Goal: Transaction & Acquisition: Book appointment/travel/reservation

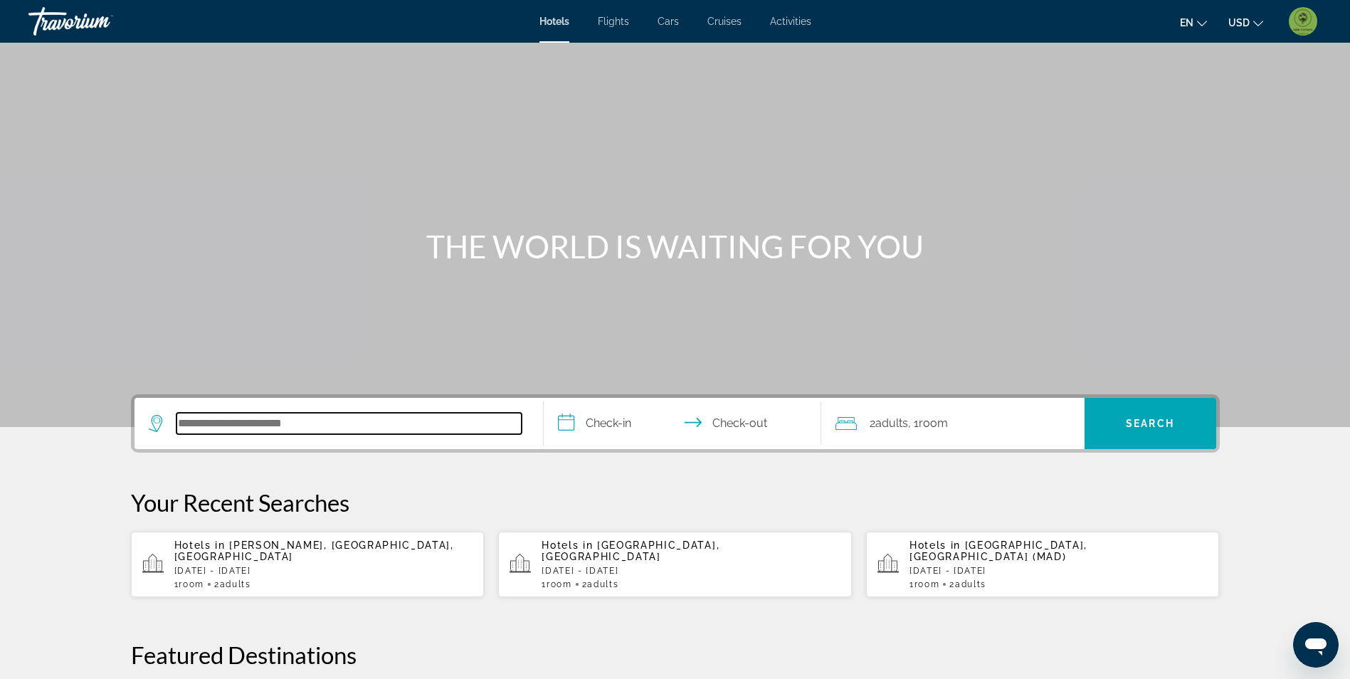
click at [290, 418] on input "Search hotel destination" at bounding box center [349, 423] width 345 height 21
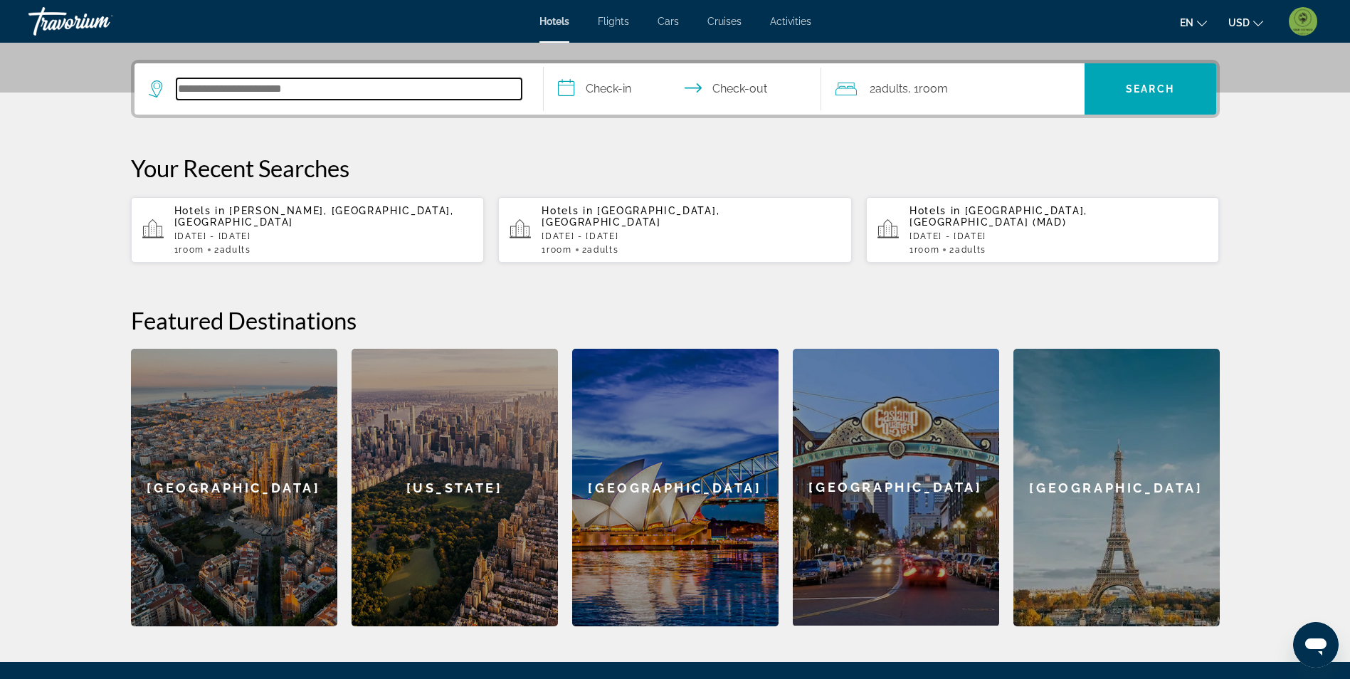
scroll to position [348, 0]
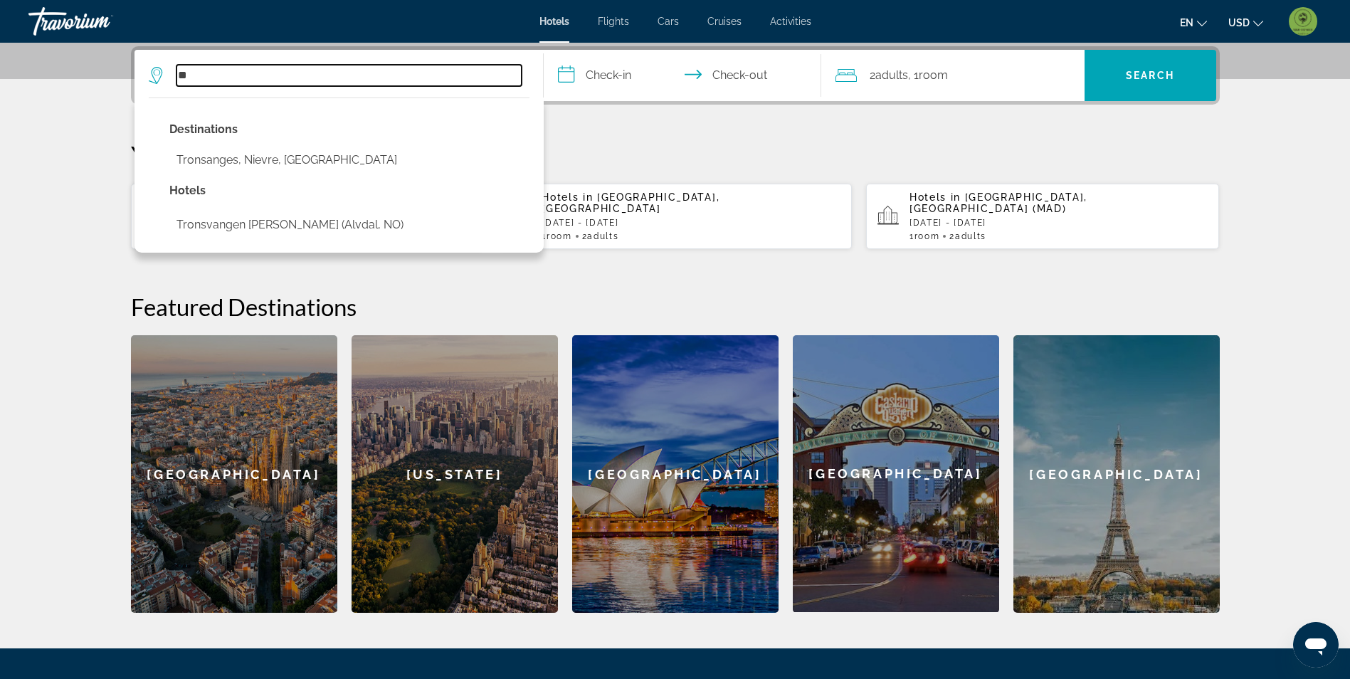
type input "*"
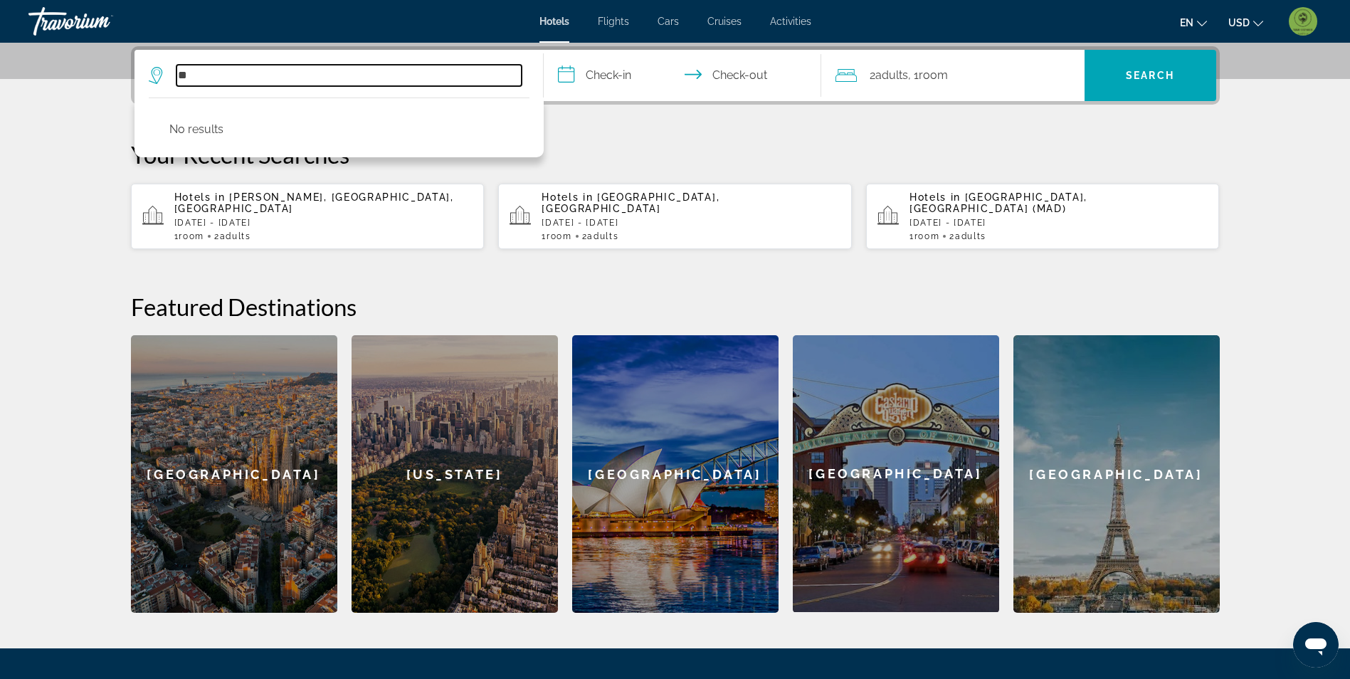
type input "*"
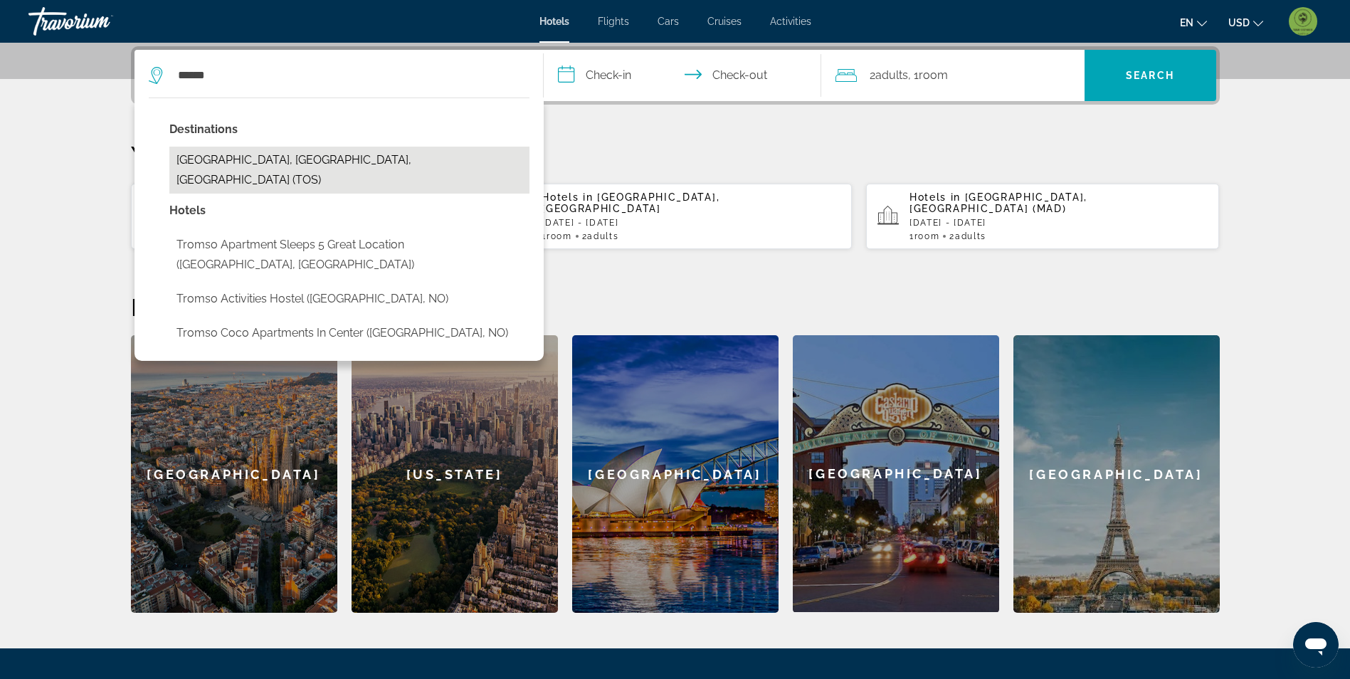
click at [345, 154] on button "Tromso, Troms, Norway (TOS)" at bounding box center [349, 170] width 360 height 47
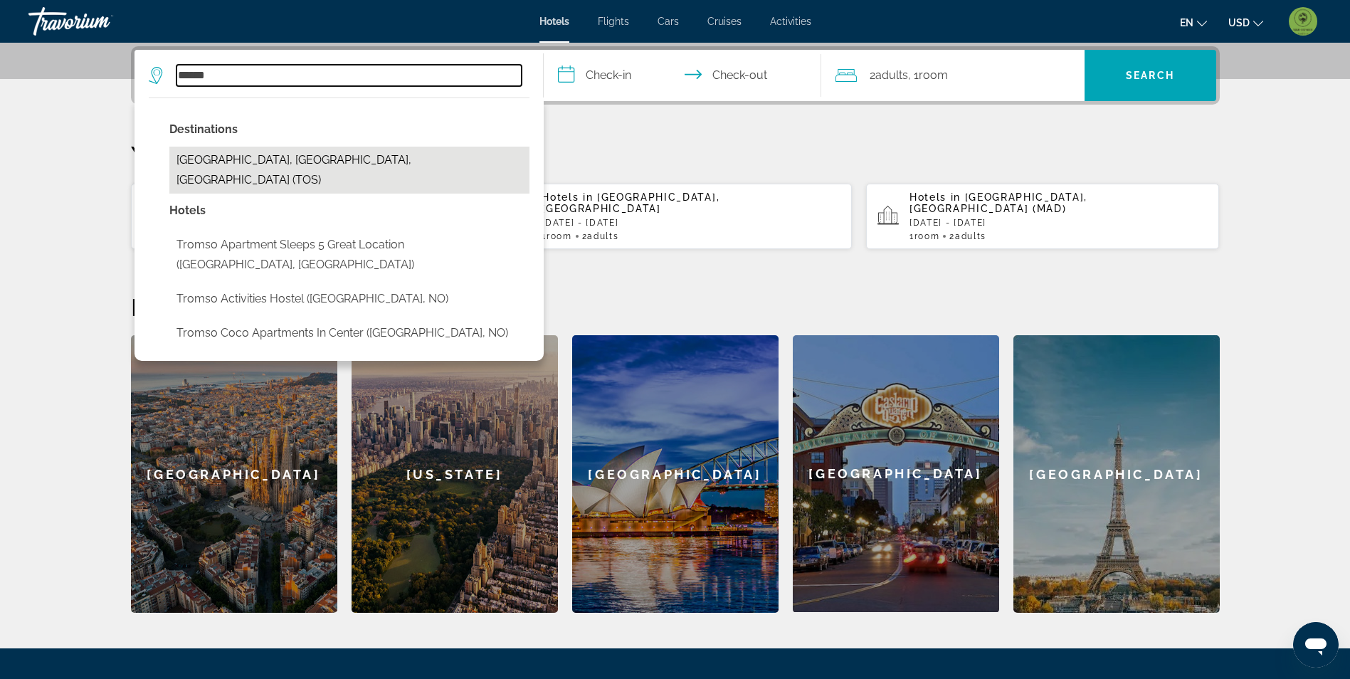
type input "**********"
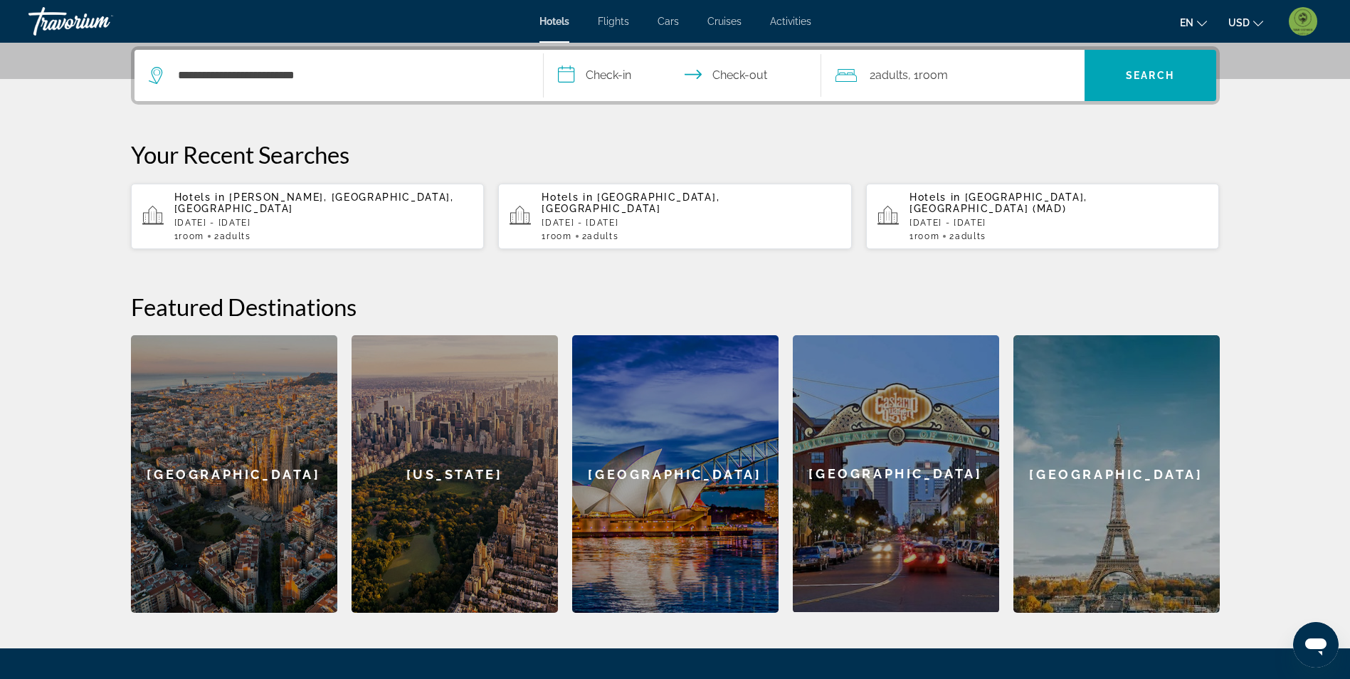
click at [620, 74] on input "**********" at bounding box center [685, 78] width 283 height 56
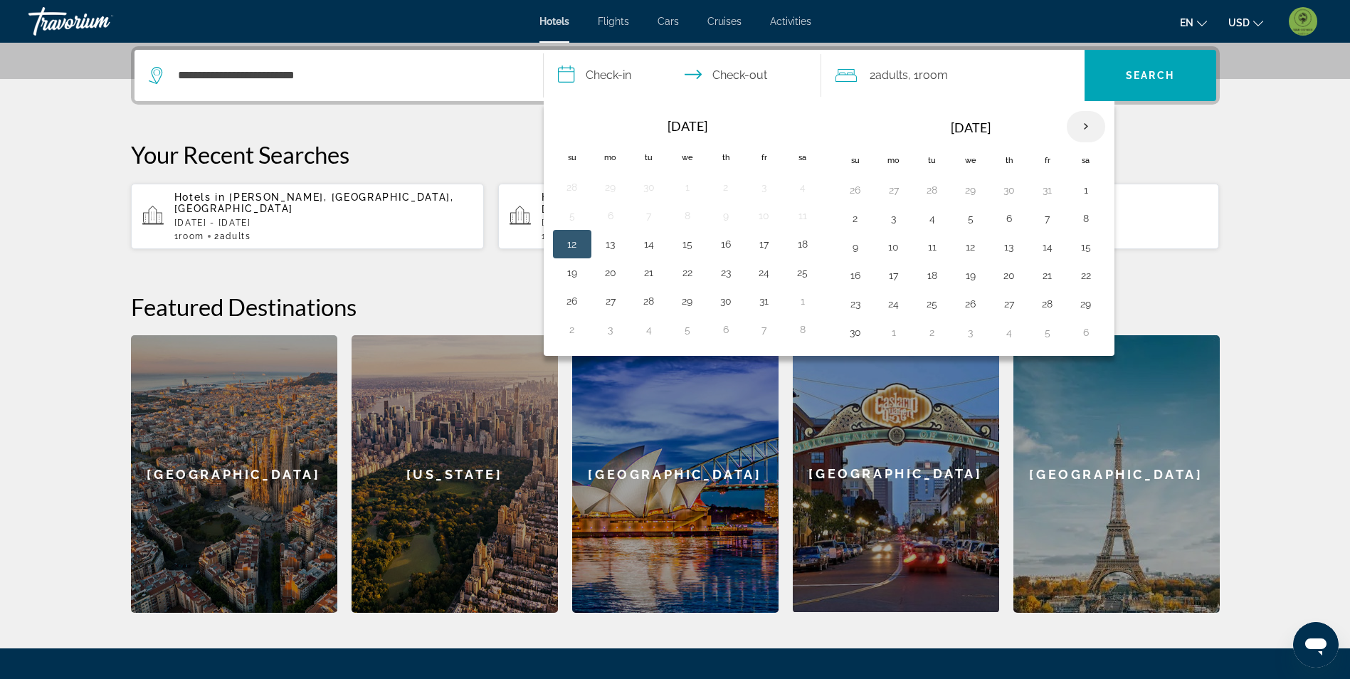
click at [1080, 132] on th "Next month" at bounding box center [1086, 126] width 38 height 31
click at [1081, 131] on th "Next month" at bounding box center [1086, 126] width 38 height 31
click at [1082, 131] on th "Next month" at bounding box center [1086, 126] width 38 height 31
click at [648, 218] on button "3" at bounding box center [649, 219] width 23 height 20
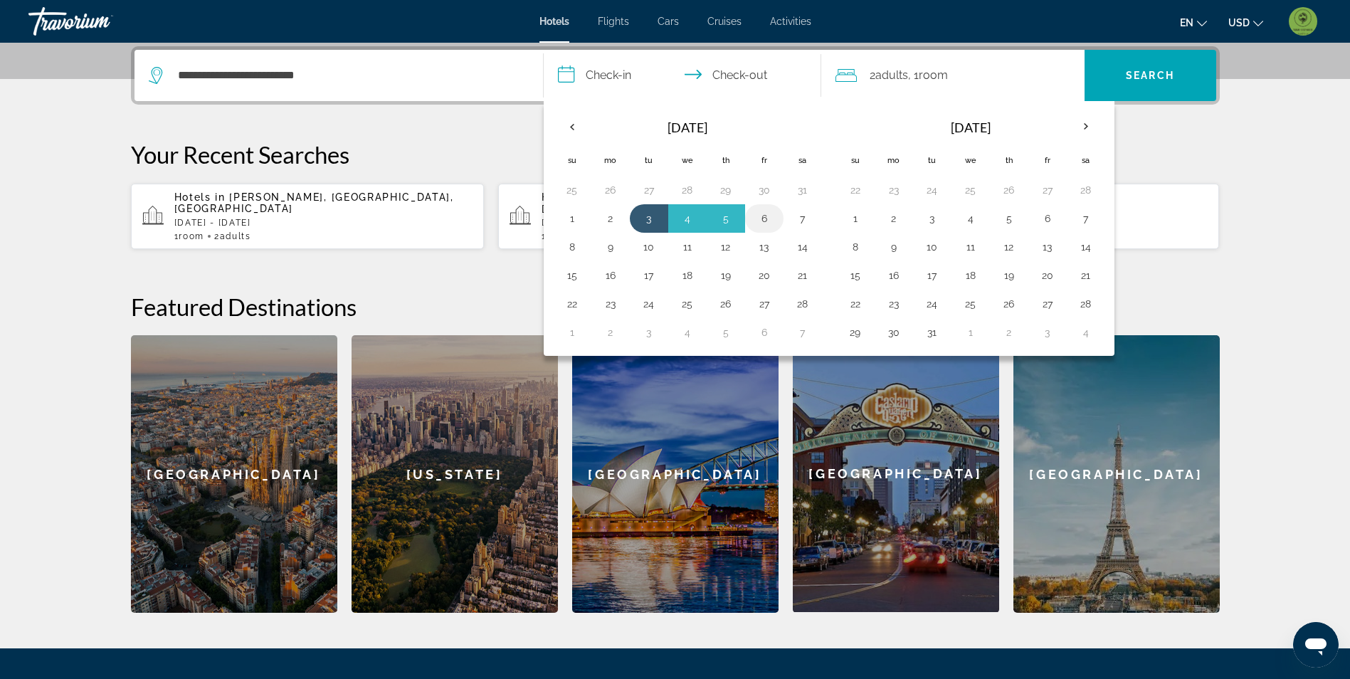
click at [761, 219] on button "6" at bounding box center [764, 219] width 23 height 20
type input "**********"
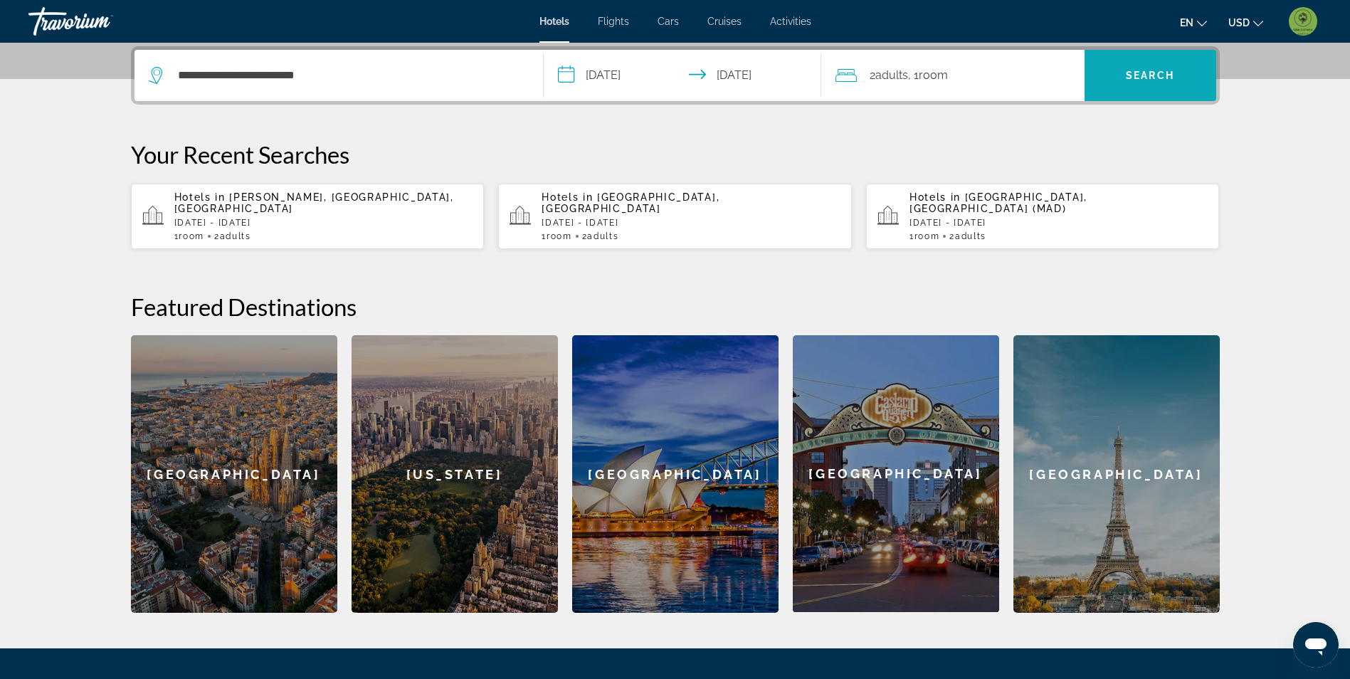
click at [1177, 63] on span "Search" at bounding box center [1151, 75] width 132 height 34
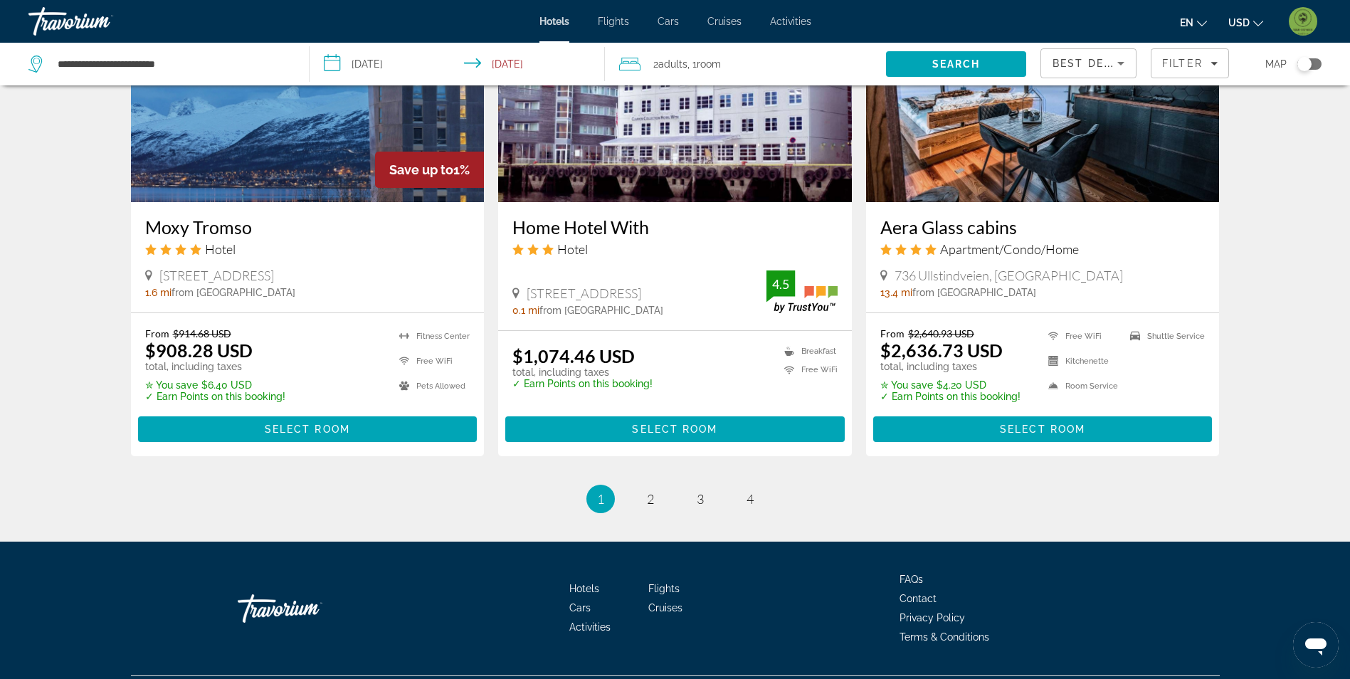
scroll to position [1772, 0]
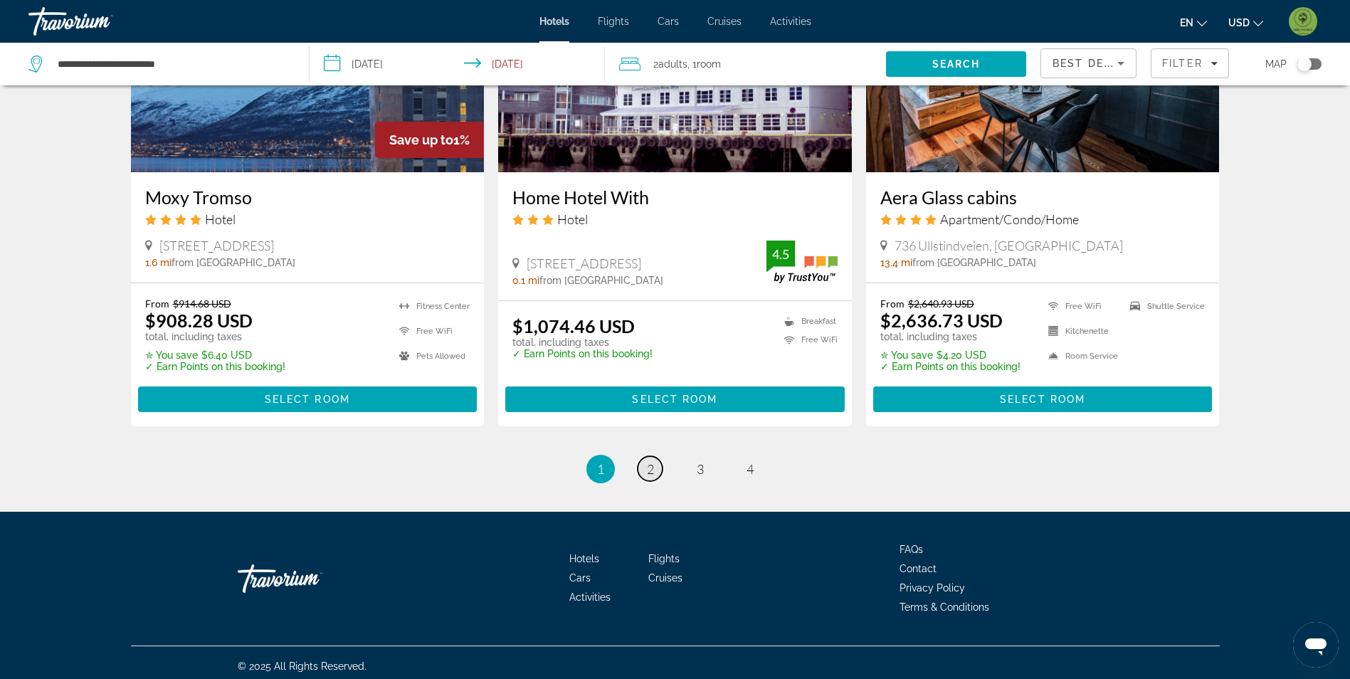
click at [656, 468] on link "page 2" at bounding box center [650, 468] width 25 height 25
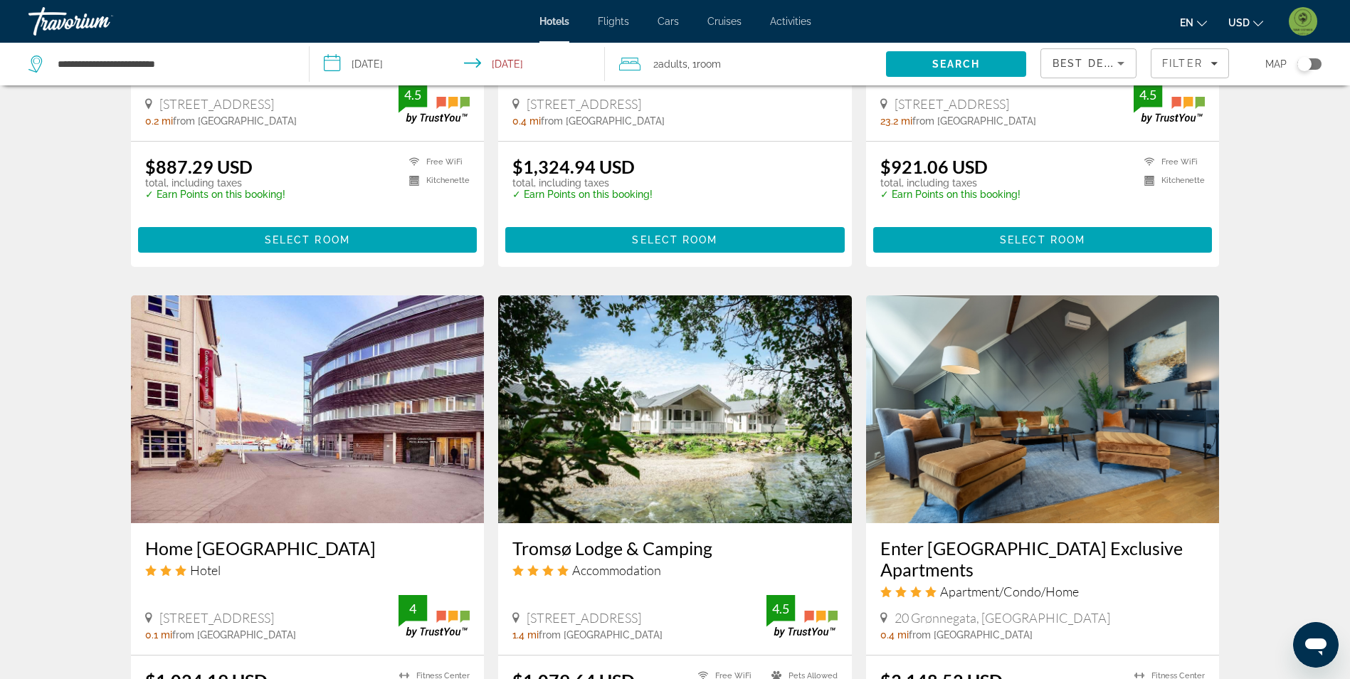
scroll to position [925, 0]
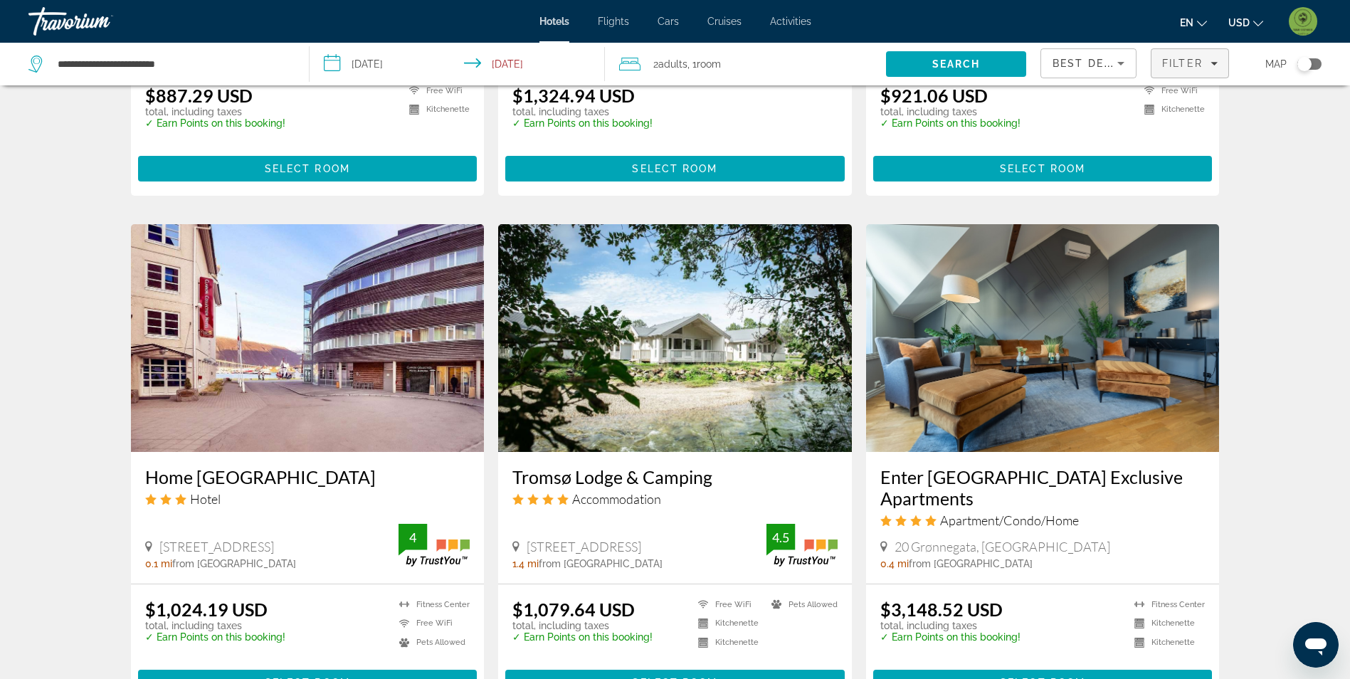
click at [1213, 74] on span "Filters" at bounding box center [1190, 63] width 77 height 34
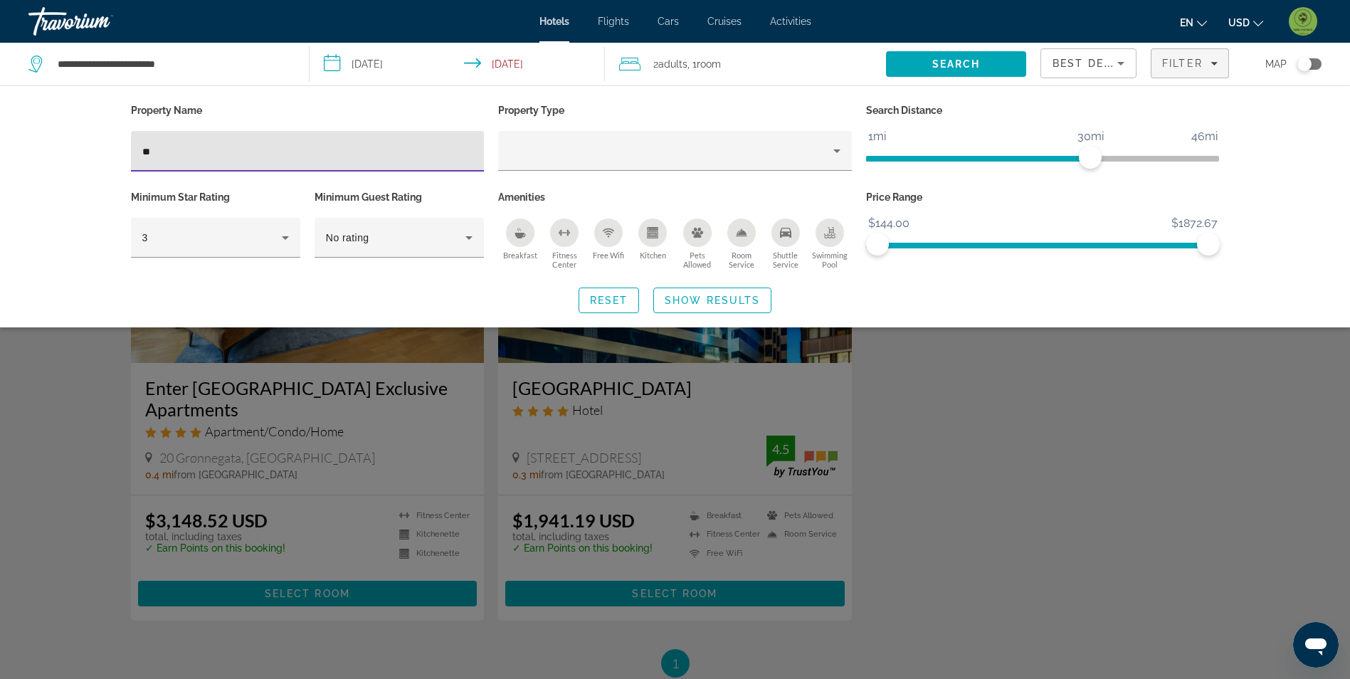
type input "**"
click at [958, 398] on div "Search widget" at bounding box center [675, 447] width 1350 height 466
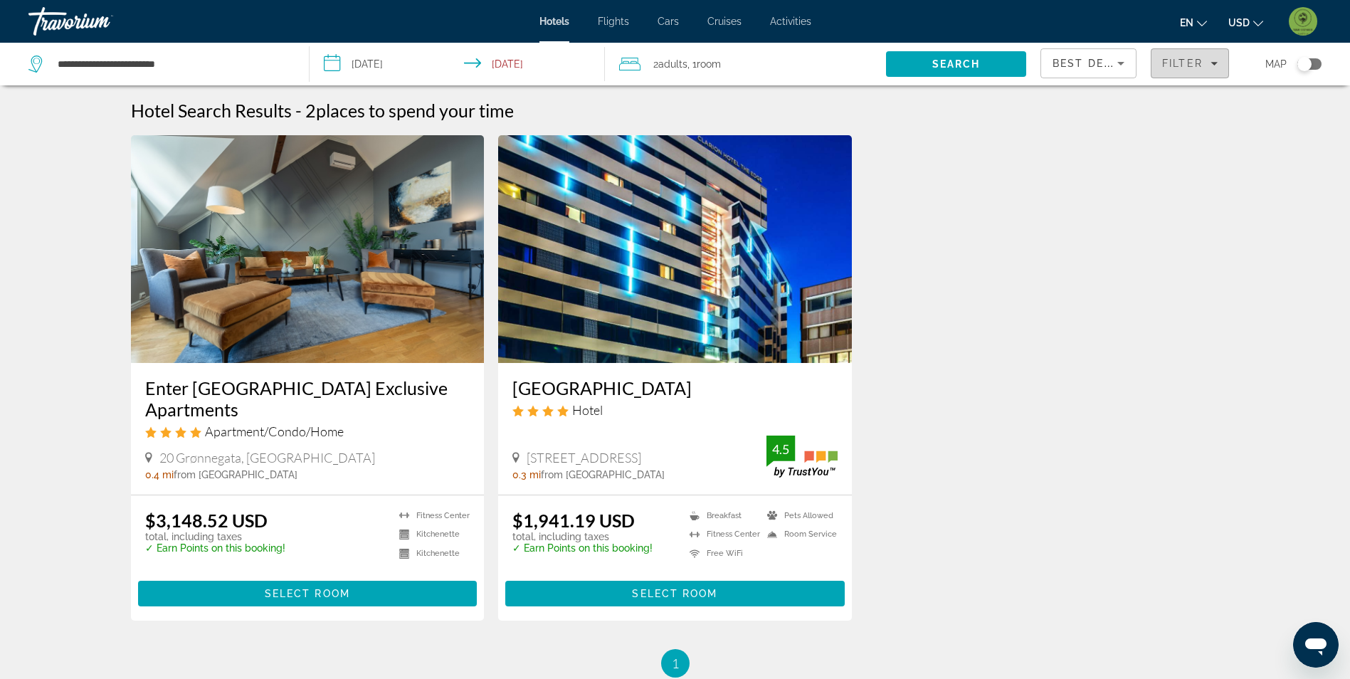
click at [1209, 56] on span "Filters" at bounding box center [1190, 63] width 77 height 34
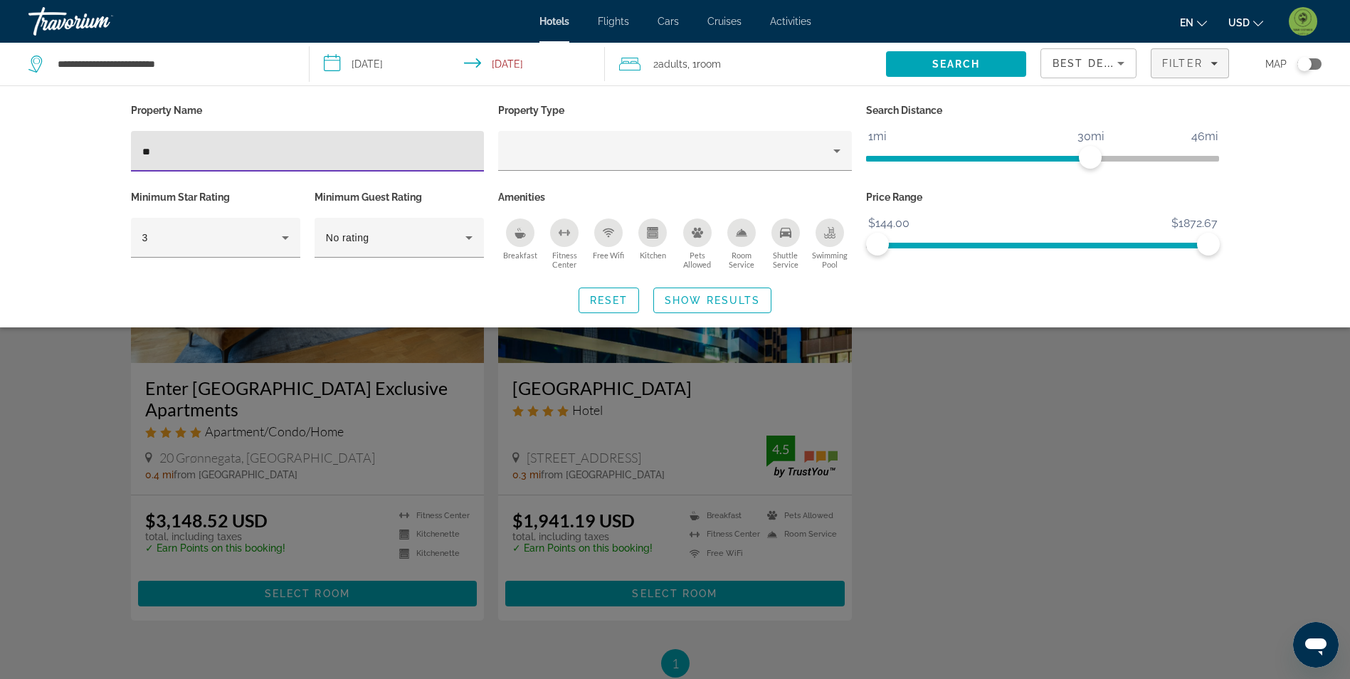
click at [231, 152] on input "**" at bounding box center [307, 151] width 331 height 17
type input "*"
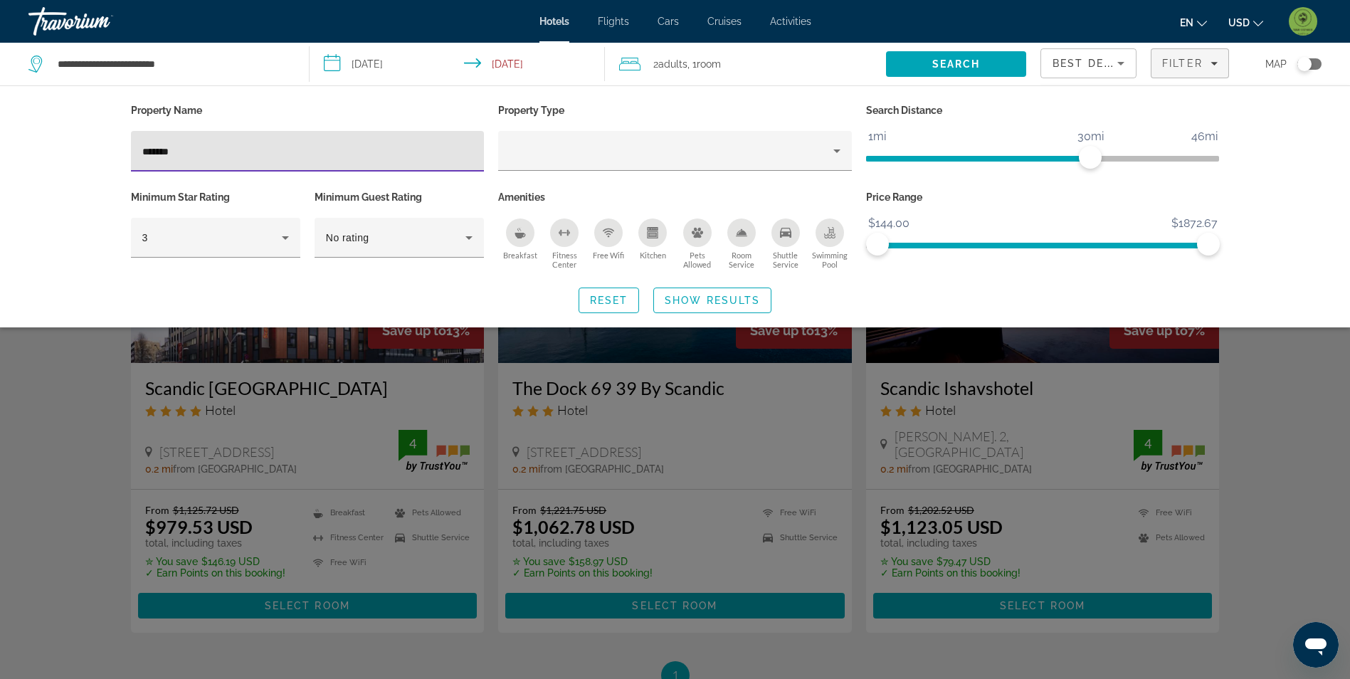
type input "*******"
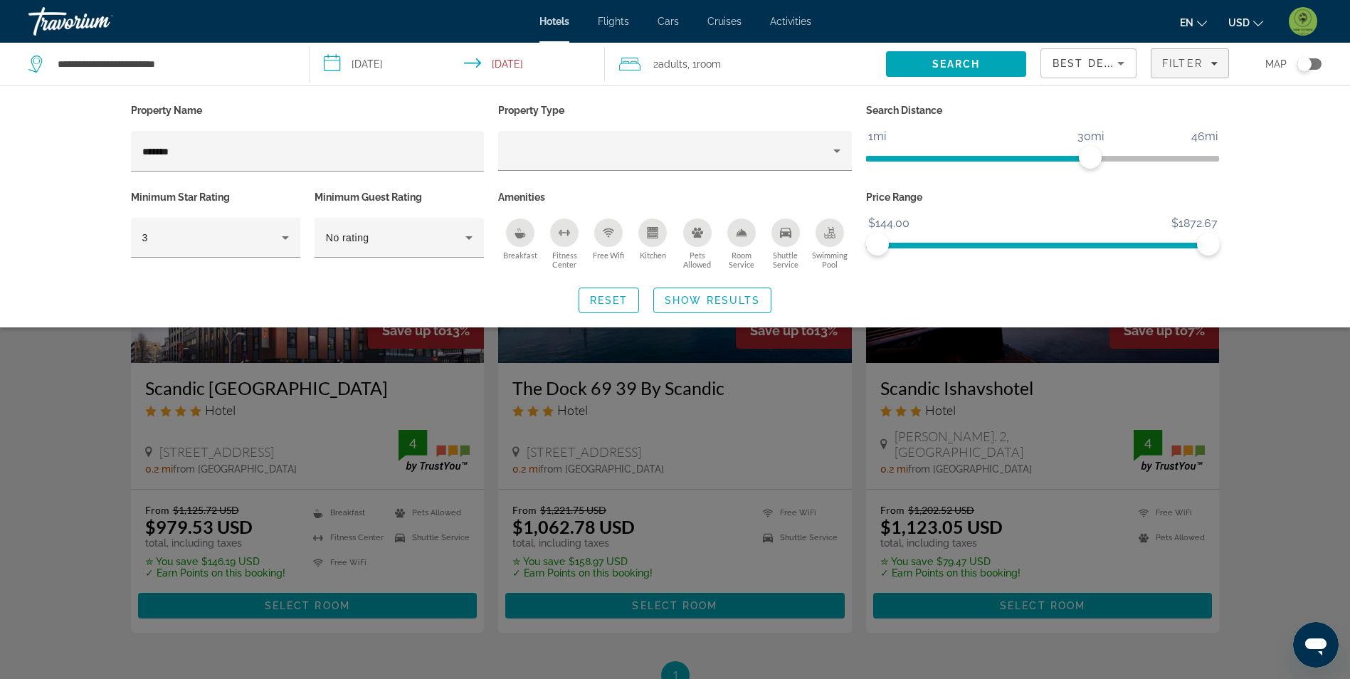
click at [73, 442] on div "Search widget" at bounding box center [675, 447] width 1350 height 466
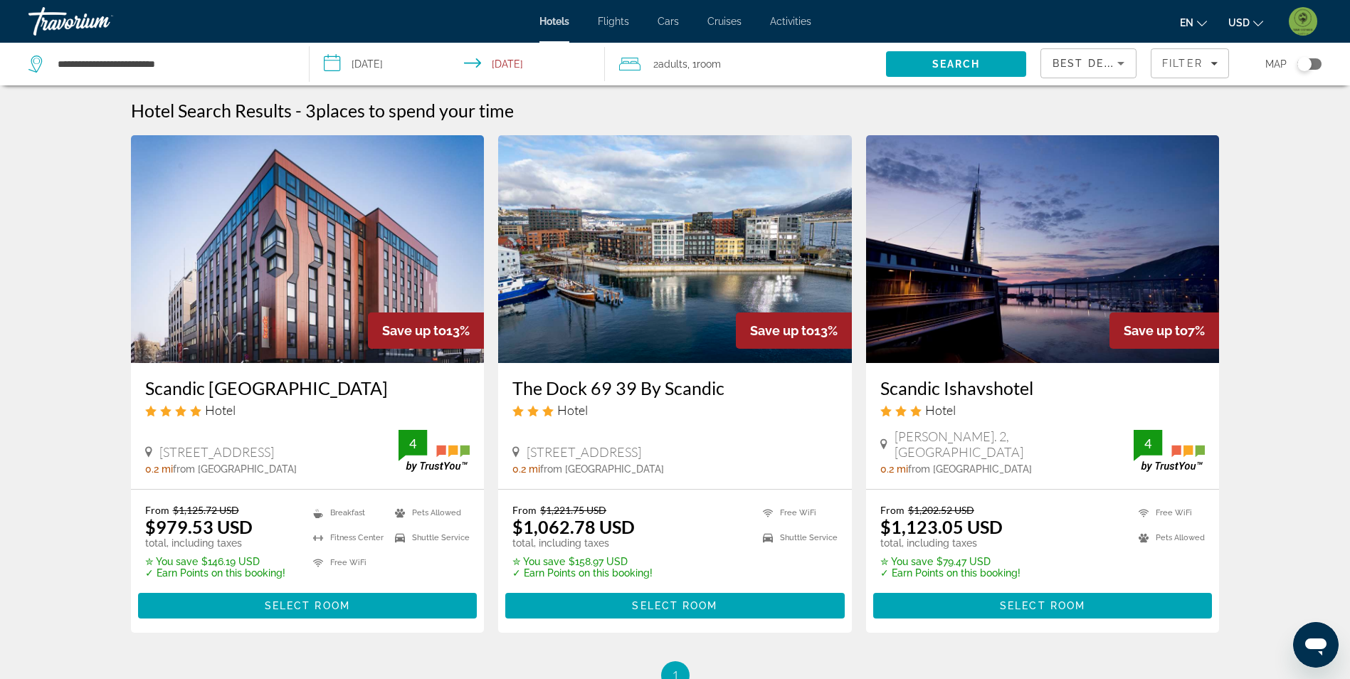
click at [1075, 242] on img "Main content" at bounding box center [1043, 249] width 354 height 228
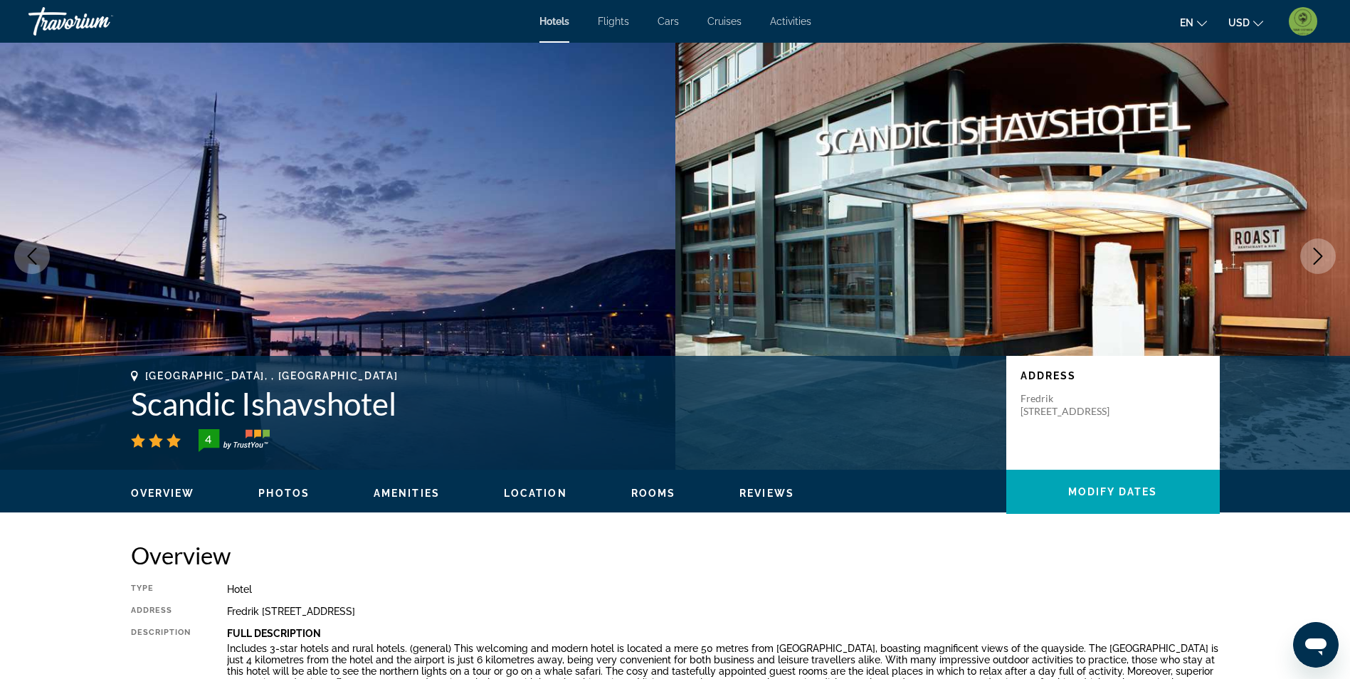
click at [296, 495] on span "Photos" at bounding box center [283, 493] width 51 height 11
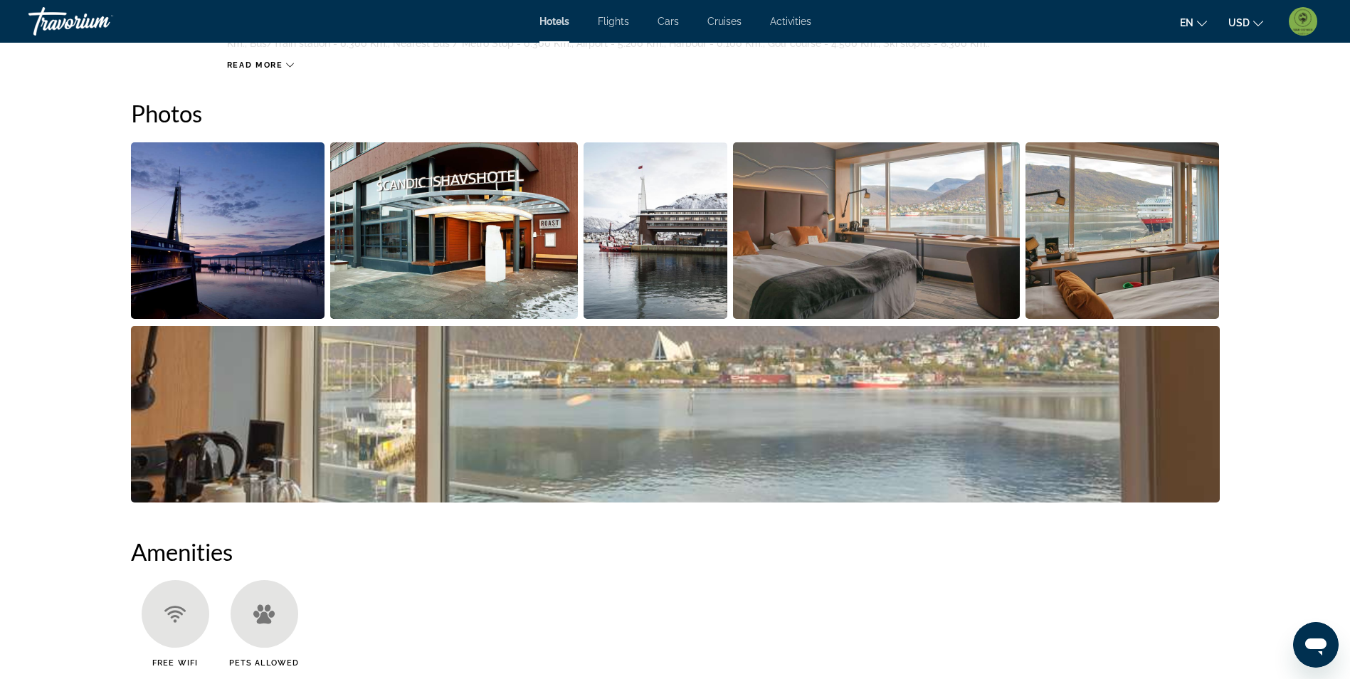
scroll to position [694, 0]
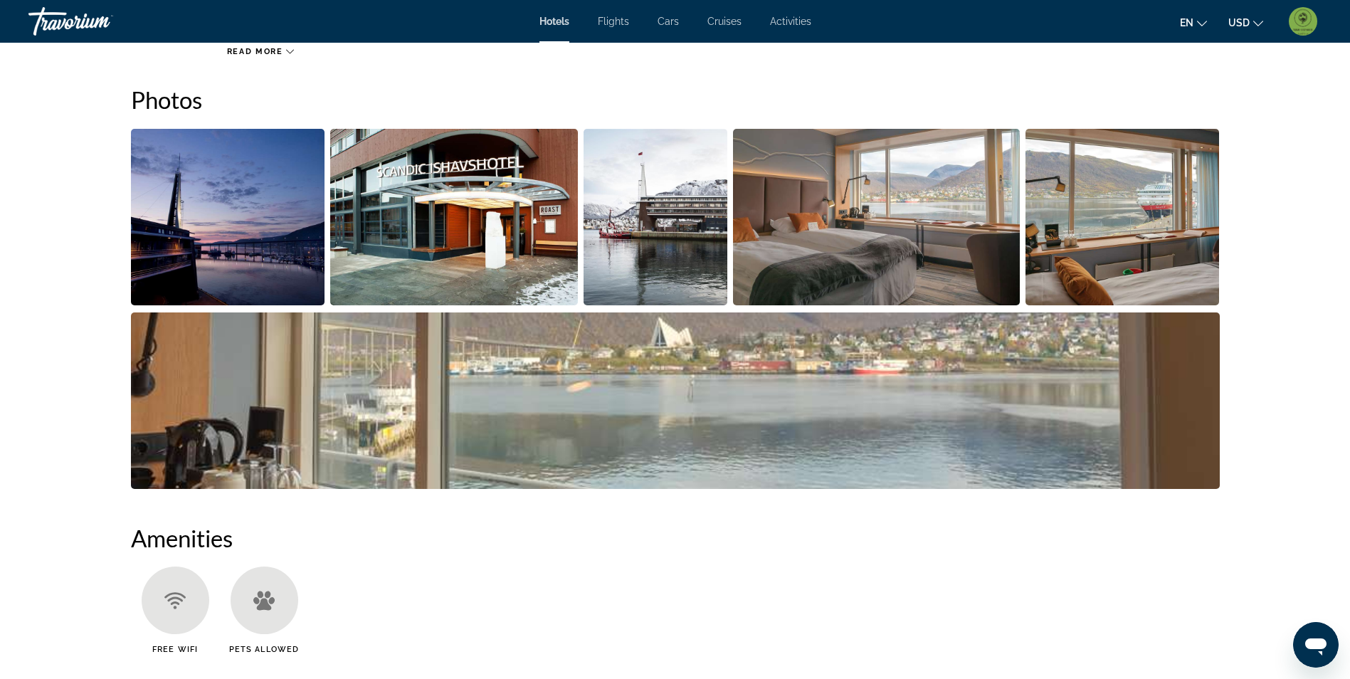
click at [244, 255] on img "Open full-screen image slider" at bounding box center [228, 217] width 194 height 177
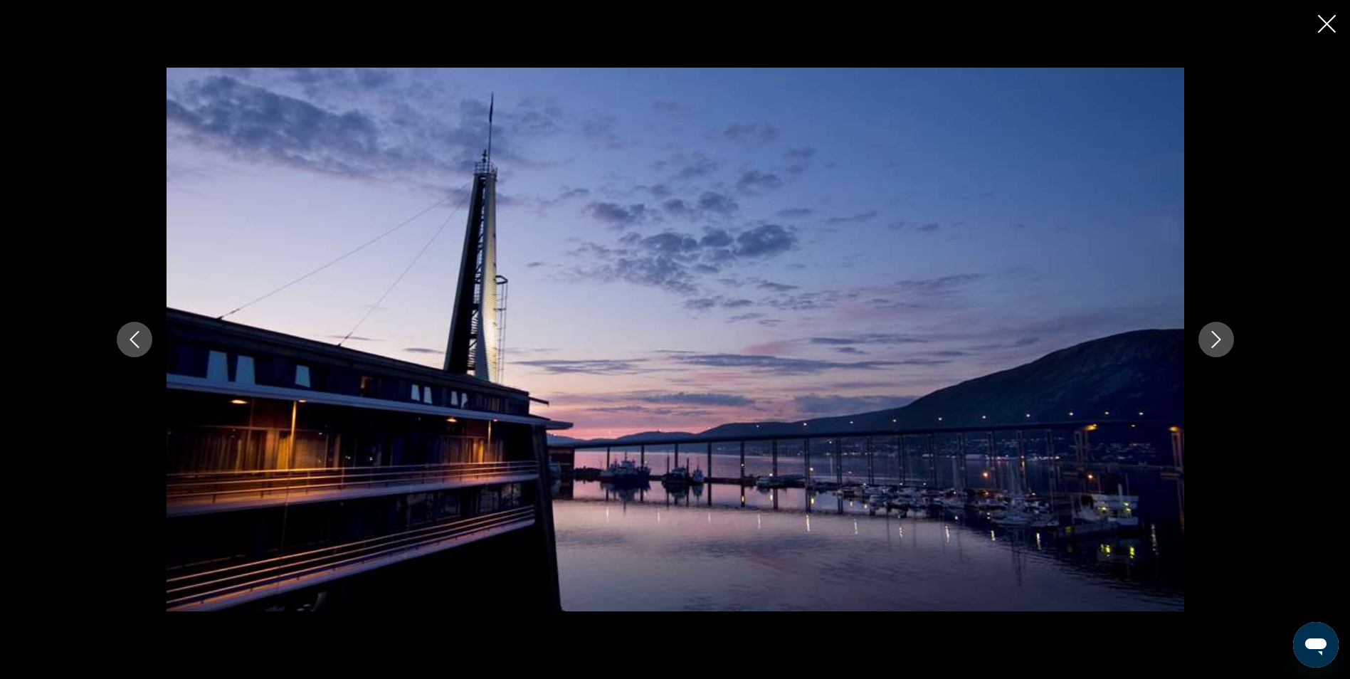
click at [1216, 347] on icon "Next image" at bounding box center [1216, 339] width 17 height 17
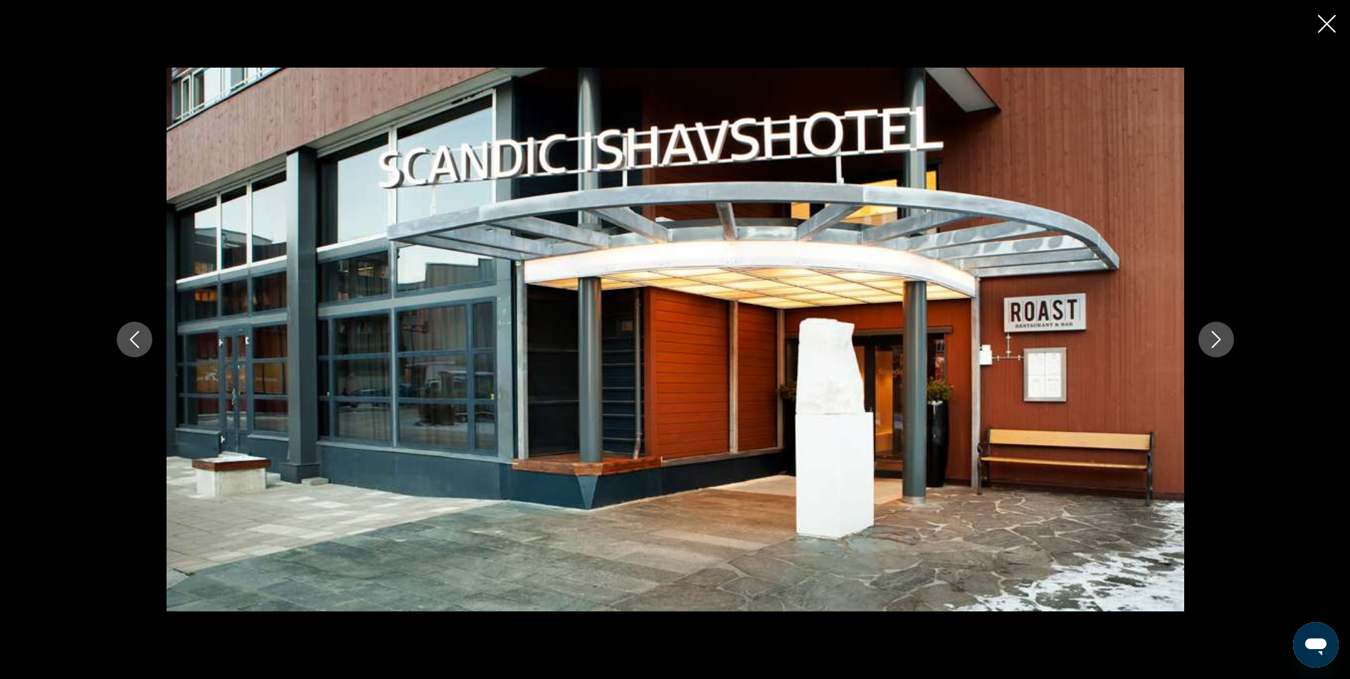
click at [1216, 347] on icon "Next image" at bounding box center [1216, 339] width 17 height 17
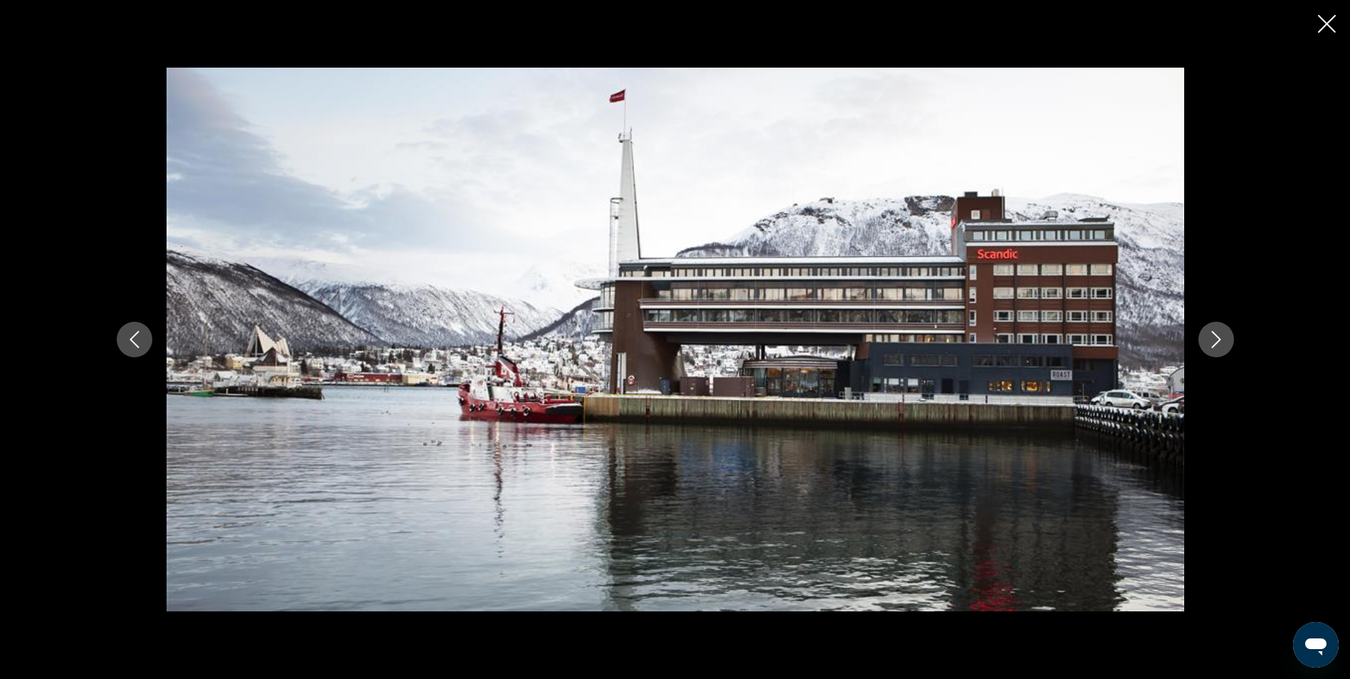
click at [1216, 347] on icon "Next image" at bounding box center [1216, 339] width 17 height 17
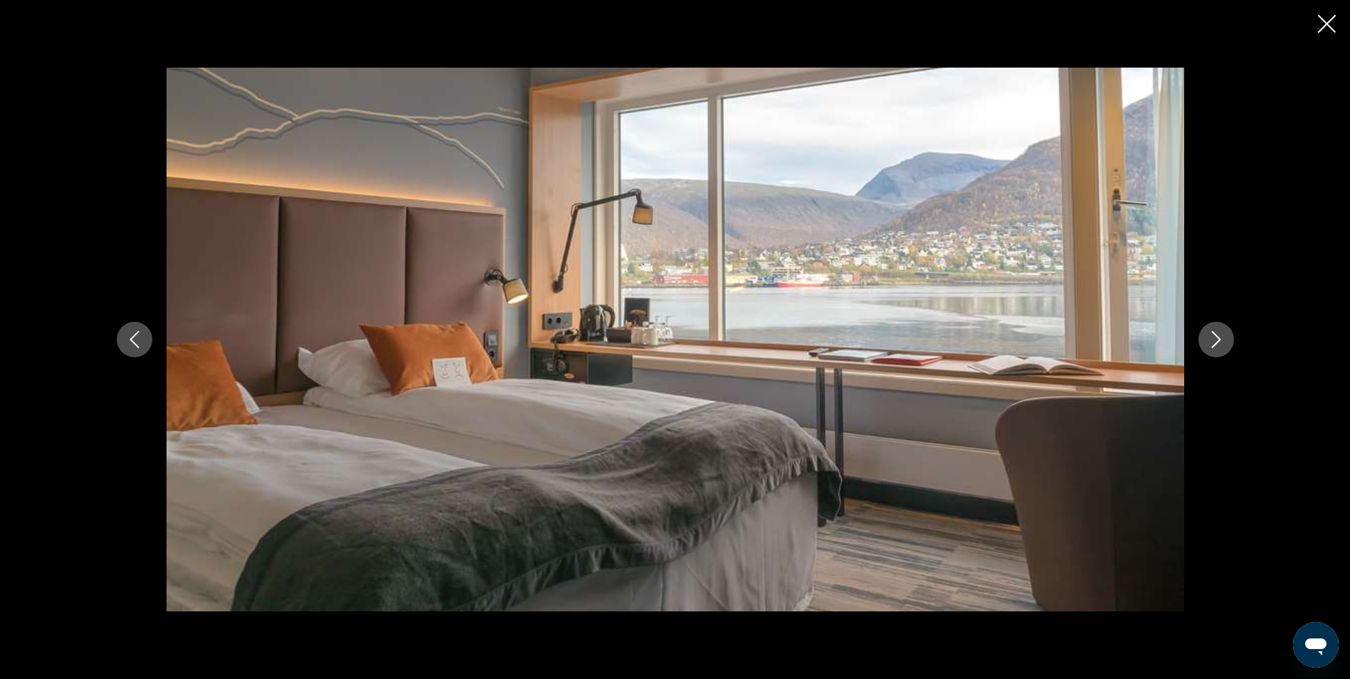
click at [1216, 347] on icon "Next image" at bounding box center [1216, 339] width 17 height 17
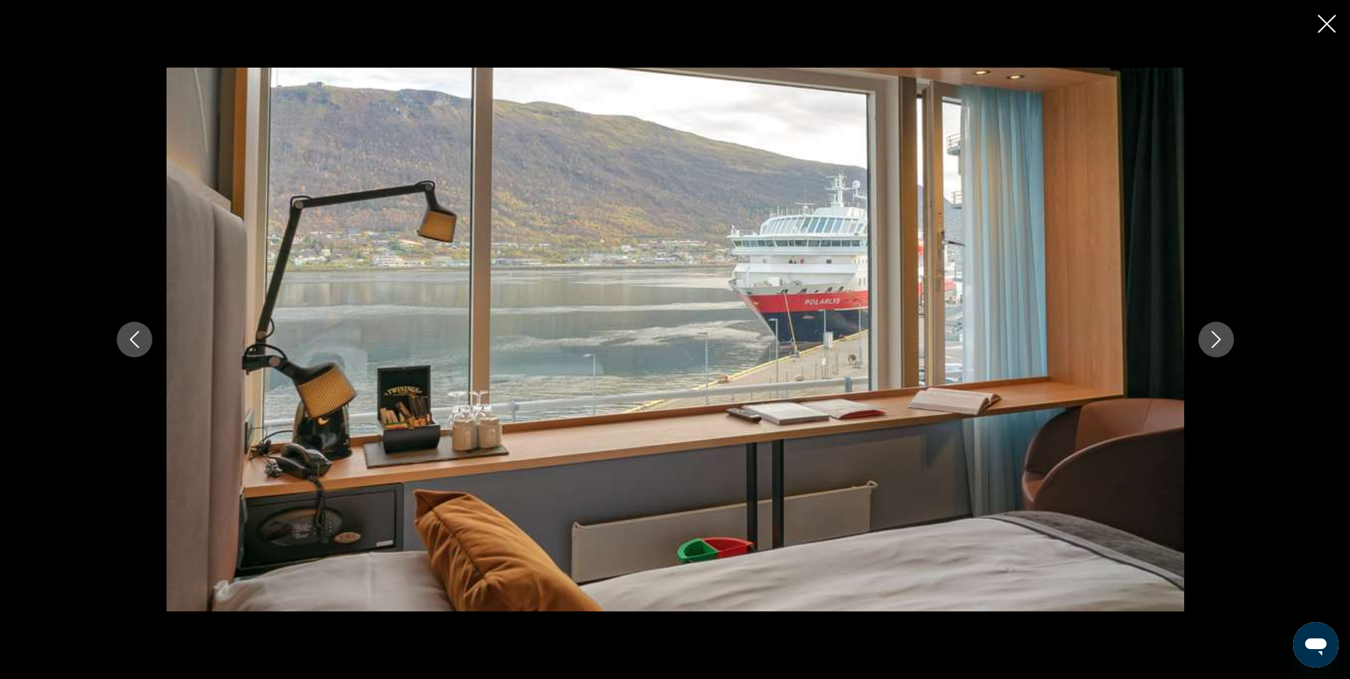
click at [1216, 347] on icon "Next image" at bounding box center [1216, 339] width 17 height 17
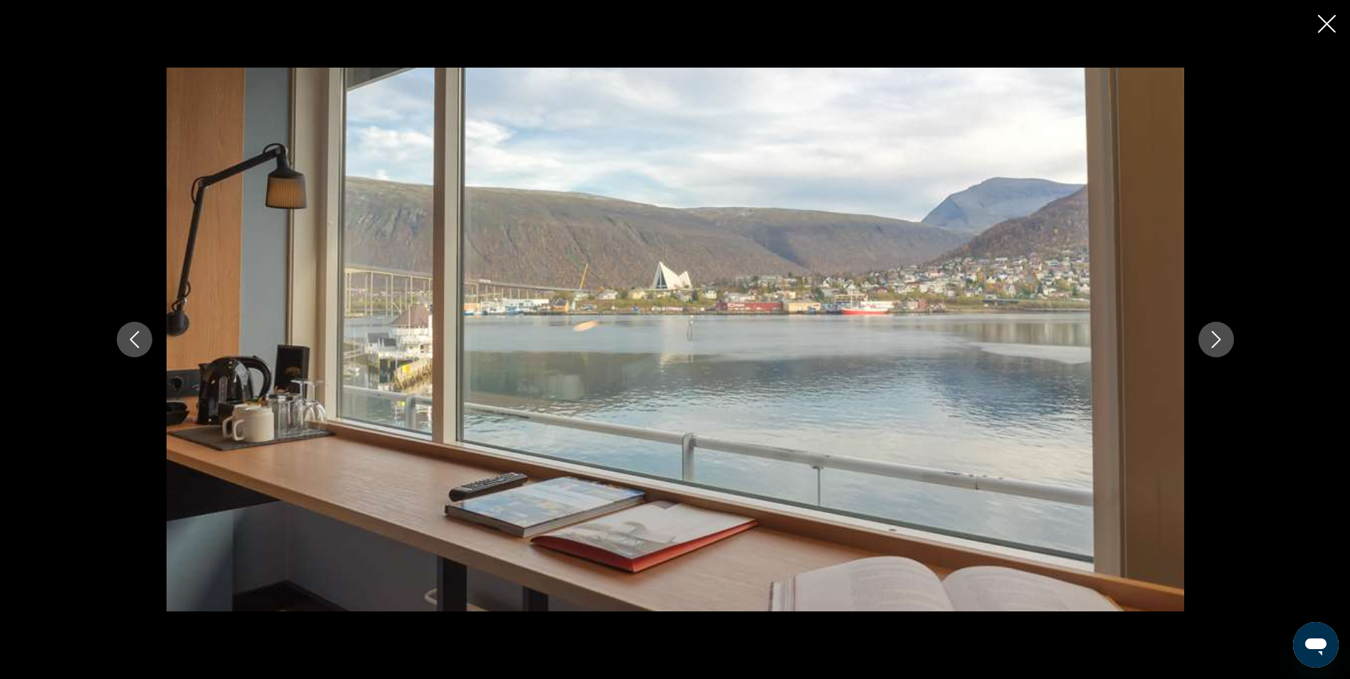
click at [1216, 347] on icon "Next image" at bounding box center [1216, 339] width 17 height 17
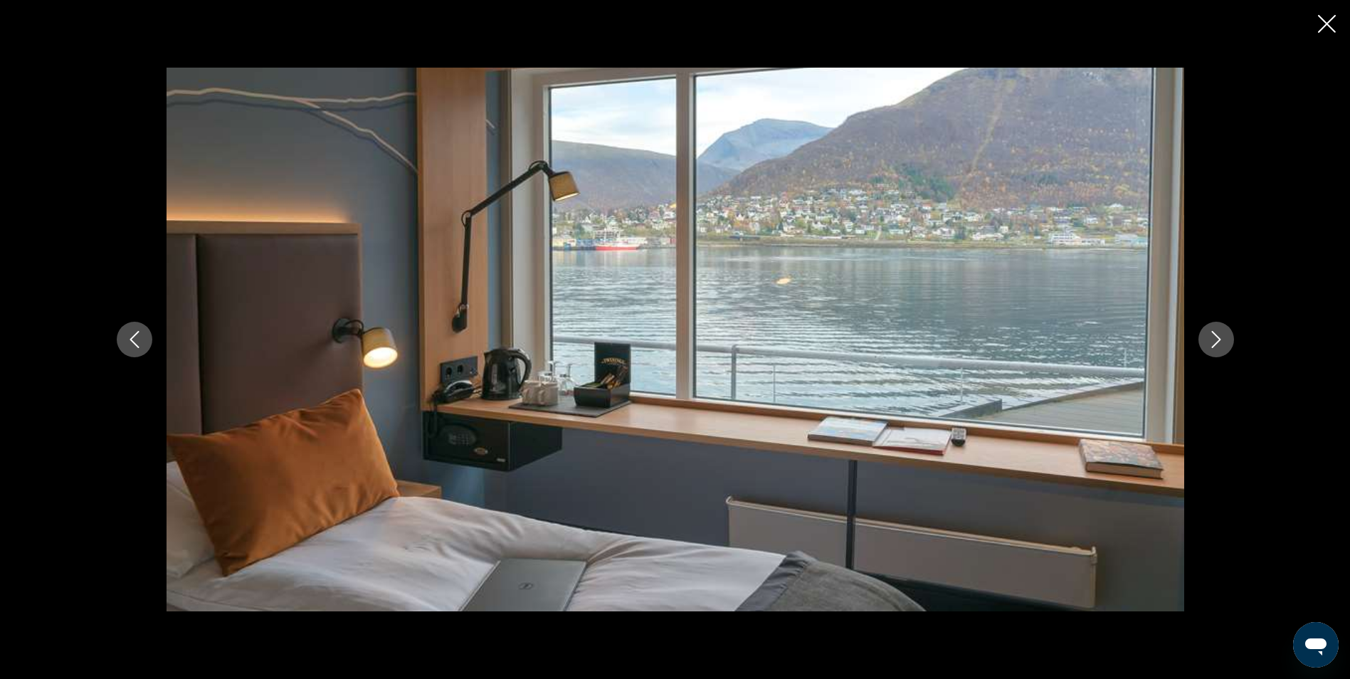
click at [1216, 347] on icon "Next image" at bounding box center [1216, 339] width 17 height 17
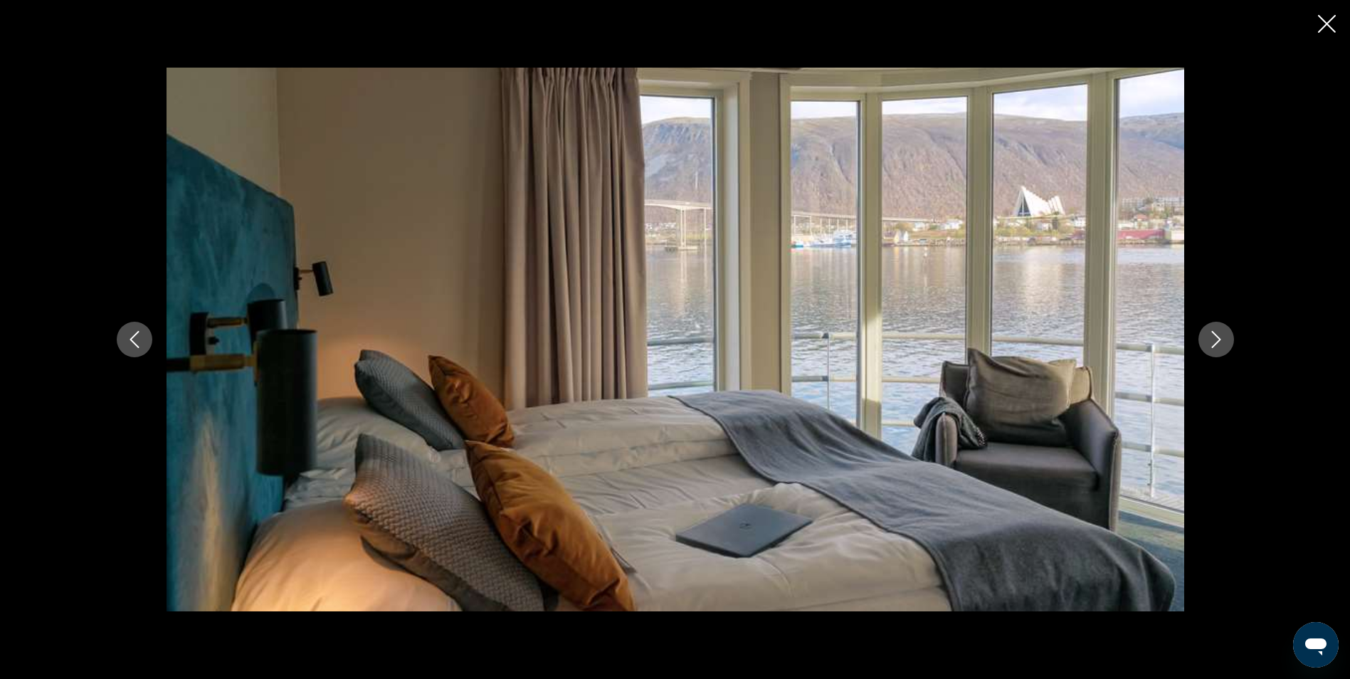
click at [1216, 347] on icon "Next image" at bounding box center [1216, 339] width 17 height 17
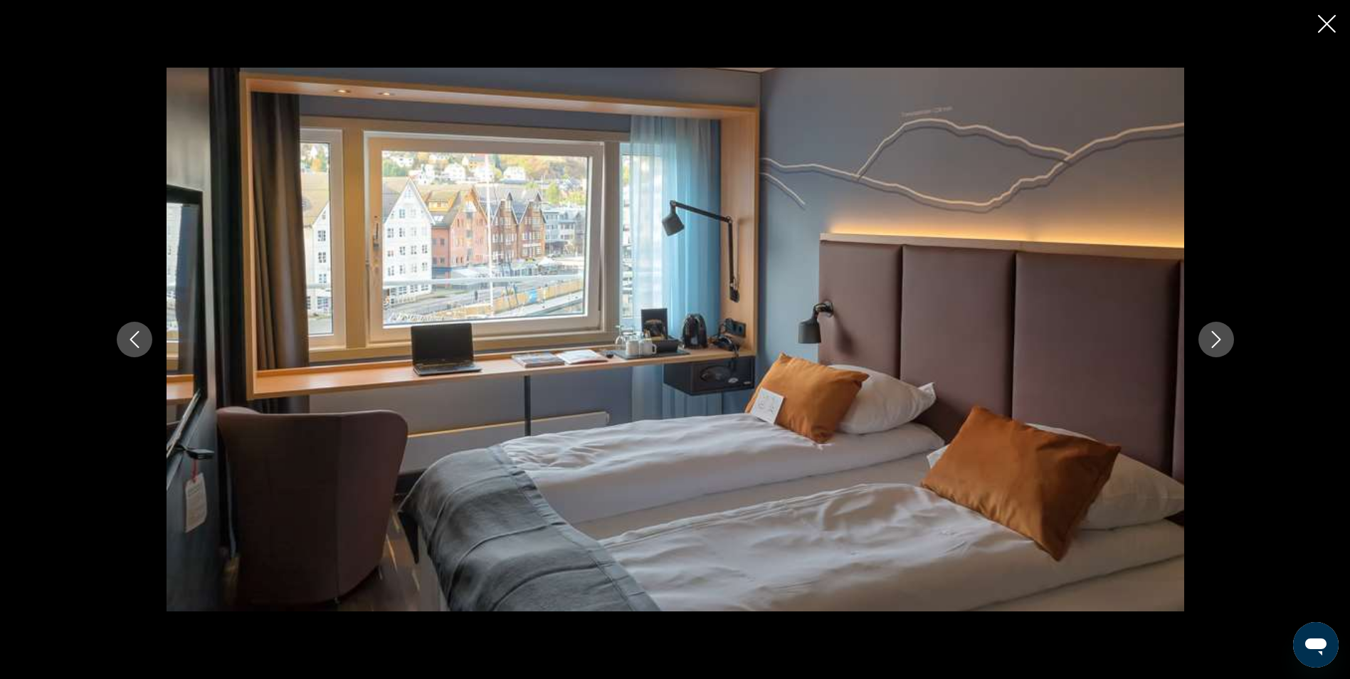
click at [1335, 27] on icon "Close slideshow" at bounding box center [1327, 24] width 18 height 18
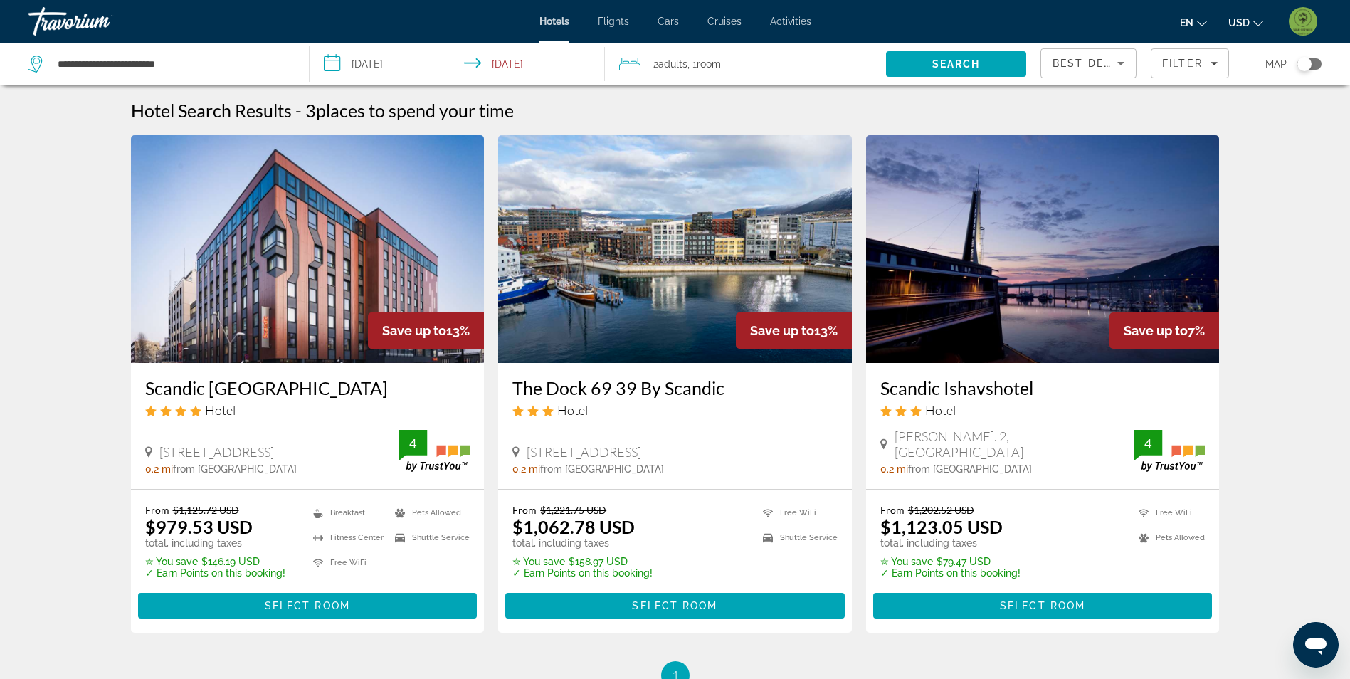
click at [272, 304] on img "Main content" at bounding box center [308, 249] width 354 height 228
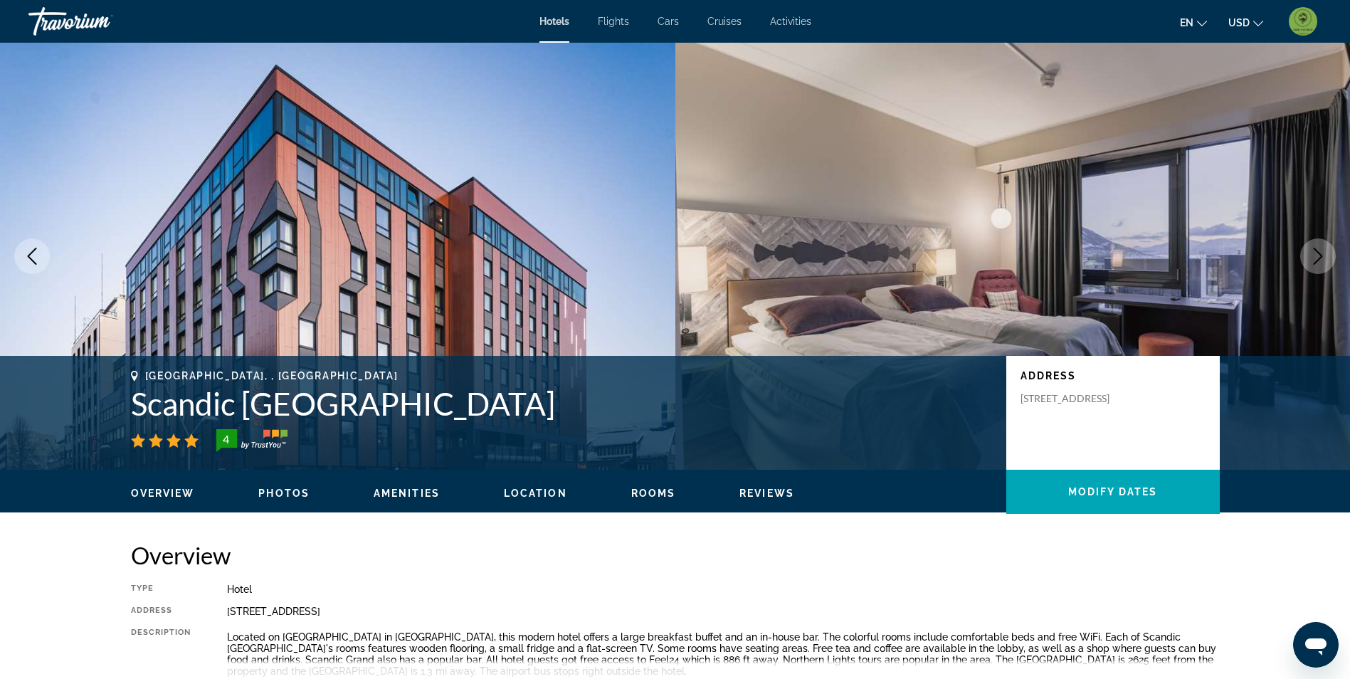
click at [276, 485] on ul "Overview Photos Amenities Location Rooms Reviews Modify Dates" at bounding box center [675, 492] width 1089 height 16
click at [279, 493] on span "Photos" at bounding box center [283, 493] width 51 height 11
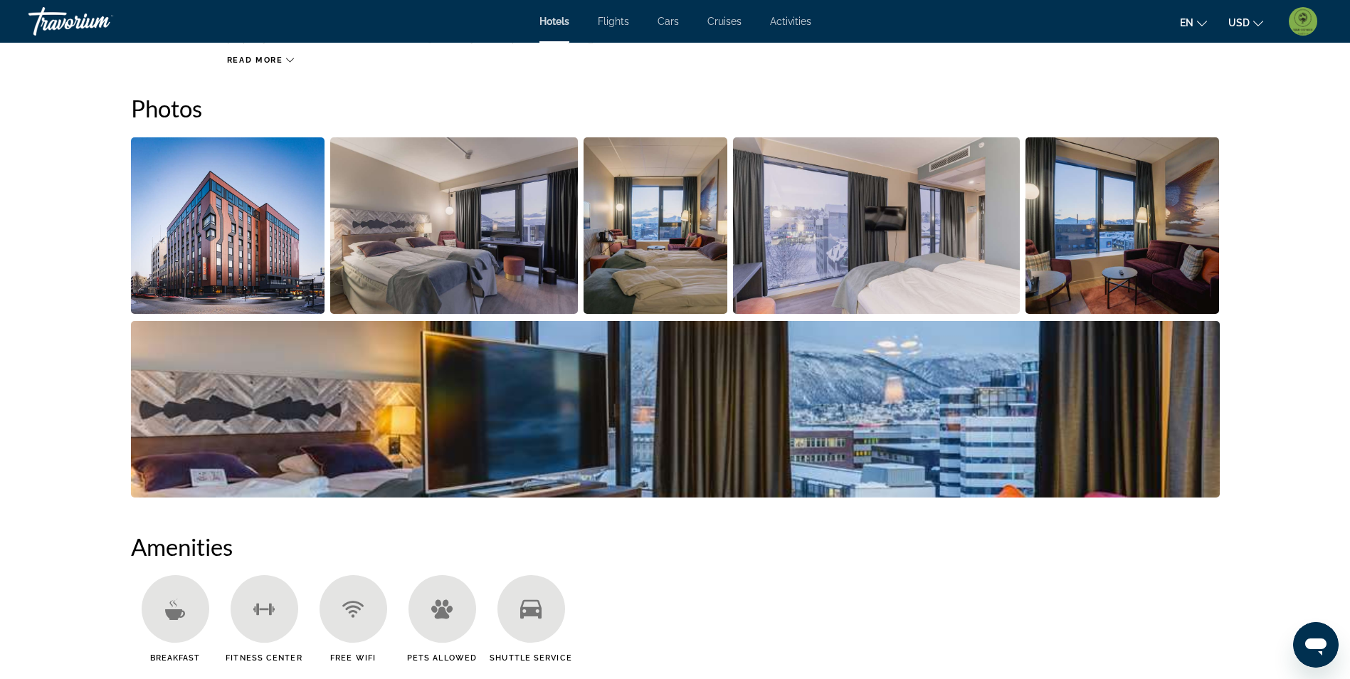
scroll to position [641, 0]
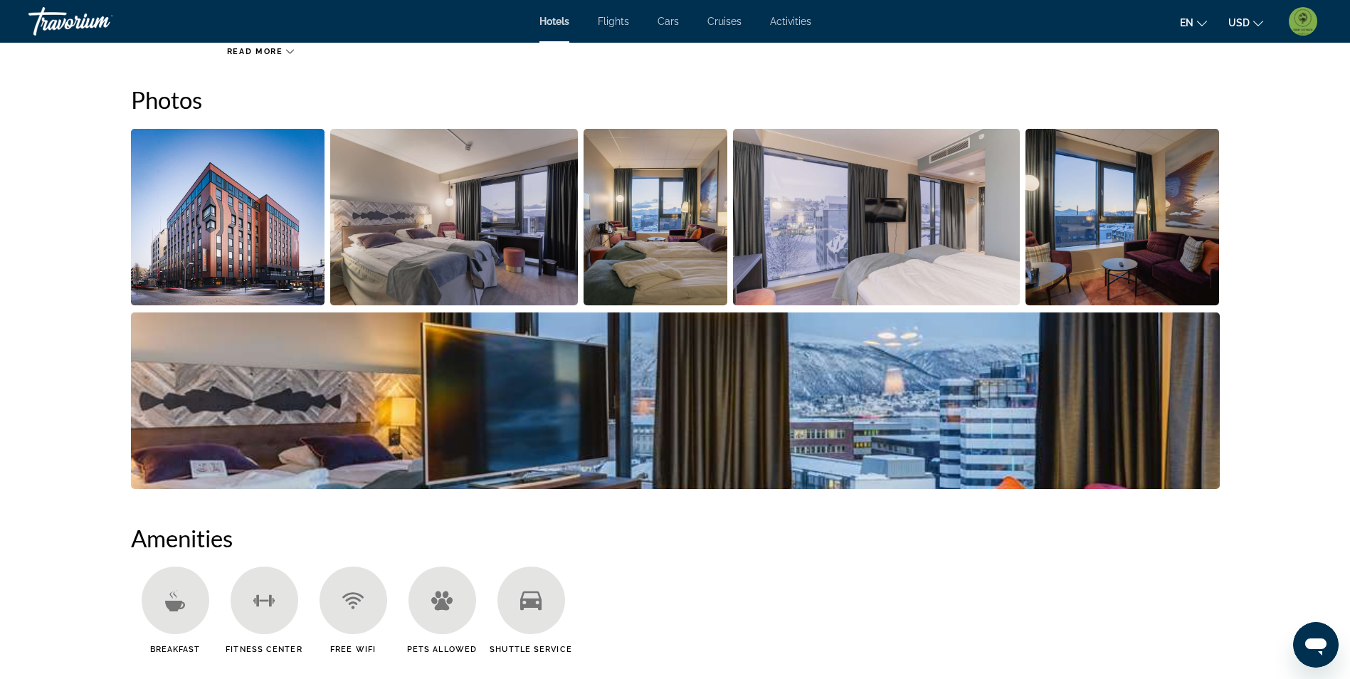
click at [226, 266] on img "Open full-screen image slider" at bounding box center [228, 217] width 194 height 177
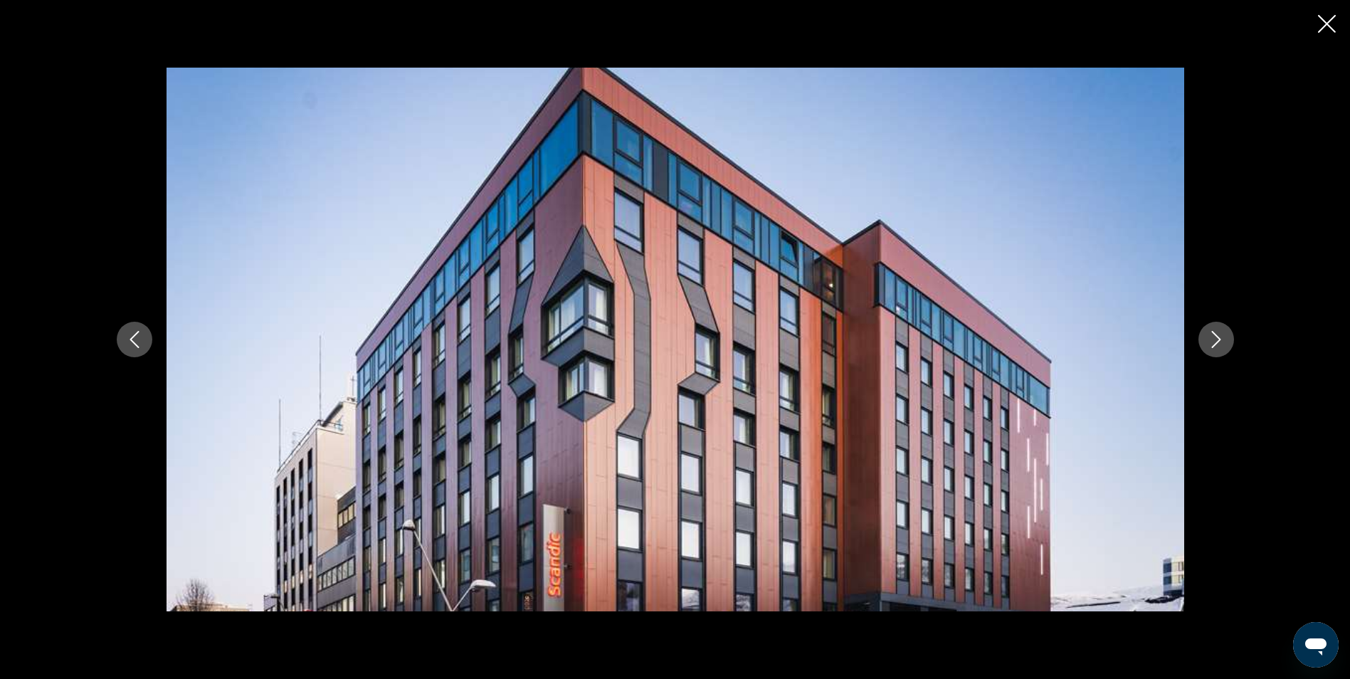
click at [1210, 349] on button "Next image" at bounding box center [1217, 340] width 36 height 36
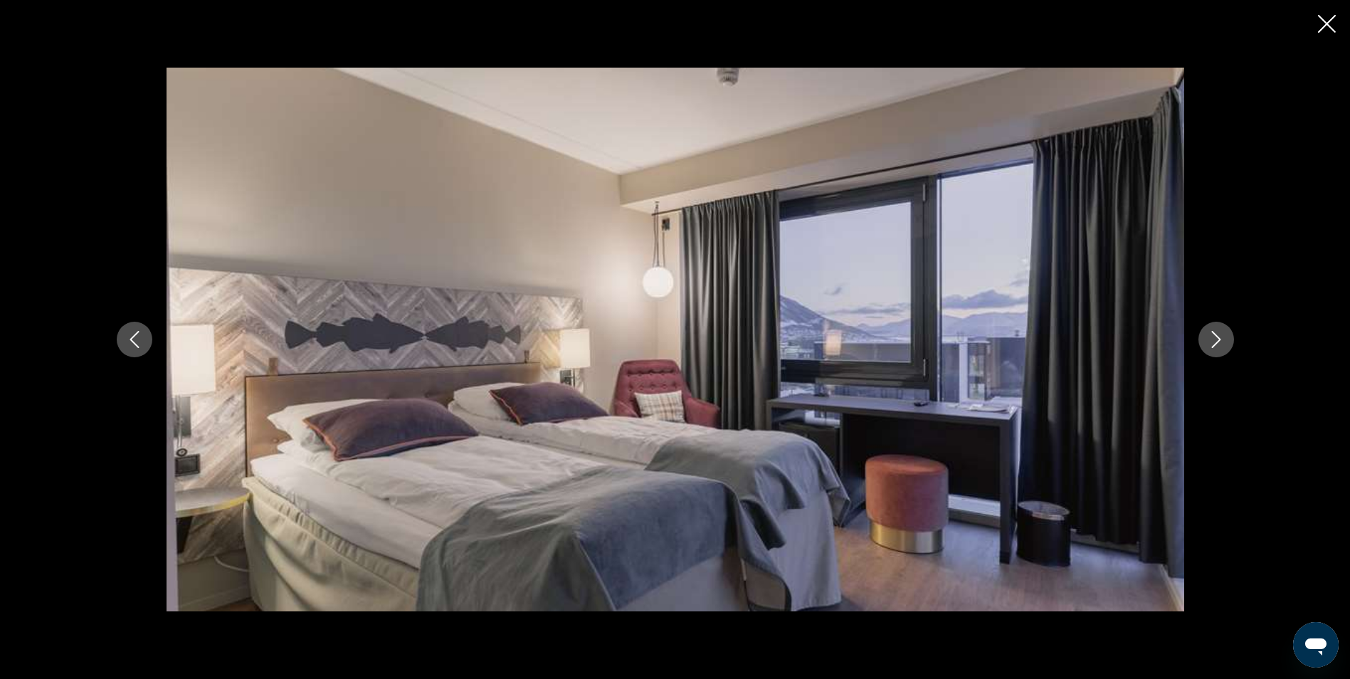
click at [1210, 349] on button "Next image" at bounding box center [1217, 340] width 36 height 36
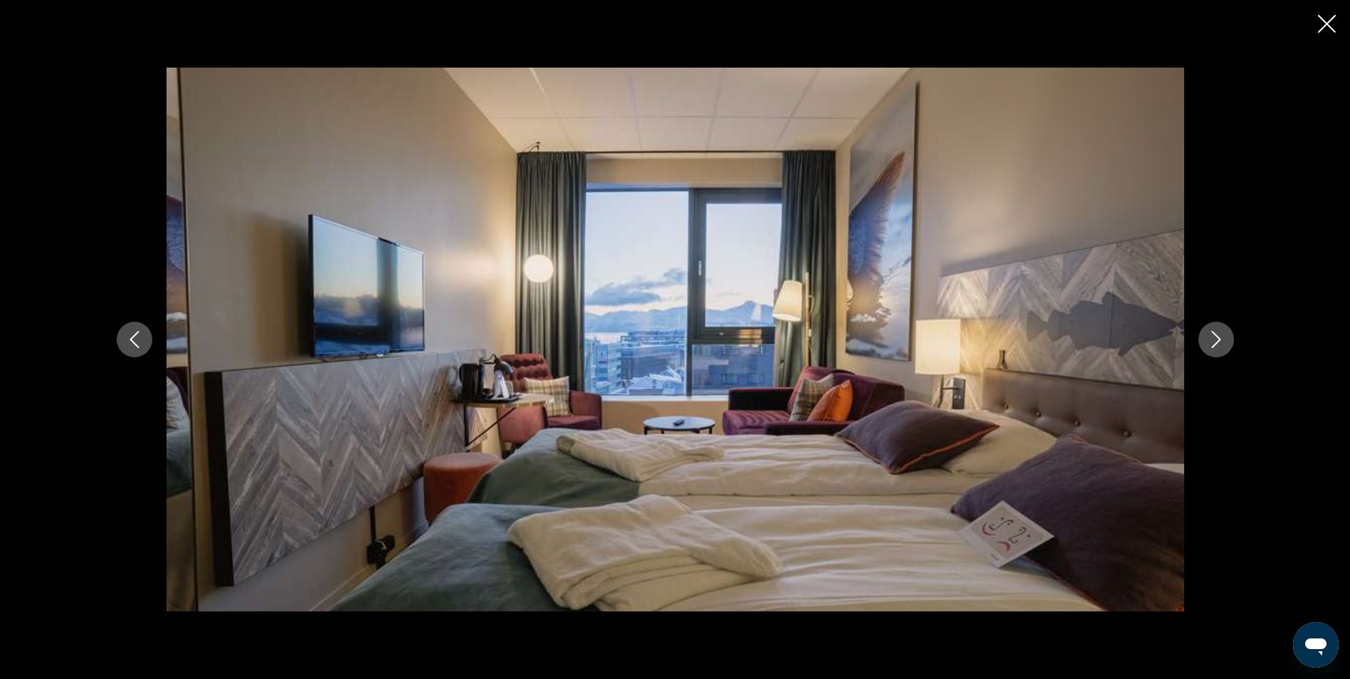
click at [1210, 349] on button "Next image" at bounding box center [1217, 340] width 36 height 36
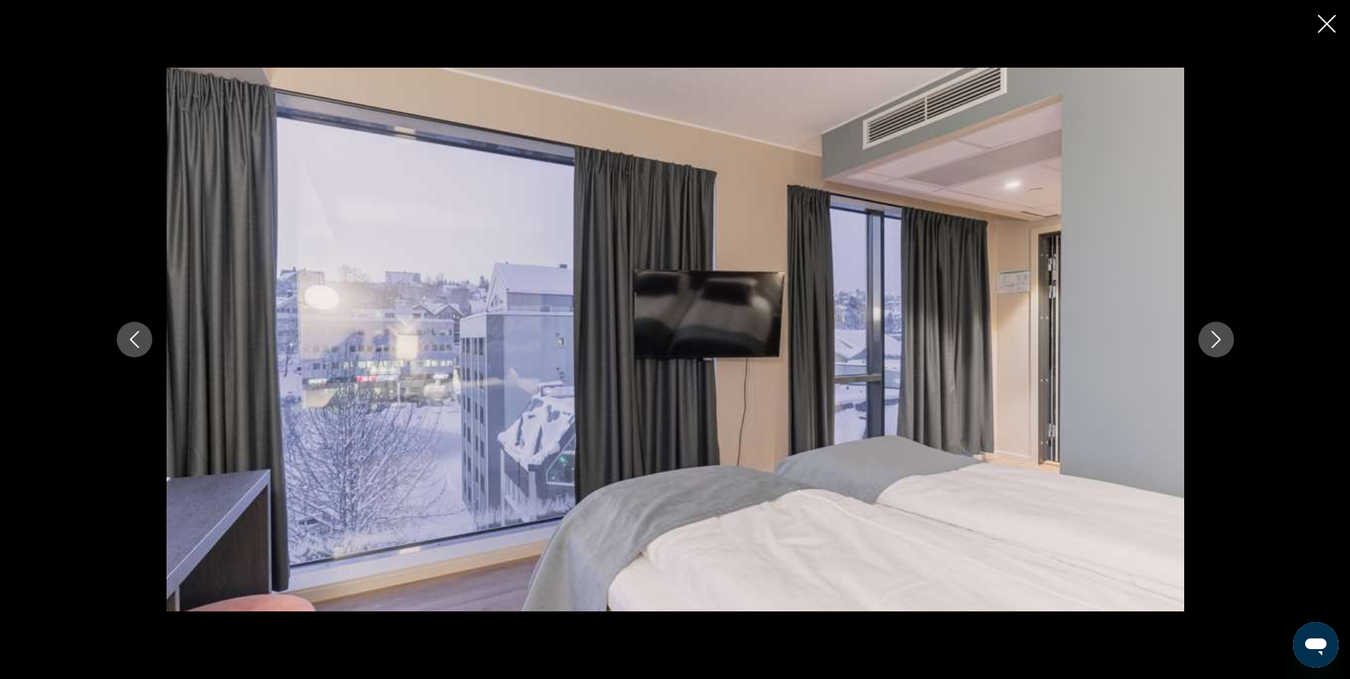
click at [1210, 349] on button "Next image" at bounding box center [1217, 340] width 36 height 36
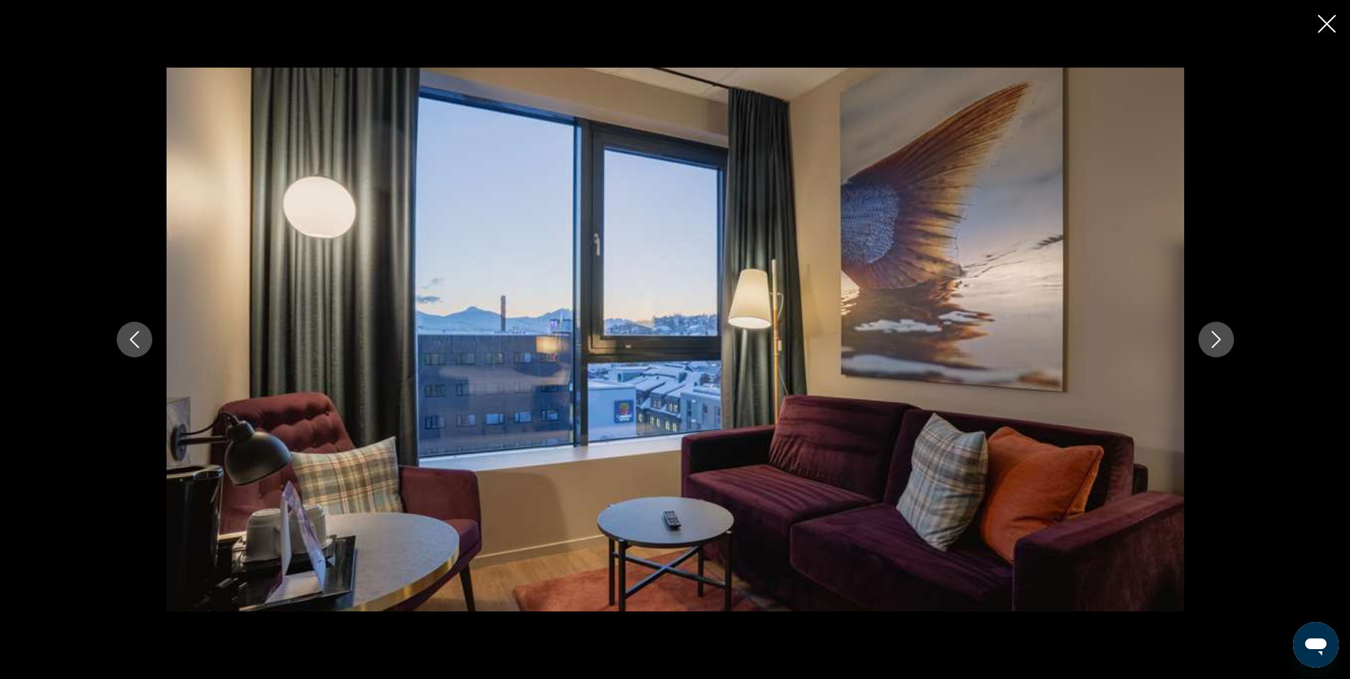
click at [1210, 349] on button "Next image" at bounding box center [1217, 340] width 36 height 36
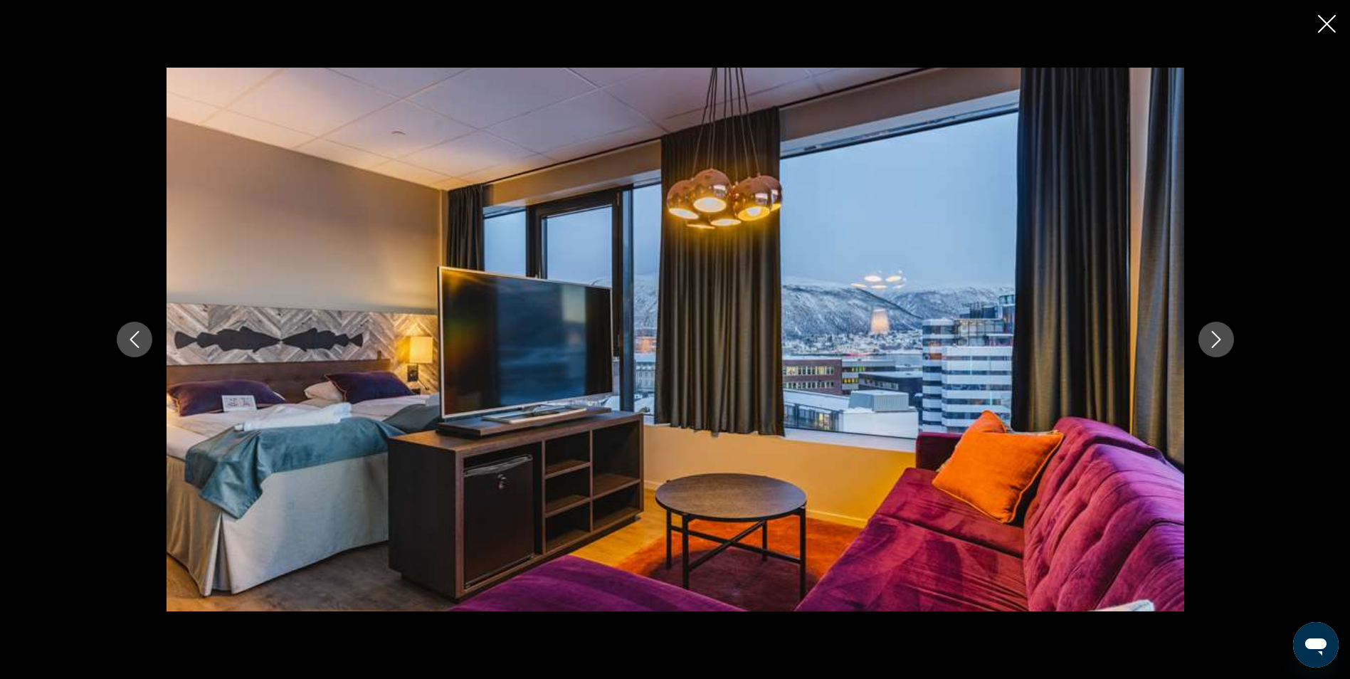
click at [1210, 349] on button "Next image" at bounding box center [1217, 340] width 36 height 36
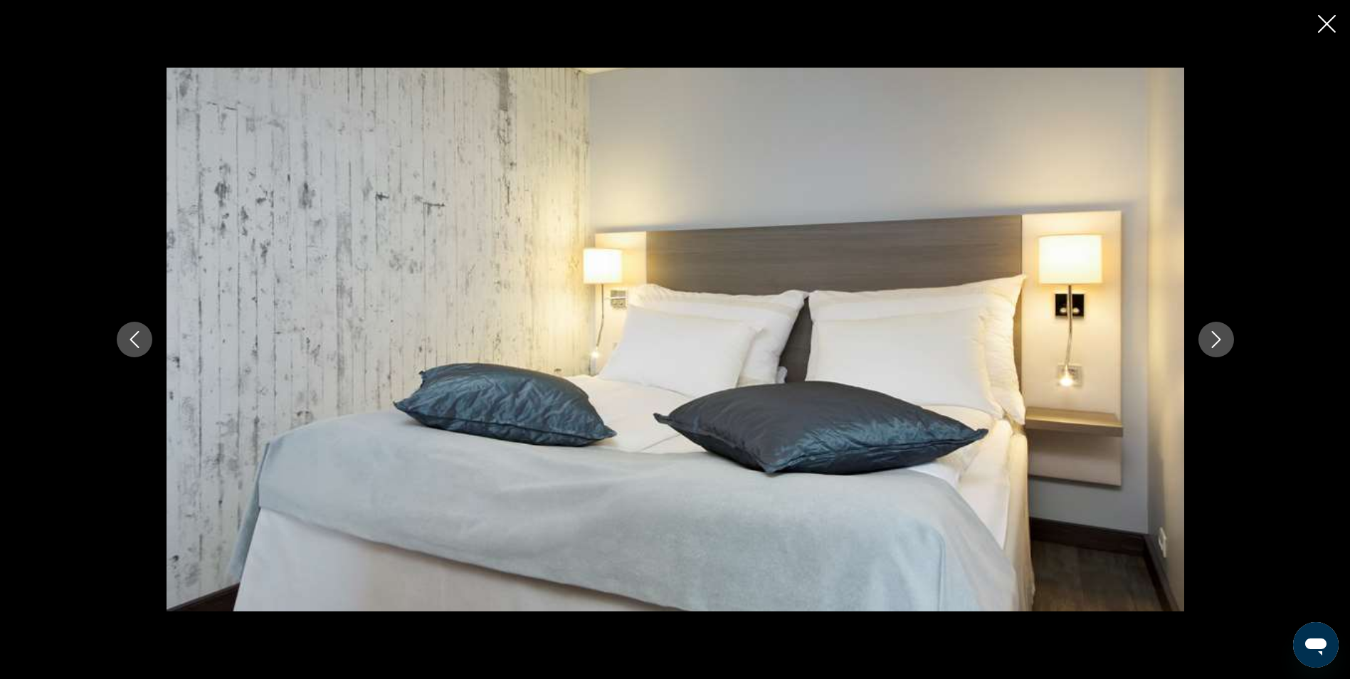
click at [1210, 349] on button "Next image" at bounding box center [1217, 340] width 36 height 36
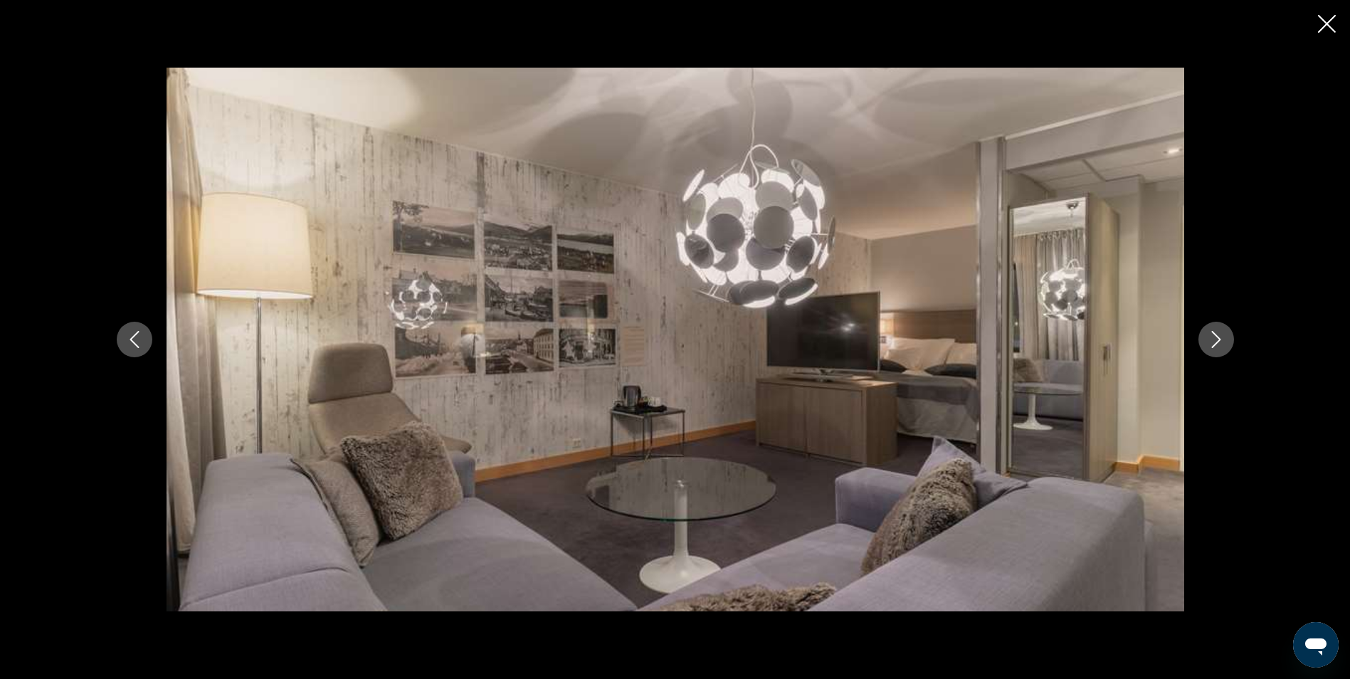
click at [1210, 349] on button "Next image" at bounding box center [1217, 340] width 36 height 36
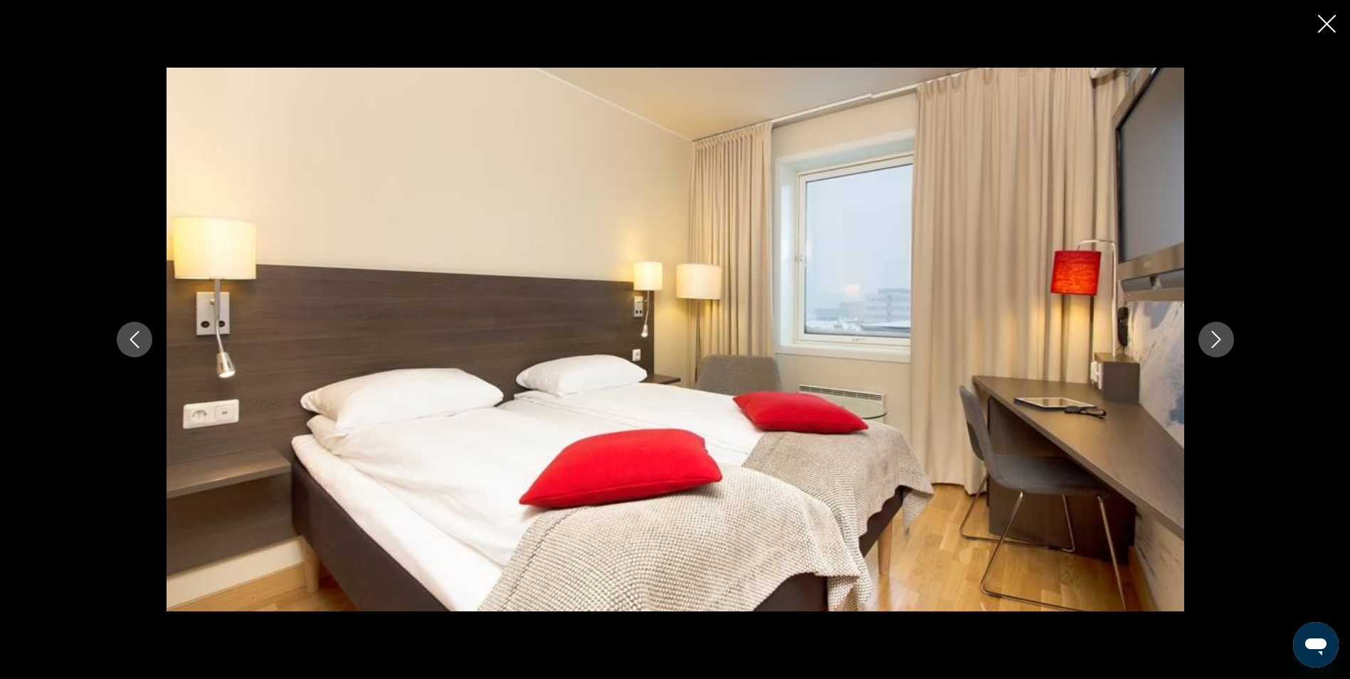
click at [1210, 349] on button "Next image" at bounding box center [1217, 340] width 36 height 36
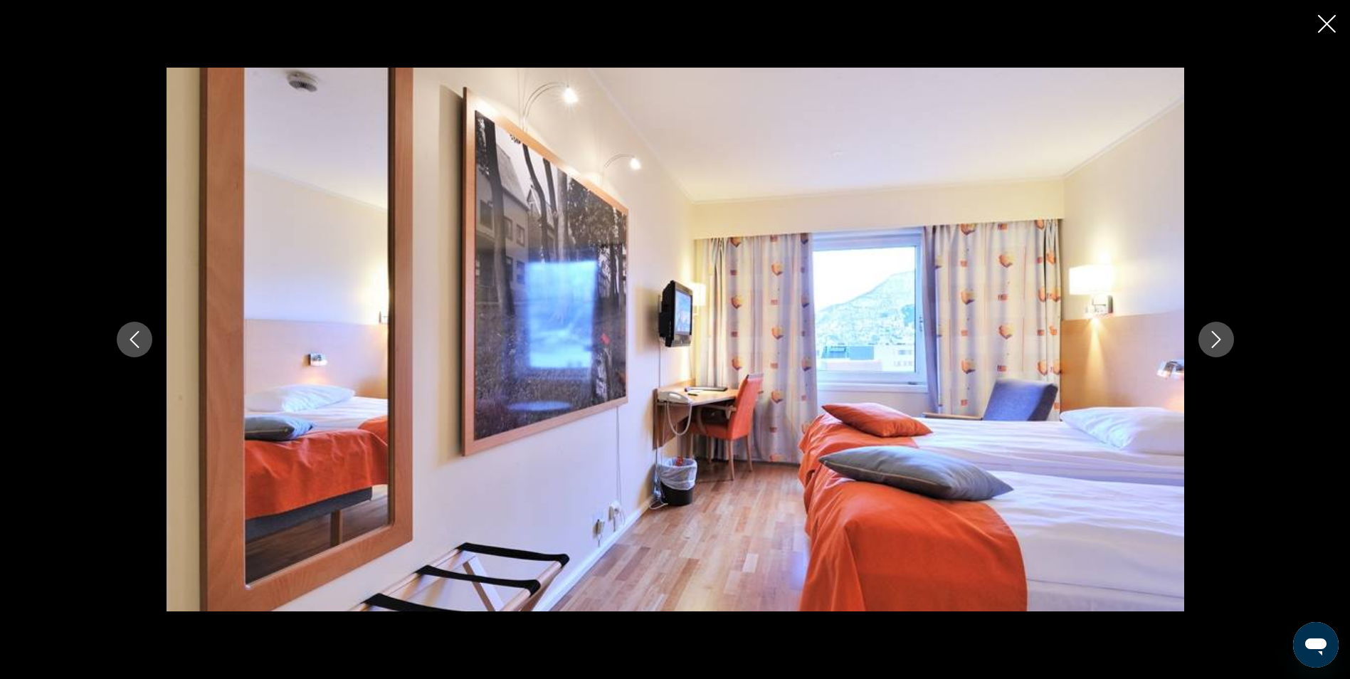
click at [1210, 349] on button "Next image" at bounding box center [1217, 340] width 36 height 36
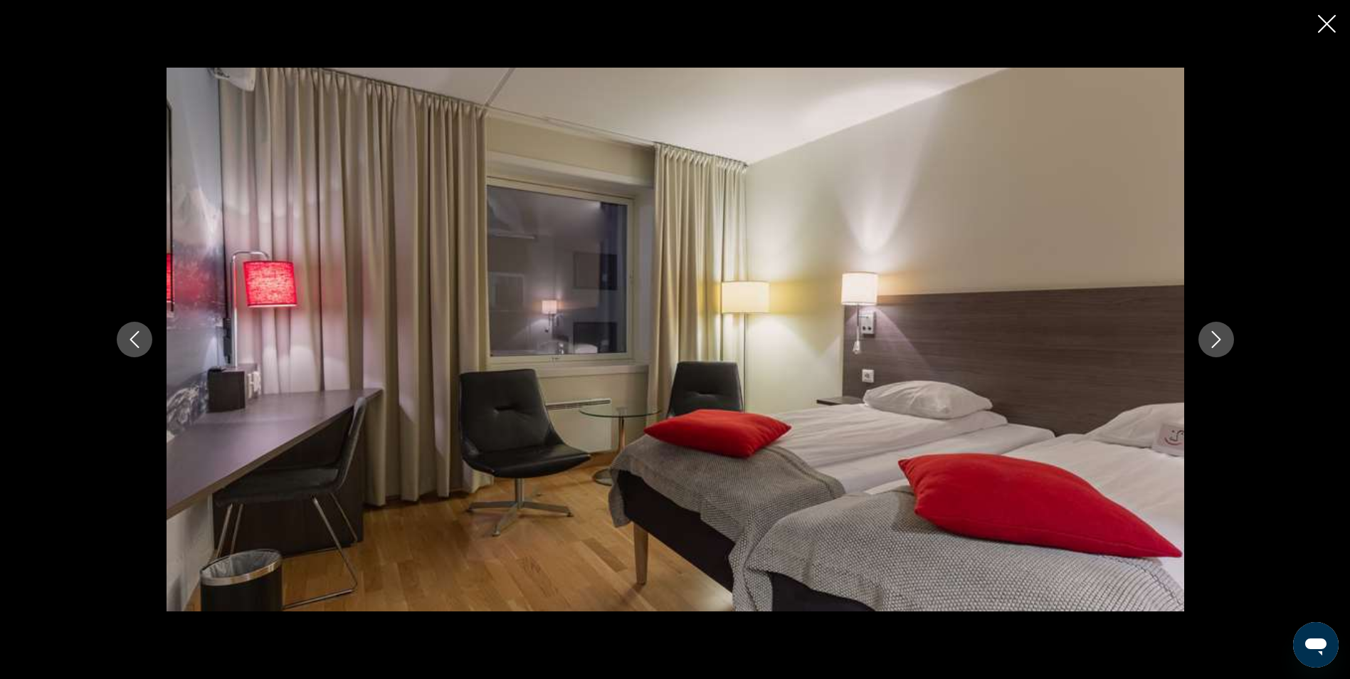
click at [1210, 349] on button "Next image" at bounding box center [1217, 340] width 36 height 36
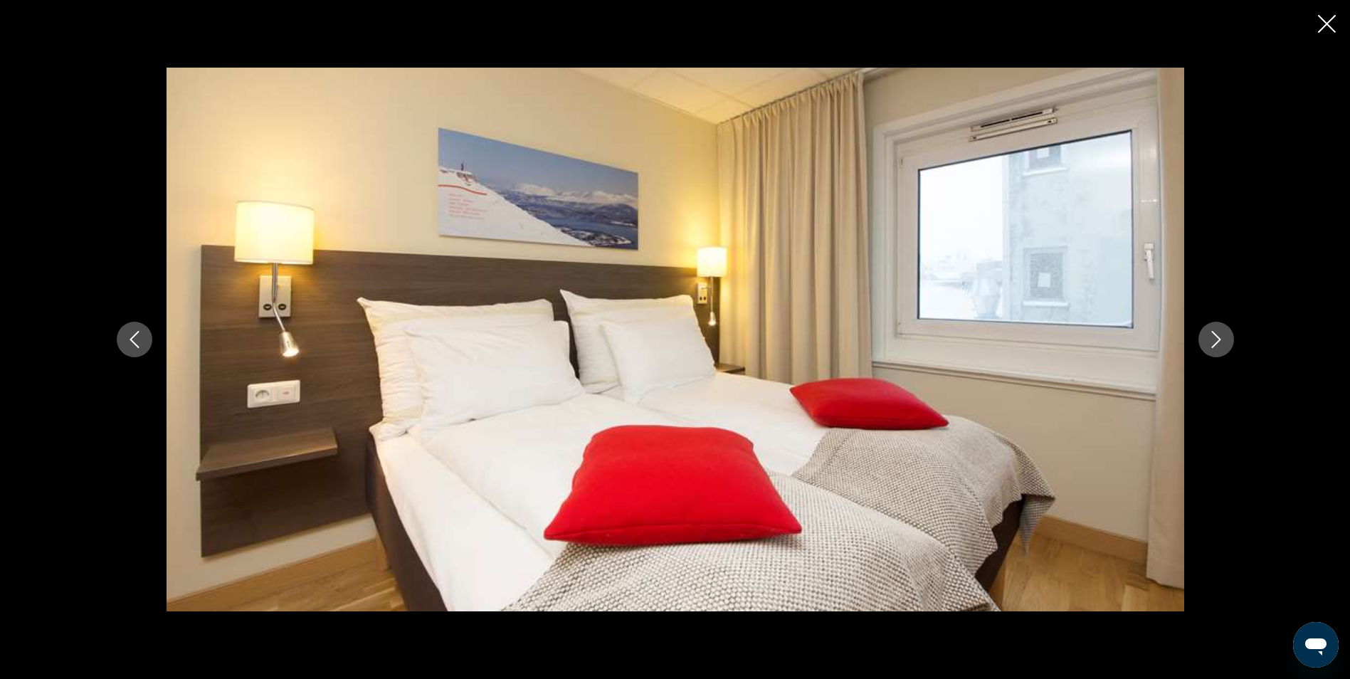
click at [1210, 349] on button "Next image" at bounding box center [1217, 340] width 36 height 36
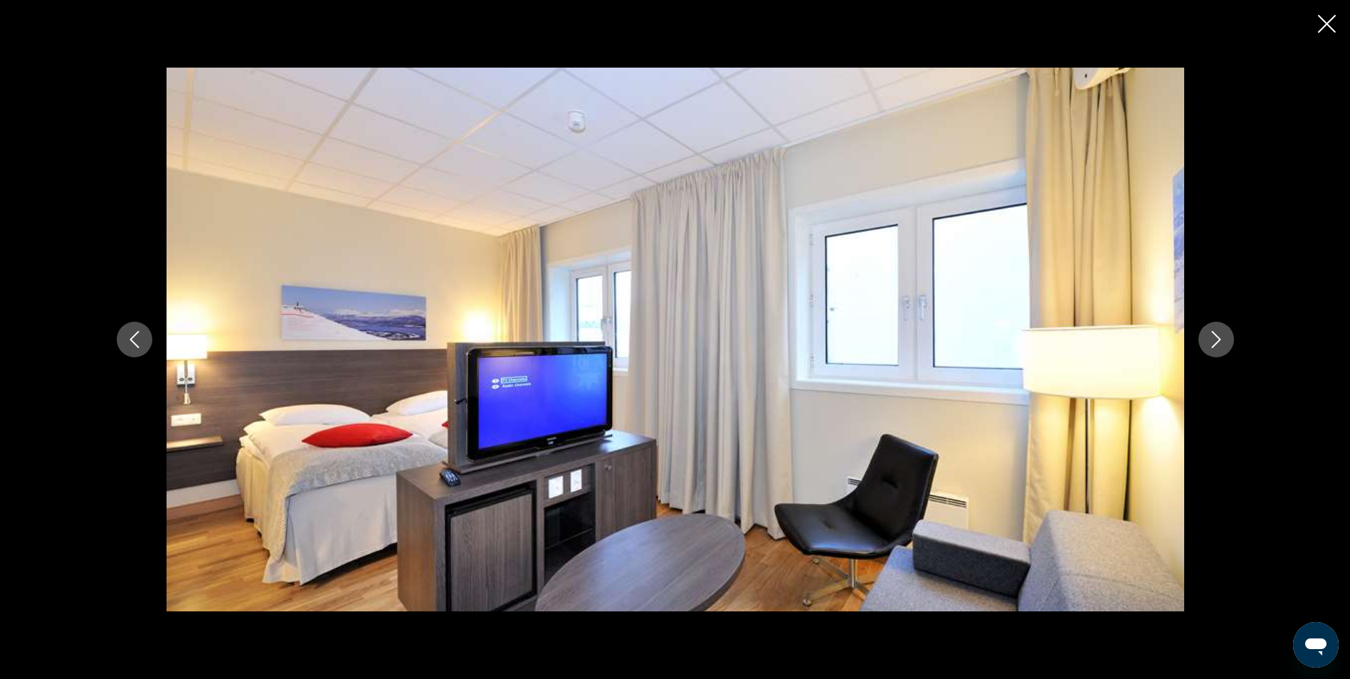
click at [1210, 349] on button "Next image" at bounding box center [1217, 340] width 36 height 36
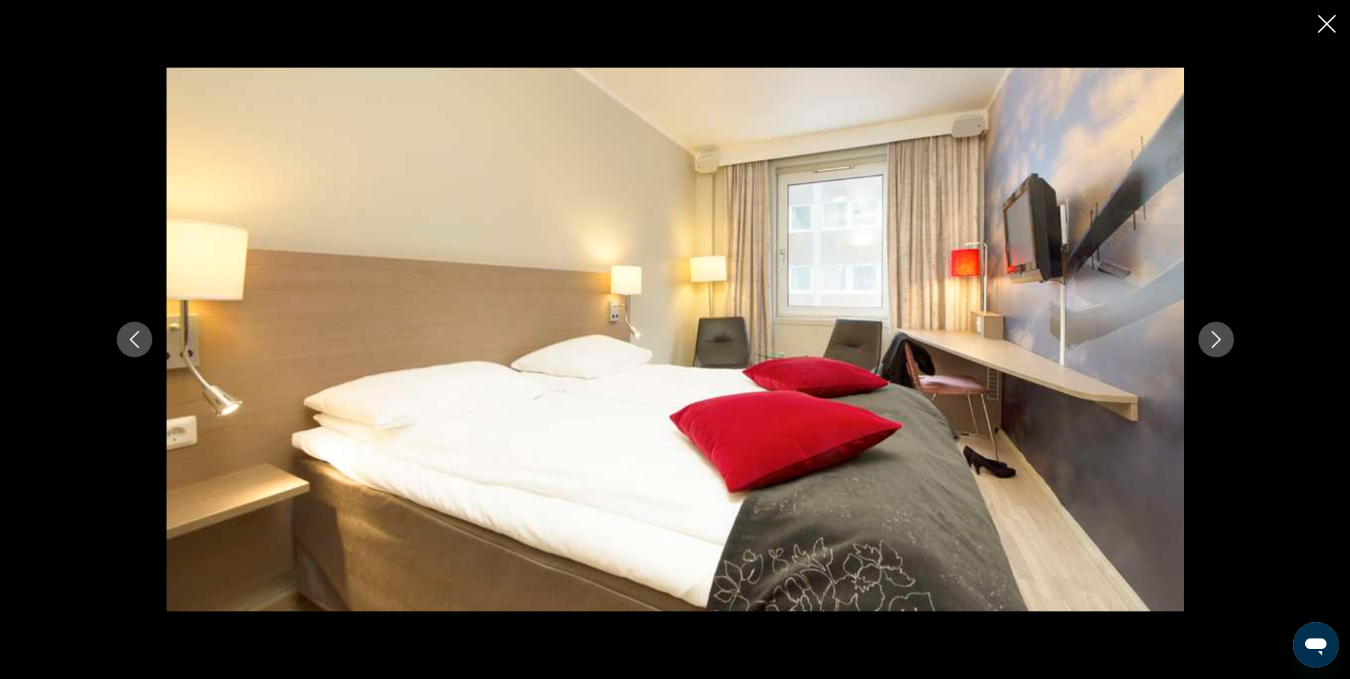
click at [1210, 349] on button "Next image" at bounding box center [1217, 340] width 36 height 36
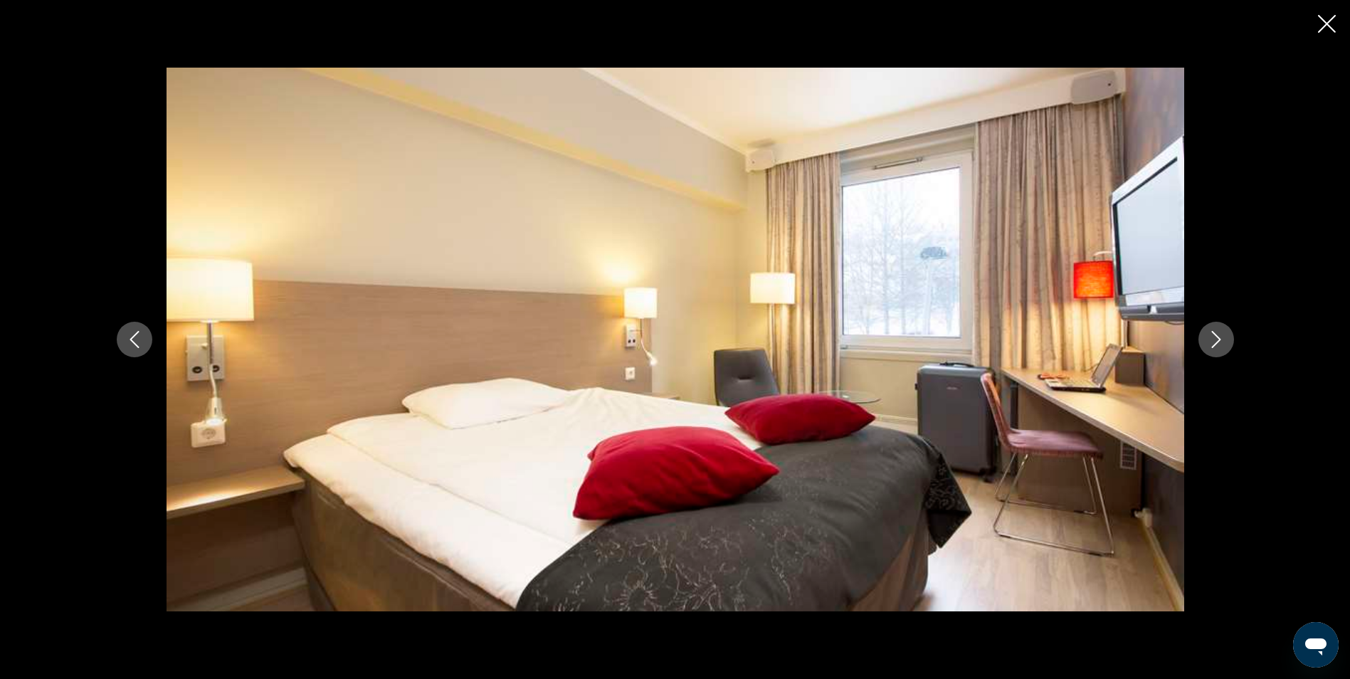
click at [1210, 349] on button "Next image" at bounding box center [1217, 340] width 36 height 36
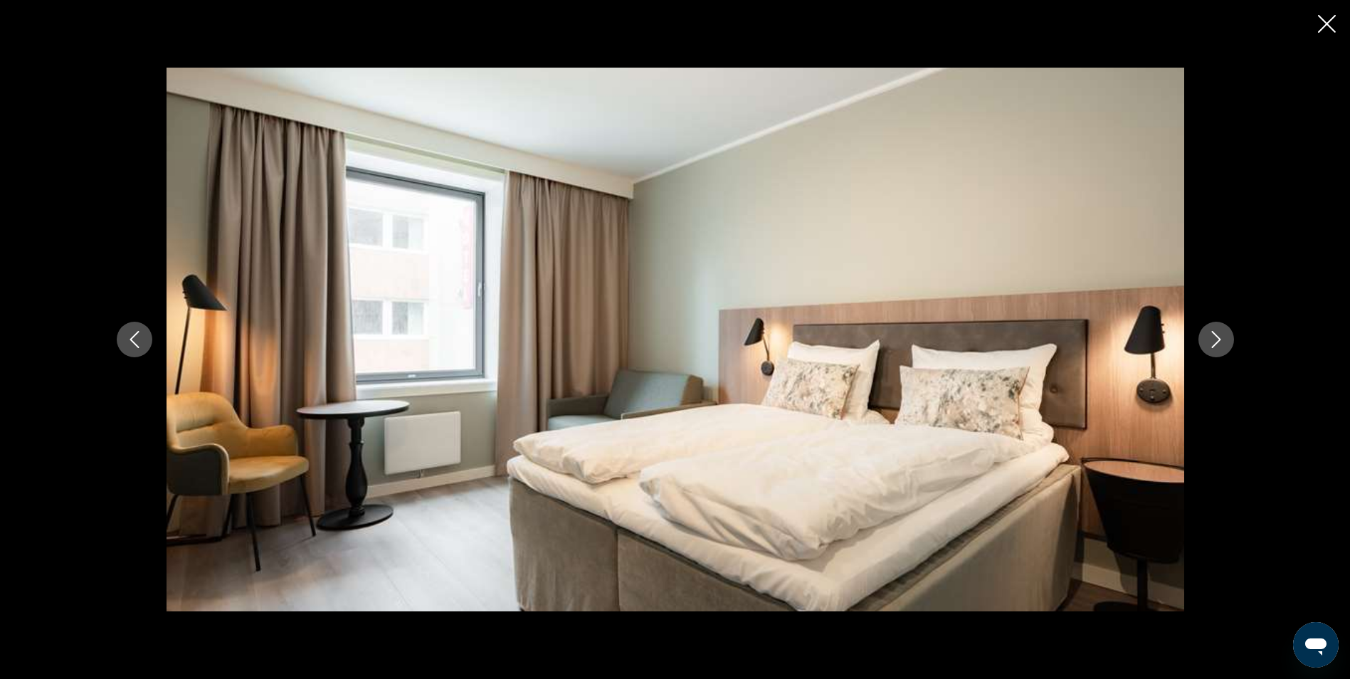
click at [1335, 28] on icon "Close slideshow" at bounding box center [1327, 24] width 18 height 18
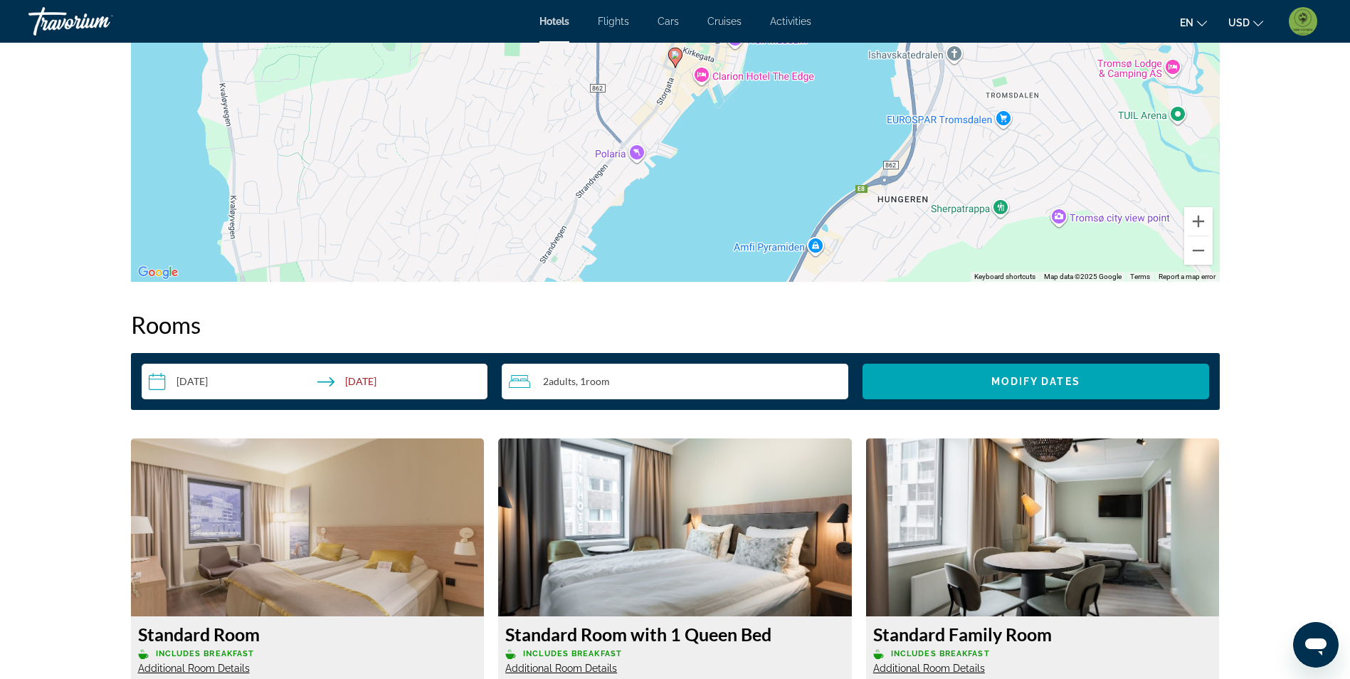
scroll to position [1353, 0]
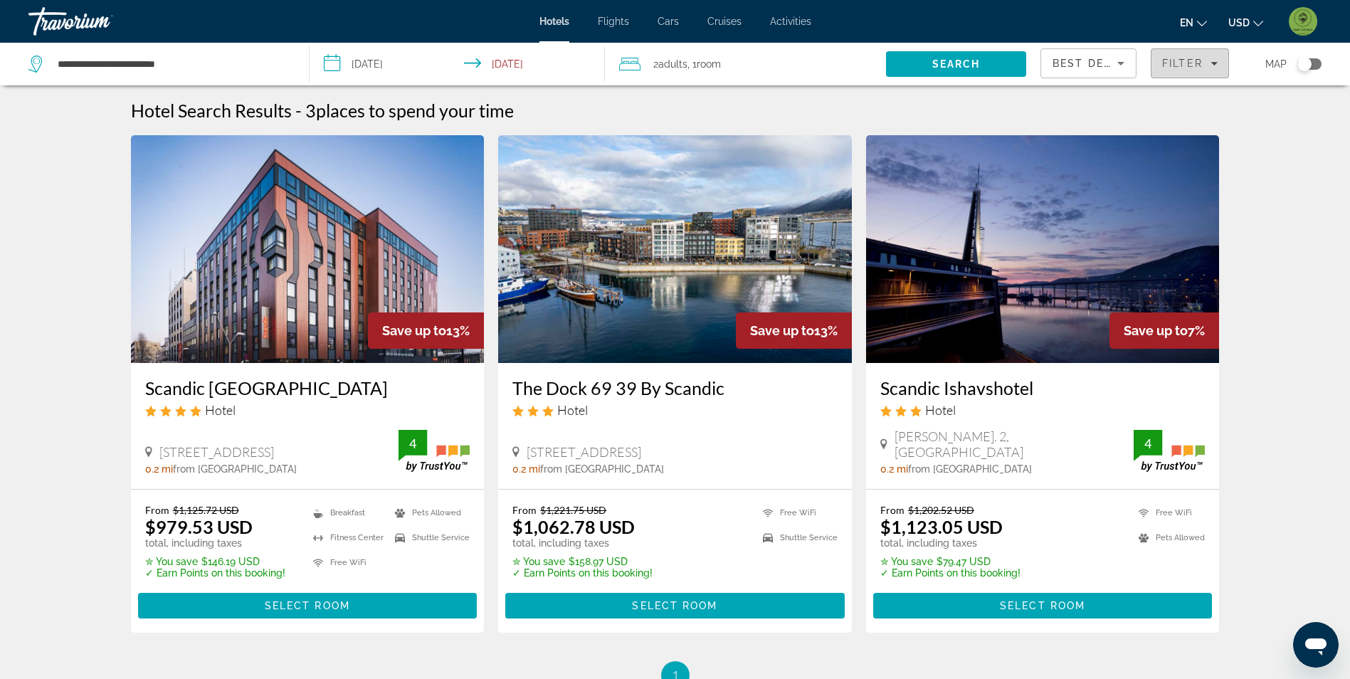
click at [1184, 70] on span "Filters" at bounding box center [1190, 63] width 77 height 34
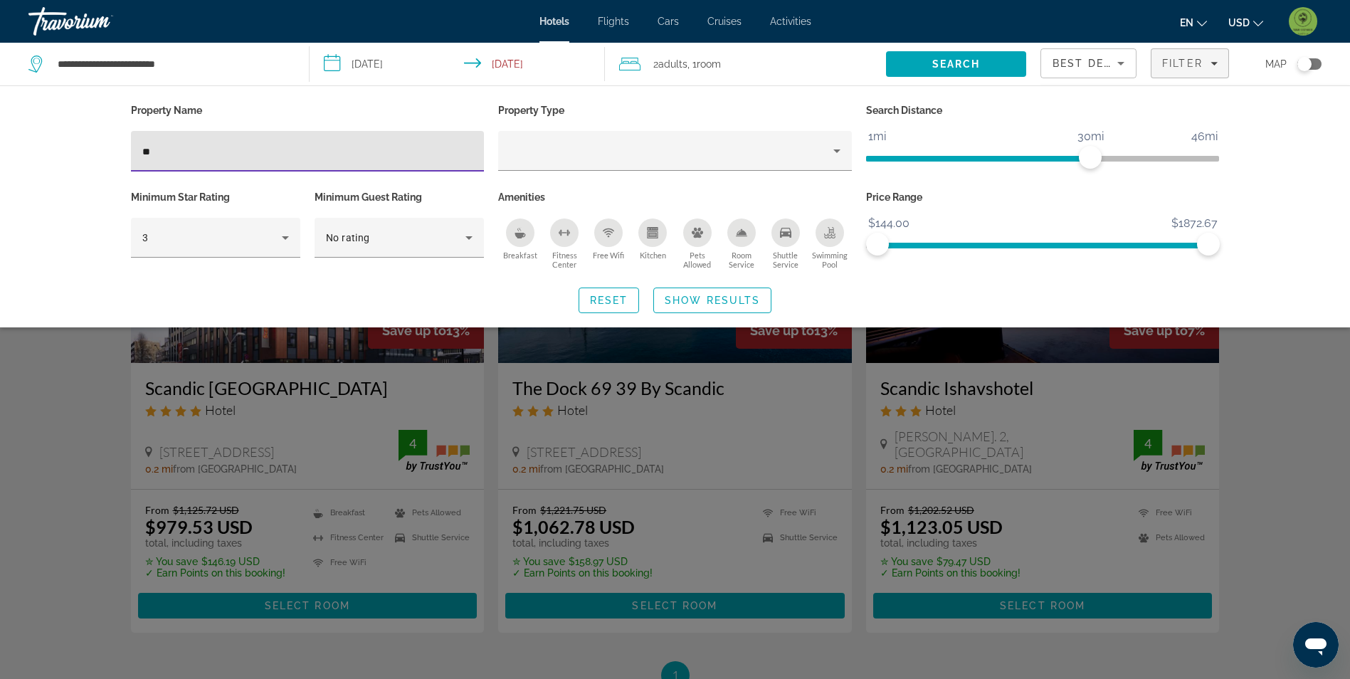
type input "*"
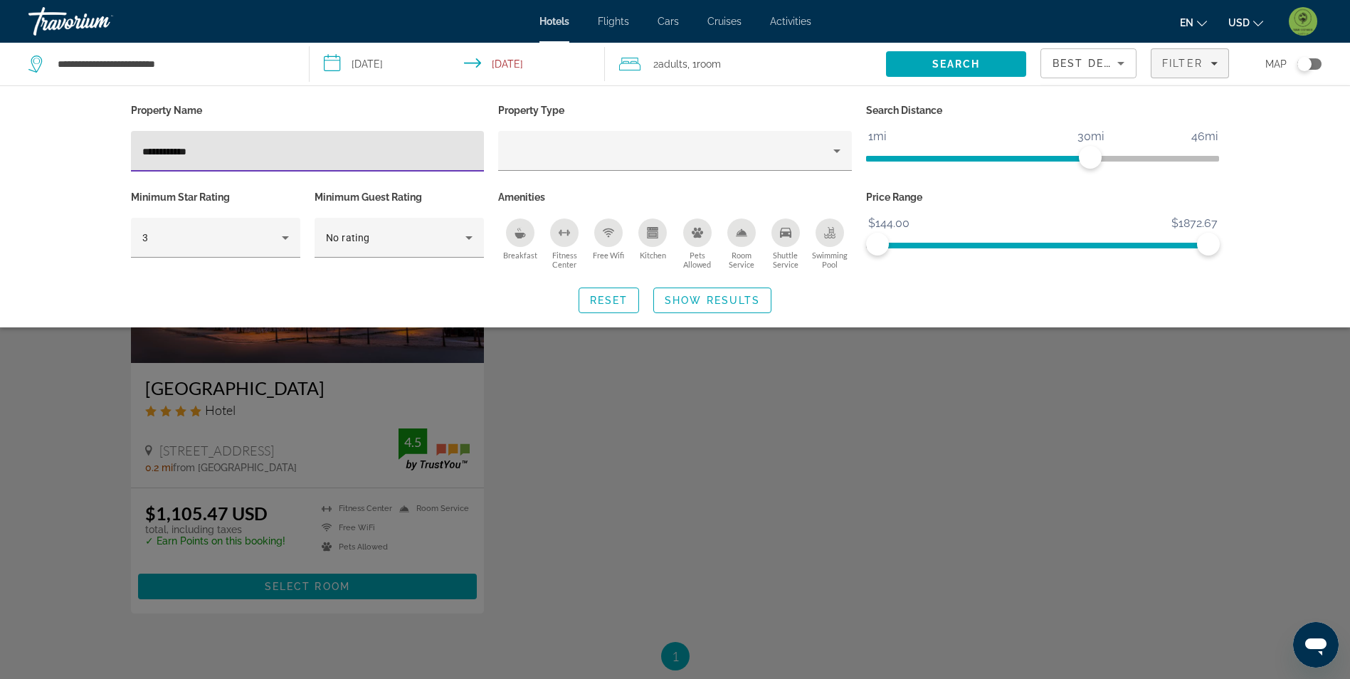
type input "**********"
click at [48, 497] on div "Search widget" at bounding box center [675, 447] width 1350 height 466
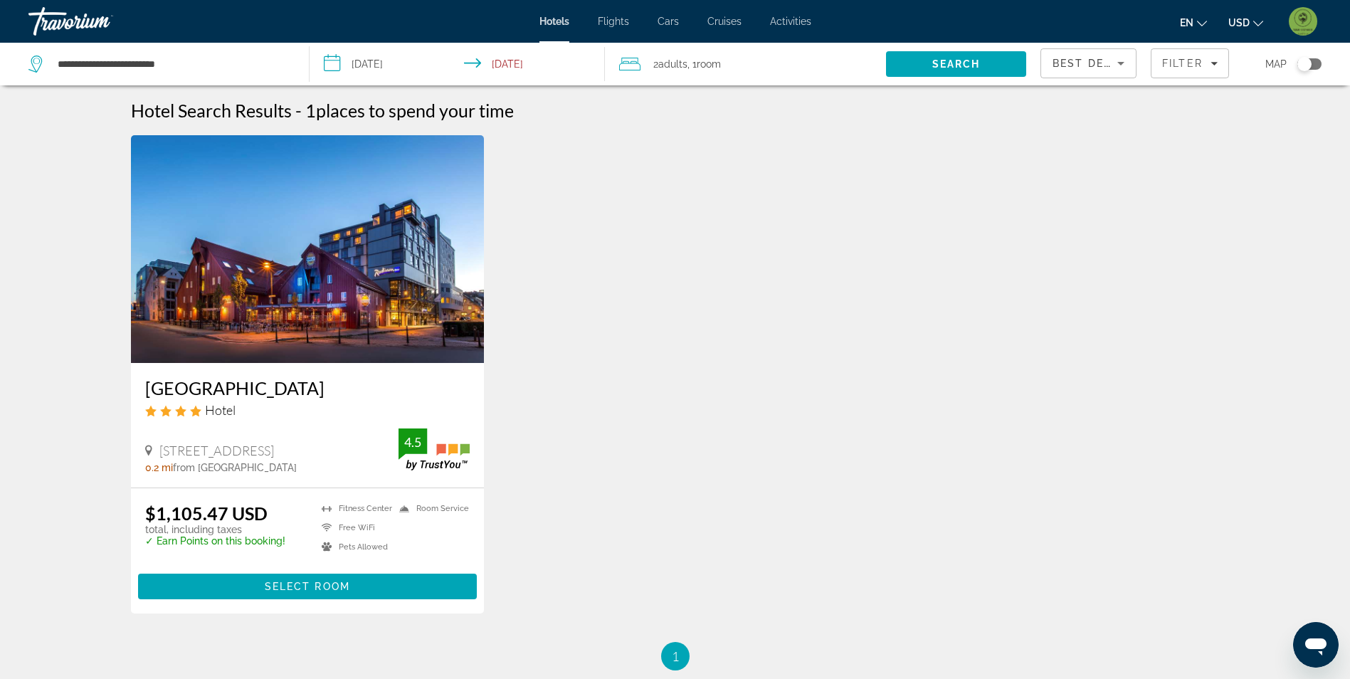
click at [392, 286] on img "Main content" at bounding box center [308, 249] width 354 height 228
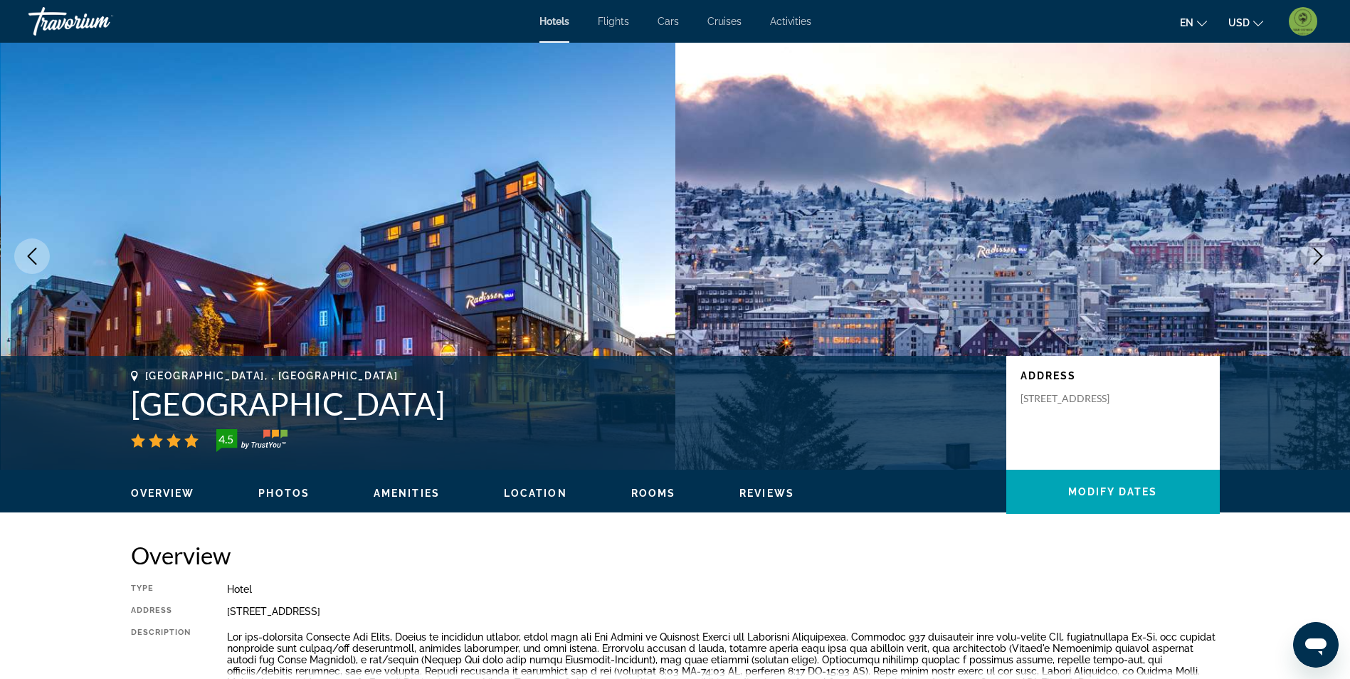
click at [304, 489] on span "Photos" at bounding box center [283, 493] width 51 height 11
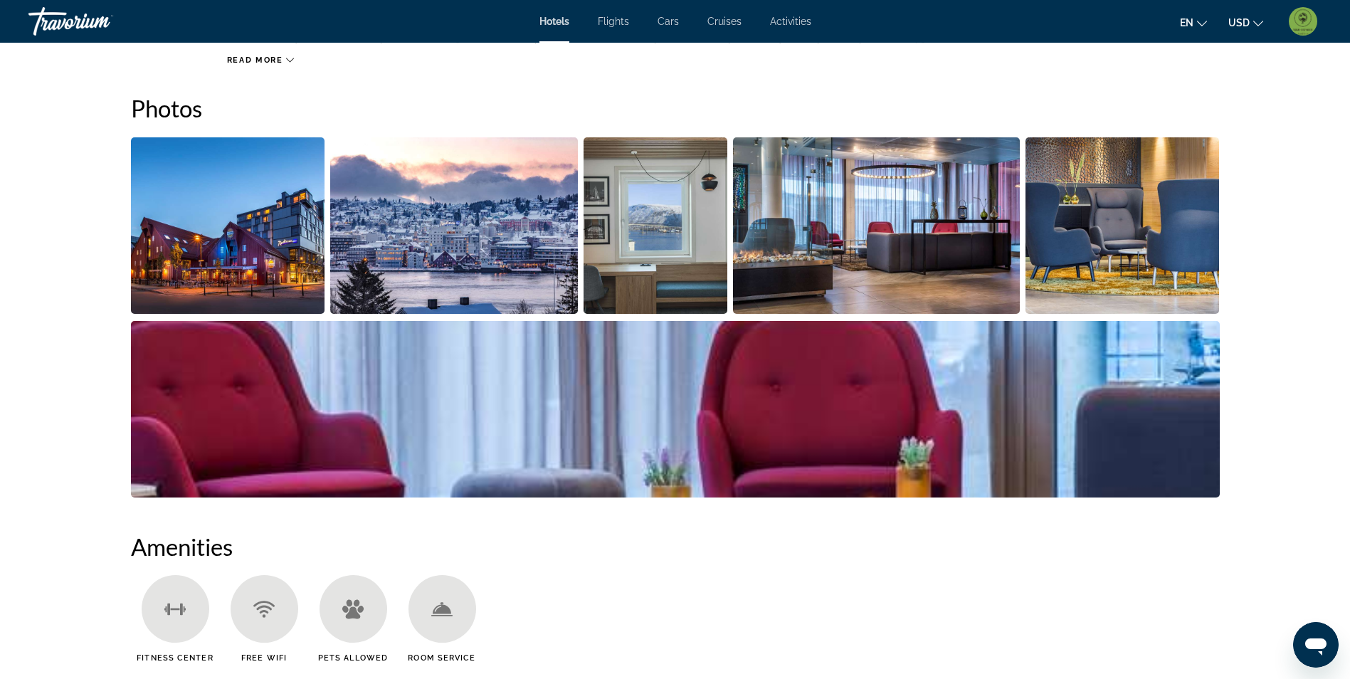
scroll to position [653, 0]
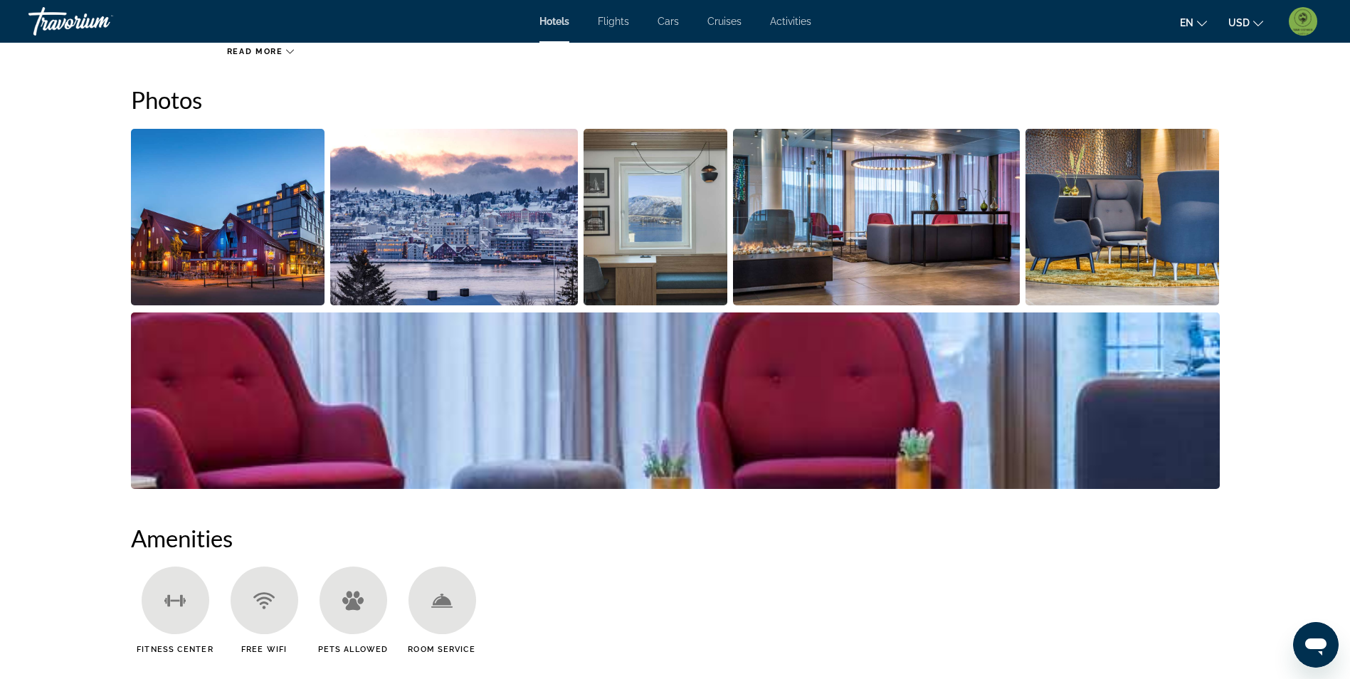
click at [204, 208] on img "Open full-screen image slider" at bounding box center [228, 217] width 194 height 177
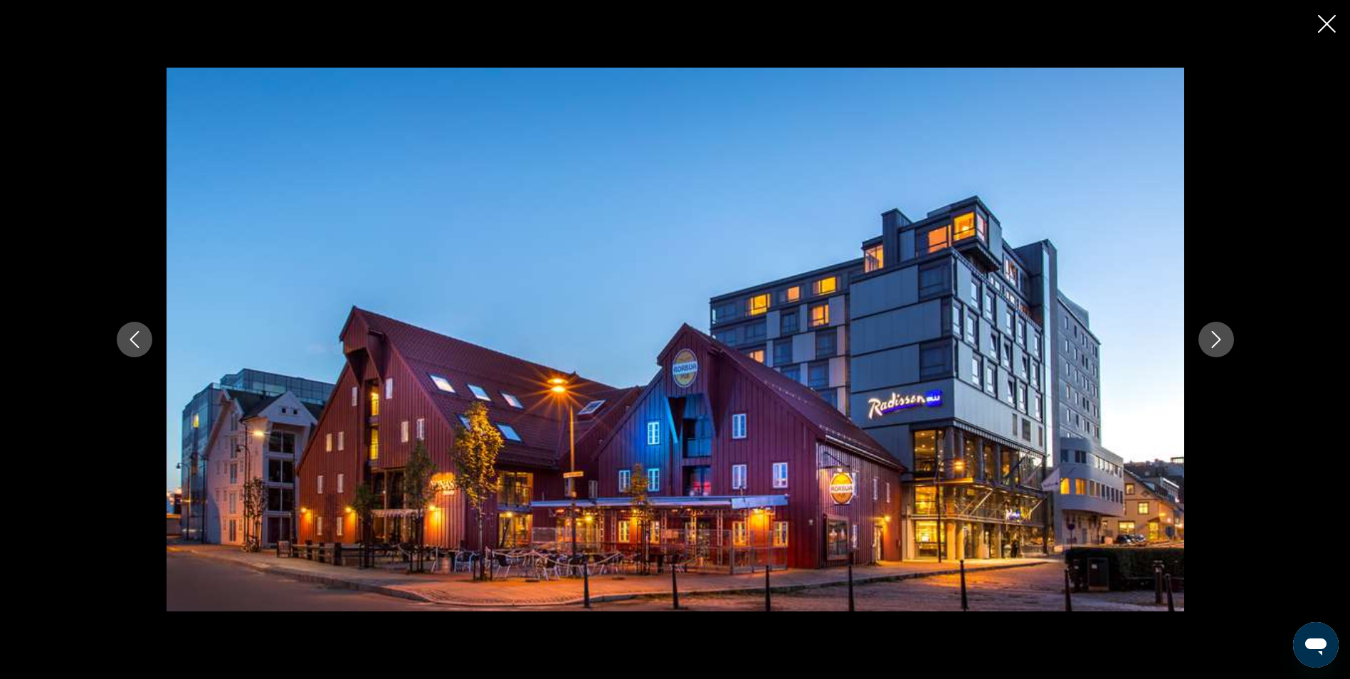
click at [1215, 339] on icon "Next image" at bounding box center [1216, 339] width 17 height 17
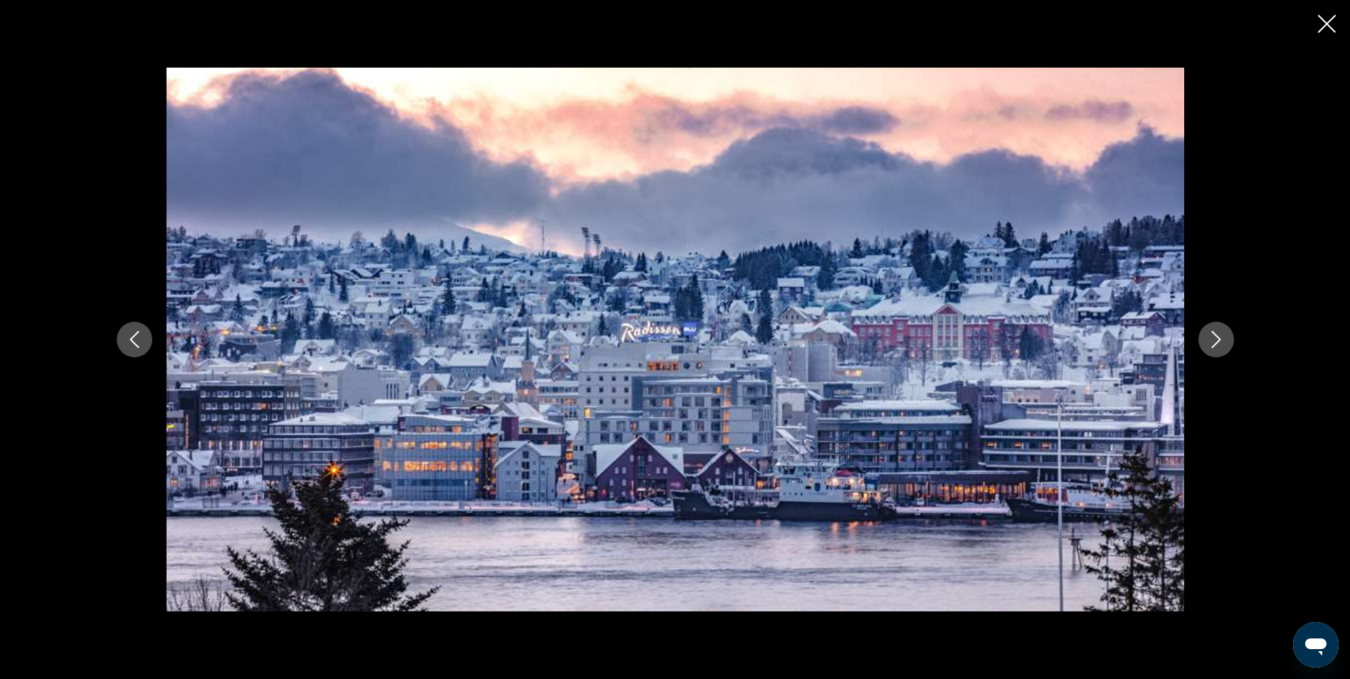
click at [1215, 339] on icon "Next image" at bounding box center [1216, 339] width 17 height 17
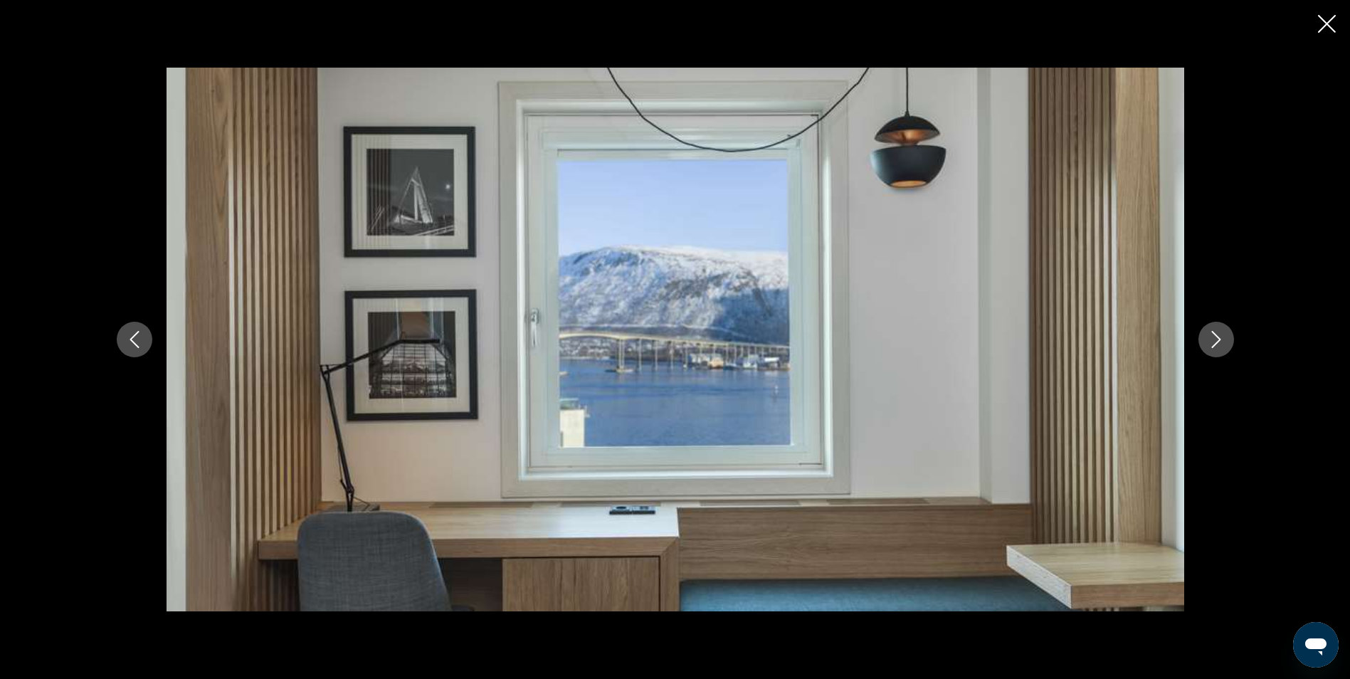
click at [1215, 339] on icon "Next image" at bounding box center [1216, 339] width 17 height 17
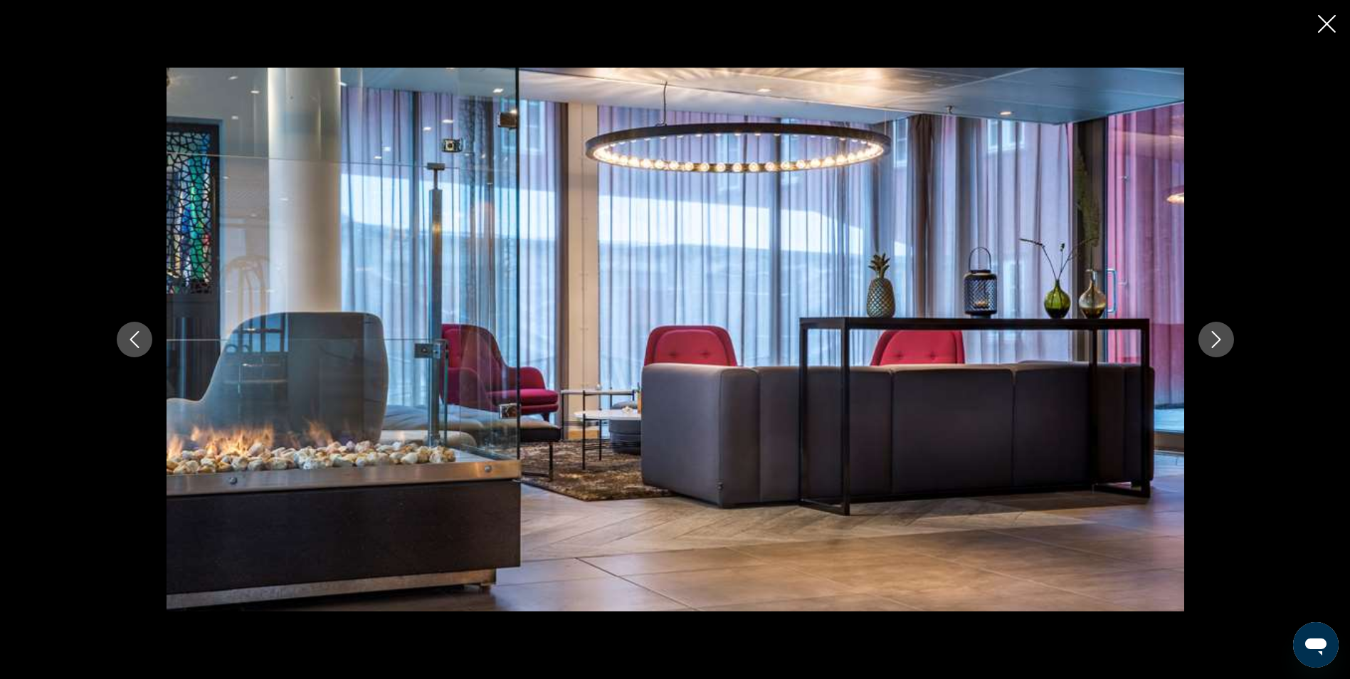
click at [1215, 339] on icon "Next image" at bounding box center [1216, 339] width 17 height 17
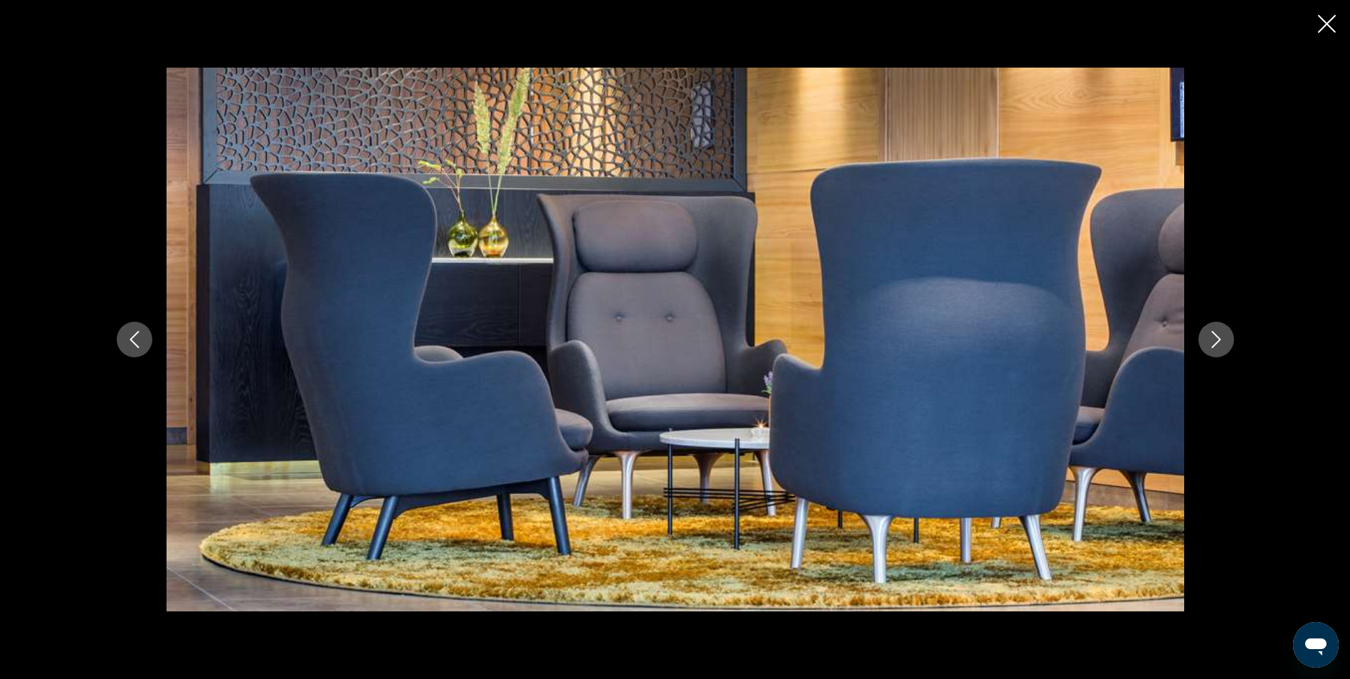
click at [1215, 339] on icon "Next image" at bounding box center [1216, 339] width 17 height 17
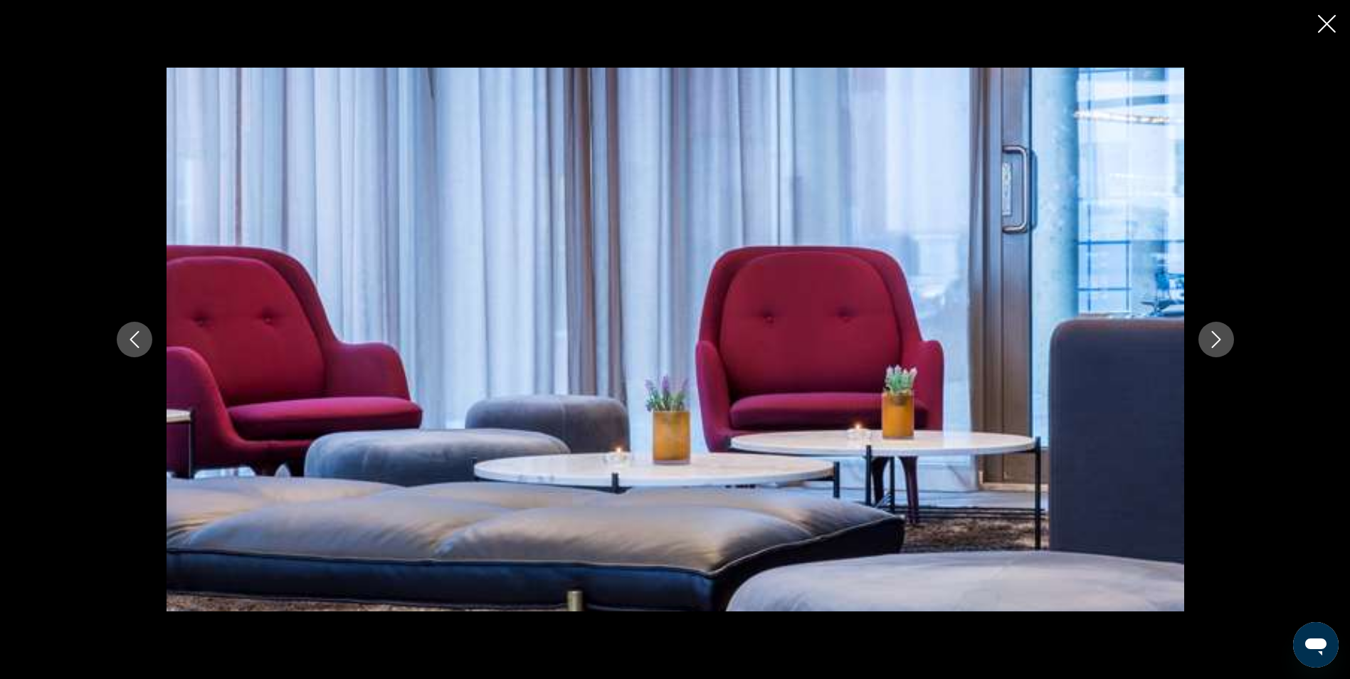
click at [1215, 339] on icon "Next image" at bounding box center [1216, 339] width 17 height 17
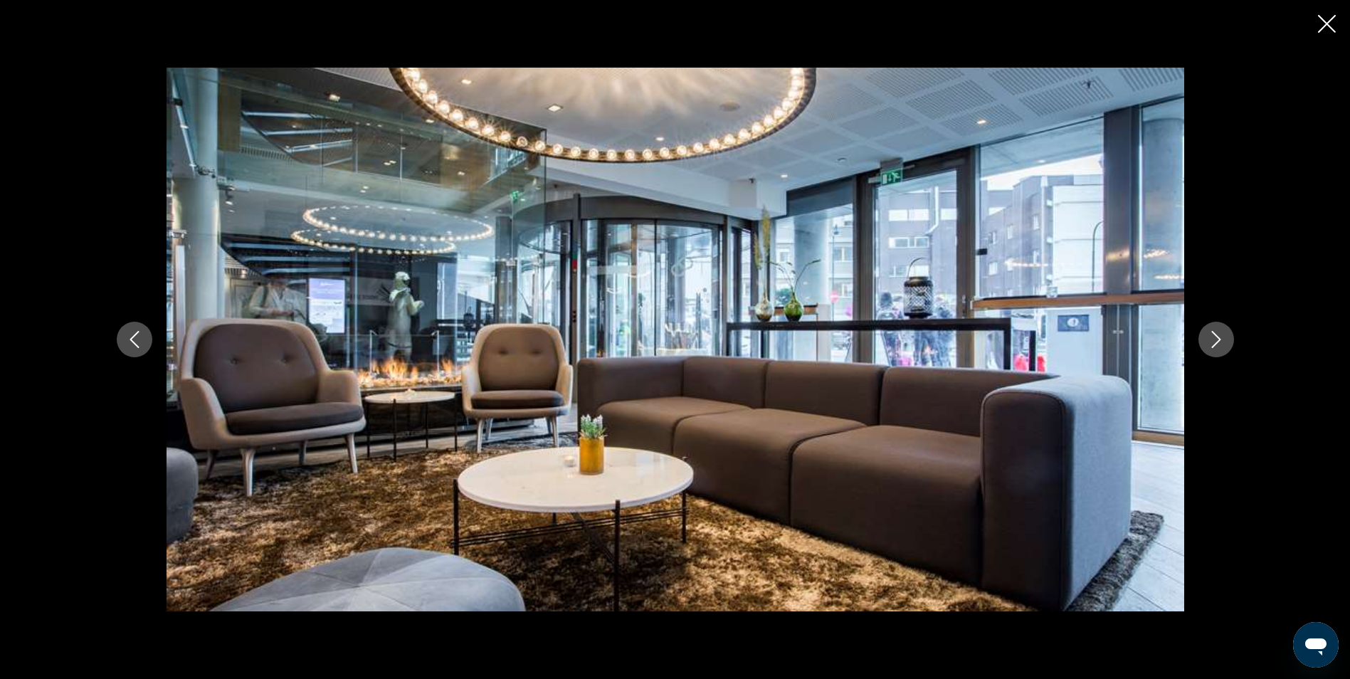
click at [1328, 19] on icon "Close slideshow" at bounding box center [1327, 24] width 18 height 18
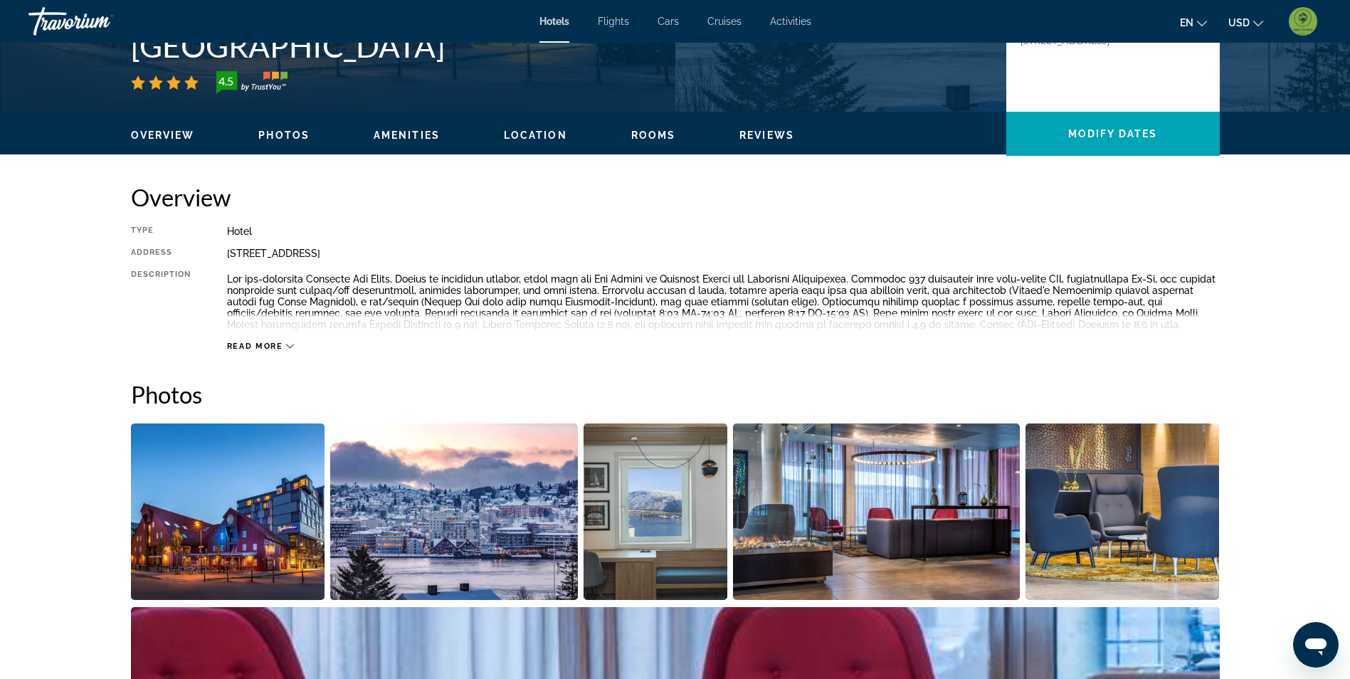
scroll to position [226, 0]
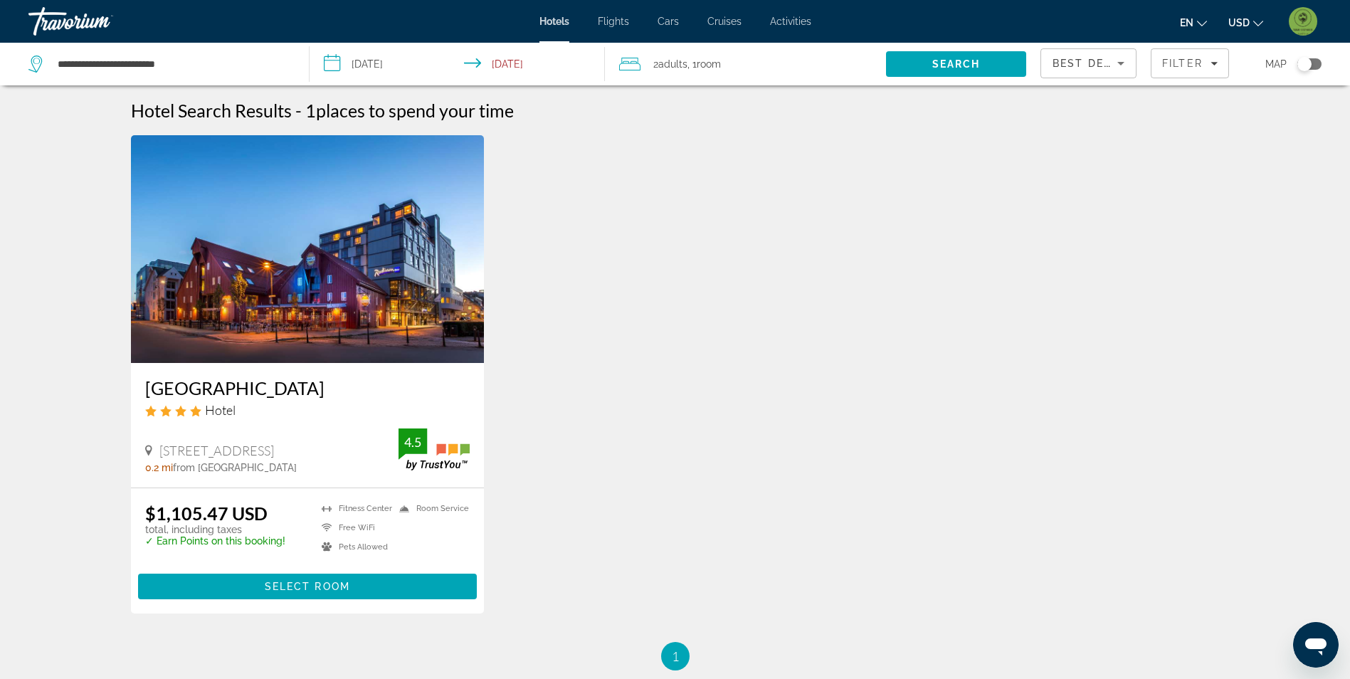
click at [300, 283] on img "Main content" at bounding box center [308, 249] width 354 height 228
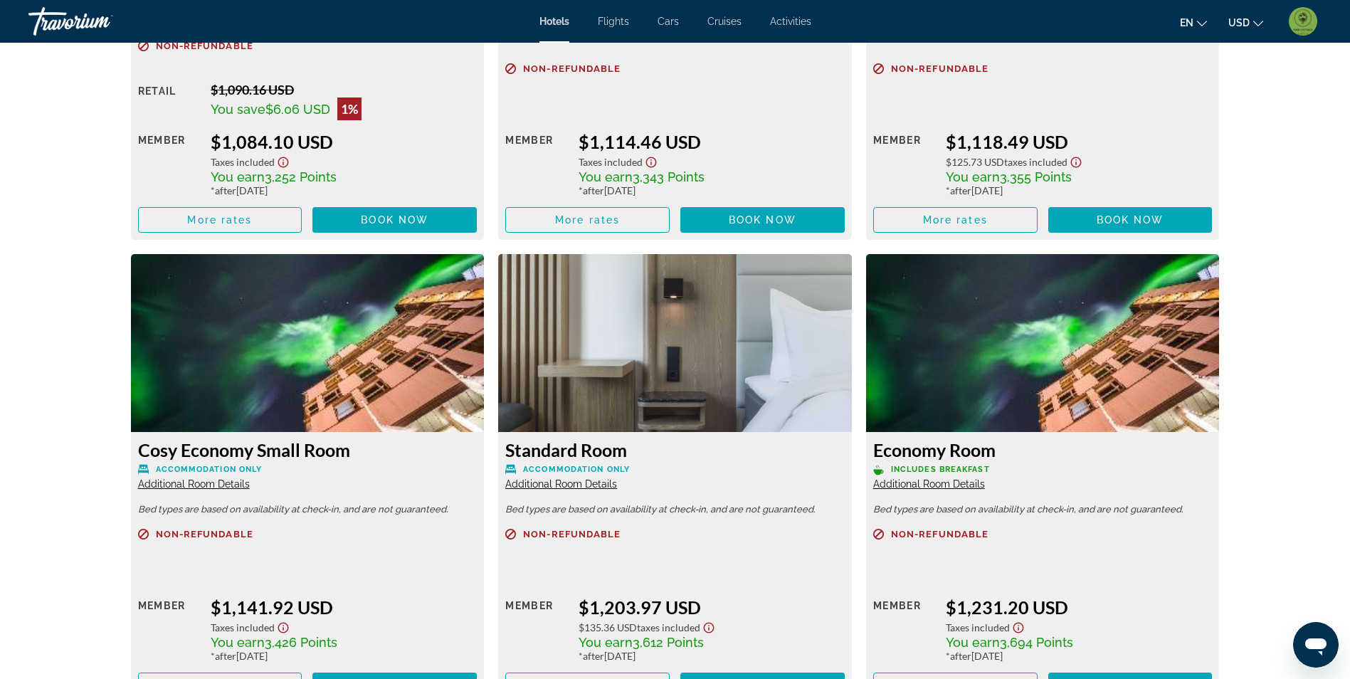
scroll to position [2420, 0]
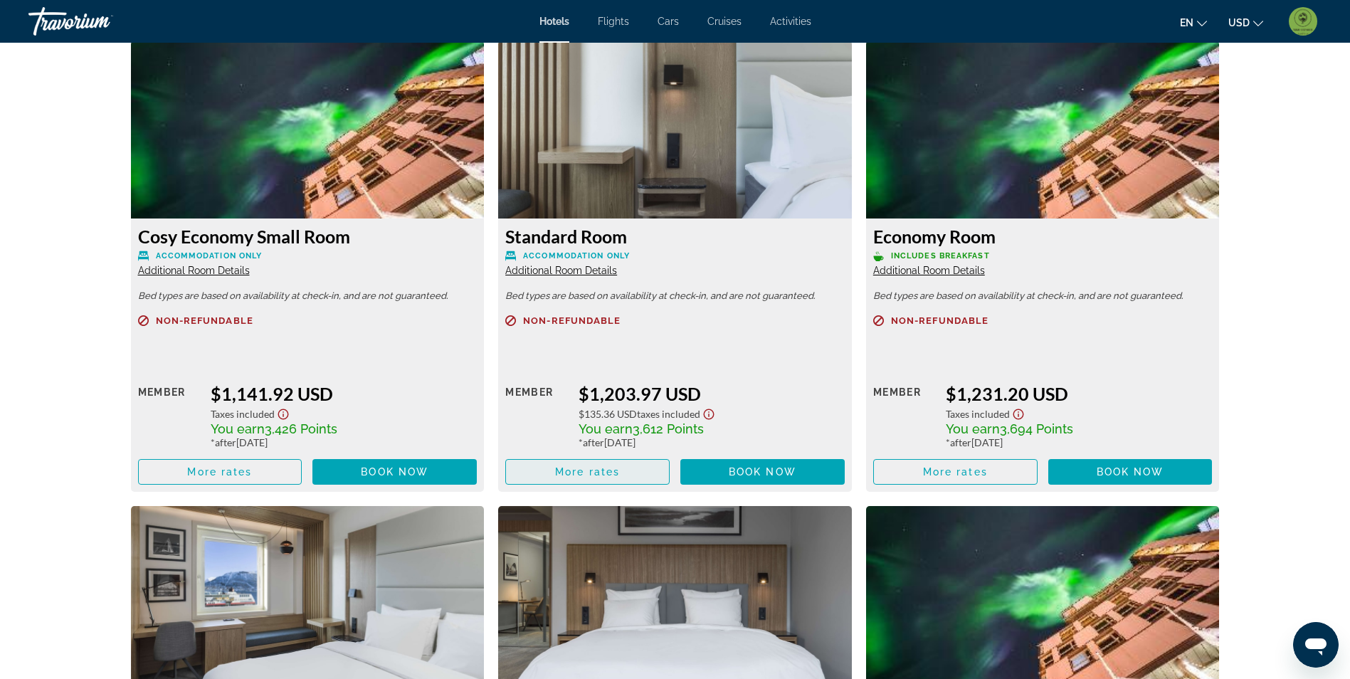
click at [580, 480] on span "Main content" at bounding box center [587, 472] width 163 height 34
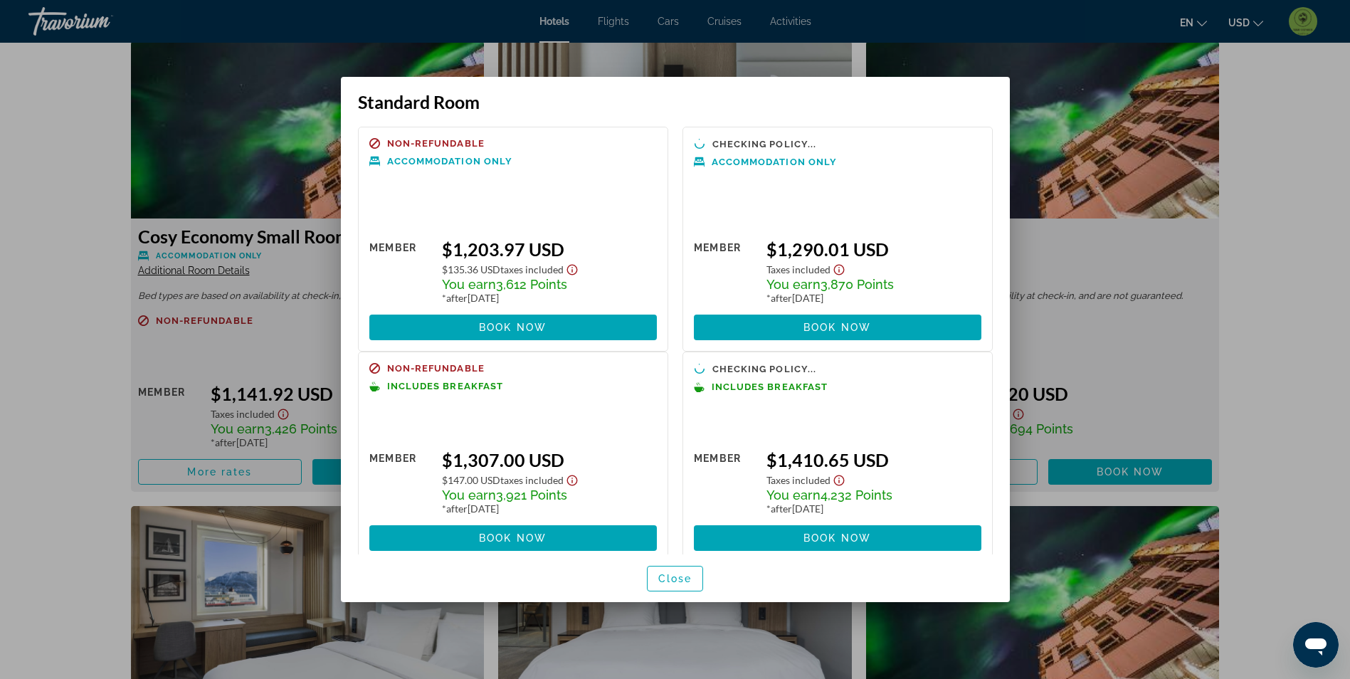
scroll to position [0, 0]
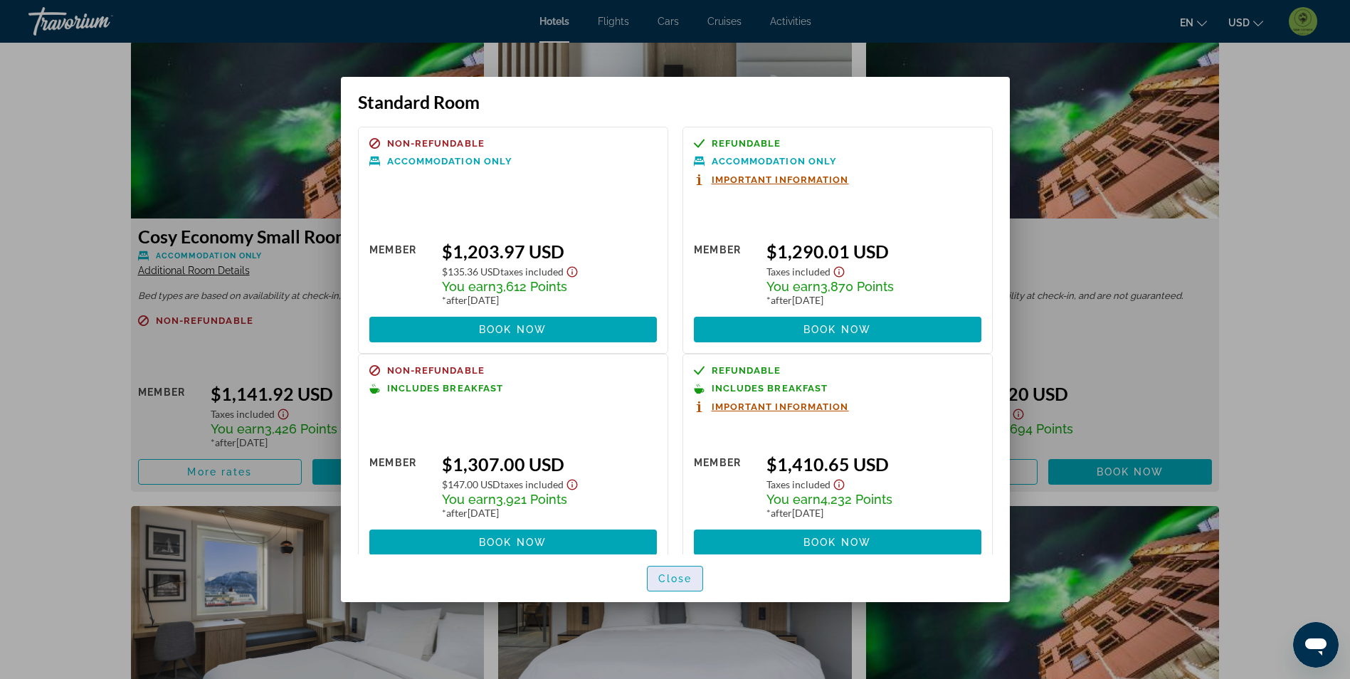
click at [682, 579] on span "Close" at bounding box center [675, 578] width 34 height 11
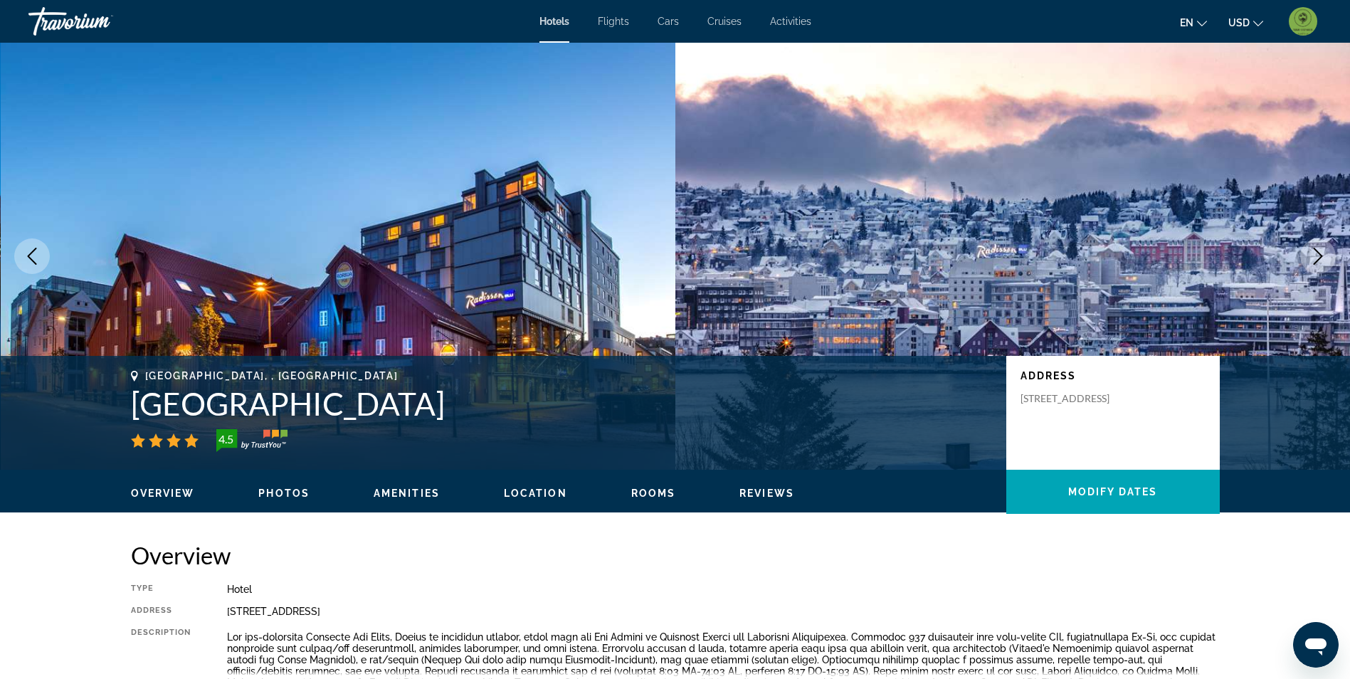
scroll to position [2420, 0]
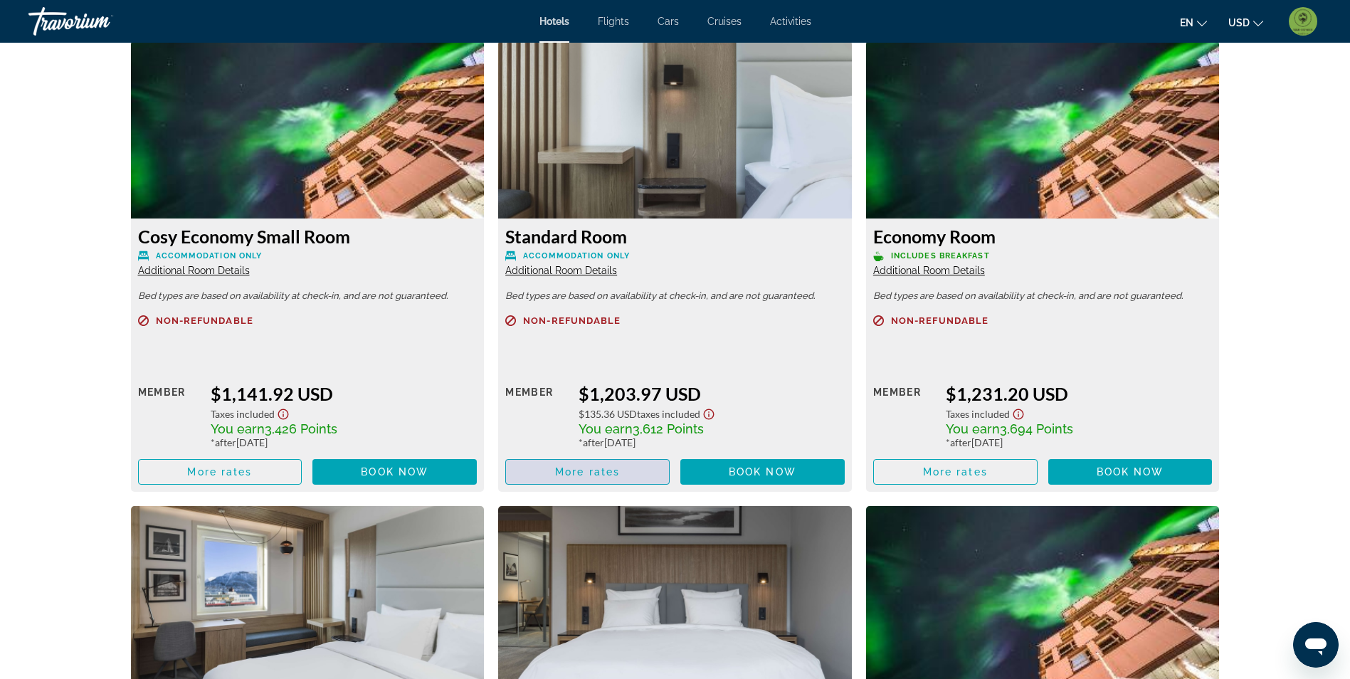
click at [615, 470] on span "More rates" at bounding box center [587, 471] width 65 height 11
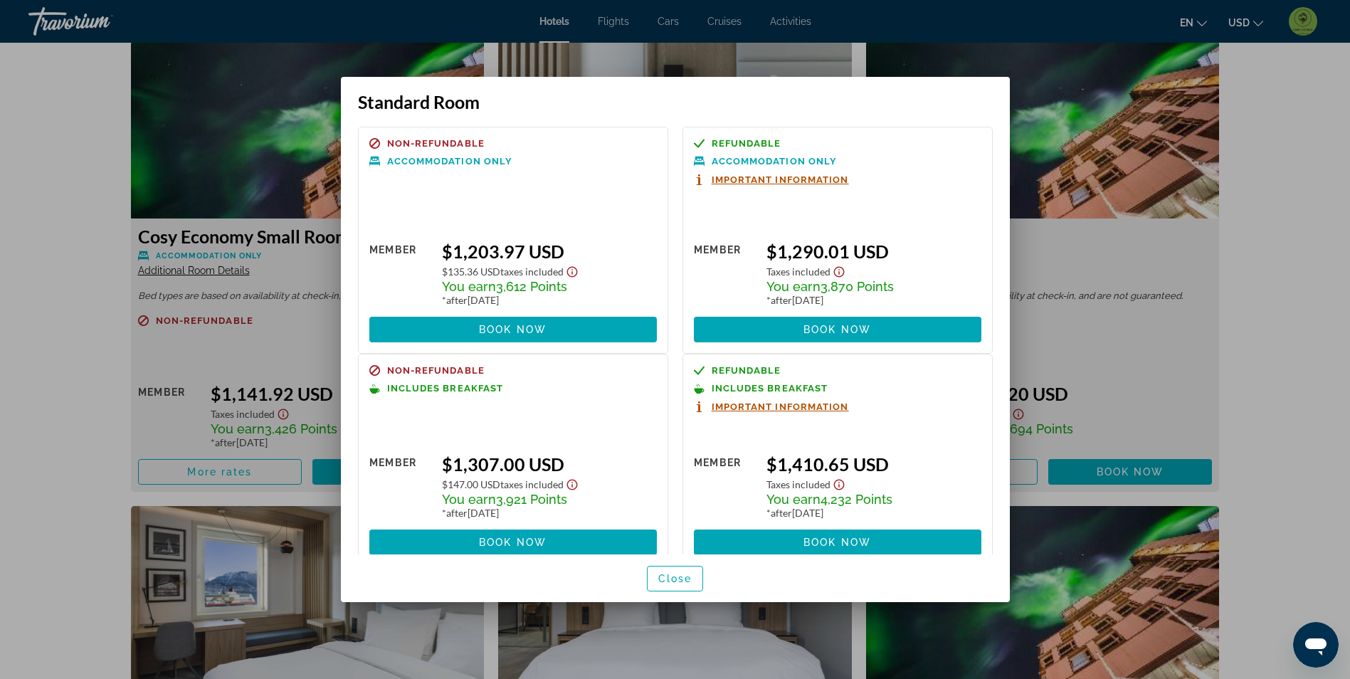
scroll to position [26, 0]
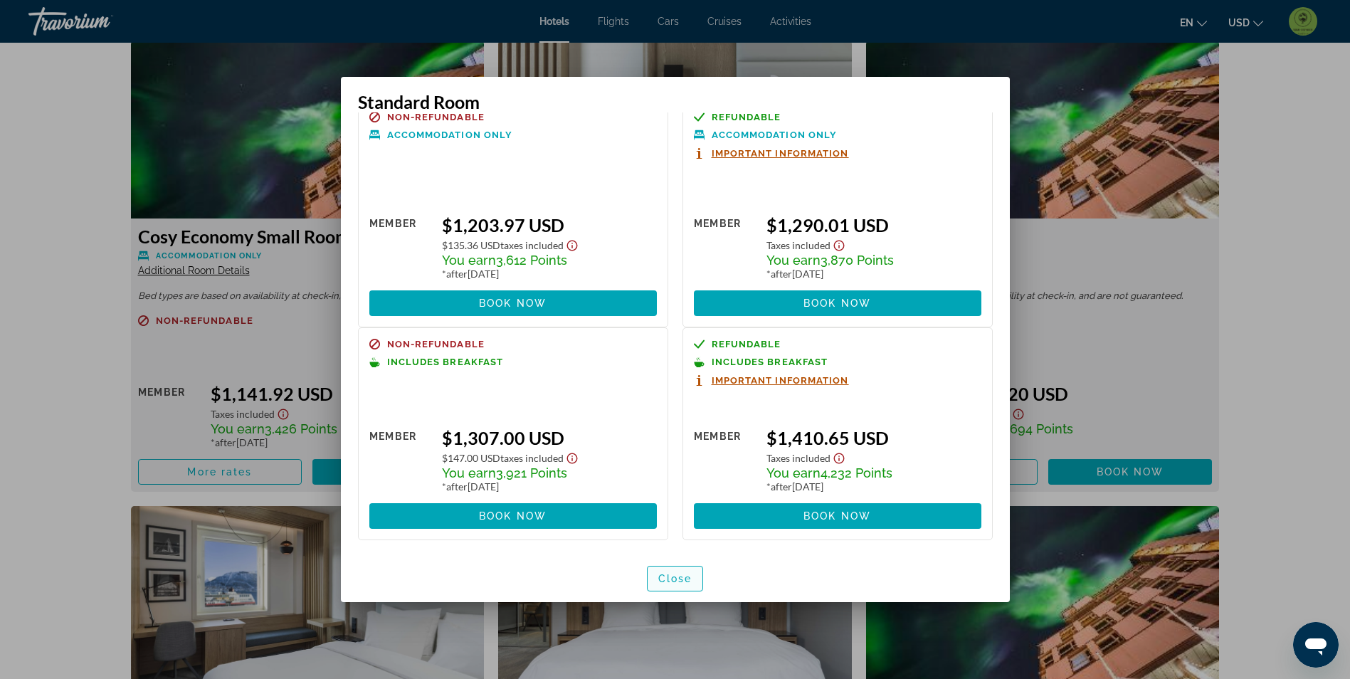
click at [683, 581] on span "Close" at bounding box center [675, 578] width 34 height 11
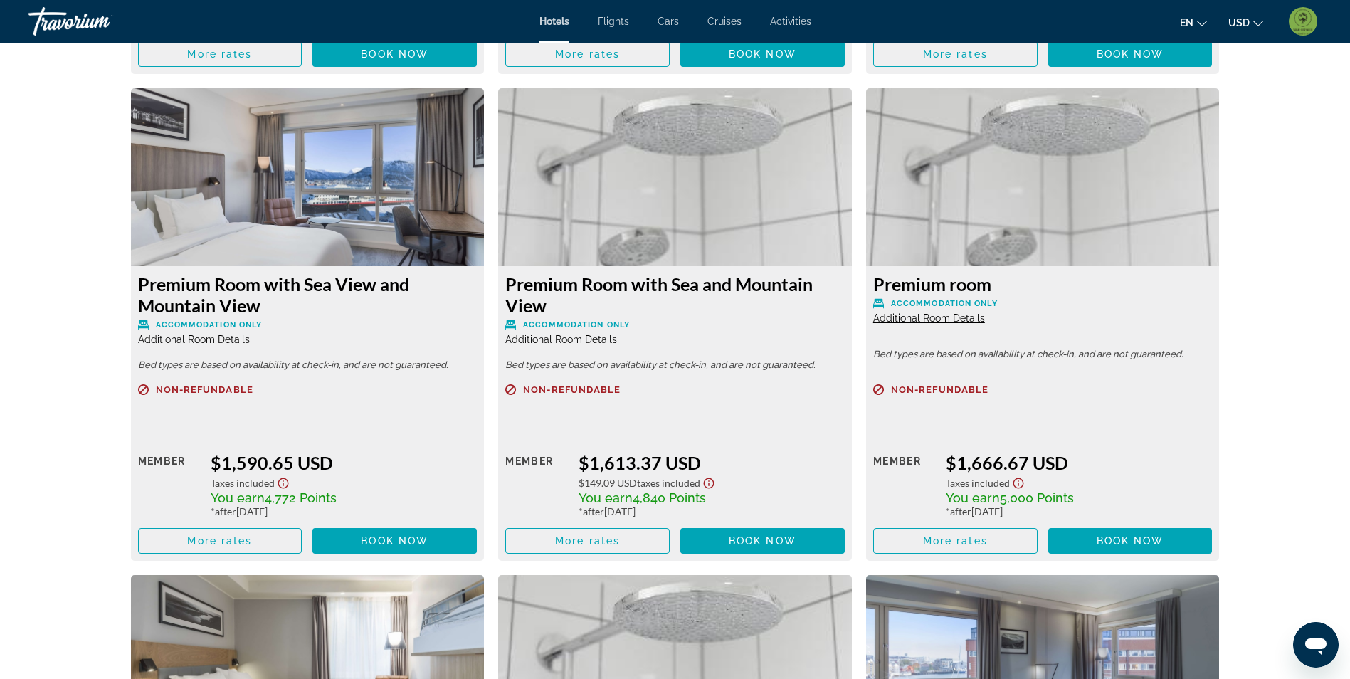
scroll to position [3773, 0]
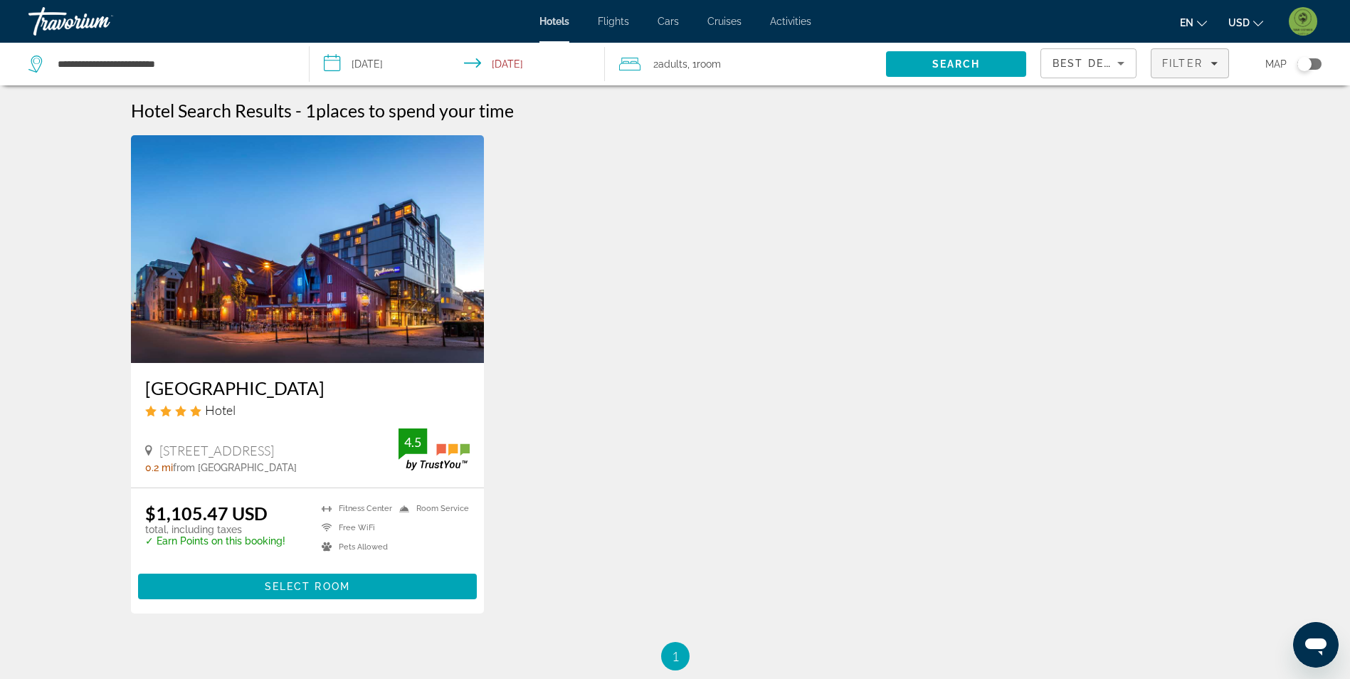
click at [1196, 61] on span "Filter" at bounding box center [1182, 63] width 41 height 11
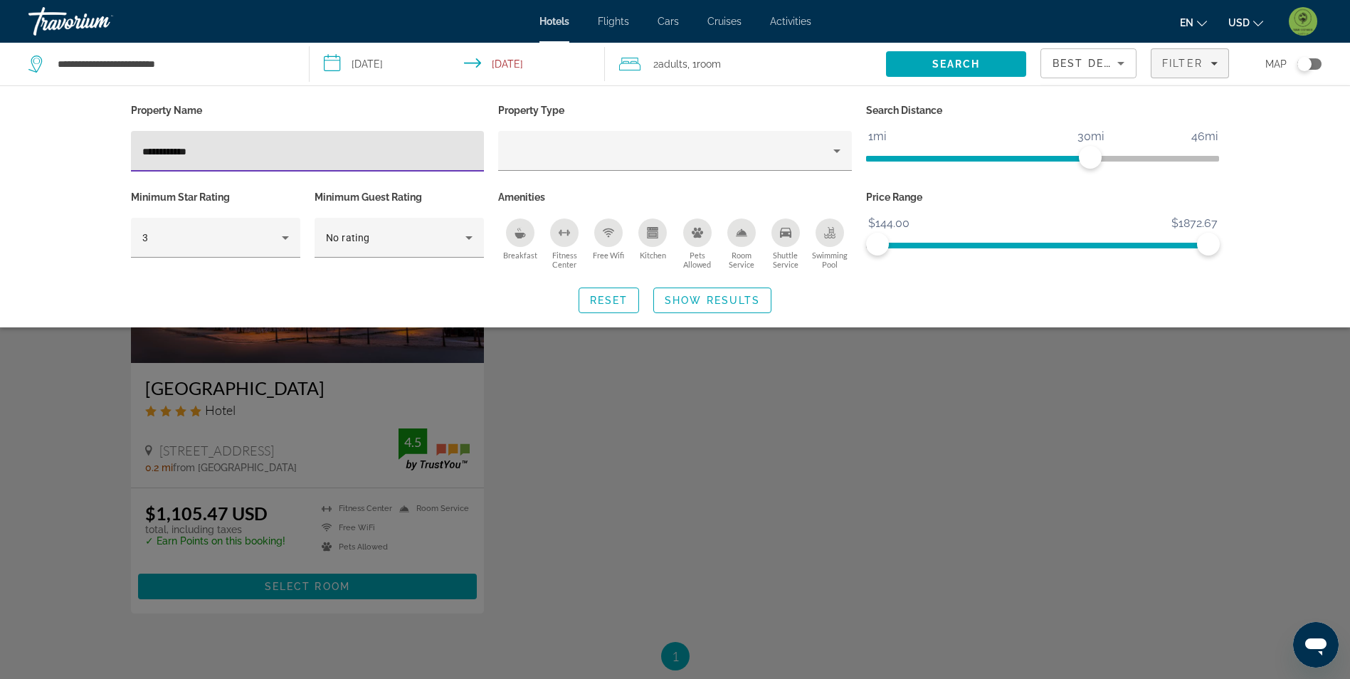
drag, startPoint x: 208, startPoint y: 149, endPoint x: 56, endPoint y: 152, distance: 152.4
click at [46, 149] on div "**********" at bounding box center [675, 206] width 1350 height 242
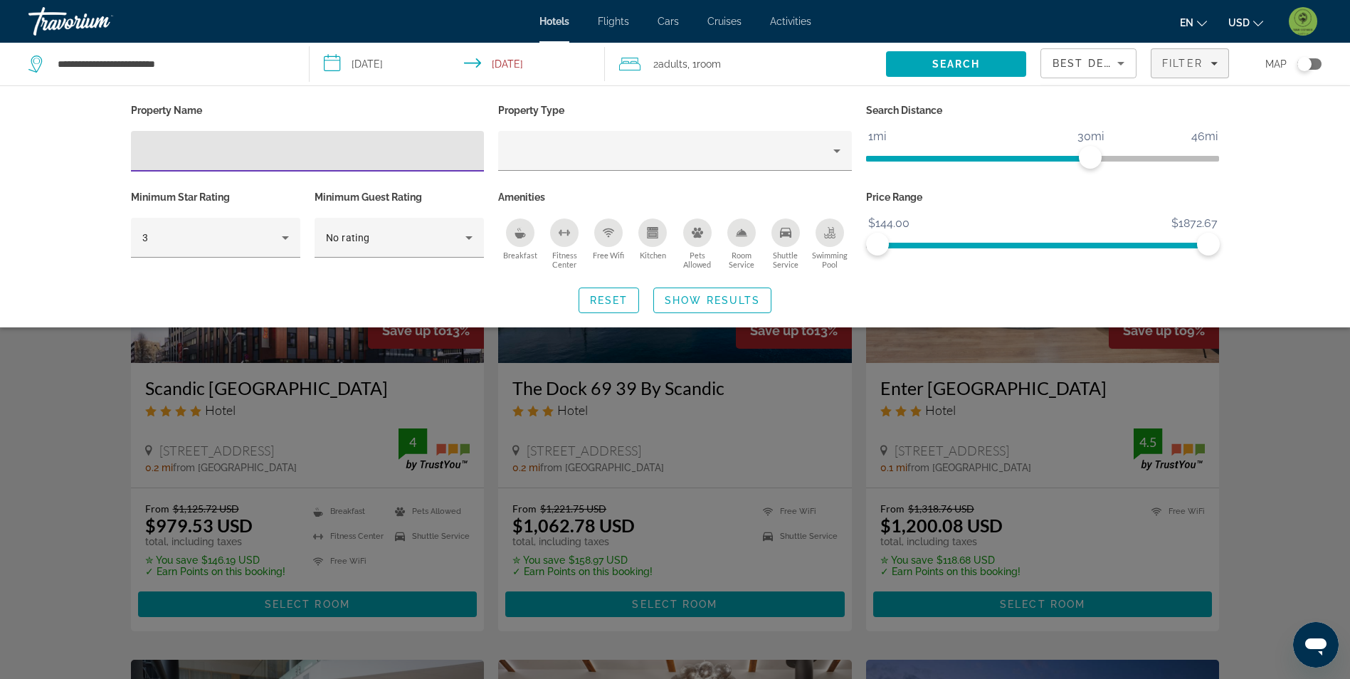
click at [73, 473] on div "Search widget" at bounding box center [675, 447] width 1350 height 466
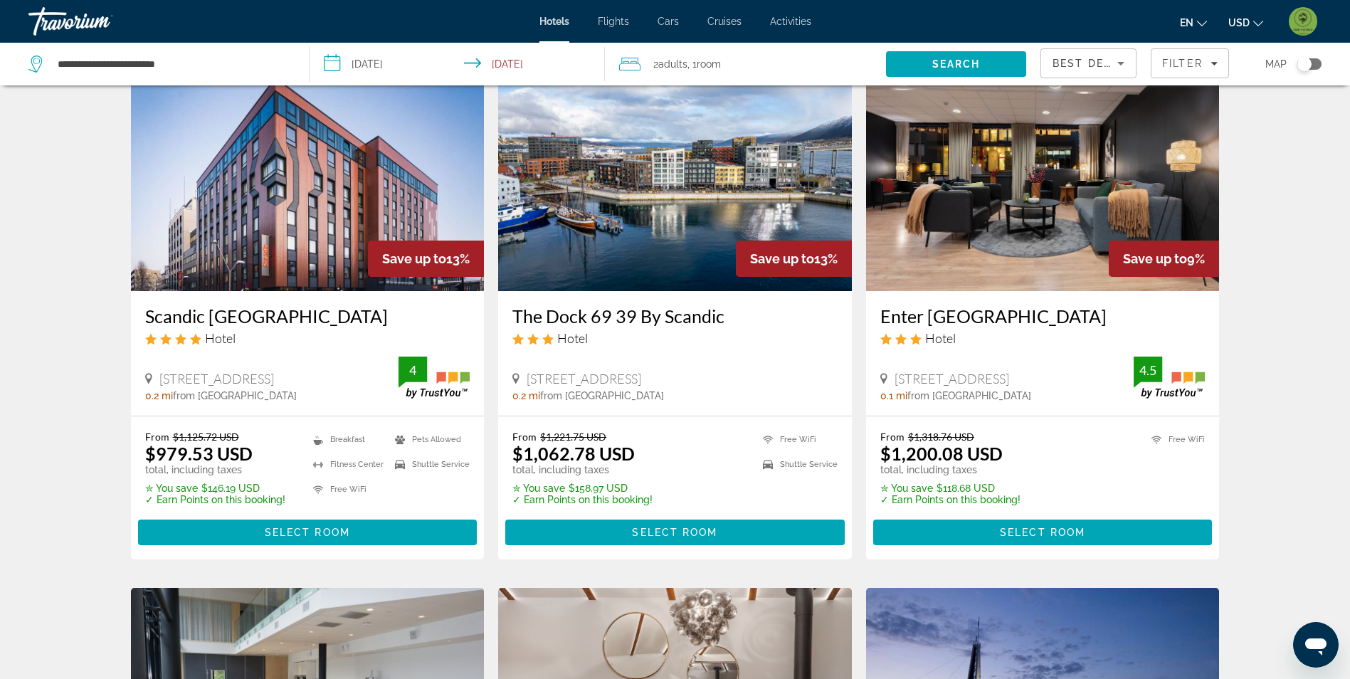
scroll to position [71, 0]
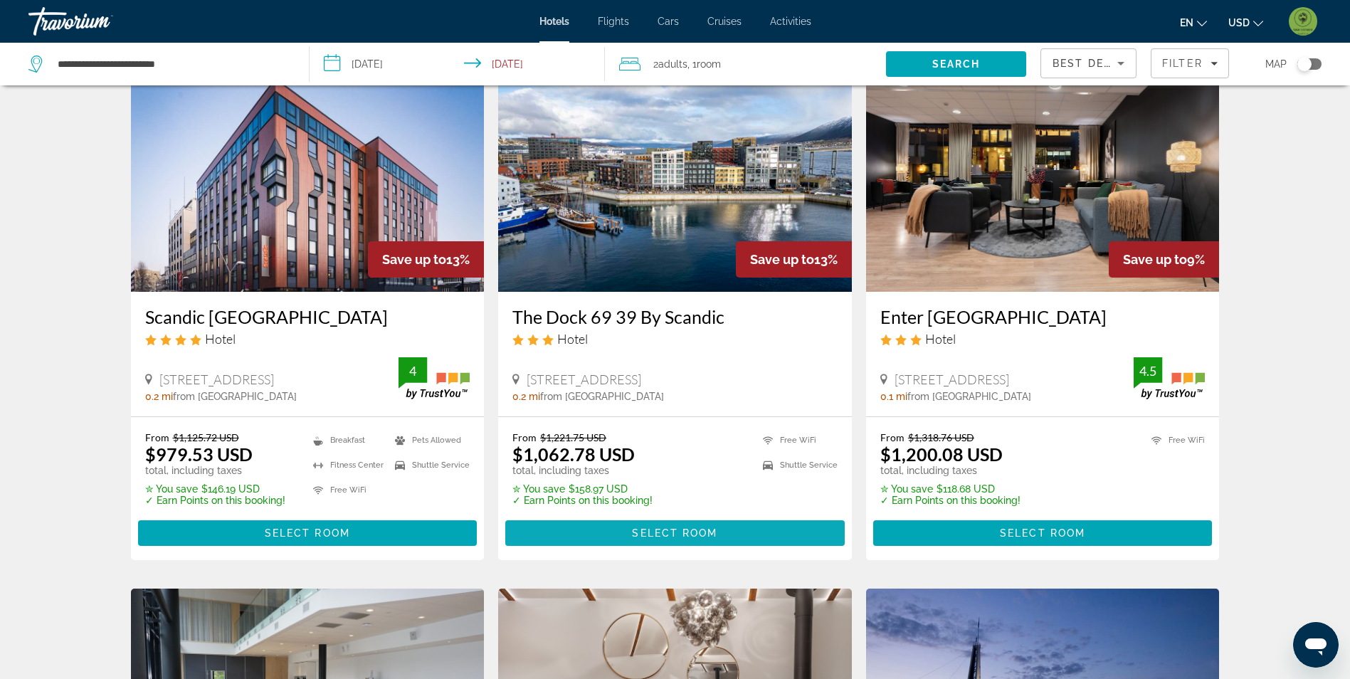
click at [693, 535] on span "Select Room" at bounding box center [674, 532] width 85 height 11
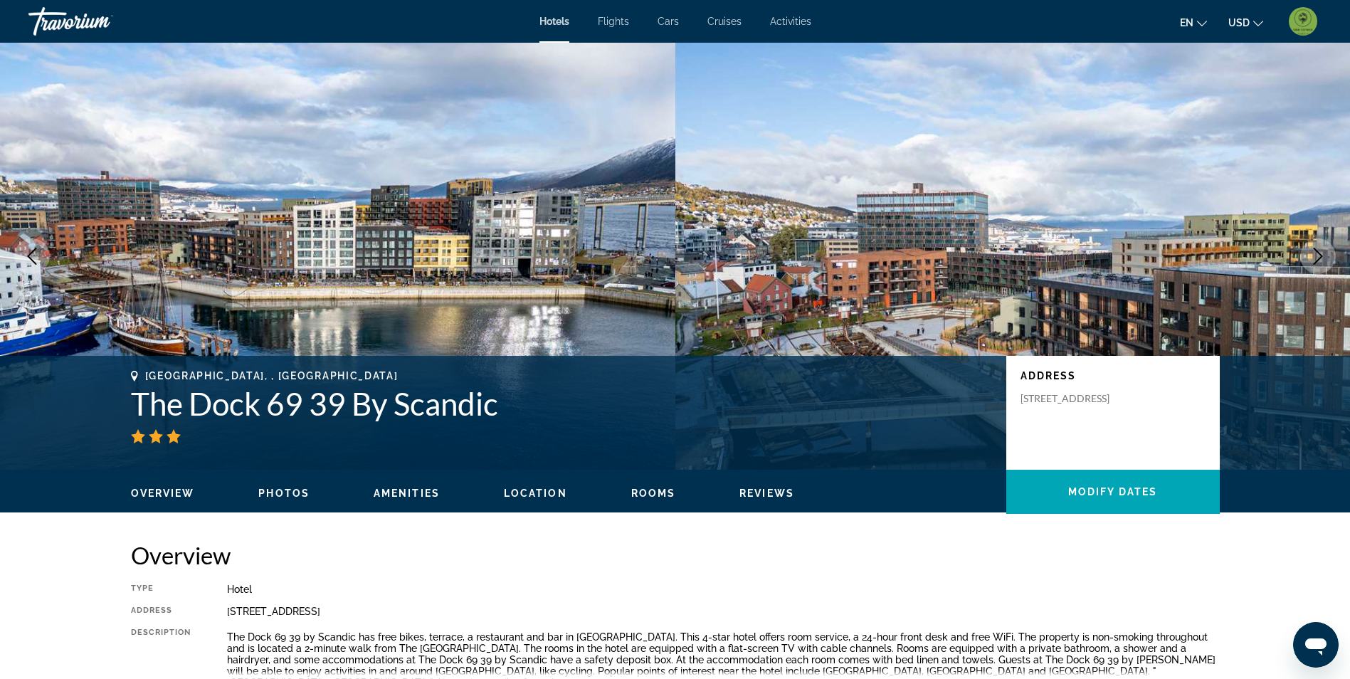
click at [280, 487] on button "Photos" at bounding box center [283, 493] width 51 height 13
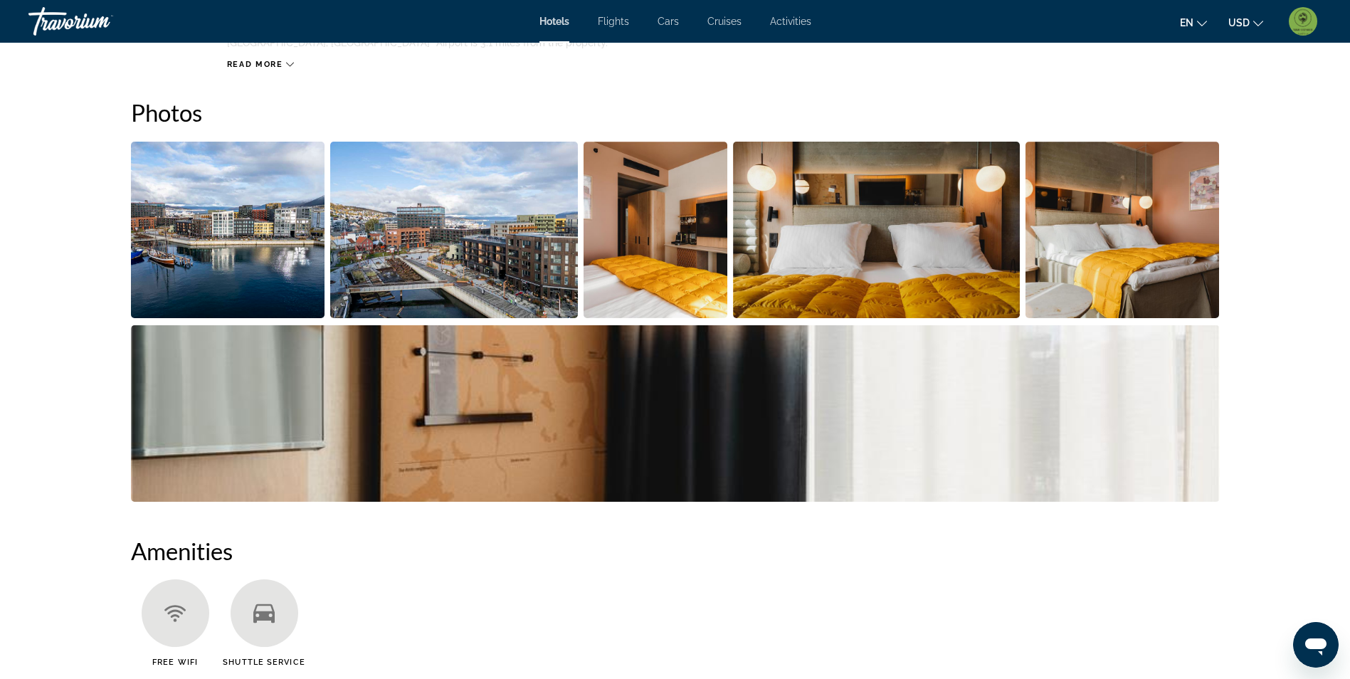
scroll to position [653, 0]
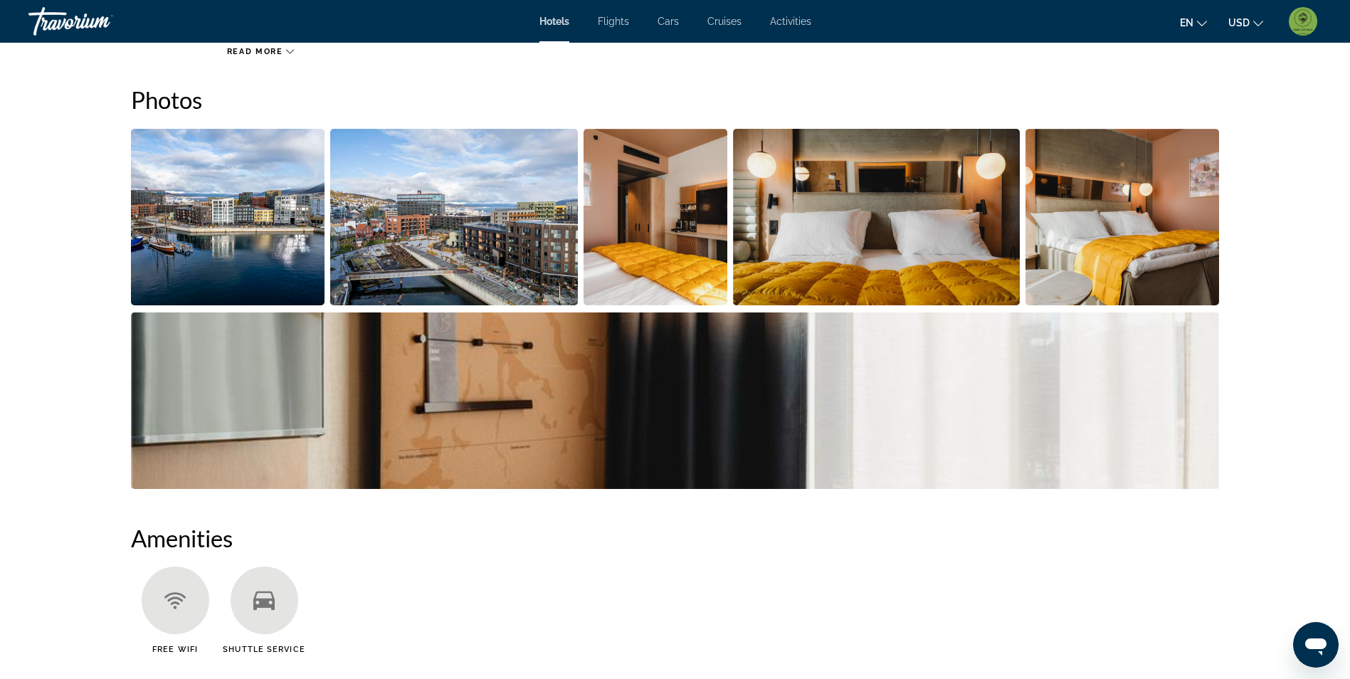
click at [248, 137] on img "Open full-screen image slider" at bounding box center [228, 217] width 194 height 177
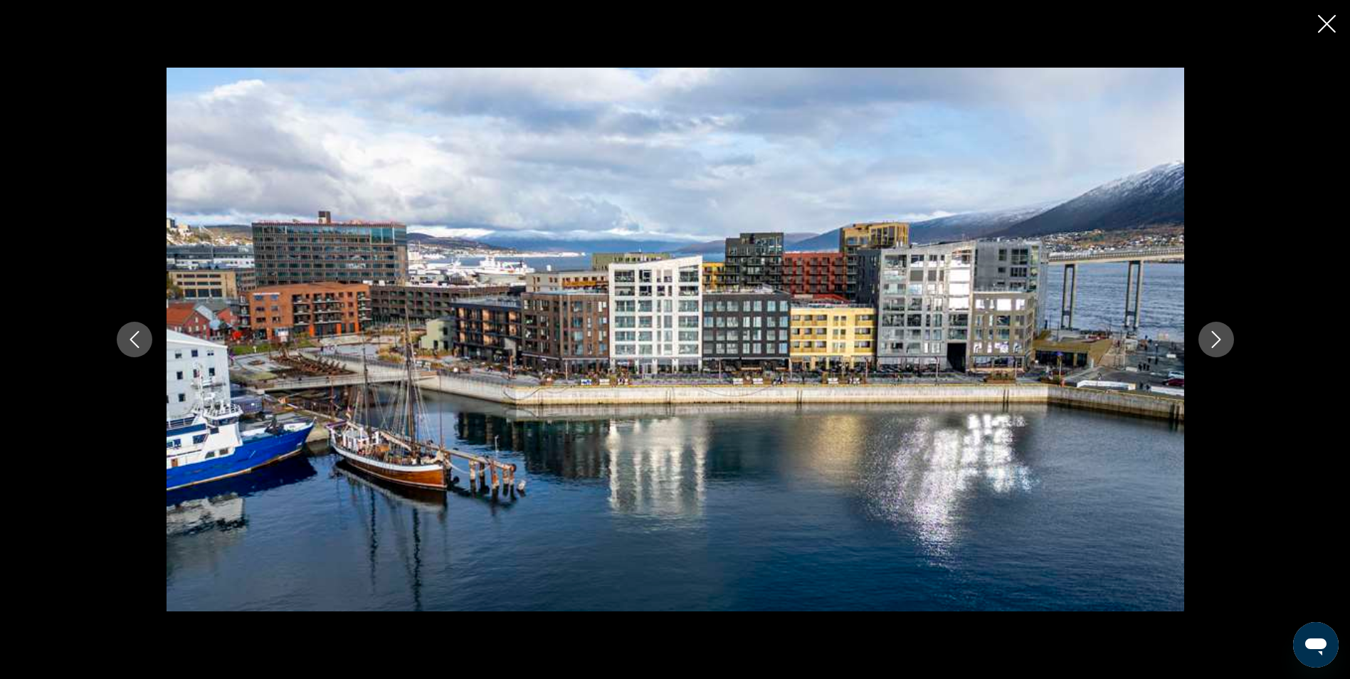
click at [1219, 344] on icon "Next image" at bounding box center [1216, 339] width 17 height 17
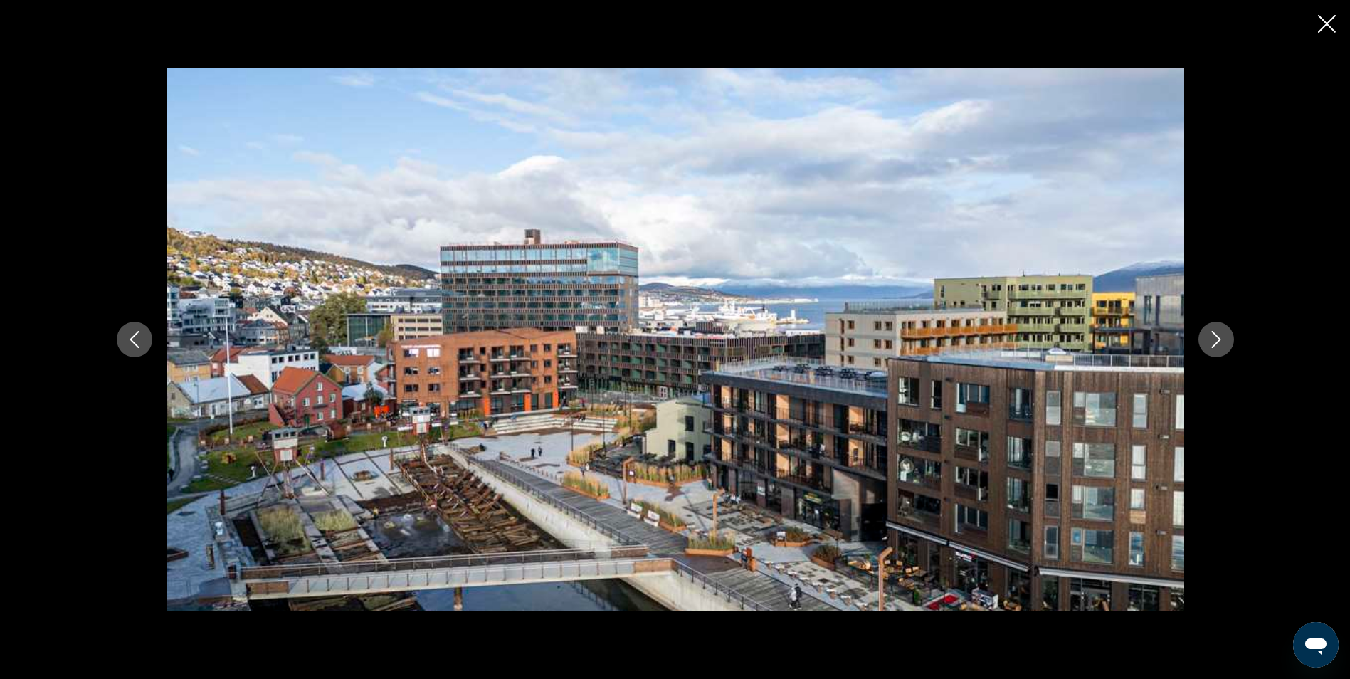
click at [1219, 344] on icon "Next image" at bounding box center [1216, 339] width 17 height 17
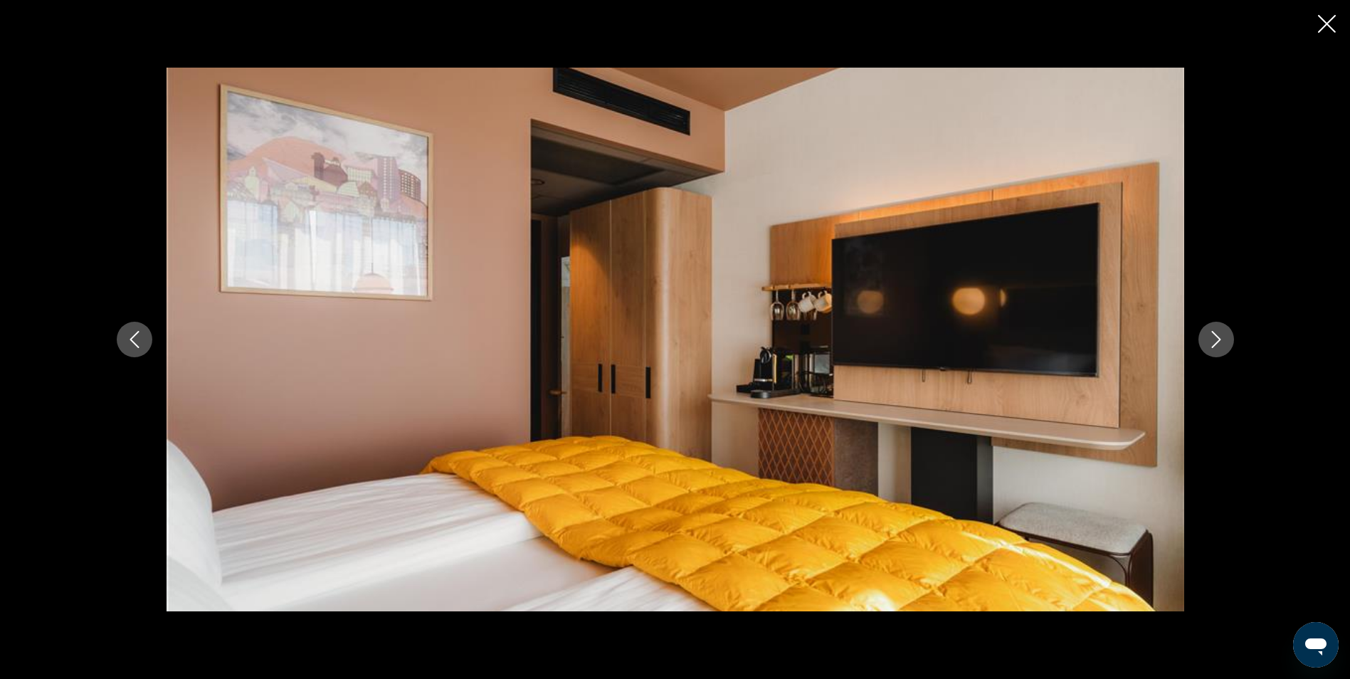
click at [130, 331] on icon "Previous image" at bounding box center [134, 339] width 17 height 17
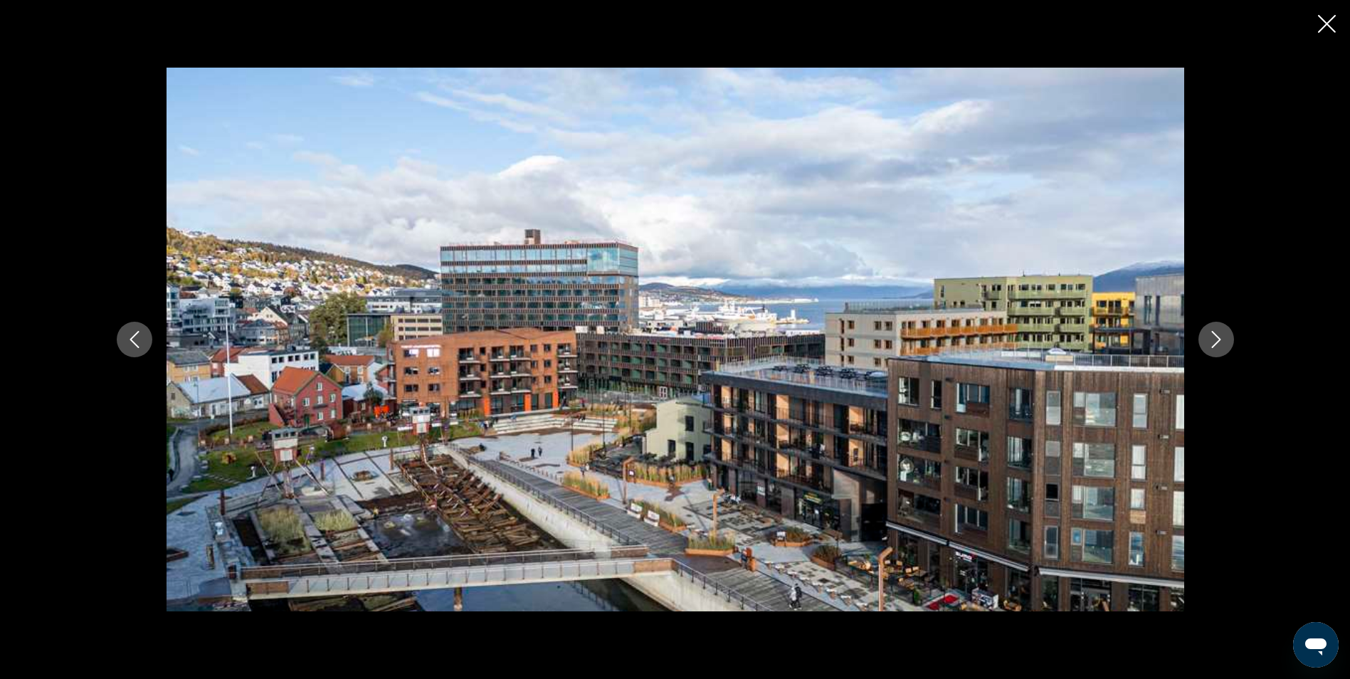
click at [1207, 348] on button "Next image" at bounding box center [1217, 340] width 36 height 36
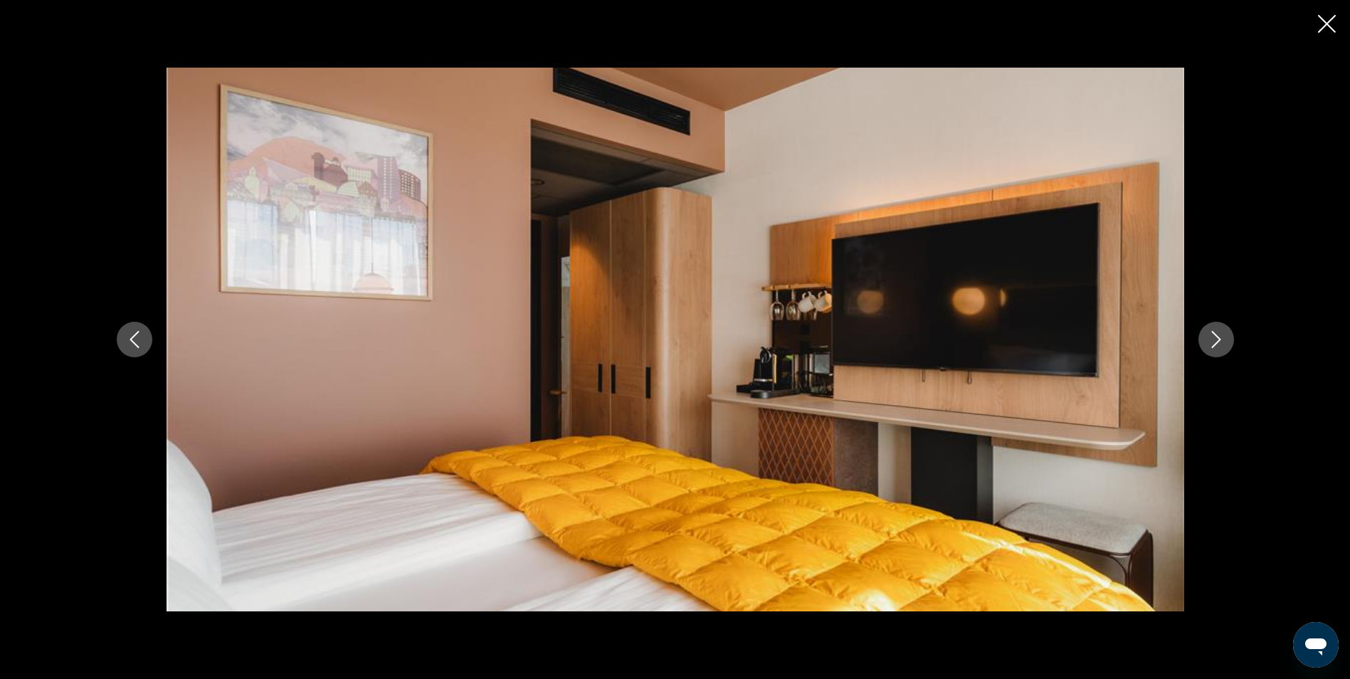
click at [1207, 347] on button "Next image" at bounding box center [1217, 340] width 36 height 36
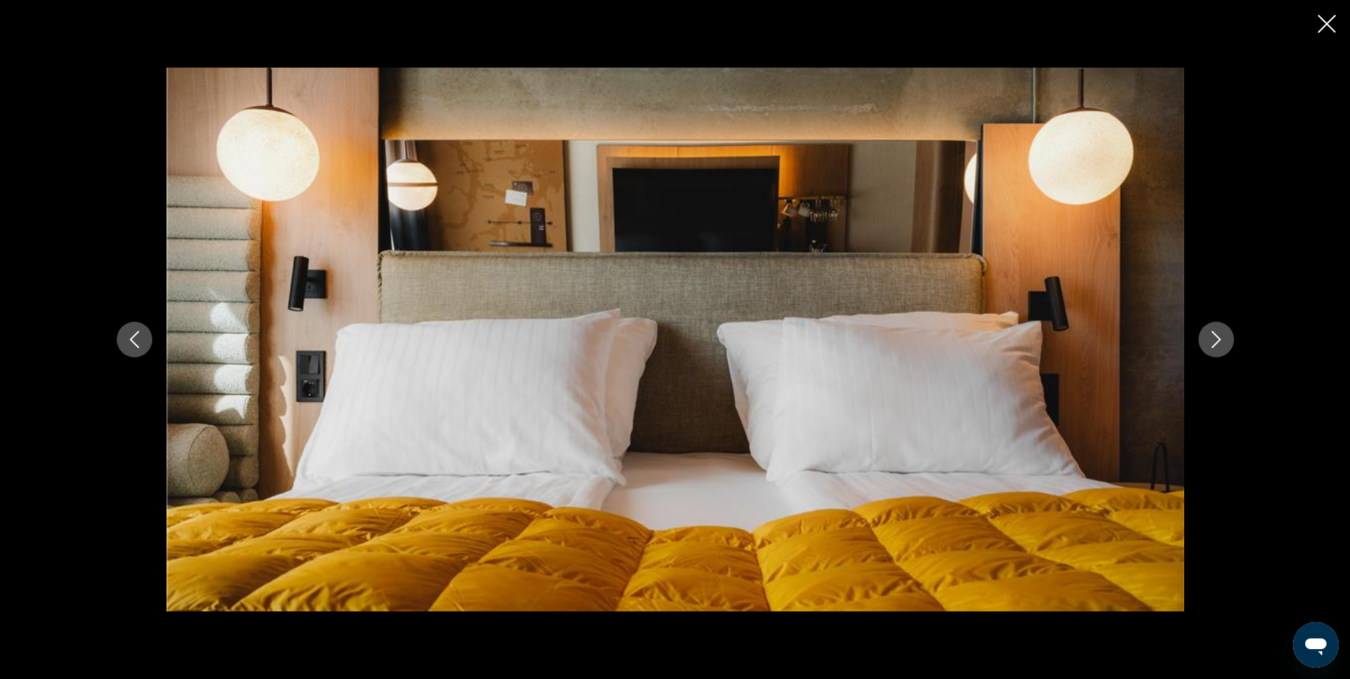
click at [1208, 346] on icon "Next image" at bounding box center [1216, 339] width 17 height 17
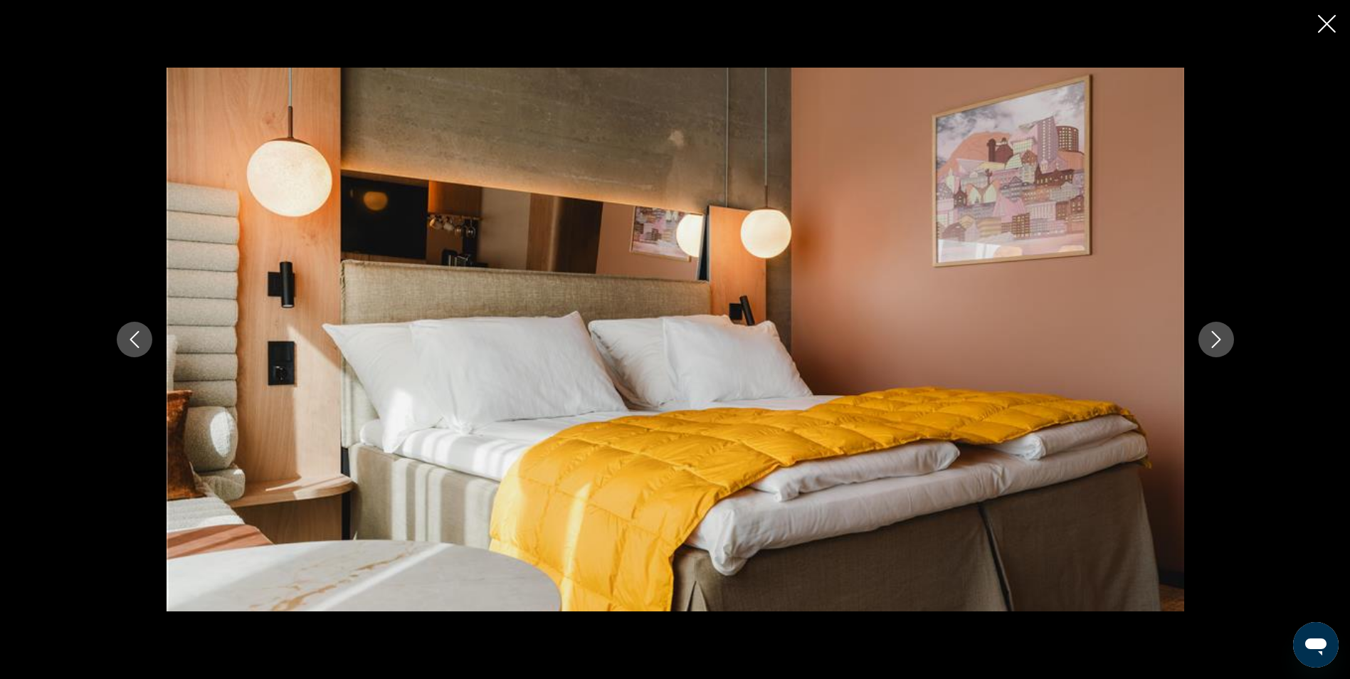
click at [1208, 346] on icon "Next image" at bounding box center [1216, 339] width 17 height 17
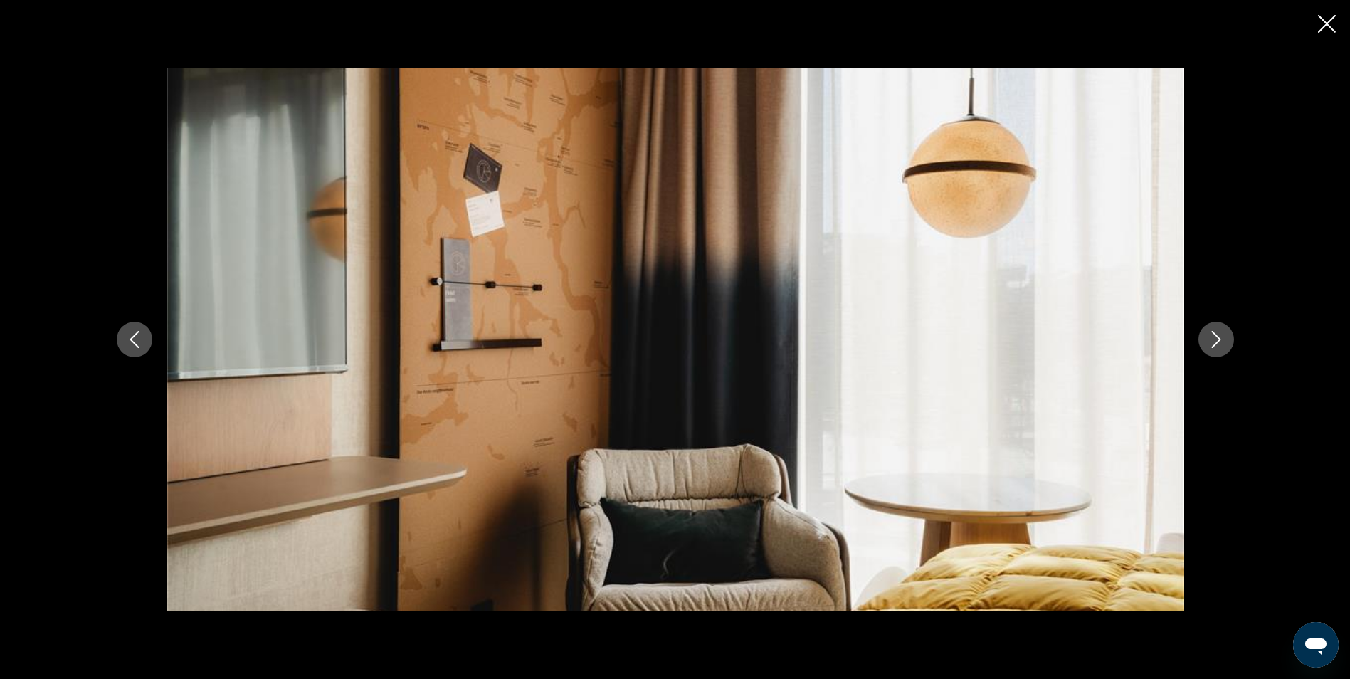
click at [1208, 346] on icon "Next image" at bounding box center [1216, 339] width 17 height 17
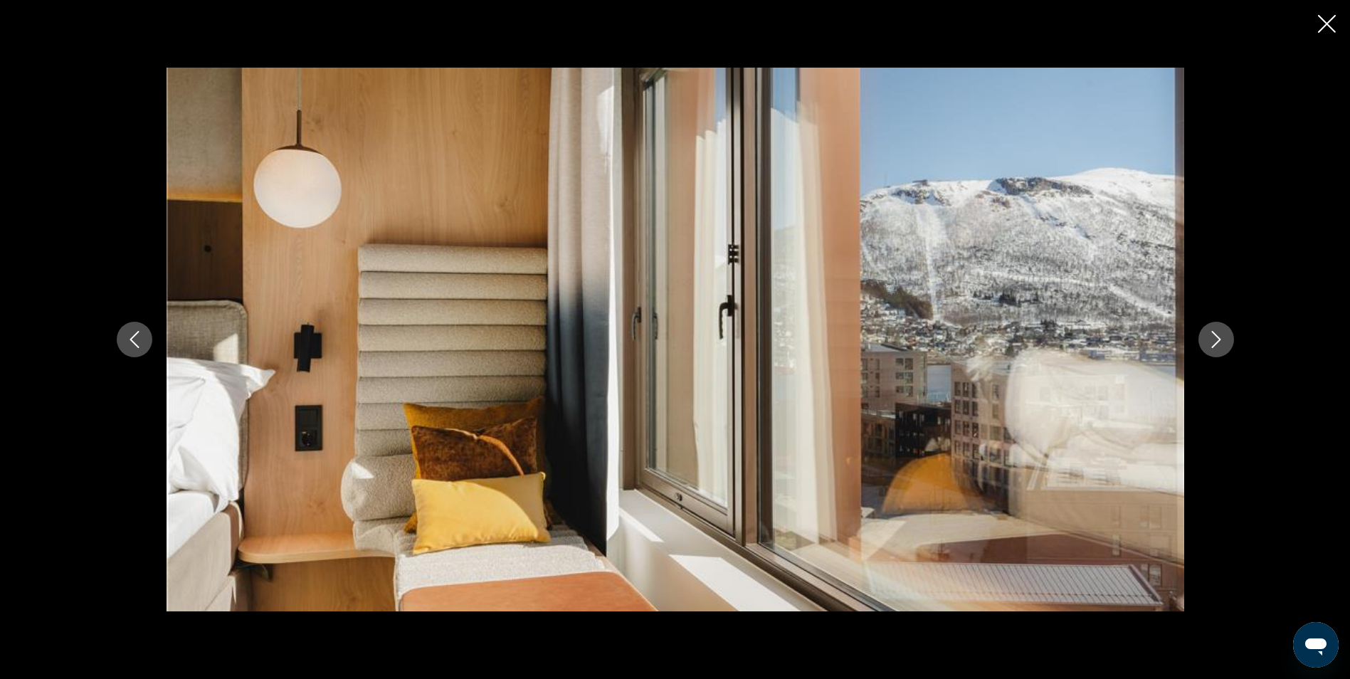
click at [1208, 346] on icon "Next image" at bounding box center [1216, 339] width 17 height 17
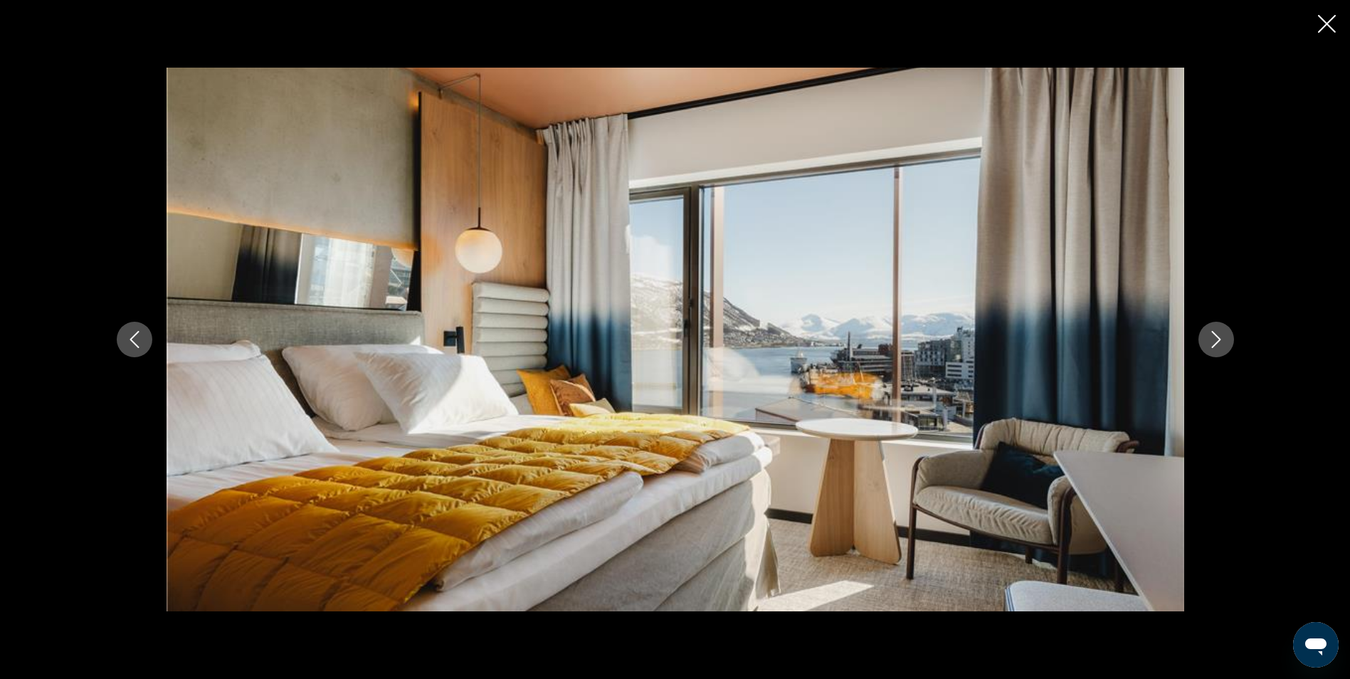
click at [1208, 346] on icon "Next image" at bounding box center [1216, 339] width 17 height 17
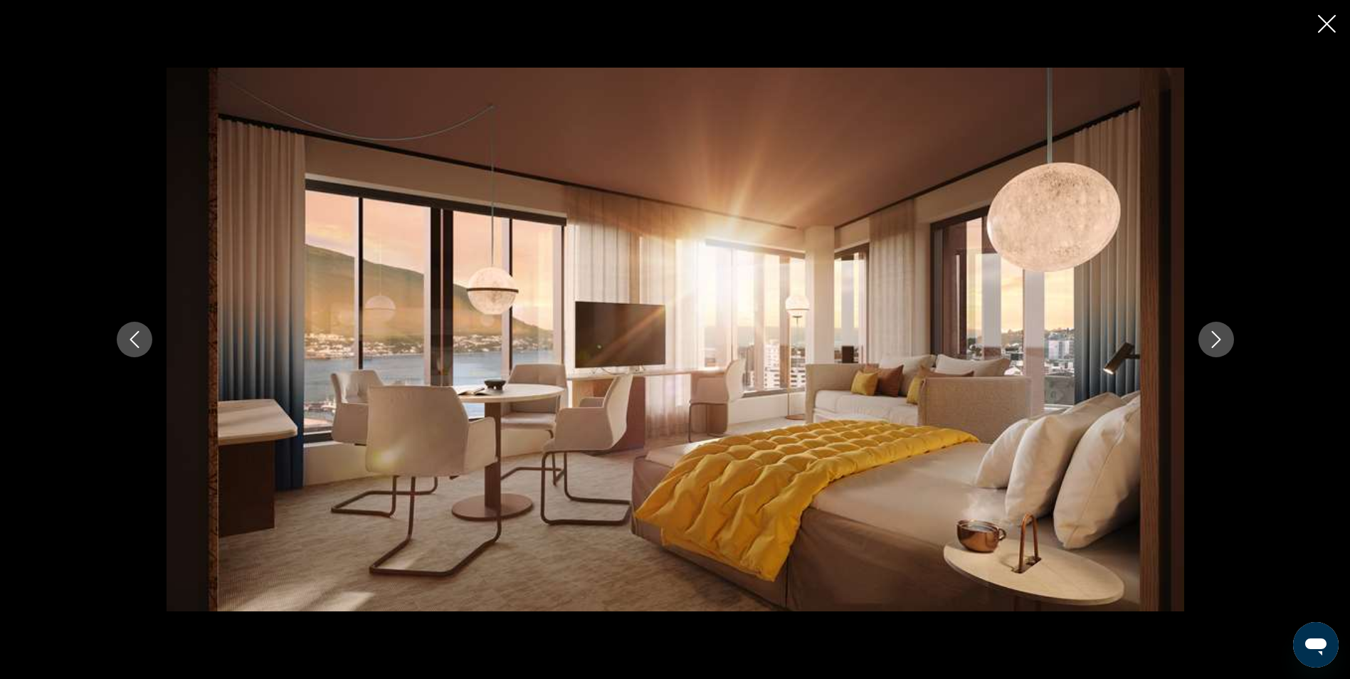
click at [1208, 346] on icon "Next image" at bounding box center [1216, 339] width 17 height 17
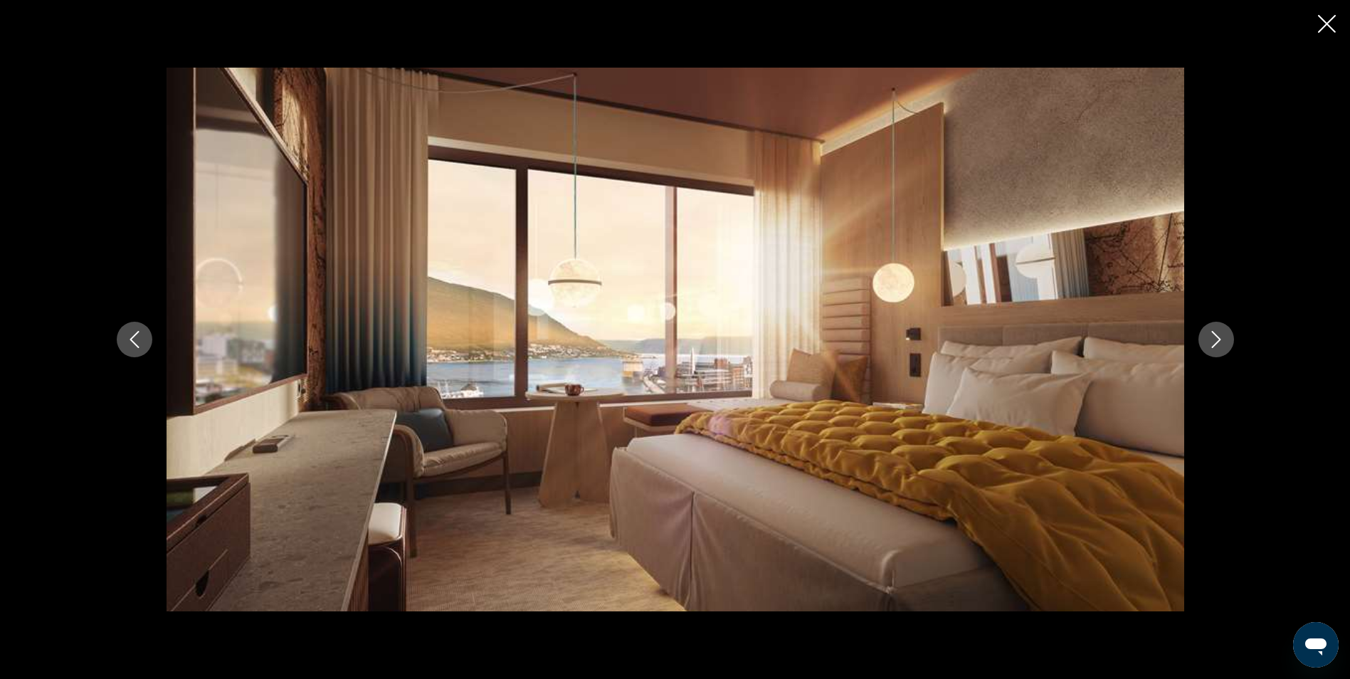
click at [1208, 346] on icon "Next image" at bounding box center [1216, 339] width 17 height 17
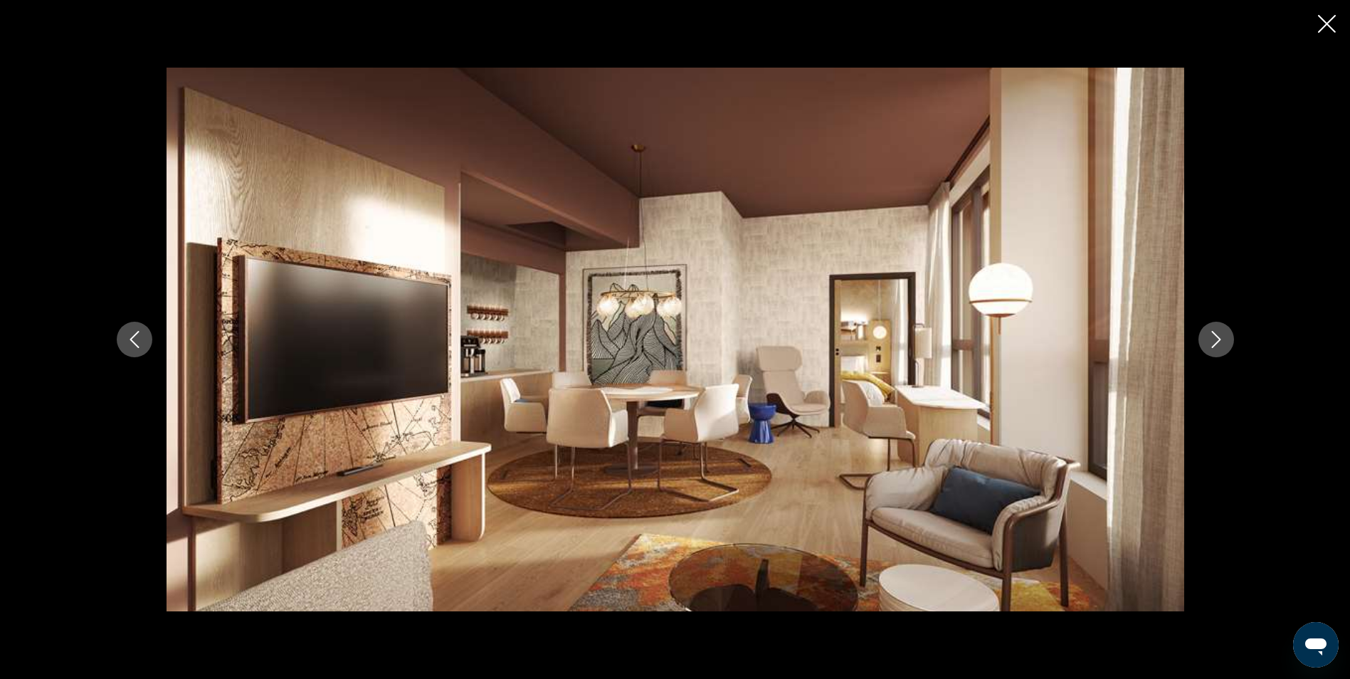
click at [1334, 21] on icon "Close slideshow" at bounding box center [1327, 24] width 18 height 18
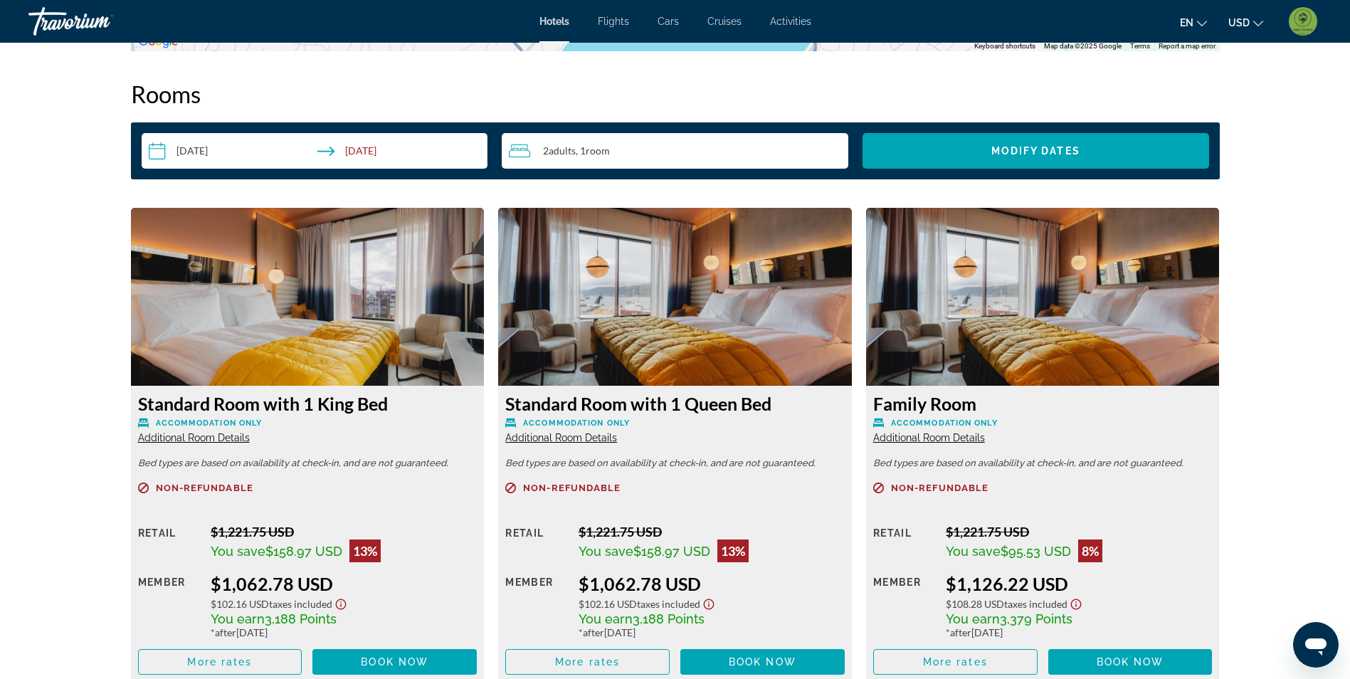
scroll to position [1792, 0]
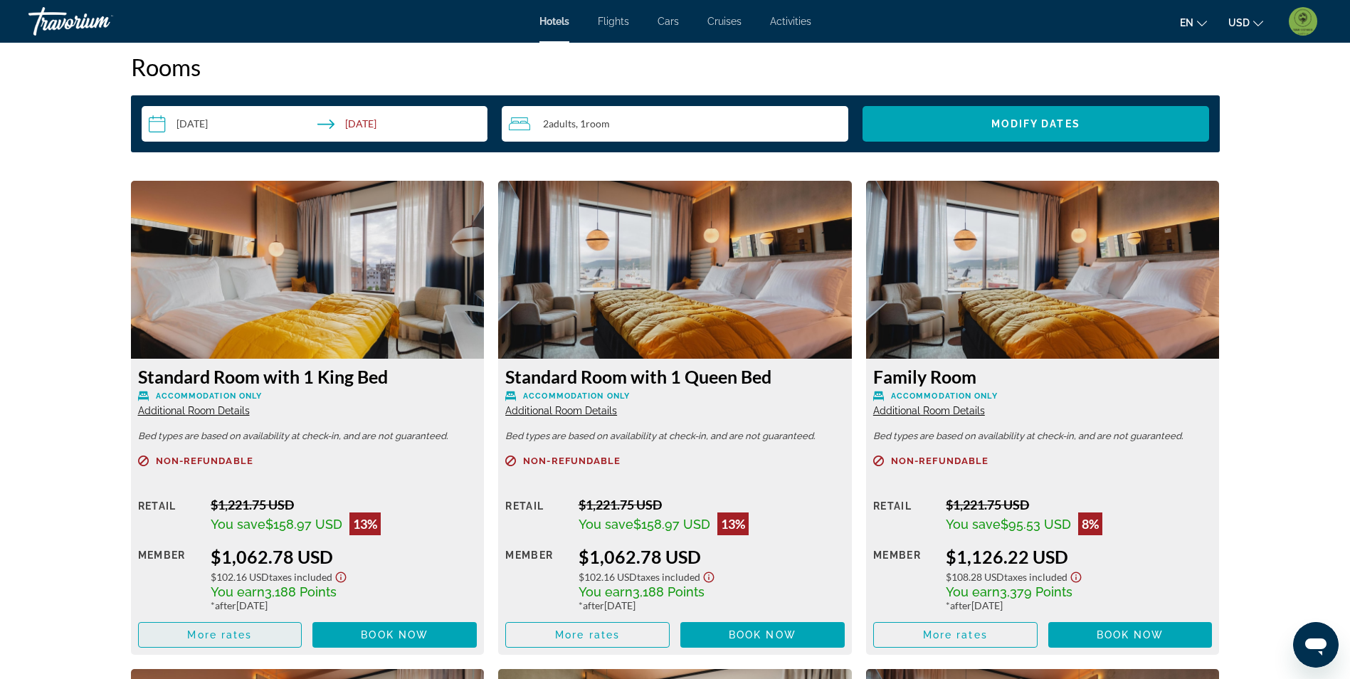
click at [229, 634] on span "More rates" at bounding box center [219, 634] width 65 height 11
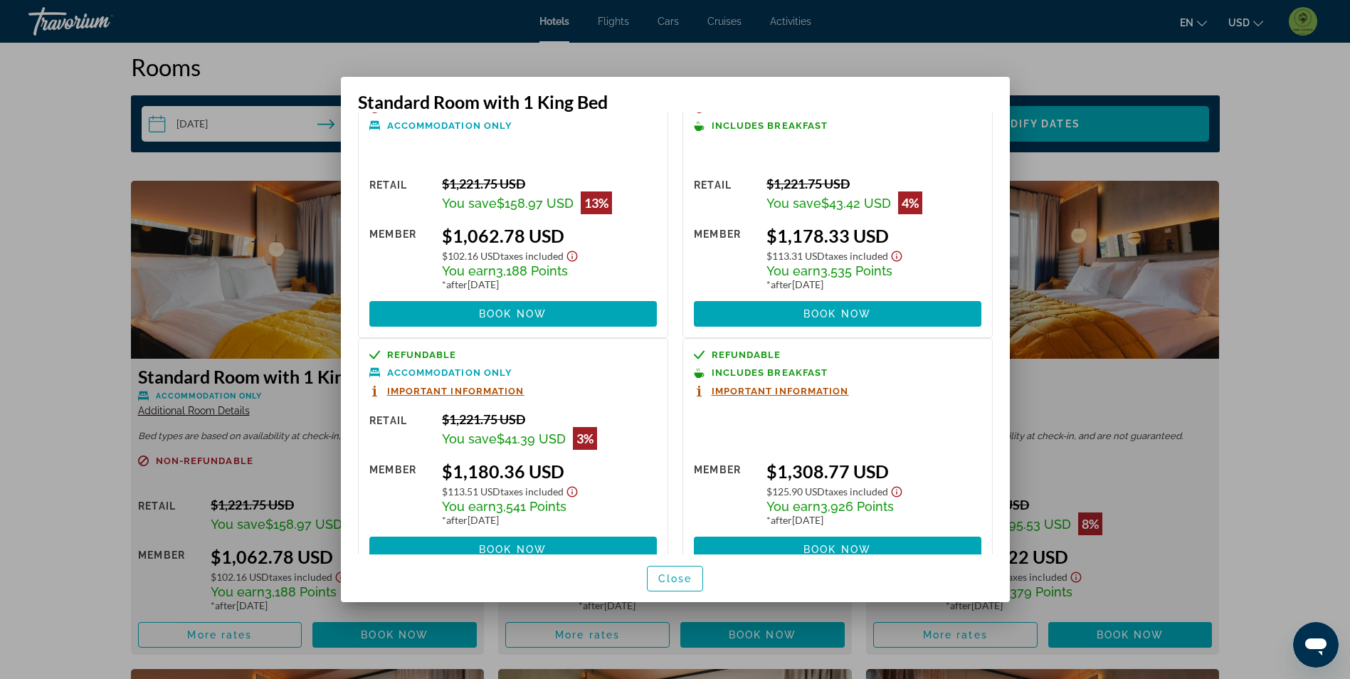
scroll to position [69, 0]
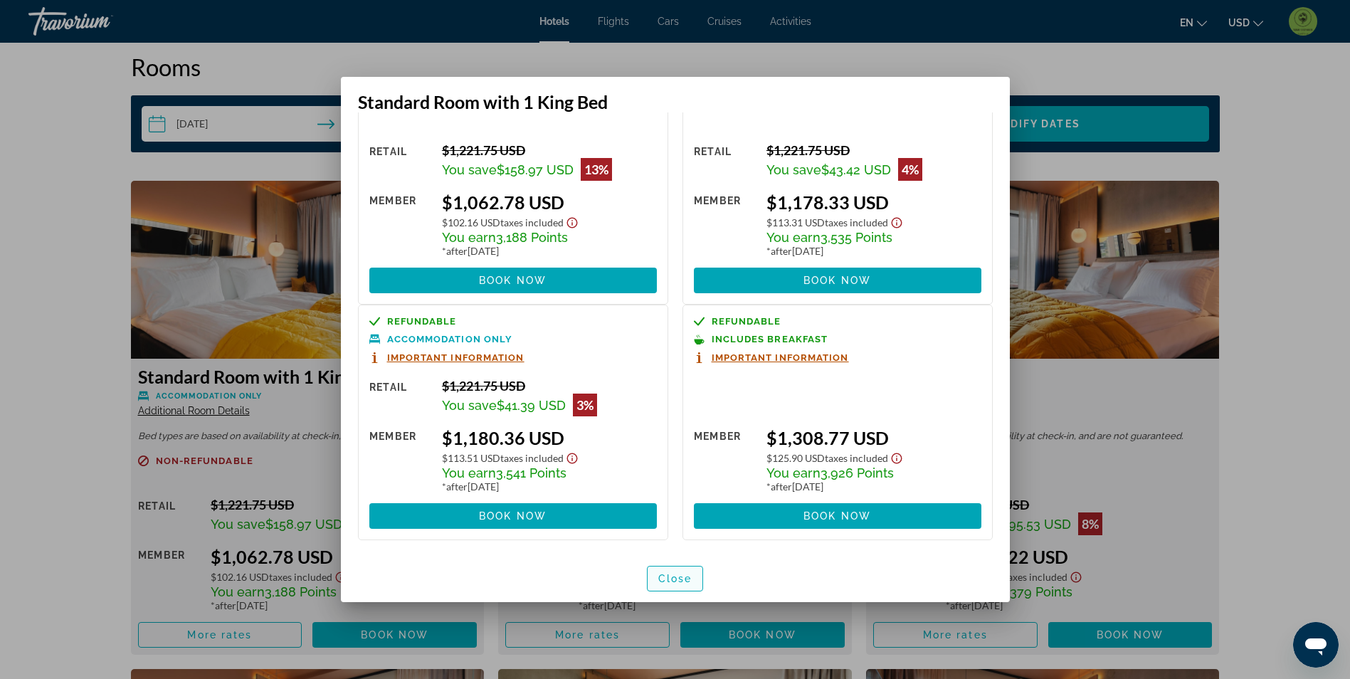
click at [675, 584] on span "Close" at bounding box center [675, 578] width 34 height 11
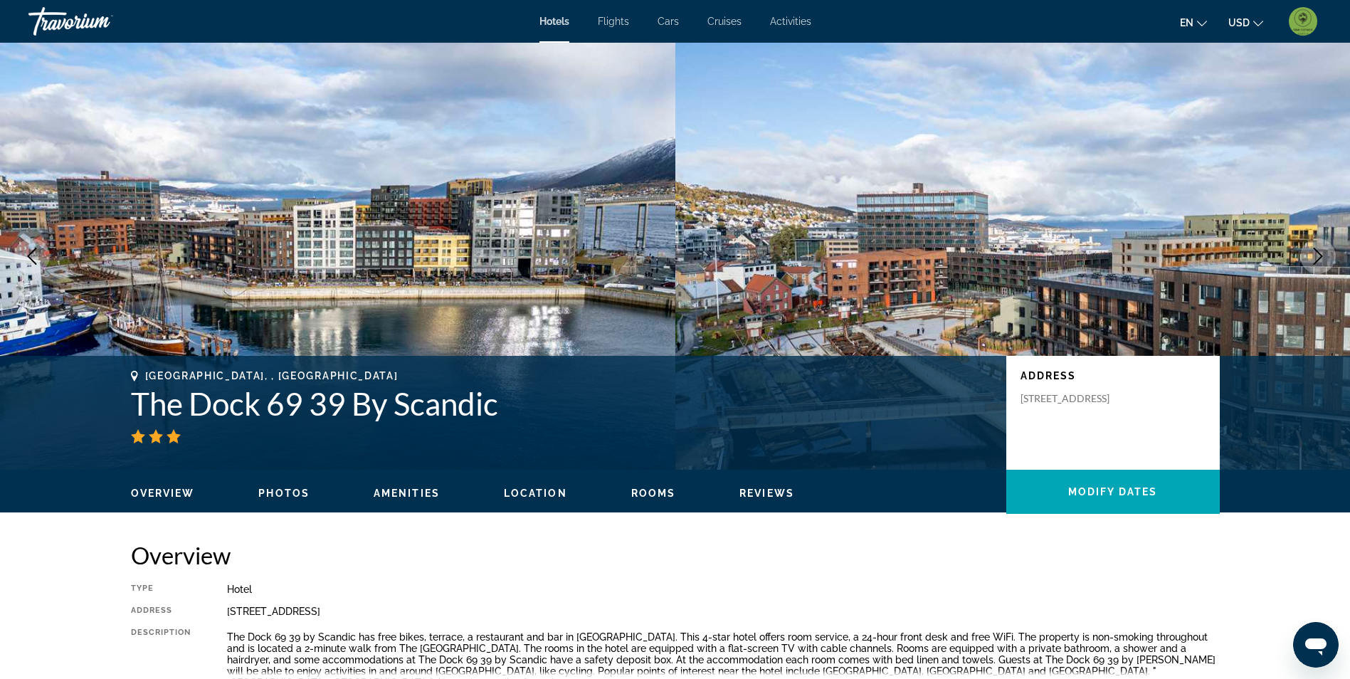
scroll to position [1792, 0]
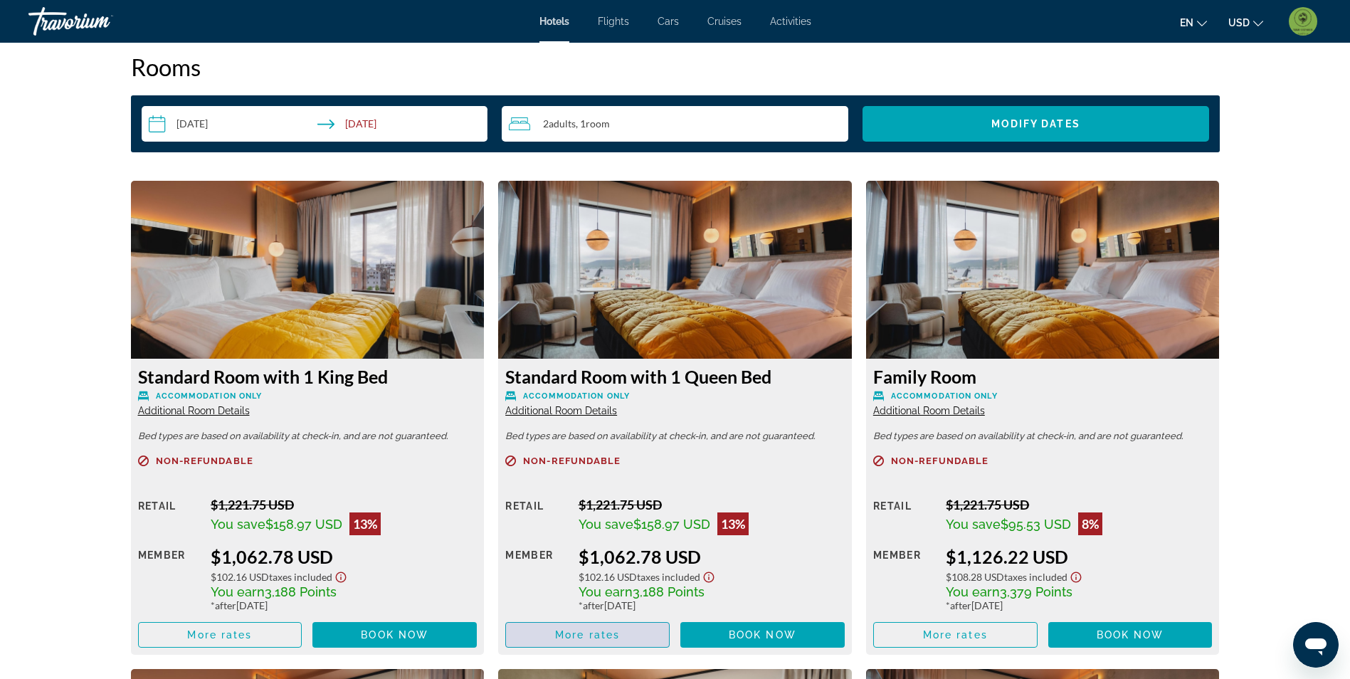
click at [587, 639] on span "More rates" at bounding box center [587, 634] width 65 height 11
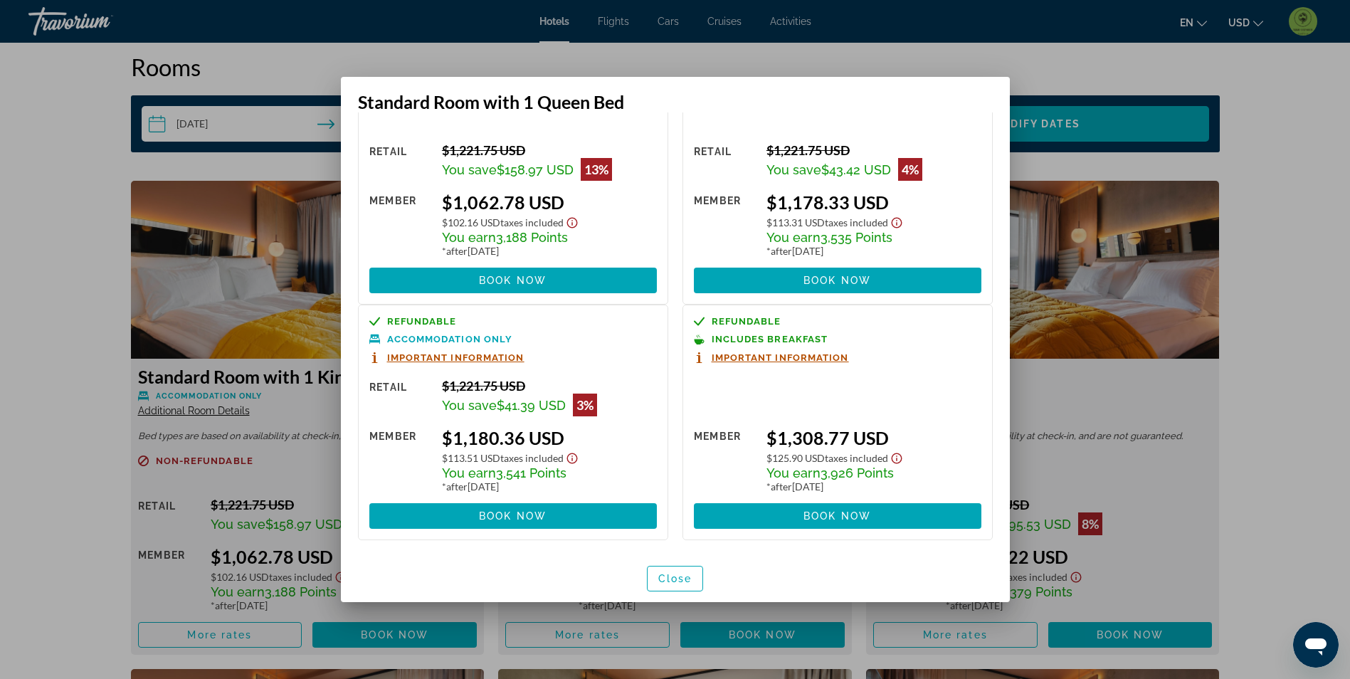
scroll to position [0, 0]
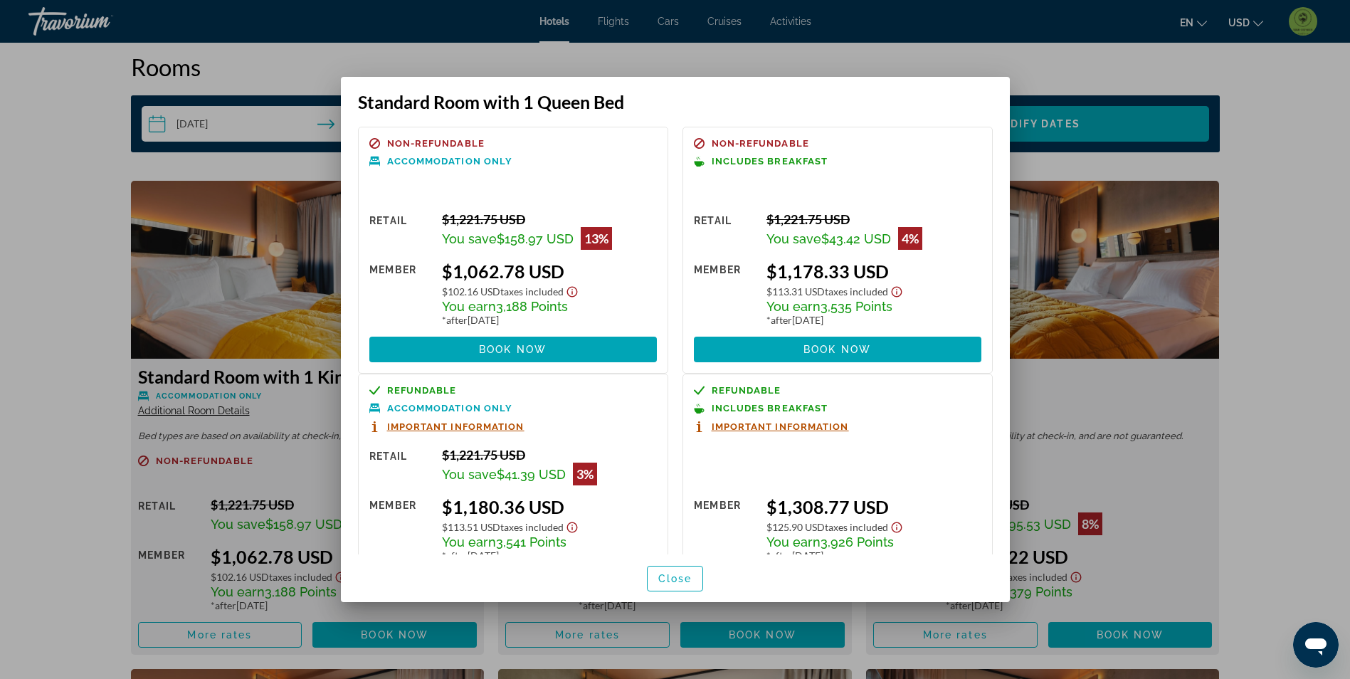
click at [79, 267] on div at bounding box center [675, 339] width 1350 height 679
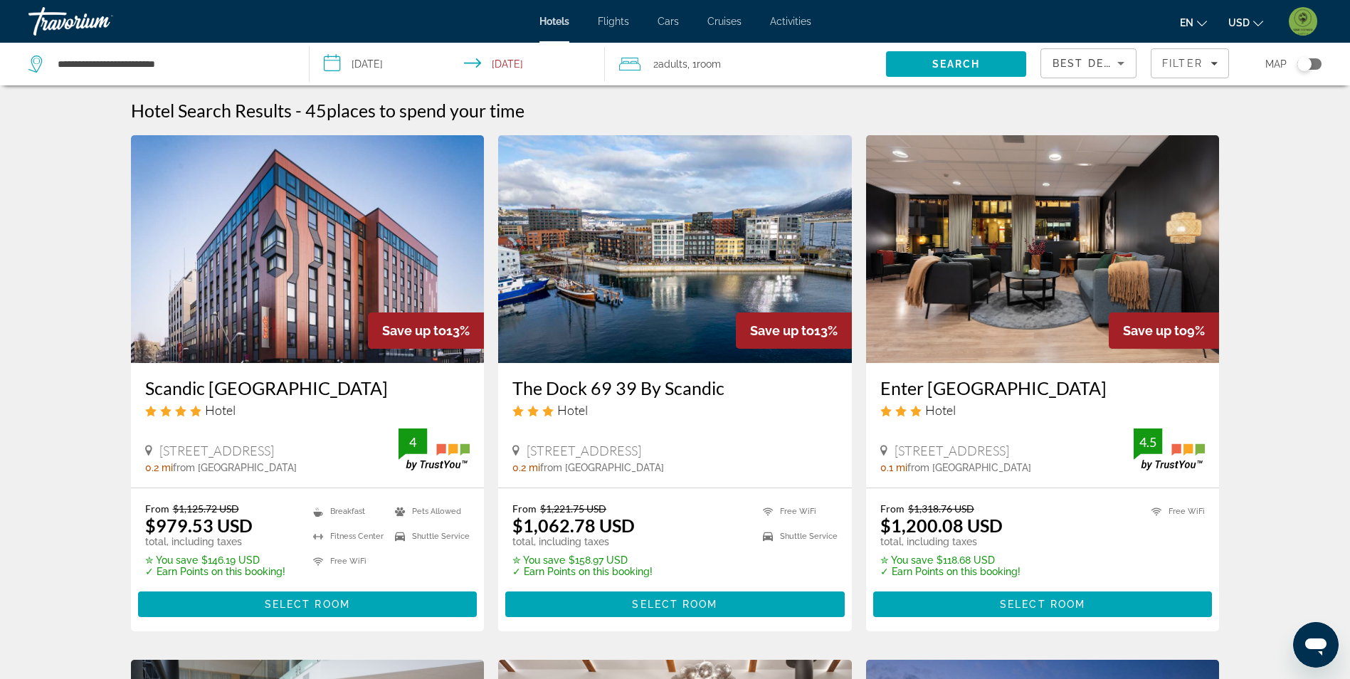
click at [336, 187] on img "Main content" at bounding box center [308, 249] width 354 height 228
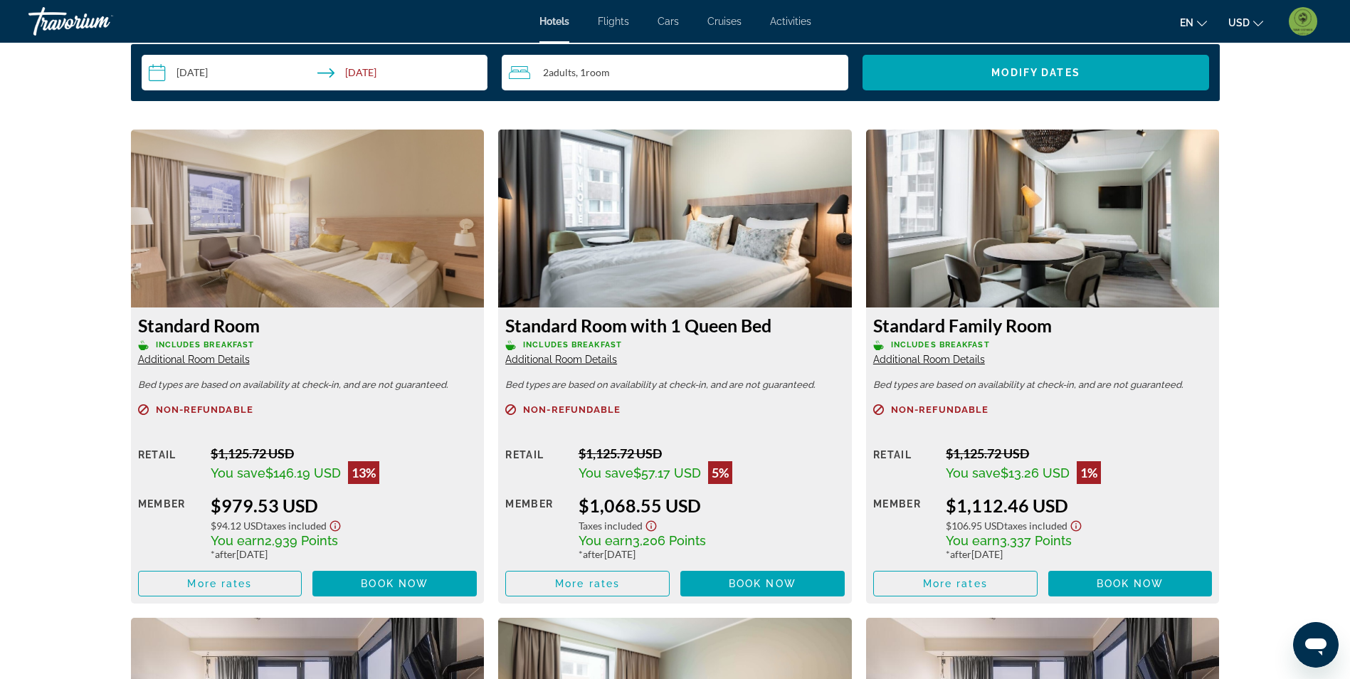
scroll to position [1851, 0]
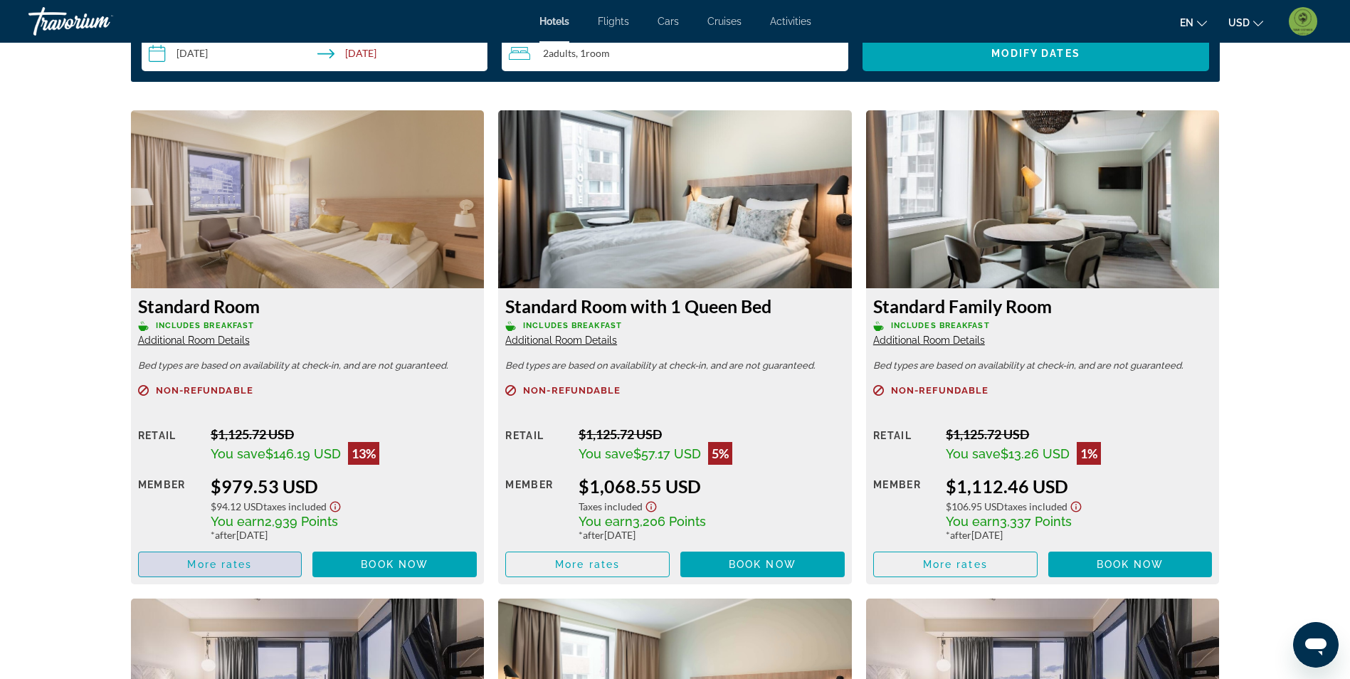
click at [258, 559] on span "Main content" at bounding box center [220, 564] width 163 height 34
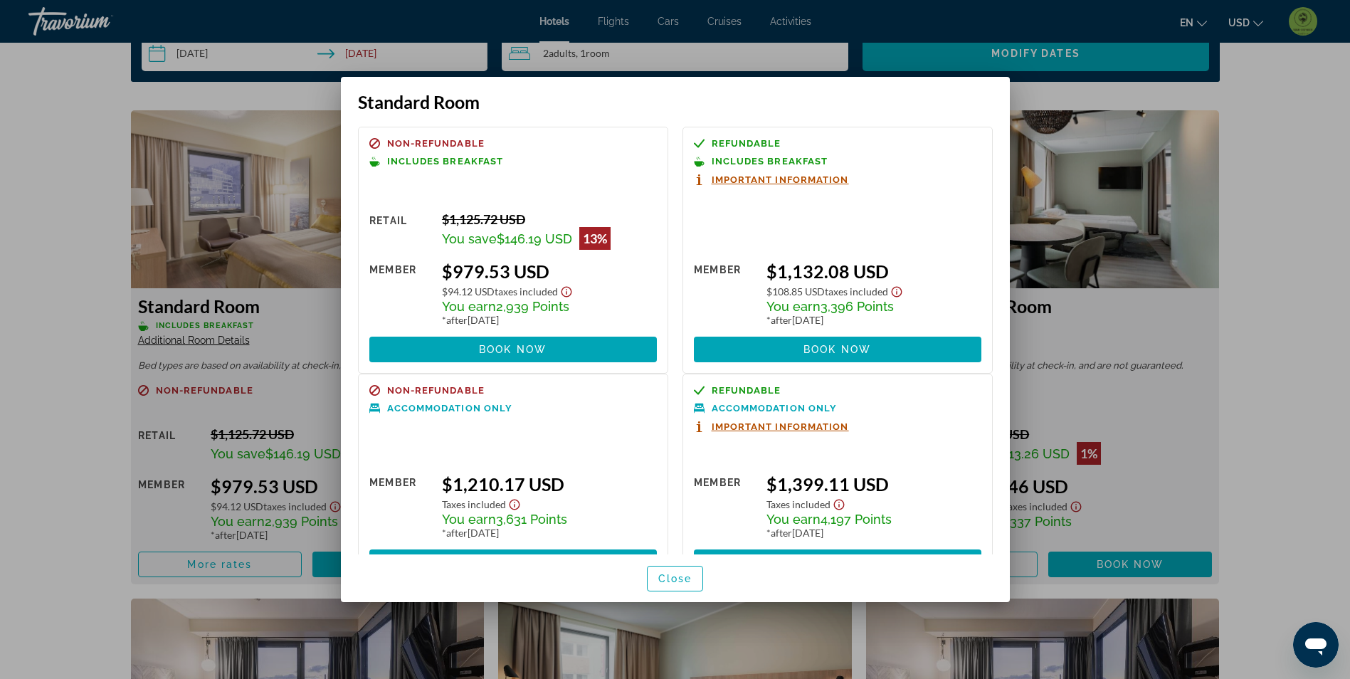
click at [83, 329] on div at bounding box center [675, 339] width 1350 height 679
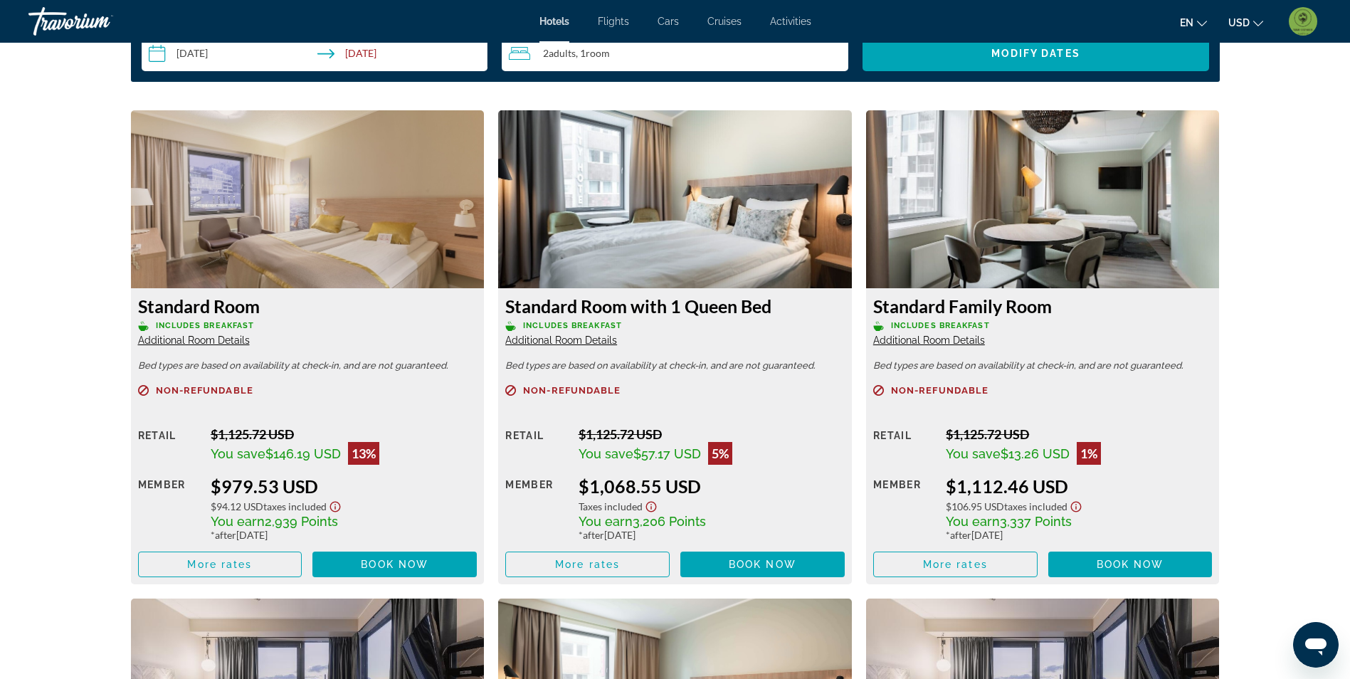
scroll to position [1851, 0]
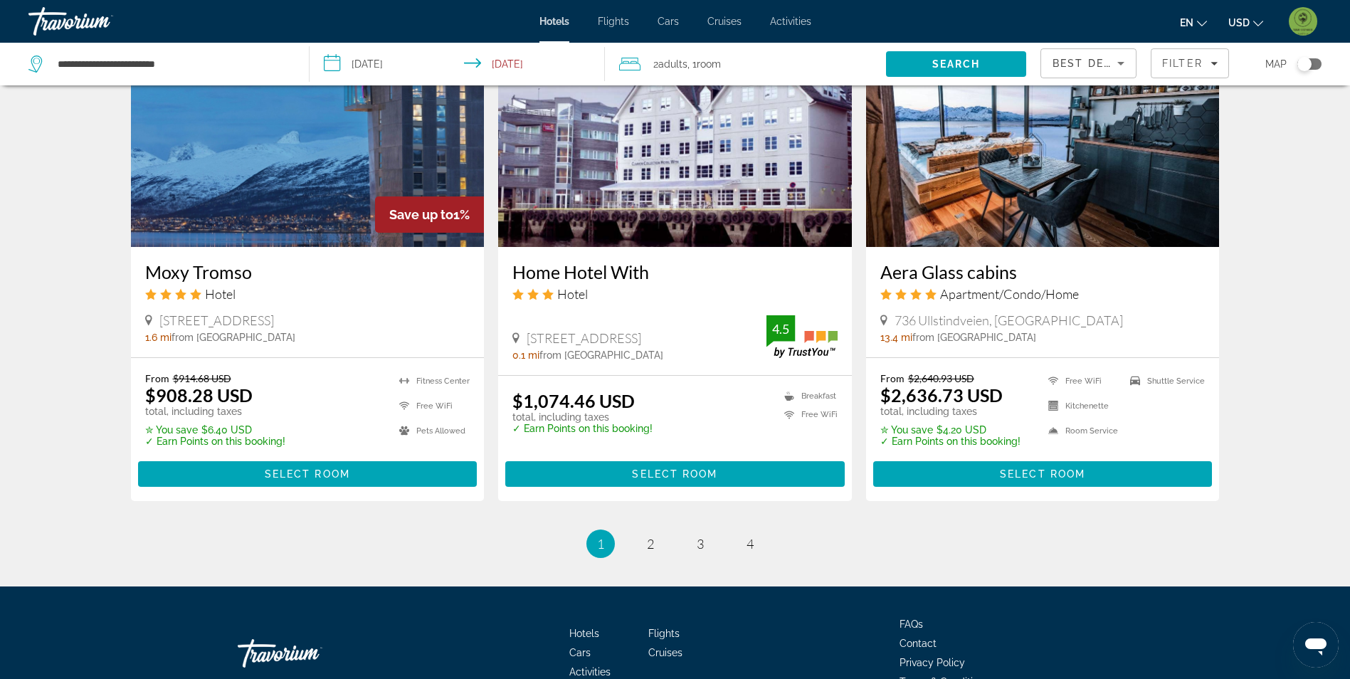
scroll to position [1708, 0]
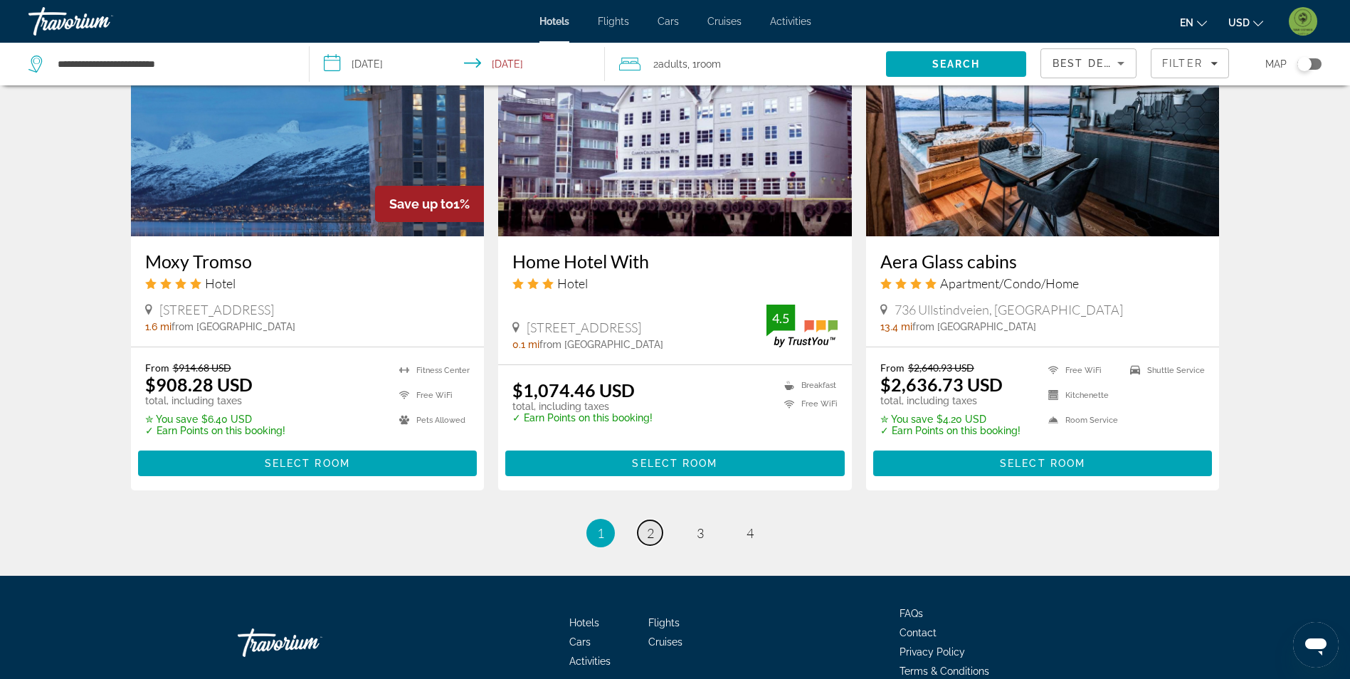
click at [654, 525] on link "page 2" at bounding box center [650, 532] width 25 height 25
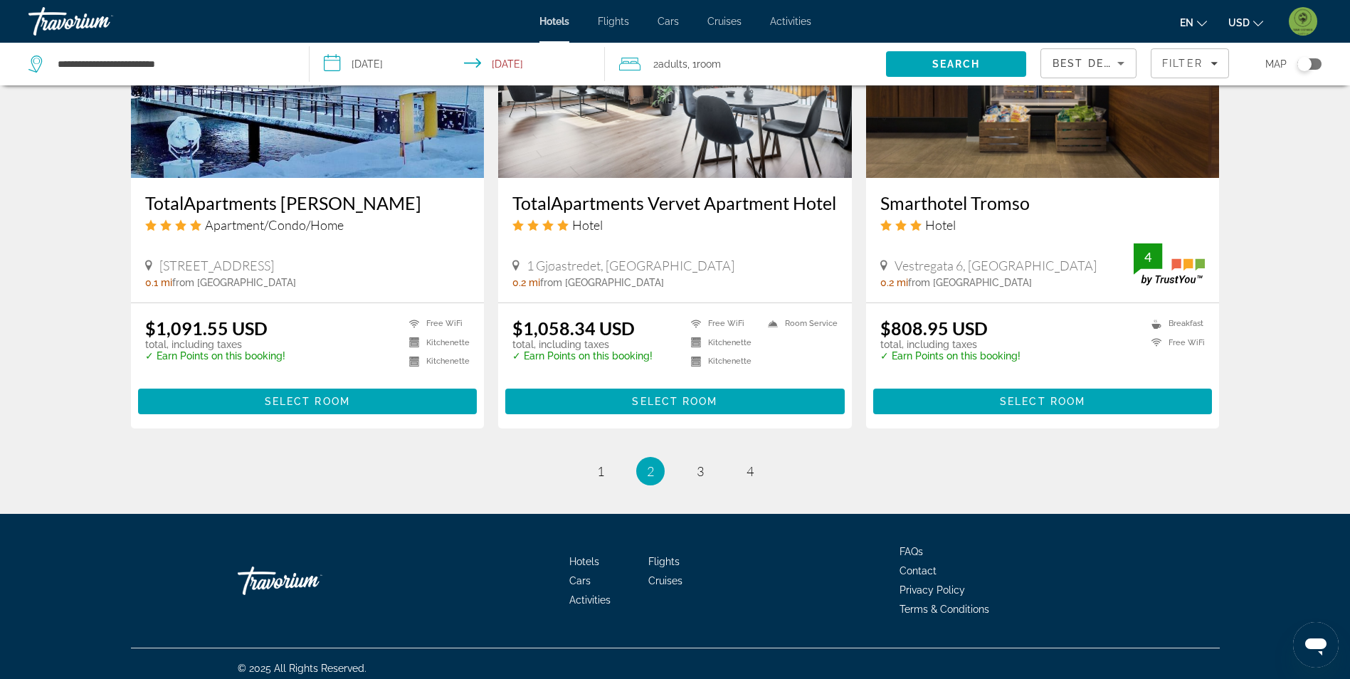
scroll to position [1716, 0]
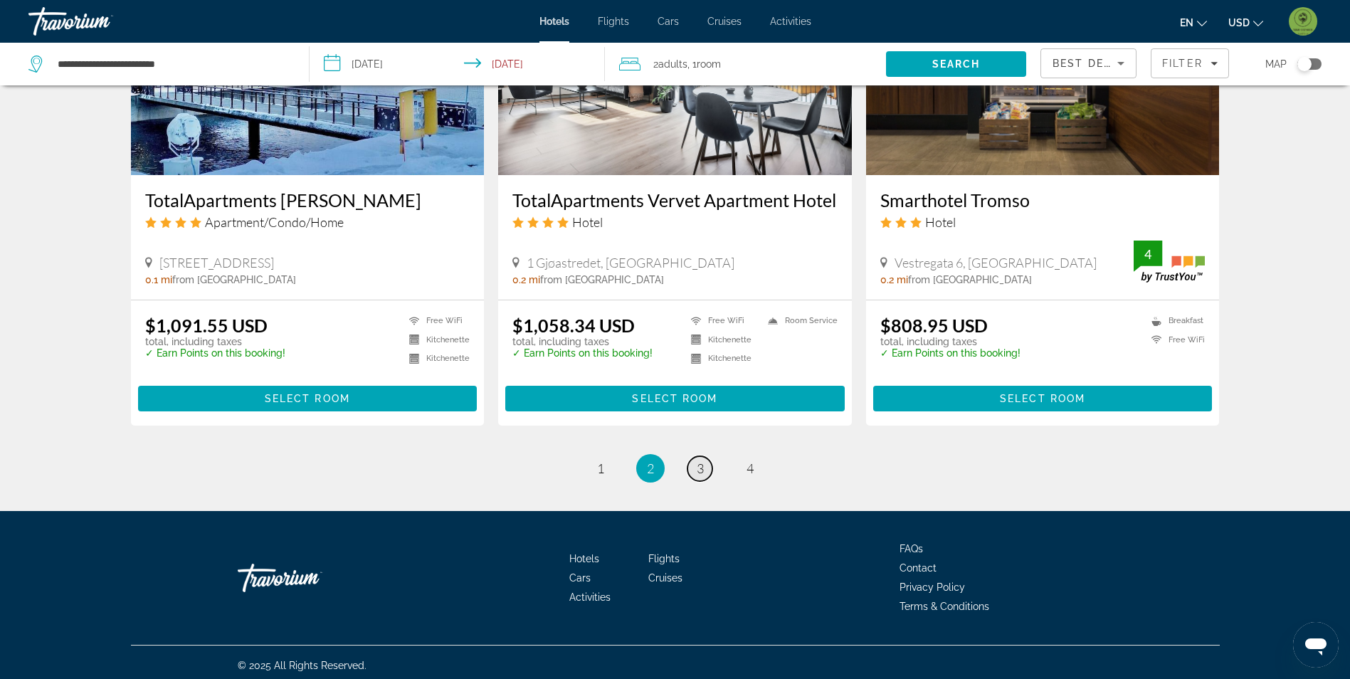
click at [704, 463] on link "page 3" at bounding box center [700, 468] width 25 height 25
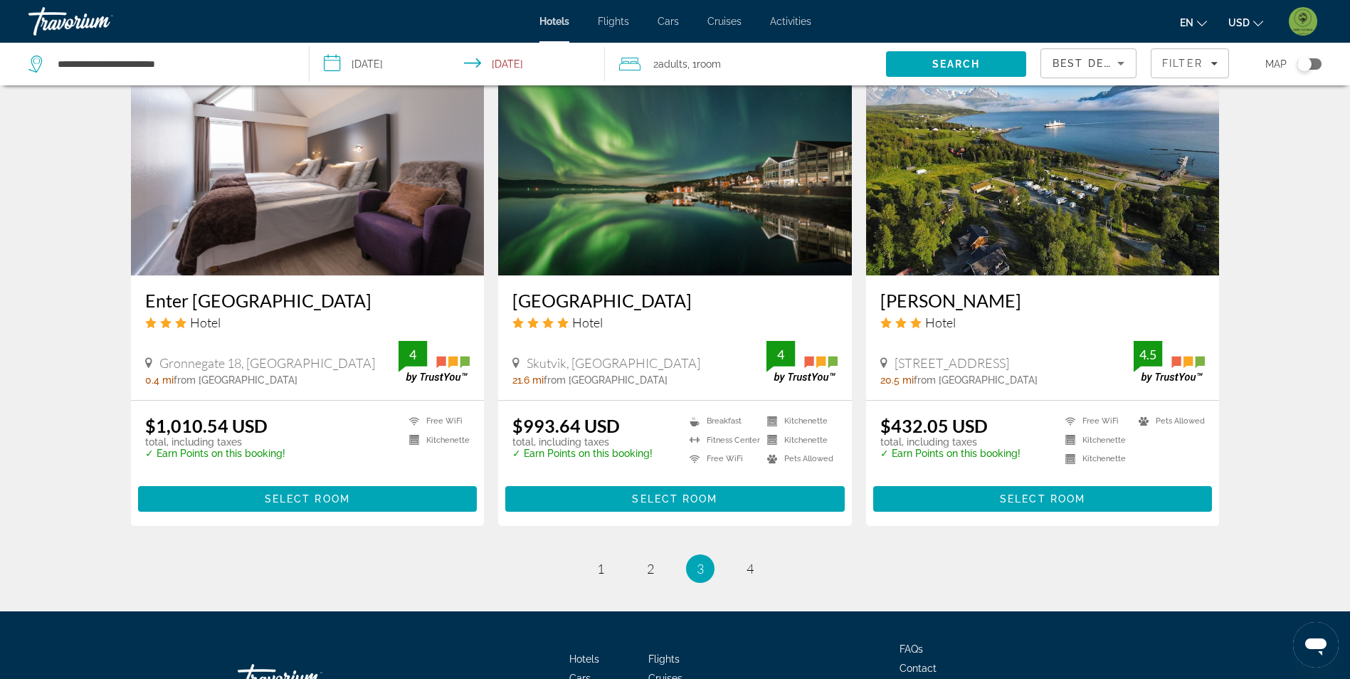
scroll to position [1708, 0]
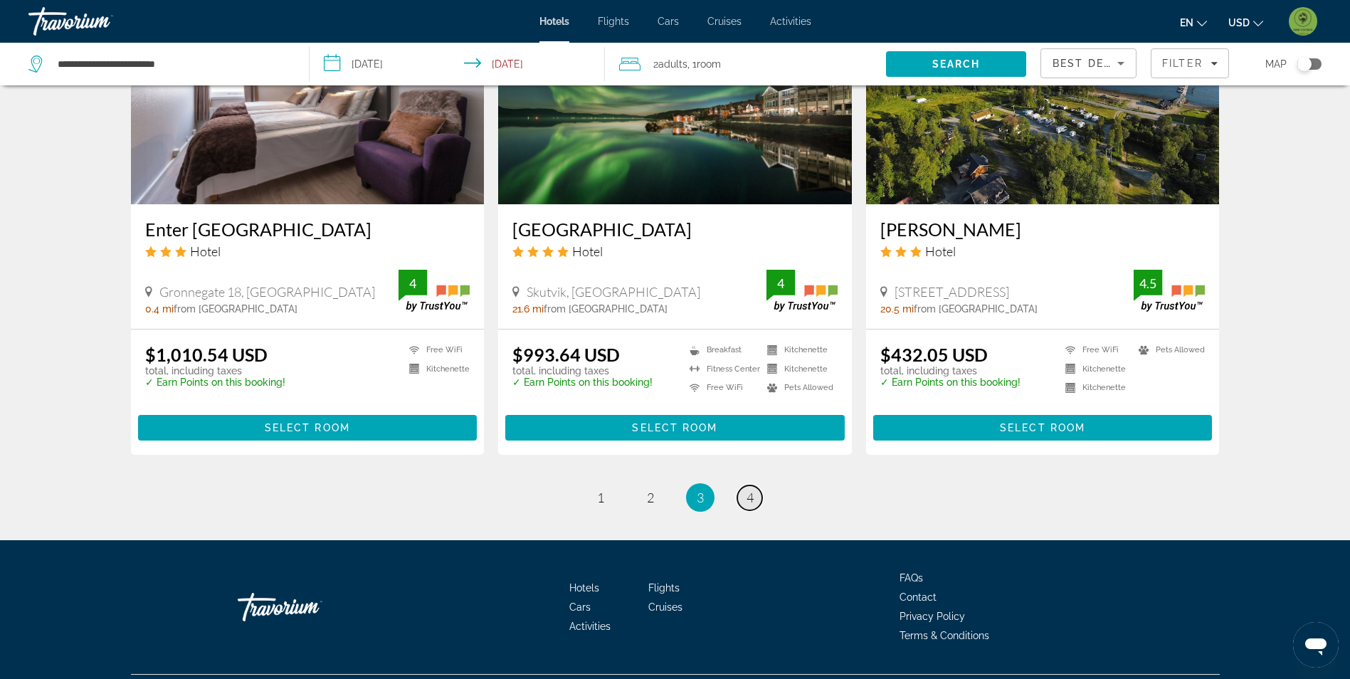
click at [742, 485] on link "page 4" at bounding box center [749, 497] width 25 height 25
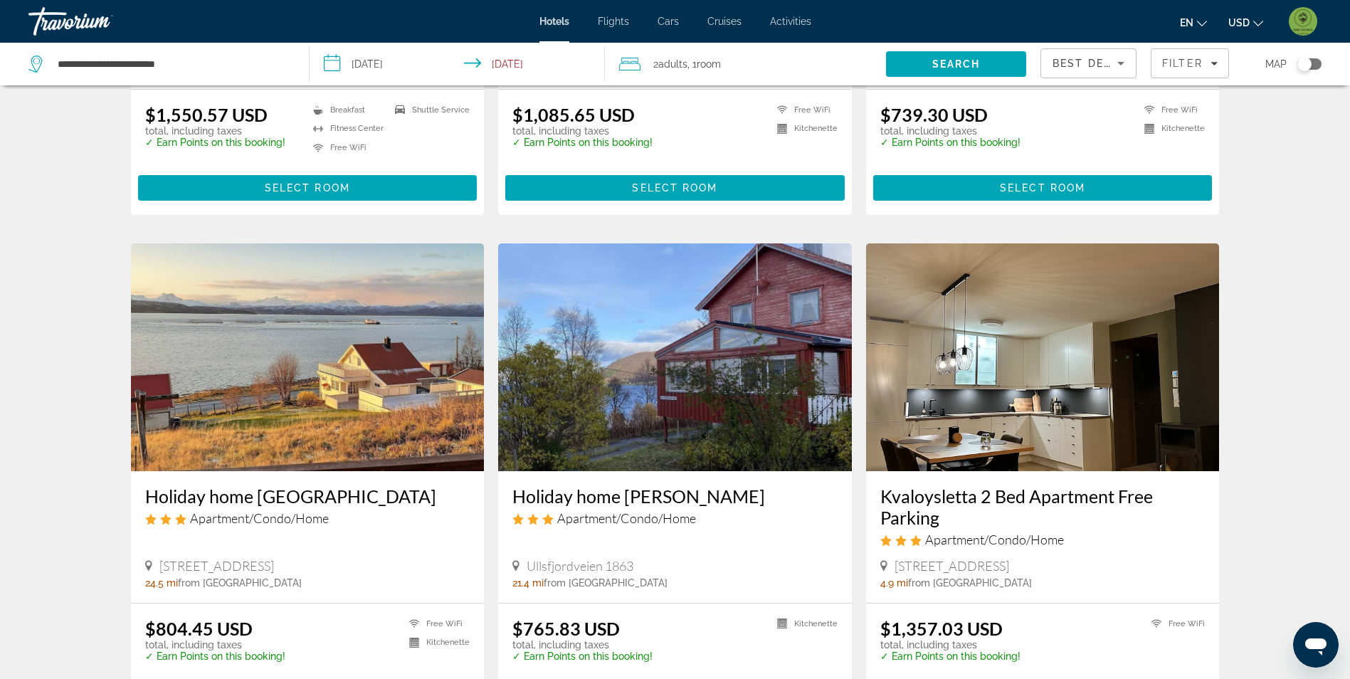
scroll to position [427, 0]
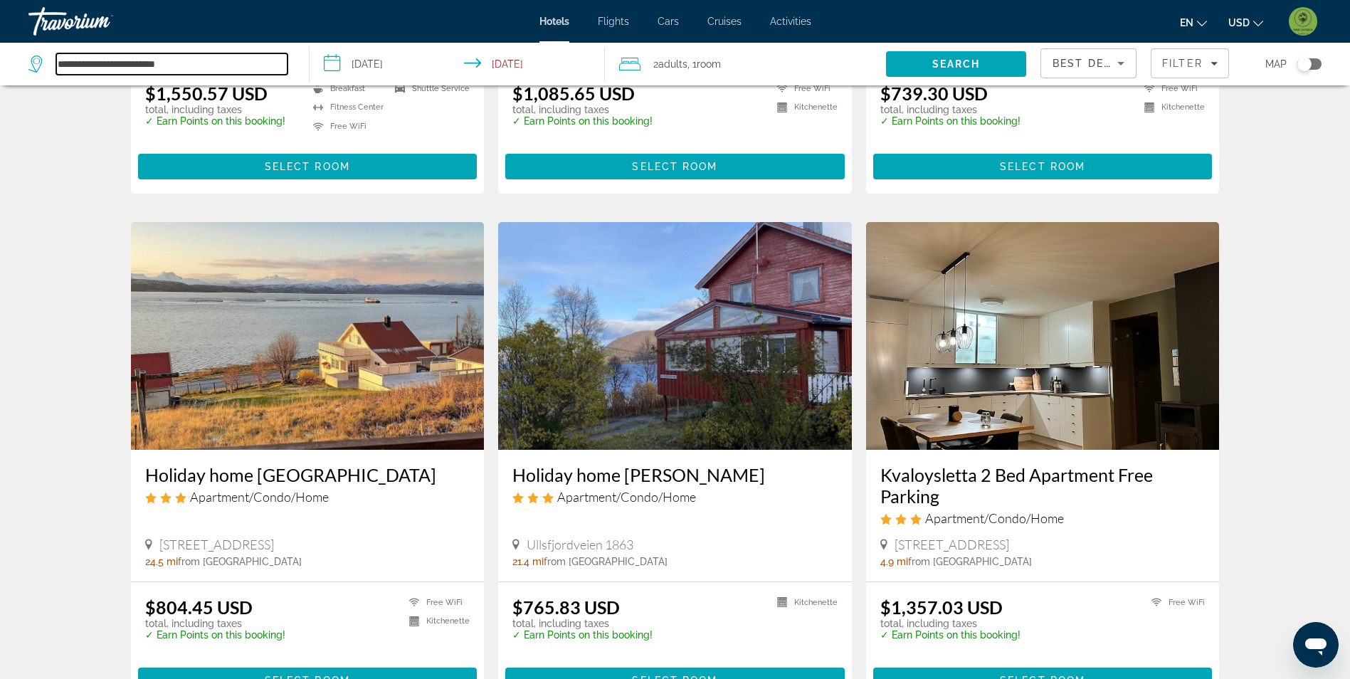
click at [217, 61] on input "**********" at bounding box center [171, 63] width 231 height 21
drag, startPoint x: 217, startPoint y: 61, endPoint x: -3, endPoint y: 156, distance: 239.5
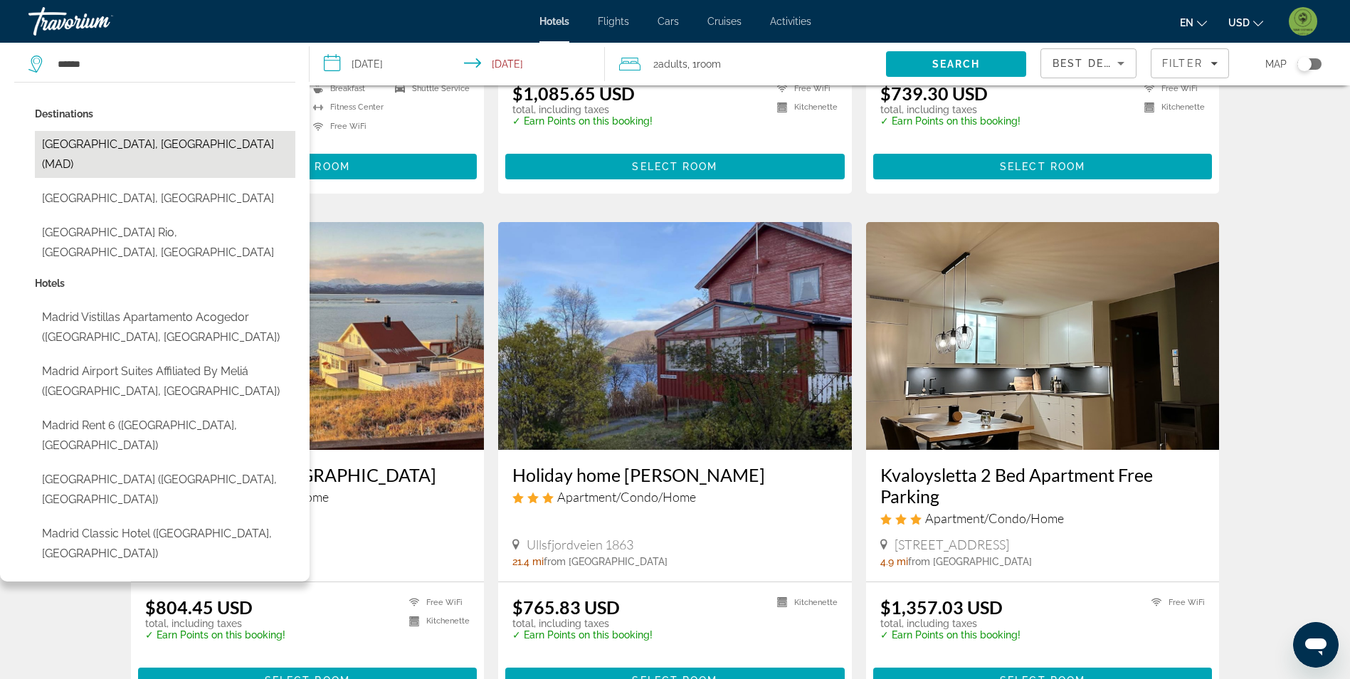
click at [96, 142] on button "[GEOGRAPHIC_DATA], [GEOGRAPHIC_DATA] (MAD)" at bounding box center [165, 154] width 261 height 47
type input "**********"
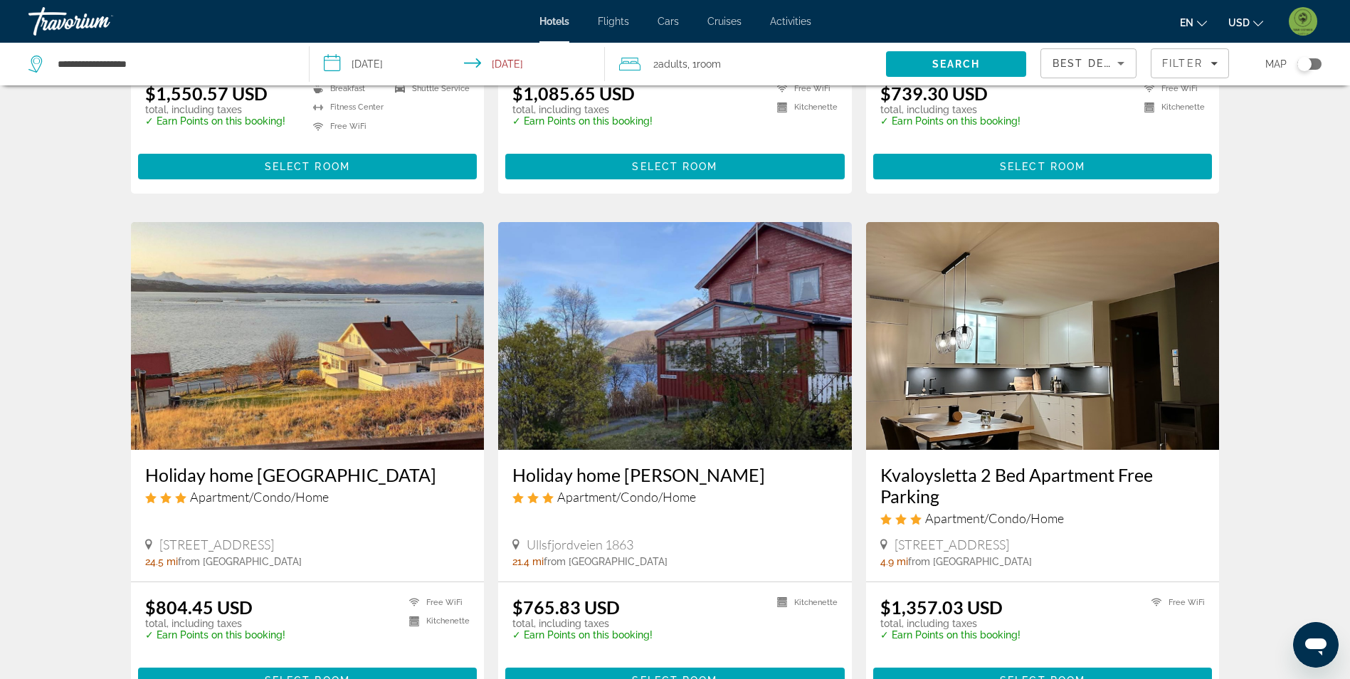
click at [374, 54] on input "**********" at bounding box center [460, 66] width 301 height 47
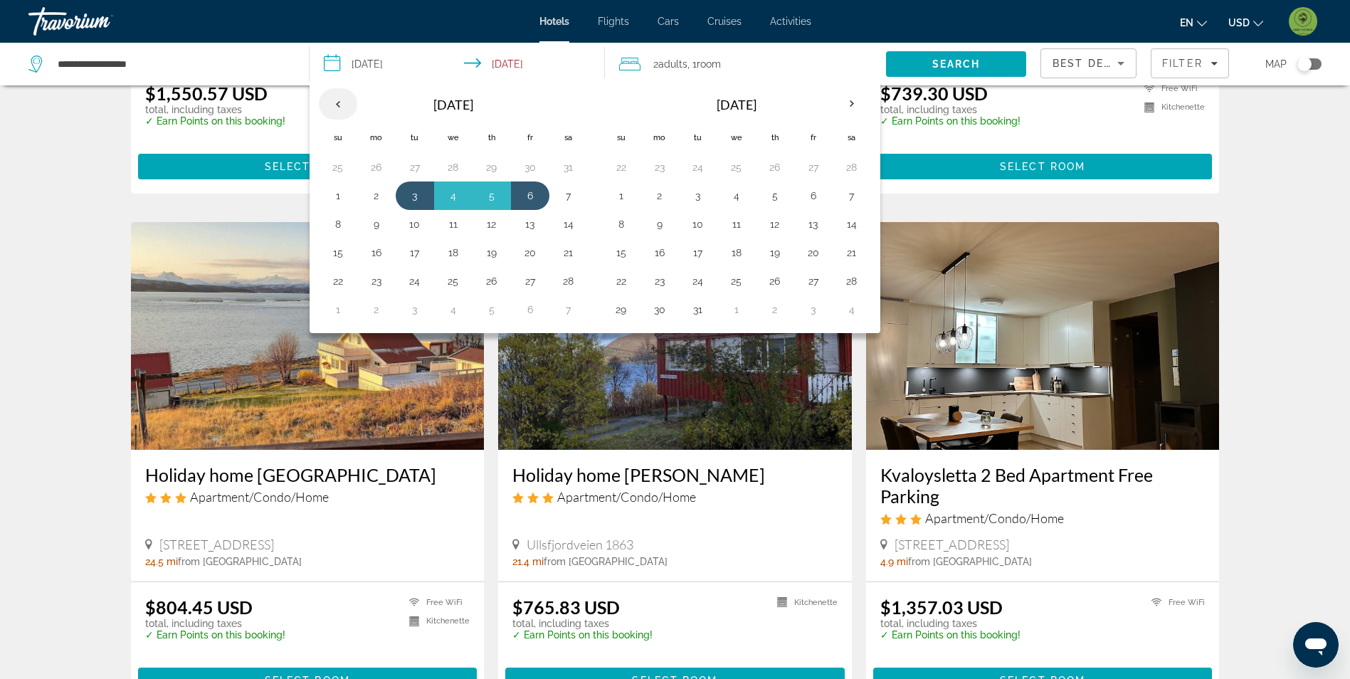
click at [337, 105] on th "Previous month" at bounding box center [338, 103] width 38 height 31
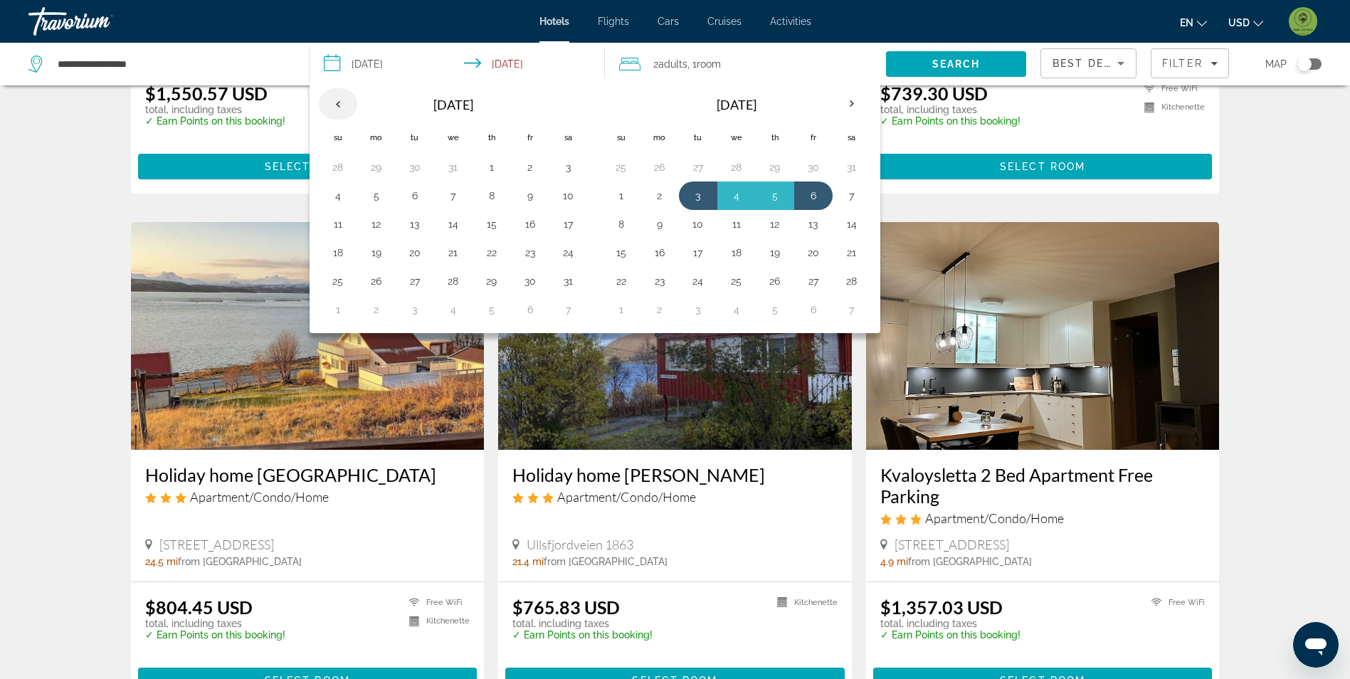
click at [337, 105] on th "Previous month" at bounding box center [338, 103] width 38 height 31
click at [492, 248] on button "25" at bounding box center [491, 253] width 23 height 20
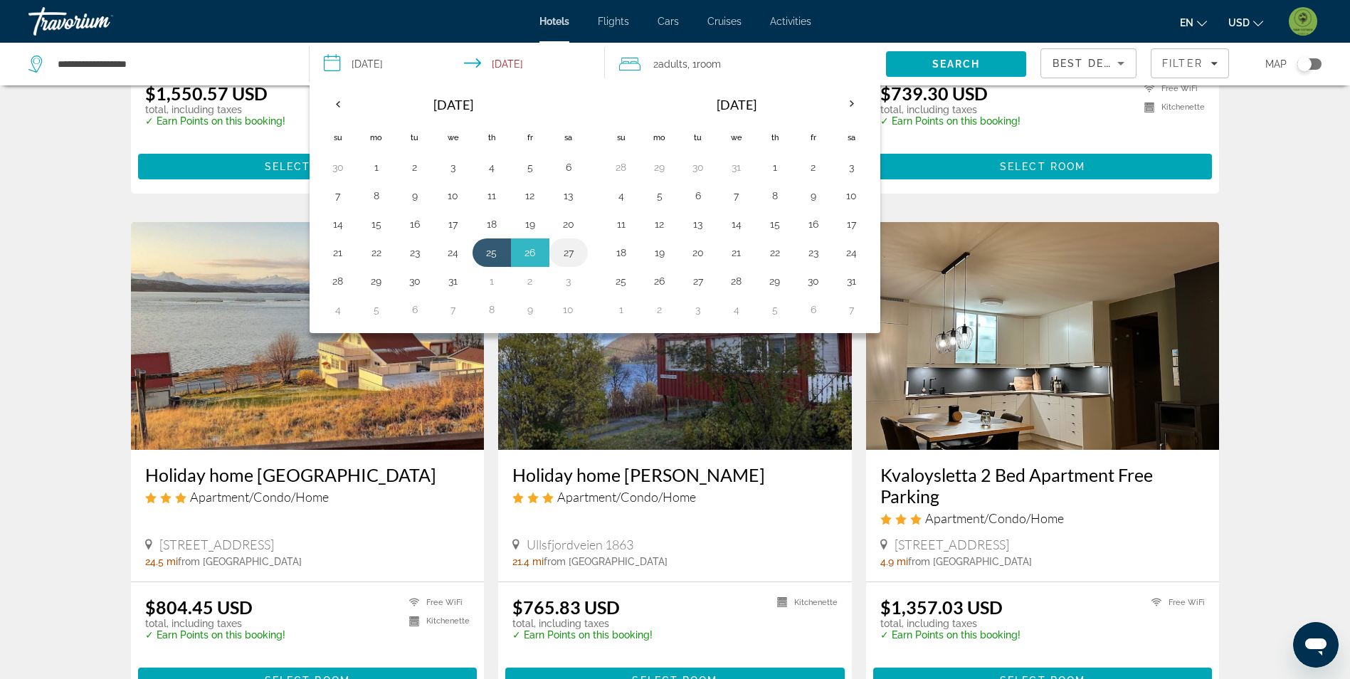
click at [567, 251] on button "27" at bounding box center [568, 253] width 23 height 20
type input "**********"
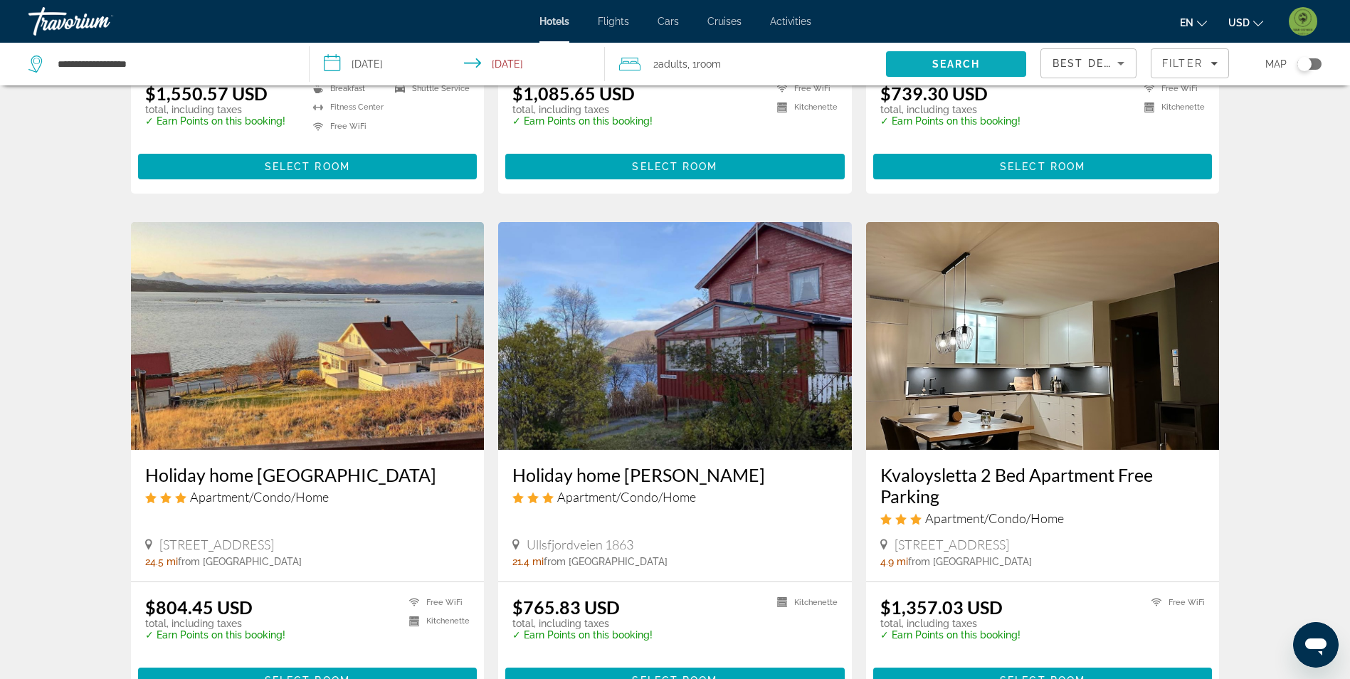
click at [982, 56] on span "Search" at bounding box center [956, 64] width 140 height 34
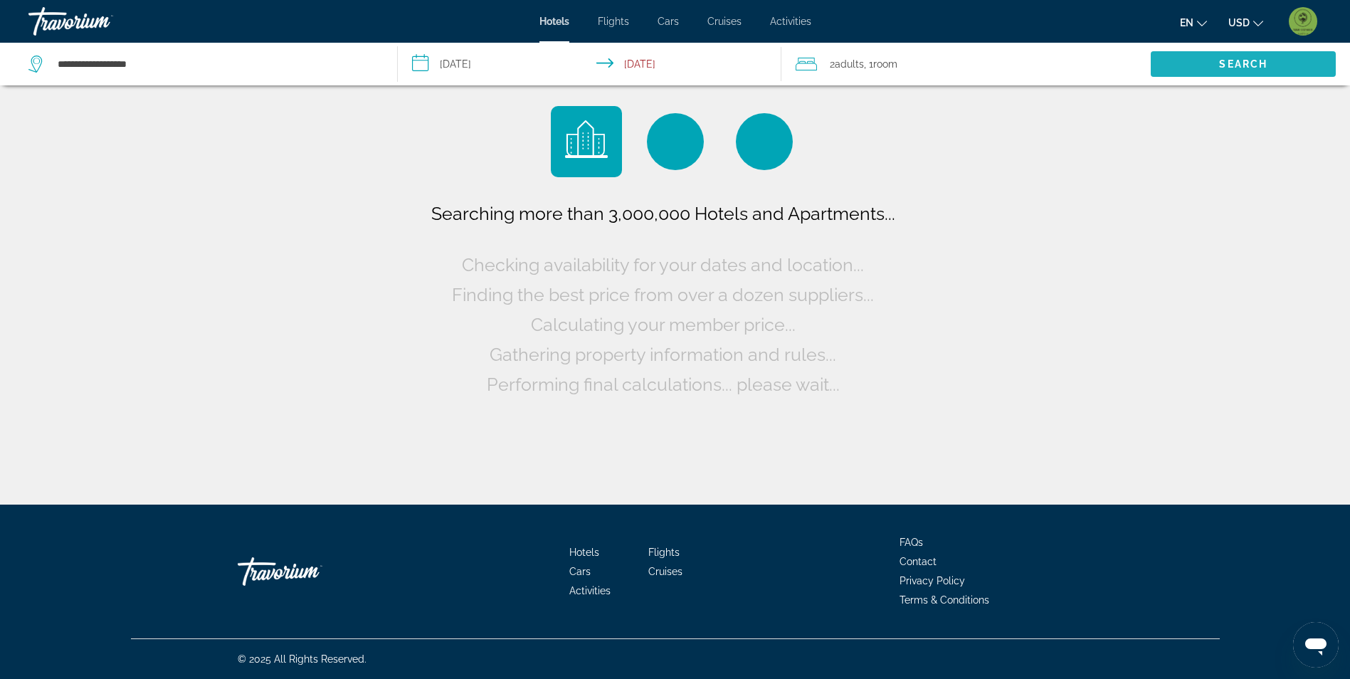
scroll to position [0, 0]
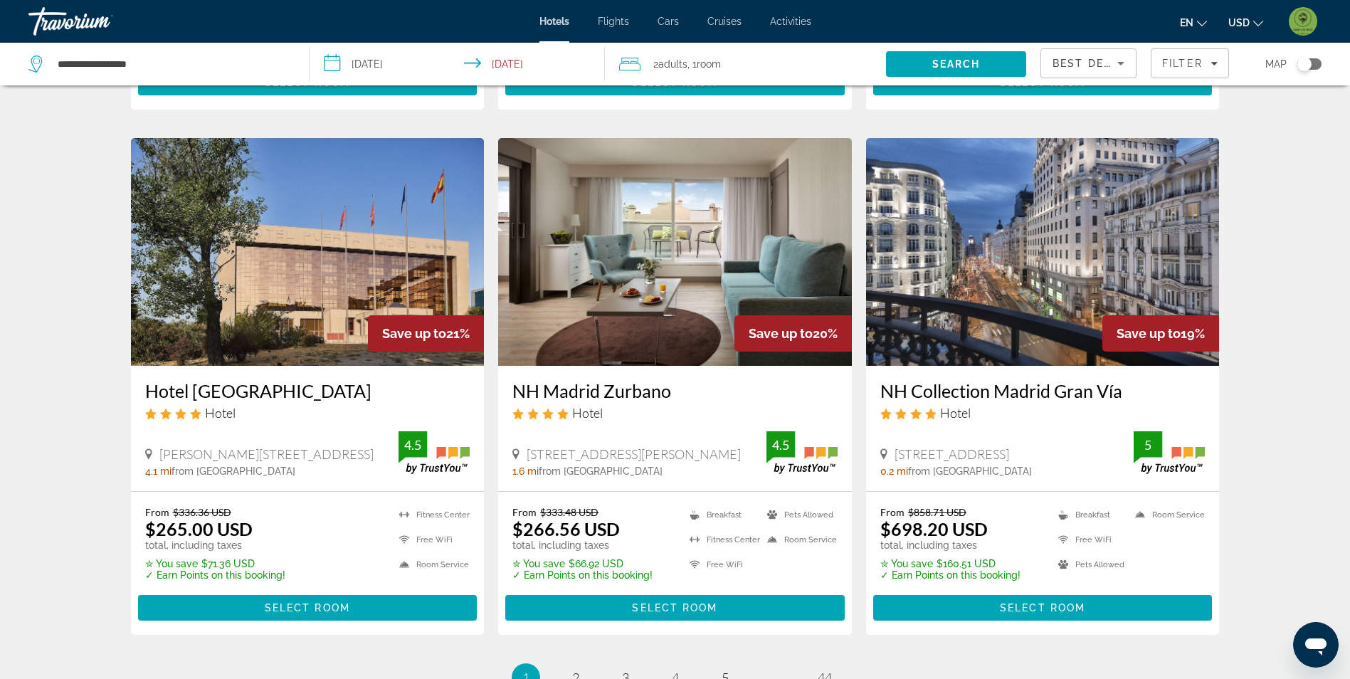
scroll to position [1637, 0]
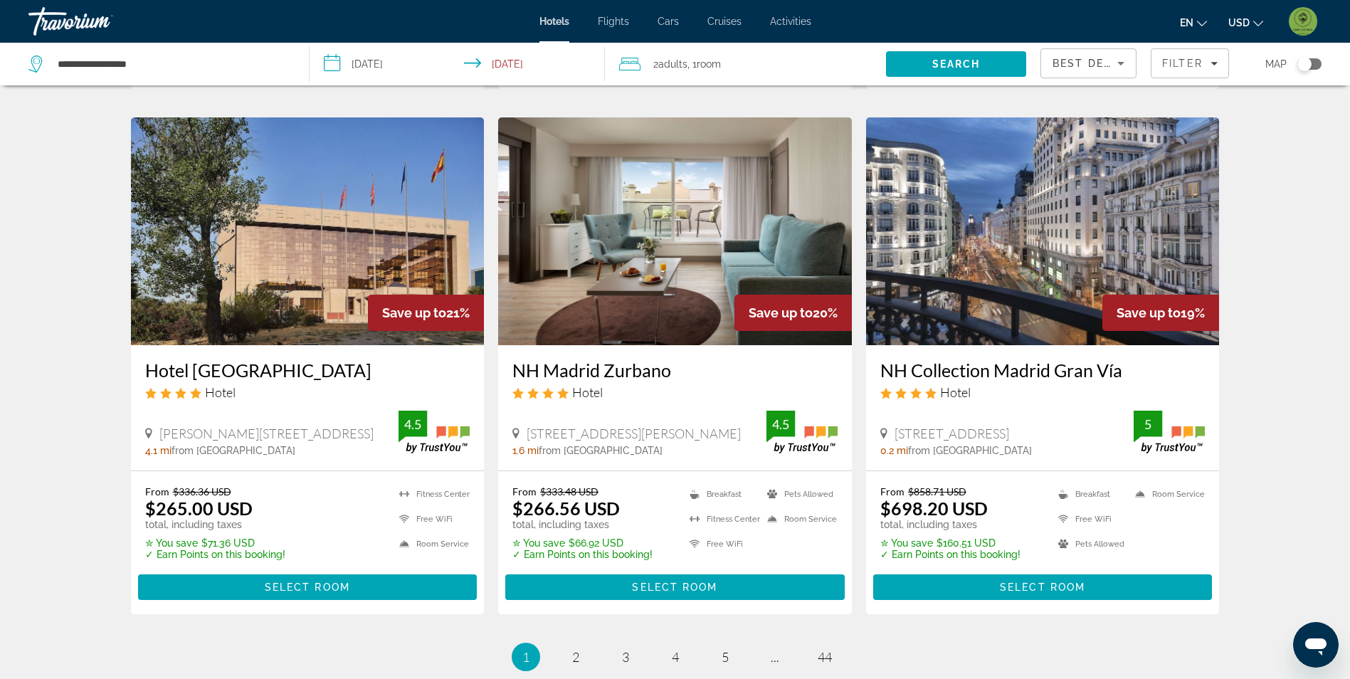
drag, startPoint x: 573, startPoint y: 617, endPoint x: 453, endPoint y: 668, distance: 129.8
click at [564, 281] on img "Main content" at bounding box center [675, 231] width 354 height 228
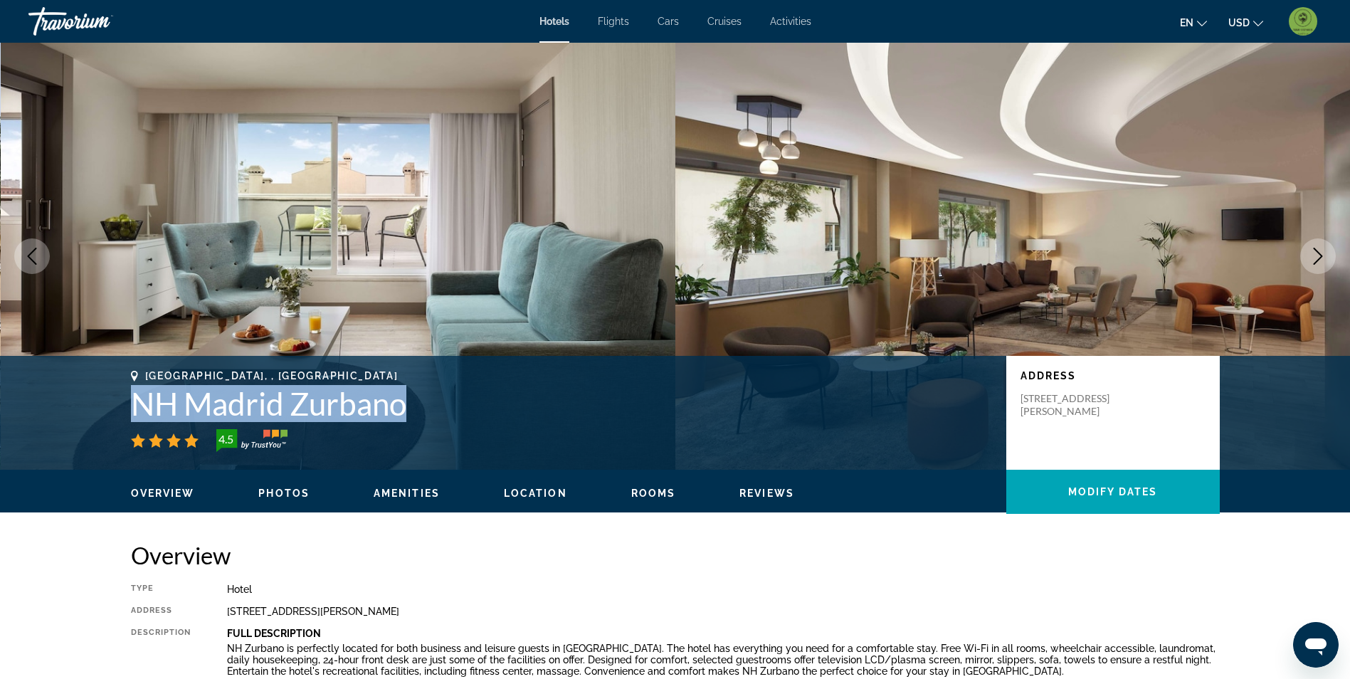
drag, startPoint x: 128, startPoint y: 404, endPoint x: 409, endPoint y: 396, distance: 280.6
click at [409, 396] on div "Madrid, , Spain NH Madrid Zurbano 4.5 Address Calle De Zurbano 79 81, Madrid 28…" at bounding box center [676, 412] width 1146 height 85
drag, startPoint x: 409, startPoint y: 396, endPoint x: 384, endPoint y: 402, distance: 24.9
copy h1 "NH Madrid Zurbano"
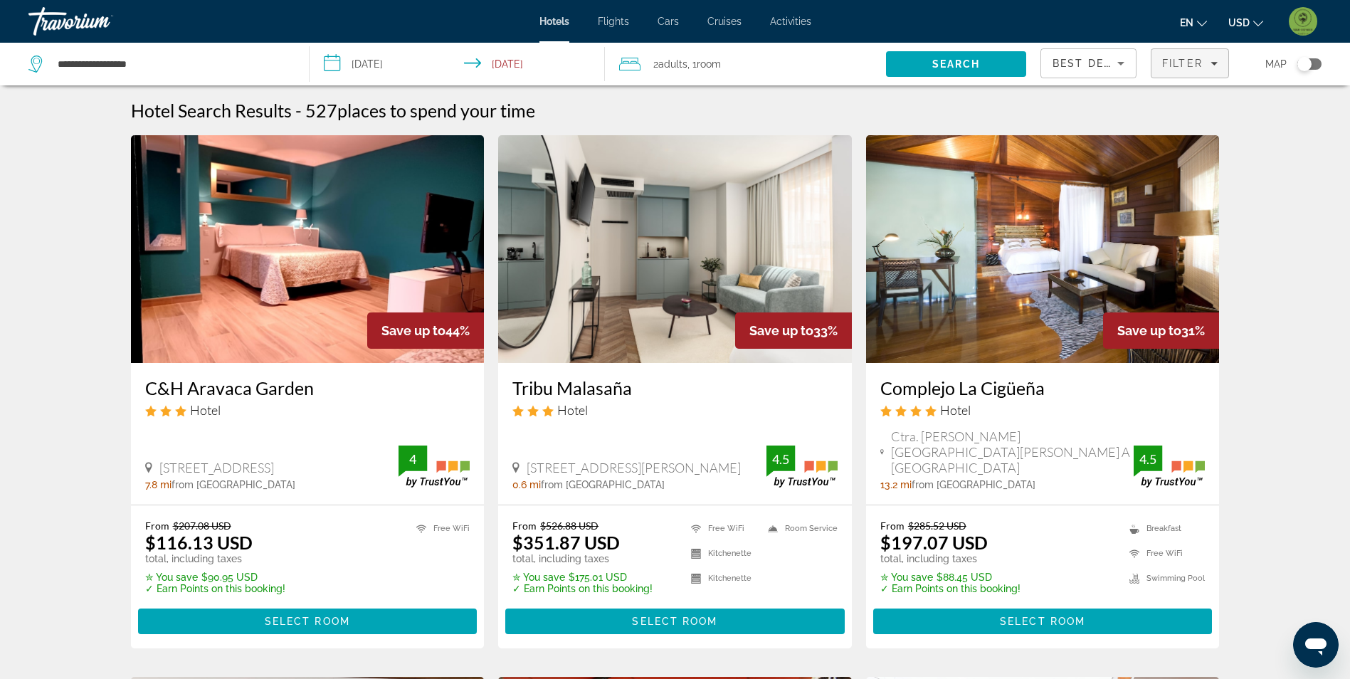
drag, startPoint x: 1196, startPoint y: 65, endPoint x: 1189, endPoint y: 66, distance: 7.3
click at [1196, 65] on span "Filter" at bounding box center [1182, 63] width 41 height 11
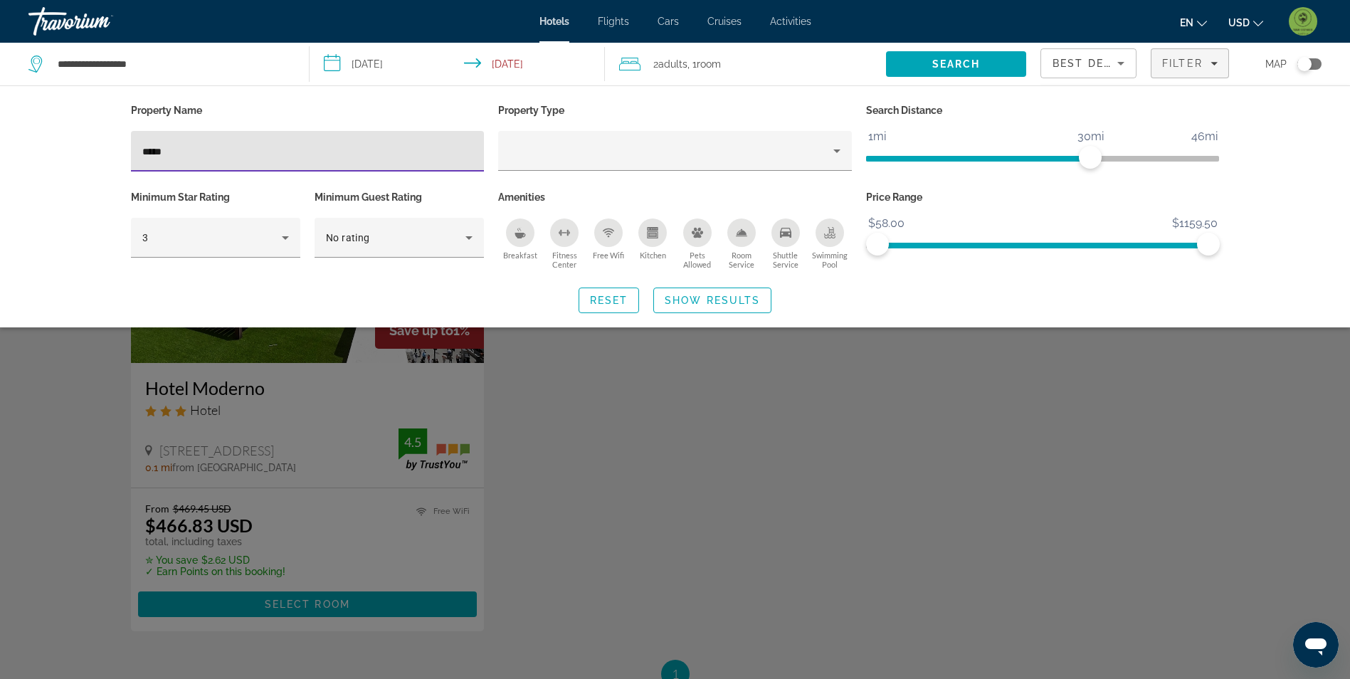
type input "*****"
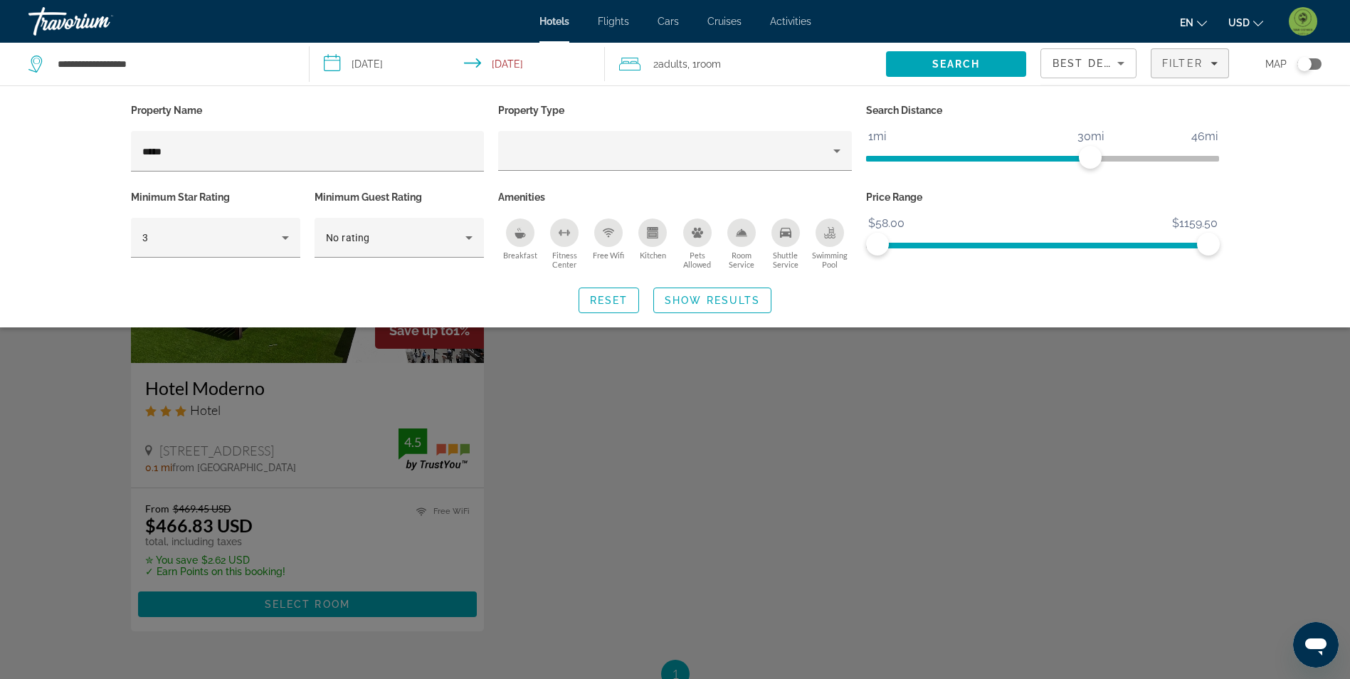
click at [737, 446] on div "Search widget" at bounding box center [675, 447] width 1350 height 466
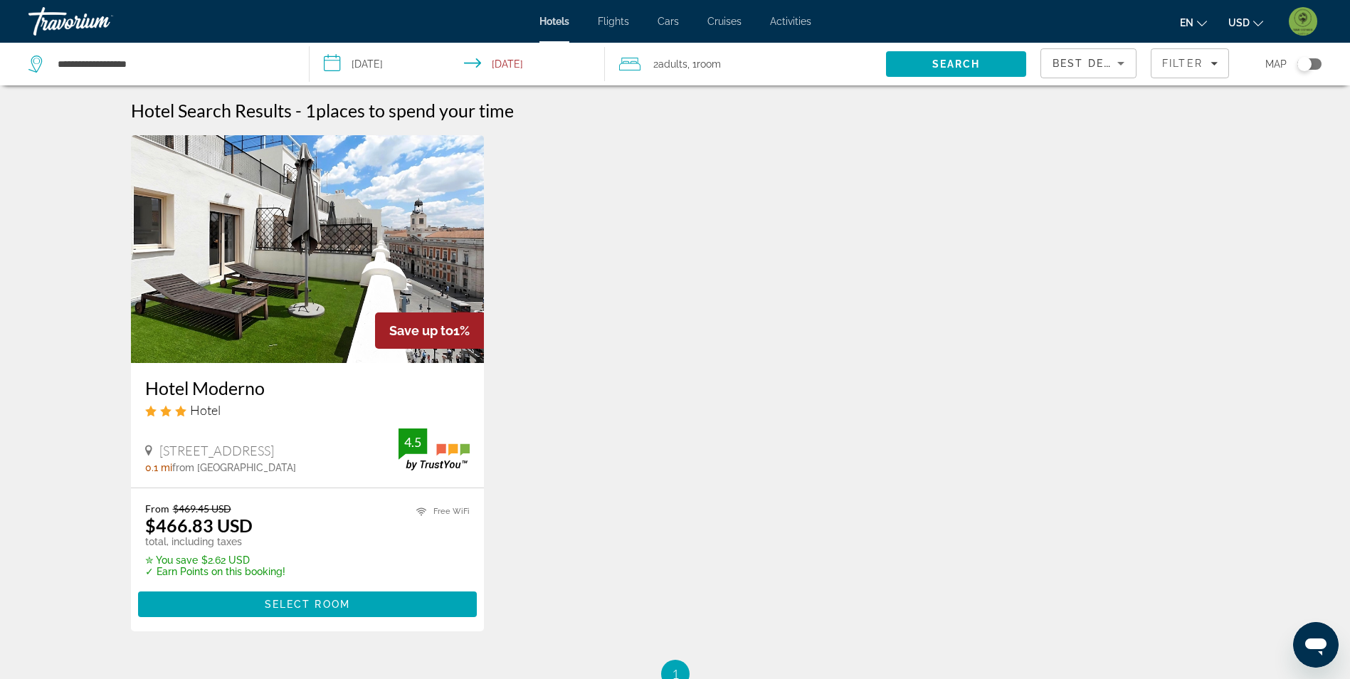
click at [358, 275] on img "Main content" at bounding box center [308, 249] width 354 height 228
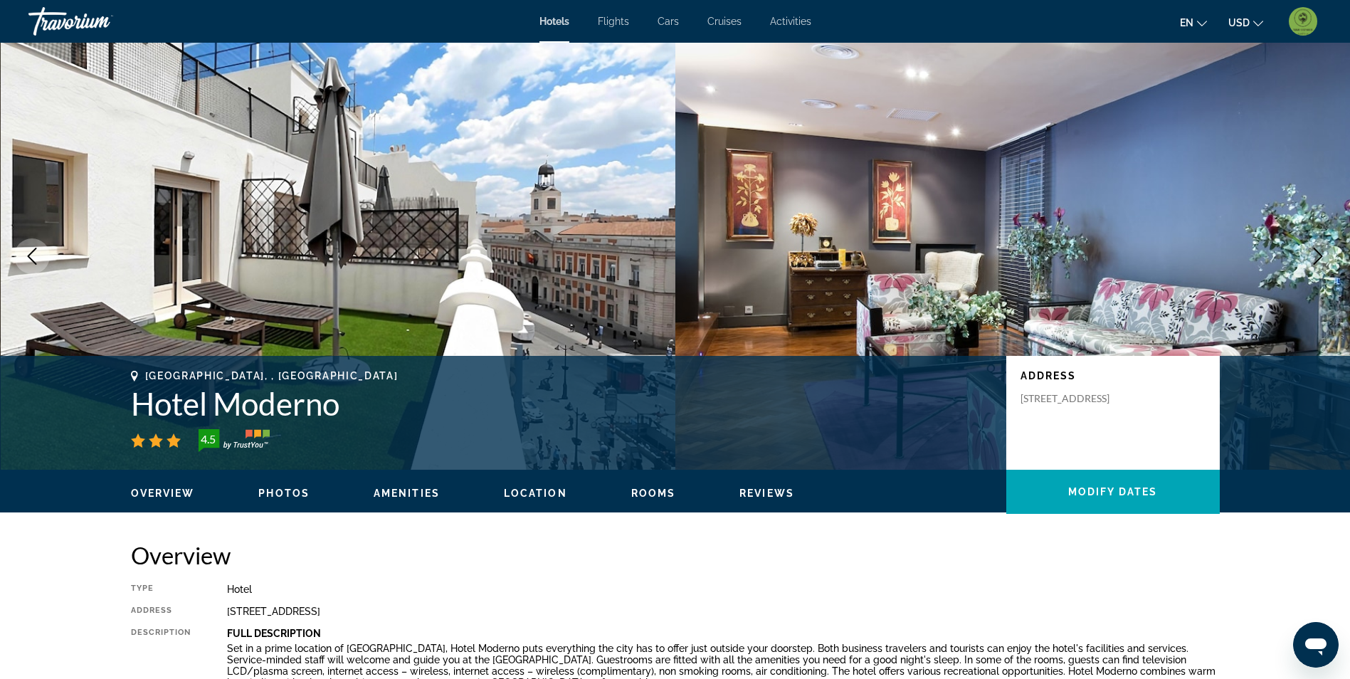
click at [281, 495] on span "Photos" at bounding box center [283, 493] width 51 height 11
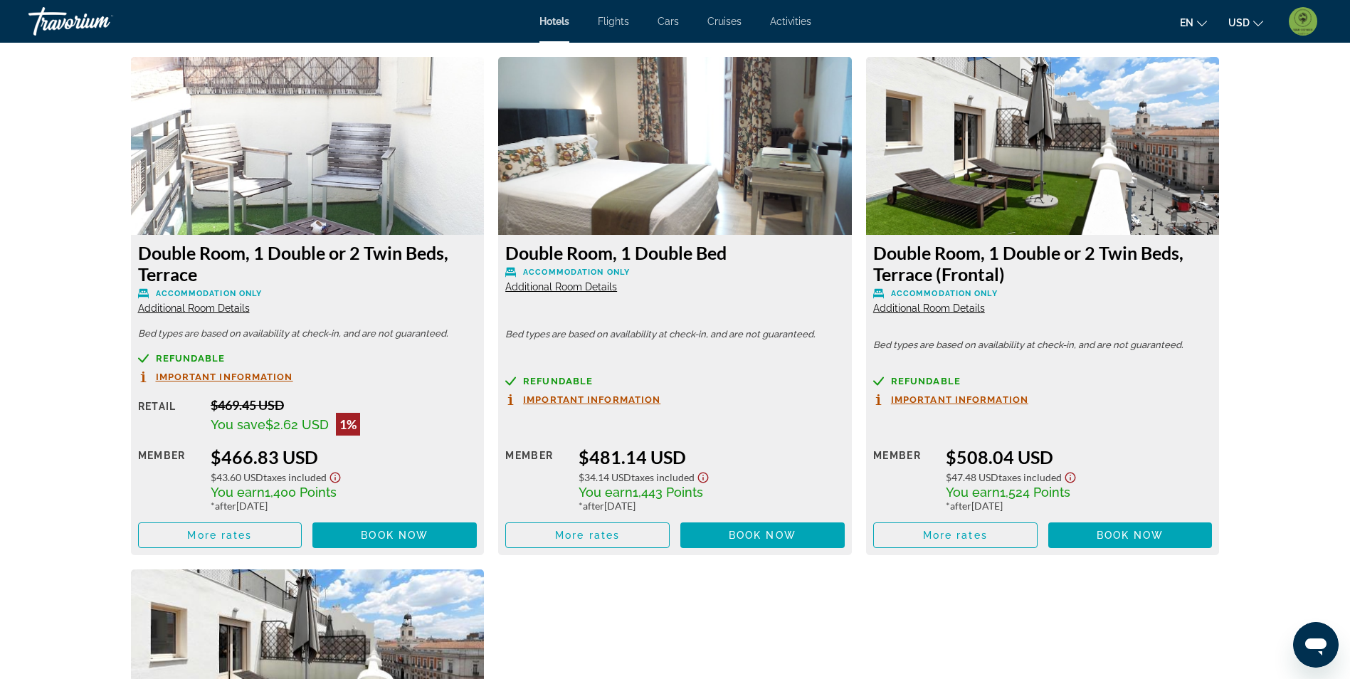
scroll to position [1977, 0]
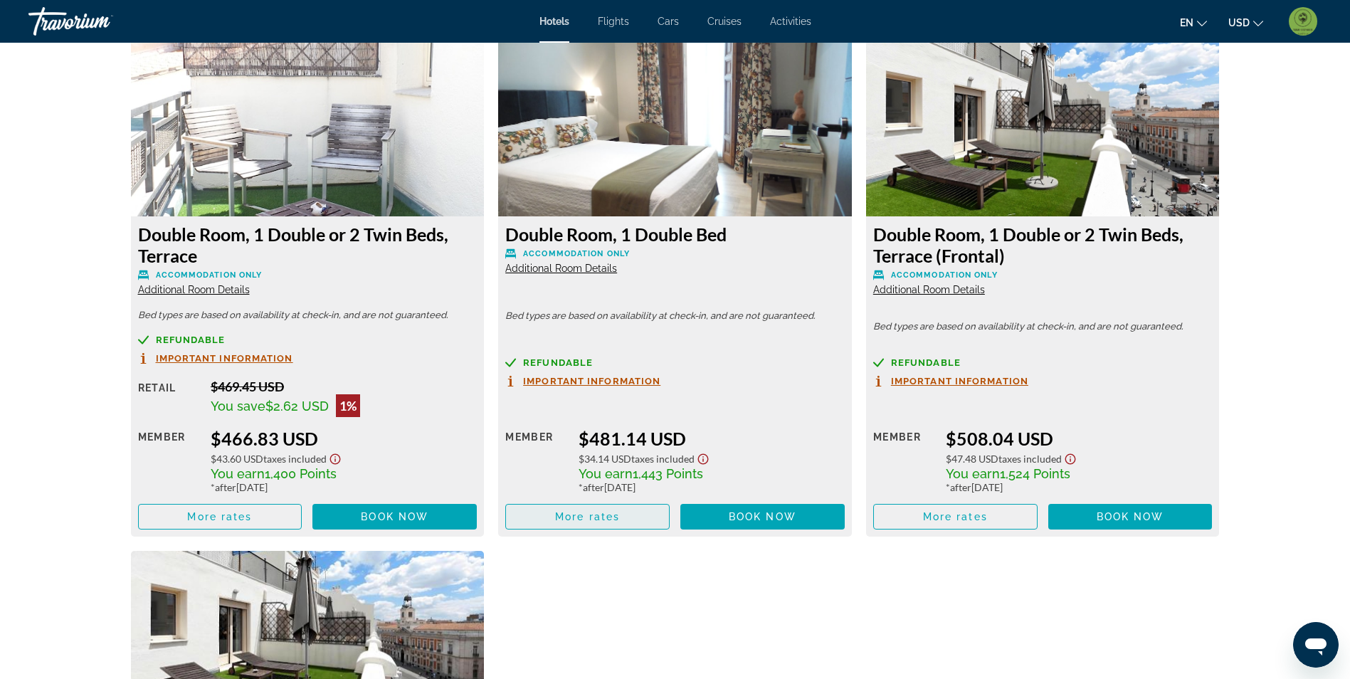
click at [574, 525] on span "Main content" at bounding box center [587, 517] width 163 height 34
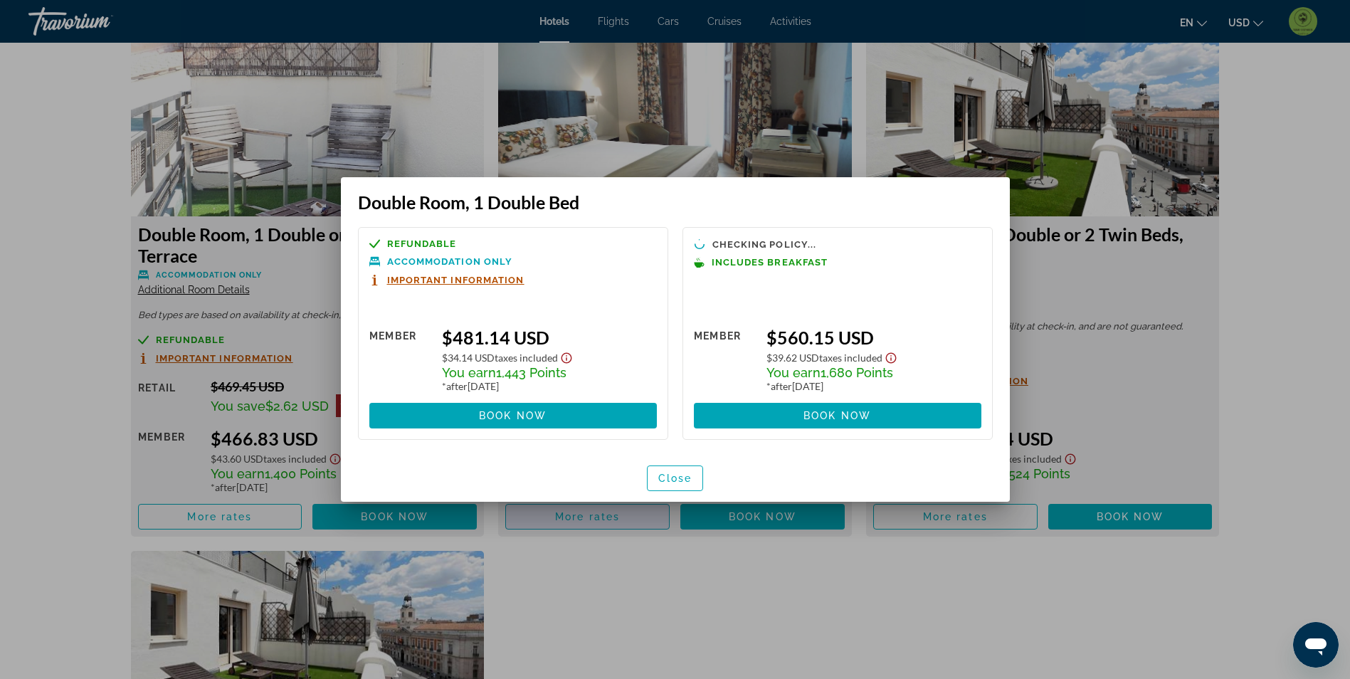
scroll to position [0, 0]
click at [668, 480] on span "Close" at bounding box center [675, 478] width 34 height 11
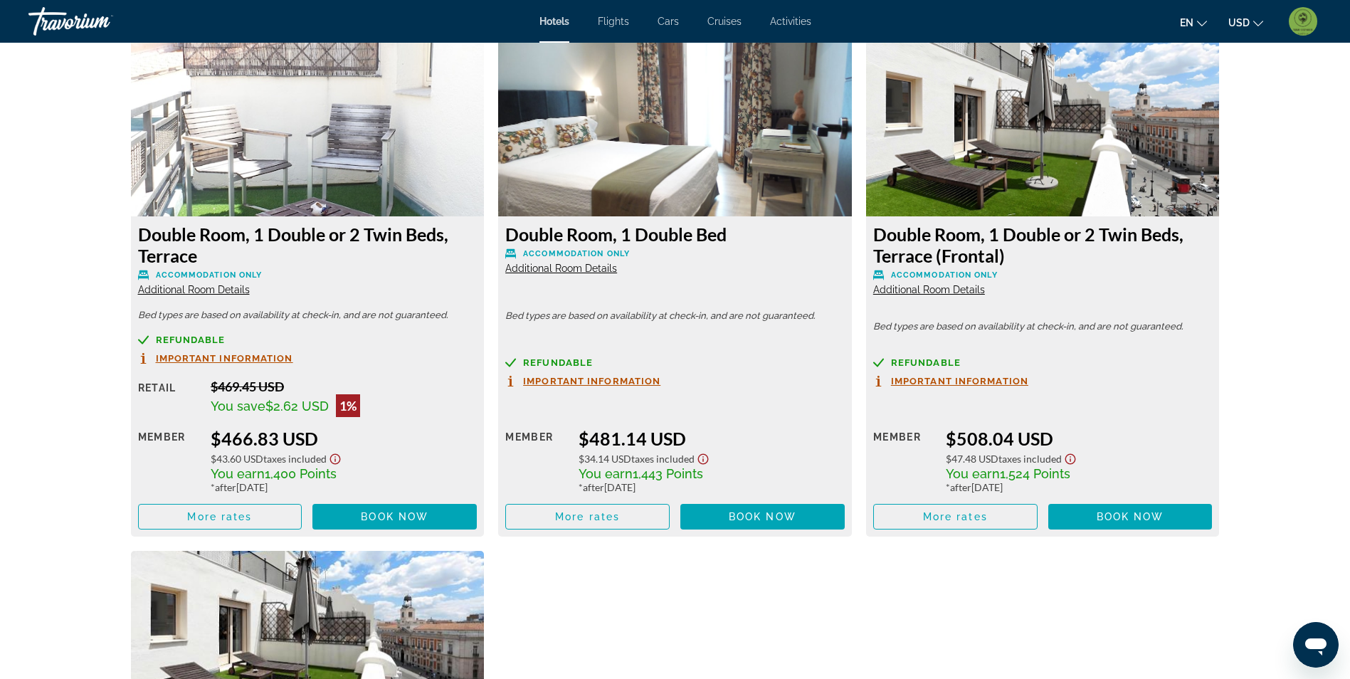
scroll to position [1977, 0]
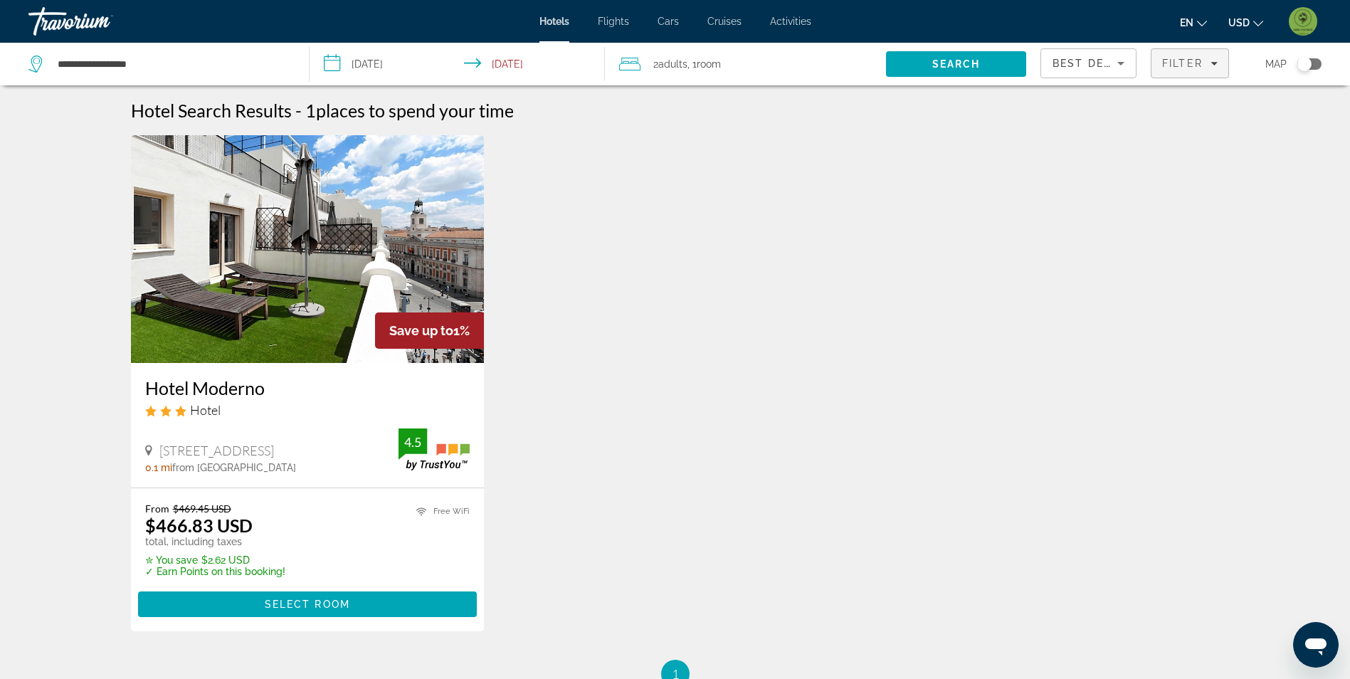
click at [1179, 72] on span "Filters" at bounding box center [1190, 63] width 77 height 34
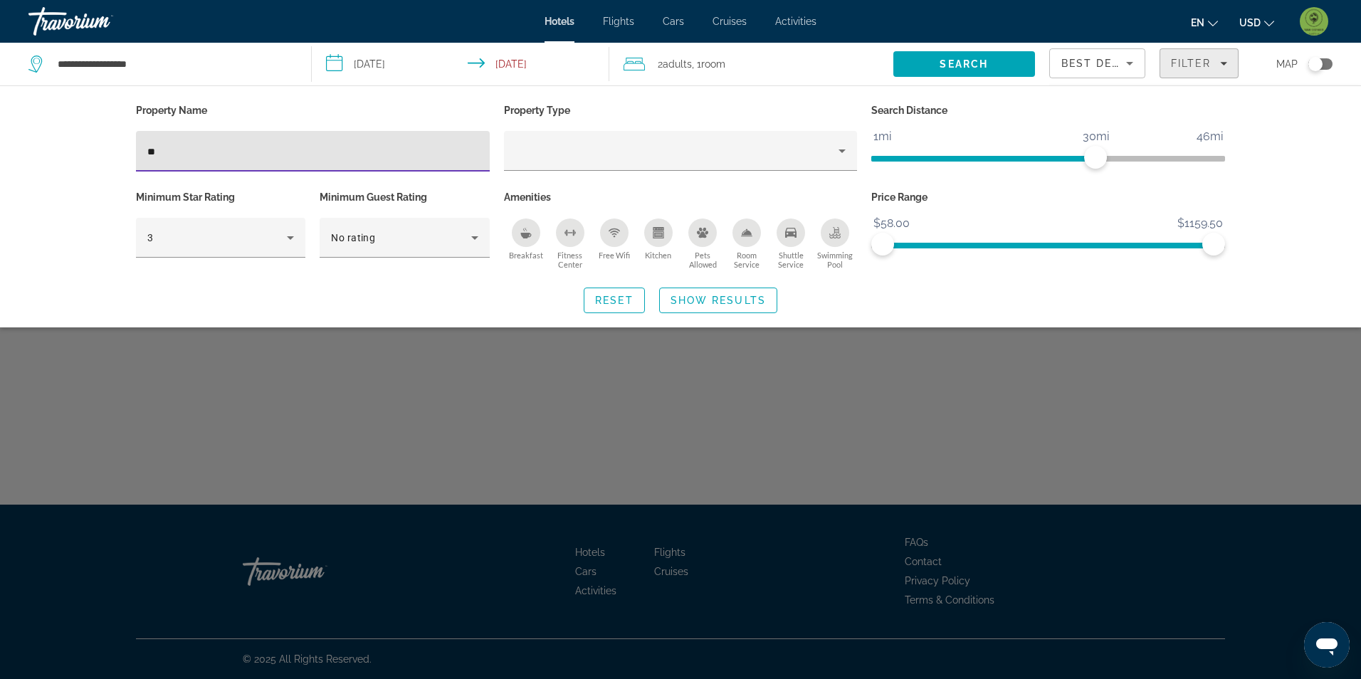
type input "*"
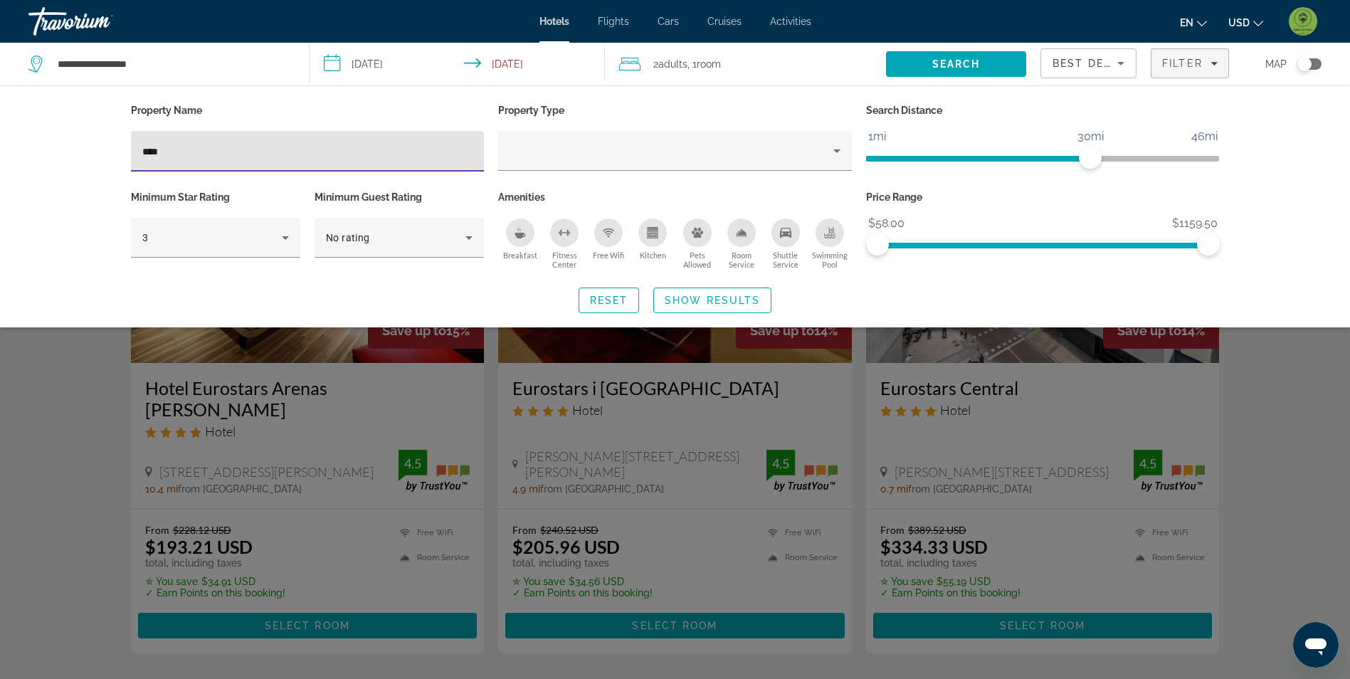
type input "****"
click at [88, 431] on div "Search widget" at bounding box center [675, 447] width 1350 height 466
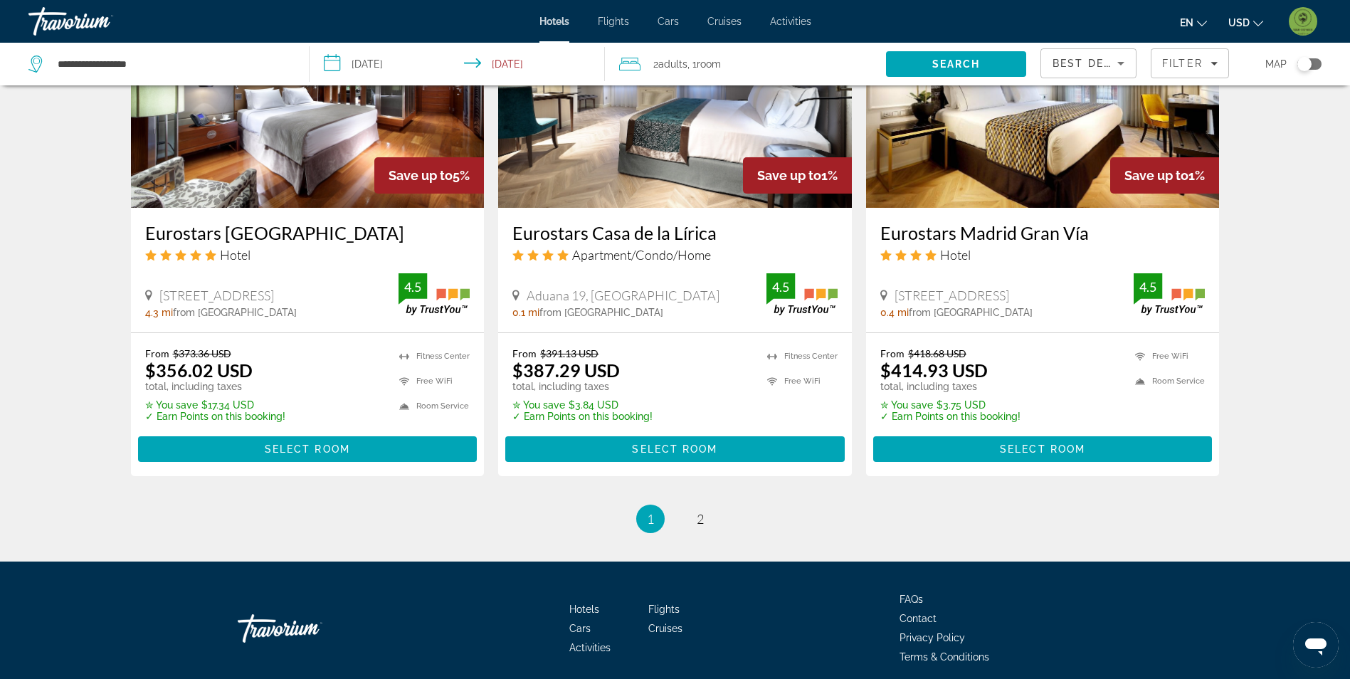
scroll to position [1825, 0]
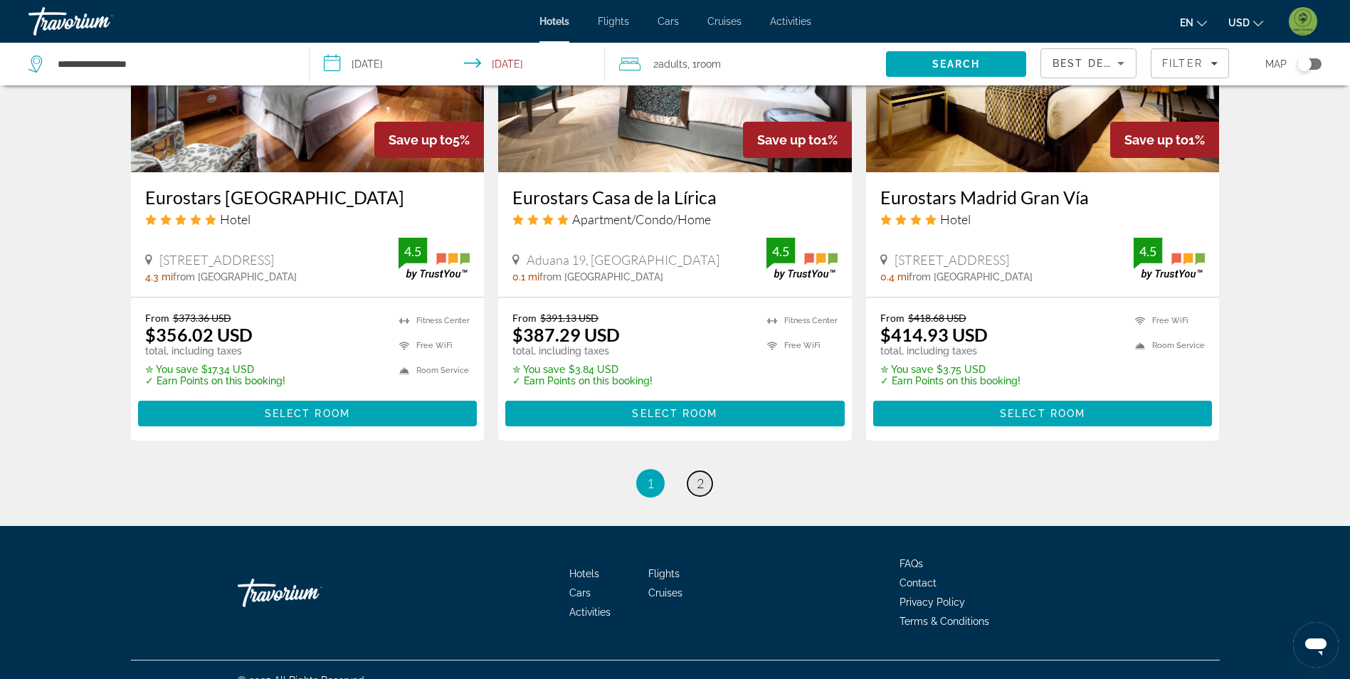
click at [695, 471] on link "page 2" at bounding box center [700, 483] width 25 height 25
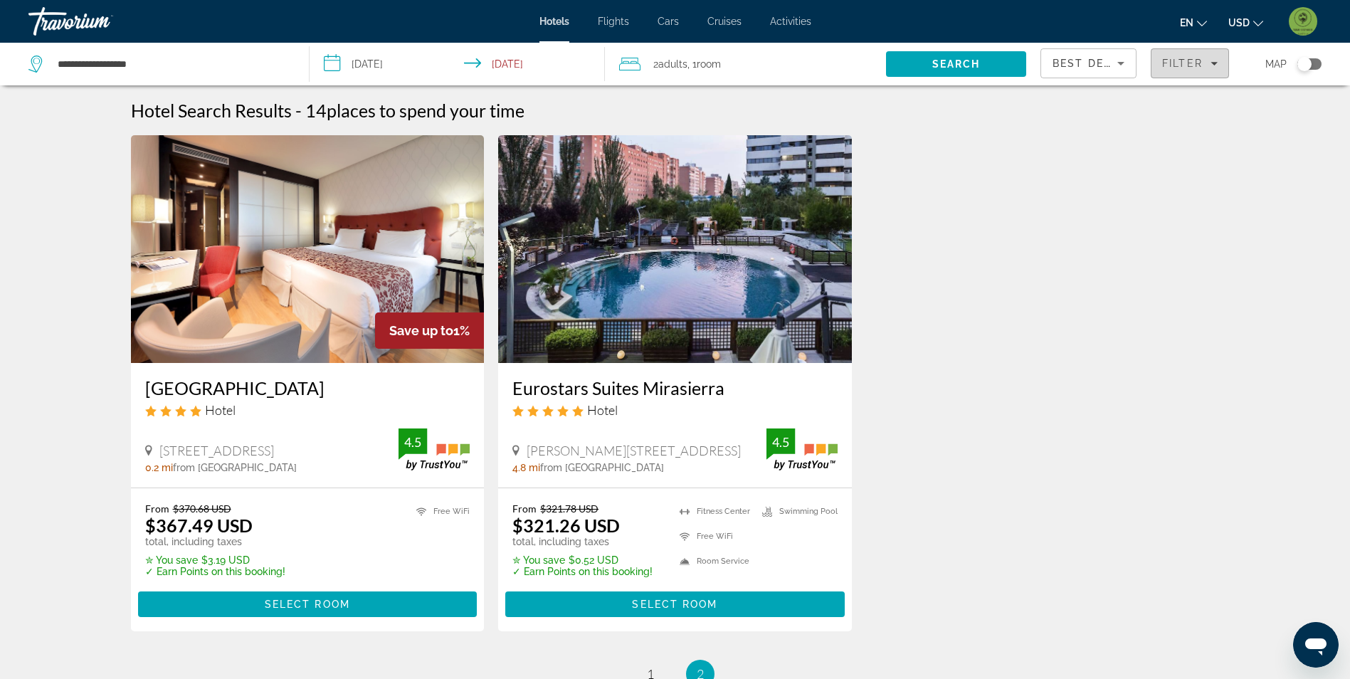
click at [1161, 60] on span "Filters" at bounding box center [1190, 63] width 77 height 34
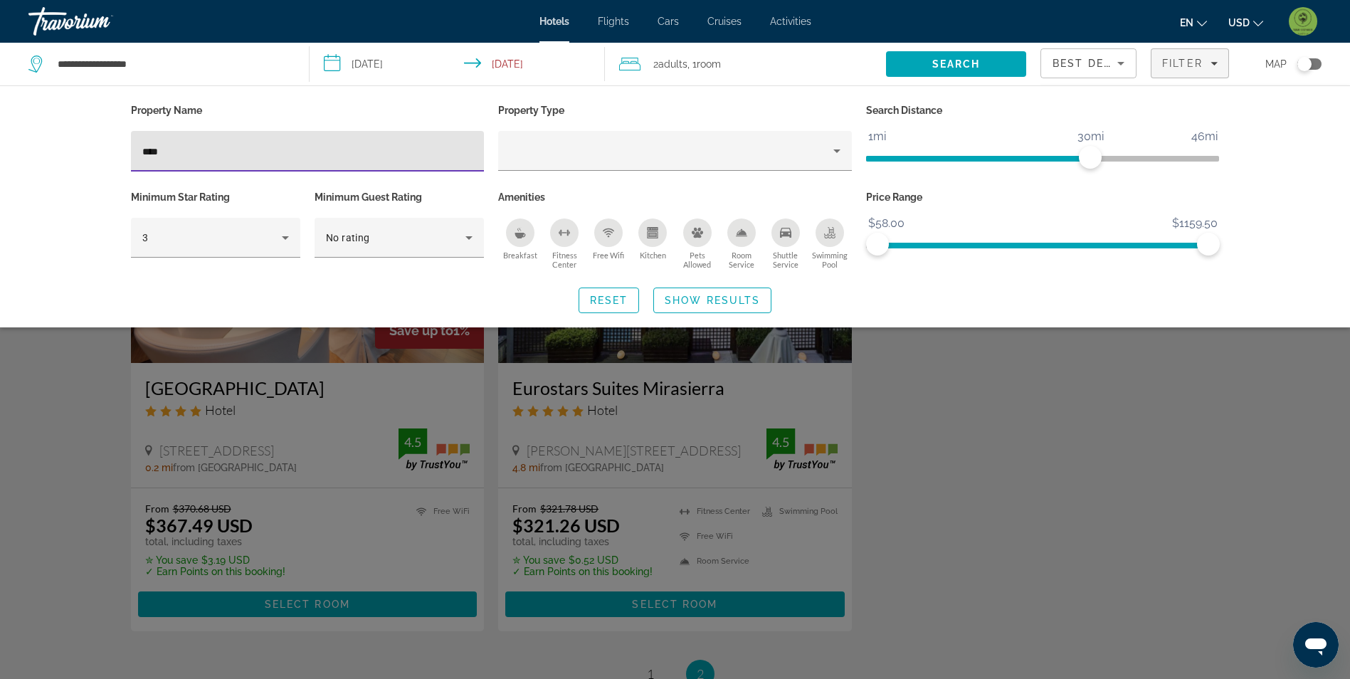
drag, startPoint x: 38, startPoint y: 157, endPoint x: 31, endPoint y: 157, distance: 7.2
click at [31, 157] on div "Property Name **** Property Type Search Distance 1mi 46mi 30mi Minimum Star Rat…" at bounding box center [675, 206] width 1350 height 242
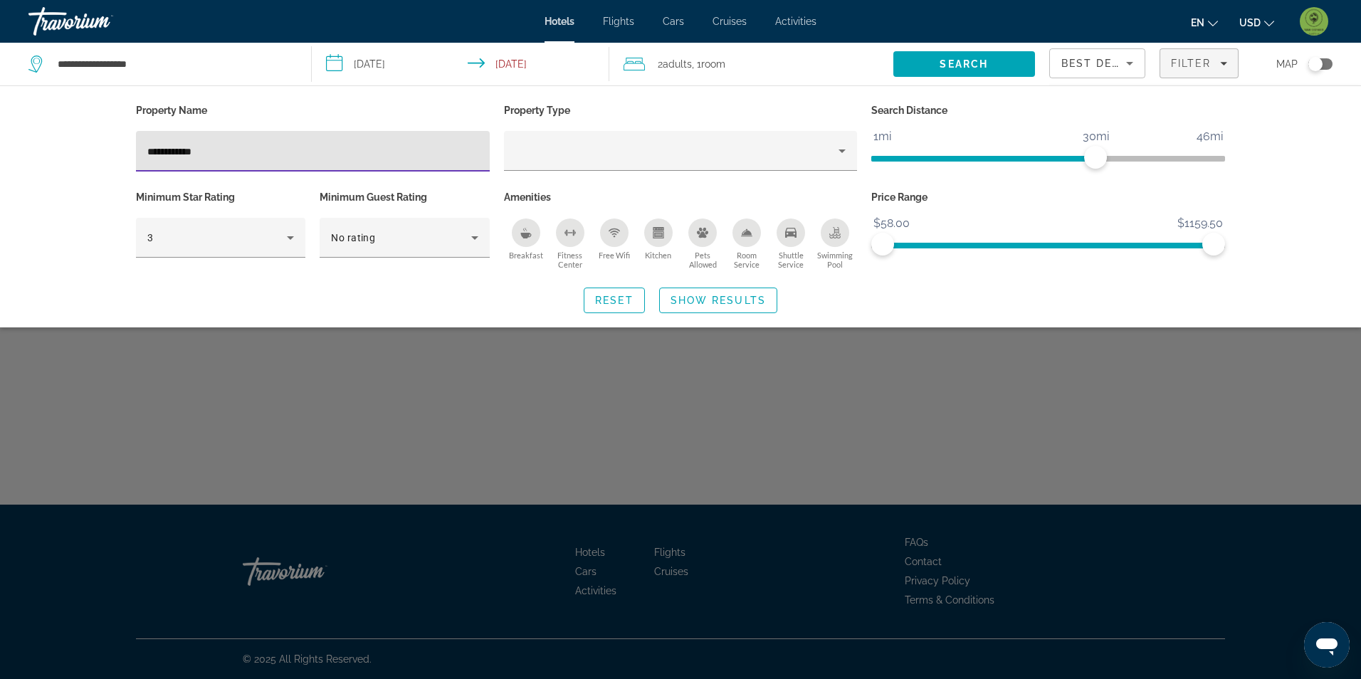
type input "**********"
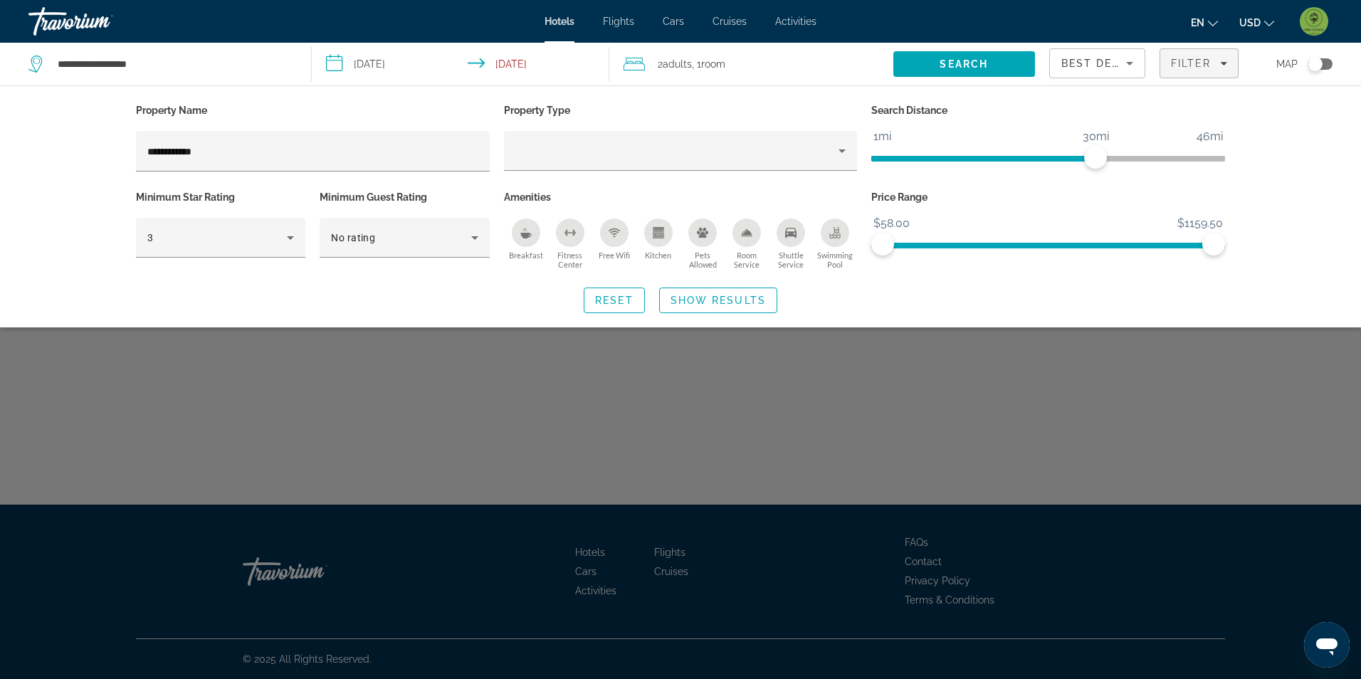
click at [668, 406] on div "Search widget" at bounding box center [680, 447] width 1361 height 466
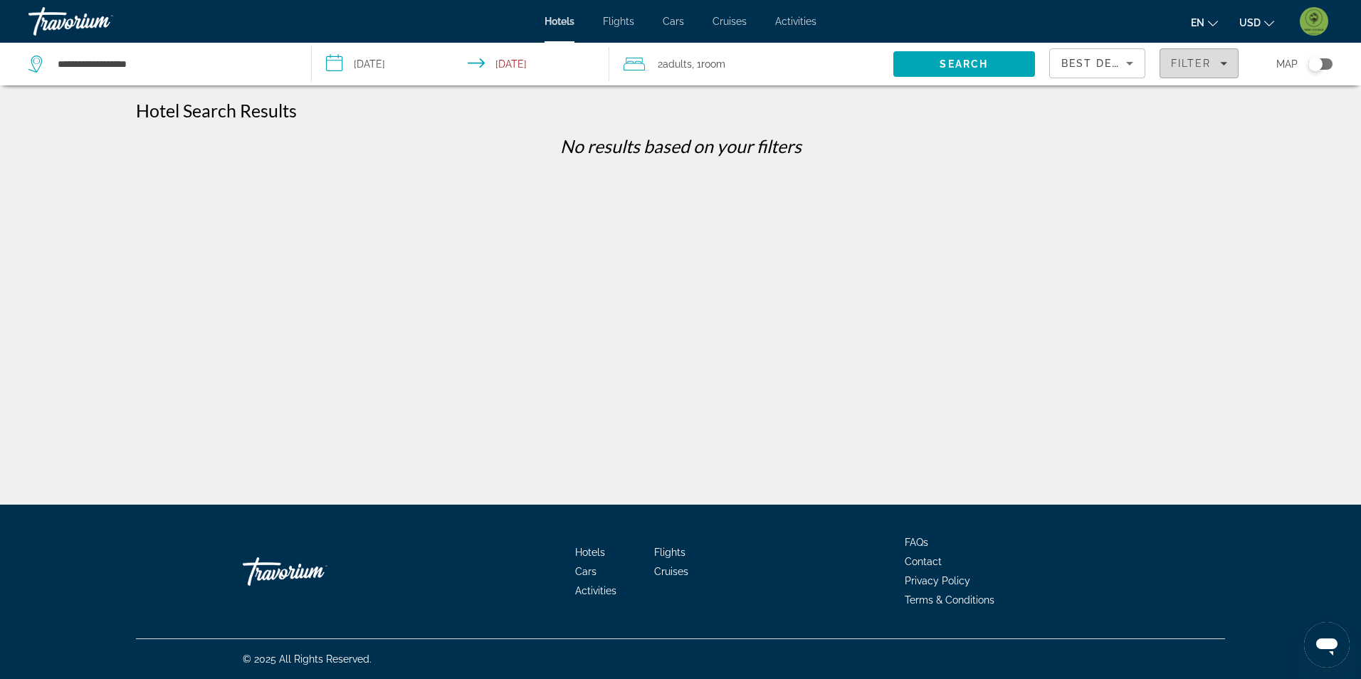
click at [1197, 58] on span "Filter" at bounding box center [1191, 63] width 41 height 11
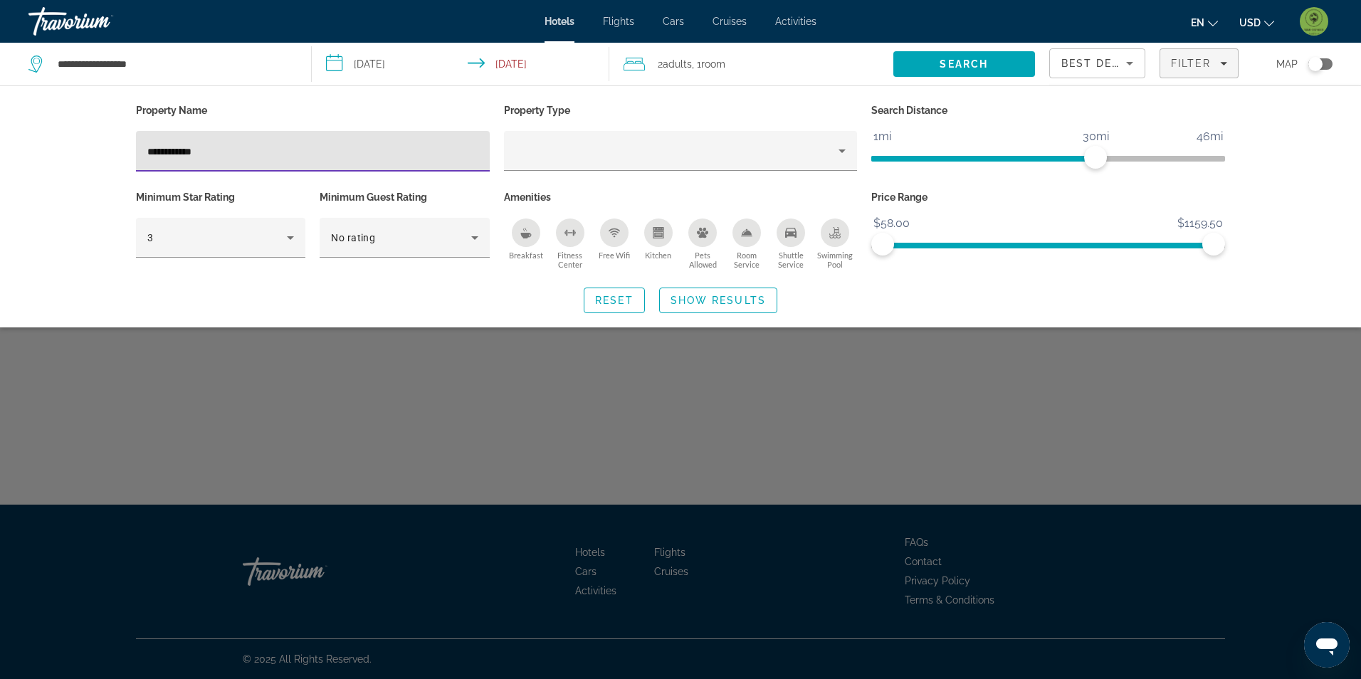
drag, startPoint x: 261, startPoint y: 144, endPoint x: 58, endPoint y: 130, distance: 203.4
click at [54, 130] on div "**********" at bounding box center [680, 206] width 1361 height 242
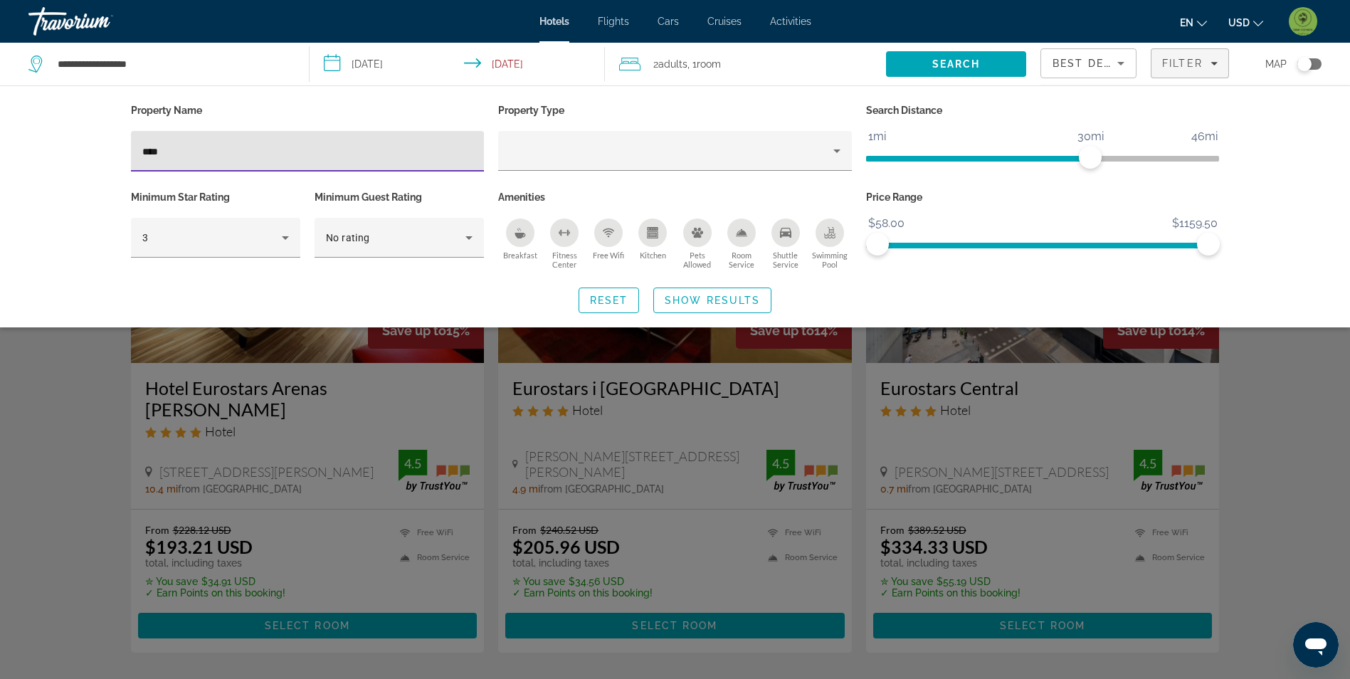
type input "****"
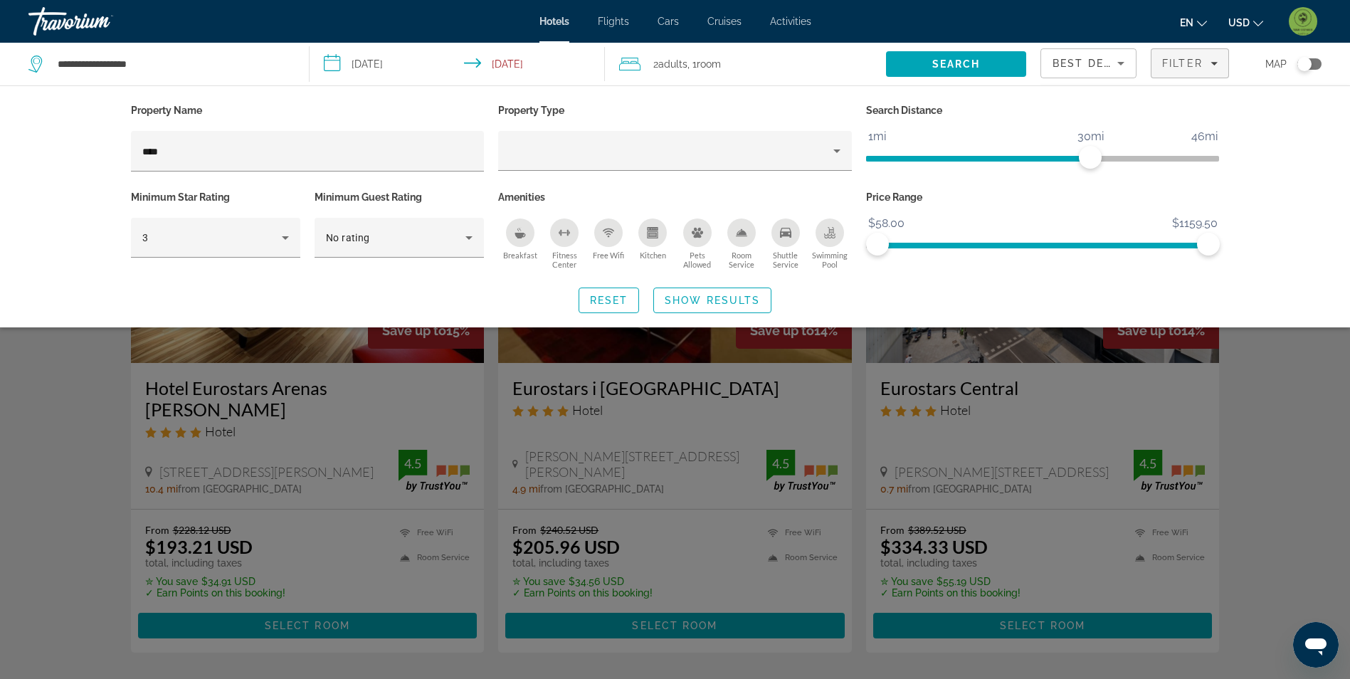
click at [32, 384] on div "Search widget" at bounding box center [675, 447] width 1350 height 466
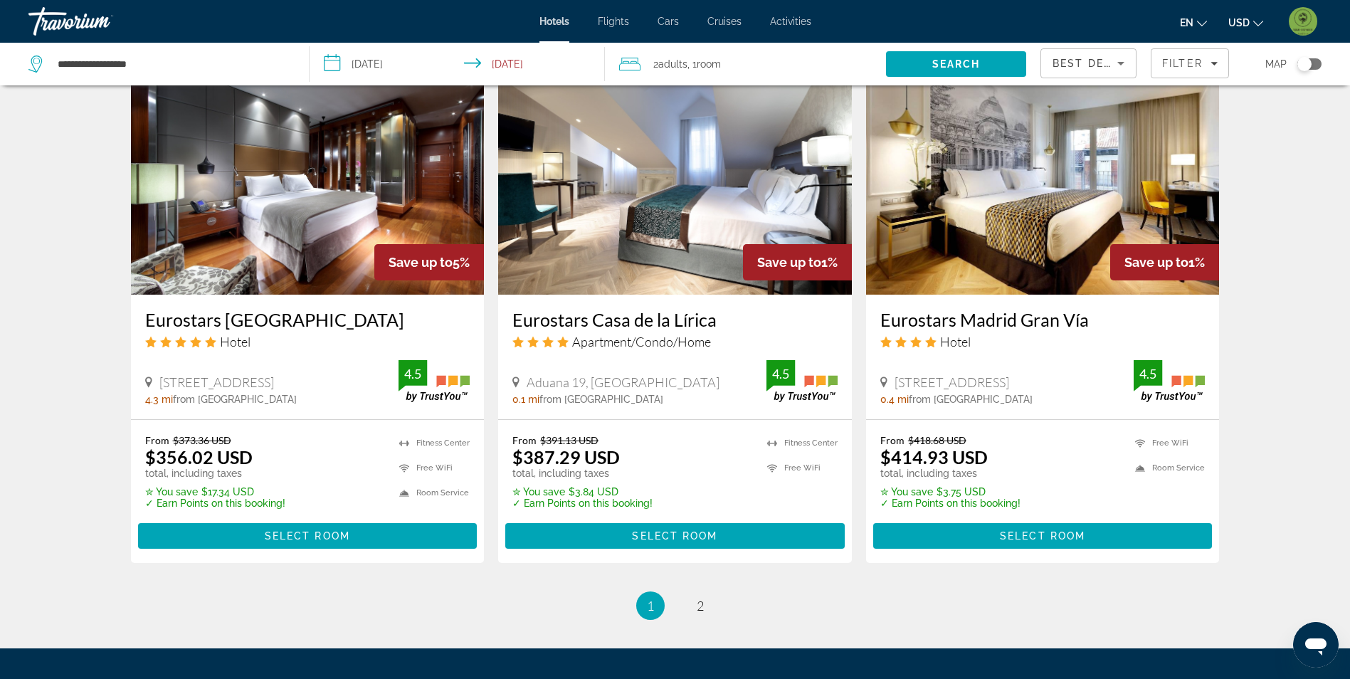
scroll to position [1708, 0]
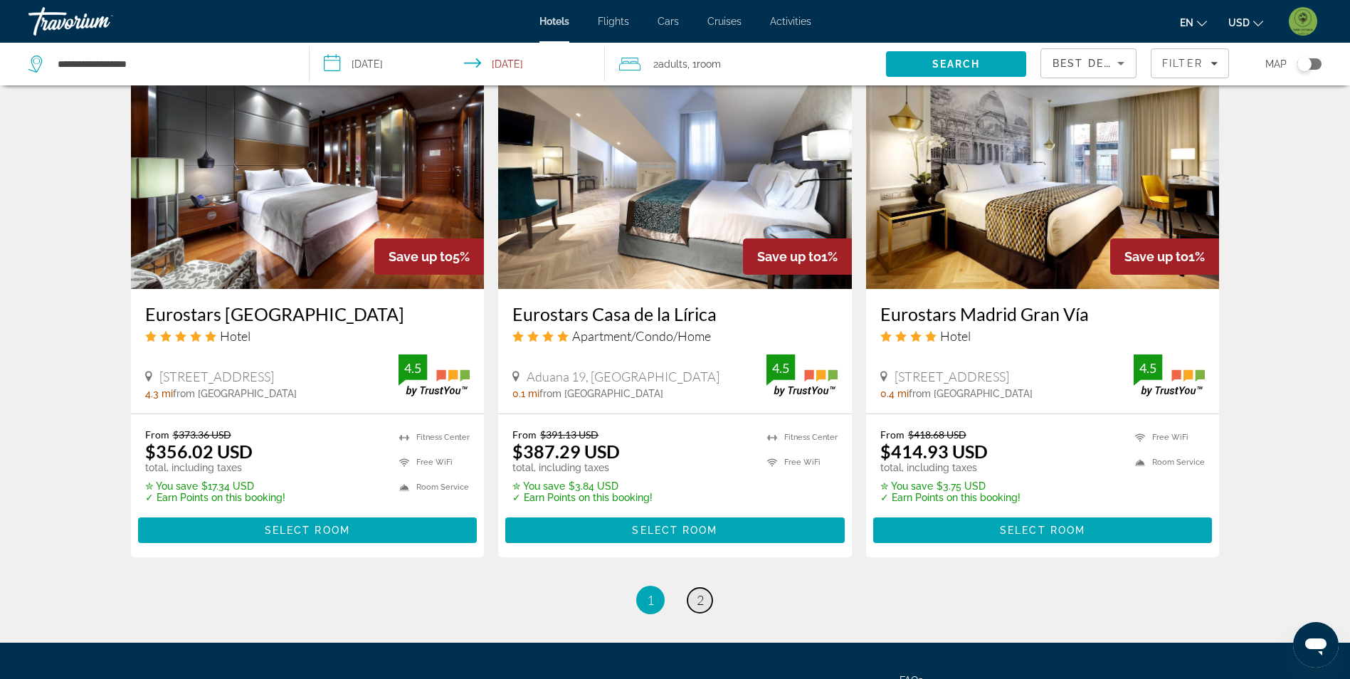
click at [703, 592] on span "2" at bounding box center [700, 600] width 7 height 16
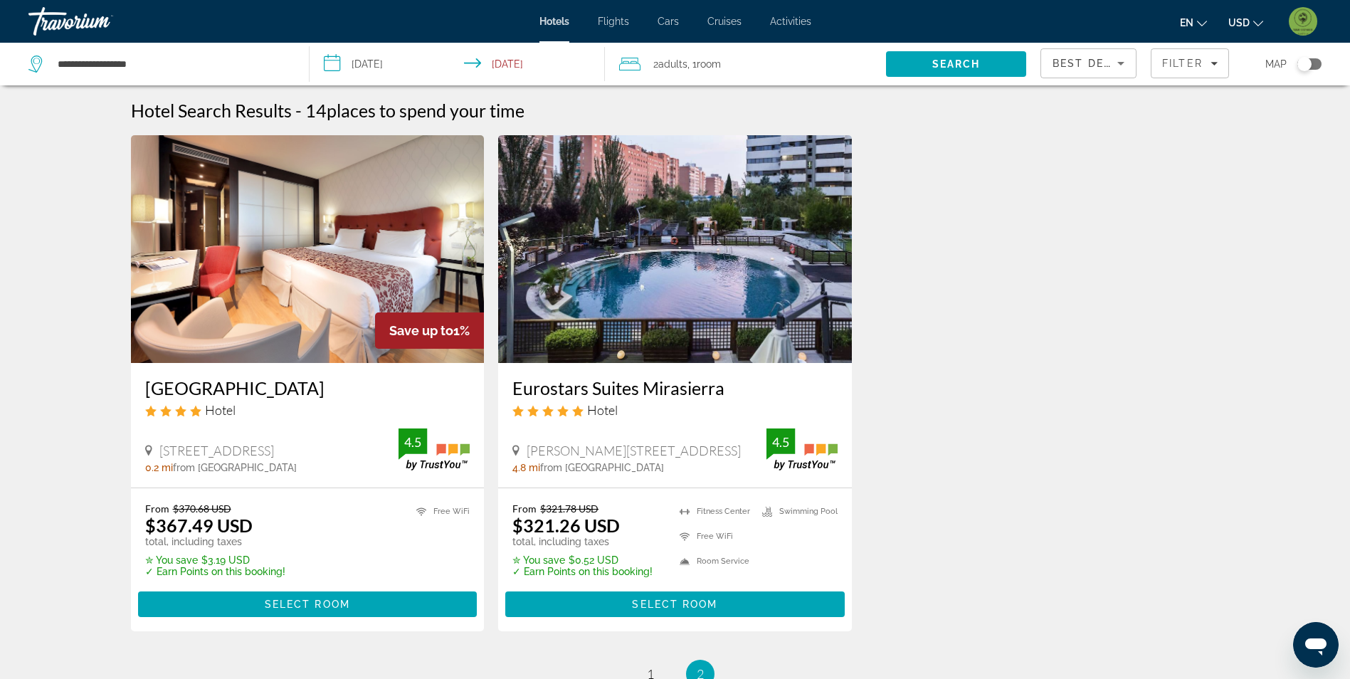
click at [291, 287] on img "Main content" at bounding box center [308, 249] width 354 height 228
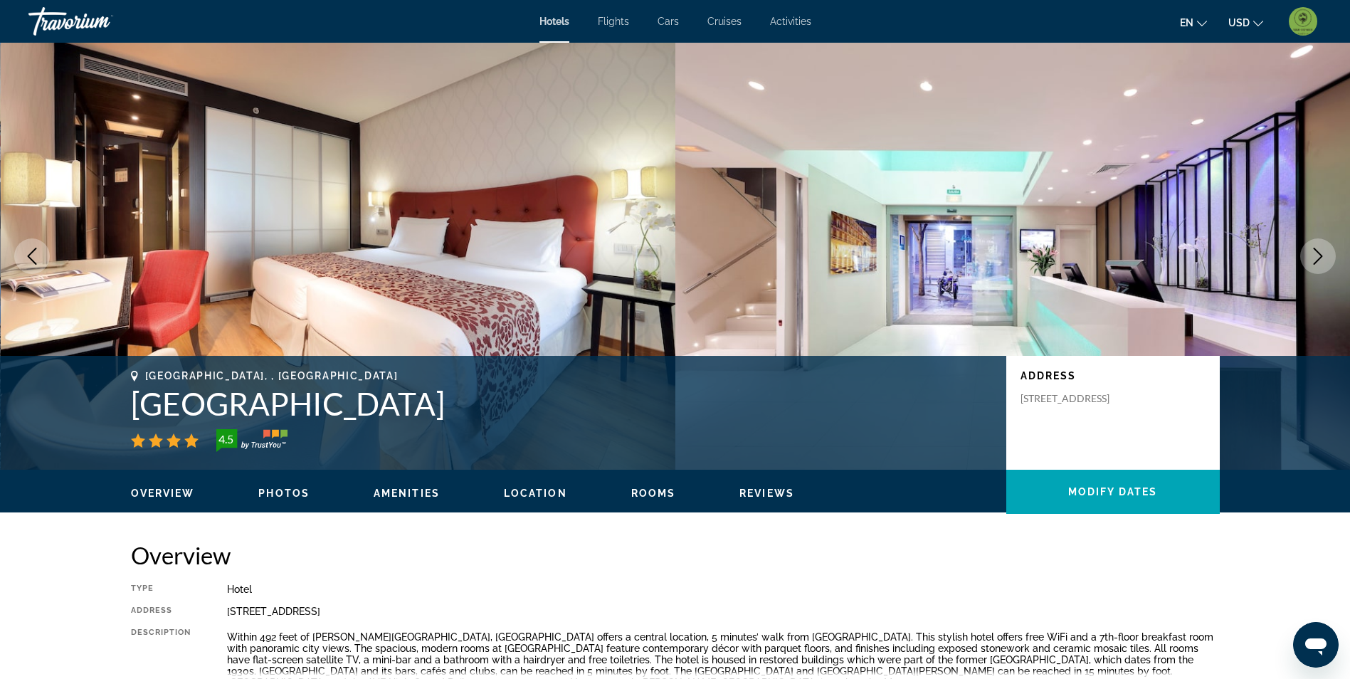
drag, startPoint x: 136, startPoint y: 404, endPoint x: 519, endPoint y: 410, distance: 383.0
click at [519, 410] on h1 "Eurostars Plaza Mayor Hotel" at bounding box center [561, 403] width 861 height 37
drag, startPoint x: 519, startPoint y: 410, endPoint x: 509, endPoint y: 405, distance: 11.1
copy h1 "Eurostars Plaza Mayor Hotel"
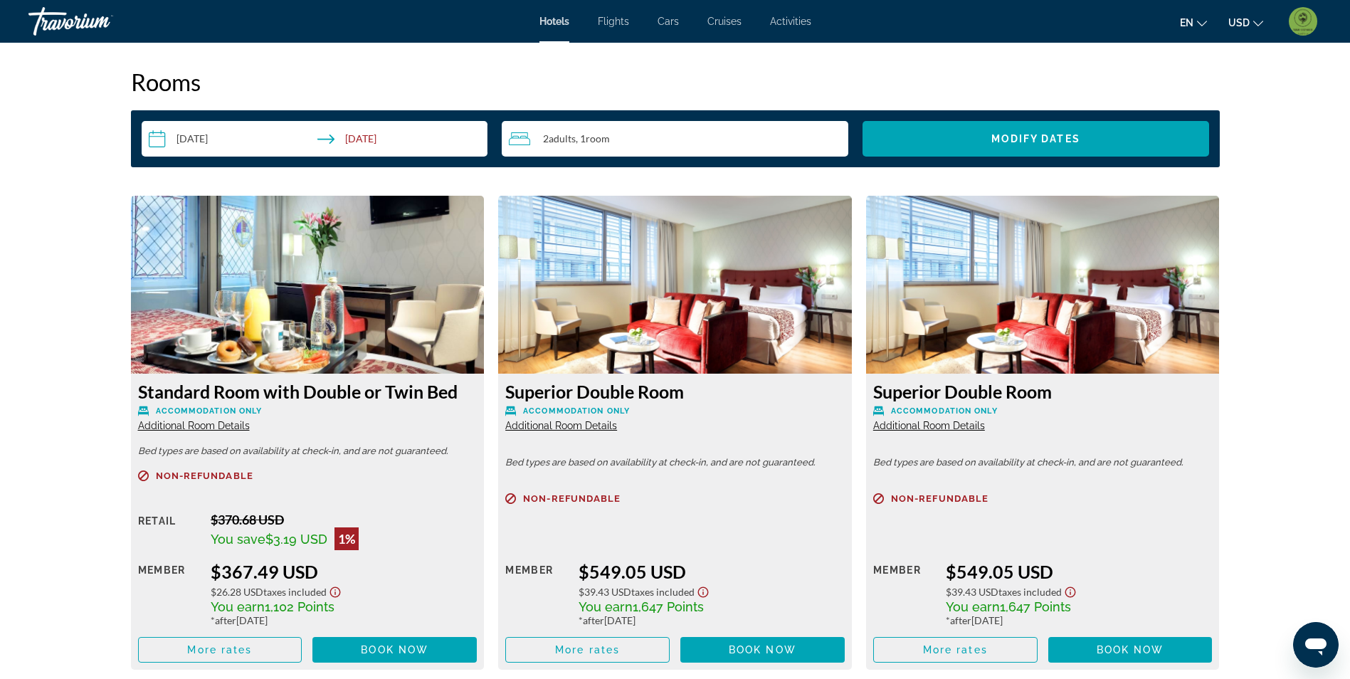
scroll to position [1780, 0]
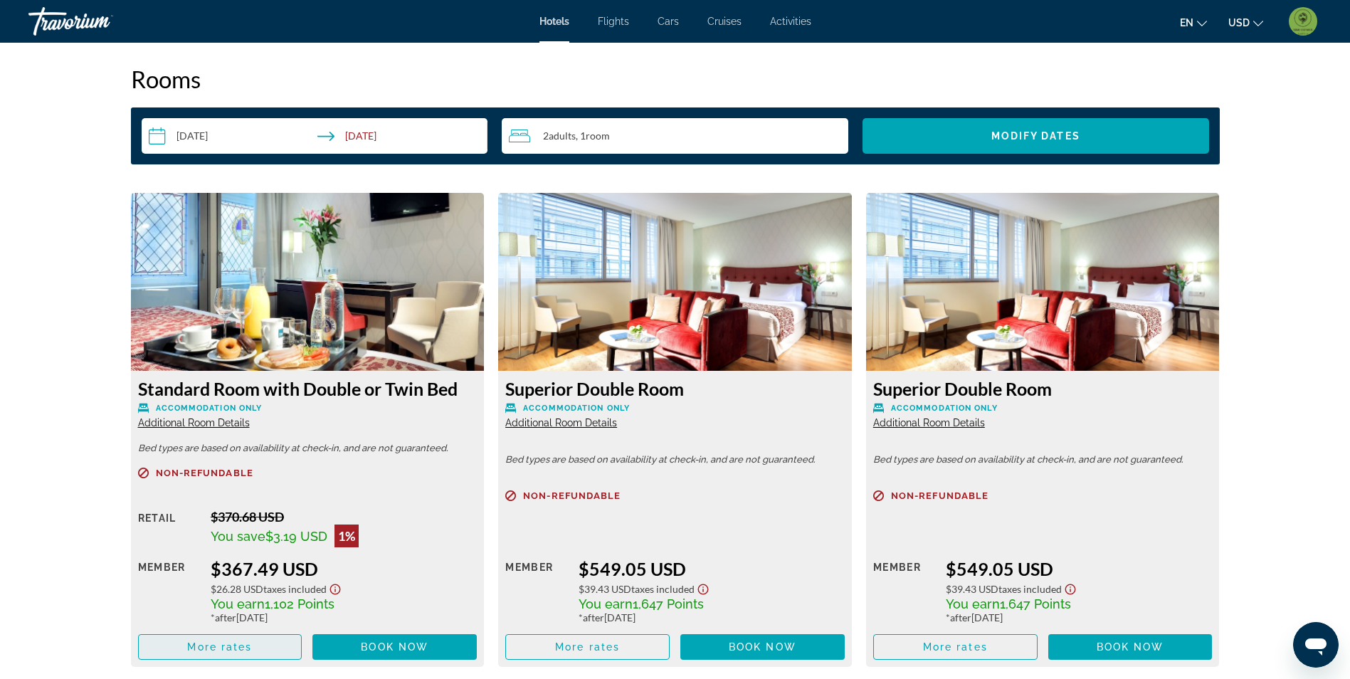
click at [235, 648] on span "More rates" at bounding box center [219, 646] width 65 height 11
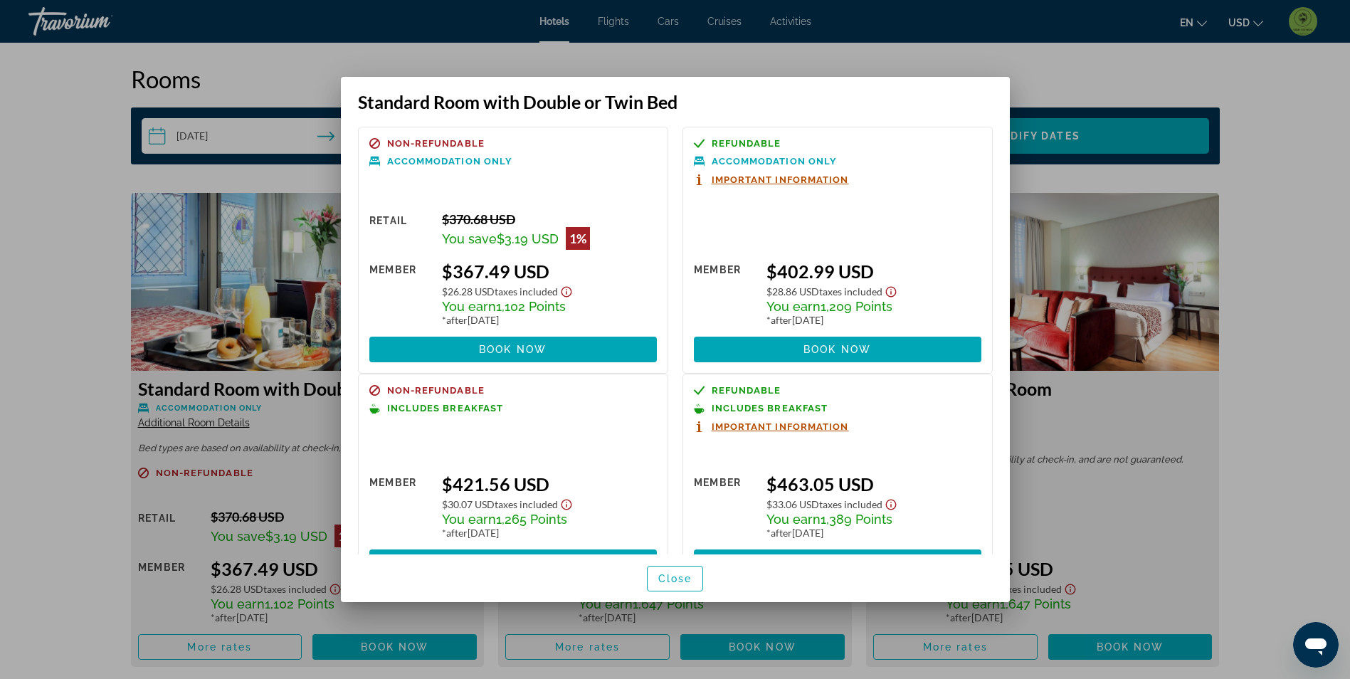
scroll to position [46, 0]
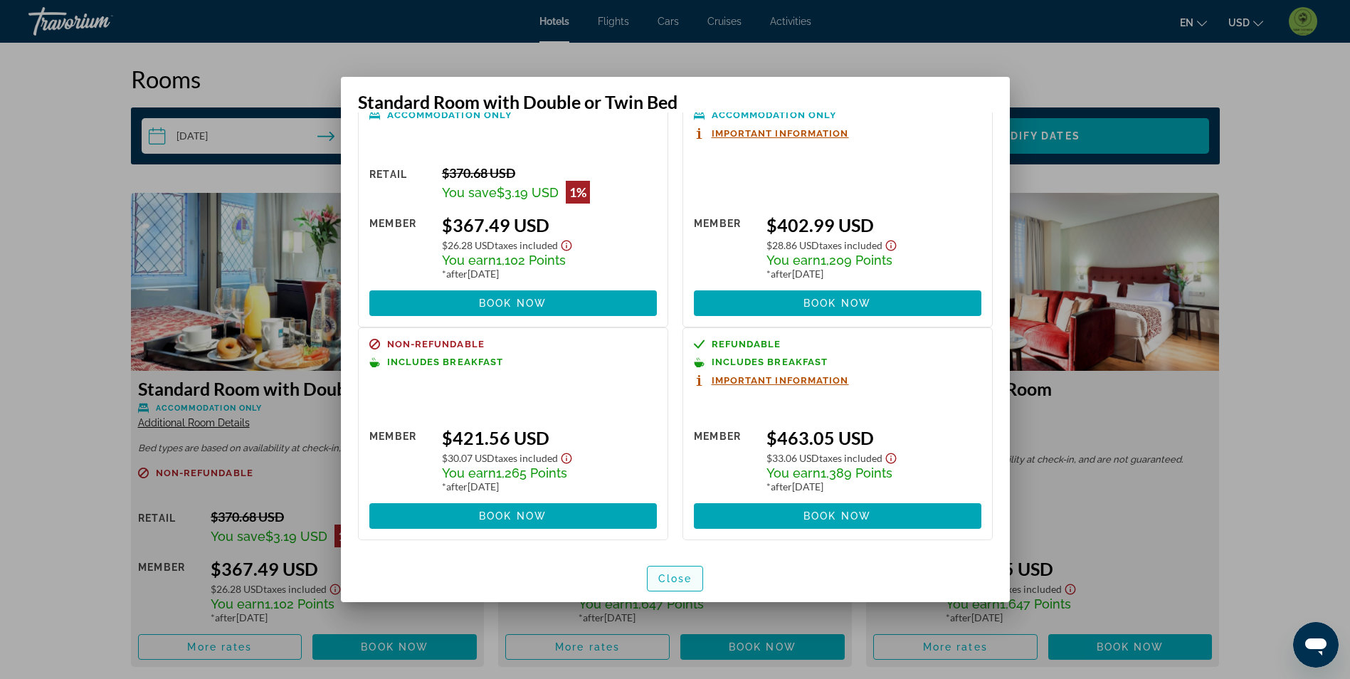
click at [668, 589] on span "button" at bounding box center [676, 579] width 56 height 34
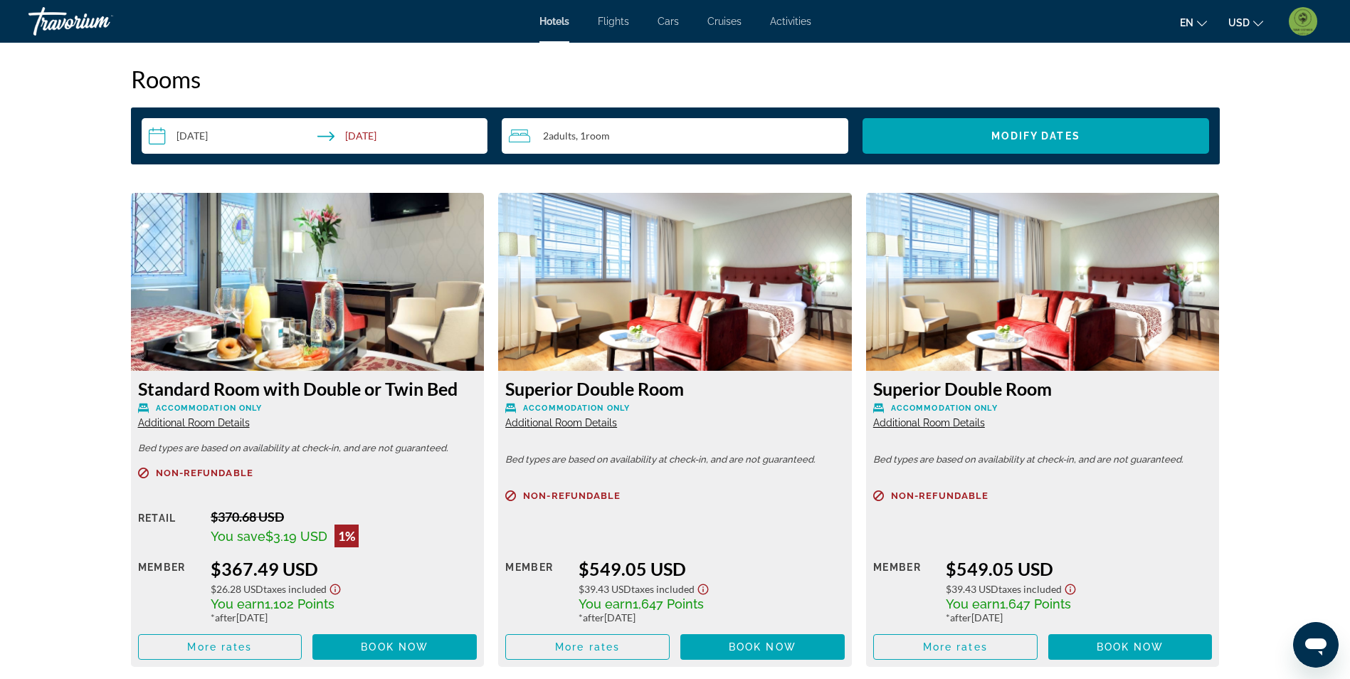
scroll to position [1780, 0]
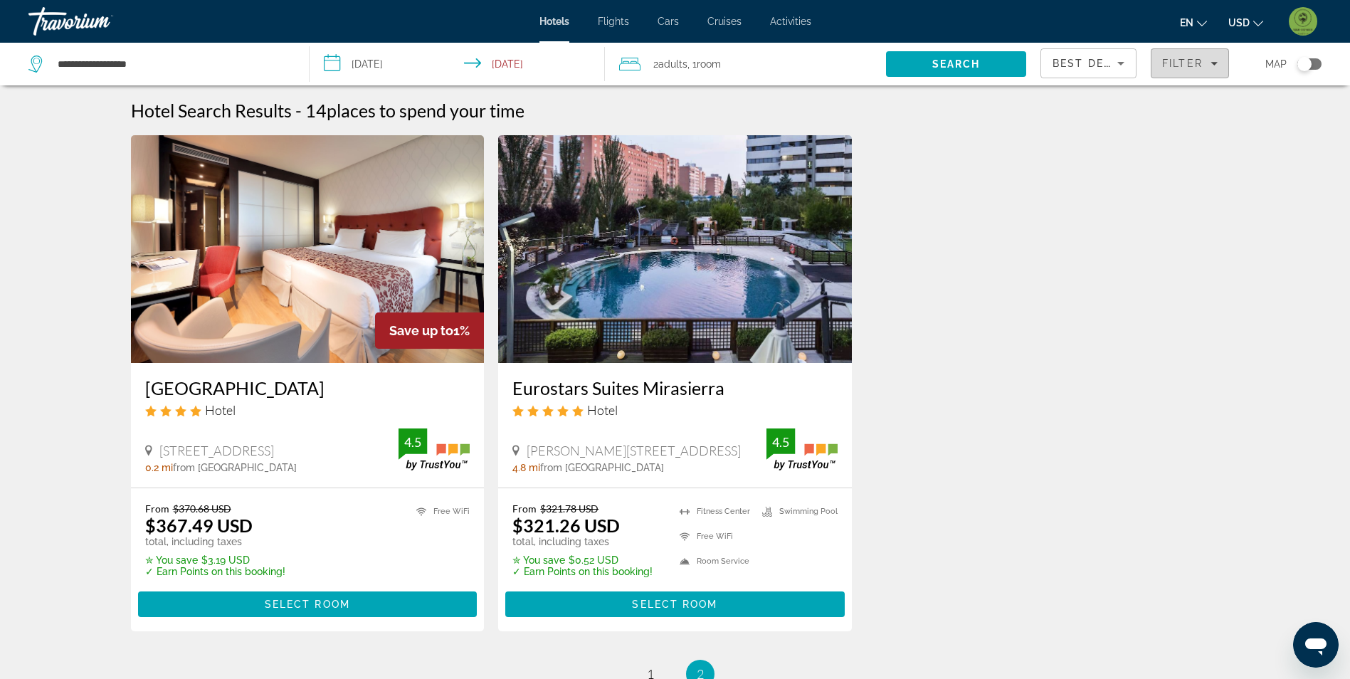
click at [1198, 56] on span "Filters" at bounding box center [1190, 63] width 77 height 34
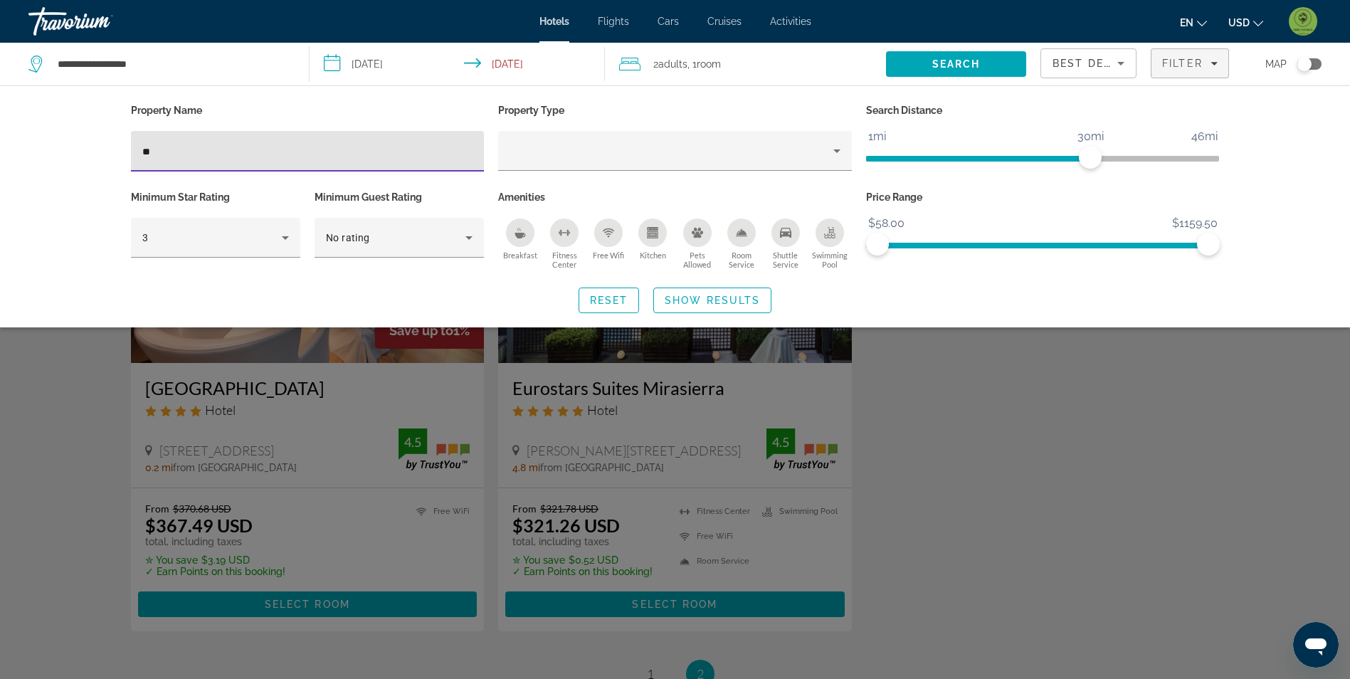
type input "*"
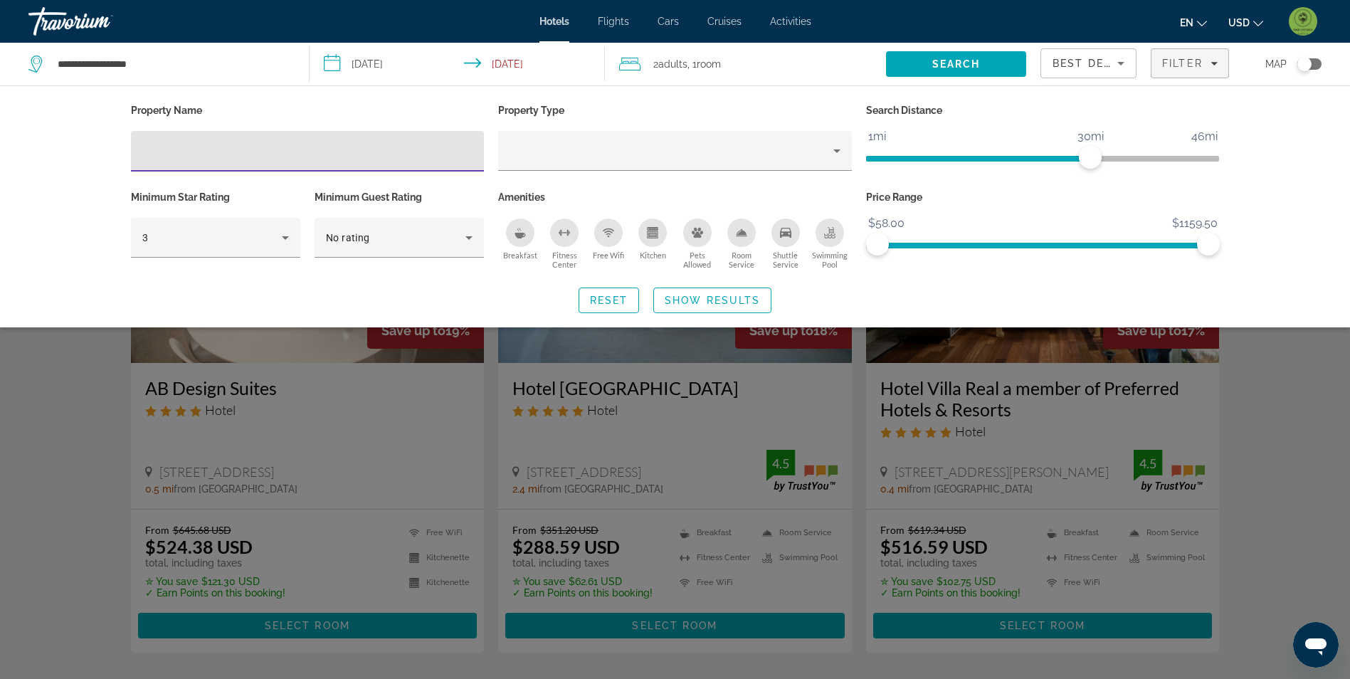
click at [98, 424] on div "Search widget" at bounding box center [675, 447] width 1350 height 466
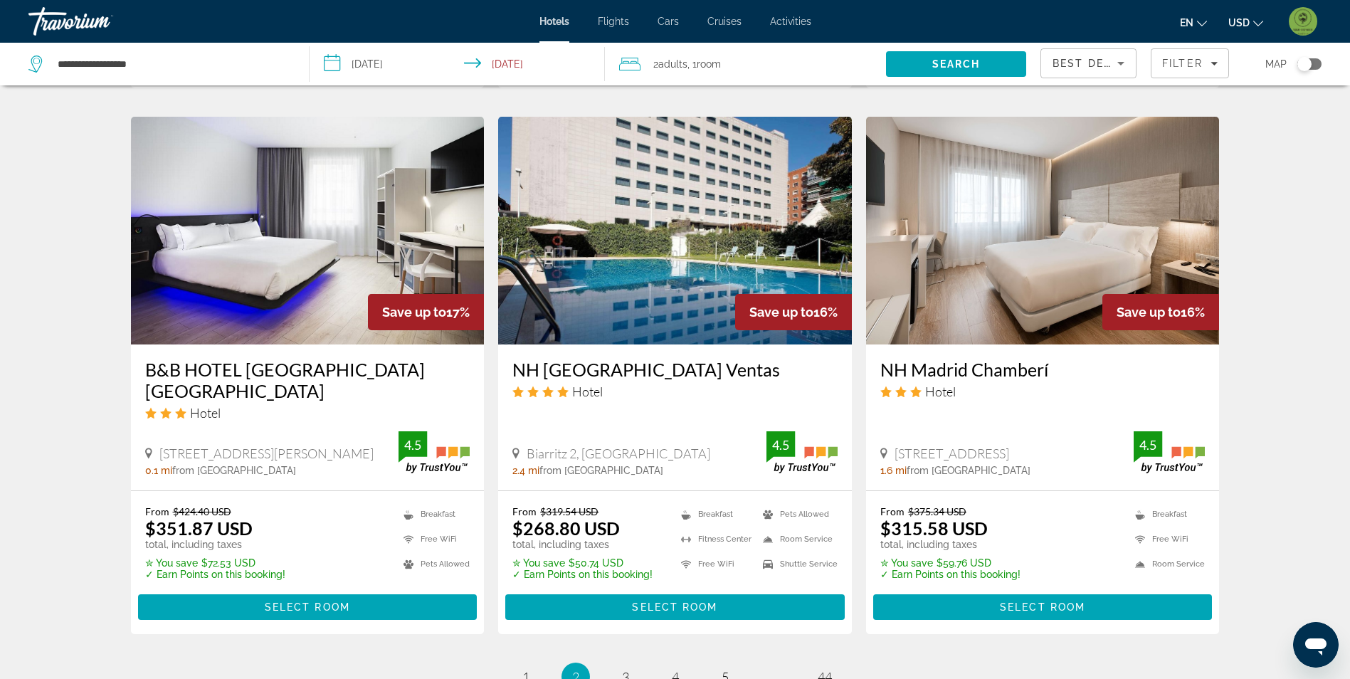
scroll to position [1708, 0]
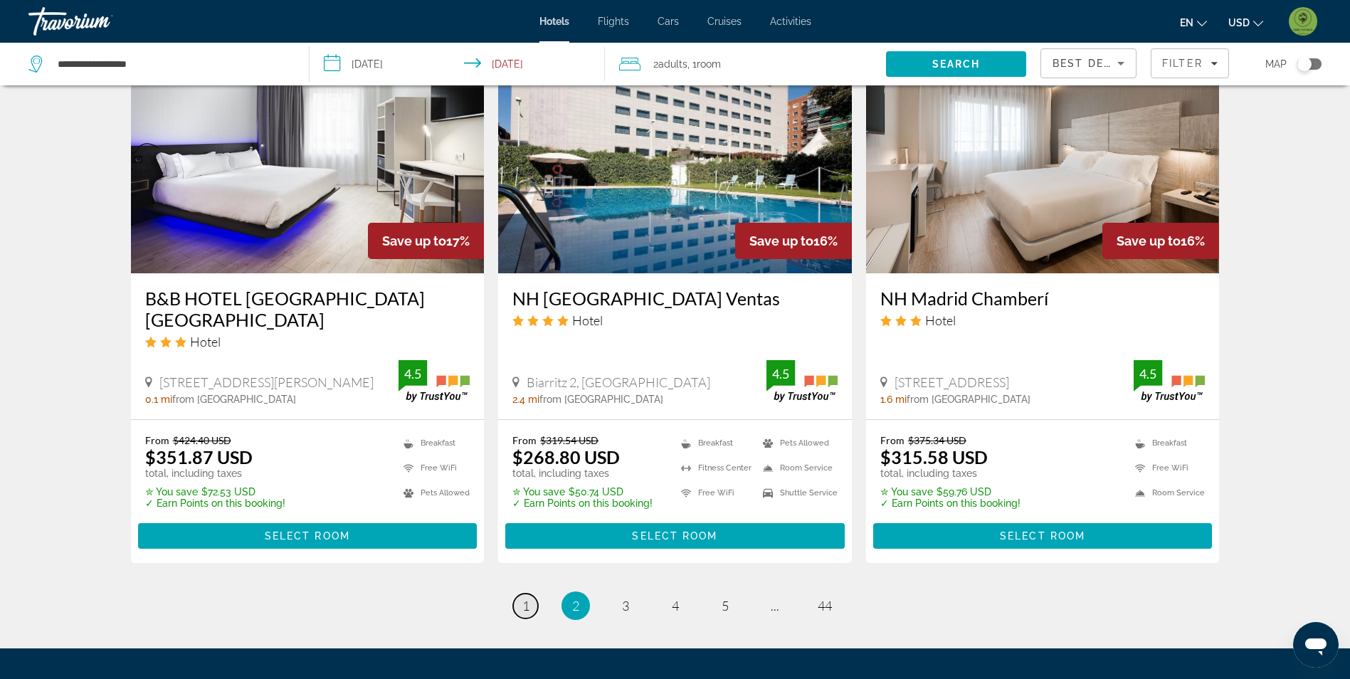
click at [527, 598] on span "1" at bounding box center [525, 606] width 7 height 16
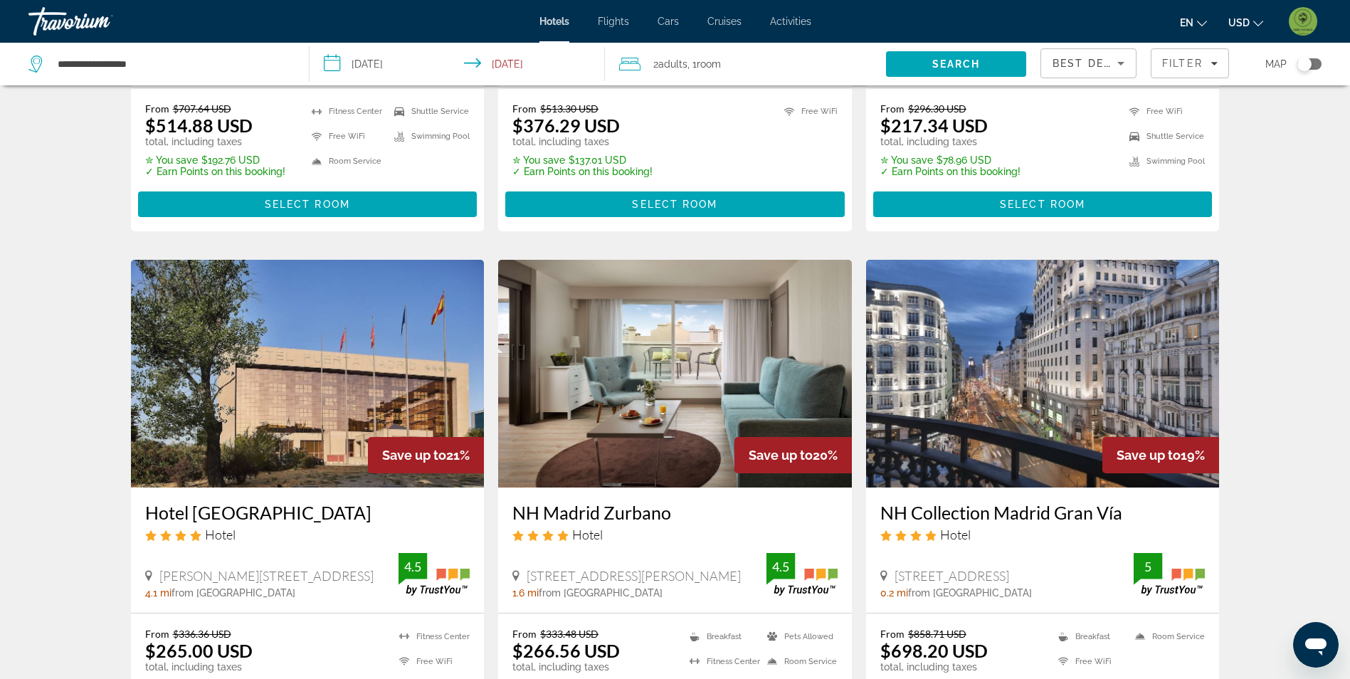
scroll to position [1566, 0]
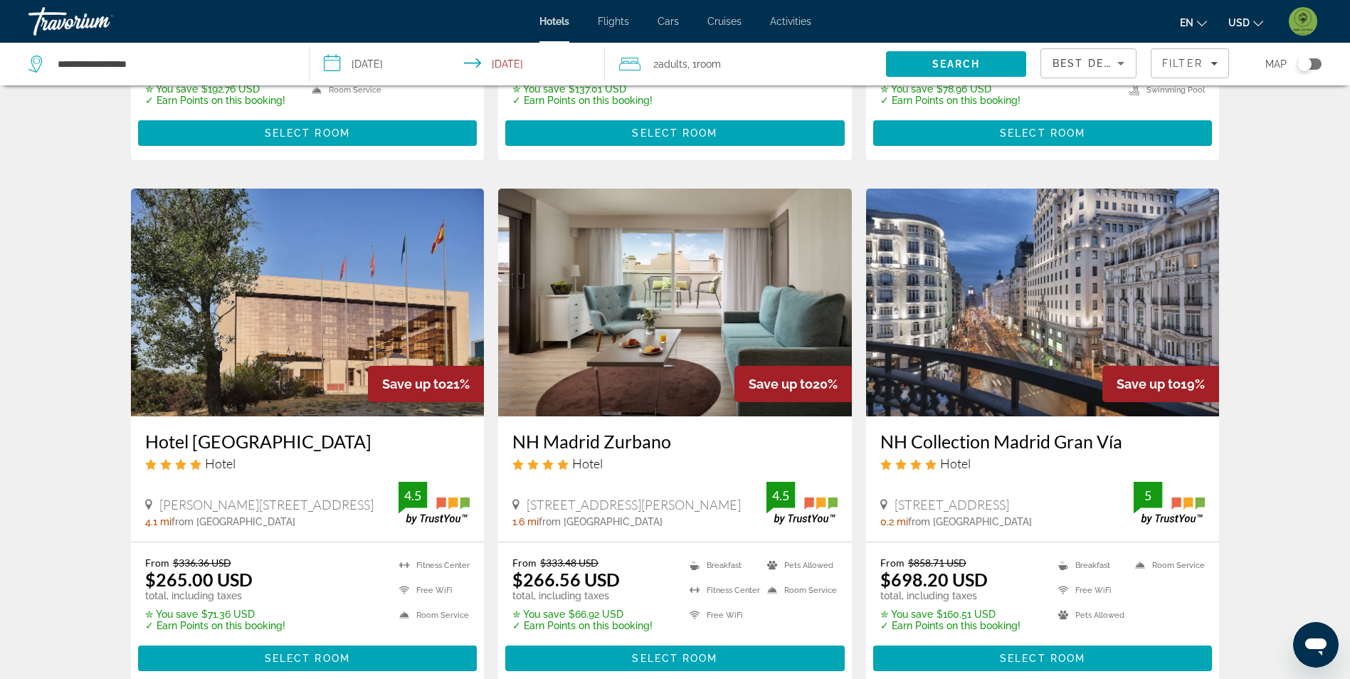
click at [702, 209] on img "Main content" at bounding box center [675, 303] width 354 height 228
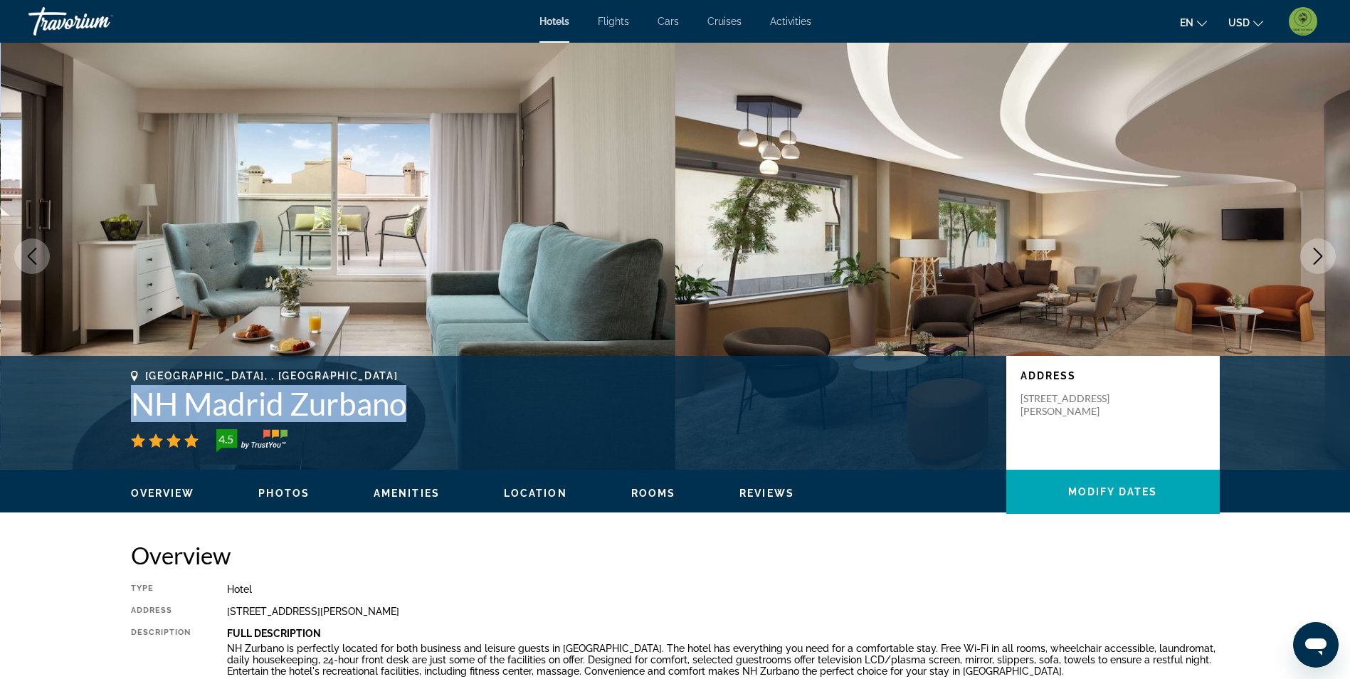
drag, startPoint x: 135, startPoint y: 401, endPoint x: 406, endPoint y: 411, distance: 272.1
click at [406, 411] on h1 "NH Madrid Zurbano" at bounding box center [561, 403] width 861 height 37
drag, startPoint x: 406, startPoint y: 411, endPoint x: 392, endPoint y: 409, distance: 15.2
copy h1 "NH Madrid Zurbano"
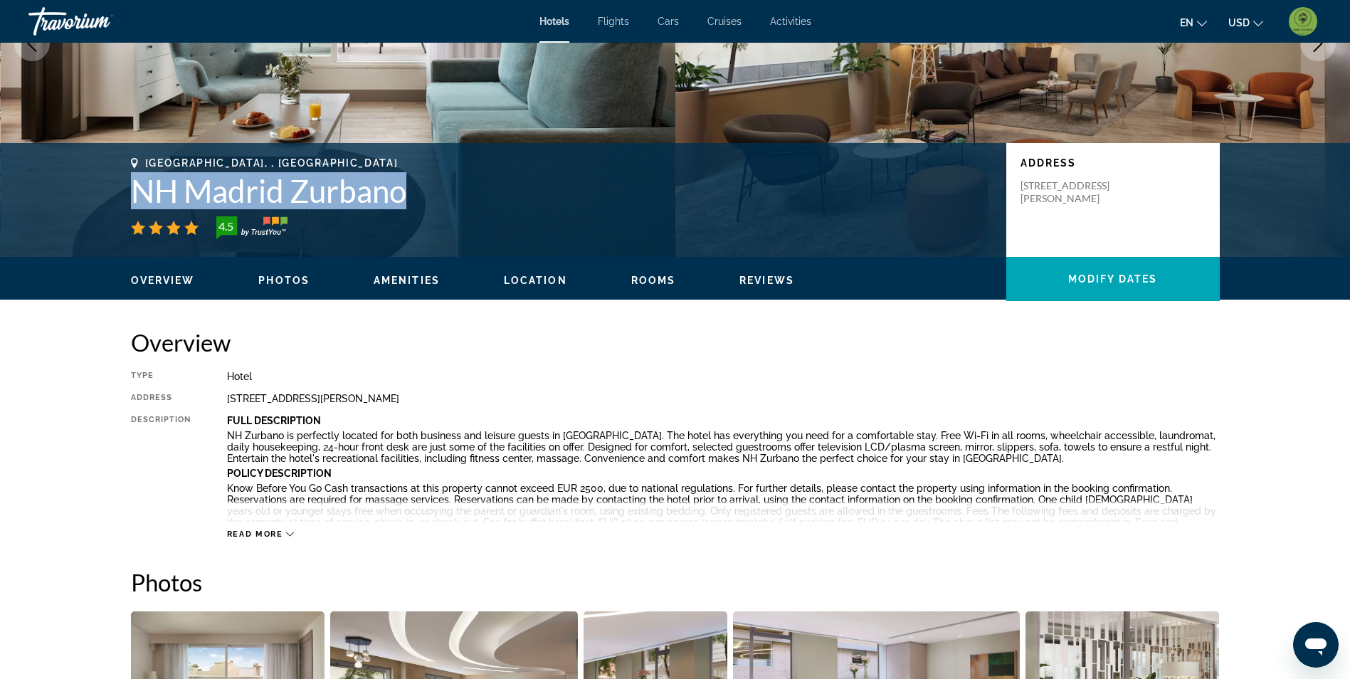
scroll to position [214, 0]
drag, startPoint x: 456, startPoint y: 398, endPoint x: 226, endPoint y: 390, distance: 230.8
click at [226, 390] on div "Type Hotel Address Calle De Zurbano 79 81, Madrid 28003, Spain Description Full…" at bounding box center [675, 454] width 1089 height 169
drag, startPoint x: 226, startPoint y: 390, endPoint x: 244, endPoint y: 398, distance: 20.1
copy div "Calle De Zurbano 79 81, Madrid 28003, Spain"
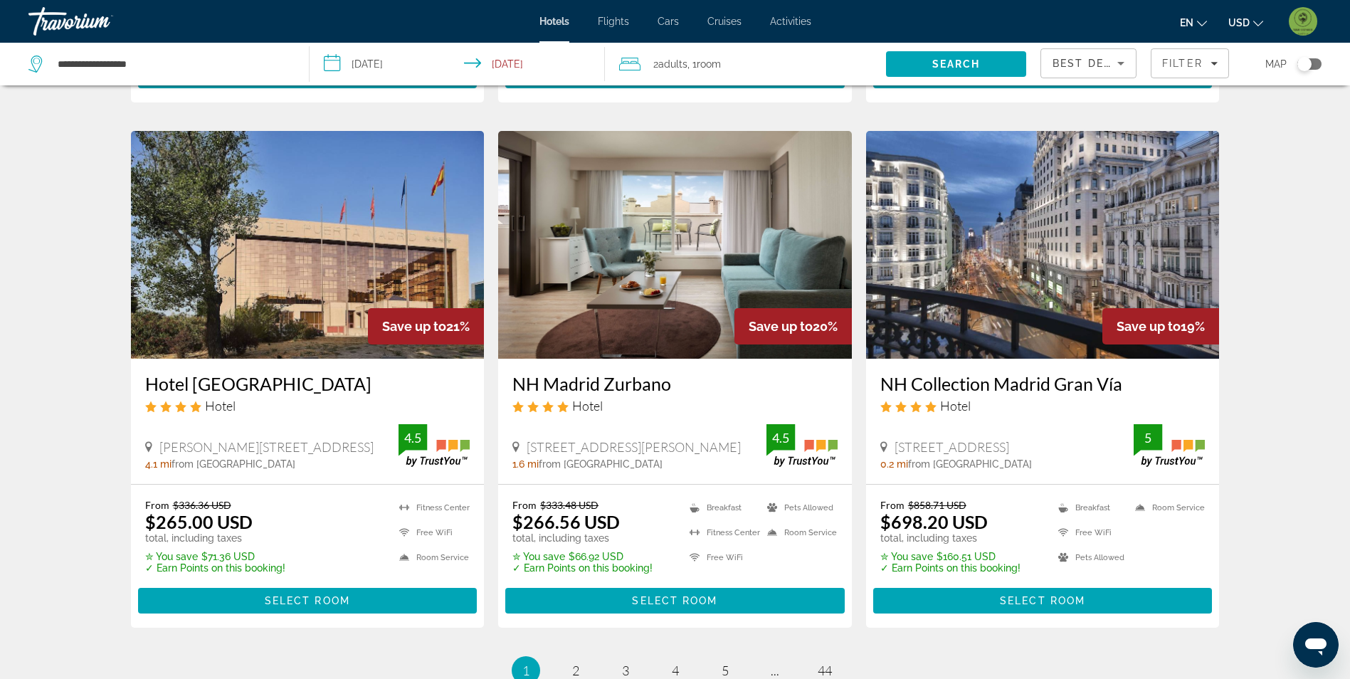
scroll to position [1637, 0]
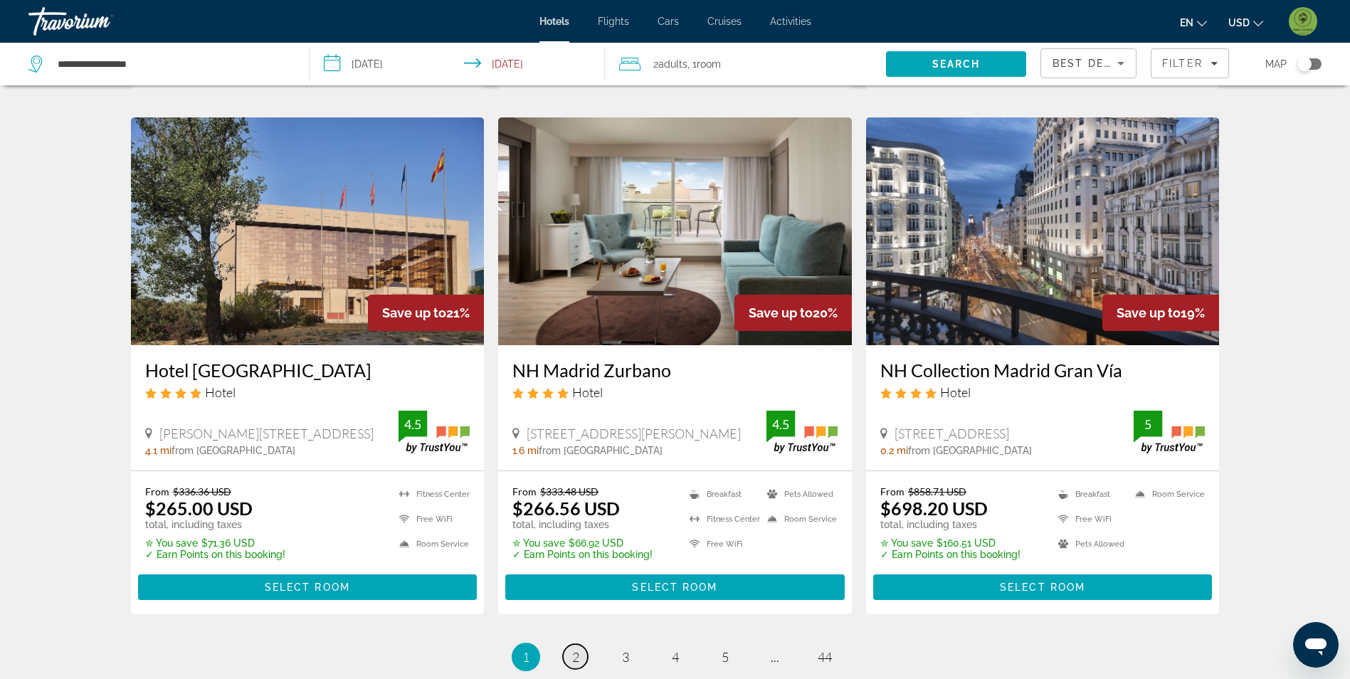
click at [578, 649] on span "2" at bounding box center [575, 657] width 7 height 16
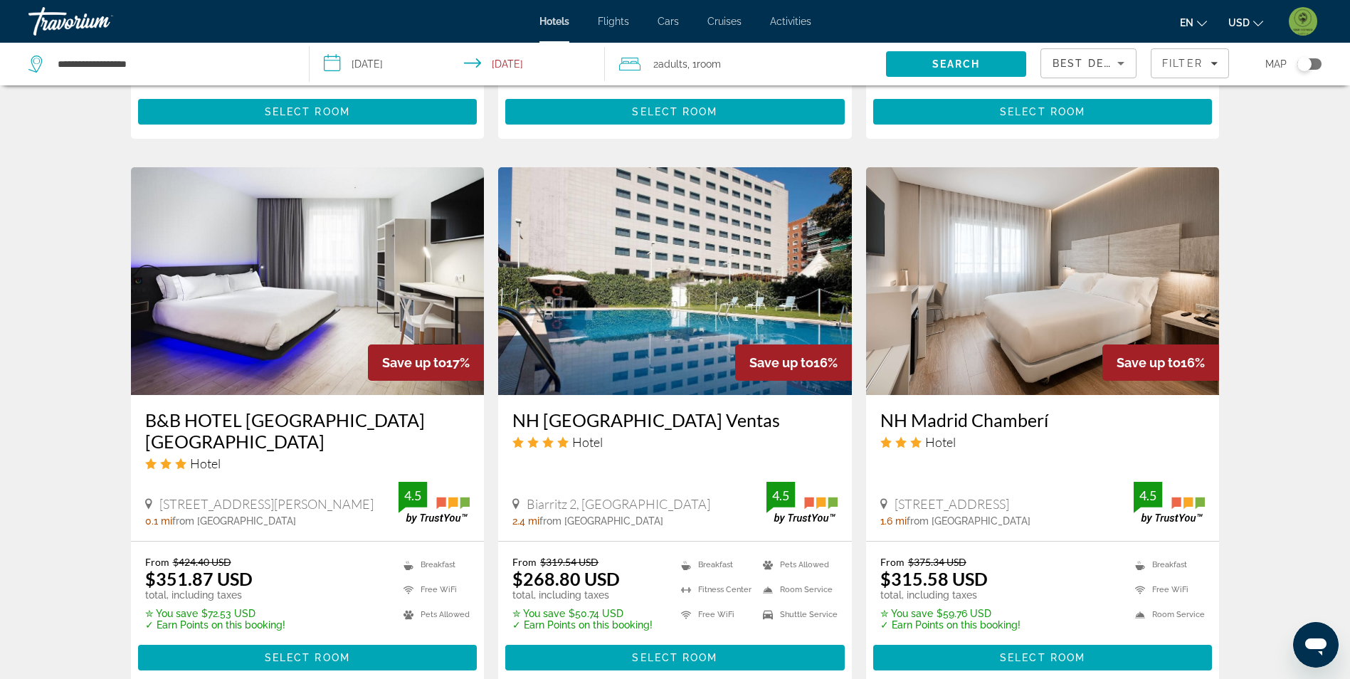
scroll to position [1637, 0]
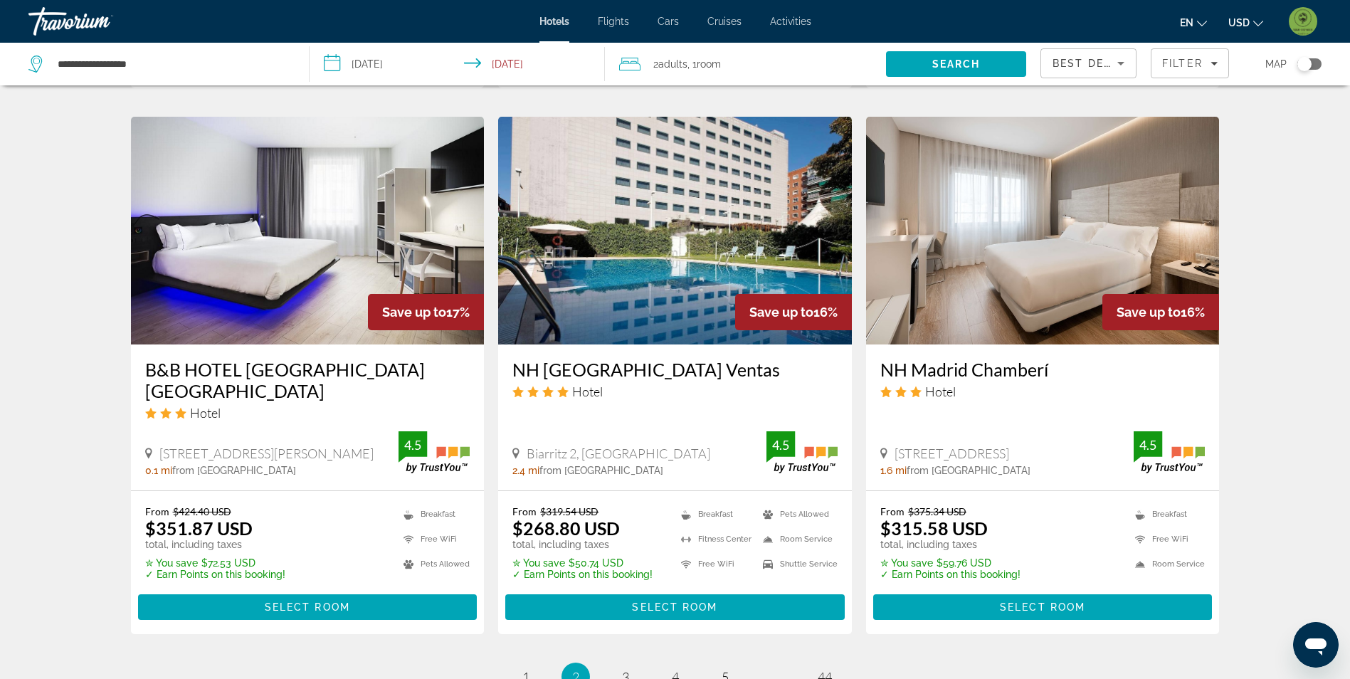
click at [288, 251] on img "Main content" at bounding box center [308, 231] width 354 height 228
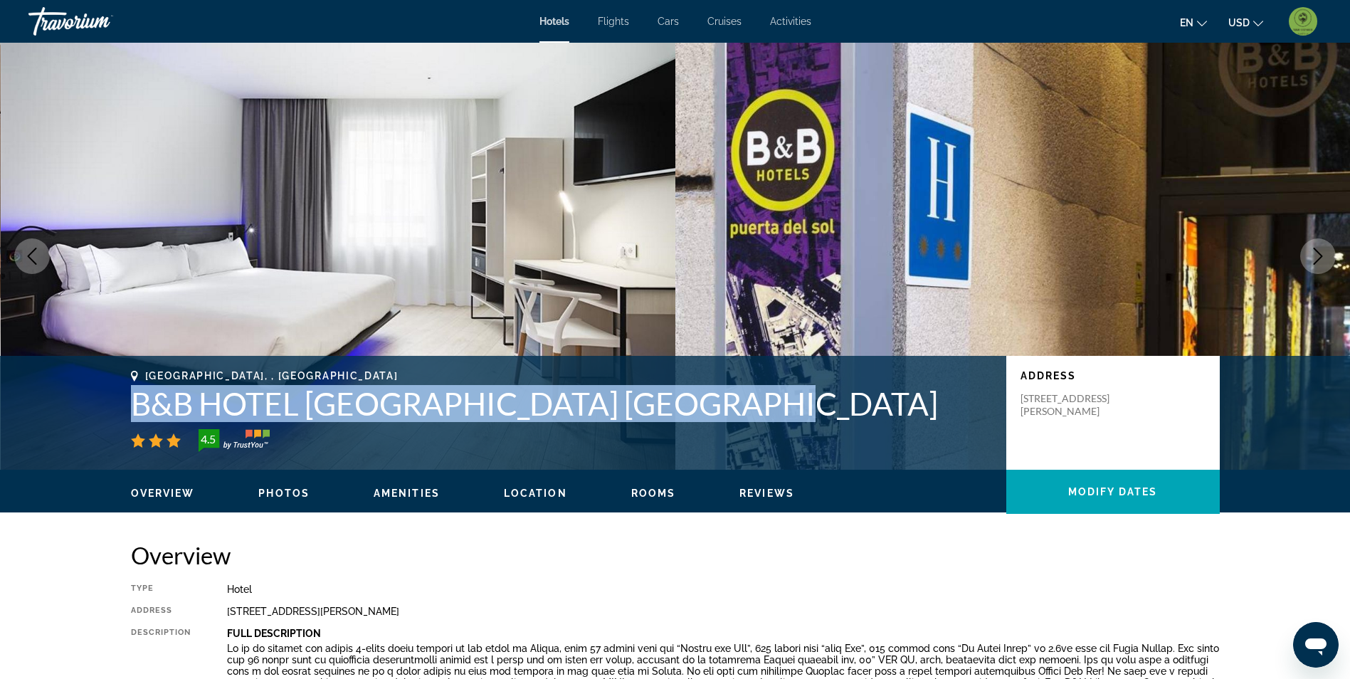
drag, startPoint x: 140, startPoint y: 404, endPoint x: 812, endPoint y: 397, distance: 672.0
click at [812, 397] on h1 "B&B HOTEL Madrid Centro Puerta del Sol" at bounding box center [561, 403] width 861 height 37
drag, startPoint x: 812, startPoint y: 397, endPoint x: 689, endPoint y: 392, distance: 123.3
copy h1 "B&B HOTEL Madrid Centro Puerta del Sol"
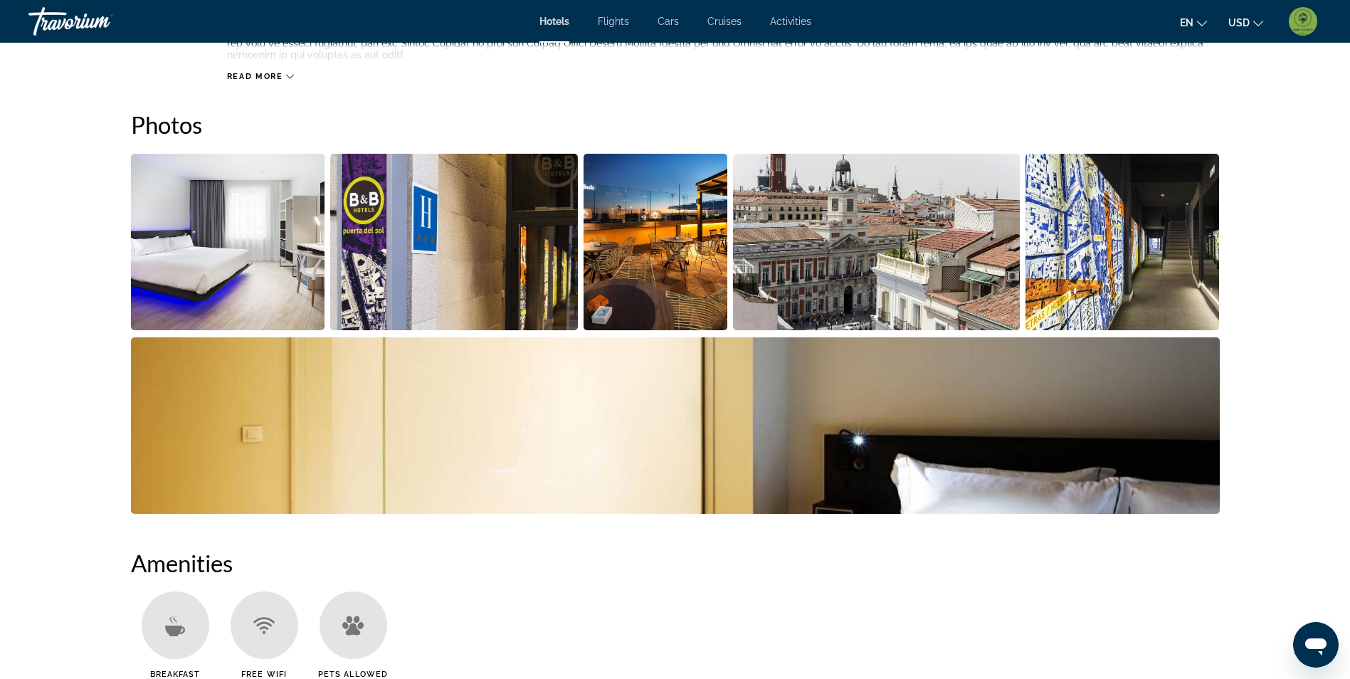
scroll to position [712, 0]
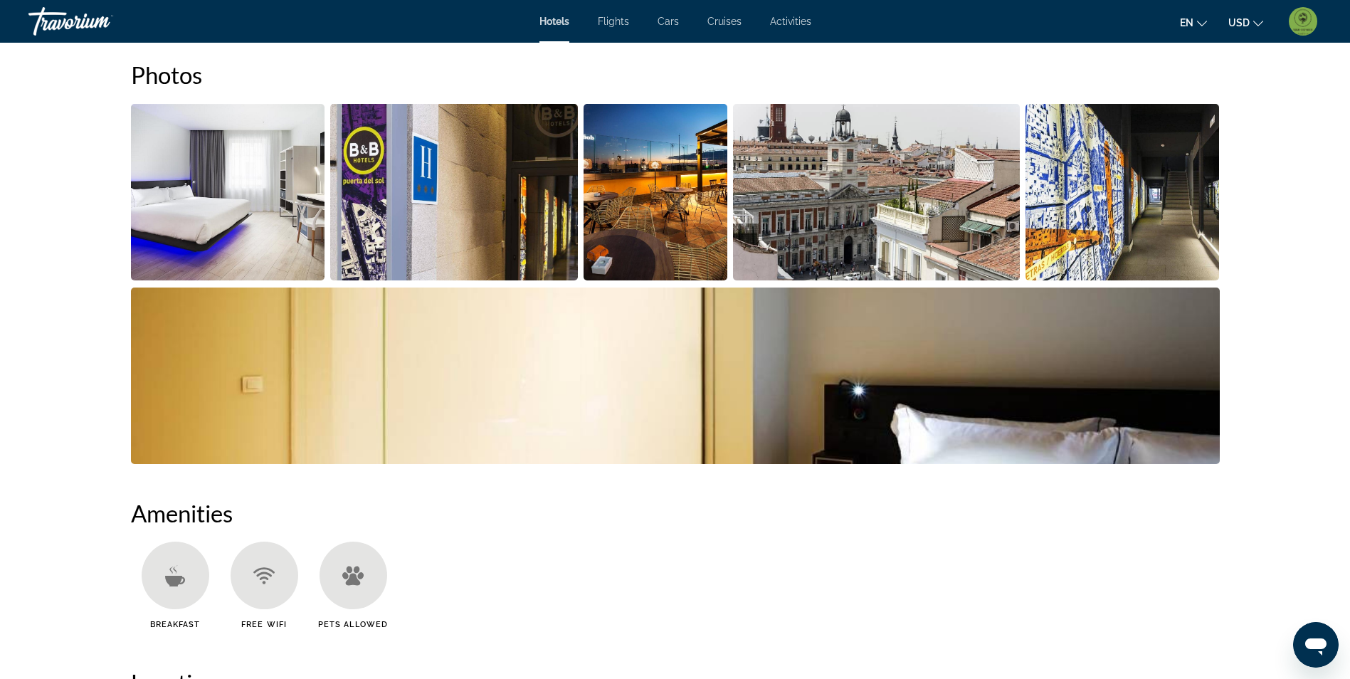
click at [839, 199] on img "Open full-screen image slider" at bounding box center [876, 192] width 287 height 177
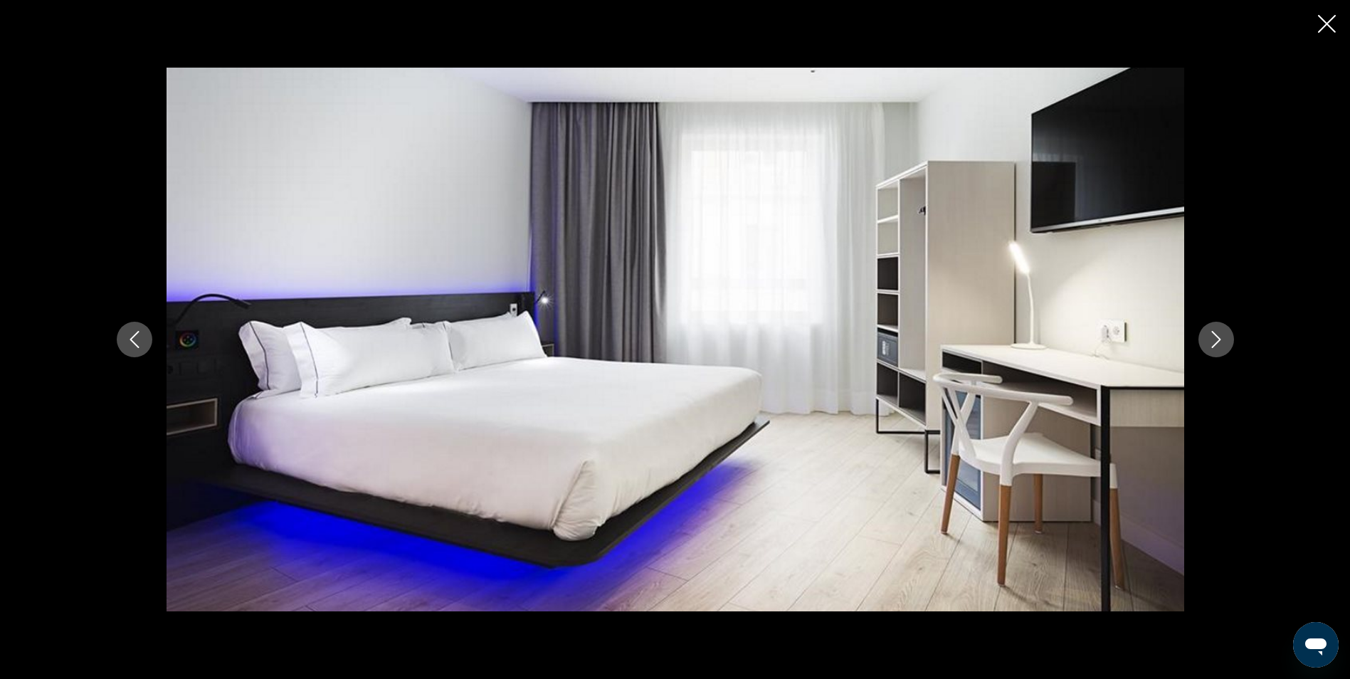
click at [1222, 335] on icon "Next image" at bounding box center [1216, 339] width 17 height 17
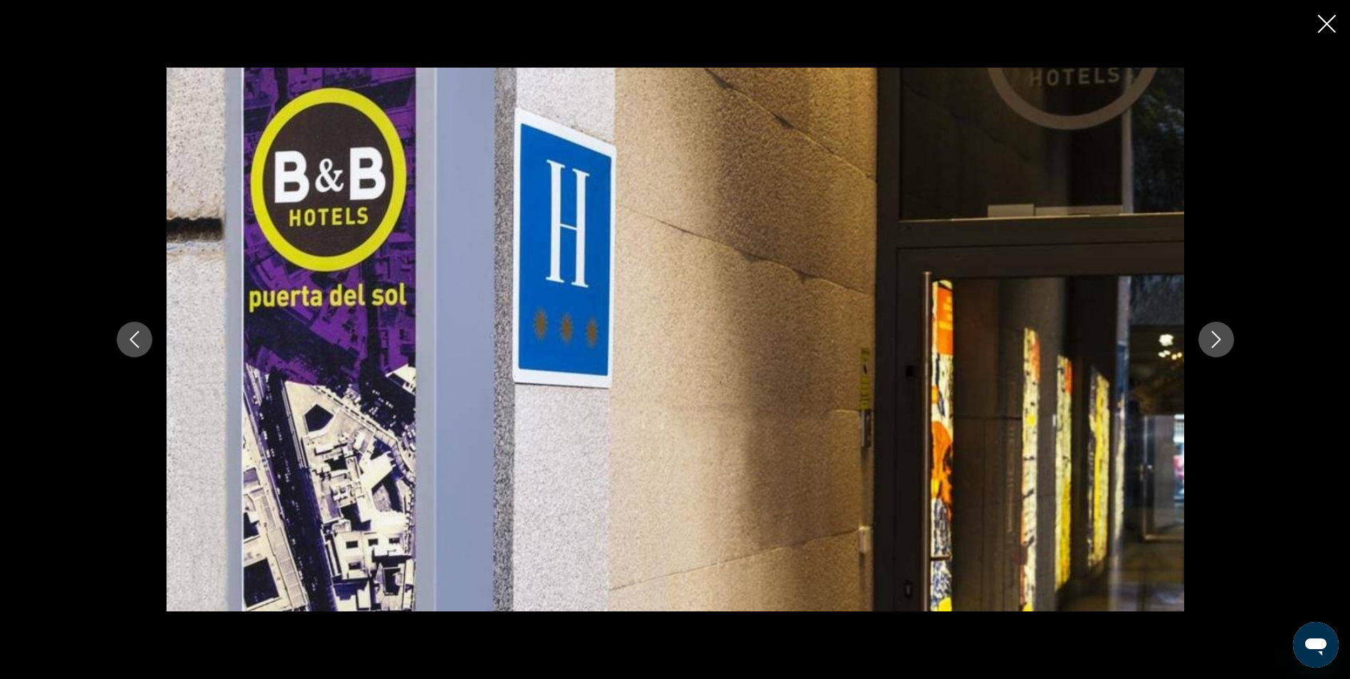
click at [1222, 335] on icon "Next image" at bounding box center [1216, 339] width 17 height 17
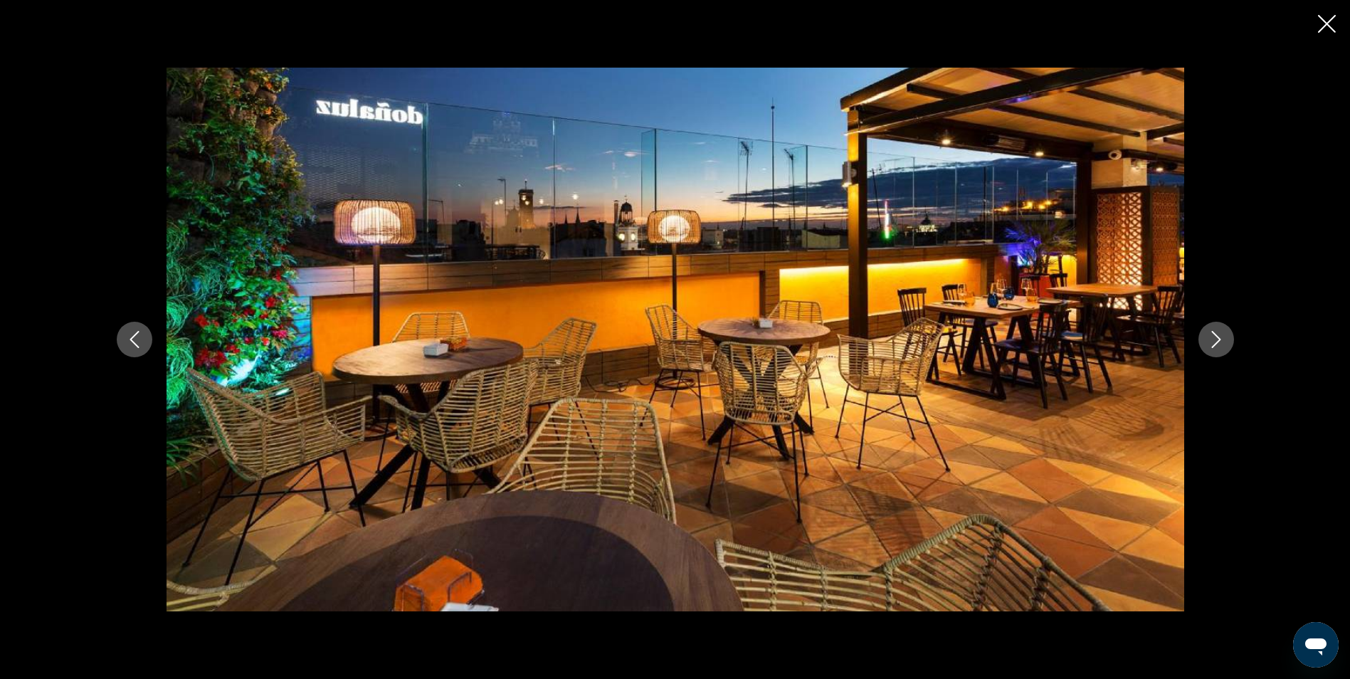
click at [1222, 335] on icon "Next image" at bounding box center [1216, 339] width 17 height 17
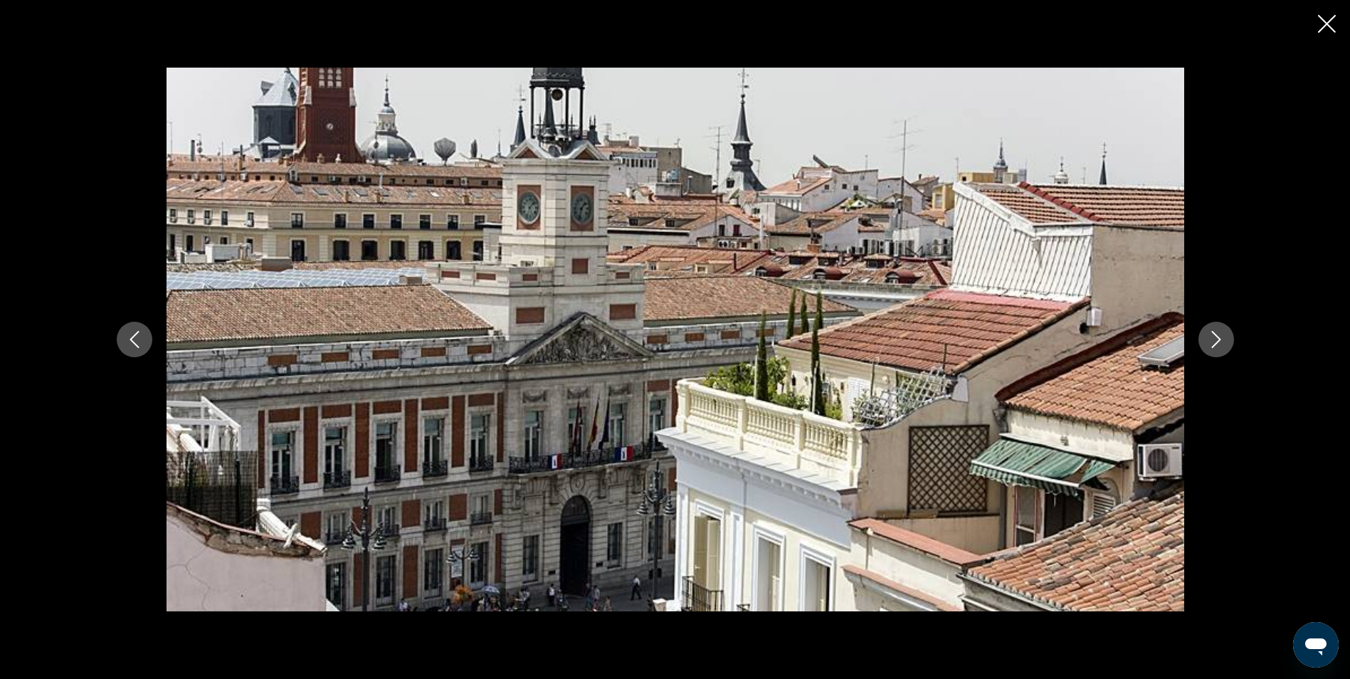
click at [1222, 335] on icon "Next image" at bounding box center [1216, 339] width 17 height 17
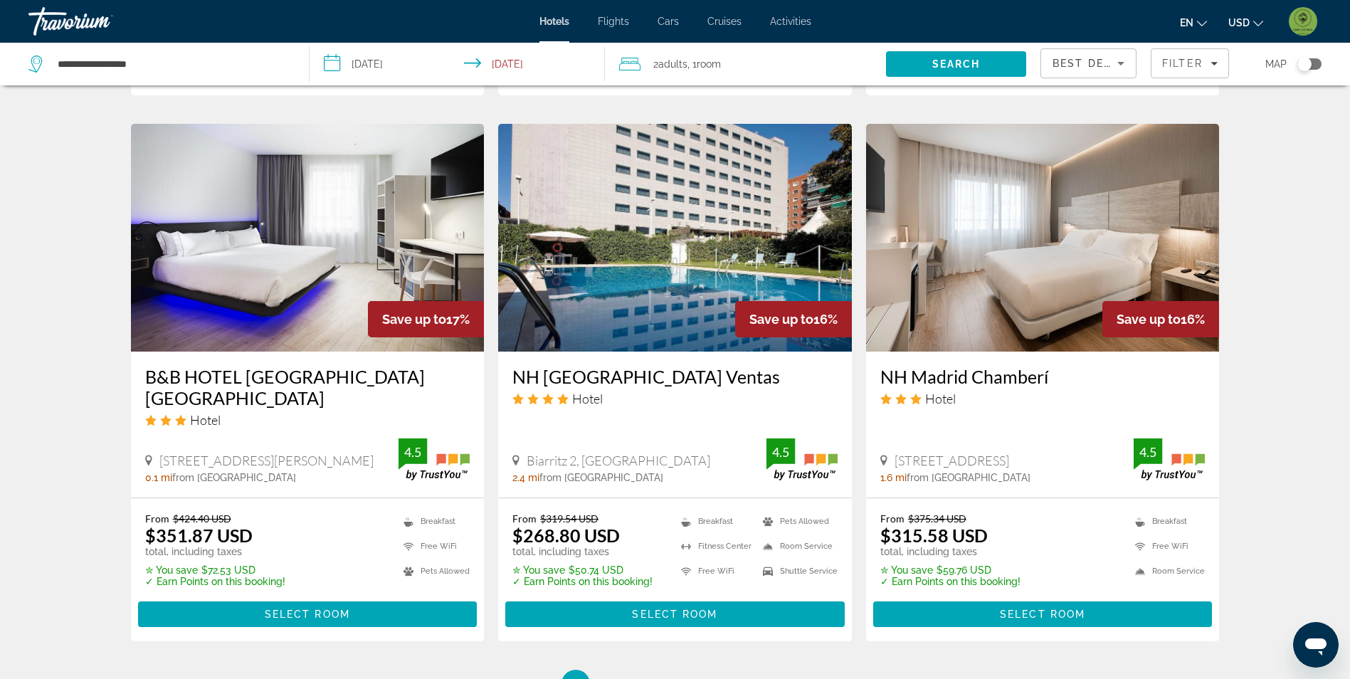
scroll to position [1637, 0]
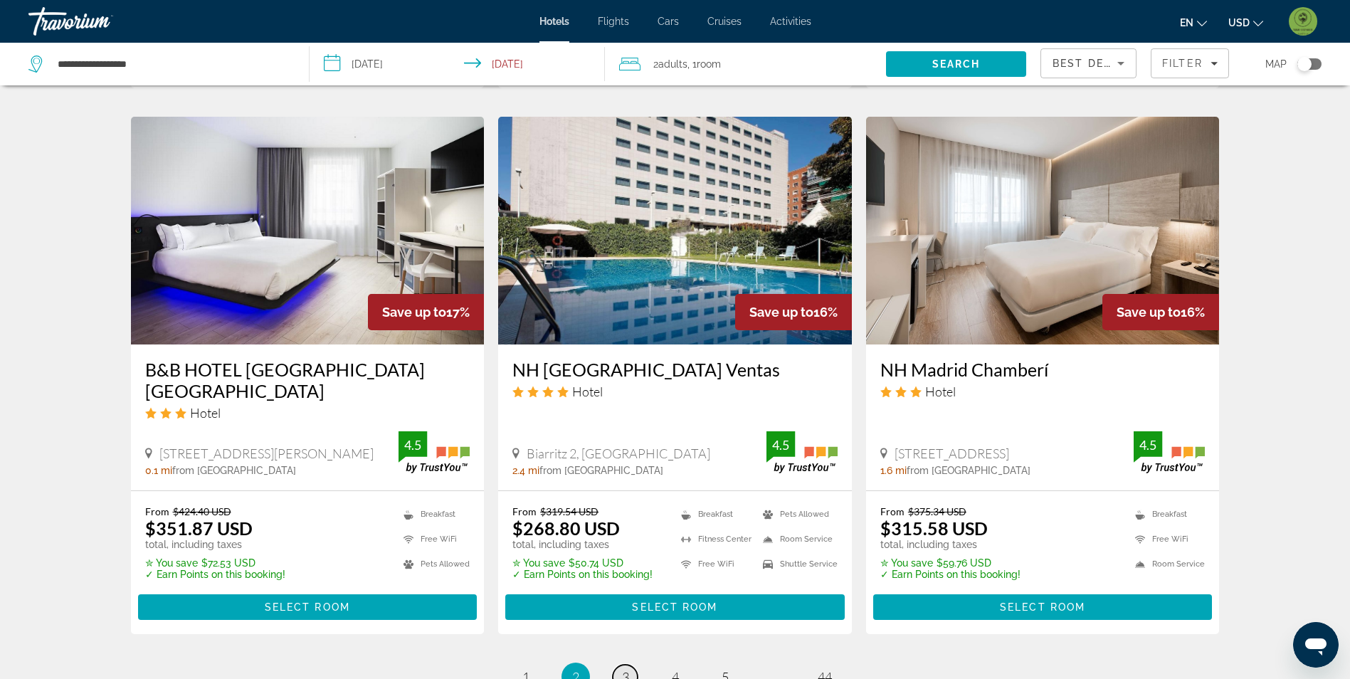
click at [624, 669] on span "3" at bounding box center [625, 677] width 7 height 16
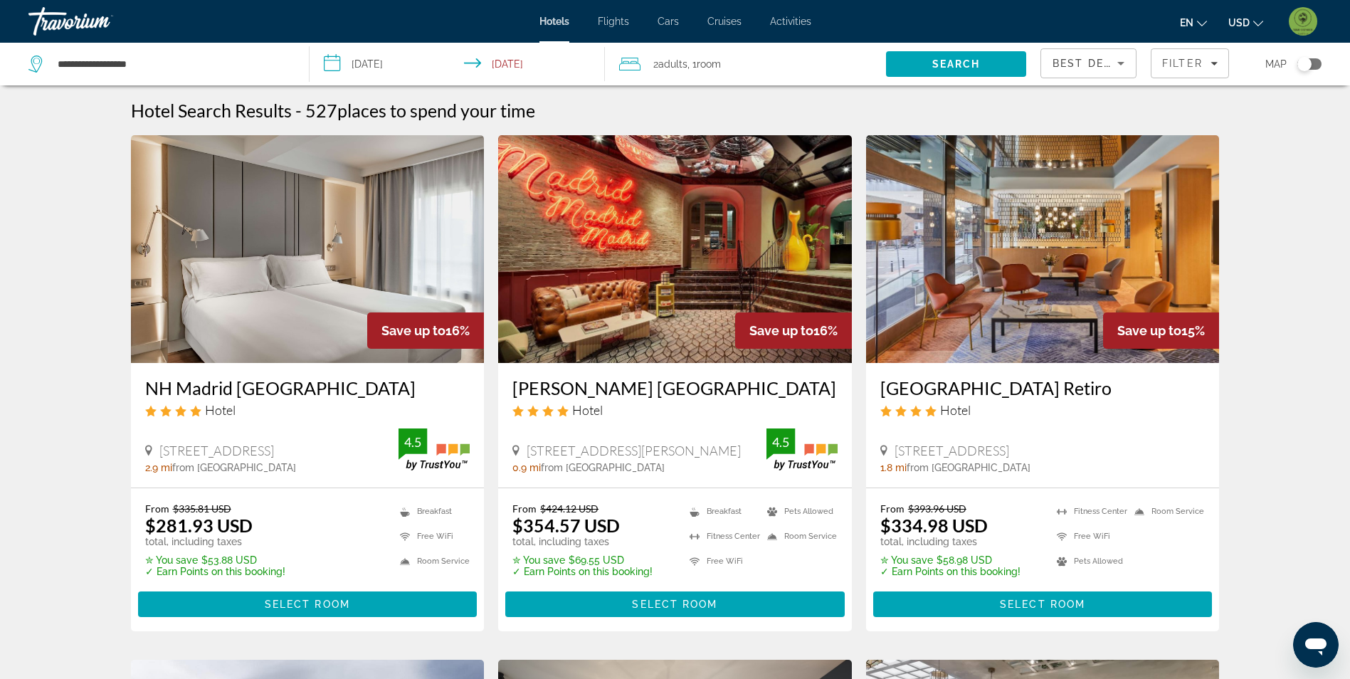
click at [620, 321] on img "Main content" at bounding box center [675, 249] width 354 height 228
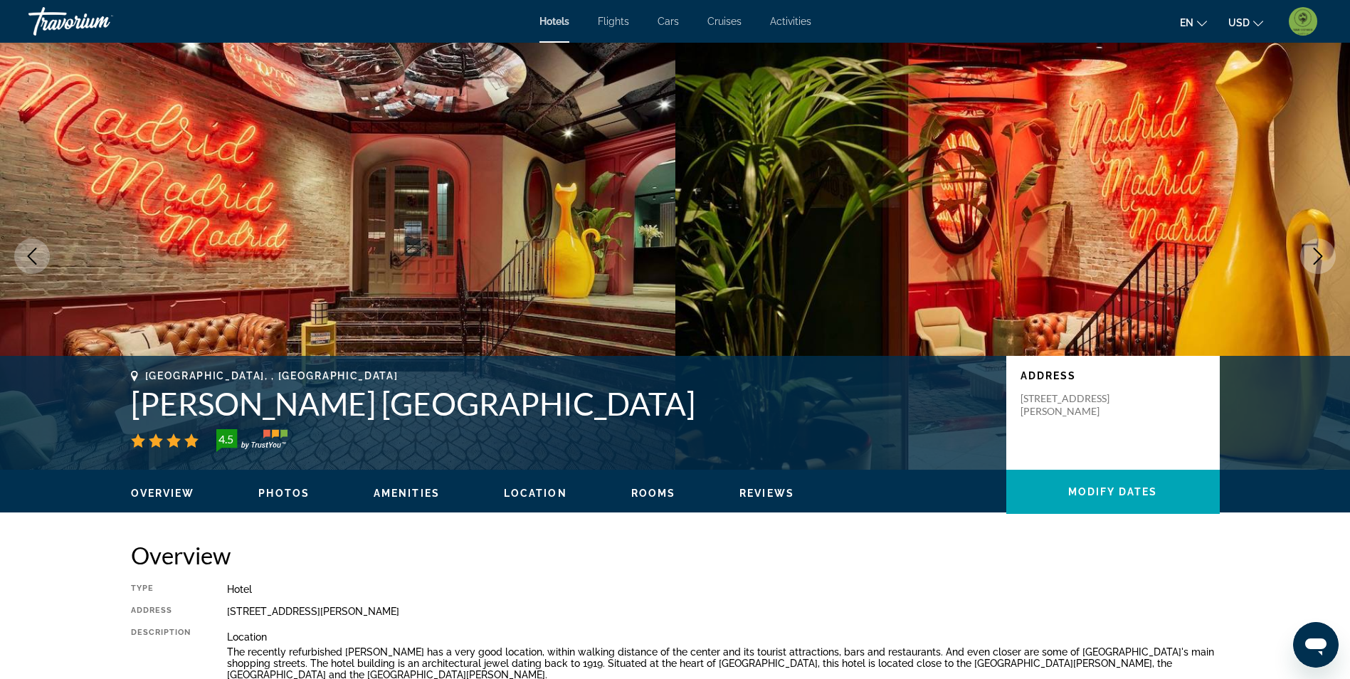
drag, startPoint x: 166, startPoint y: 407, endPoint x: 627, endPoint y: 411, distance: 461.3
click at [627, 411] on h1 "Avani Alonso Martinez Madrid Hotel" at bounding box center [561, 403] width 861 height 37
copy h1 "Avani Alonso Martinez Madrid Hotel"
click at [308, 485] on ul "Overview Photos Amenities Location Rooms Reviews Modify Dates" at bounding box center [675, 492] width 1089 height 16
click at [299, 487] on button "Photos" at bounding box center [283, 493] width 51 height 13
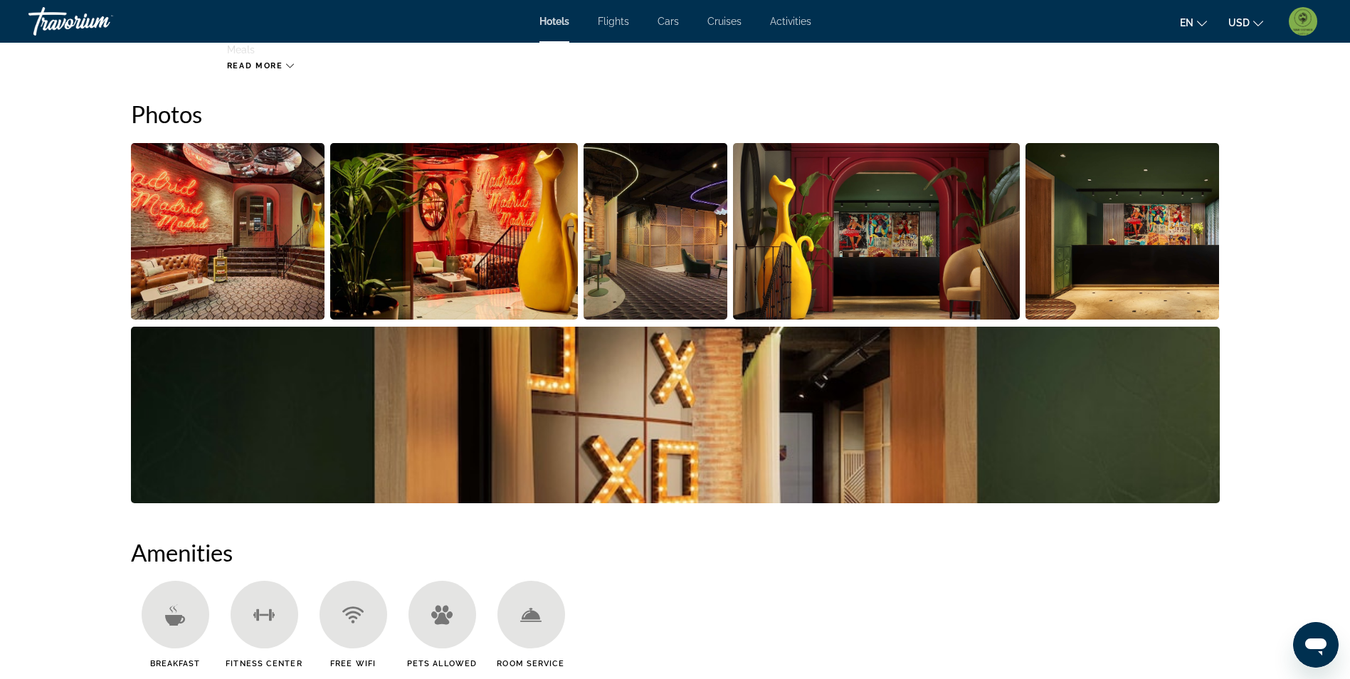
scroll to position [695, 0]
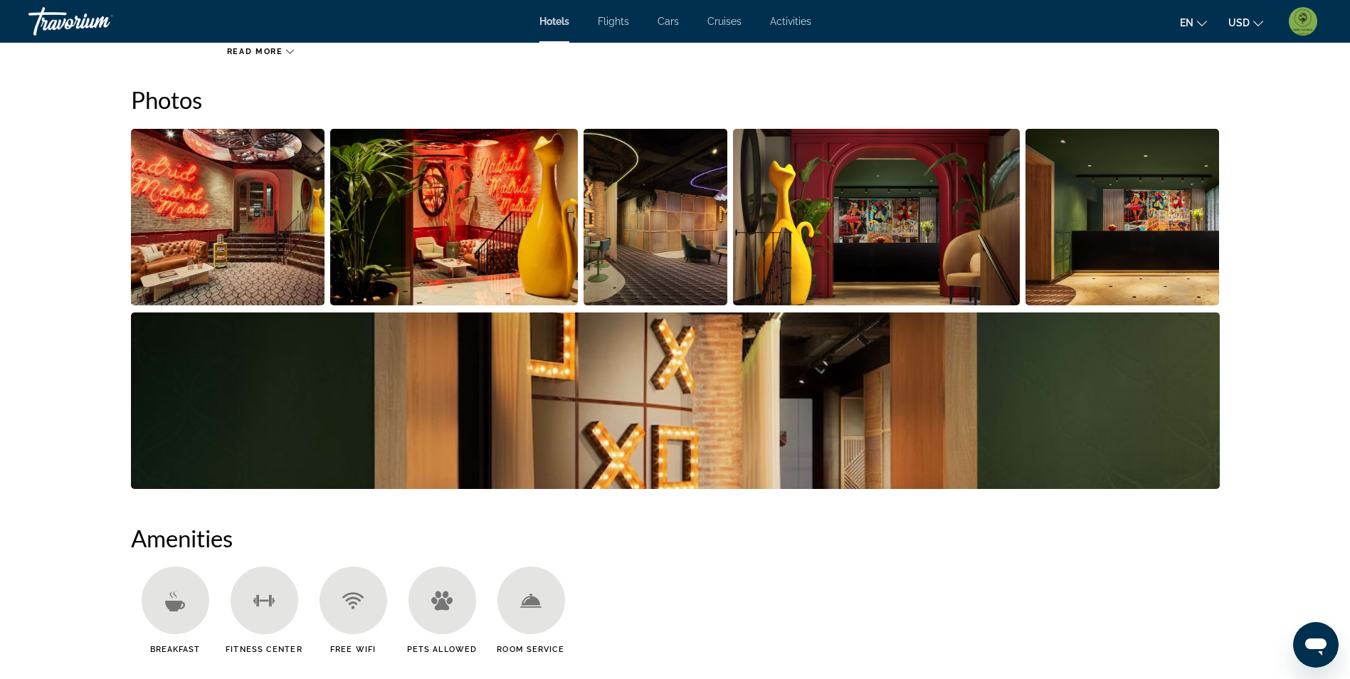
click at [205, 209] on img "Open full-screen image slider" at bounding box center [228, 217] width 194 height 177
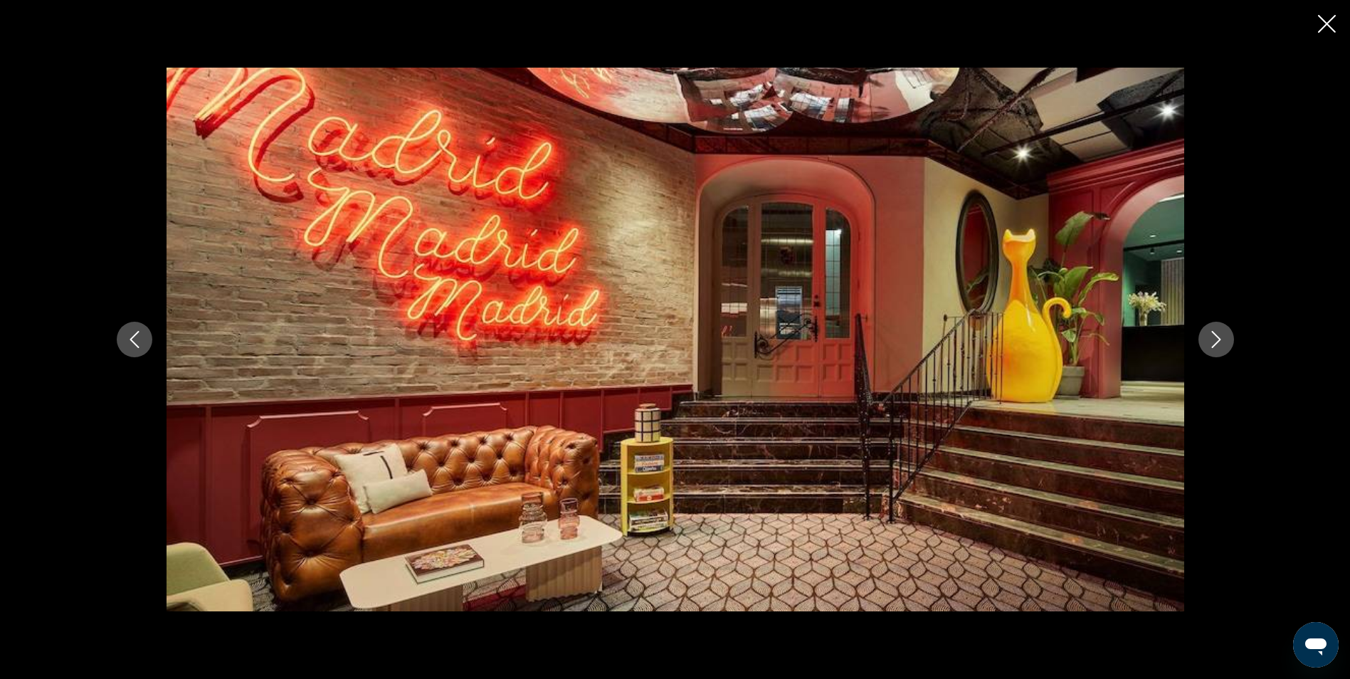
click at [1212, 330] on button "Next image" at bounding box center [1217, 340] width 36 height 36
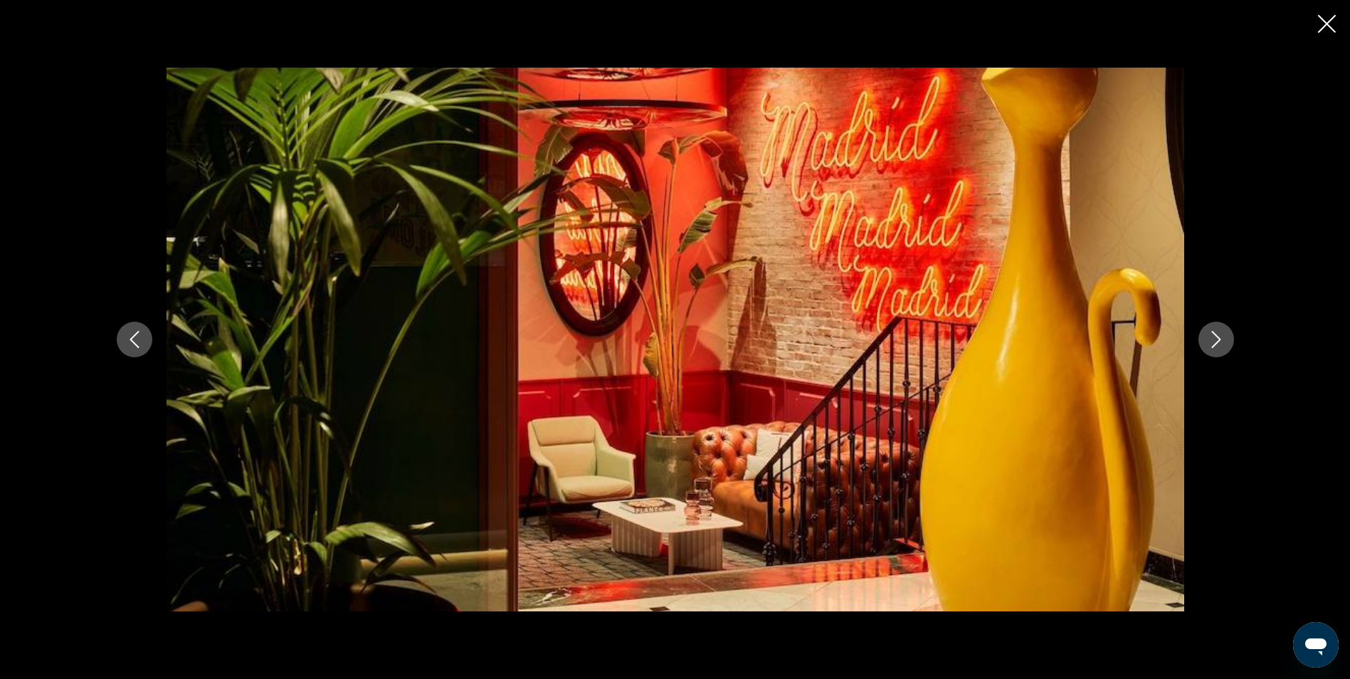
click at [1212, 330] on button "Next image" at bounding box center [1217, 340] width 36 height 36
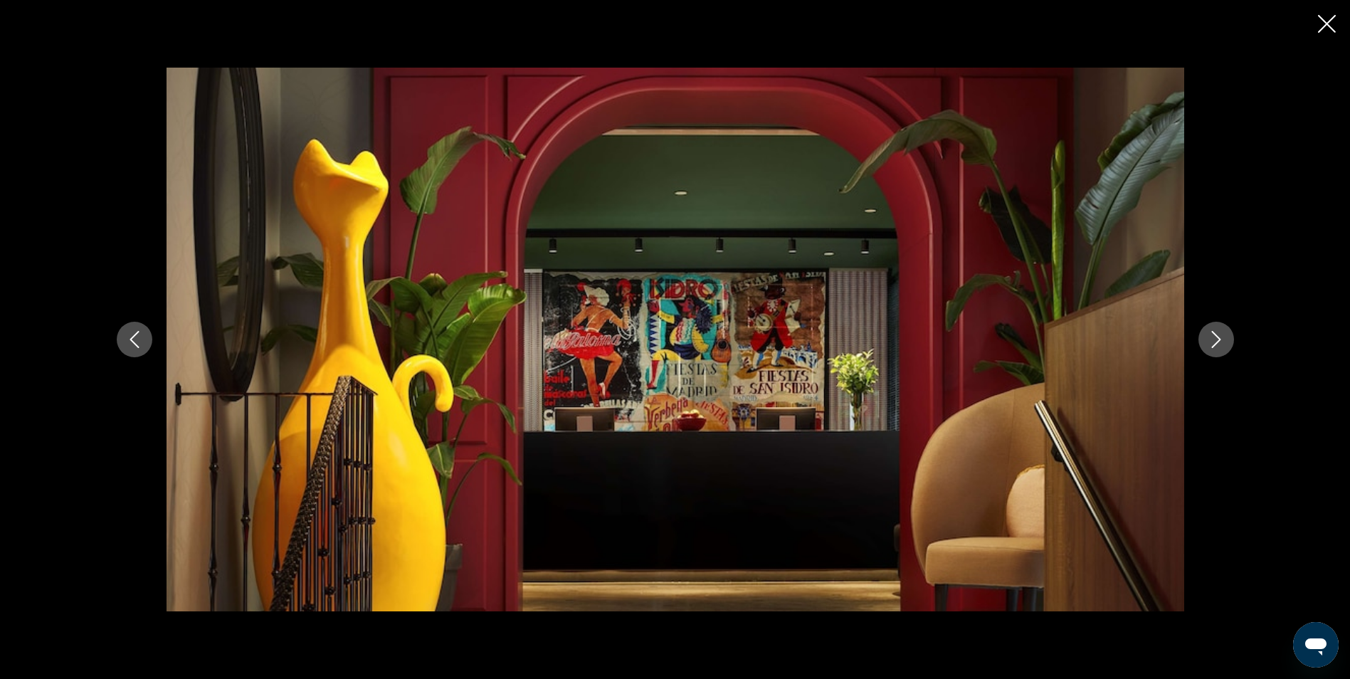
click at [1212, 330] on button "Next image" at bounding box center [1217, 340] width 36 height 36
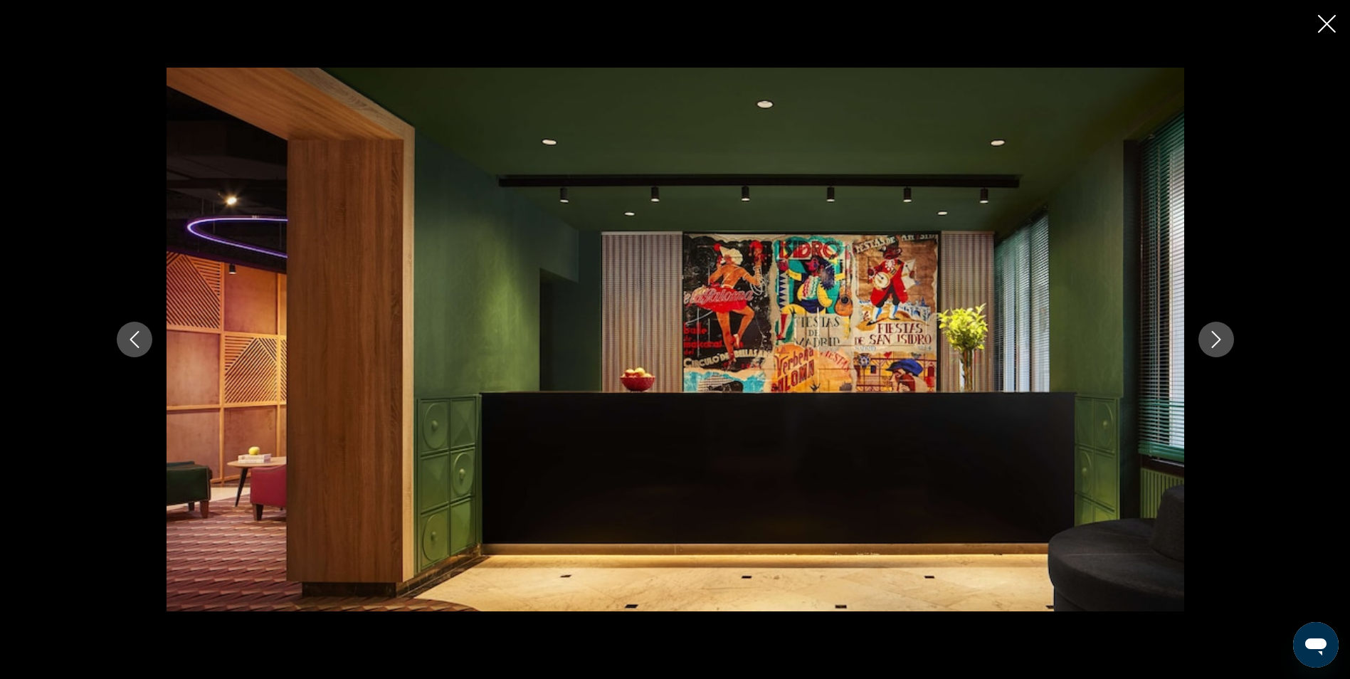
click at [1212, 330] on button "Next image" at bounding box center [1217, 340] width 36 height 36
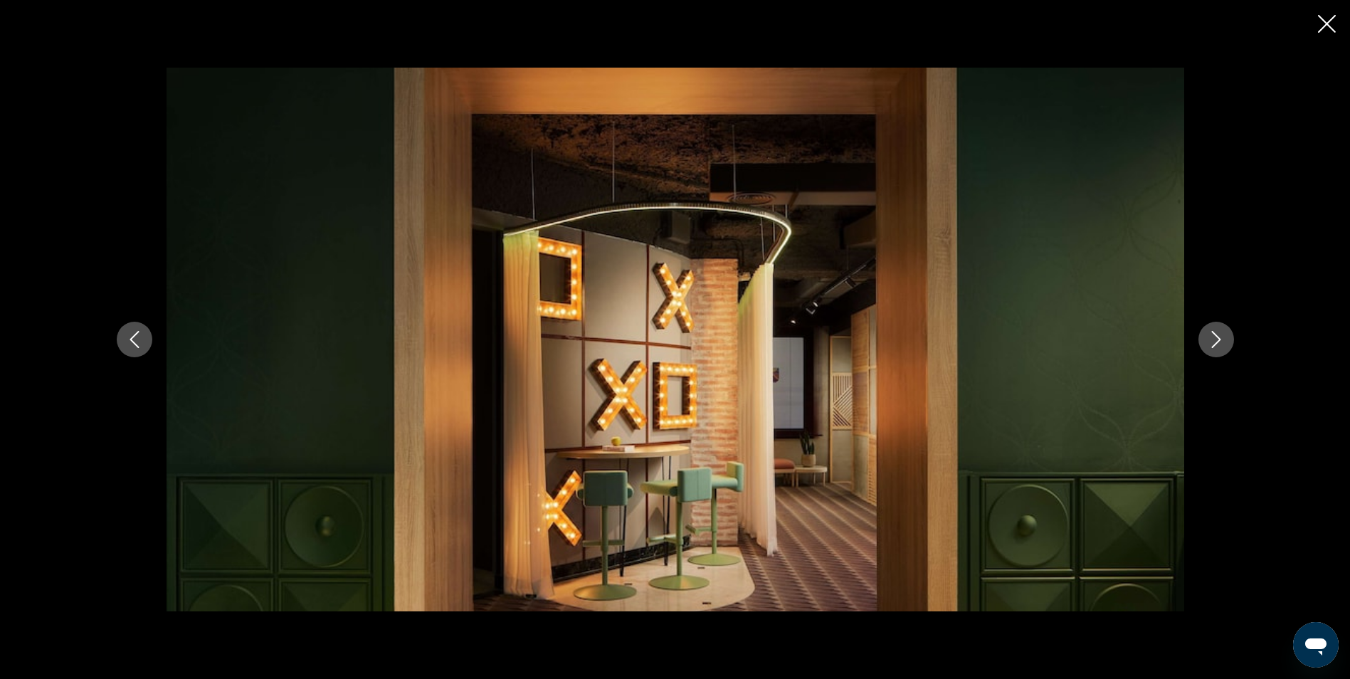
click at [1212, 330] on button "Next image" at bounding box center [1217, 340] width 36 height 36
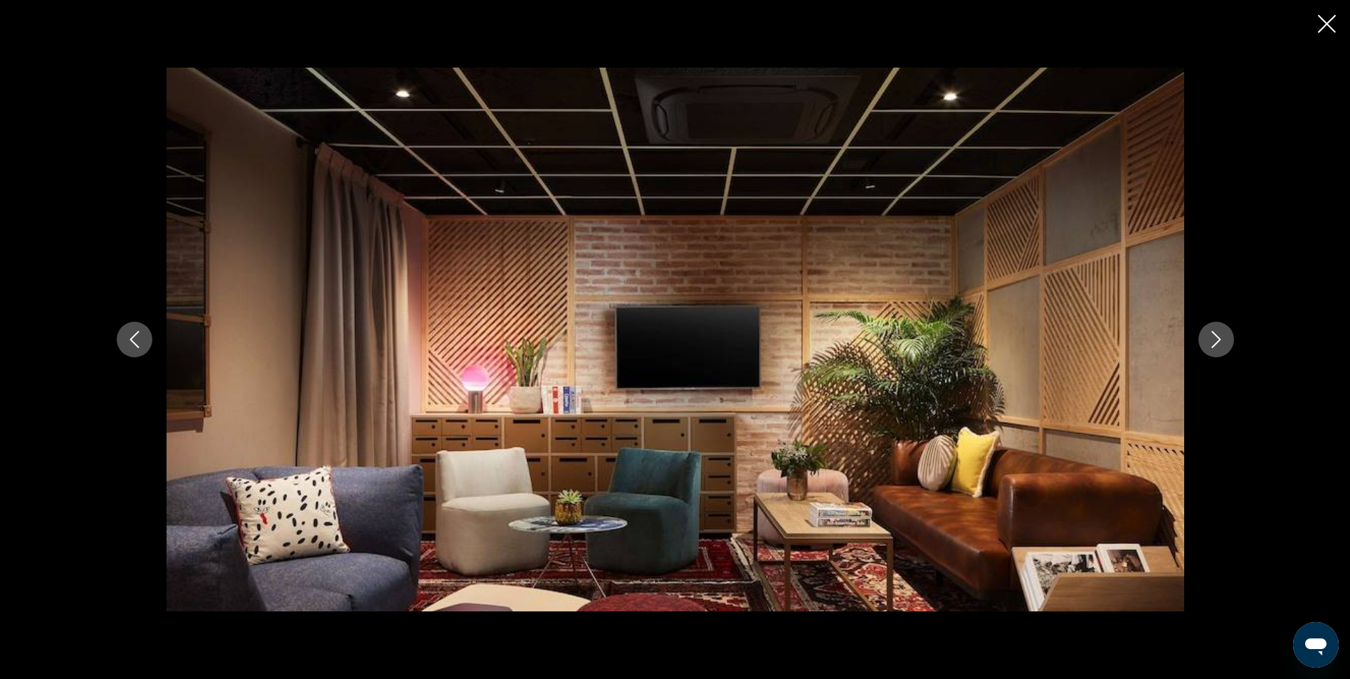
click at [1212, 330] on button "Next image" at bounding box center [1217, 340] width 36 height 36
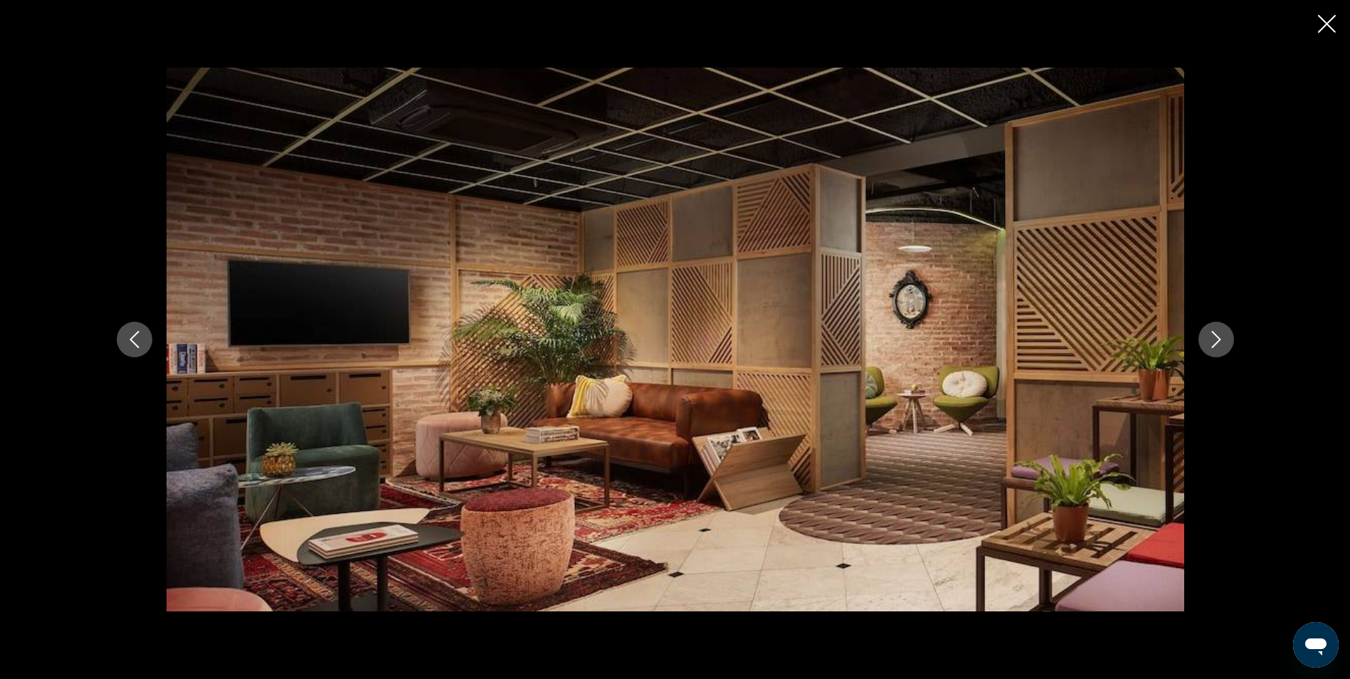
click at [1212, 330] on button "Next image" at bounding box center [1217, 340] width 36 height 36
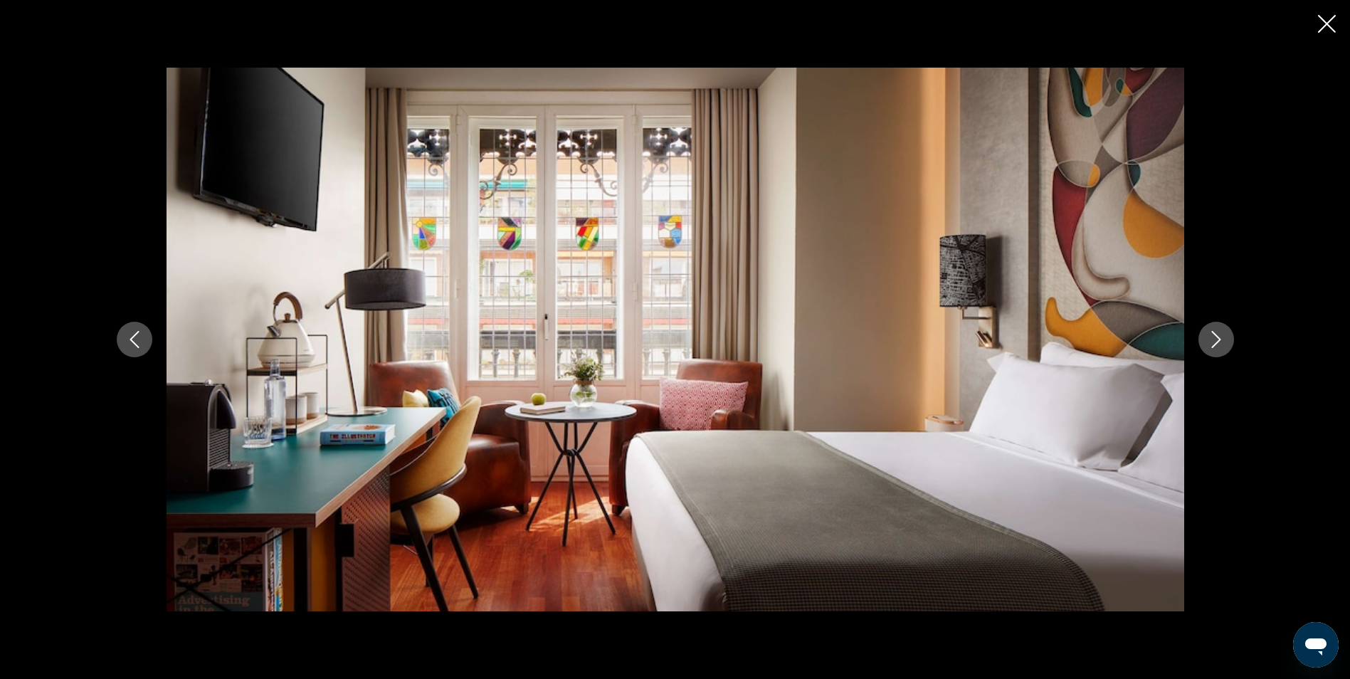
click at [1212, 330] on button "Next image" at bounding box center [1217, 340] width 36 height 36
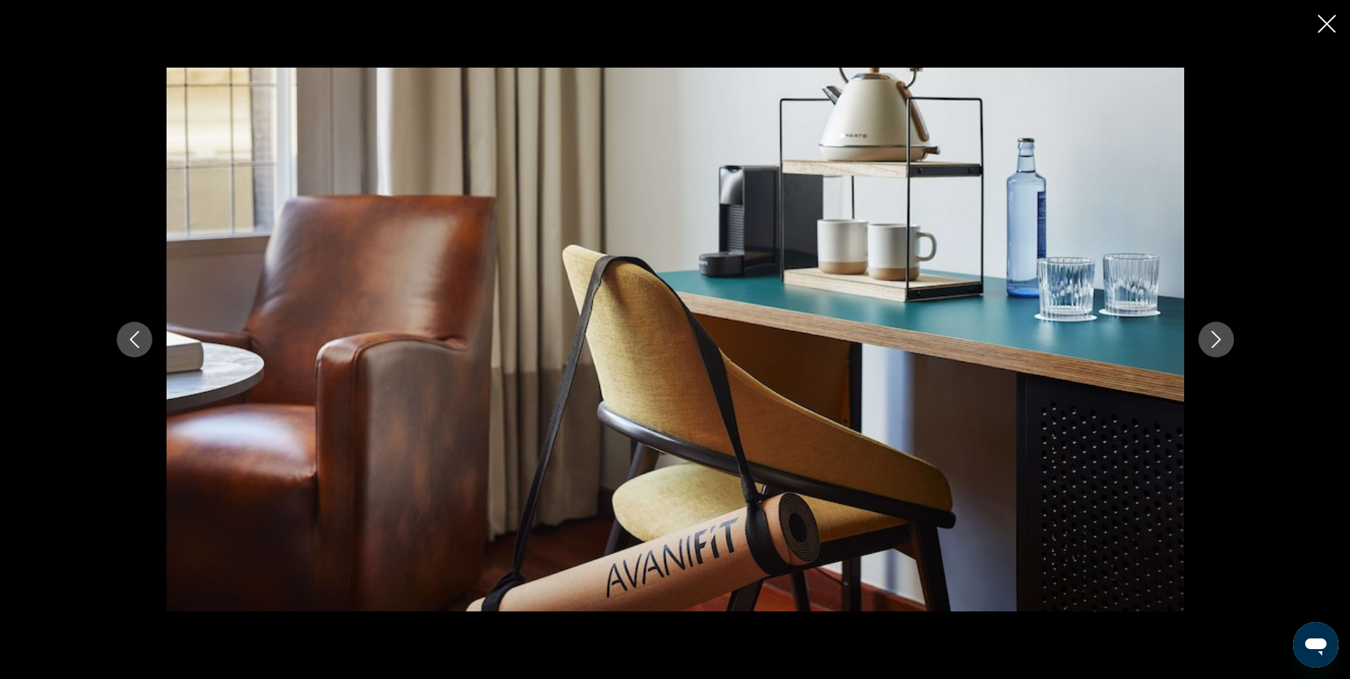
click at [1212, 330] on button "Next image" at bounding box center [1217, 340] width 36 height 36
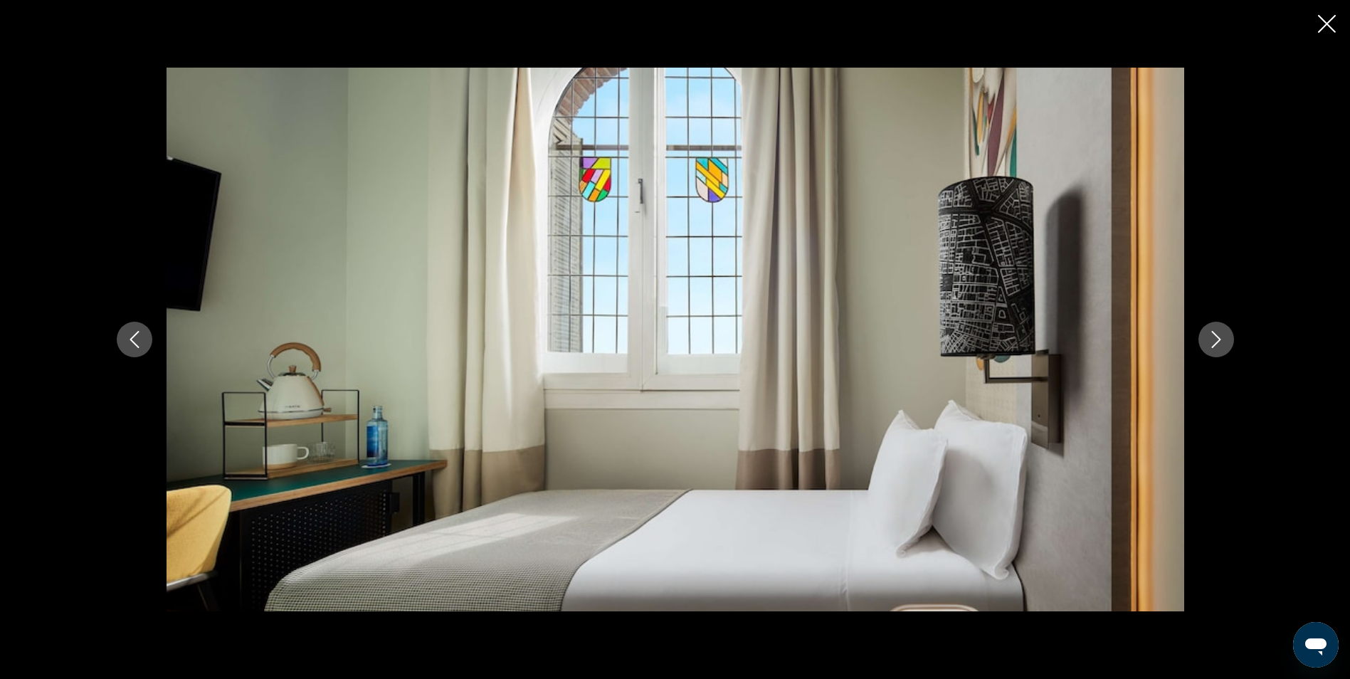
click at [1212, 330] on button "Next image" at bounding box center [1217, 340] width 36 height 36
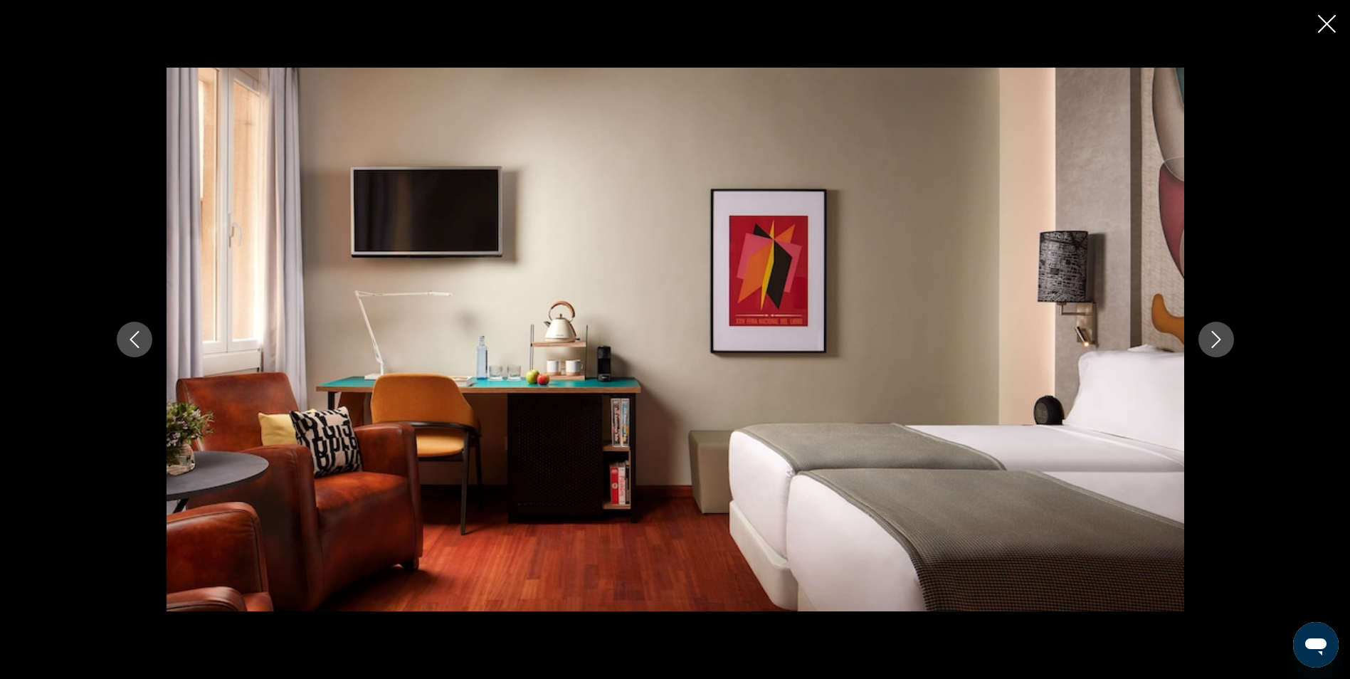
click at [1212, 330] on button "Next image" at bounding box center [1217, 340] width 36 height 36
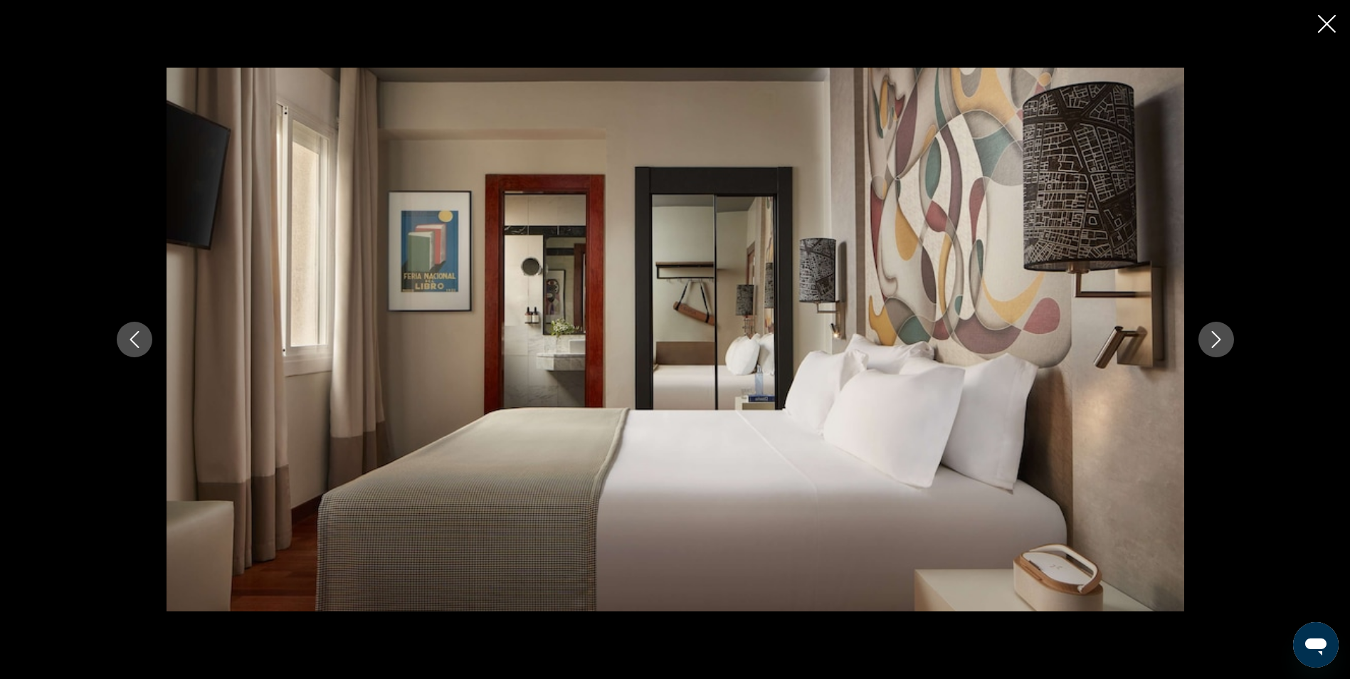
click at [1212, 330] on button "Next image" at bounding box center [1217, 340] width 36 height 36
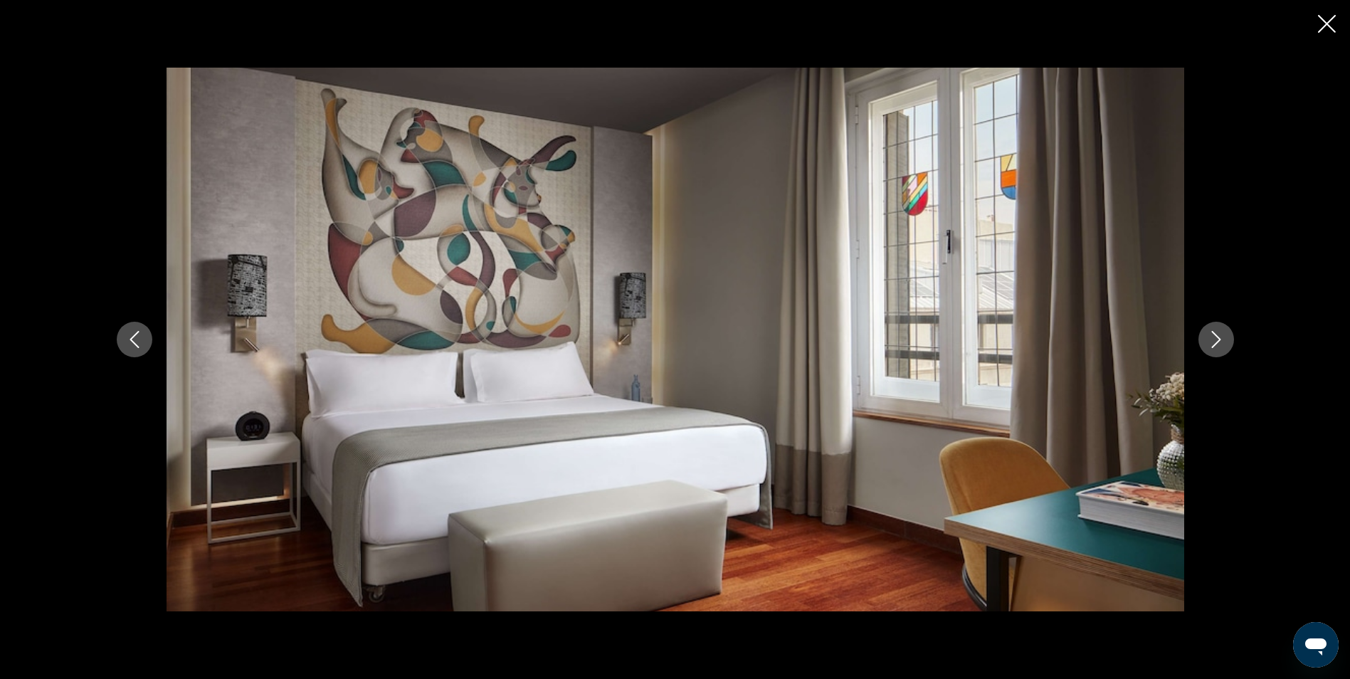
click at [1212, 330] on button "Next image" at bounding box center [1217, 340] width 36 height 36
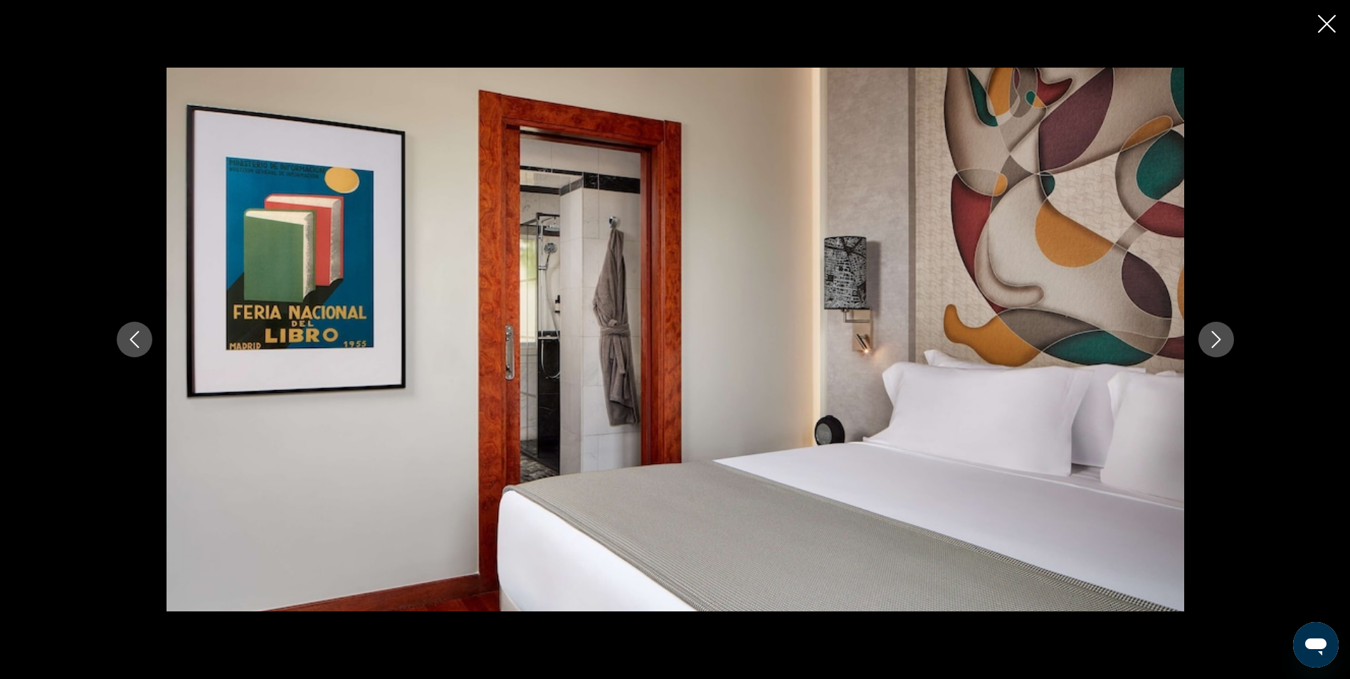
click at [1212, 330] on button "Next image" at bounding box center [1217, 340] width 36 height 36
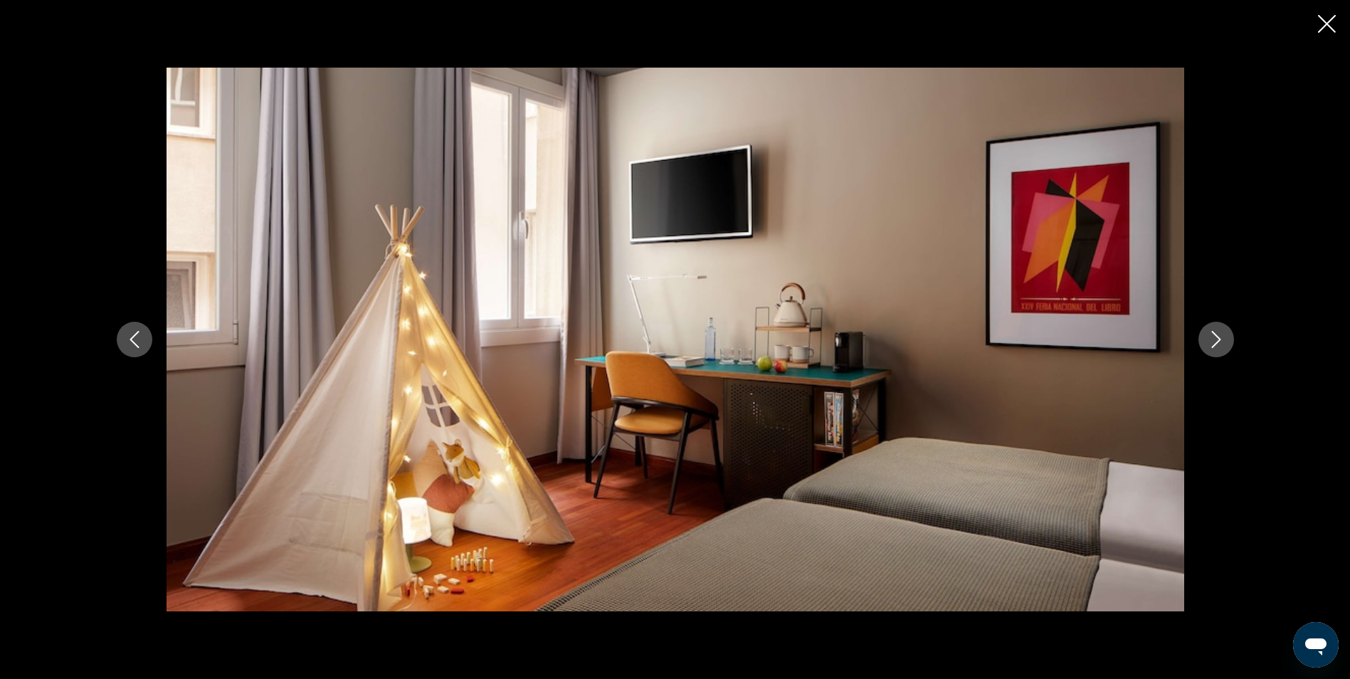
click at [1212, 330] on button "Next image" at bounding box center [1217, 340] width 36 height 36
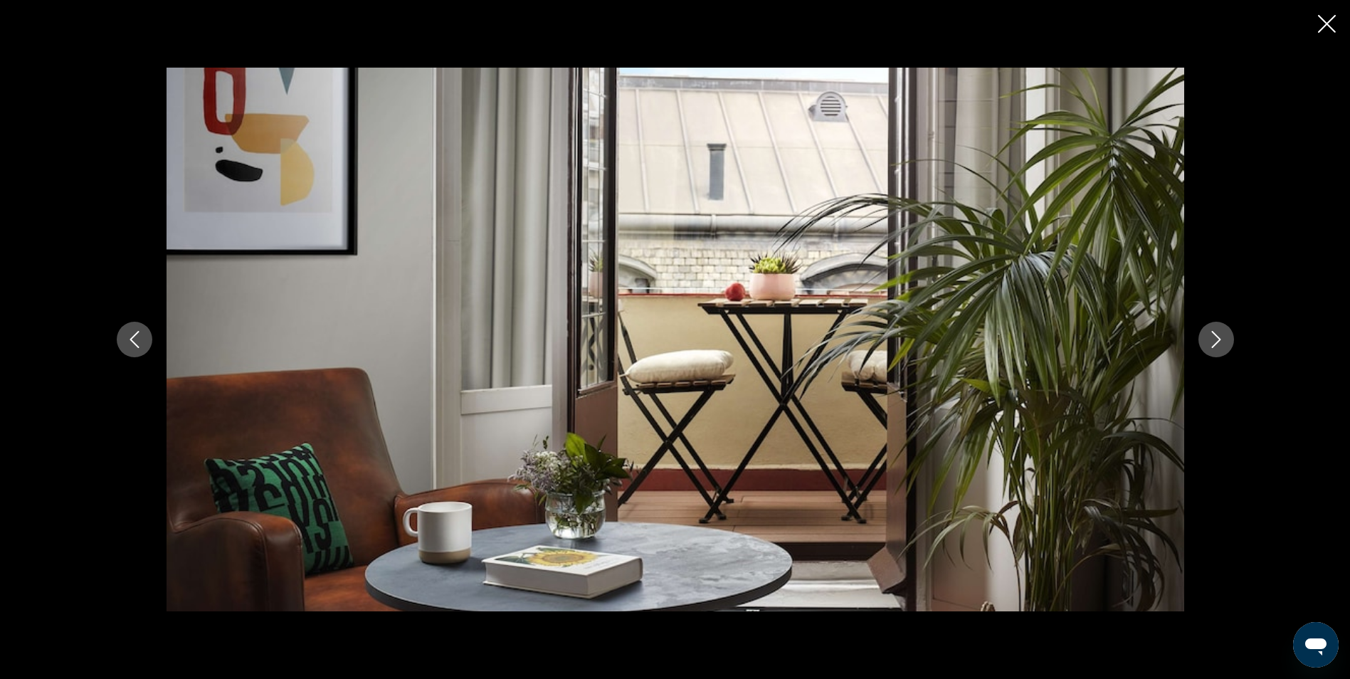
click at [1212, 330] on button "Next image" at bounding box center [1217, 340] width 36 height 36
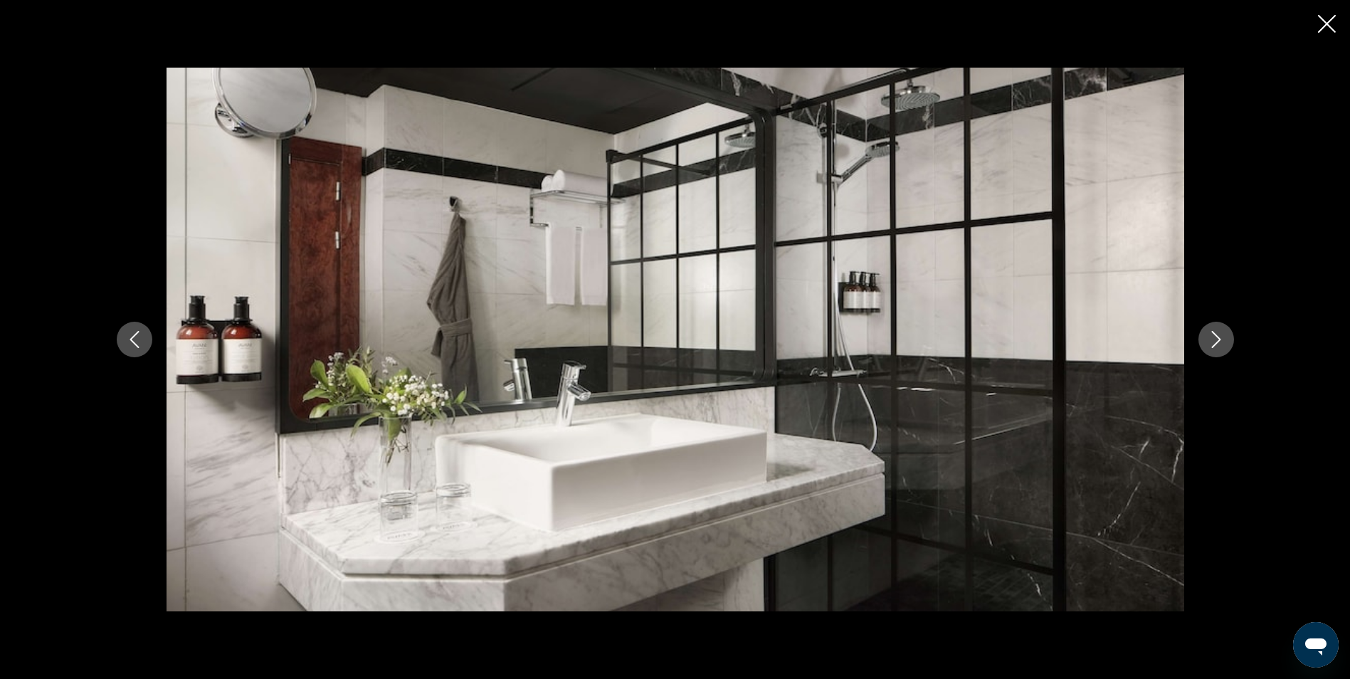
click at [1212, 330] on button "Next image" at bounding box center [1217, 340] width 36 height 36
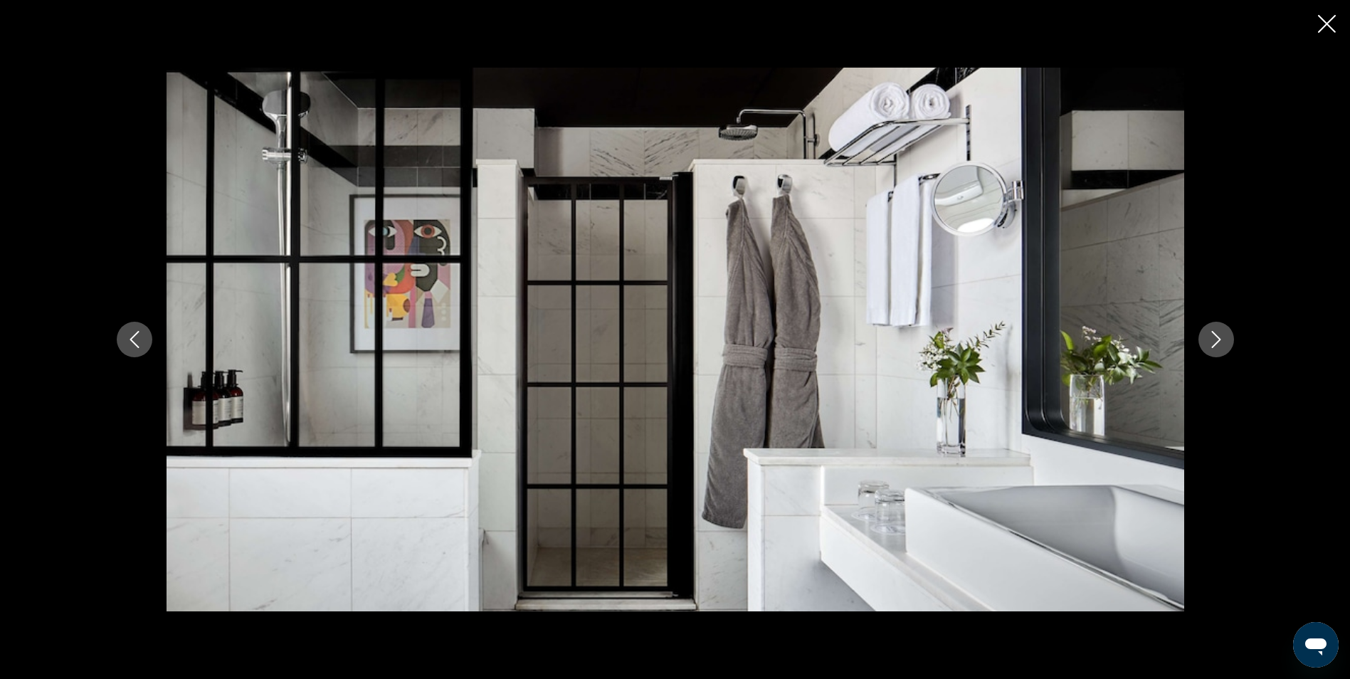
click at [1212, 330] on button "Next image" at bounding box center [1217, 340] width 36 height 36
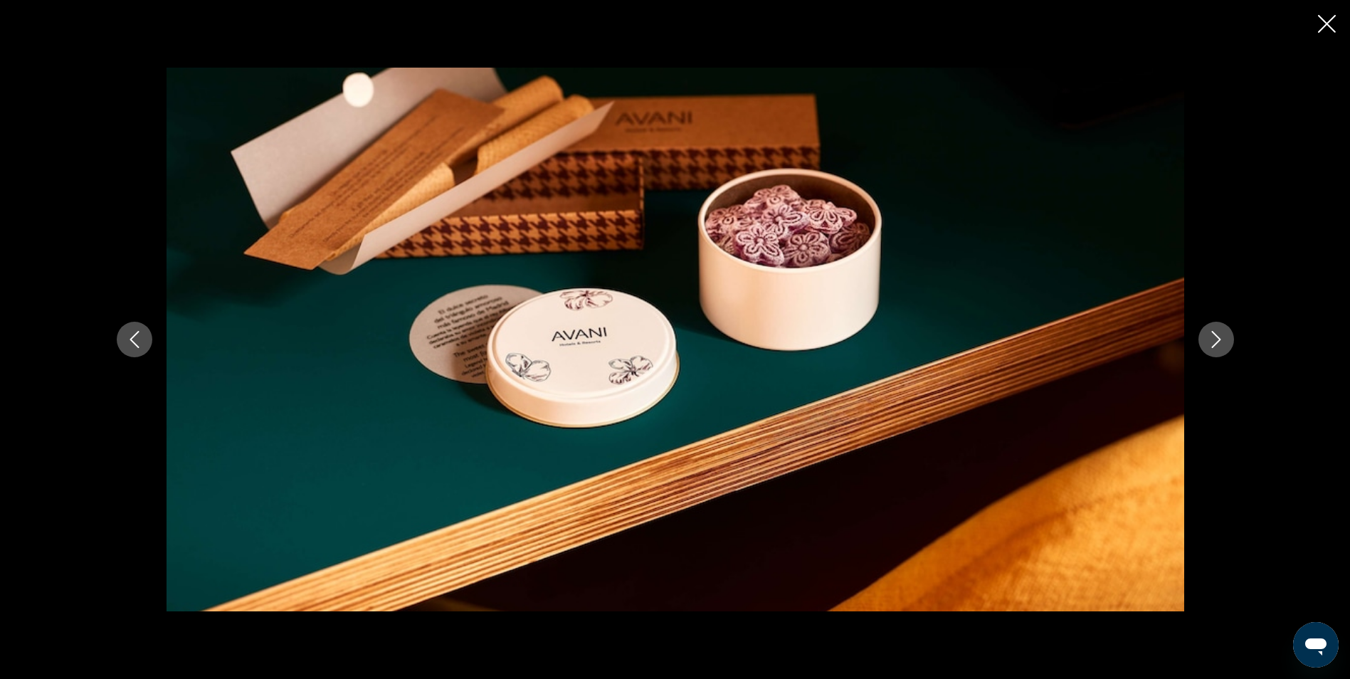
click at [1325, 21] on icon "Close slideshow" at bounding box center [1327, 24] width 18 height 18
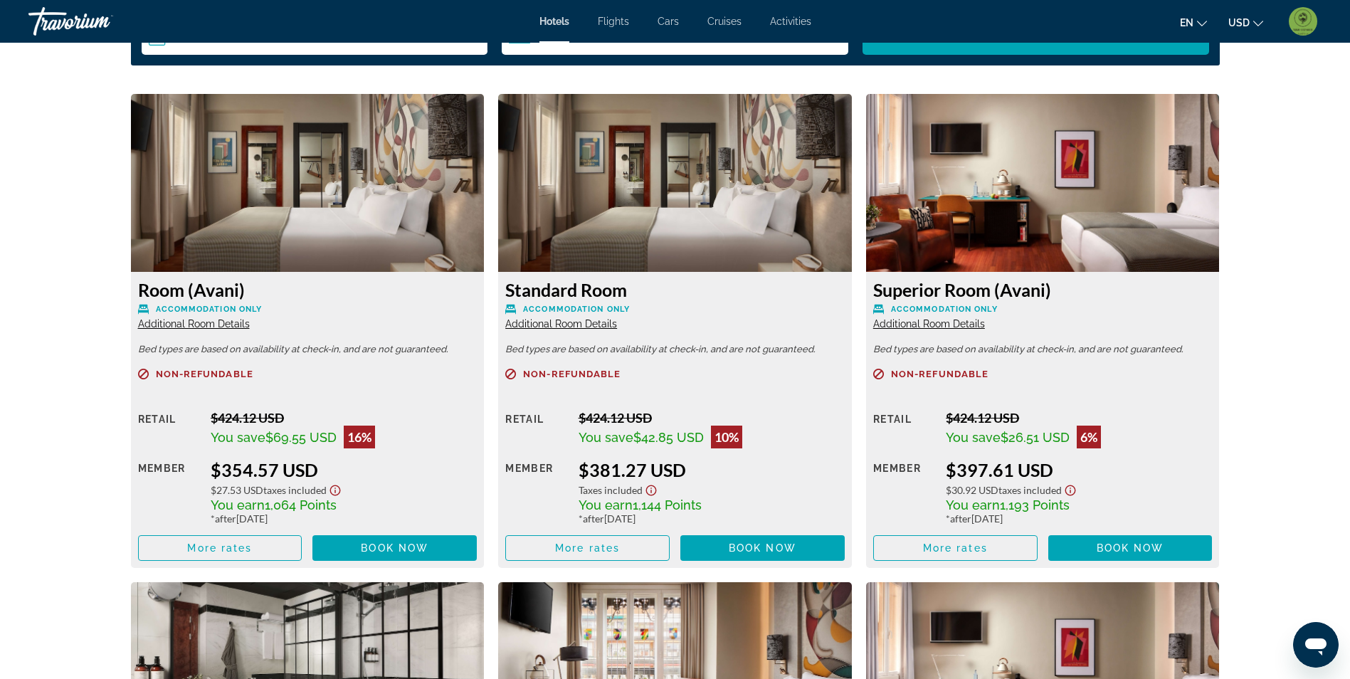
scroll to position [1906, 0]
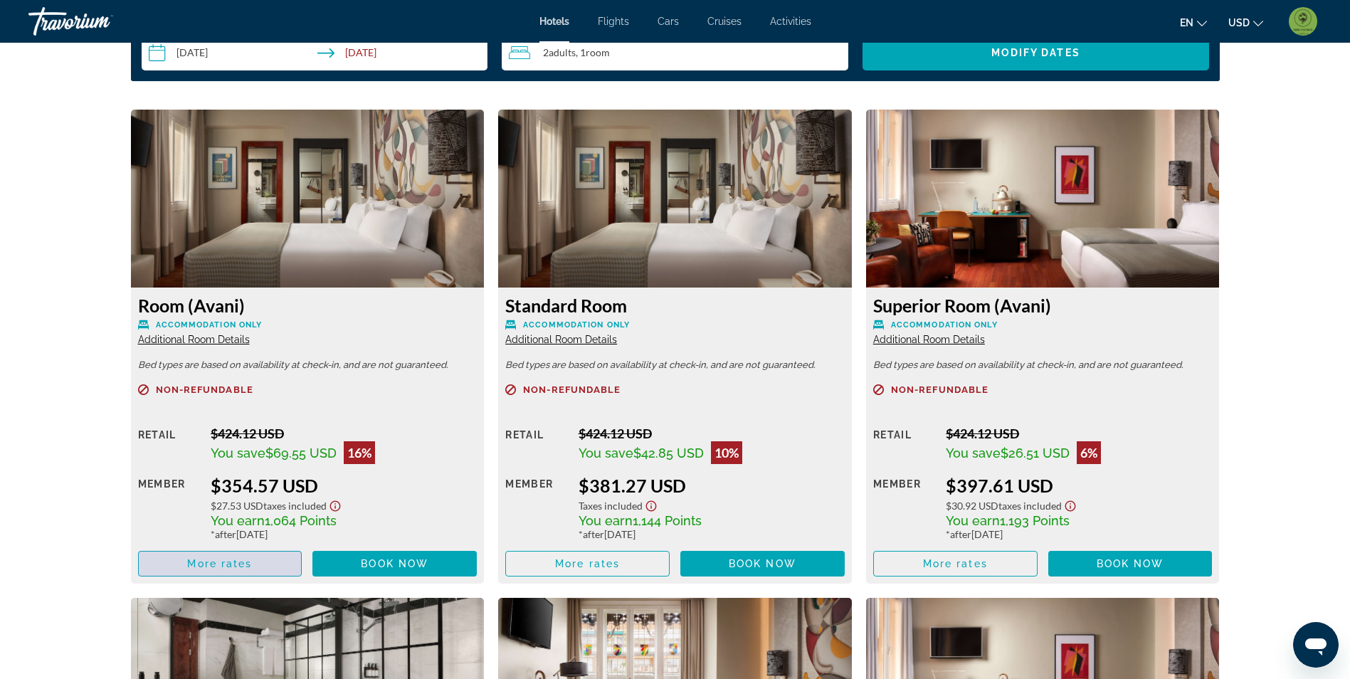
click at [212, 569] on span "Main content" at bounding box center [220, 564] width 163 height 34
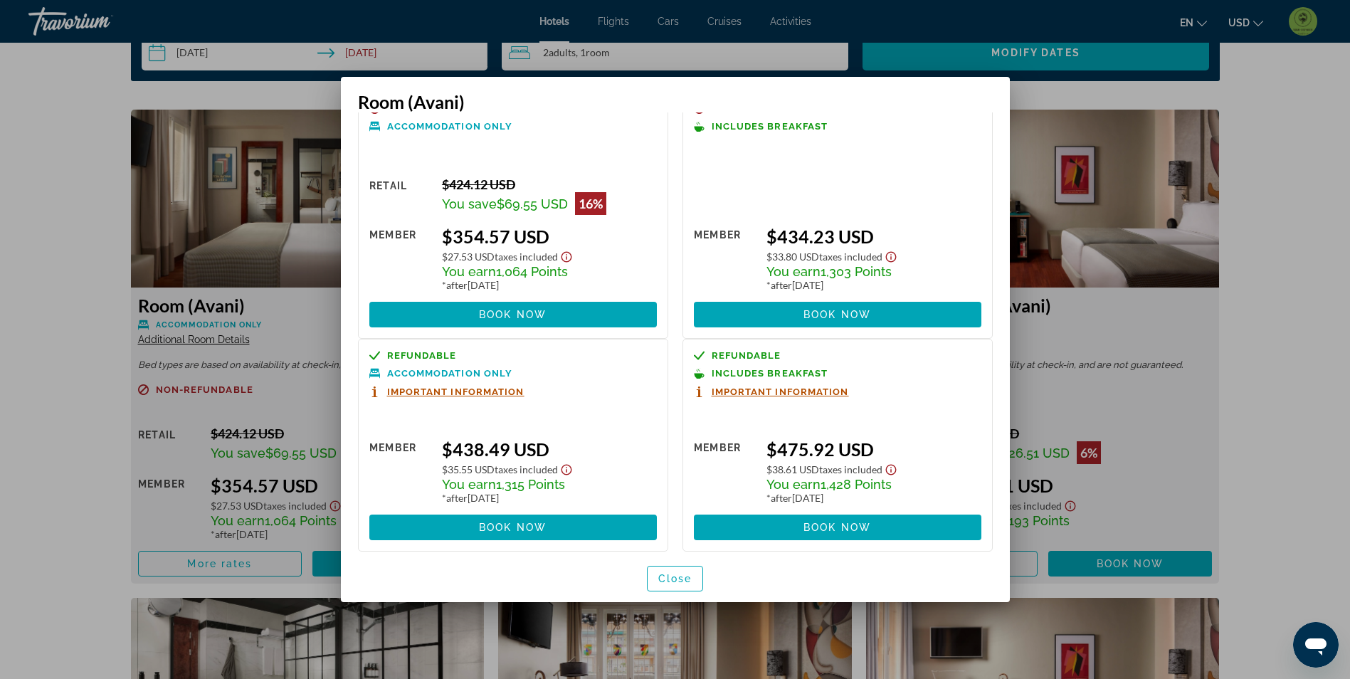
scroll to position [46, 0]
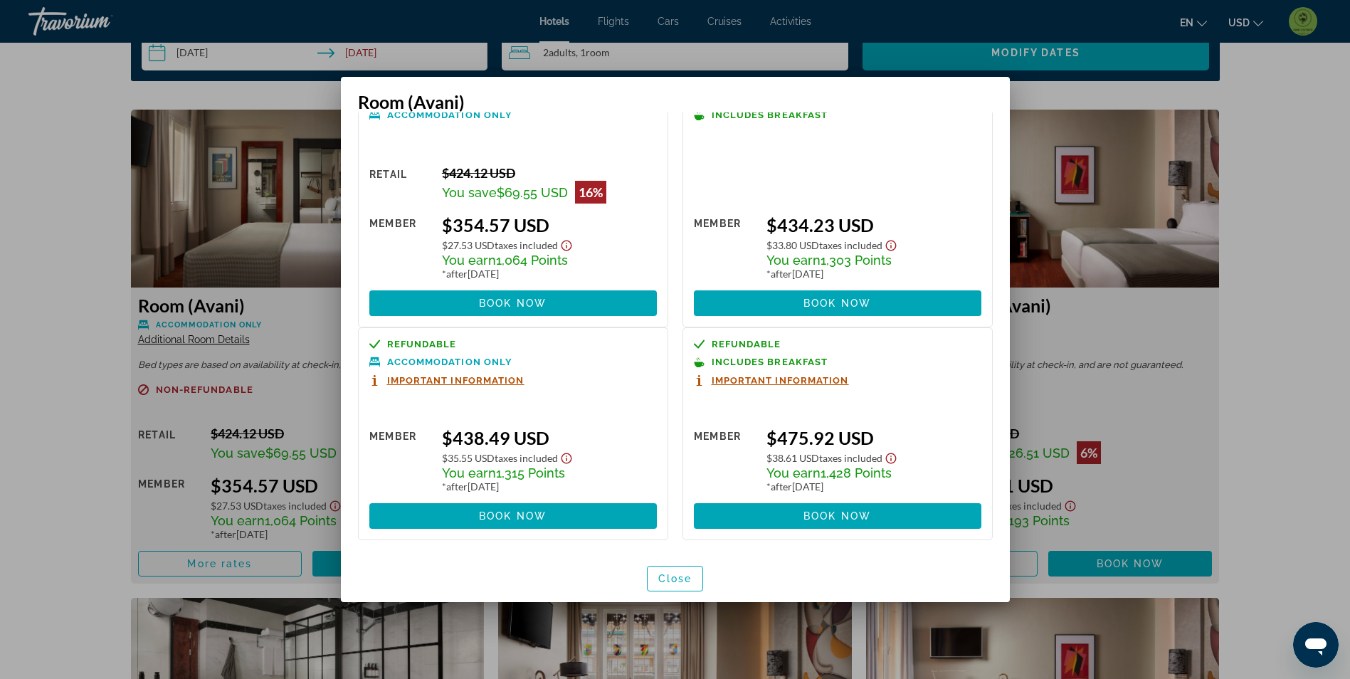
click at [37, 291] on div at bounding box center [675, 339] width 1350 height 679
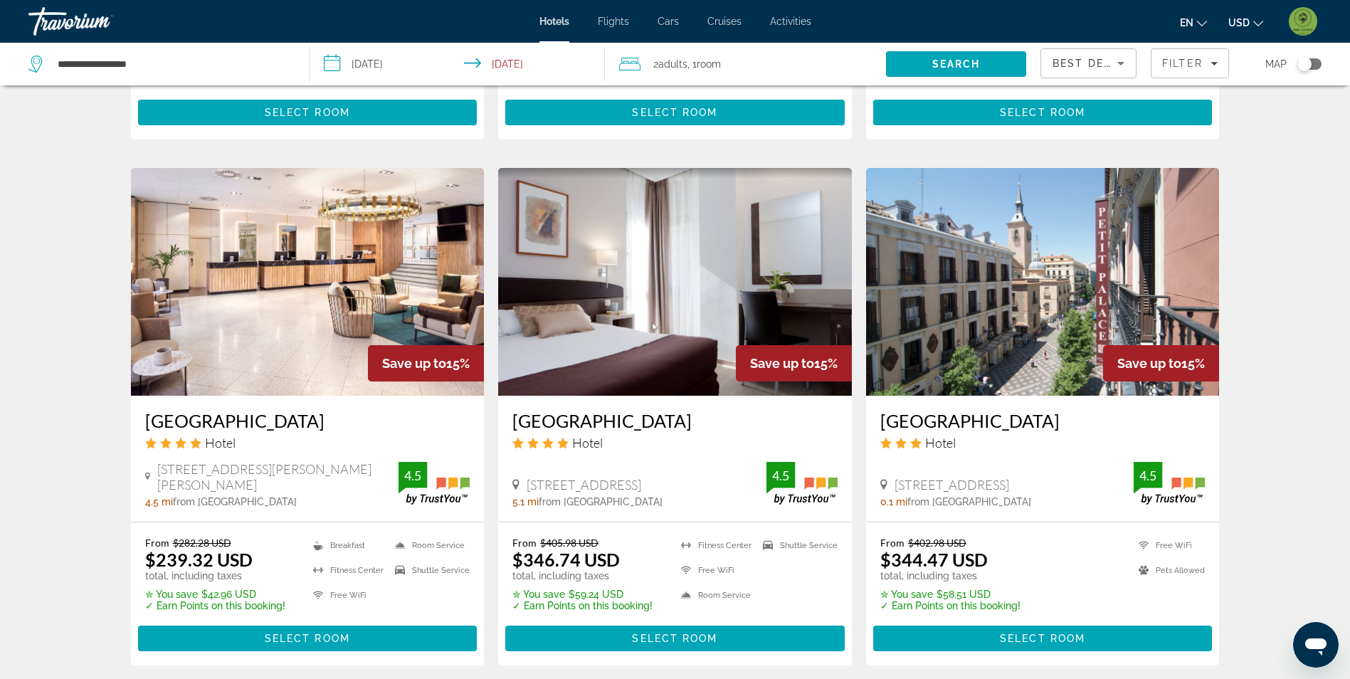
scroll to position [1566, 0]
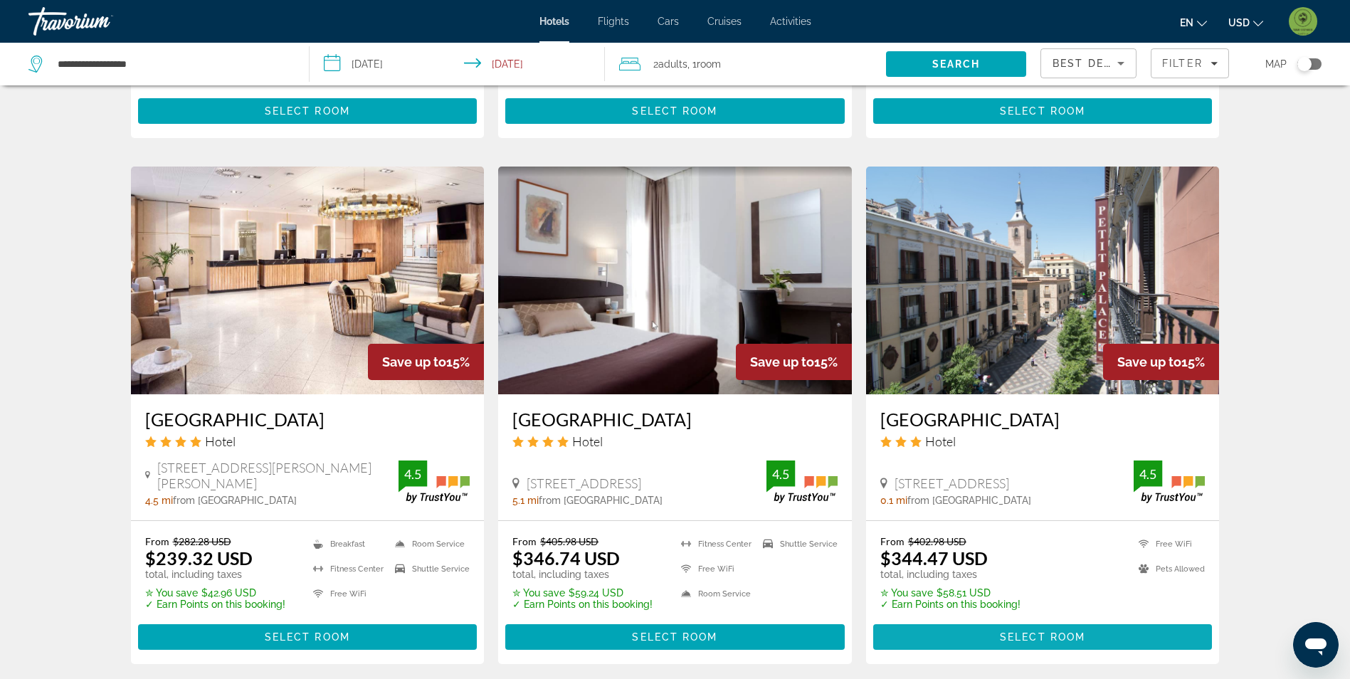
click at [1124, 620] on span "Main content" at bounding box center [1043, 637] width 340 height 34
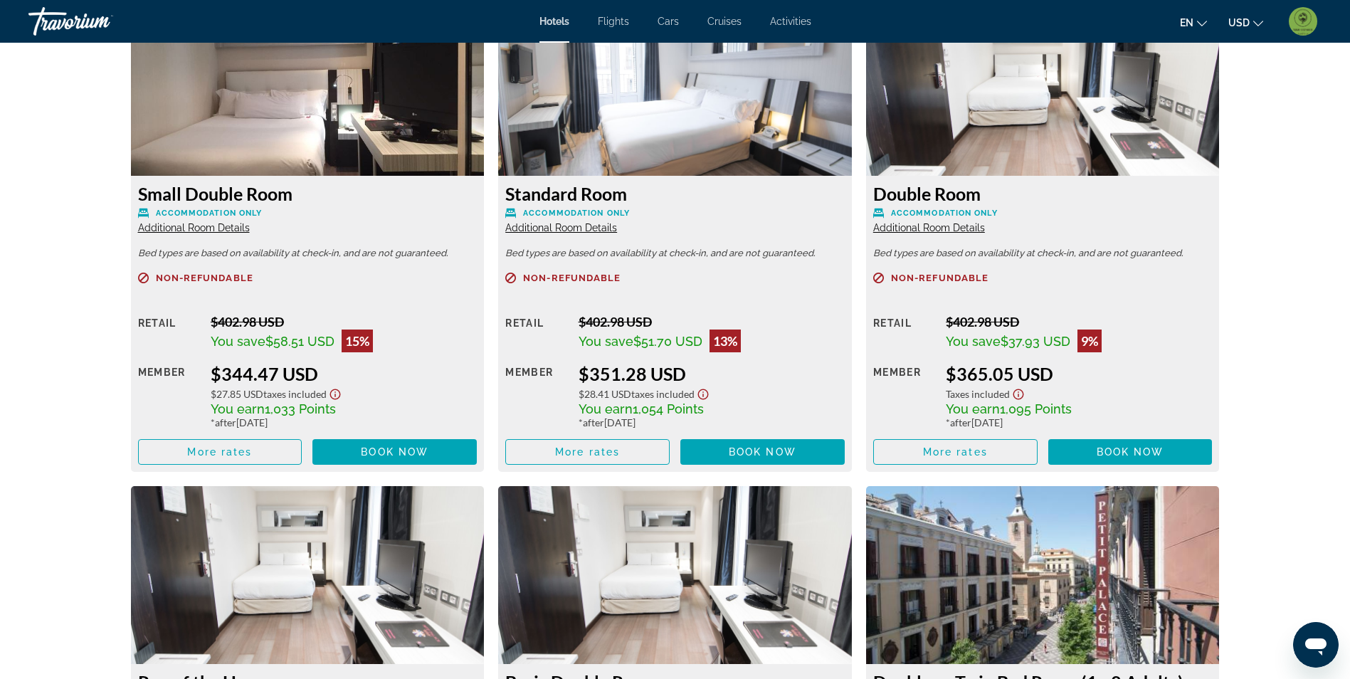
scroll to position [1922, 0]
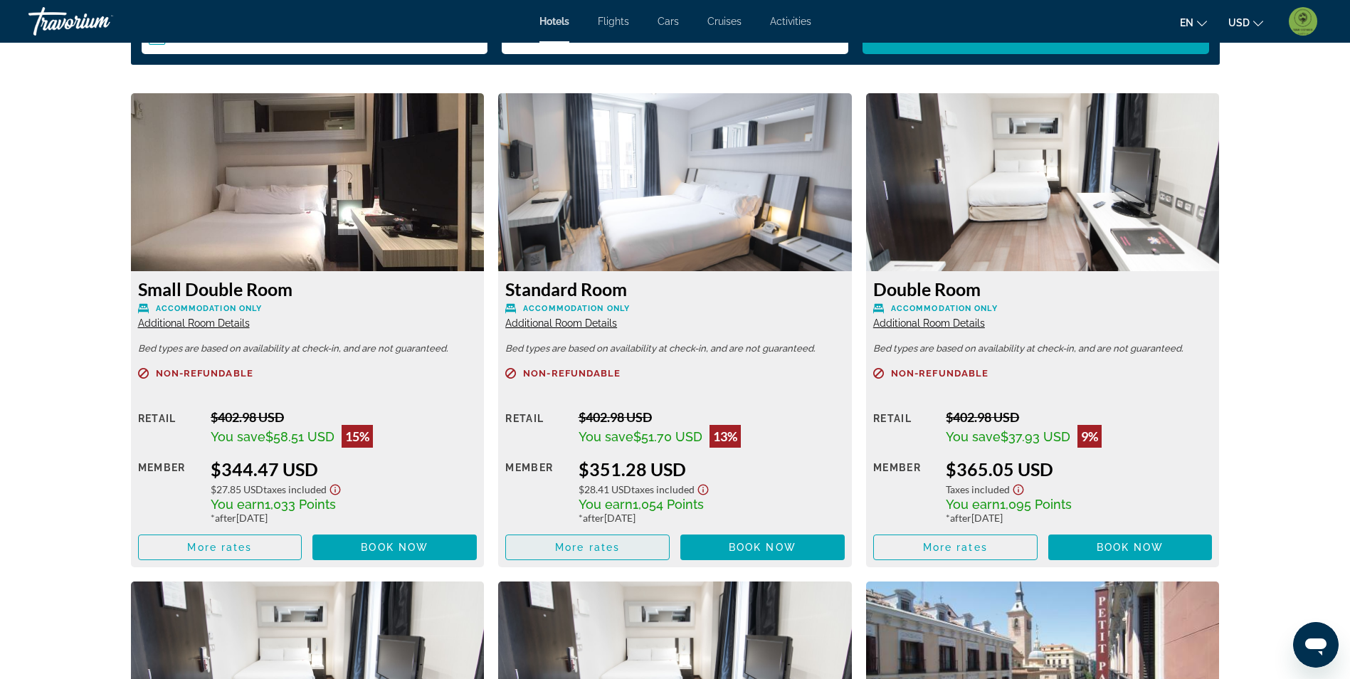
click at [617, 543] on span "More rates" at bounding box center [587, 547] width 65 height 11
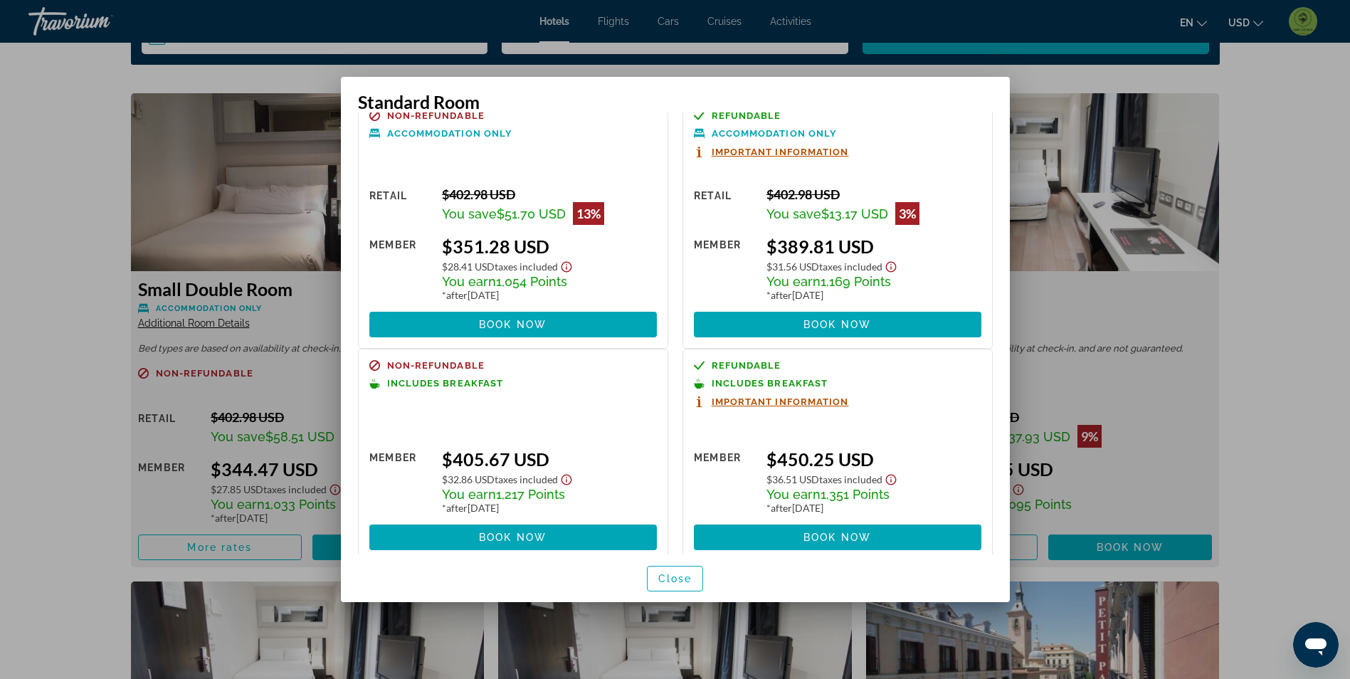
scroll to position [49, 0]
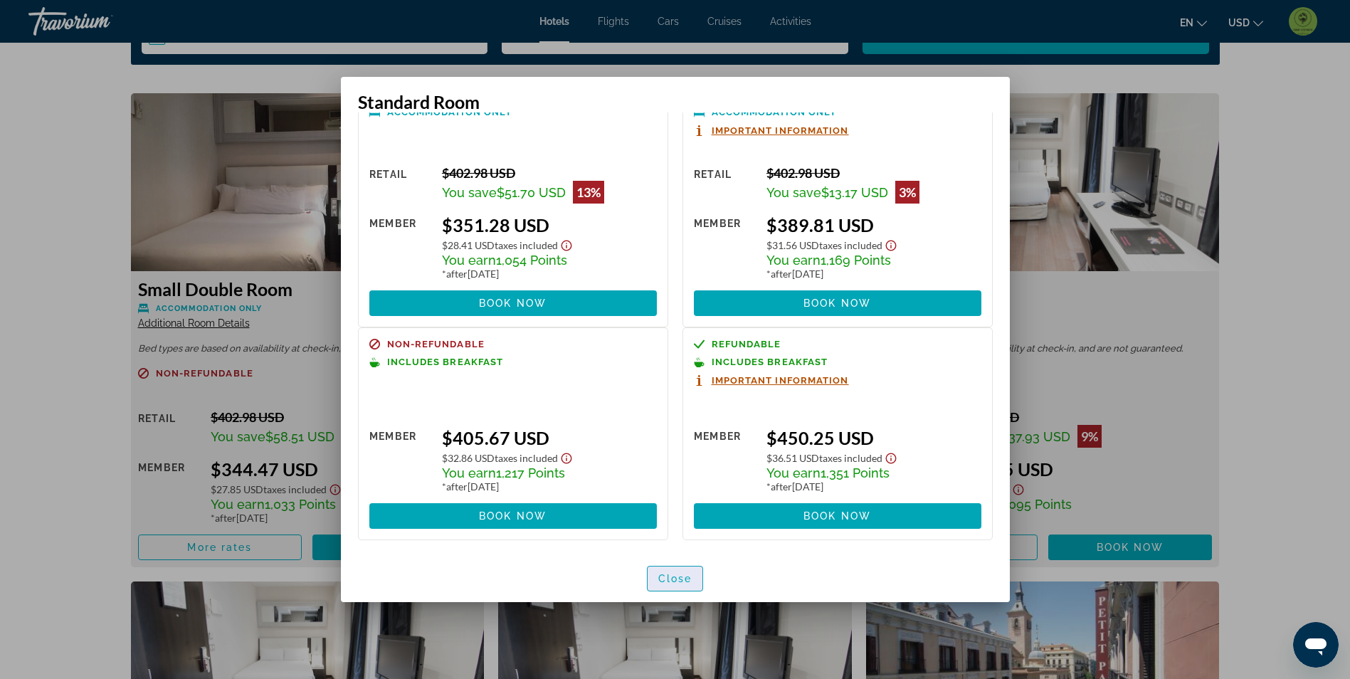
click at [676, 578] on span "Close" at bounding box center [675, 578] width 34 height 11
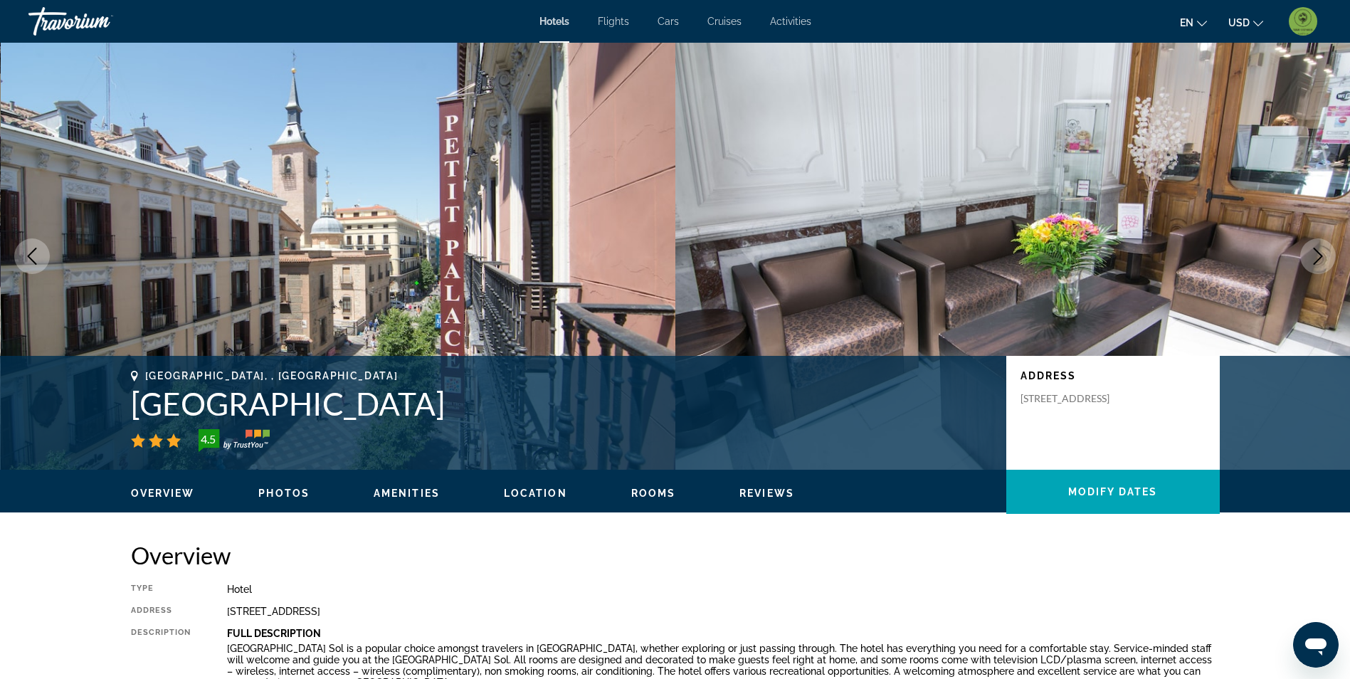
scroll to position [1922, 0]
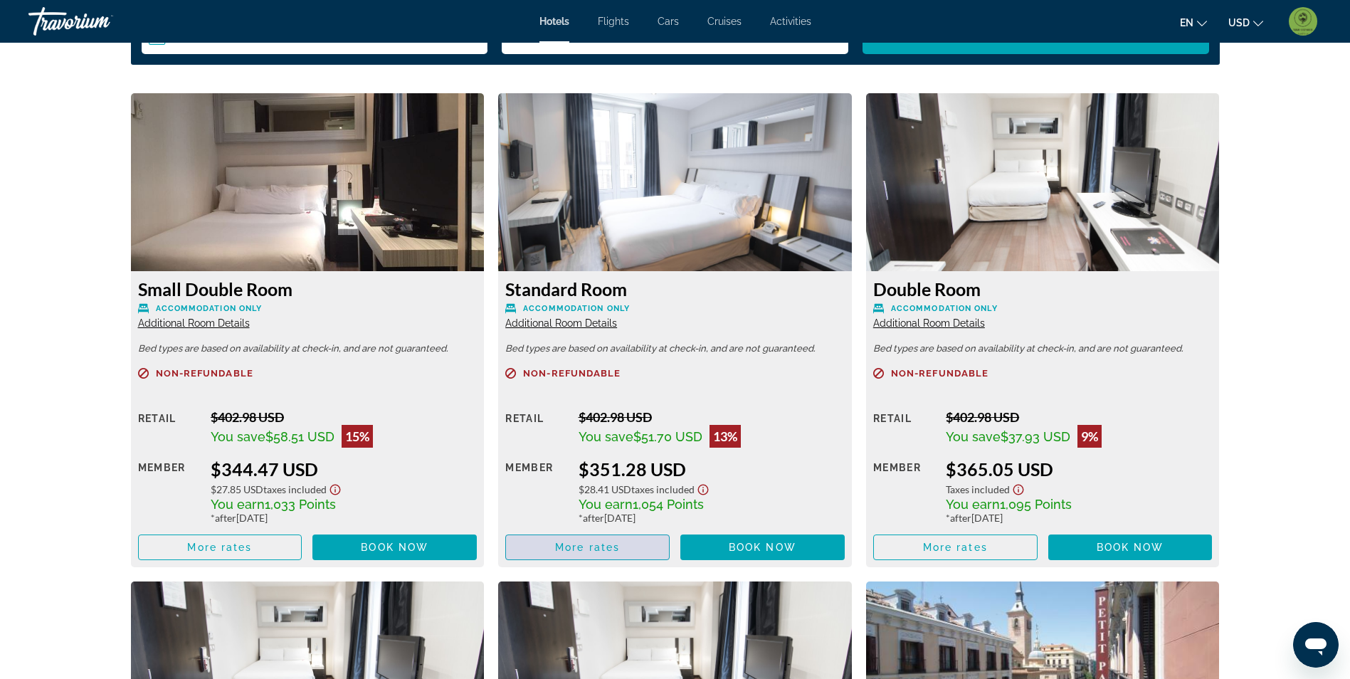
click at [594, 557] on span "Main content" at bounding box center [587, 547] width 163 height 34
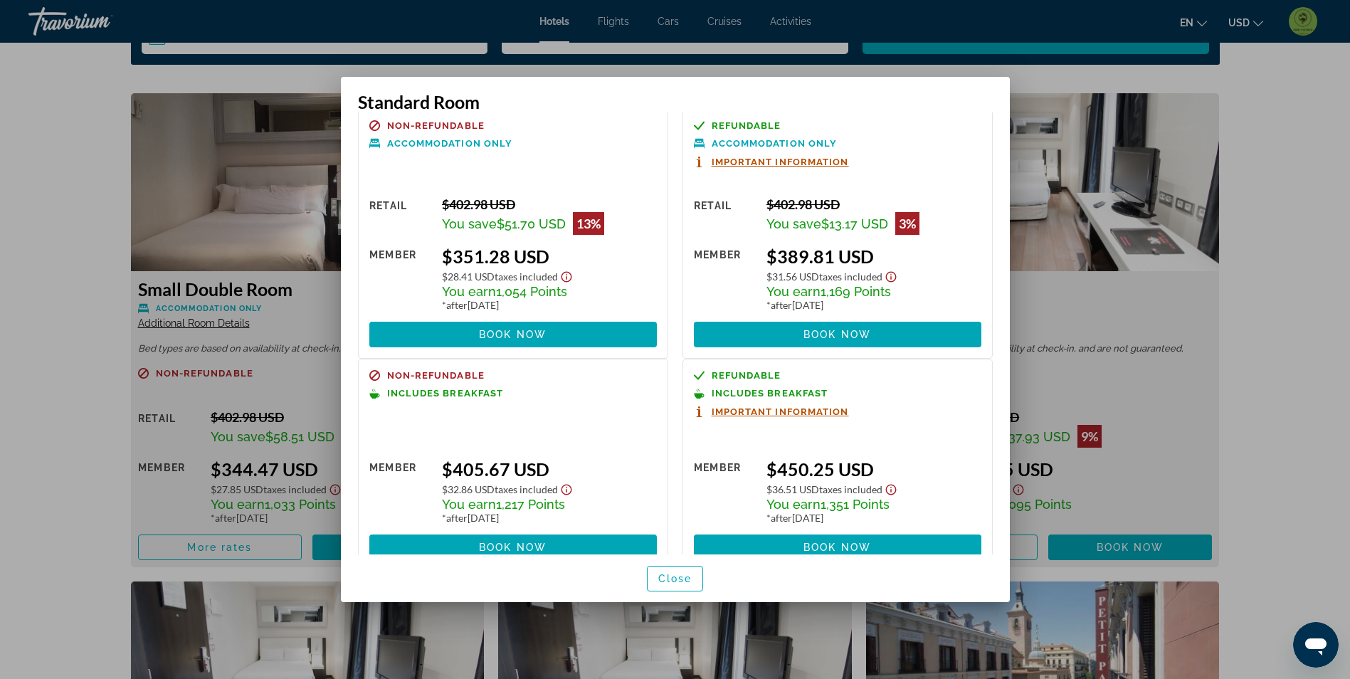
scroll to position [49, 0]
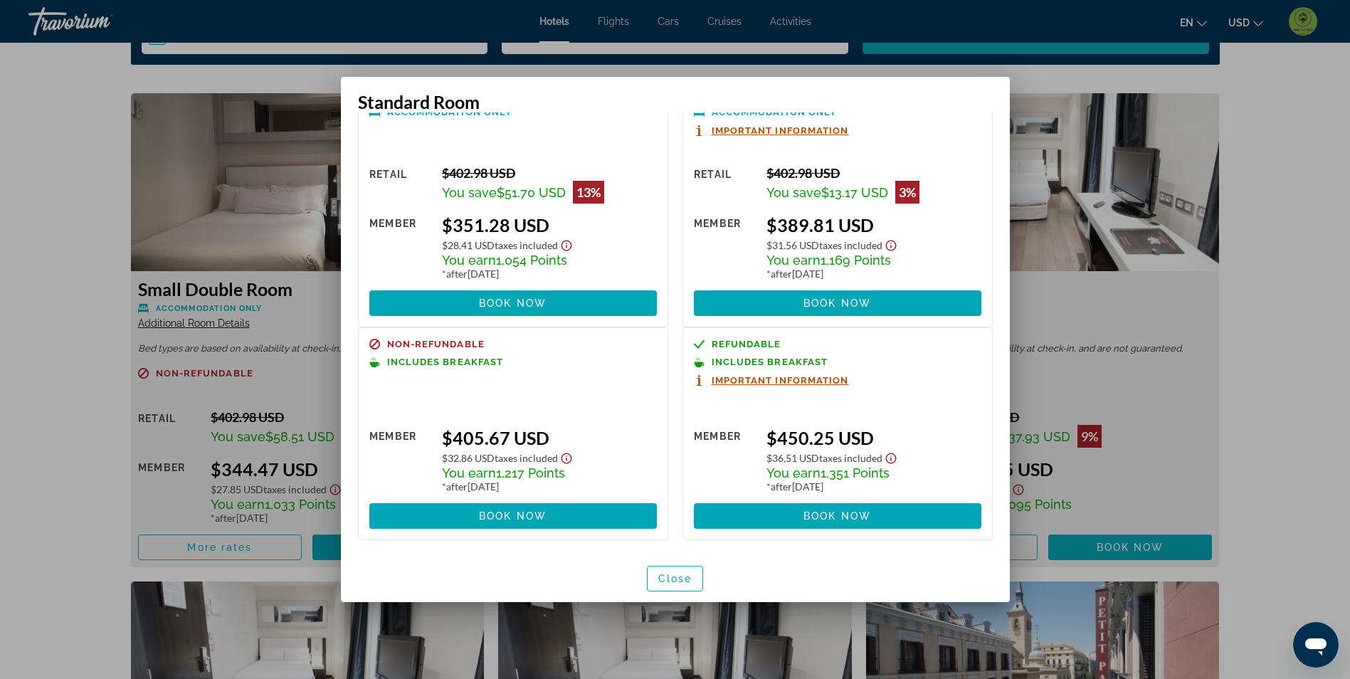
click at [19, 231] on div at bounding box center [675, 339] width 1350 height 679
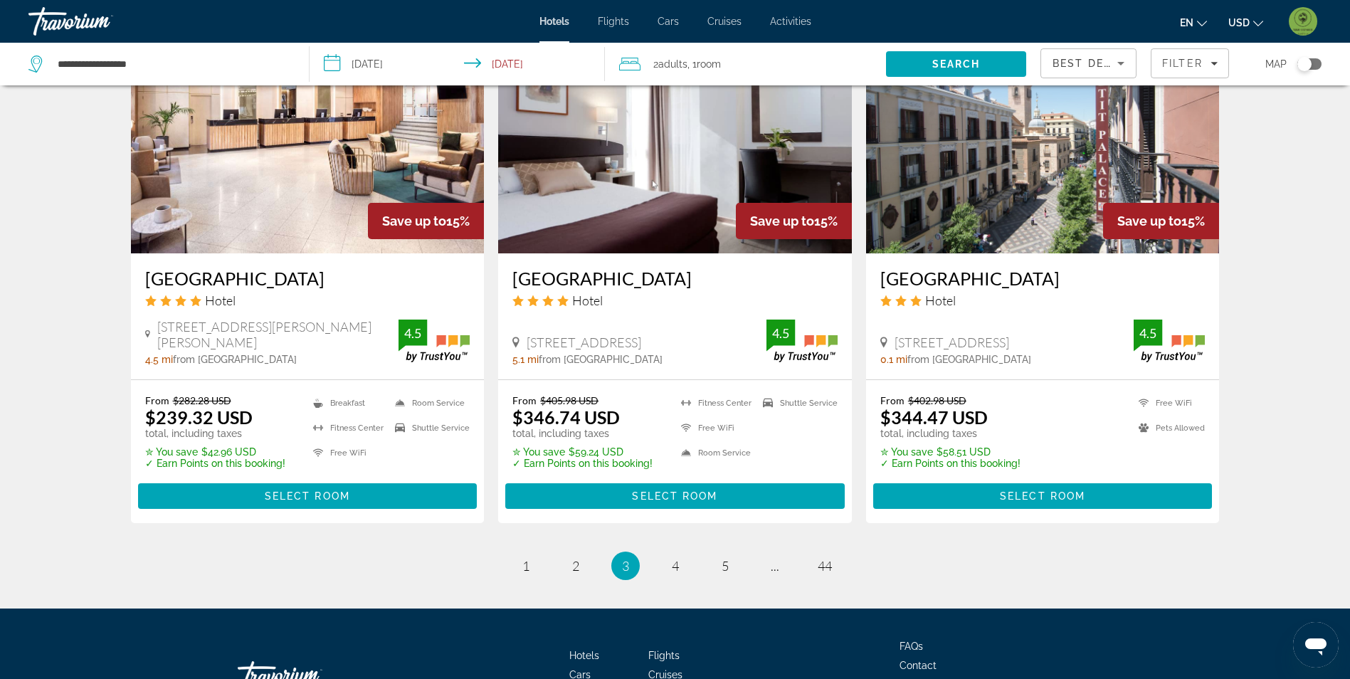
scroll to position [1708, 0]
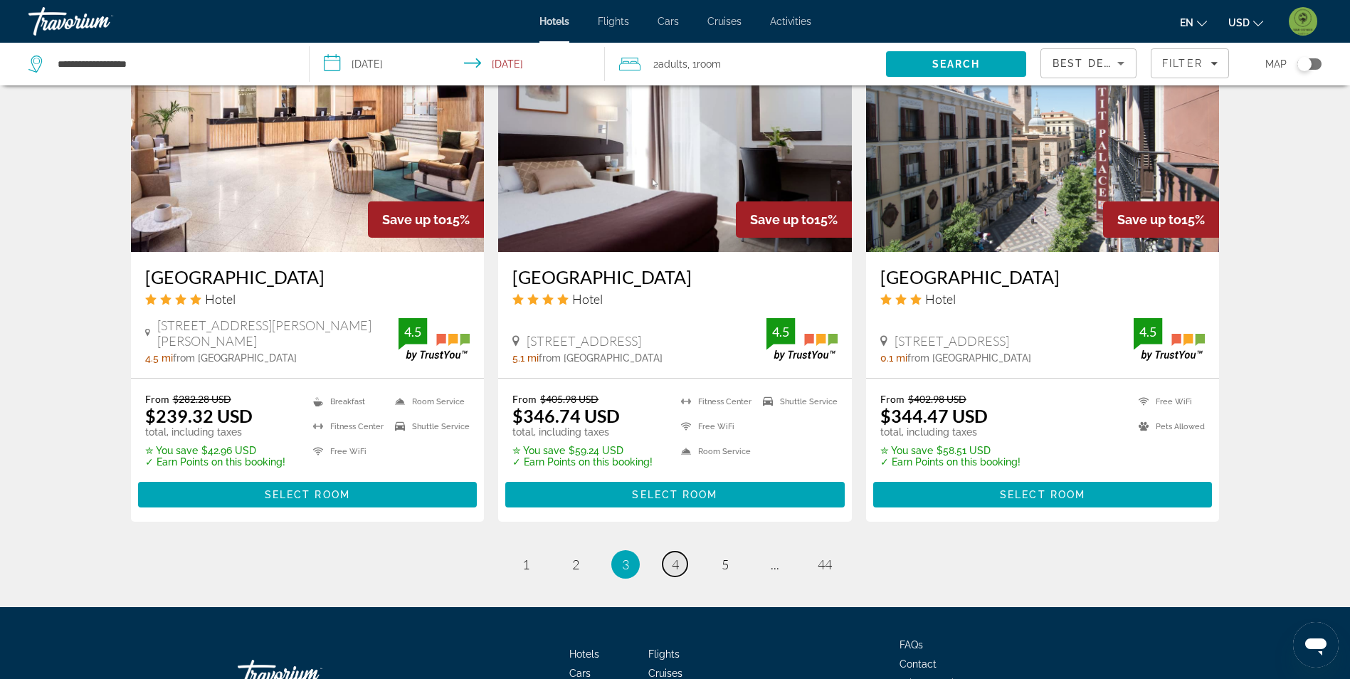
click at [673, 557] on span "4" at bounding box center [675, 565] width 7 height 16
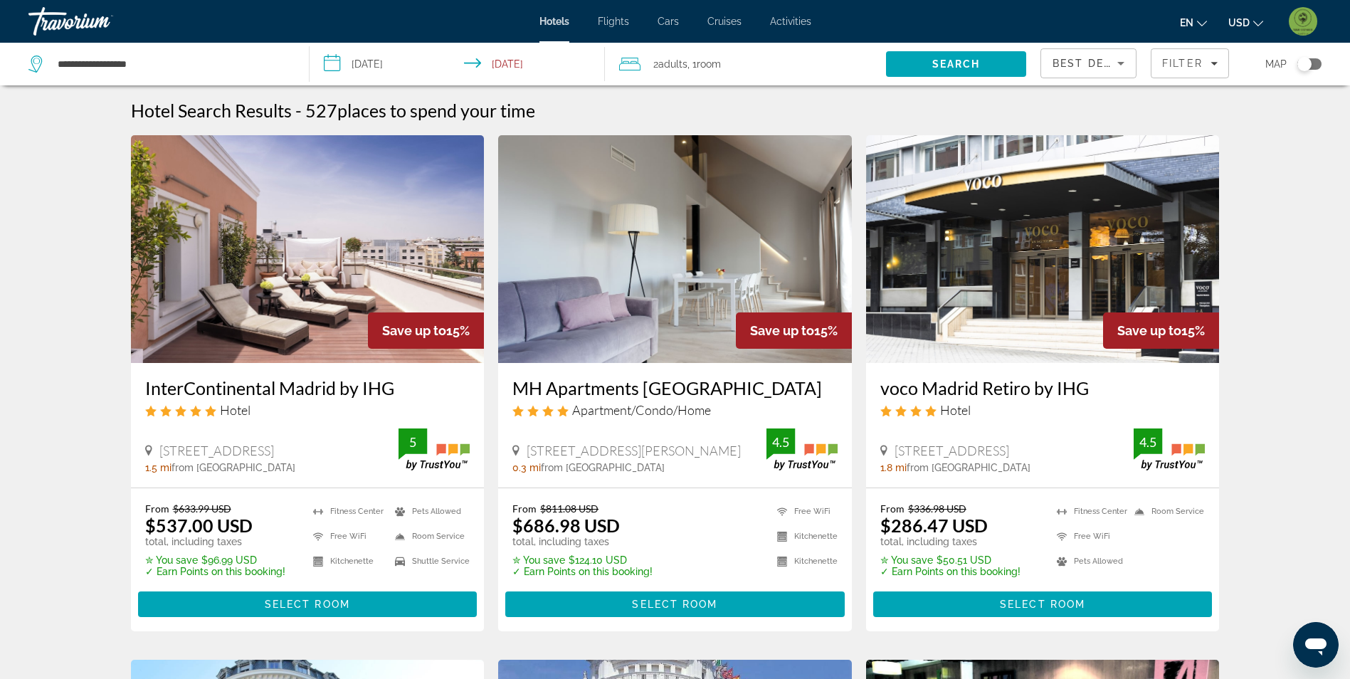
click at [269, 245] on img "Main content" at bounding box center [308, 249] width 354 height 228
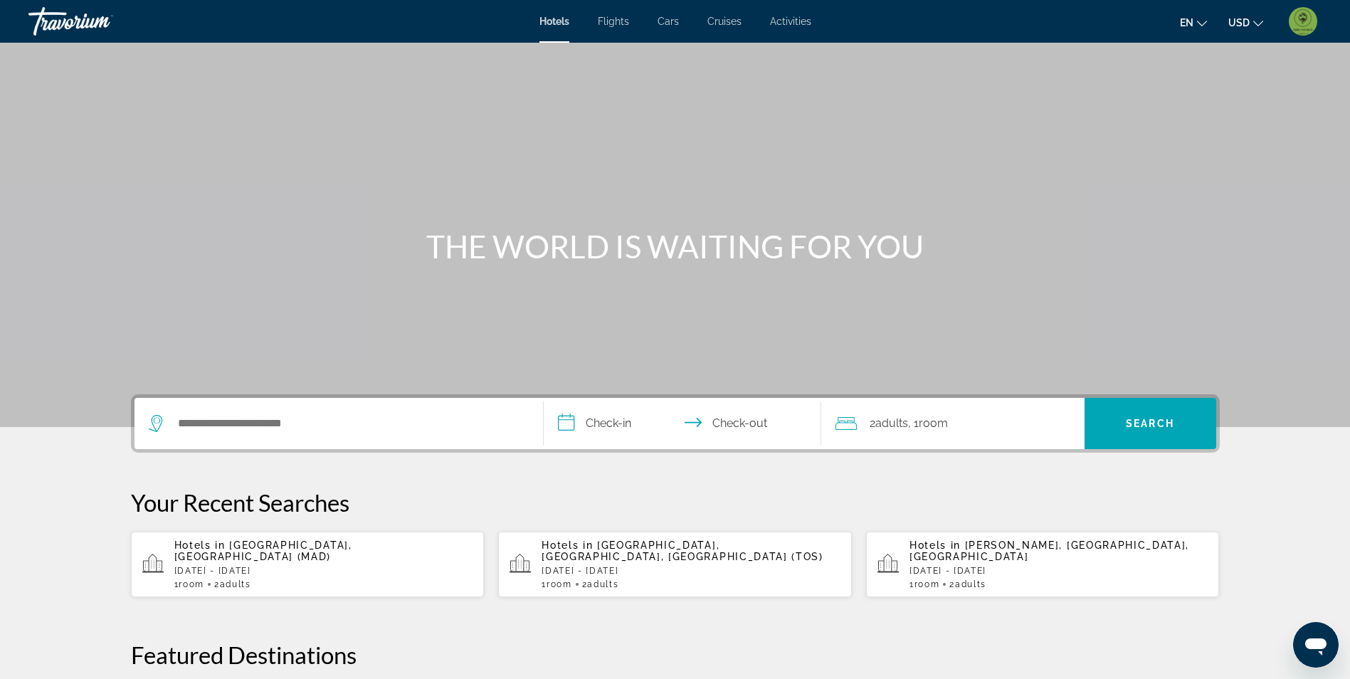
click at [300, 548] on span "[GEOGRAPHIC_DATA], [GEOGRAPHIC_DATA] (MAD)" at bounding box center [263, 551] width 178 height 23
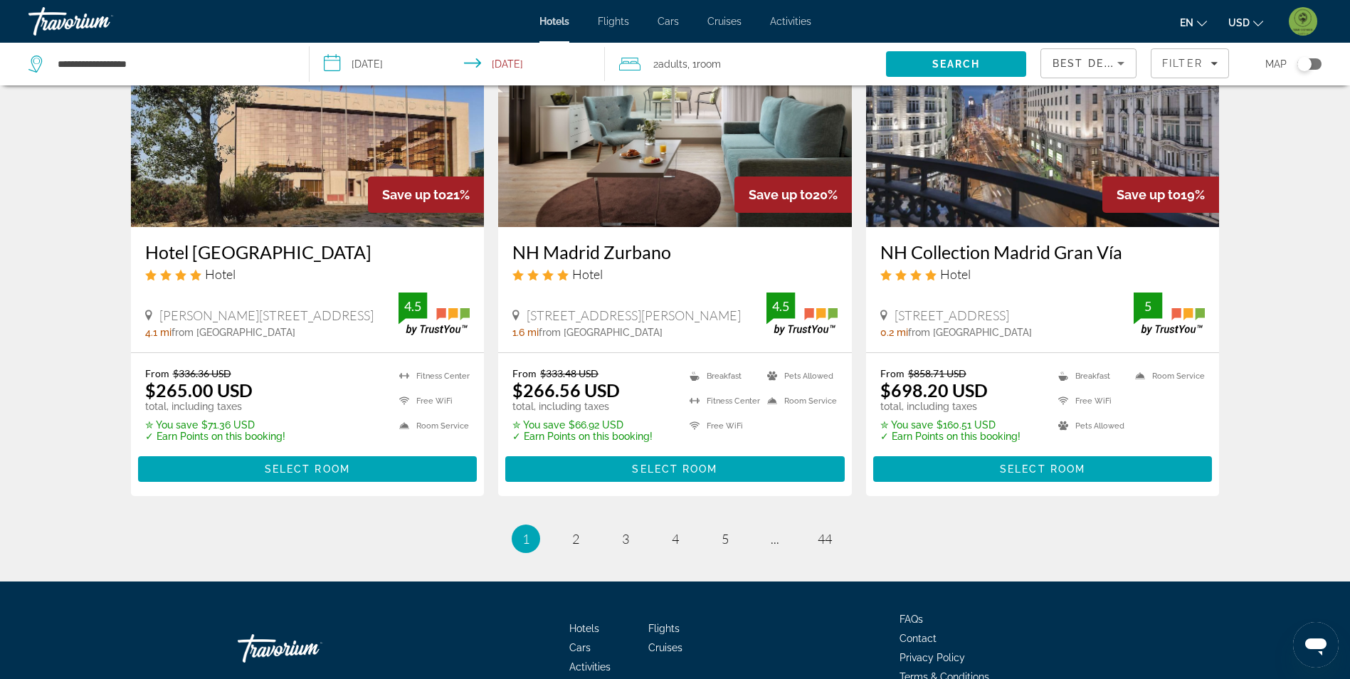
scroll to position [1758, 0]
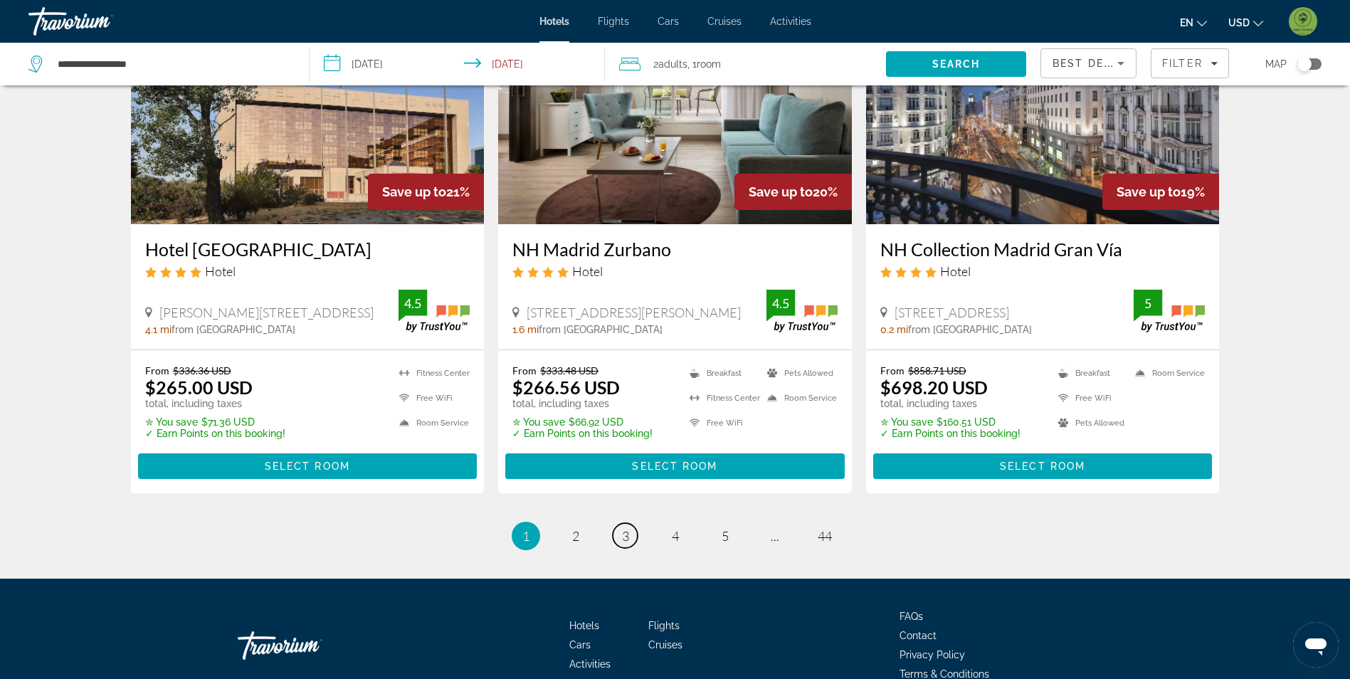
click at [619, 523] on link "page 3" at bounding box center [625, 535] width 25 height 25
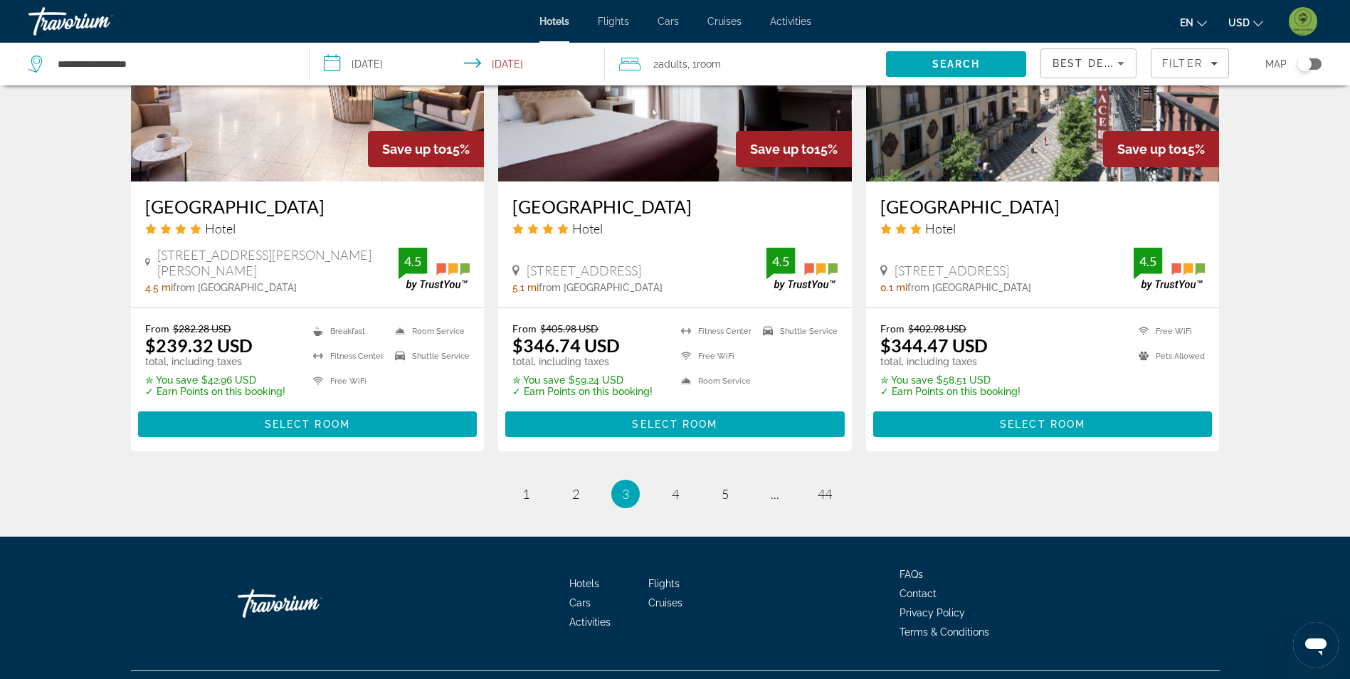
scroll to position [1780, 0]
click at [673, 485] on span "4" at bounding box center [675, 493] width 7 height 16
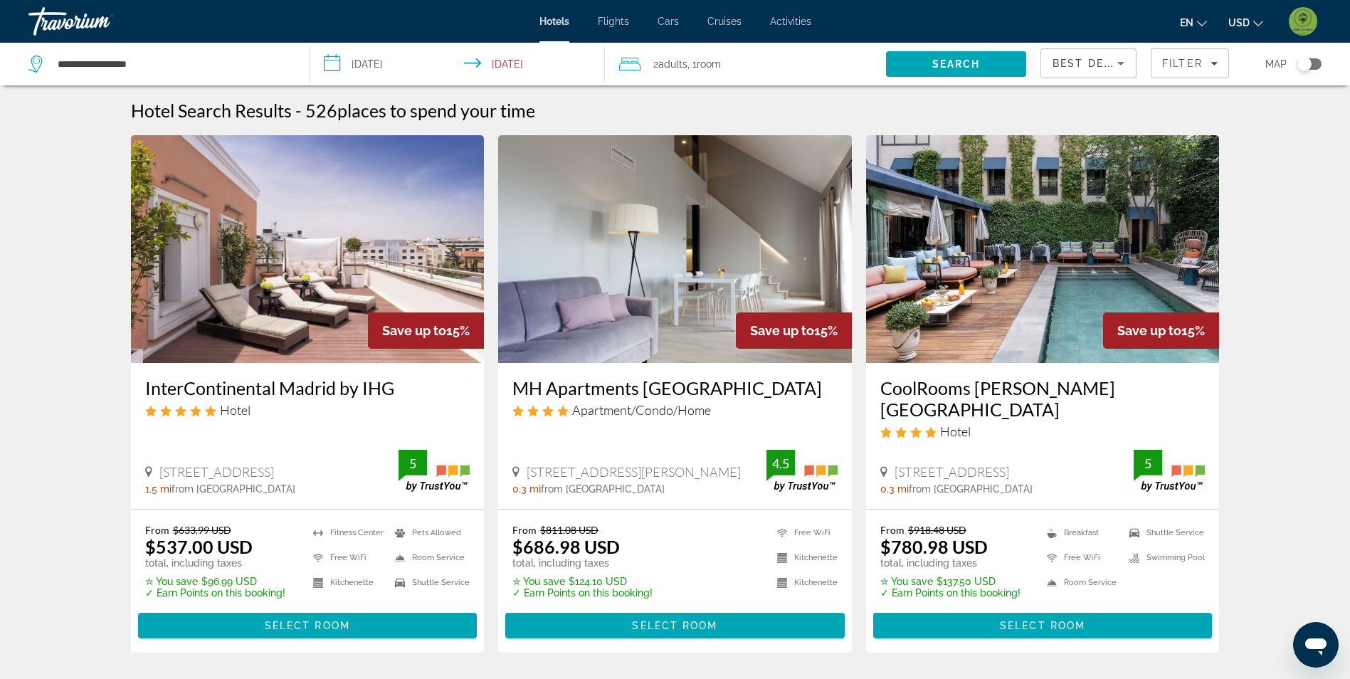
click at [325, 293] on img "Main content" at bounding box center [308, 249] width 354 height 228
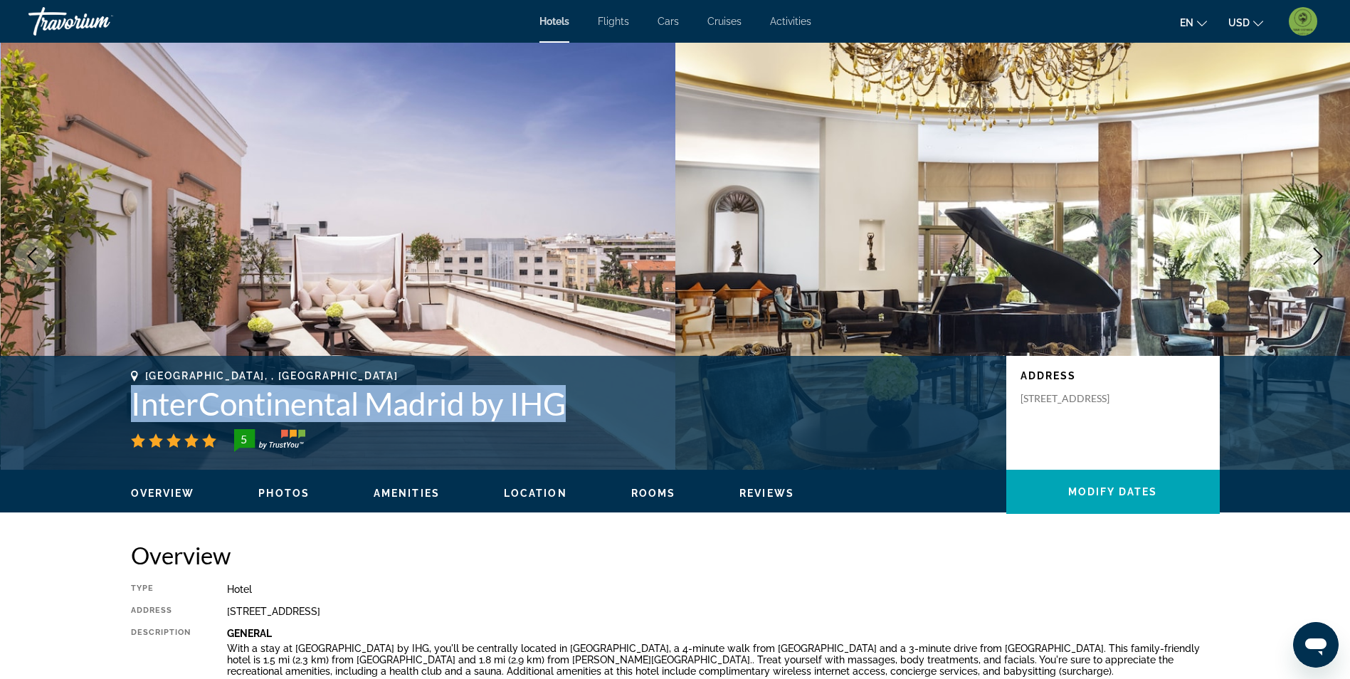
drag, startPoint x: 130, startPoint y: 405, endPoint x: 567, endPoint y: 404, distance: 437.8
click at [567, 404] on div "Madrid, , Spain InterContinental Madrid by IHG 5 Address Paseo De La Castellana…" at bounding box center [676, 412] width 1146 height 85
drag, startPoint x: 567, startPoint y: 404, endPoint x: 560, endPoint y: 404, distance: 7.2
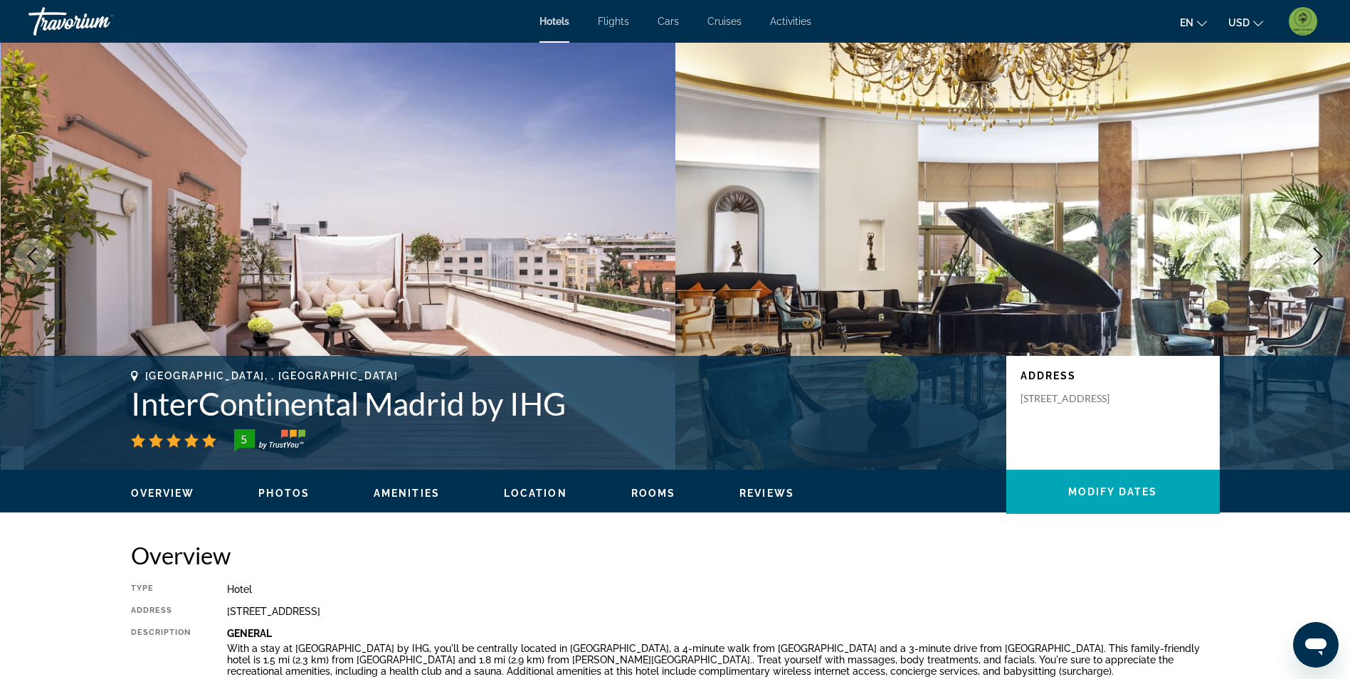
click at [288, 486] on ul "Overview Photos Amenities Location Rooms Reviews Modify Dates" at bounding box center [675, 492] width 1089 height 16
click at [298, 490] on span "Photos" at bounding box center [283, 493] width 51 height 11
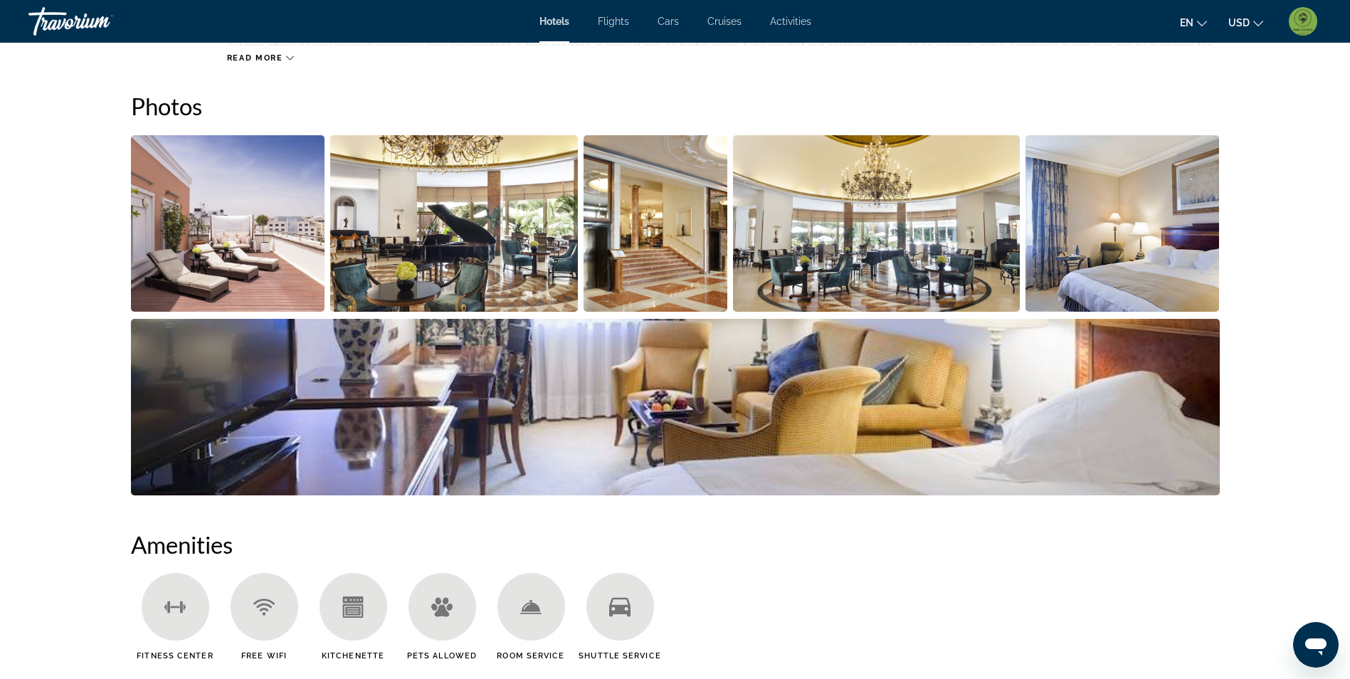
scroll to position [695, 0]
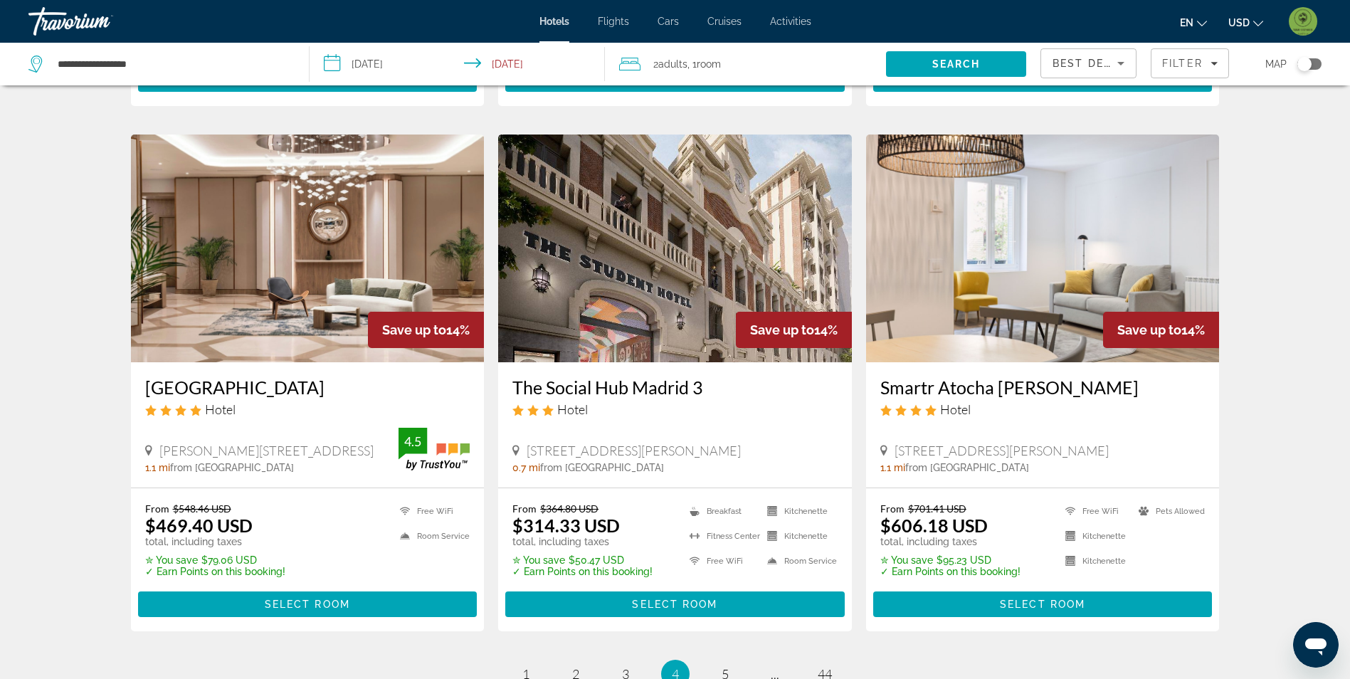
scroll to position [1637, 0]
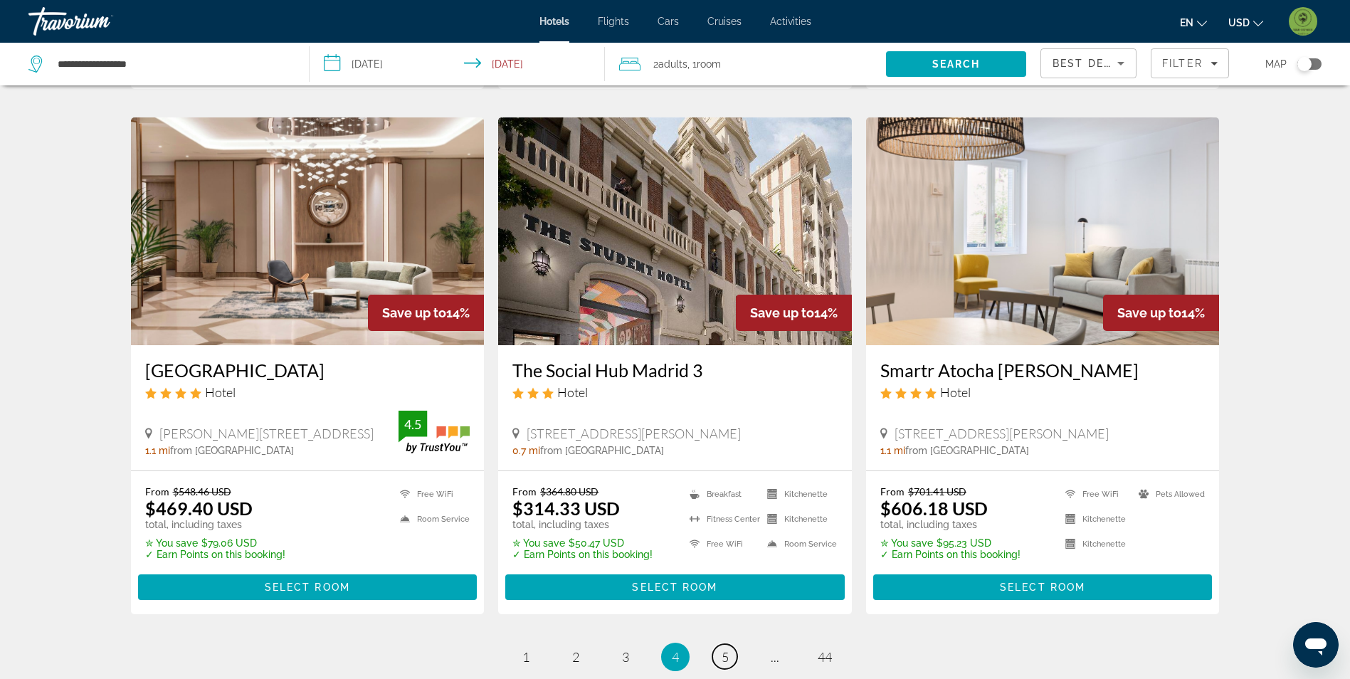
click at [716, 644] on link "page 5" at bounding box center [725, 656] width 25 height 25
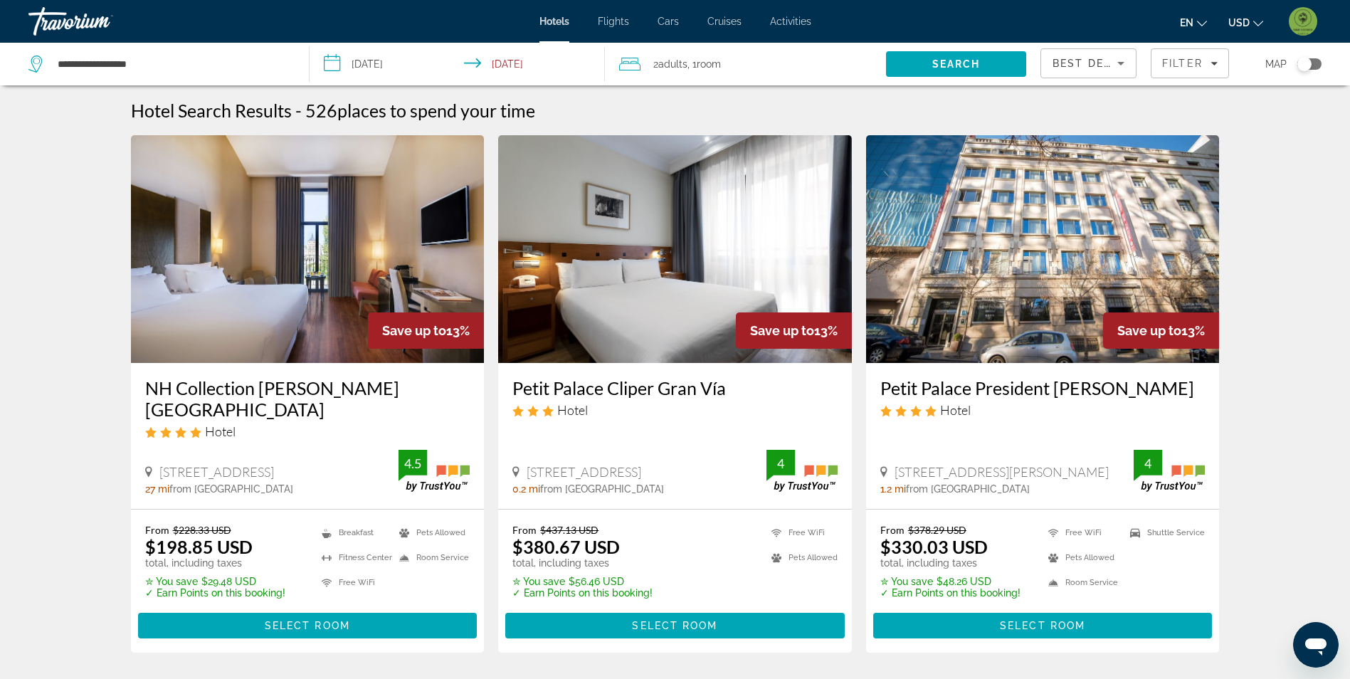
click at [661, 320] on img "Main content" at bounding box center [675, 249] width 354 height 228
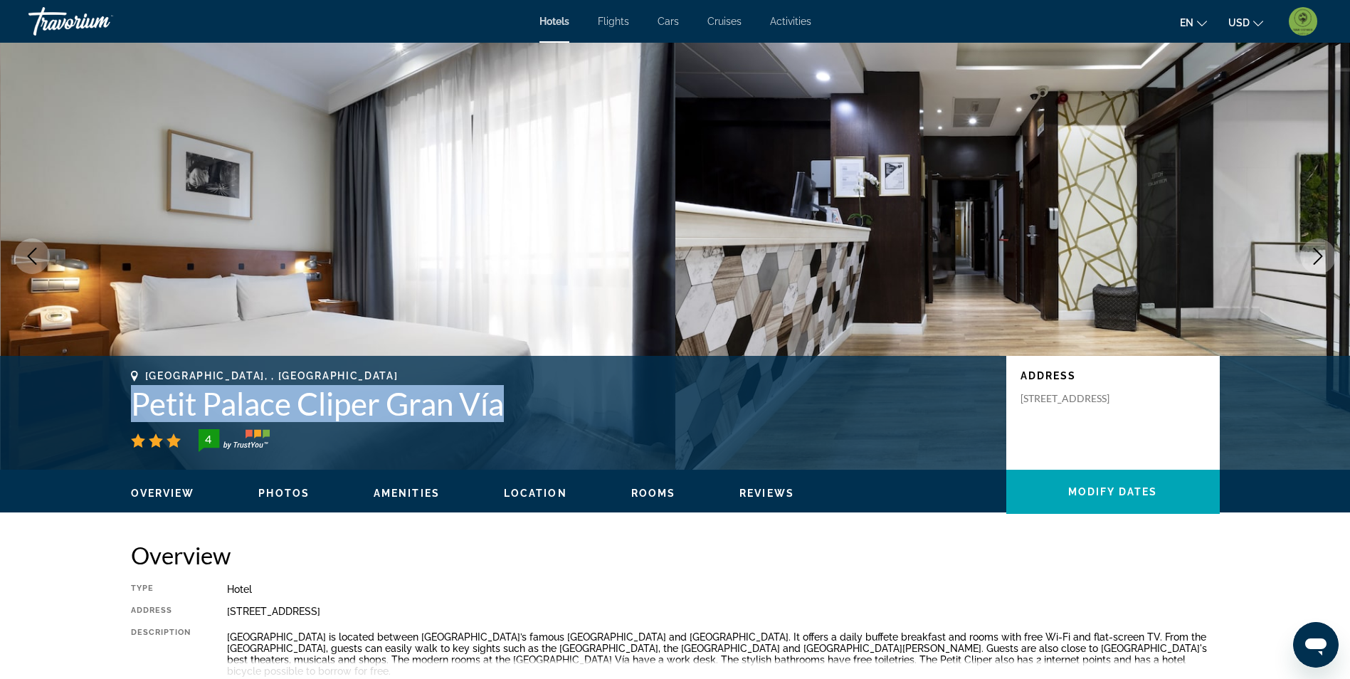
drag, startPoint x: 132, startPoint y: 399, endPoint x: 528, endPoint y: 425, distance: 396.7
click at [528, 425] on div "Madrid, , Spain Petit Palace Cliper Gran Vía 4" at bounding box center [561, 411] width 861 height 82
drag, startPoint x: 528, startPoint y: 425, endPoint x: 482, endPoint y: 406, distance: 50.1
copy div "Petit Palace Cliper Gran Vía"
drag, startPoint x: 223, startPoint y: 614, endPoint x: 426, endPoint y: 601, distance: 203.3
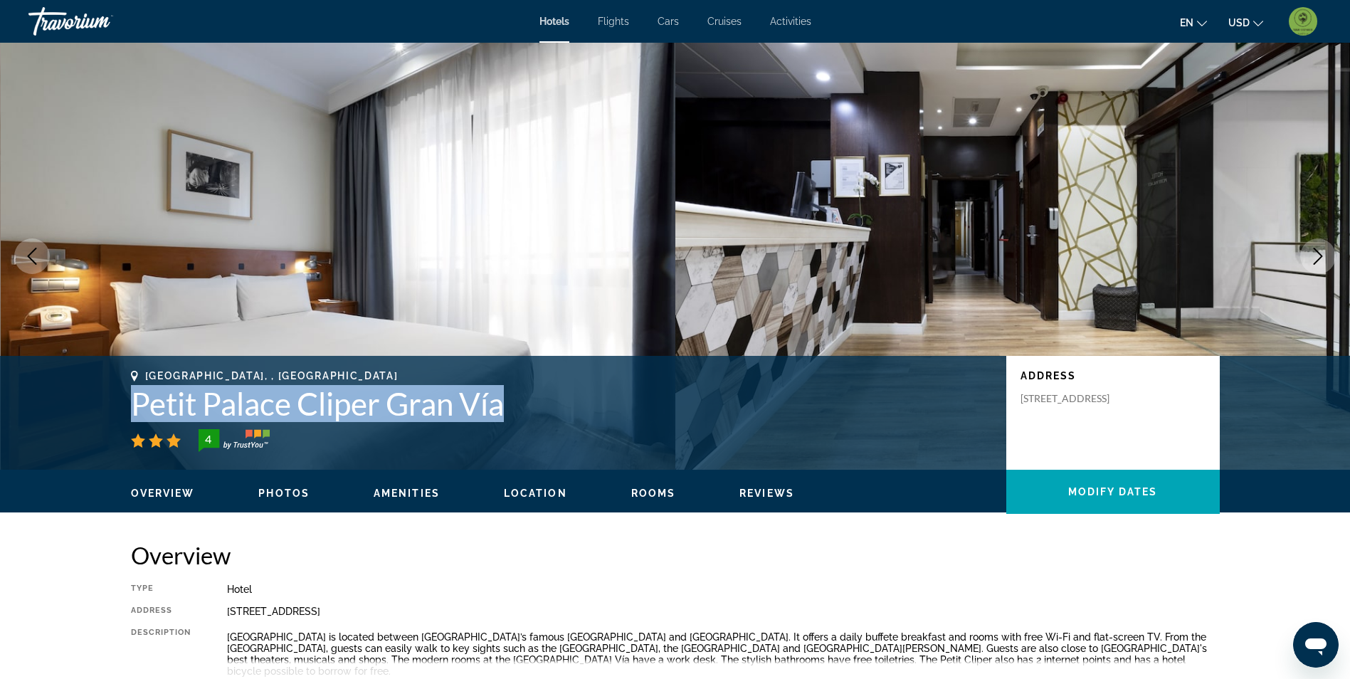
click at [426, 601] on div "Type Hotel Address Calle De Chinchilla 6, Madrid 28013, Spain Description Petit…" at bounding box center [675, 641] width 1089 height 115
drag, startPoint x: 426, startPoint y: 601, endPoint x: 413, endPoint y: 603, distance: 13.0
copy div "Calle De Chinchilla 6, Madrid 28013, Spain"
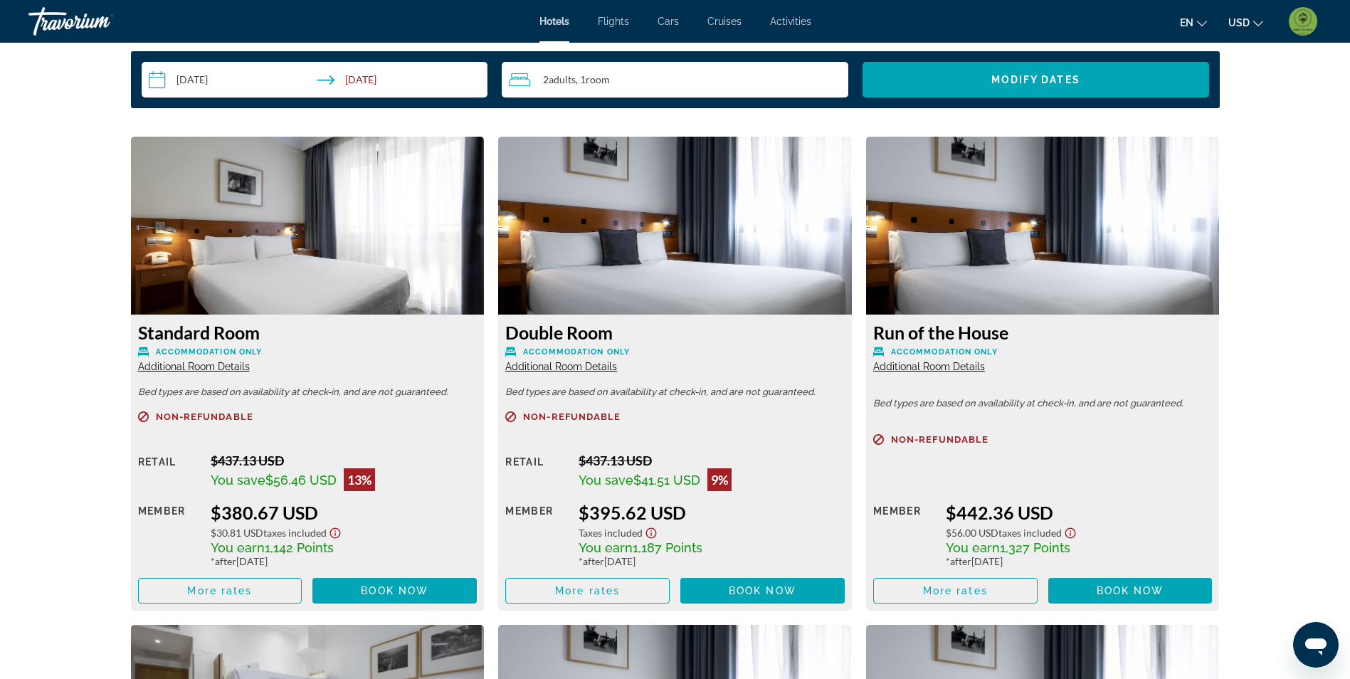
scroll to position [1851, 0]
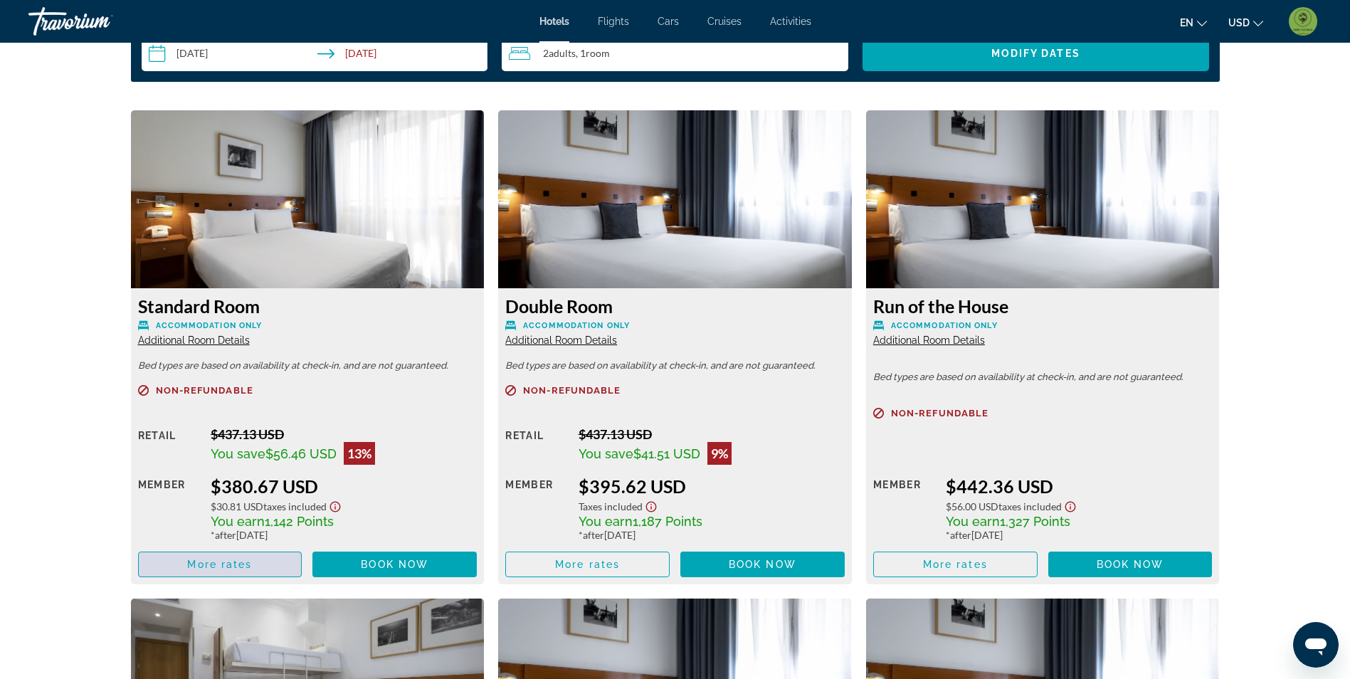
click at [226, 552] on button "More rates" at bounding box center [220, 565] width 164 height 26
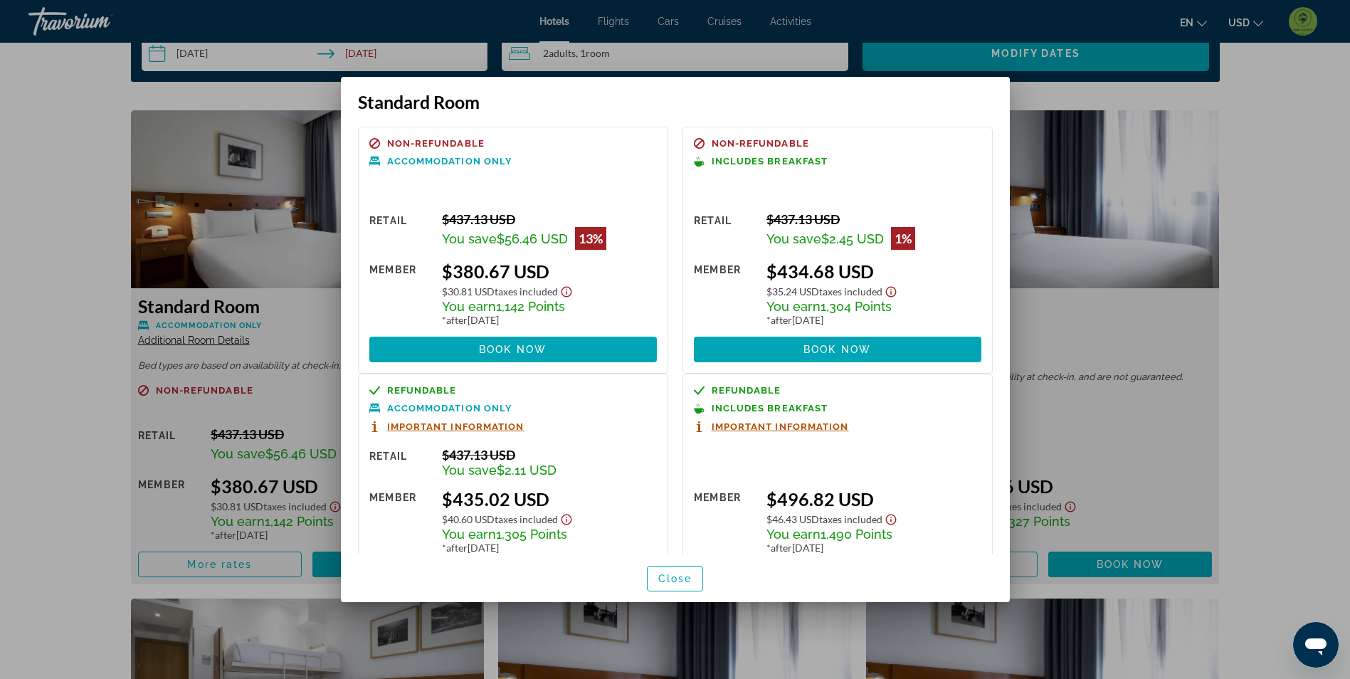
scroll to position [61, 0]
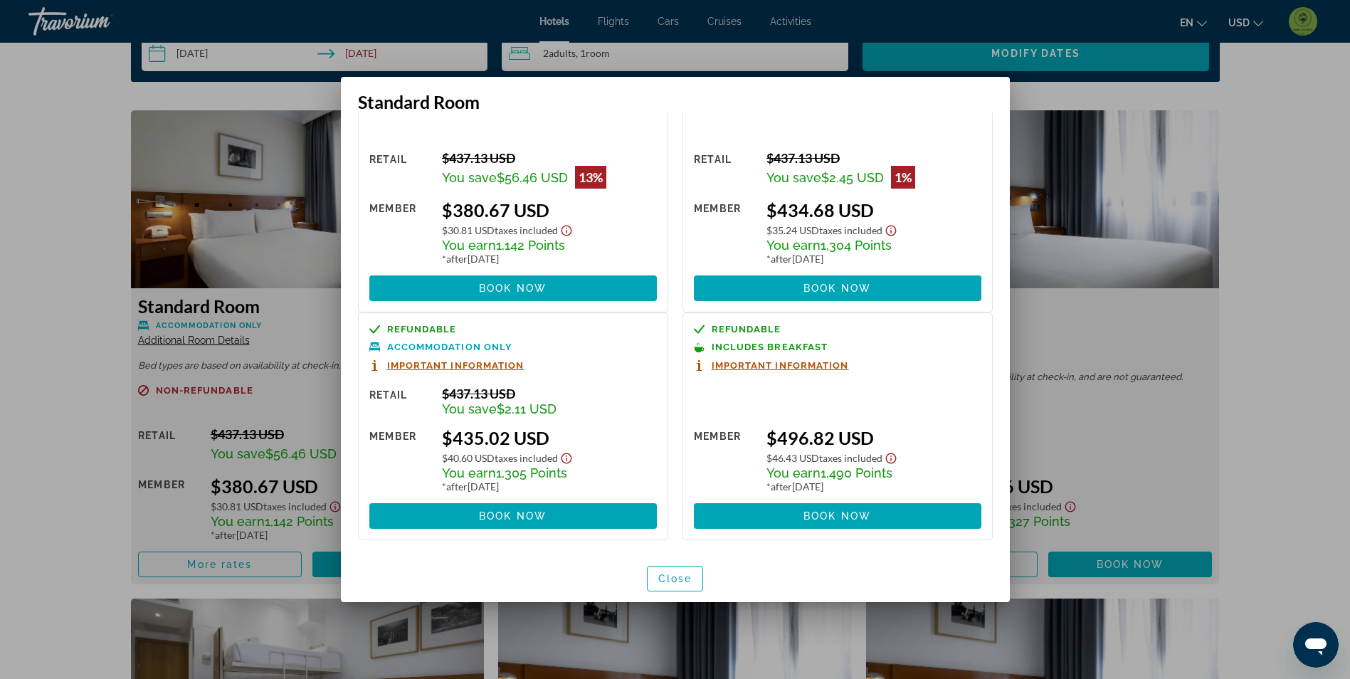
click at [61, 217] on div at bounding box center [675, 339] width 1350 height 679
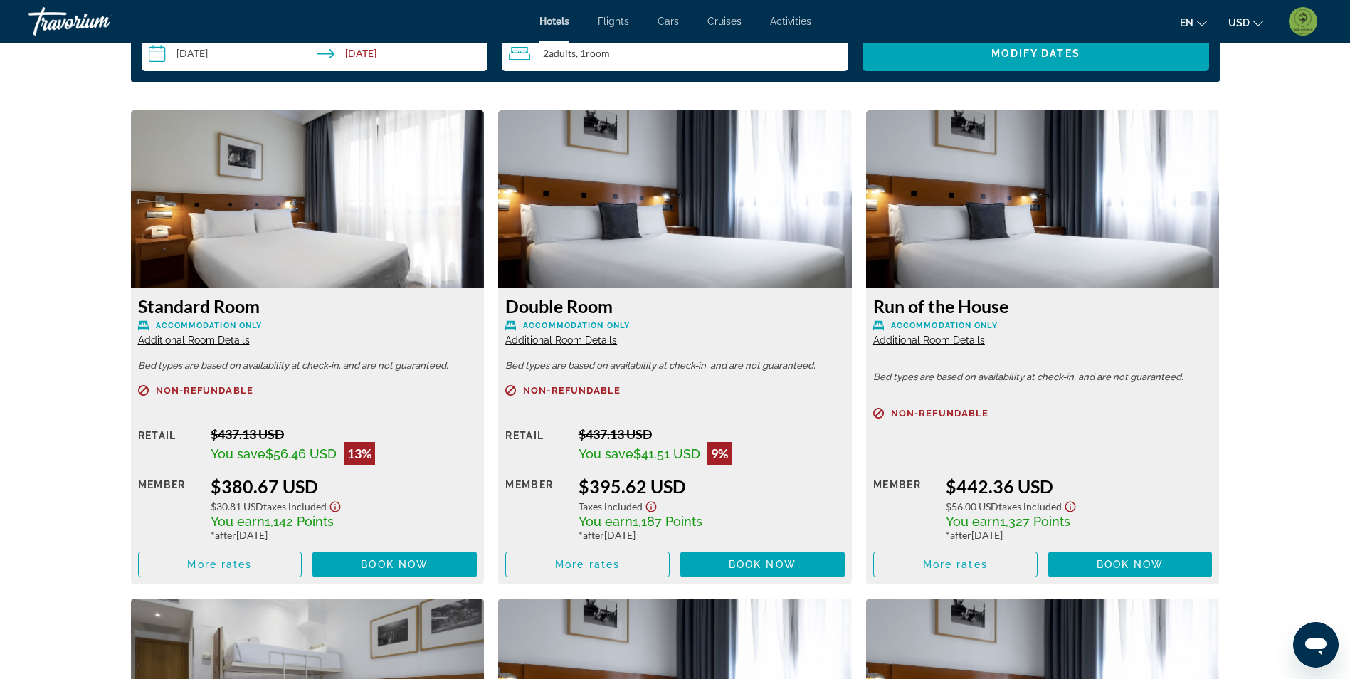
scroll to position [1851, 0]
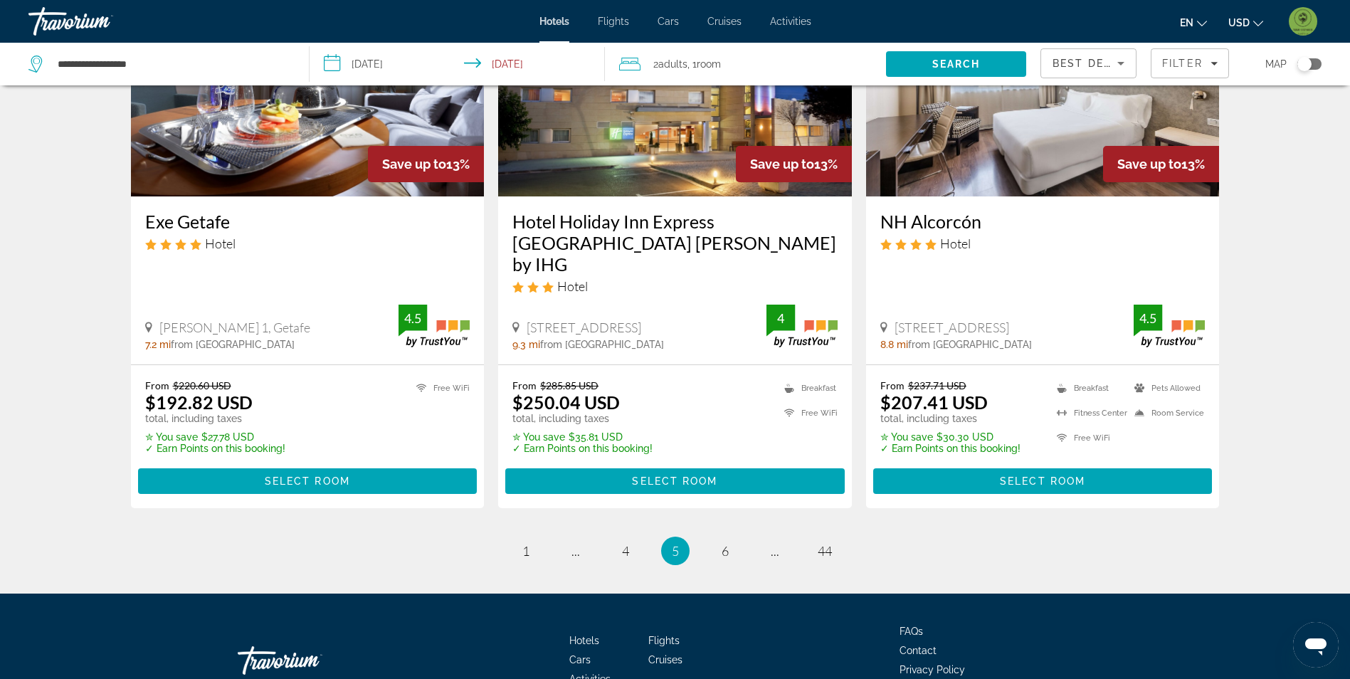
scroll to position [1809, 0]
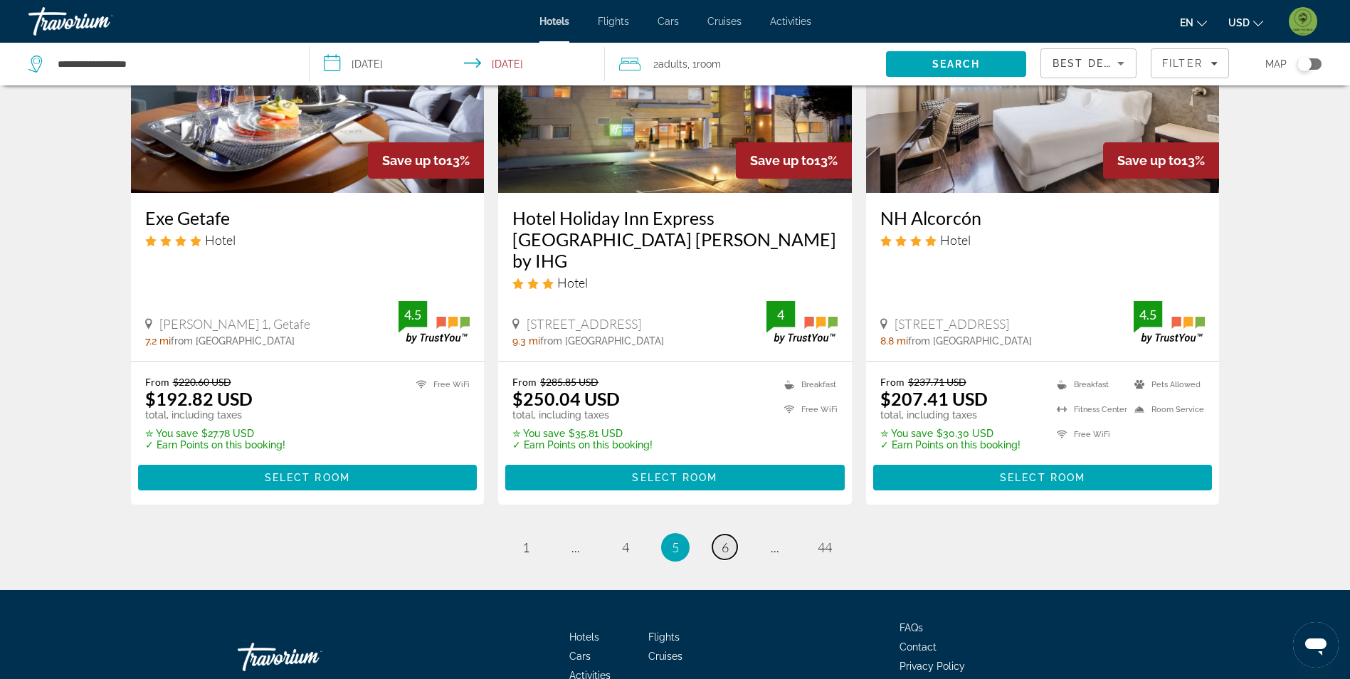
click at [729, 535] on link "page 6" at bounding box center [725, 547] width 25 height 25
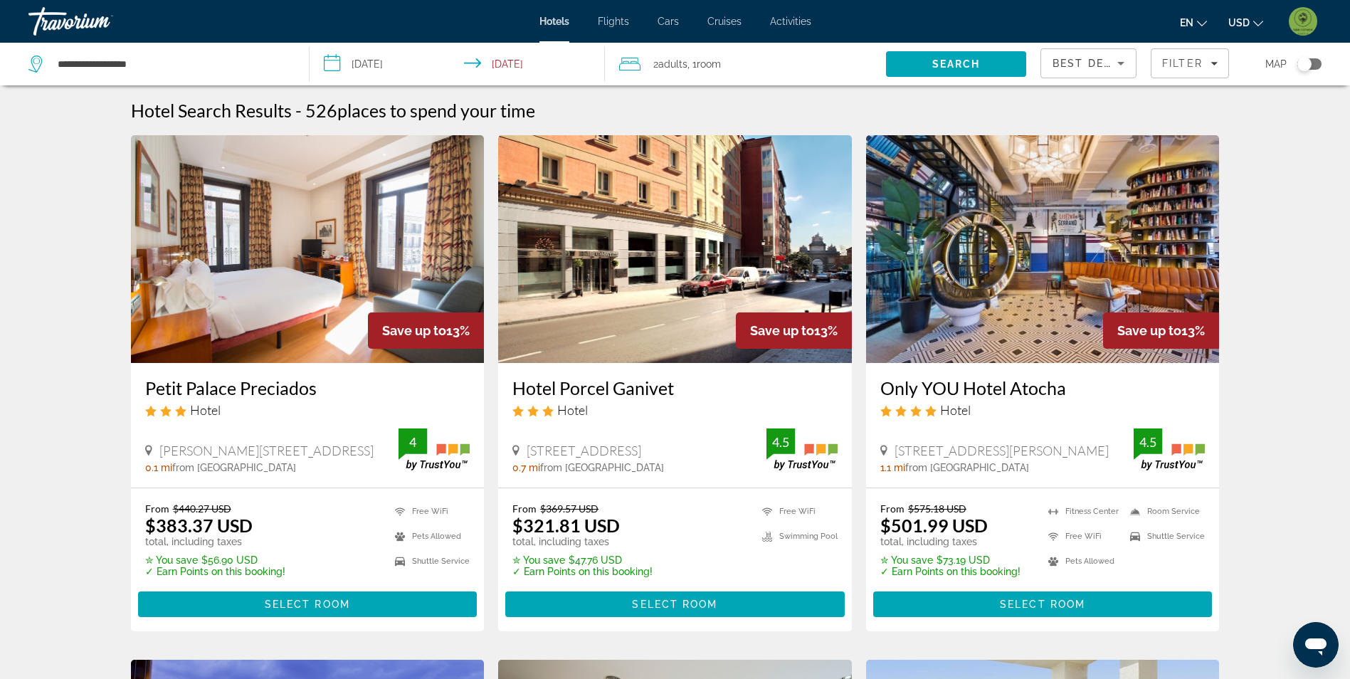
click at [624, 253] on img "Main content" at bounding box center [675, 249] width 354 height 228
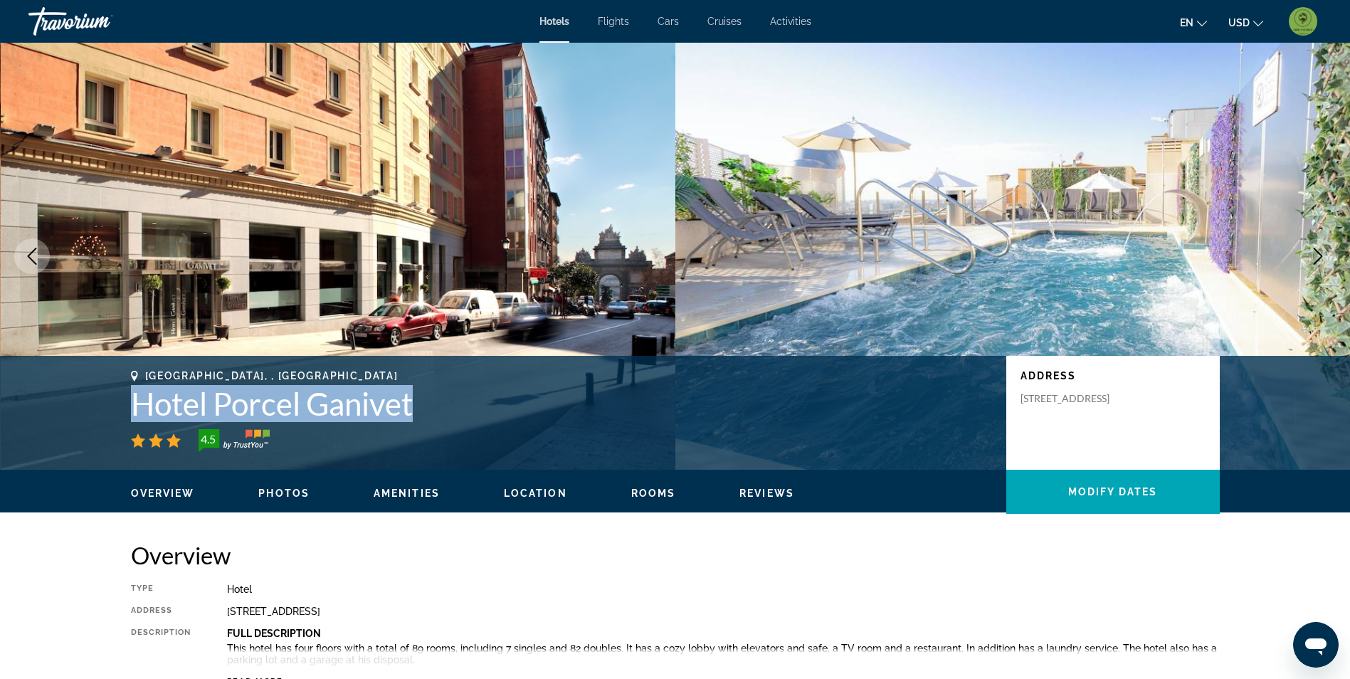
drag, startPoint x: 130, startPoint y: 404, endPoint x: 425, endPoint y: 401, distance: 295.4
click at [425, 401] on div "Madrid, , Spain Hotel Porcel Ganivet 4.5 Address Calle De Toledo 111, Madrid 28…" at bounding box center [676, 412] width 1146 height 85
drag, startPoint x: 425, startPoint y: 401, endPoint x: 388, endPoint y: 407, distance: 37.5
copy h1 "Hotel Porcel Ganivet"
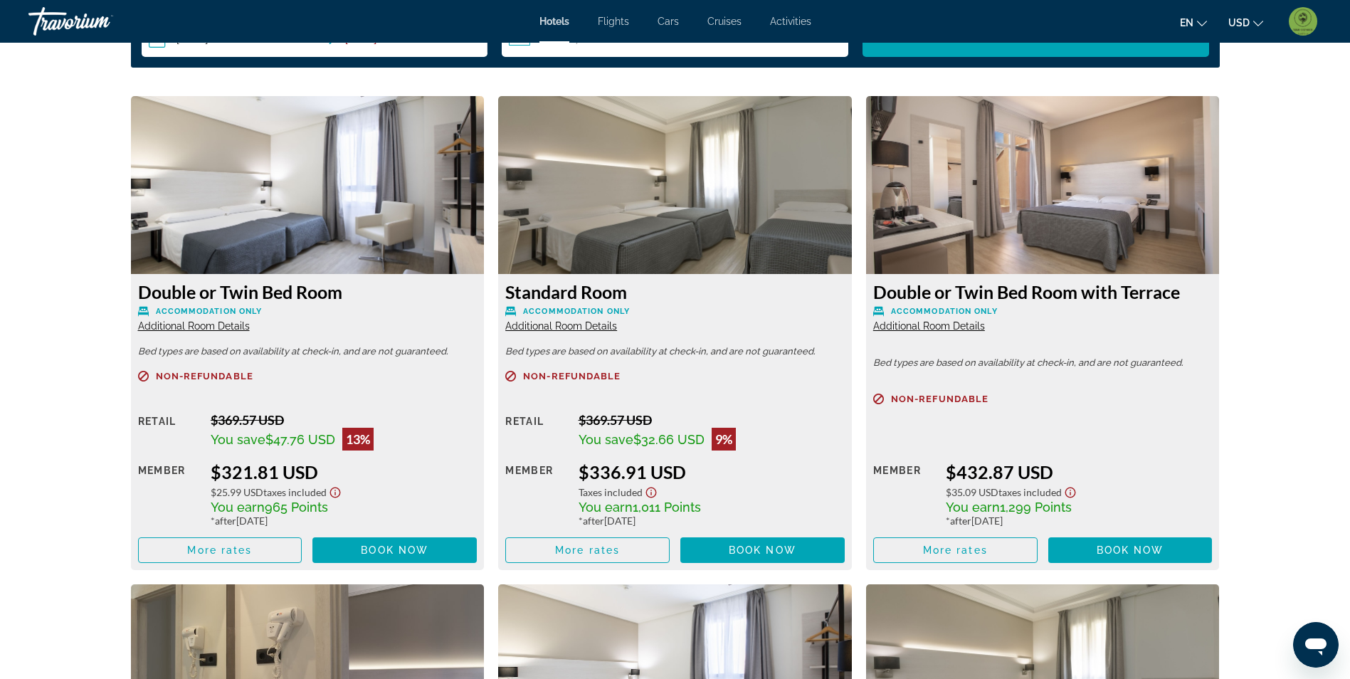
scroll to position [1851, 0]
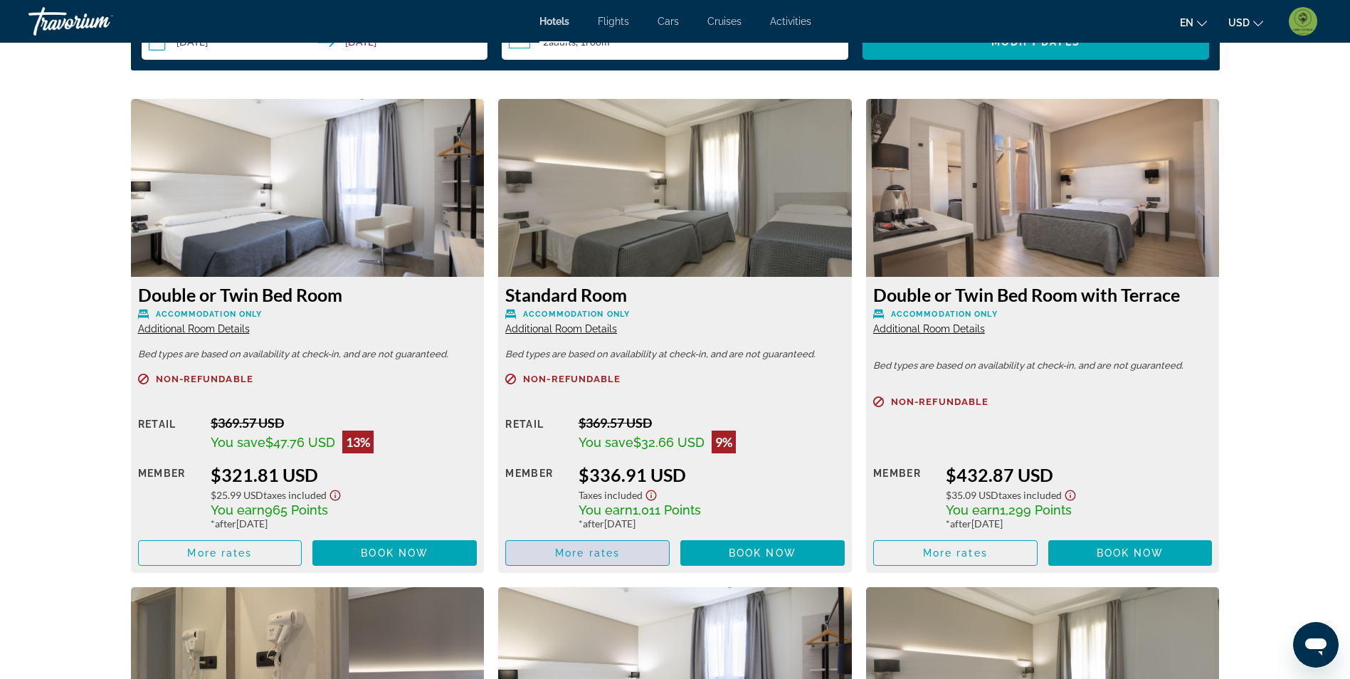
click at [628, 545] on span "Main content" at bounding box center [587, 553] width 163 height 34
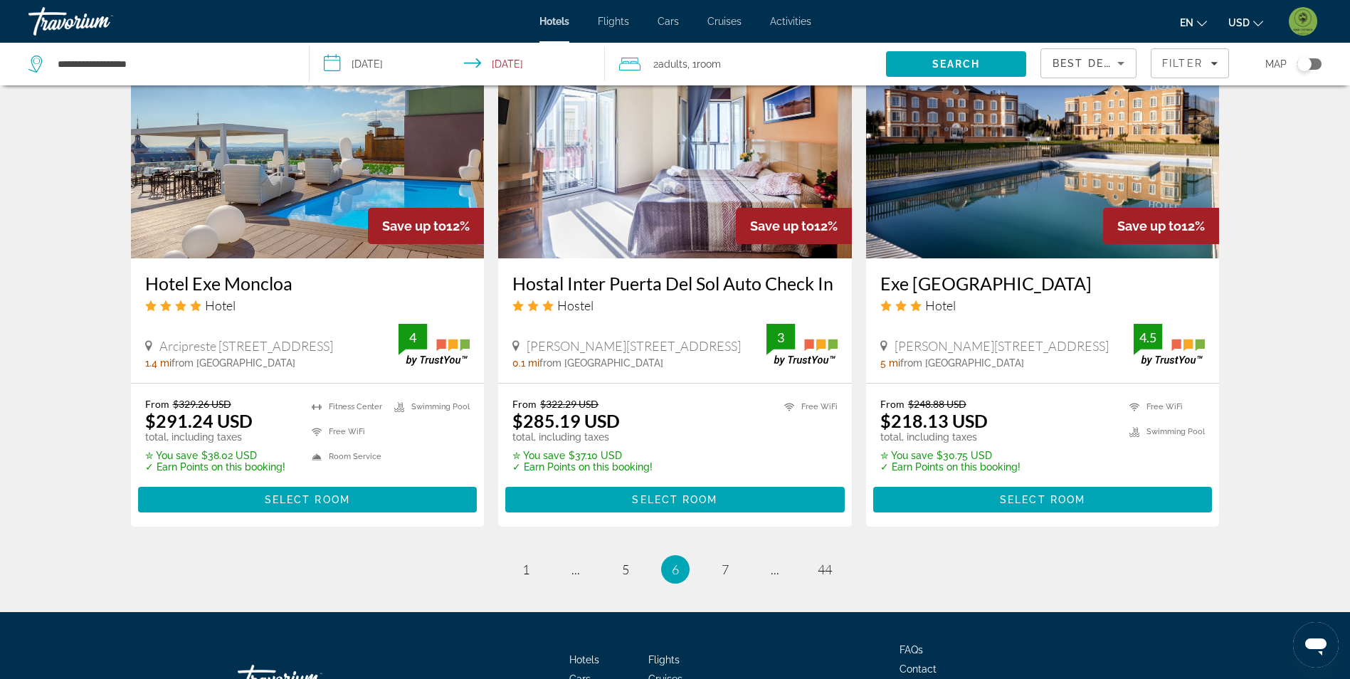
scroll to position [1708, 0]
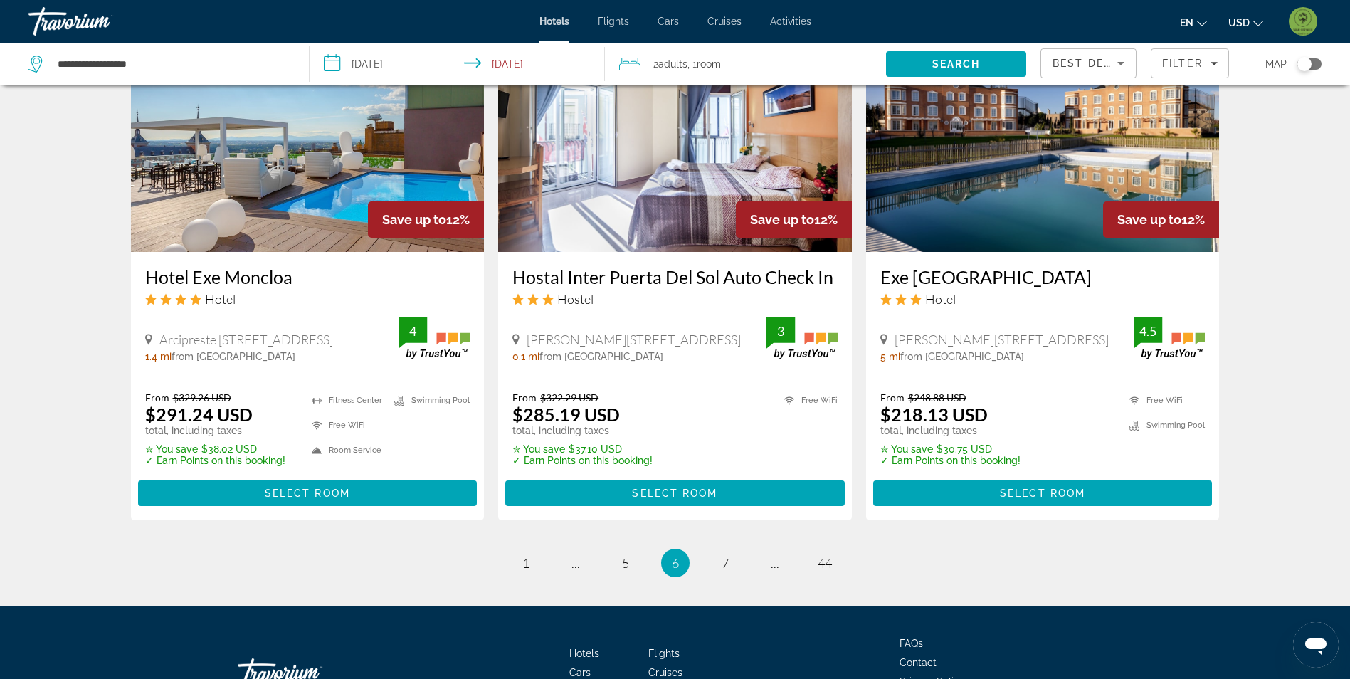
click at [274, 169] on img "Main content" at bounding box center [308, 138] width 354 height 228
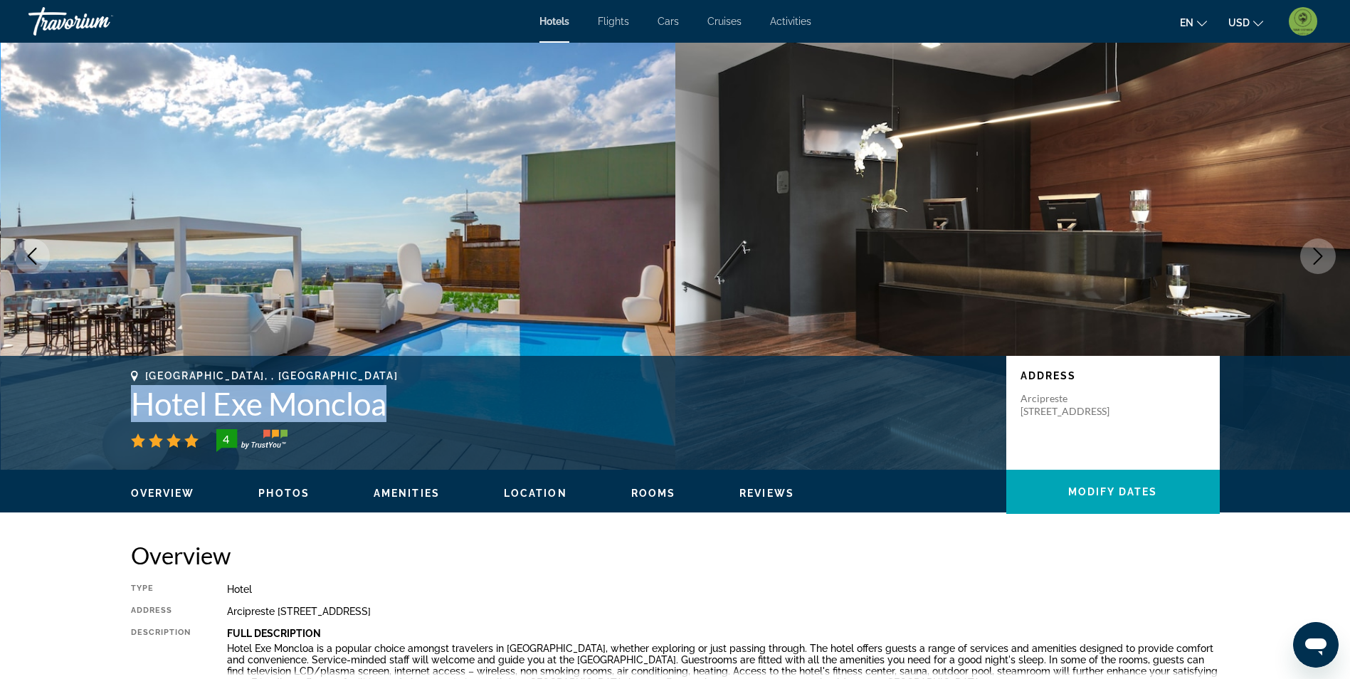
drag, startPoint x: 133, startPoint y: 401, endPoint x: 387, endPoint y: 406, distance: 254.2
click at [387, 406] on h1 "Hotel Exe Moncloa" at bounding box center [561, 403] width 861 height 37
drag, startPoint x: 387, startPoint y: 406, endPoint x: 379, endPoint y: 406, distance: 7.8
copy h1 "Hotel Exe Moncloa"
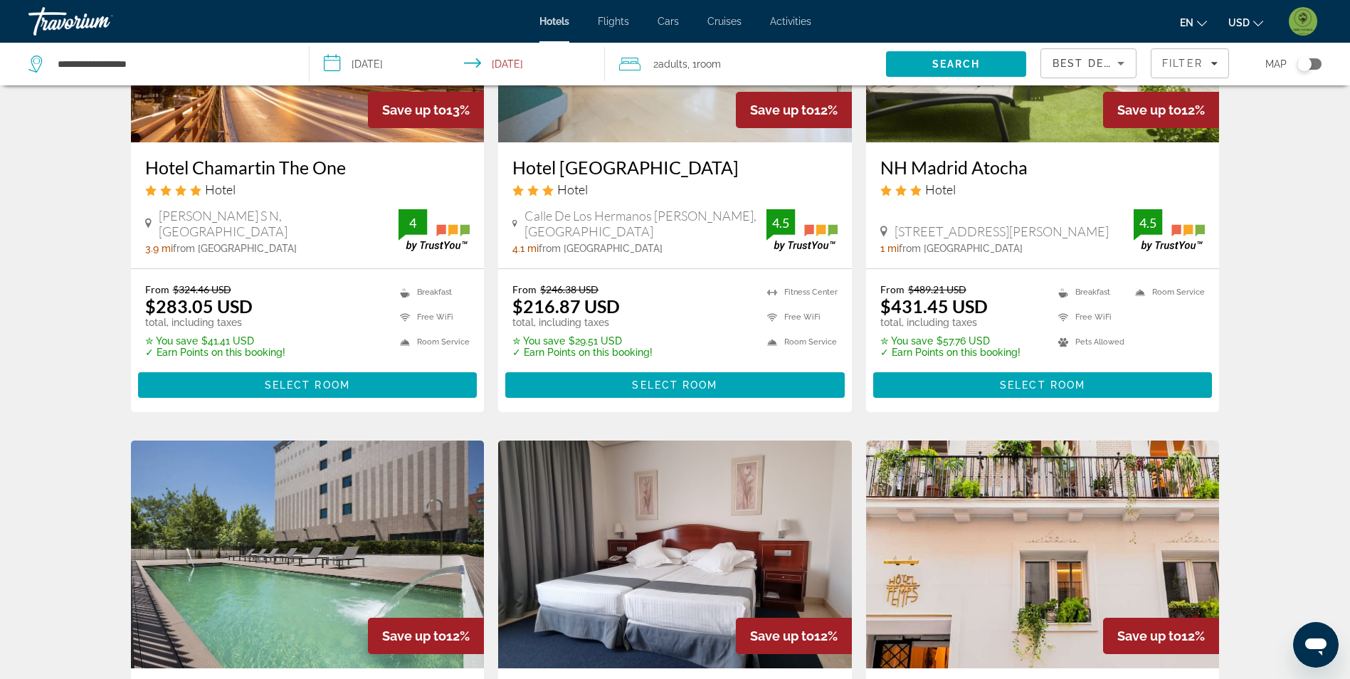
scroll to position [712, 0]
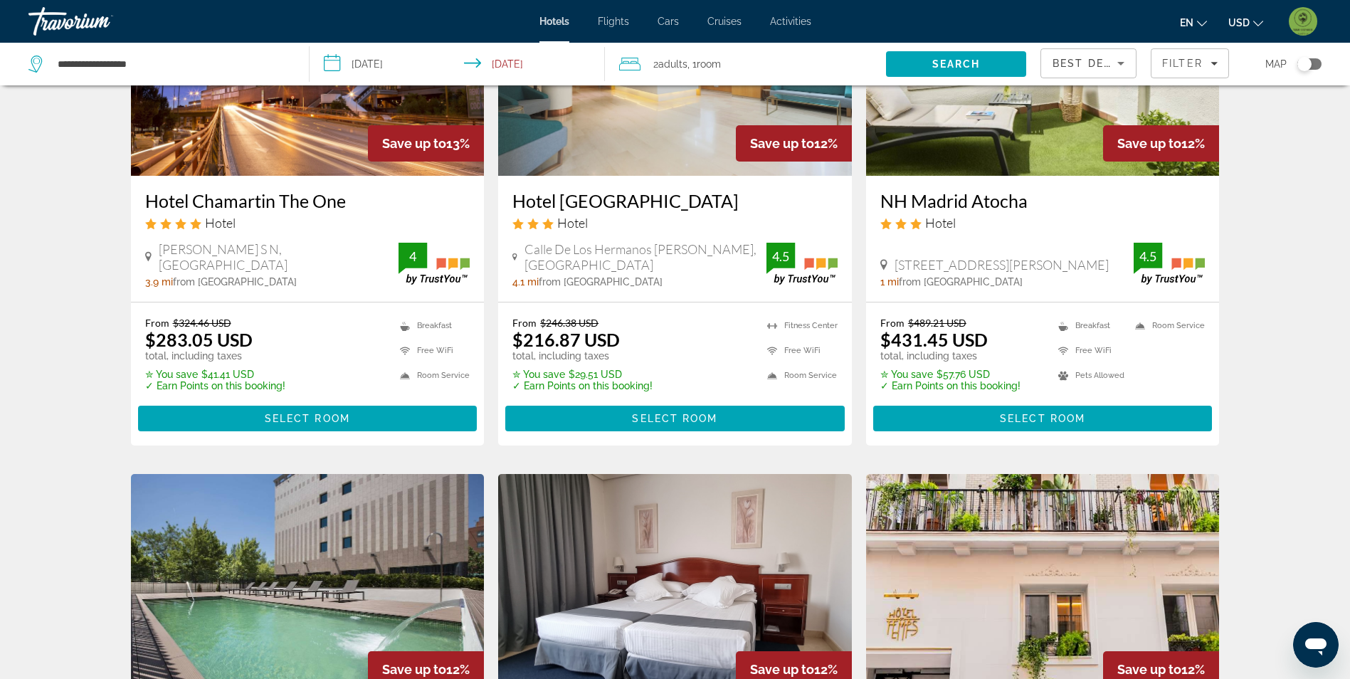
click at [969, 147] on img "Main content" at bounding box center [1043, 62] width 354 height 228
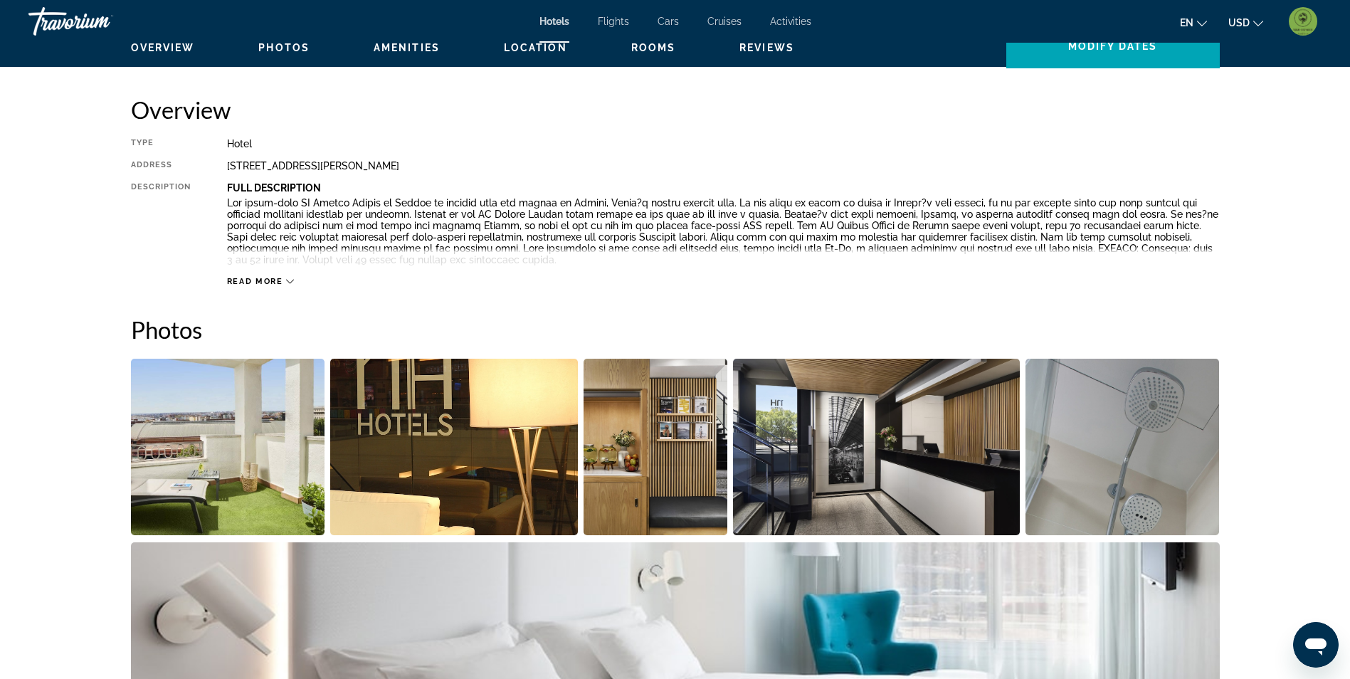
scroll to position [285, 0]
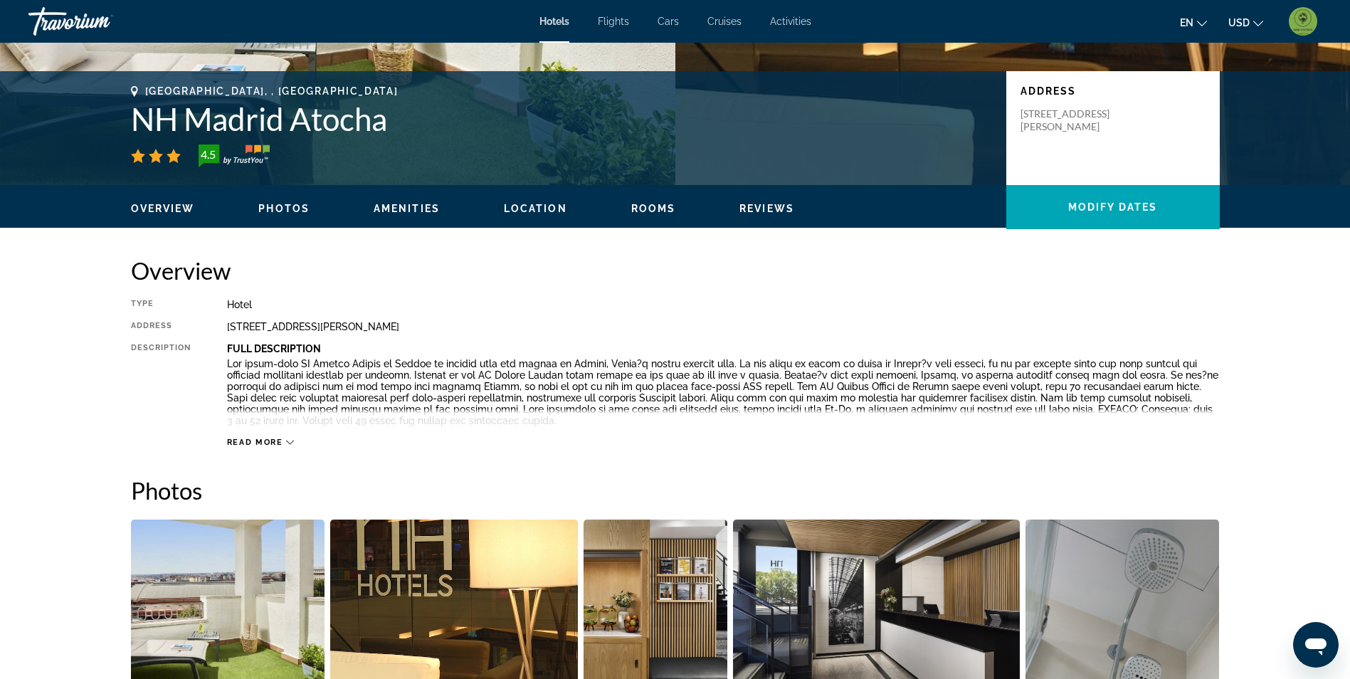
drag, startPoint x: 223, startPoint y: 326, endPoint x: 457, endPoint y: 322, distance: 234.2
click at [457, 322] on div "Type Hotel Address Paseo De La Infanta Isabel 9, Madrid 28014, Spain Descriptio…" at bounding box center [675, 373] width 1089 height 149
drag, startPoint x: 457, startPoint y: 322, endPoint x: 449, endPoint y: 325, distance: 8.1
copy div "Paseo De La Infanta Isabel 9, Madrid 28014, Spain"
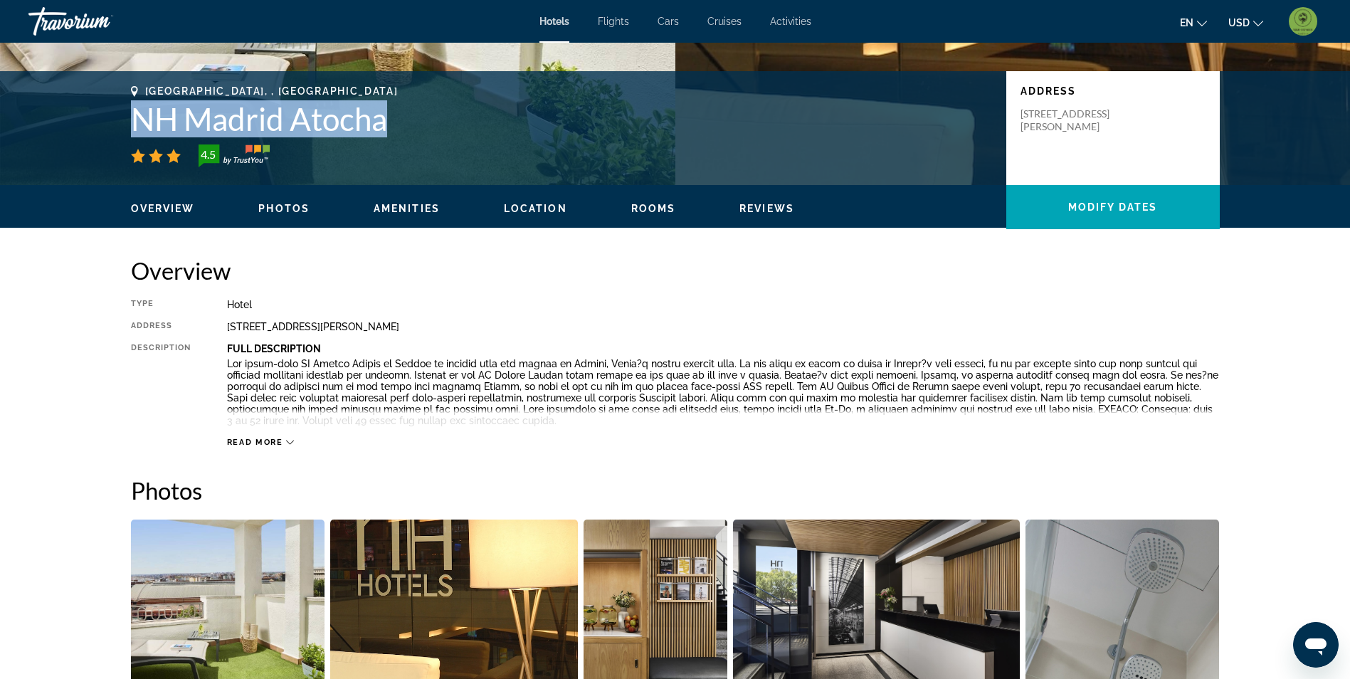
drag, startPoint x: 132, startPoint y: 113, endPoint x: 382, endPoint y: 127, distance: 250.3
click at [382, 127] on h1 "NH Madrid Atocha" at bounding box center [561, 118] width 861 height 37
copy h1 "NH Madrid Atocha"
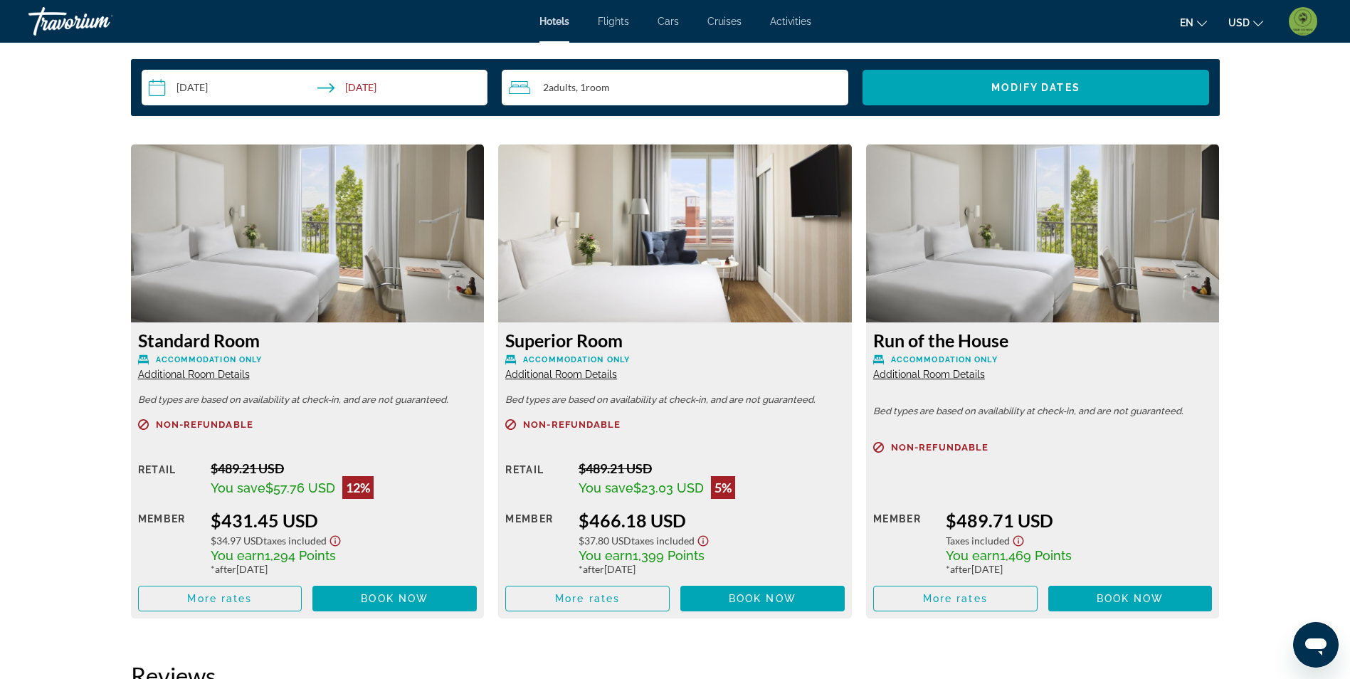
scroll to position [1993, 0]
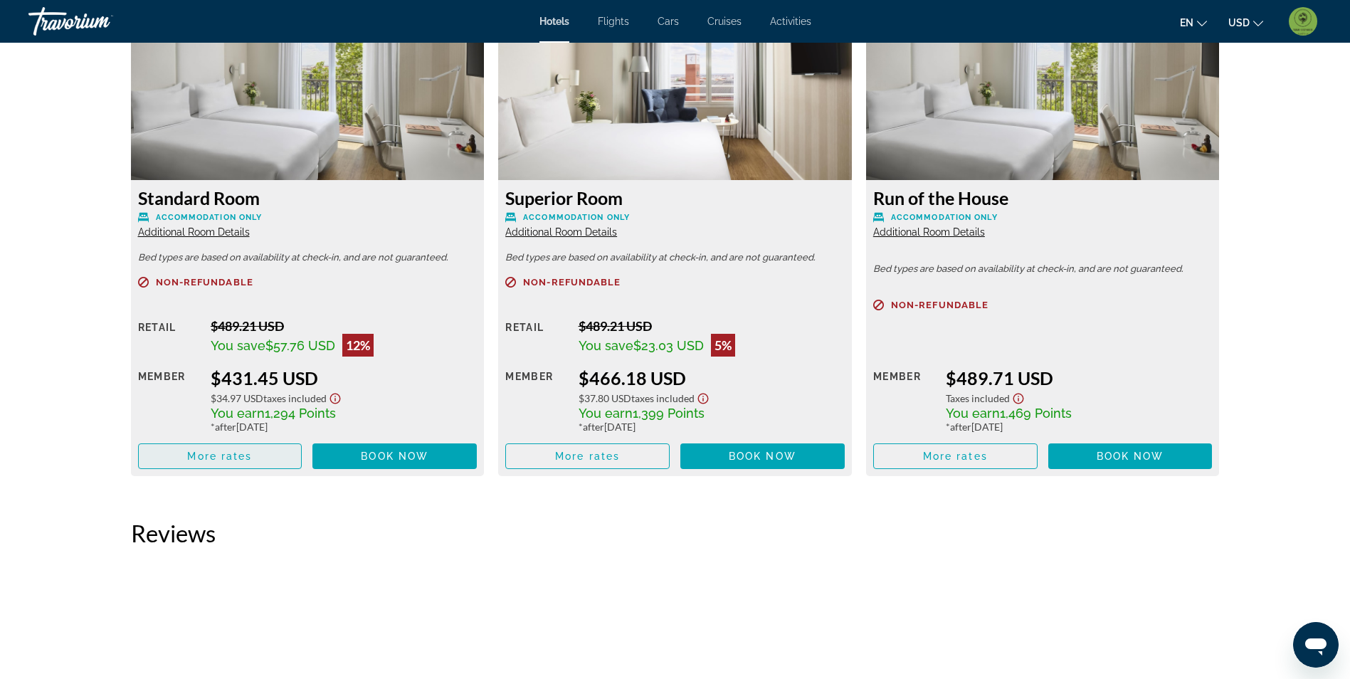
click at [243, 457] on span "More rates" at bounding box center [219, 456] width 65 height 11
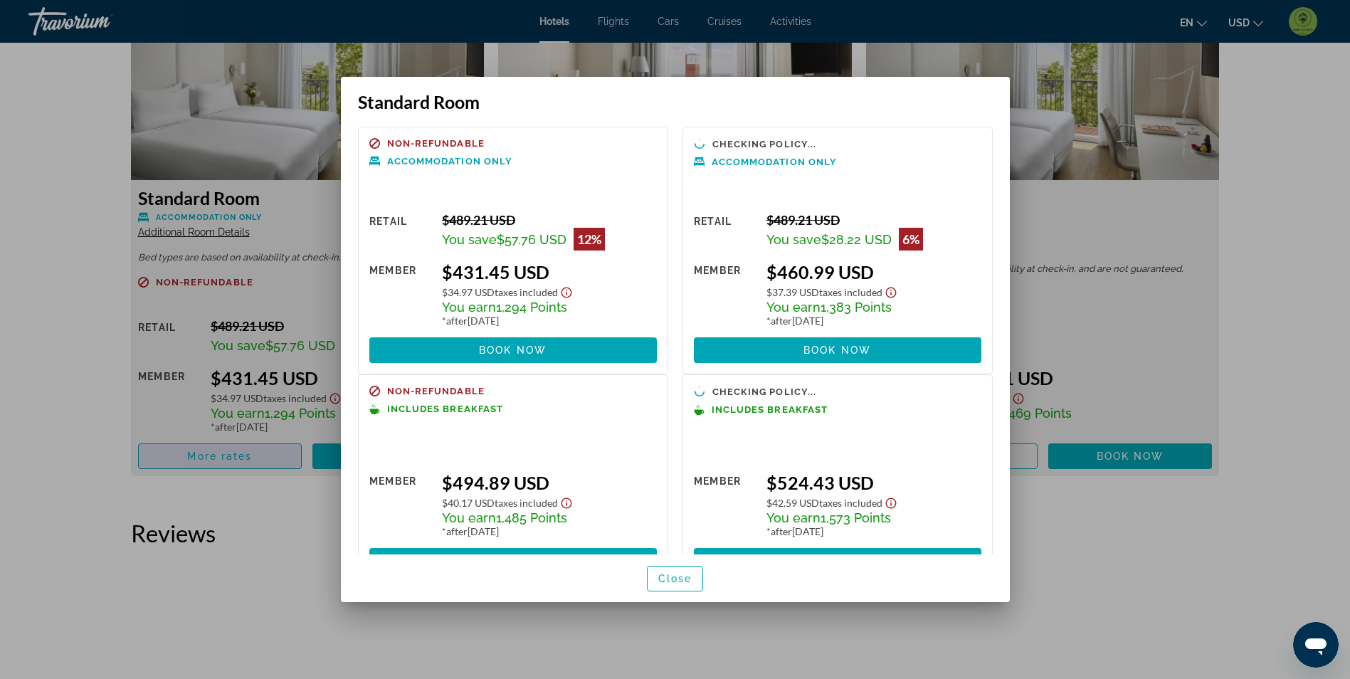
scroll to position [0, 0]
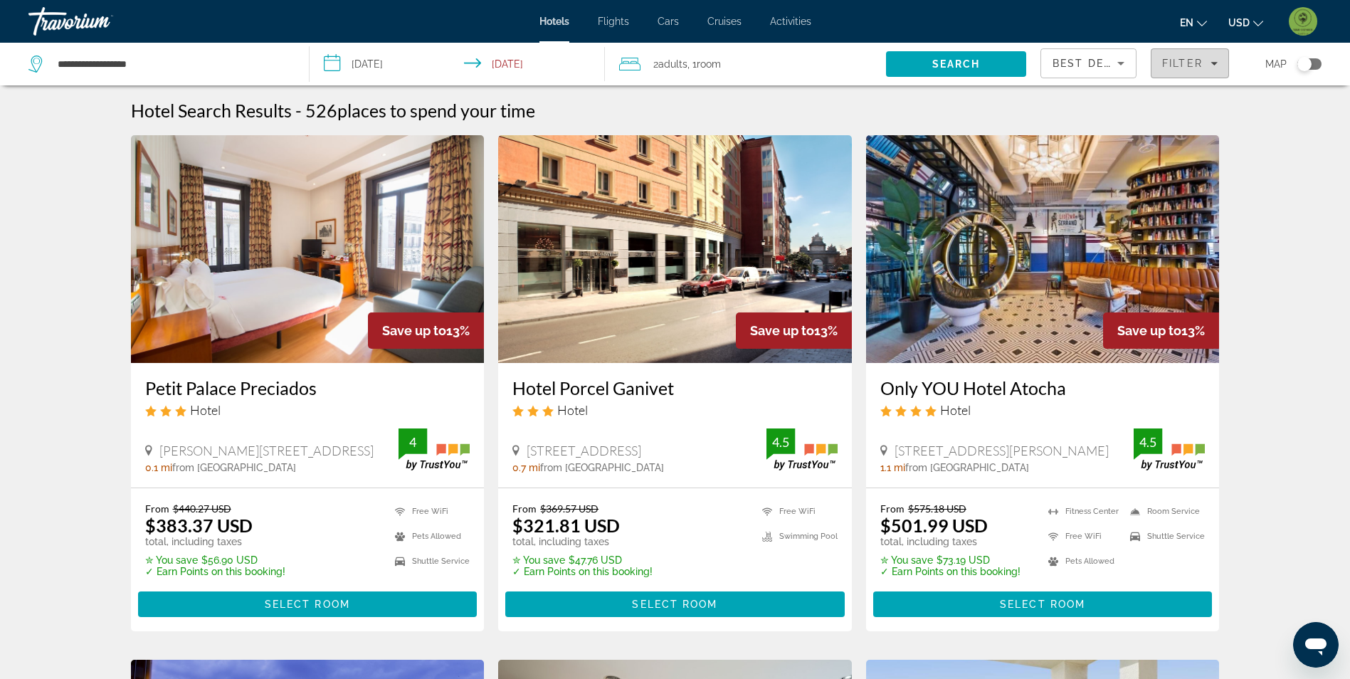
click at [1204, 67] on div "Filter" at bounding box center [1190, 63] width 56 height 11
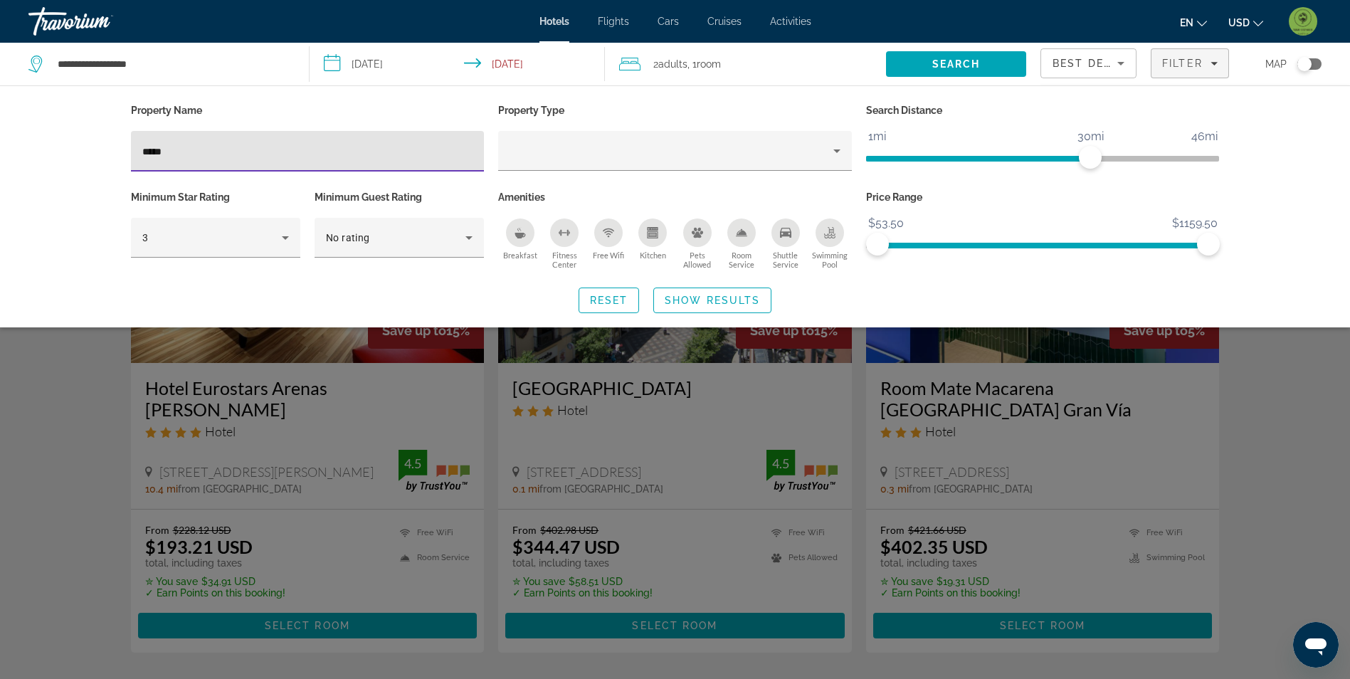
type input "*****"
click at [21, 466] on div "Search widget" at bounding box center [675, 447] width 1350 height 466
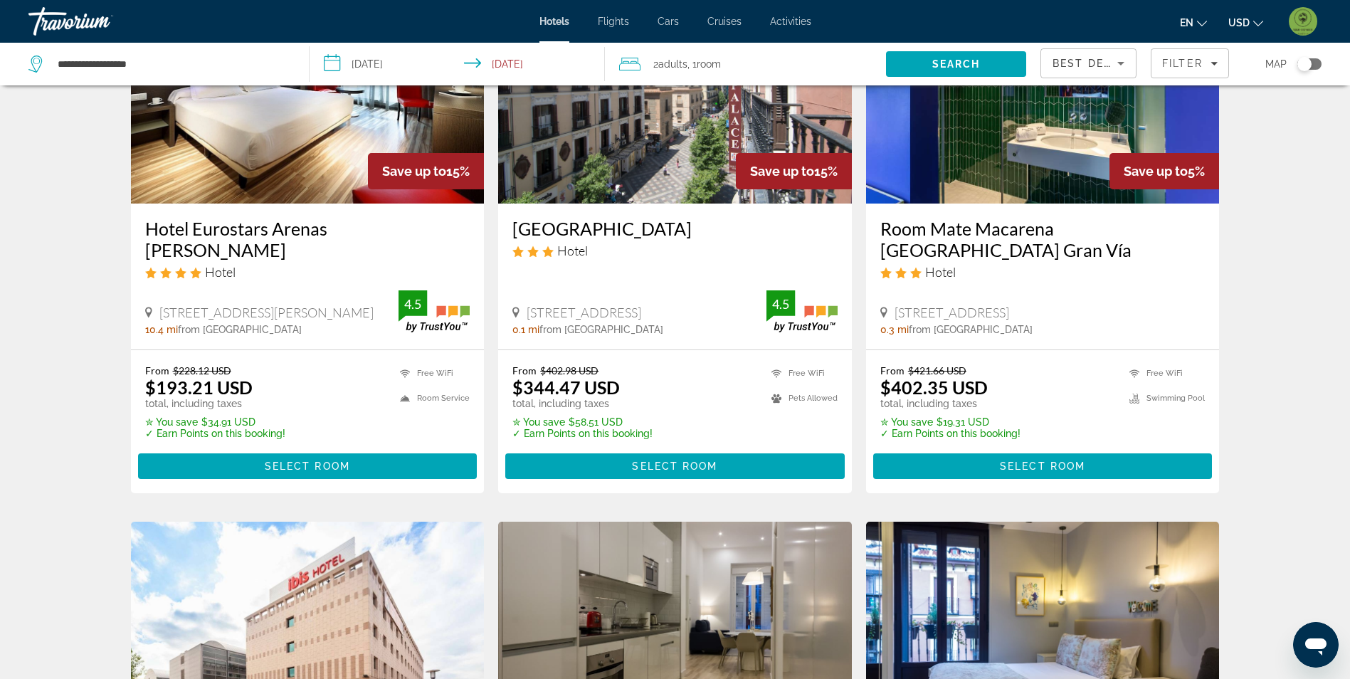
scroll to position [71, 0]
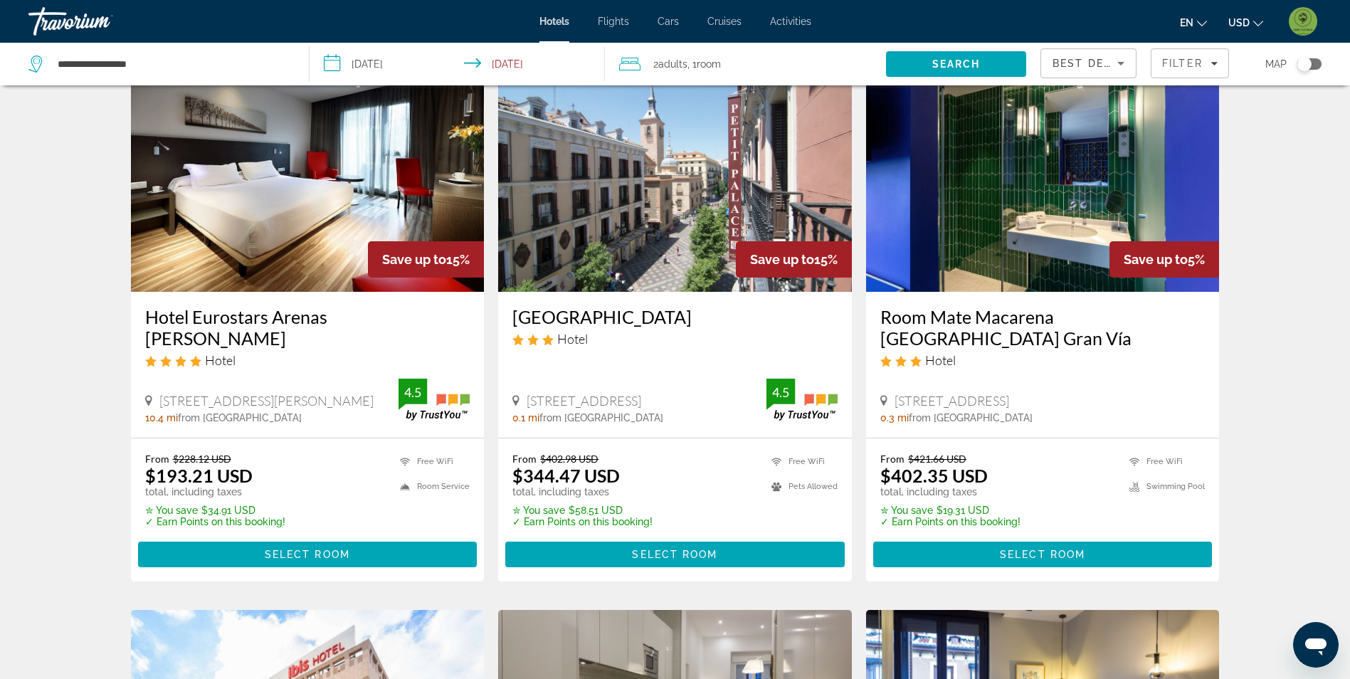
click at [634, 246] on img "Main content" at bounding box center [675, 178] width 354 height 228
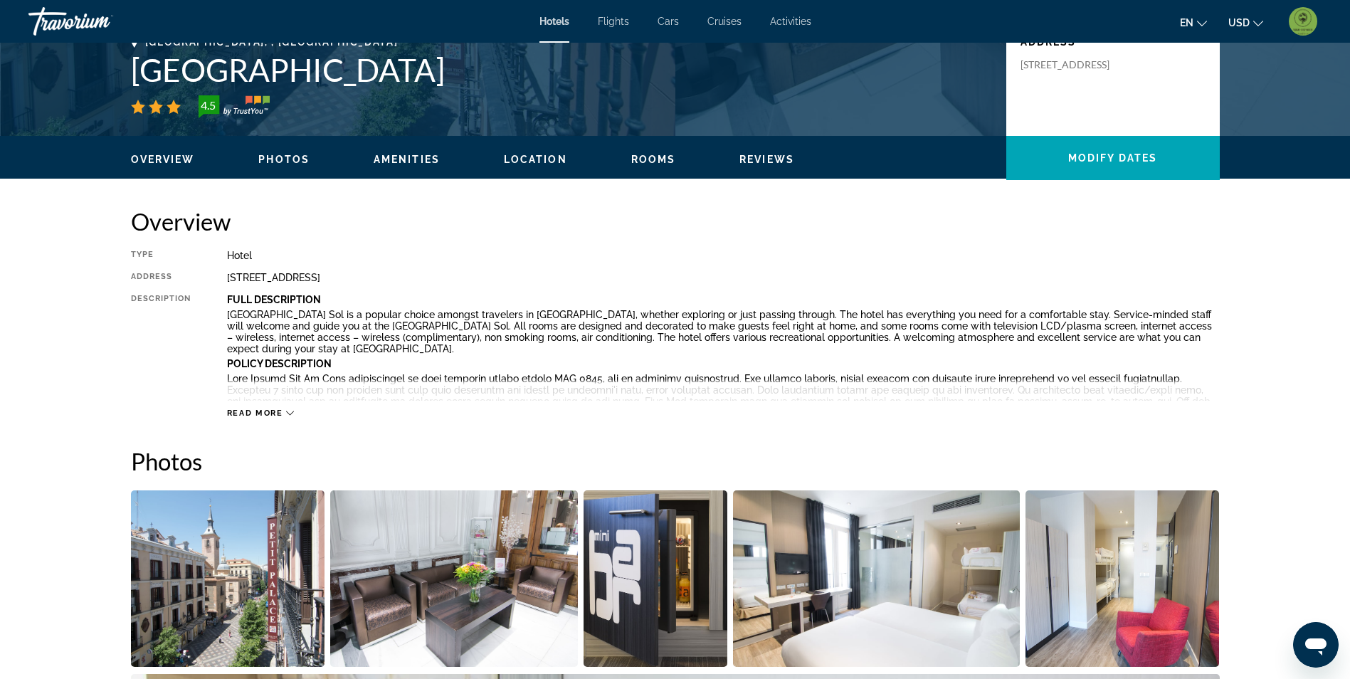
scroll to position [142, 0]
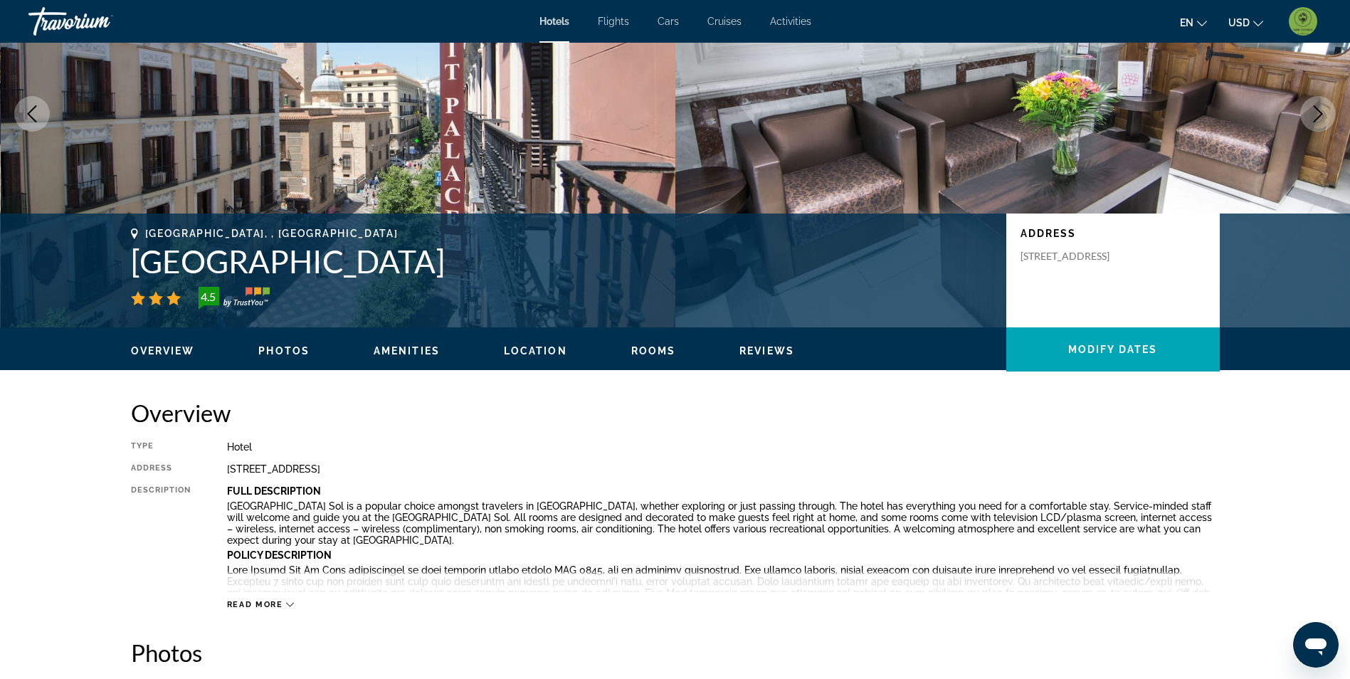
drag, startPoint x: 137, startPoint y: 257, endPoint x: 401, endPoint y: 244, distance: 265.1
click at [401, 244] on h1 "Petit Palace Arenal" at bounding box center [561, 261] width 861 height 37
drag, startPoint x: 401, startPoint y: 244, endPoint x: 354, endPoint y: 261, distance: 49.8
copy h1 "Petit Palace Arenal"
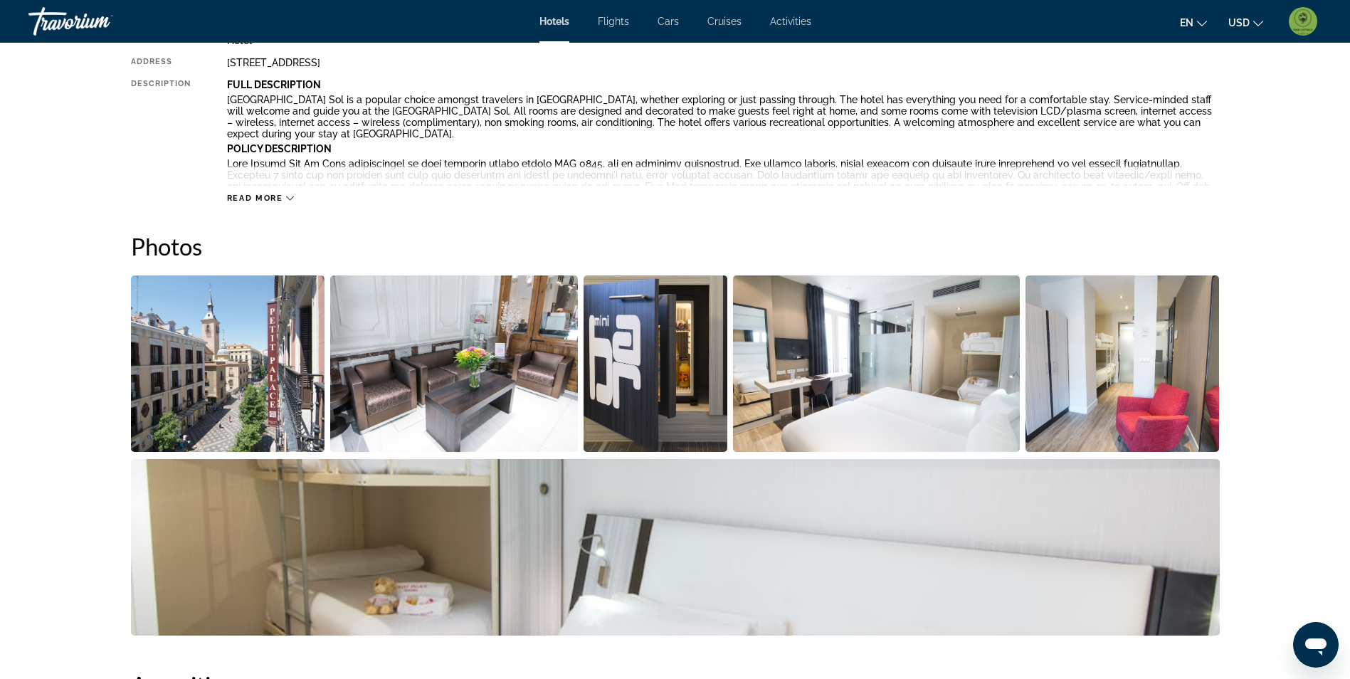
scroll to position [569, 0]
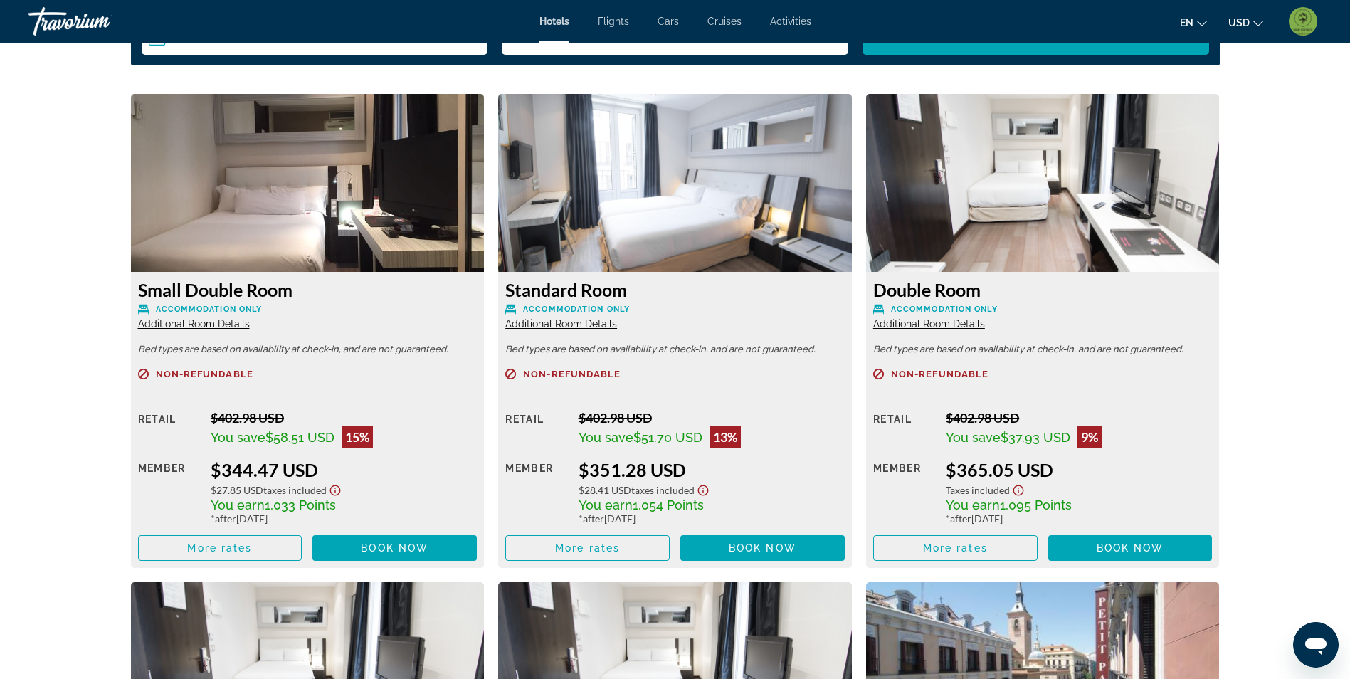
scroll to position [1922, 0]
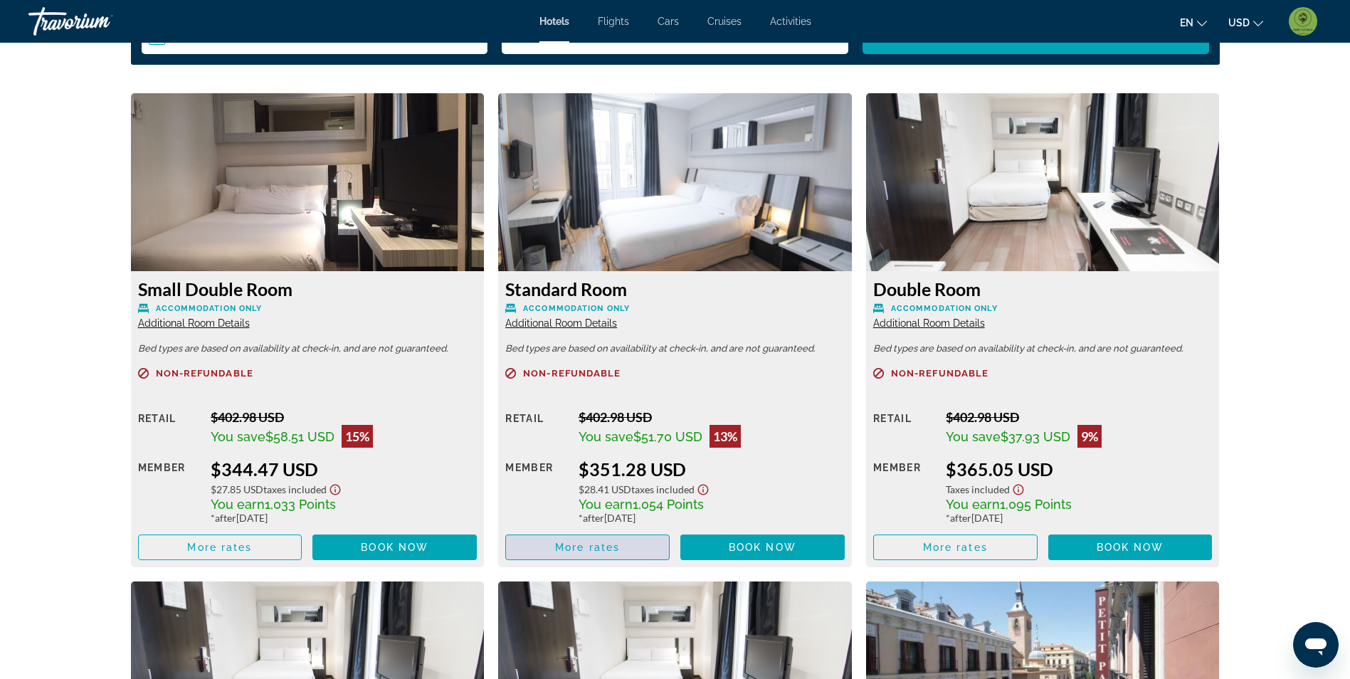
click at [603, 546] on span "More rates" at bounding box center [587, 547] width 65 height 11
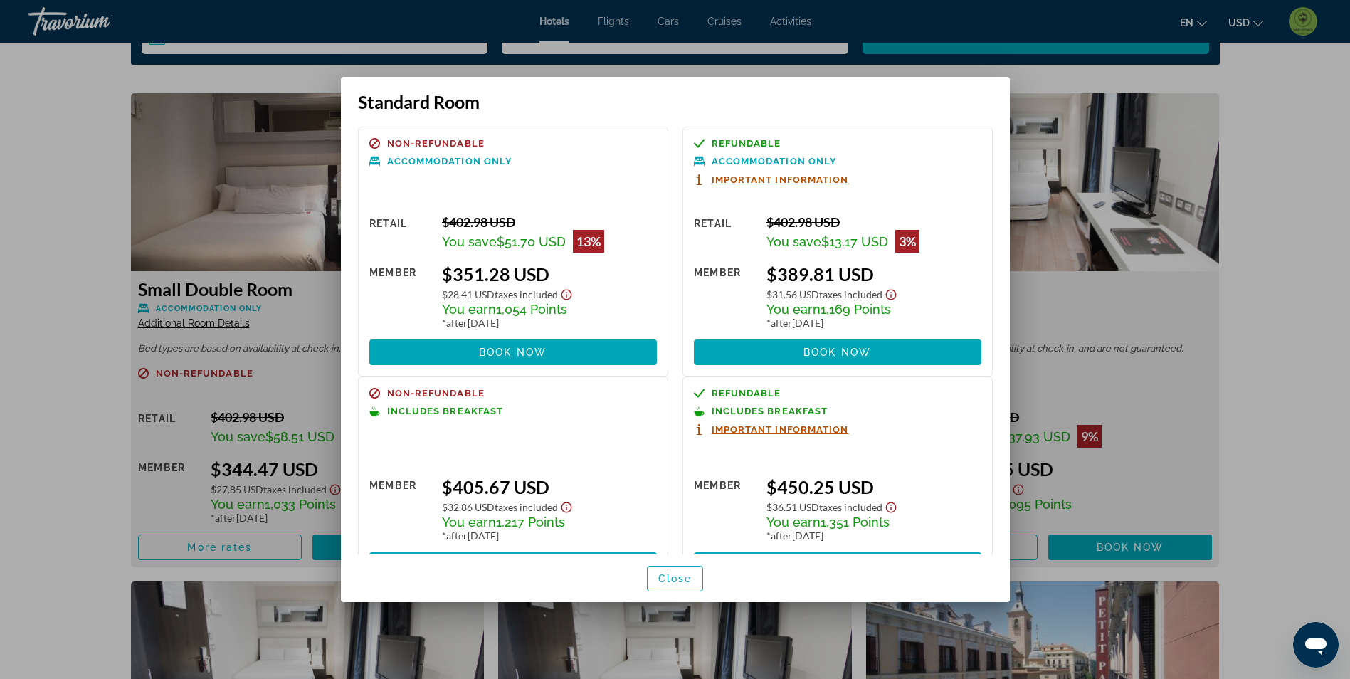
scroll to position [49, 0]
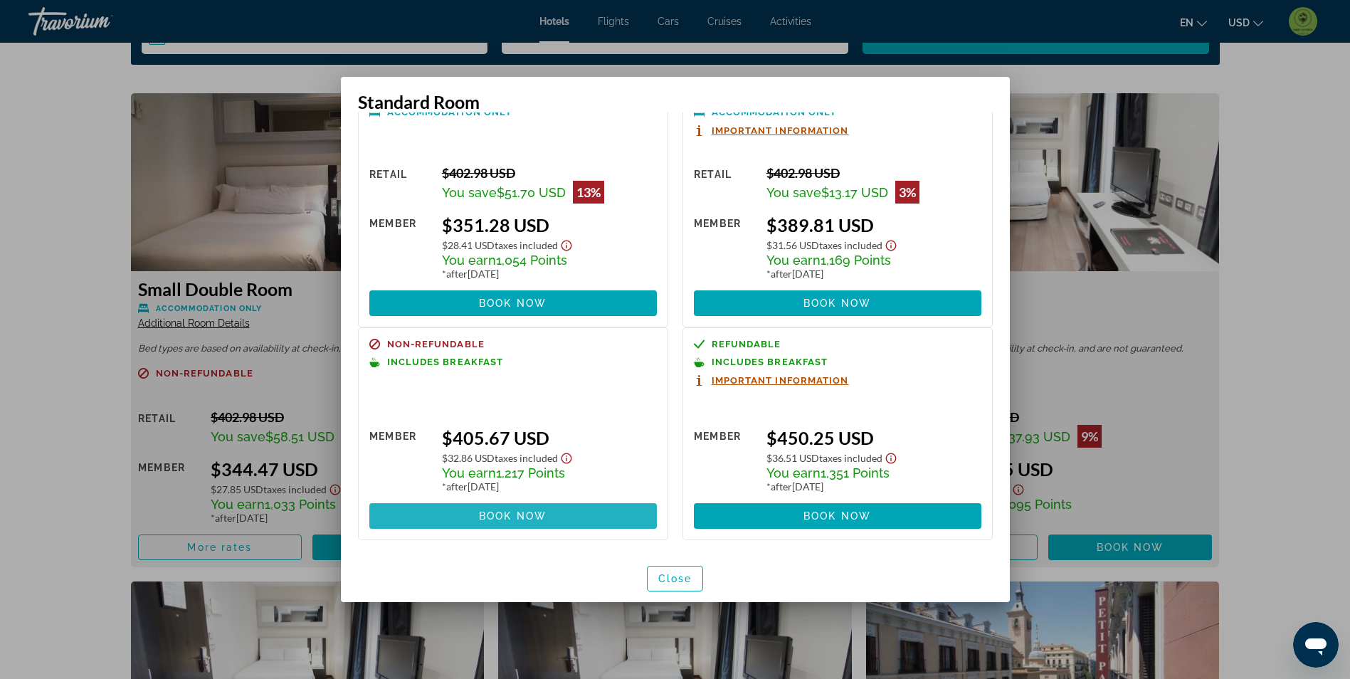
click at [532, 515] on span "Book now" at bounding box center [513, 515] width 68 height 11
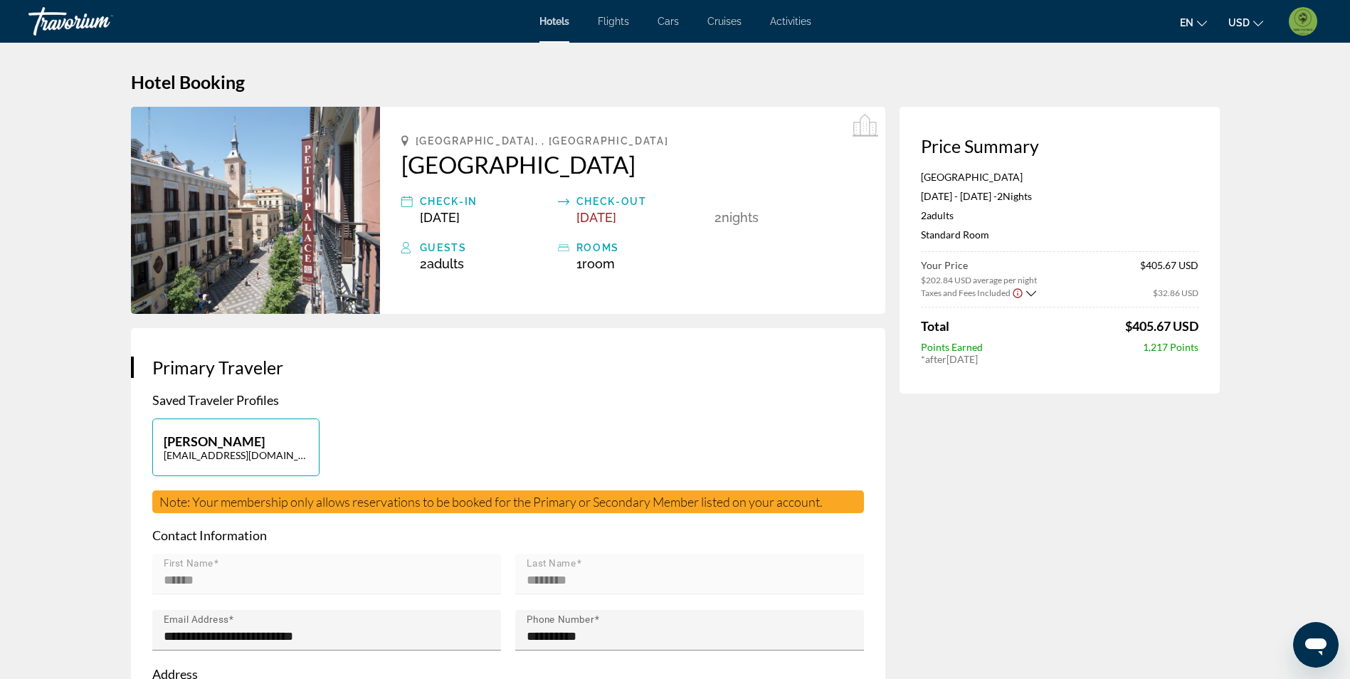
click at [1028, 296] on icon "Show Taxes and Fees breakdown" at bounding box center [1031, 294] width 10 height 12
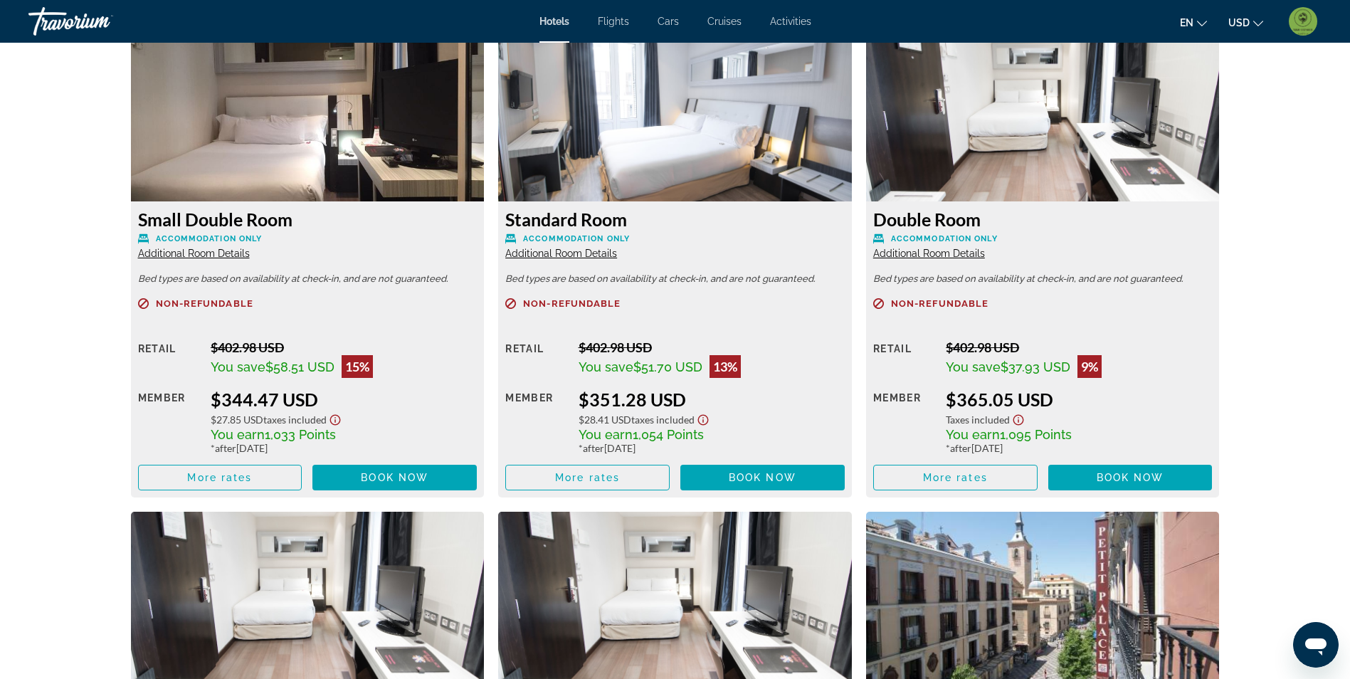
scroll to position [1993, 0]
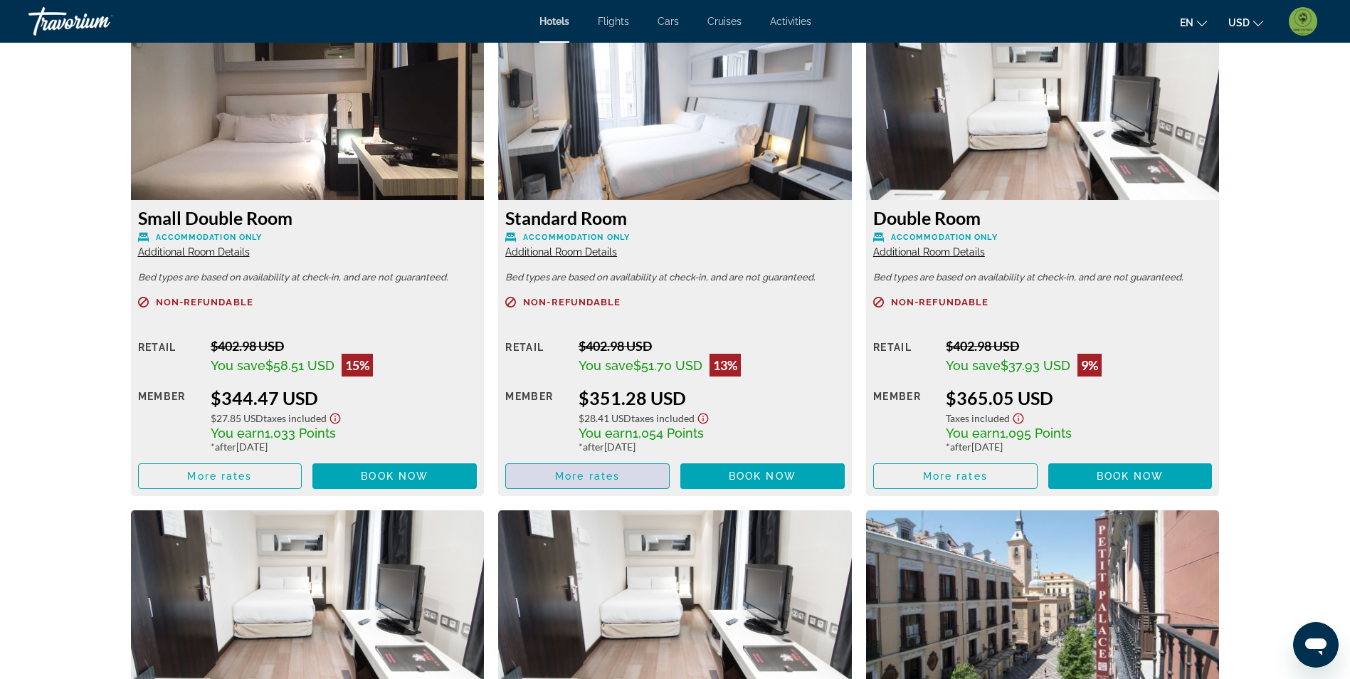
click at [610, 472] on span "More rates" at bounding box center [587, 476] width 65 height 11
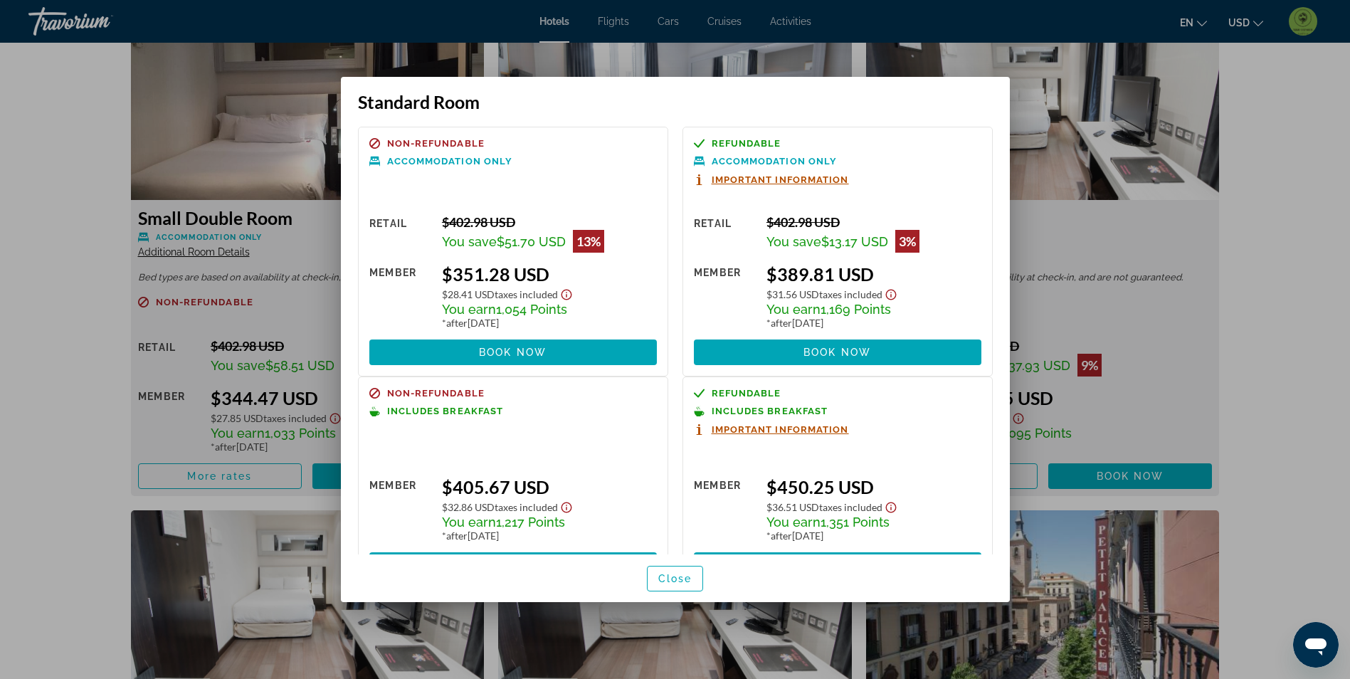
scroll to position [49, 0]
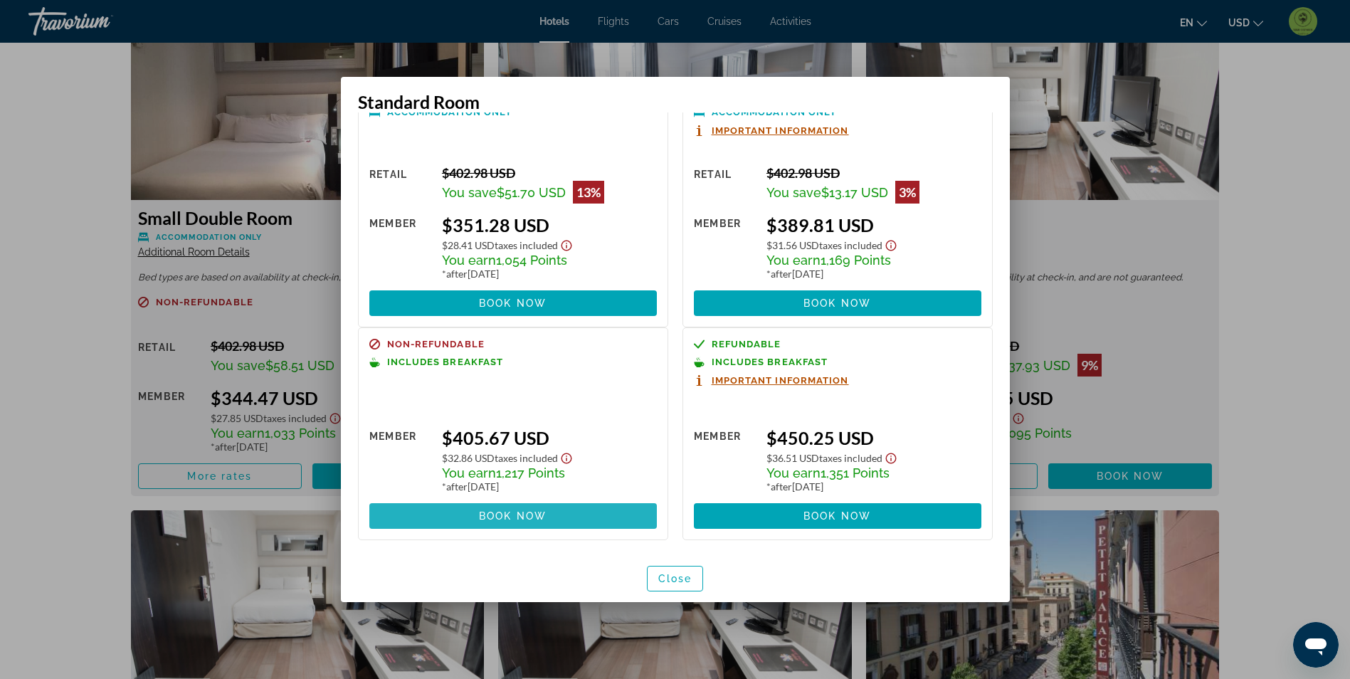
click at [575, 521] on span at bounding box center [513, 516] width 288 height 34
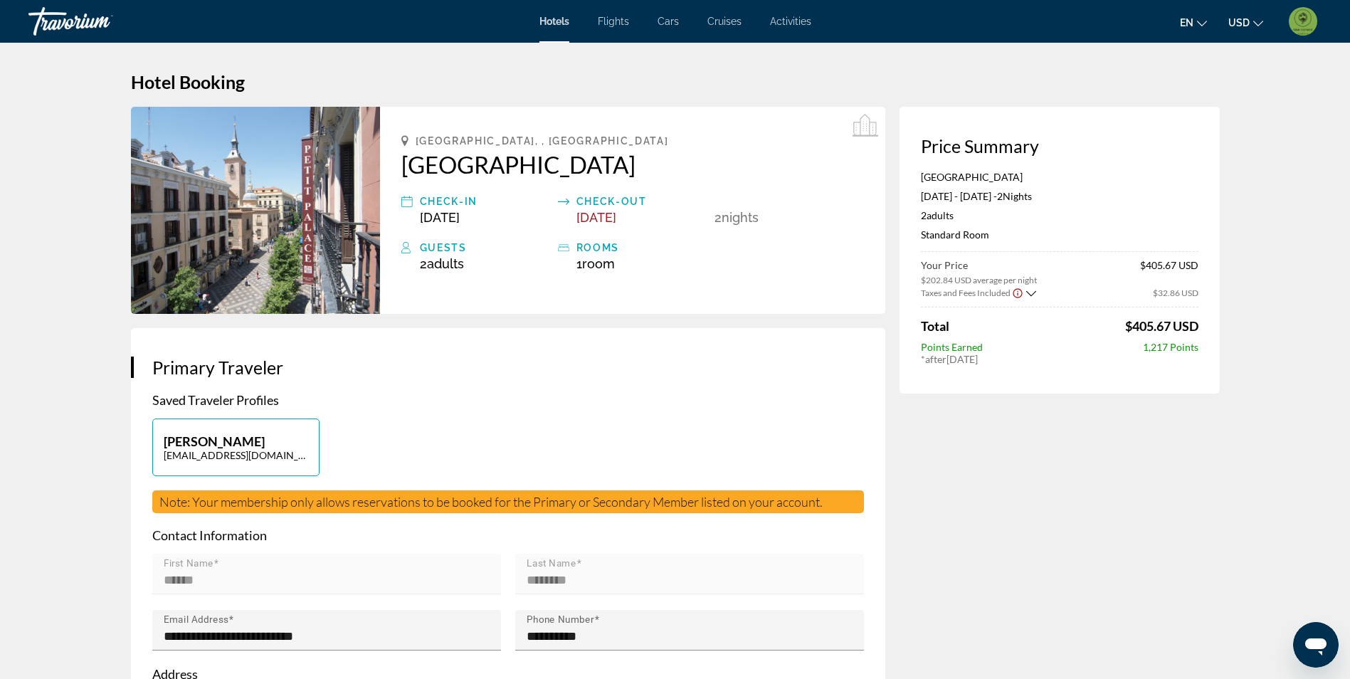
click at [1029, 292] on icon "Show Taxes and Fees breakdown" at bounding box center [1031, 294] width 10 height 12
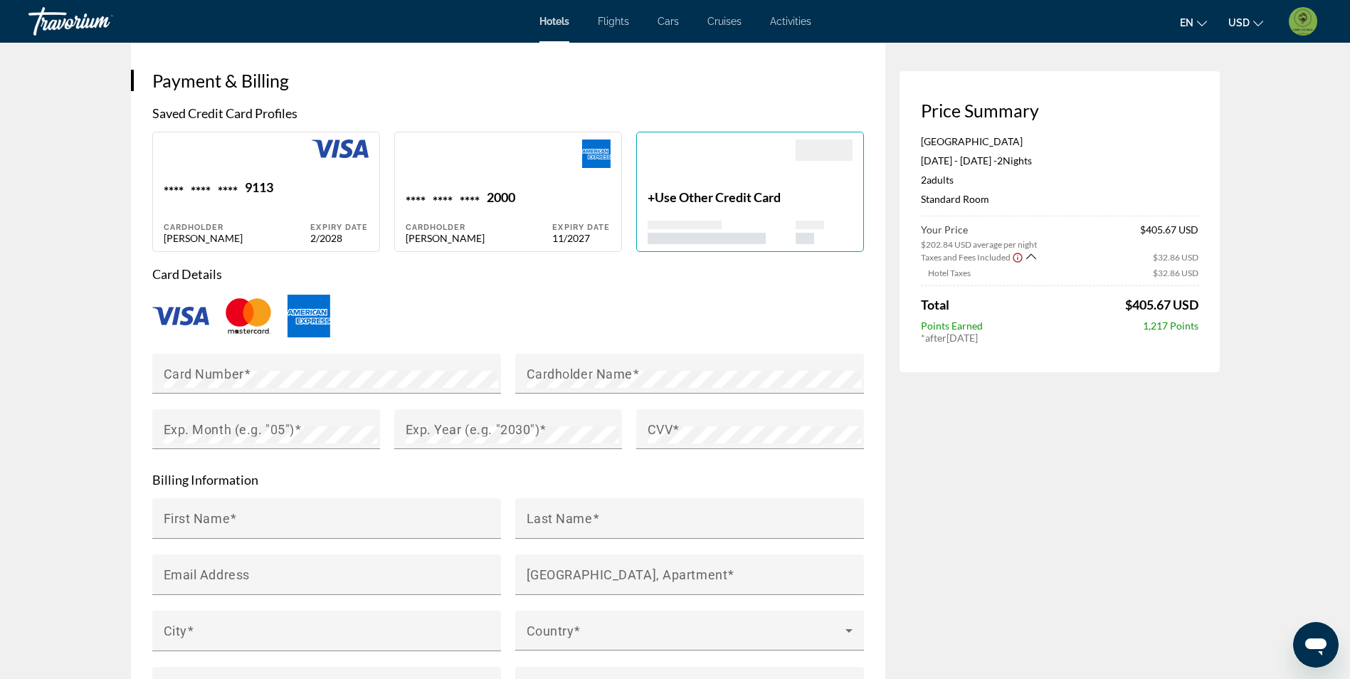
scroll to position [783, 0]
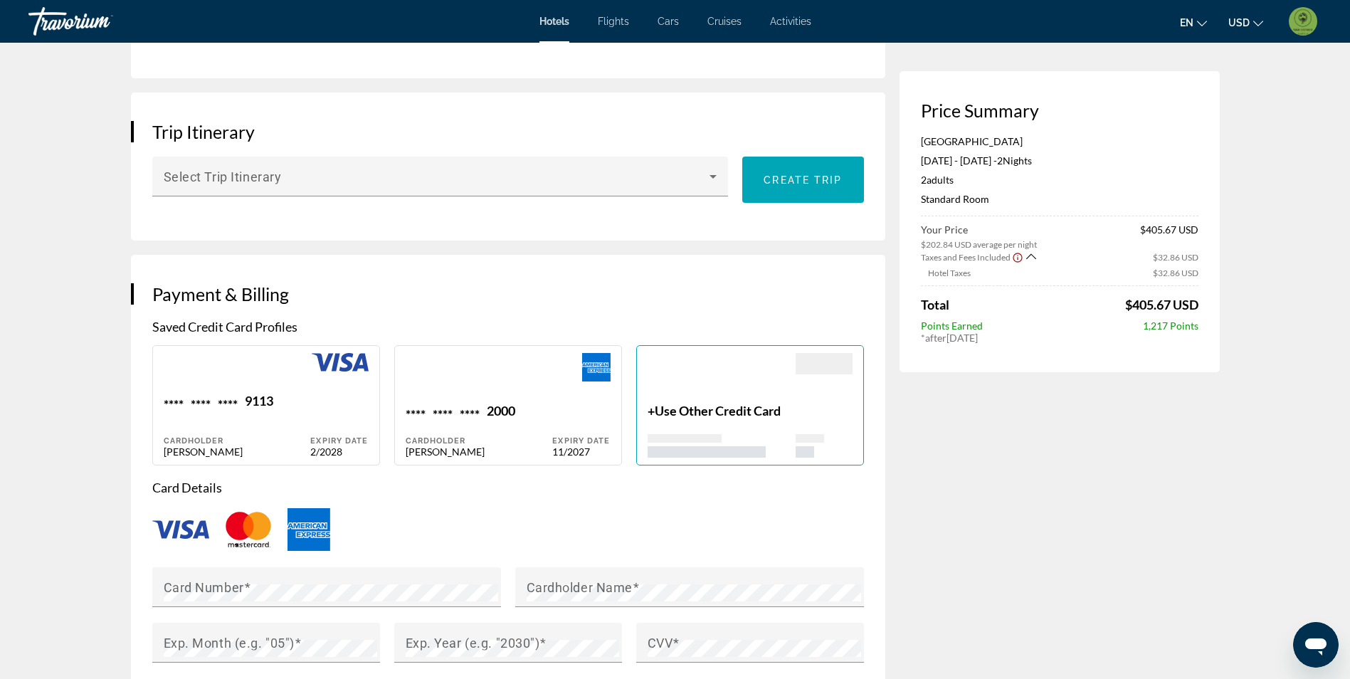
click at [211, 426] on div "**** **** **** 9113 Cardholder YADAMI MARTINEZ" at bounding box center [237, 425] width 147 height 65
type input "******"
type input "********"
type input "**********"
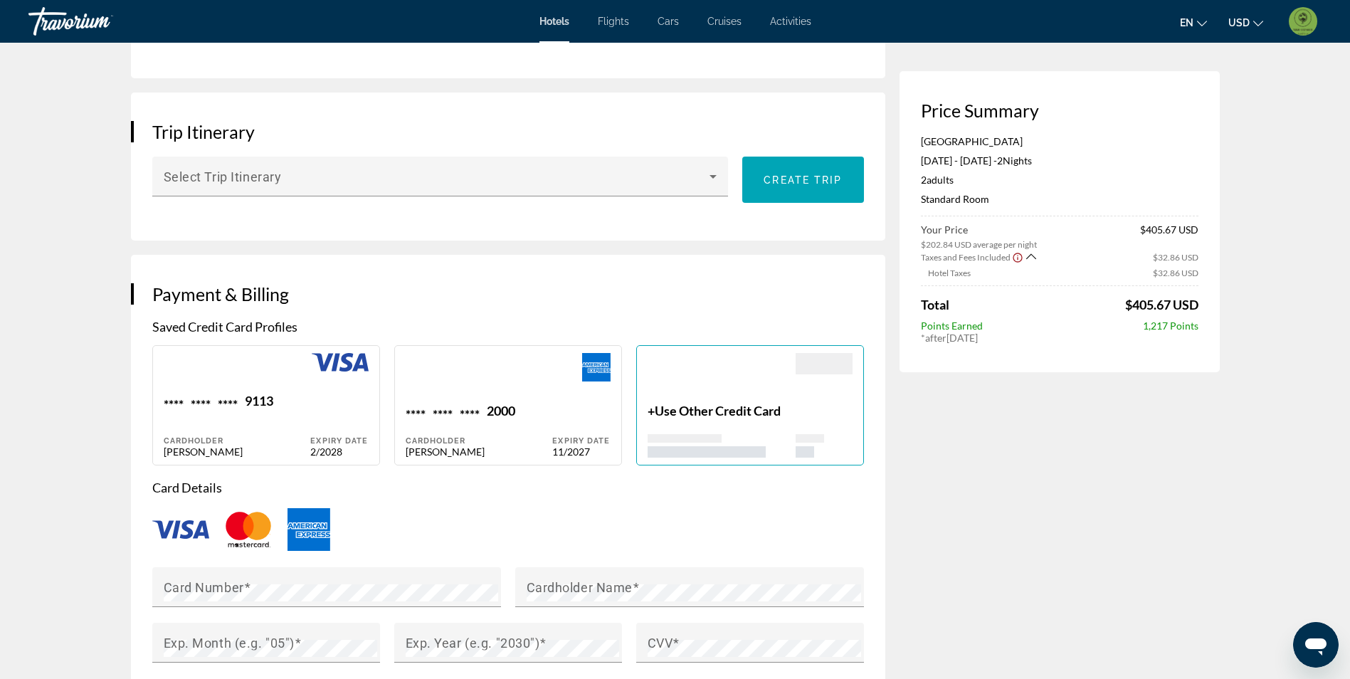
type input "*****"
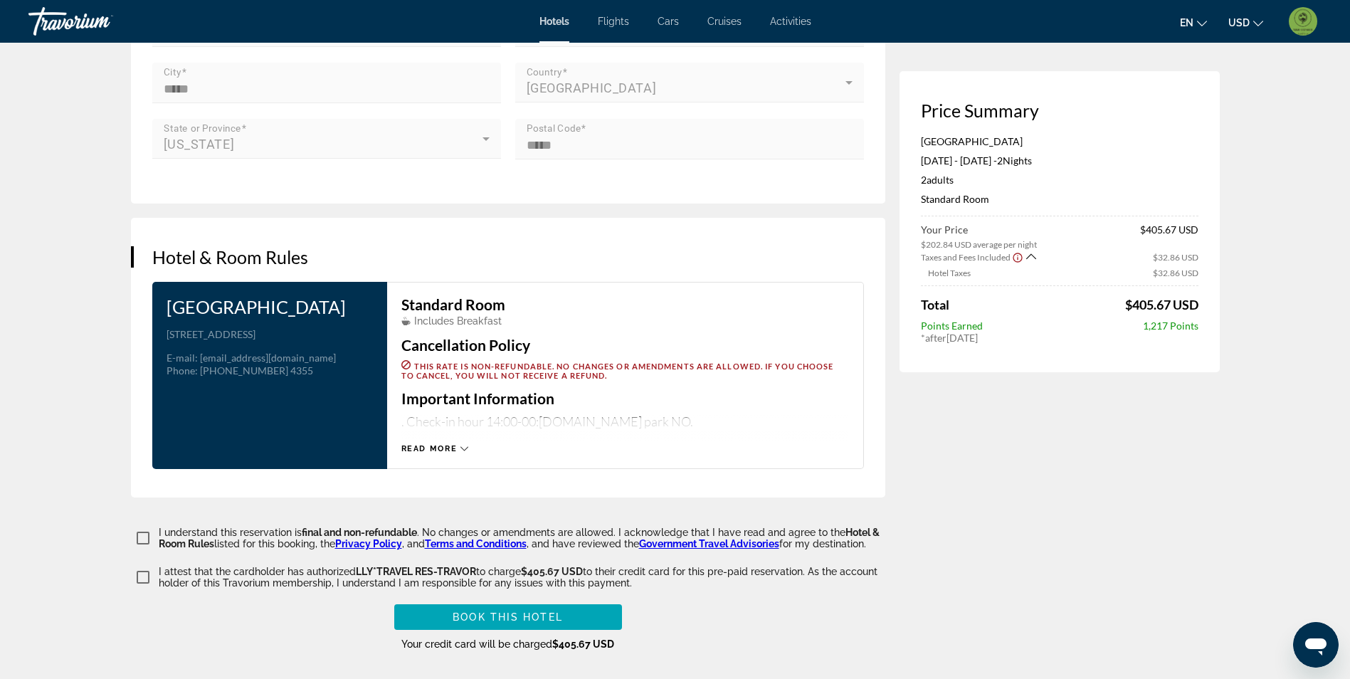
scroll to position [1566, 0]
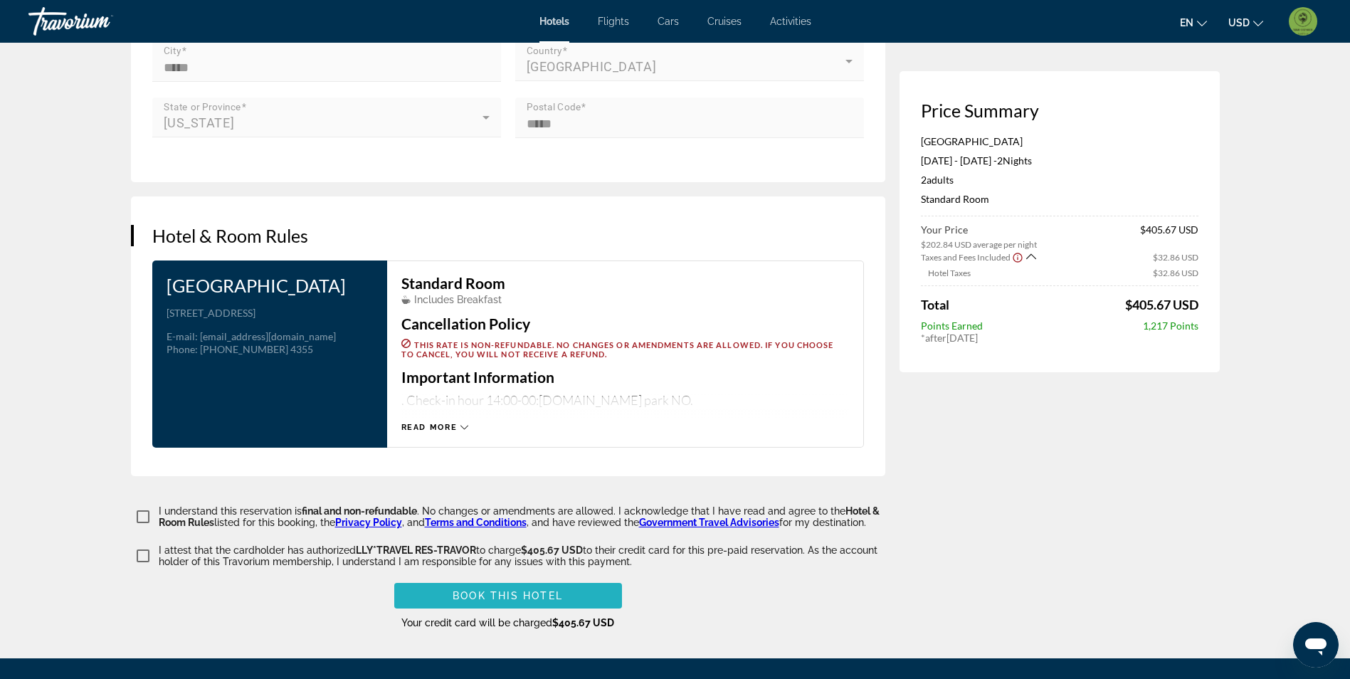
click at [564, 590] on span "Main content" at bounding box center [508, 596] width 228 height 34
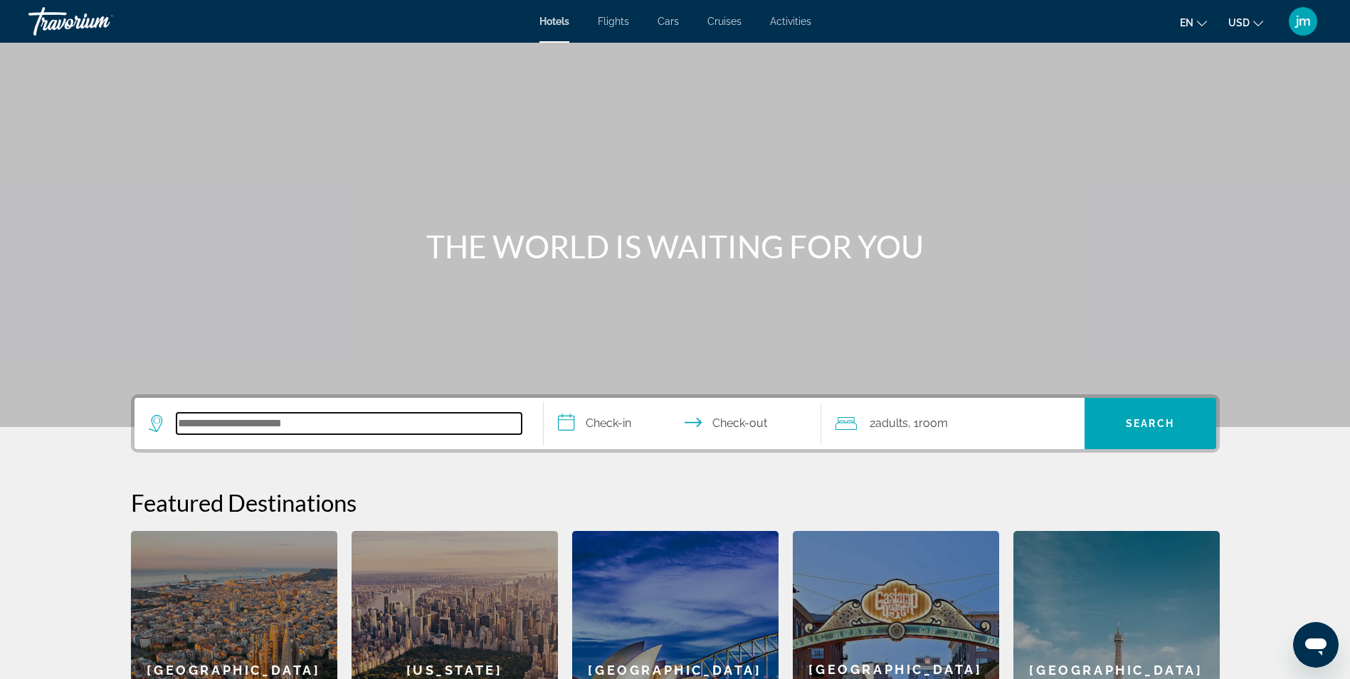
click at [287, 424] on input "Search hotel destination" at bounding box center [349, 423] width 345 height 21
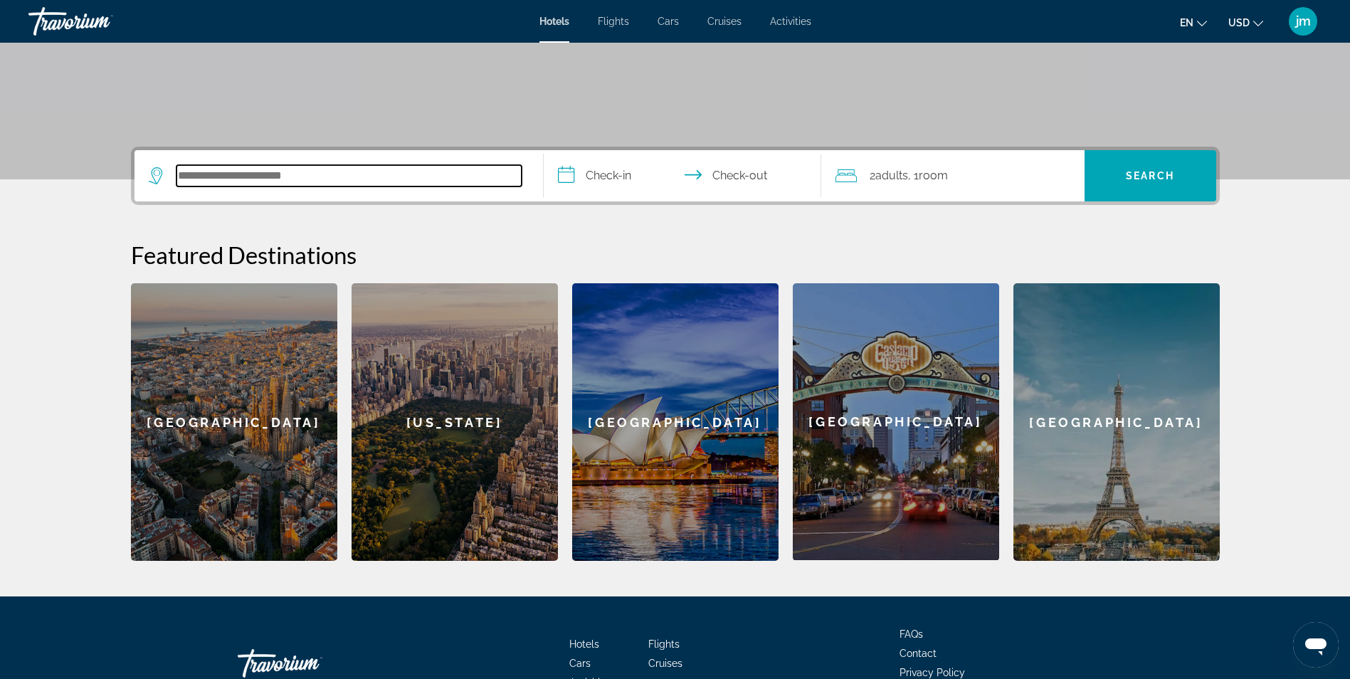
scroll to position [340, 0]
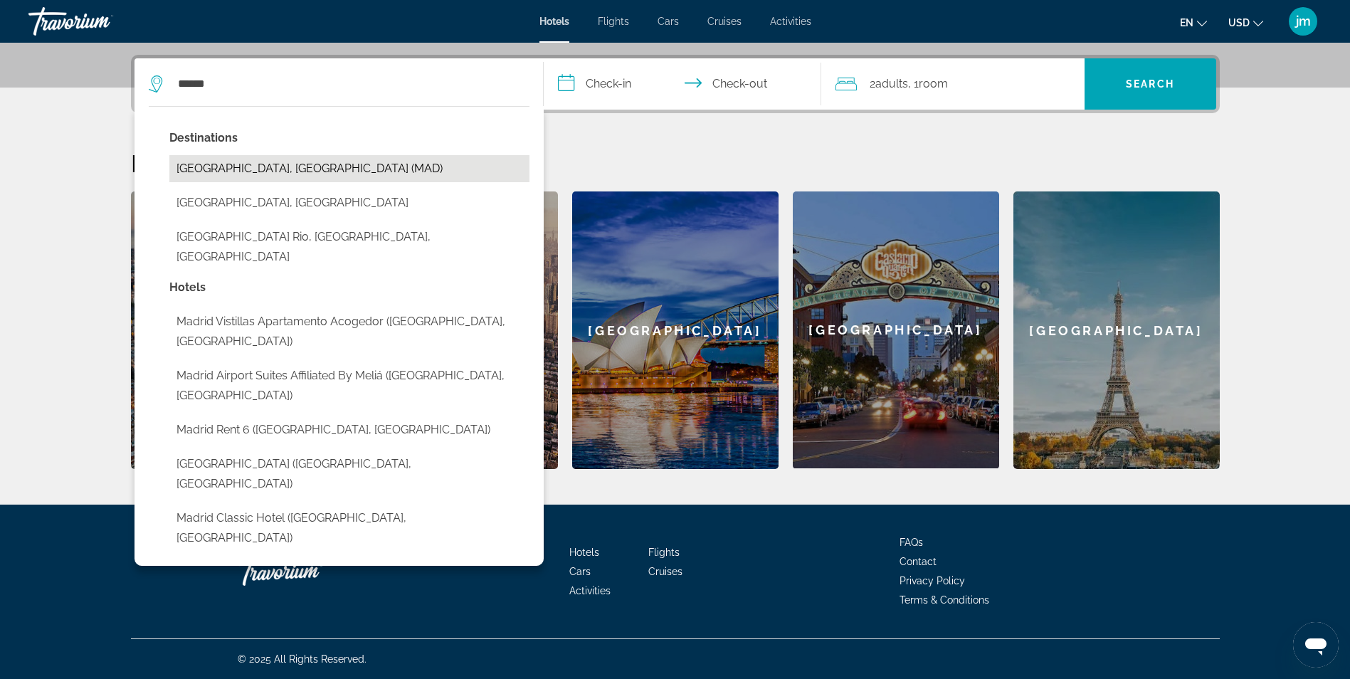
click at [275, 174] on button "[GEOGRAPHIC_DATA], [GEOGRAPHIC_DATA] (MAD)" at bounding box center [349, 168] width 360 height 27
type input "**********"
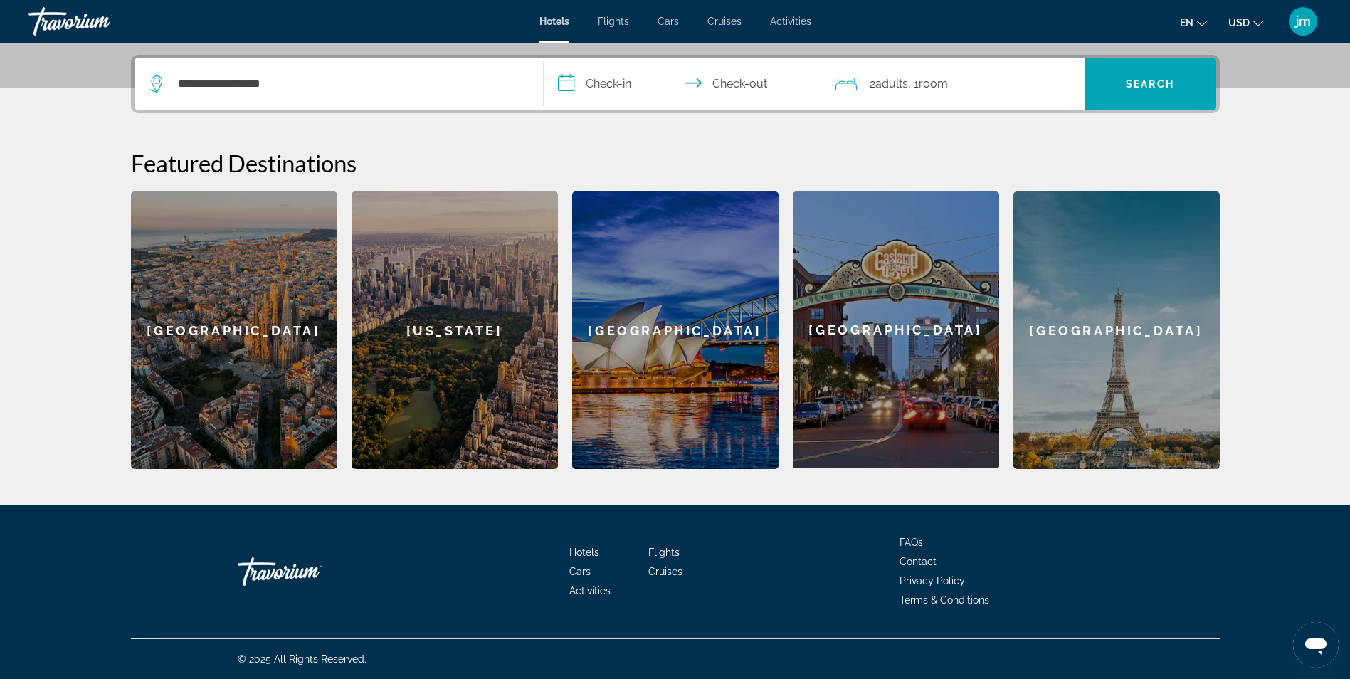
click at [615, 75] on input "**********" at bounding box center [685, 86] width 283 height 56
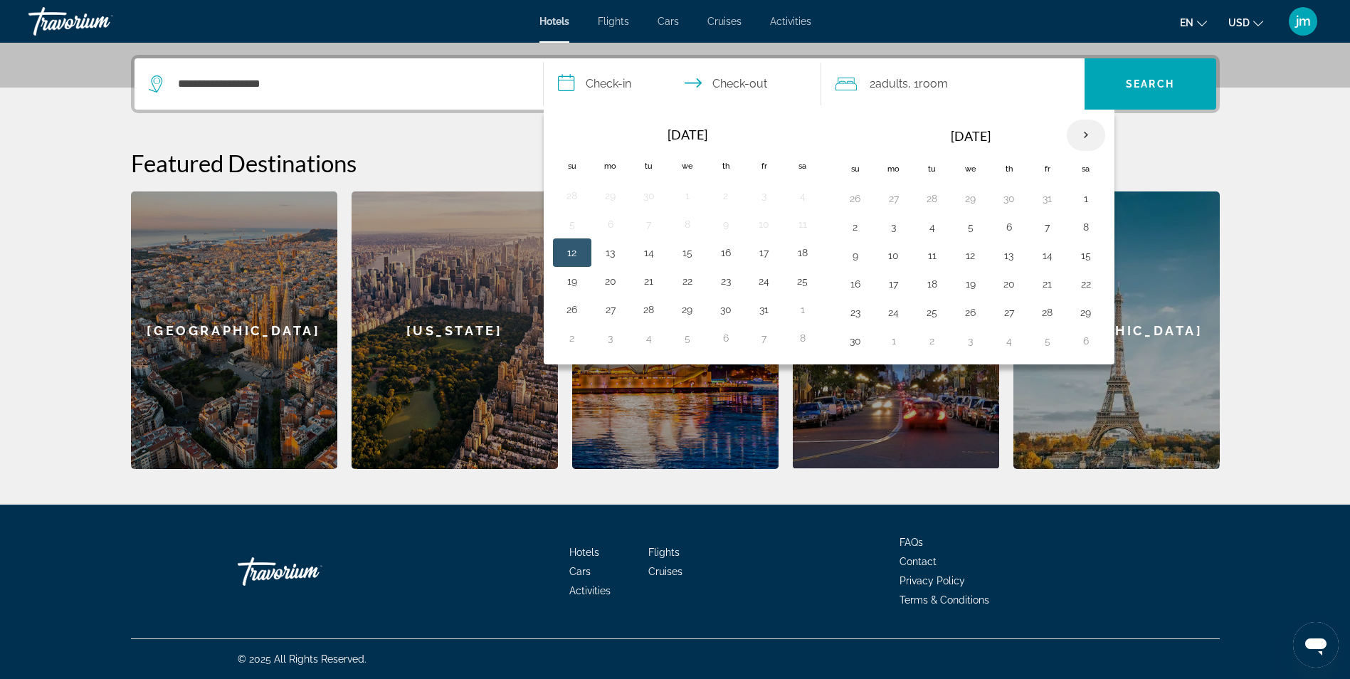
click at [1085, 140] on th "Next month" at bounding box center [1086, 135] width 38 height 31
click at [1002, 284] on button "25" at bounding box center [1009, 284] width 23 height 20
click at [1094, 277] on button "27" at bounding box center [1086, 284] width 23 height 20
type input "**********"
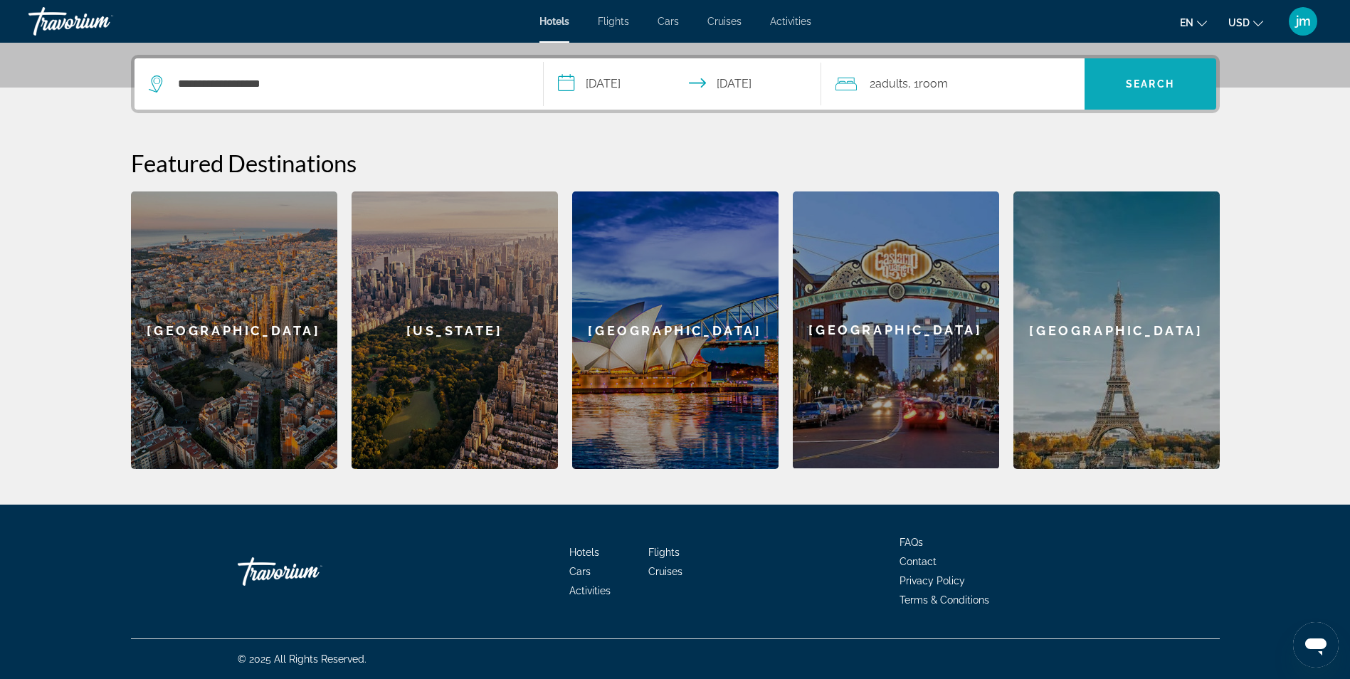
click at [1168, 91] on span "Search" at bounding box center [1151, 84] width 132 height 34
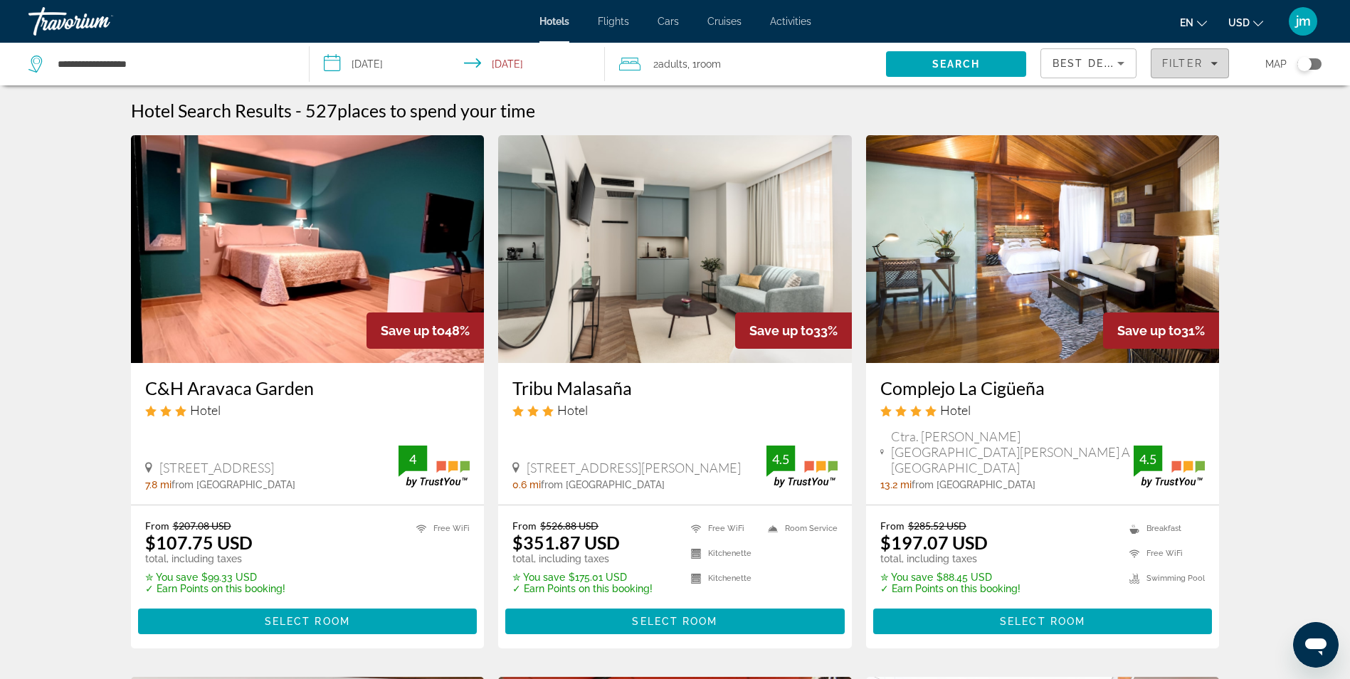
click at [1180, 61] on span "Filter" at bounding box center [1182, 63] width 41 height 11
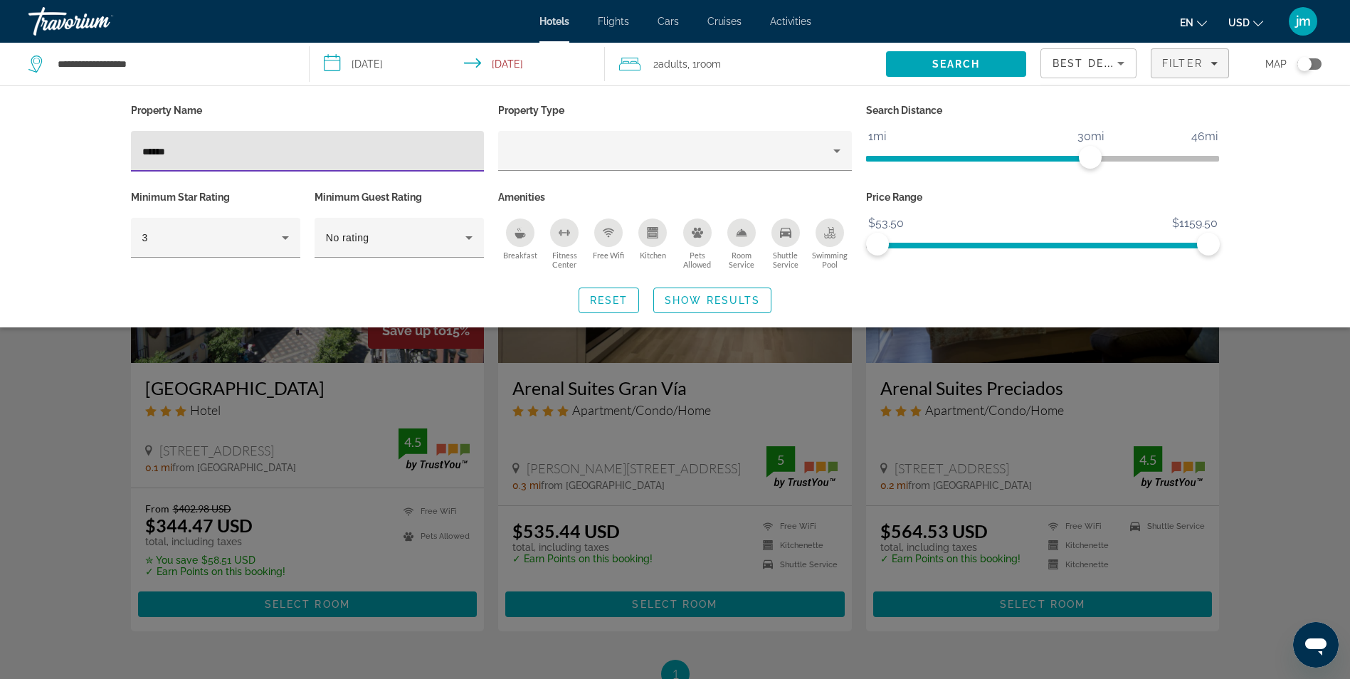
type input "******"
click at [41, 458] on div "Search widget" at bounding box center [675, 447] width 1350 height 466
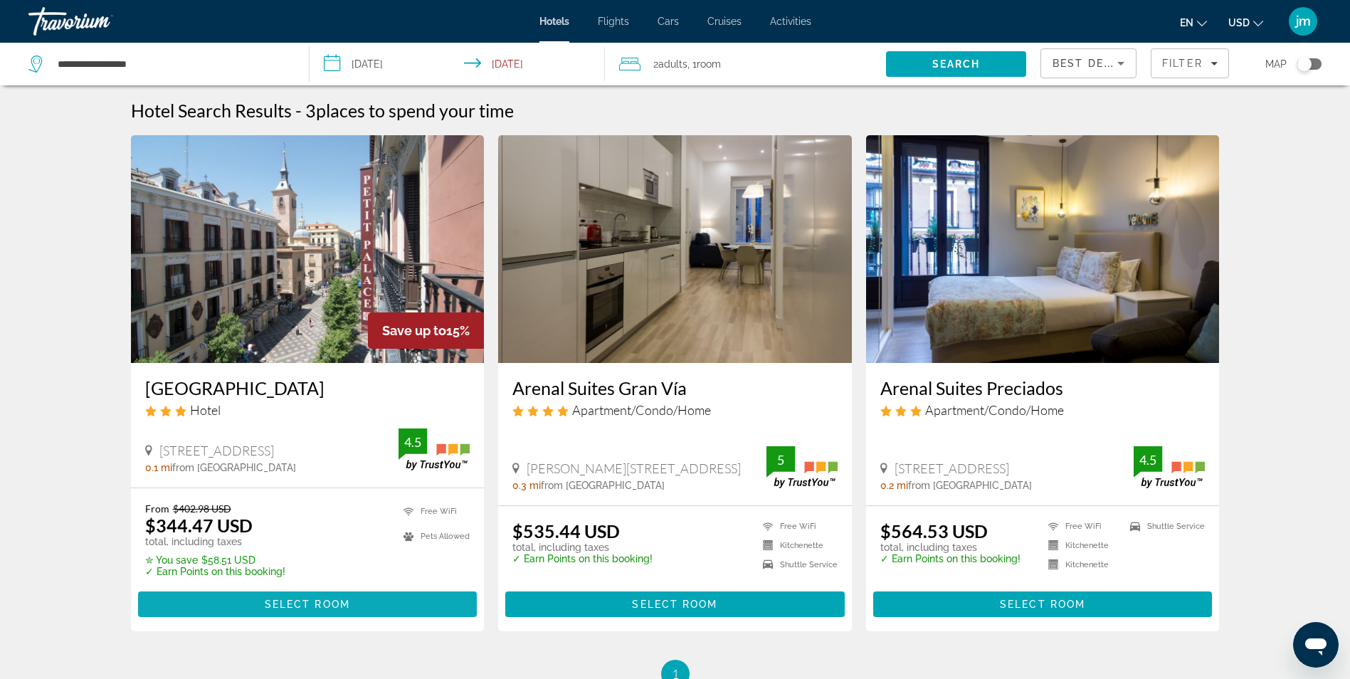
click at [302, 600] on span "Select Room" at bounding box center [307, 604] width 85 height 11
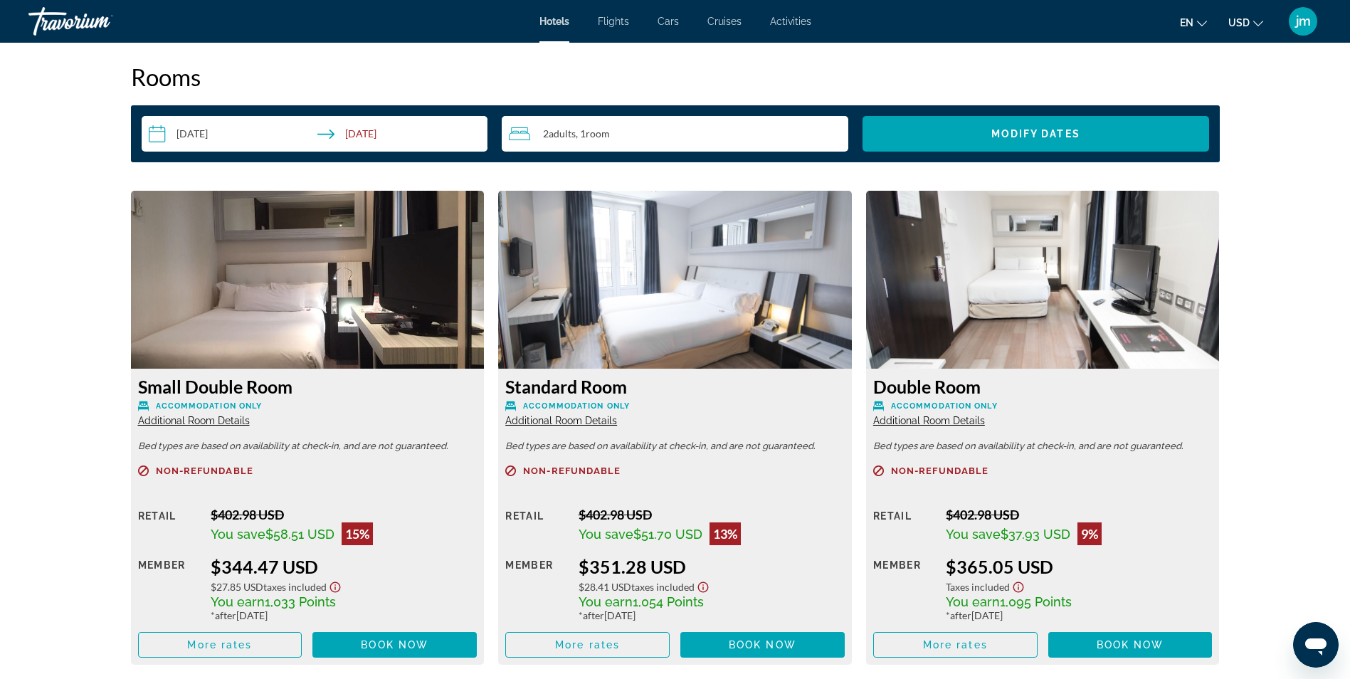
scroll to position [1922, 0]
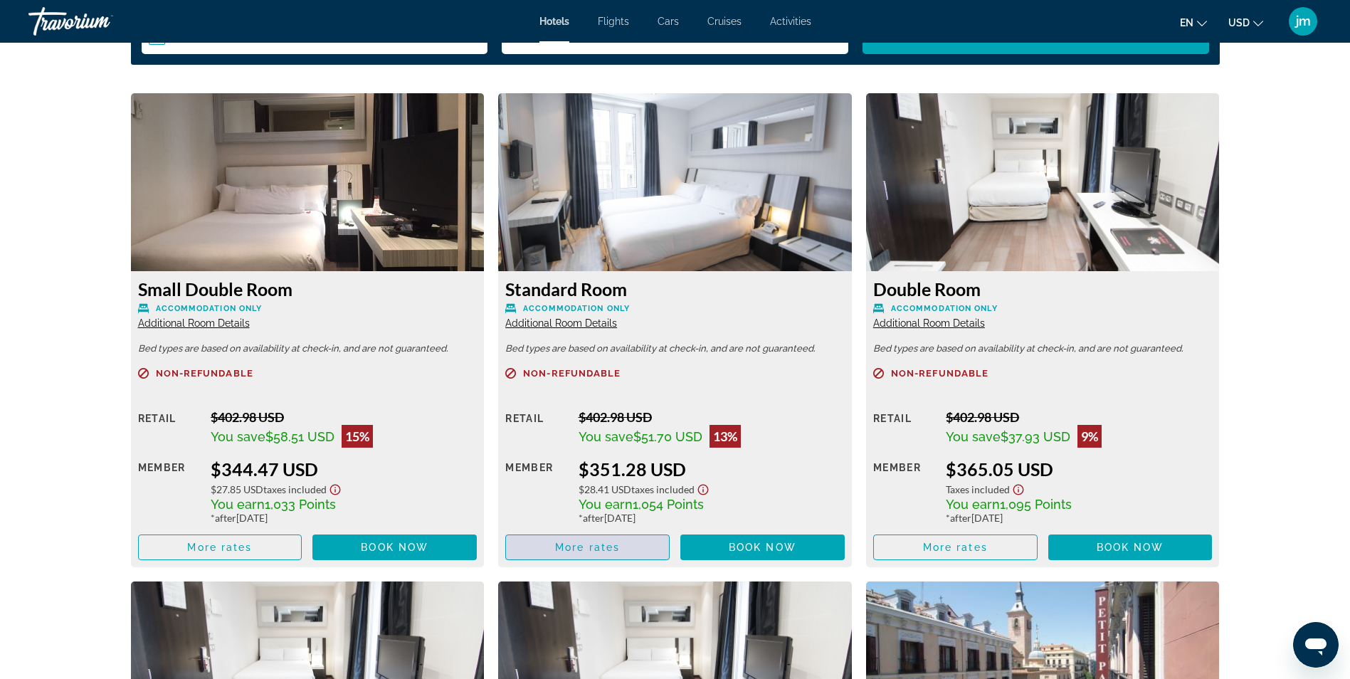
click at [631, 544] on span "Main content" at bounding box center [587, 547] width 163 height 34
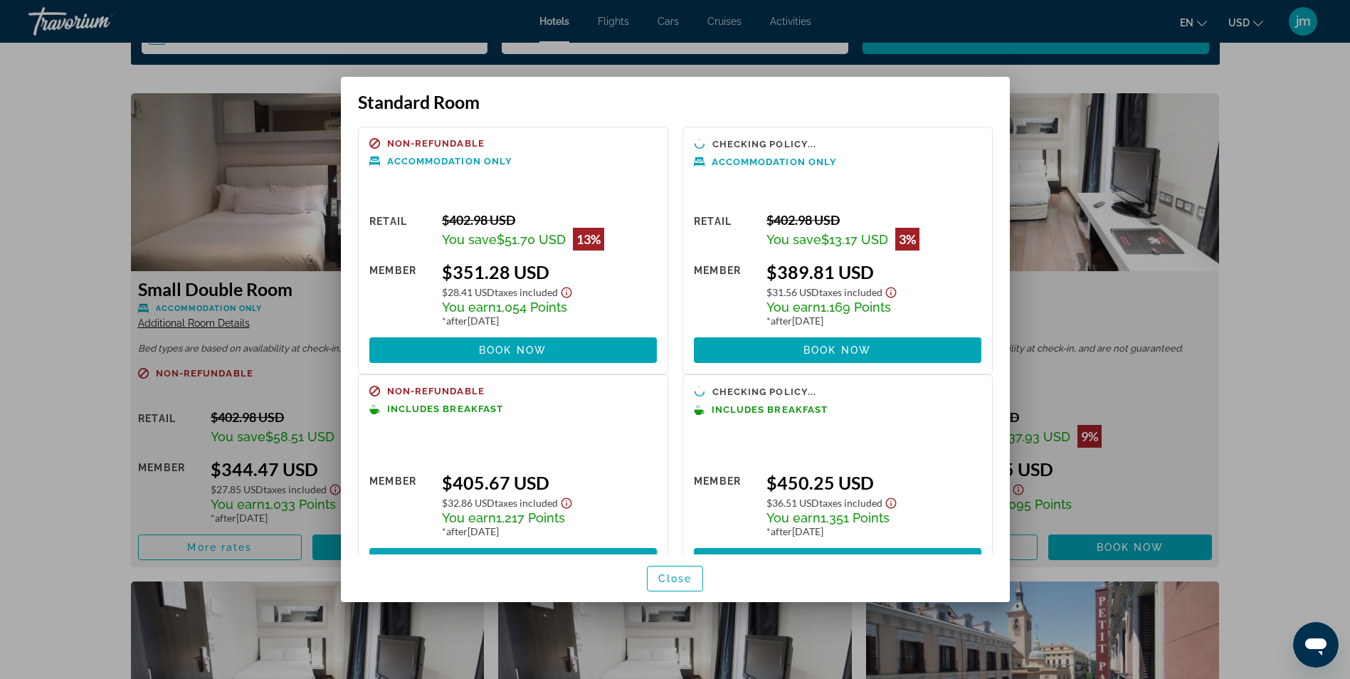
scroll to position [45, 0]
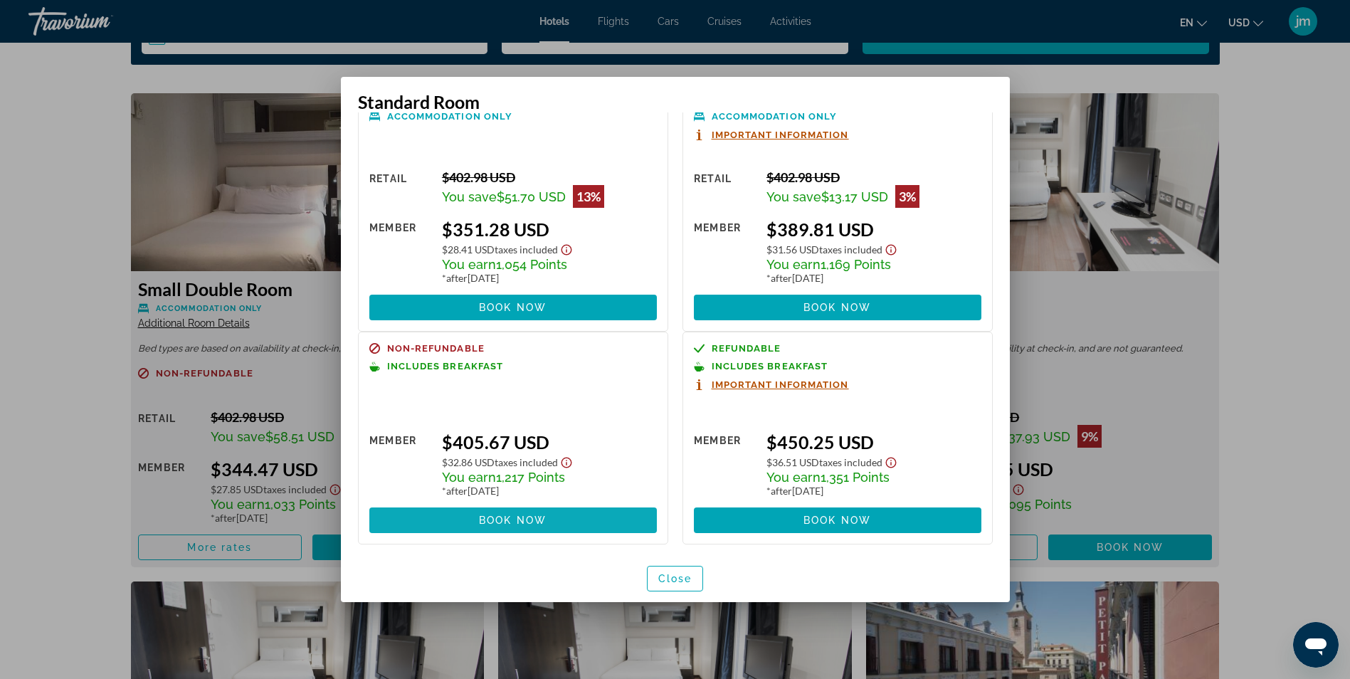
click at [523, 522] on span "Book now" at bounding box center [513, 520] width 68 height 11
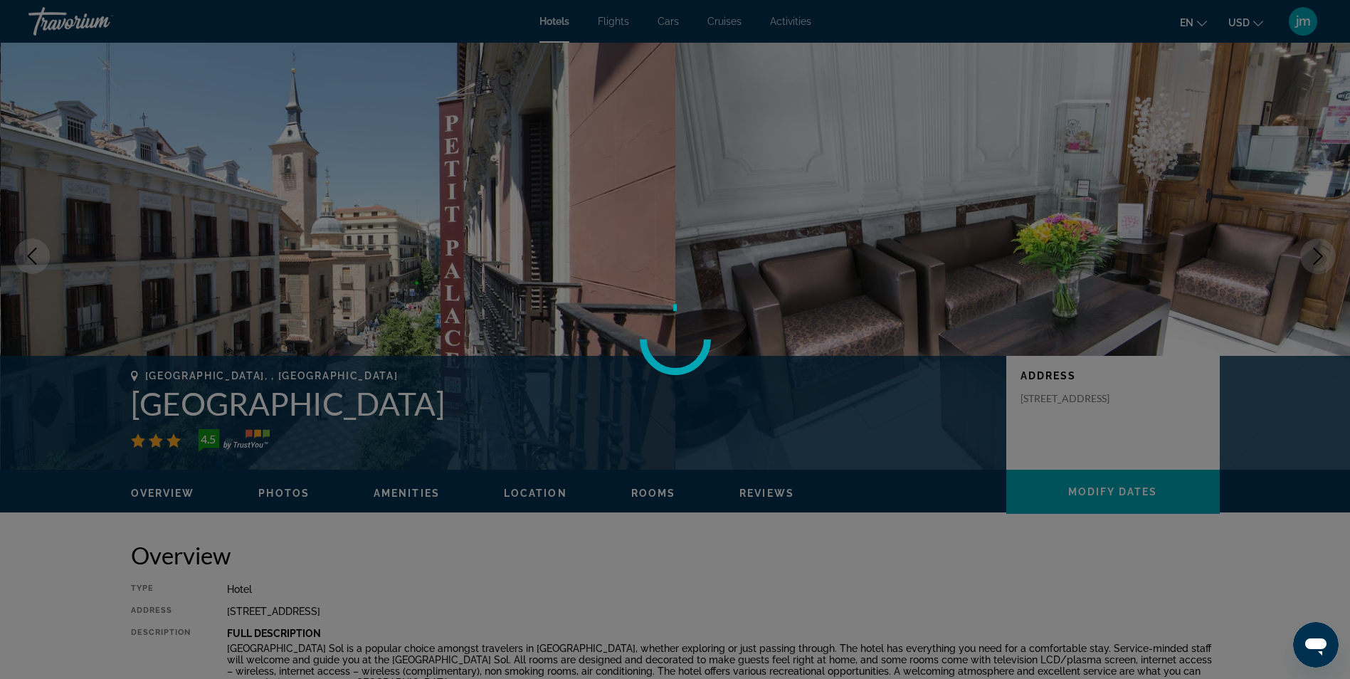
scroll to position [1922, 0]
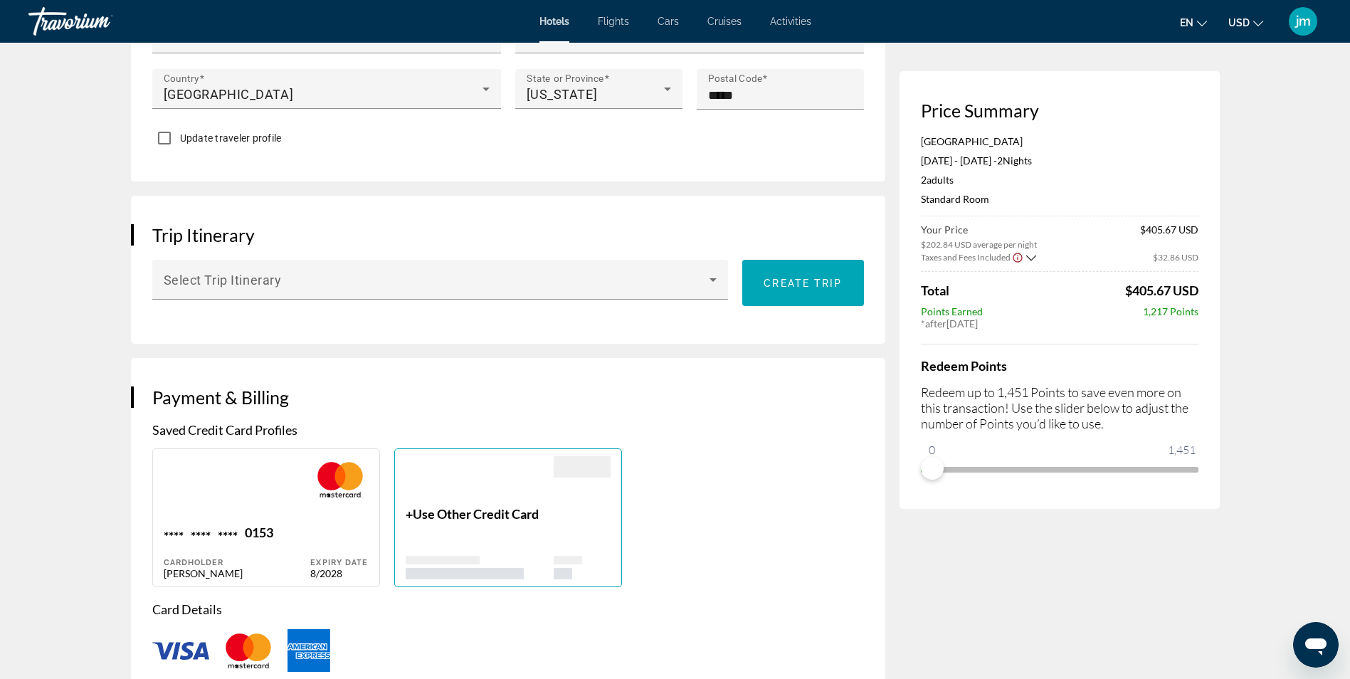
scroll to position [712, 0]
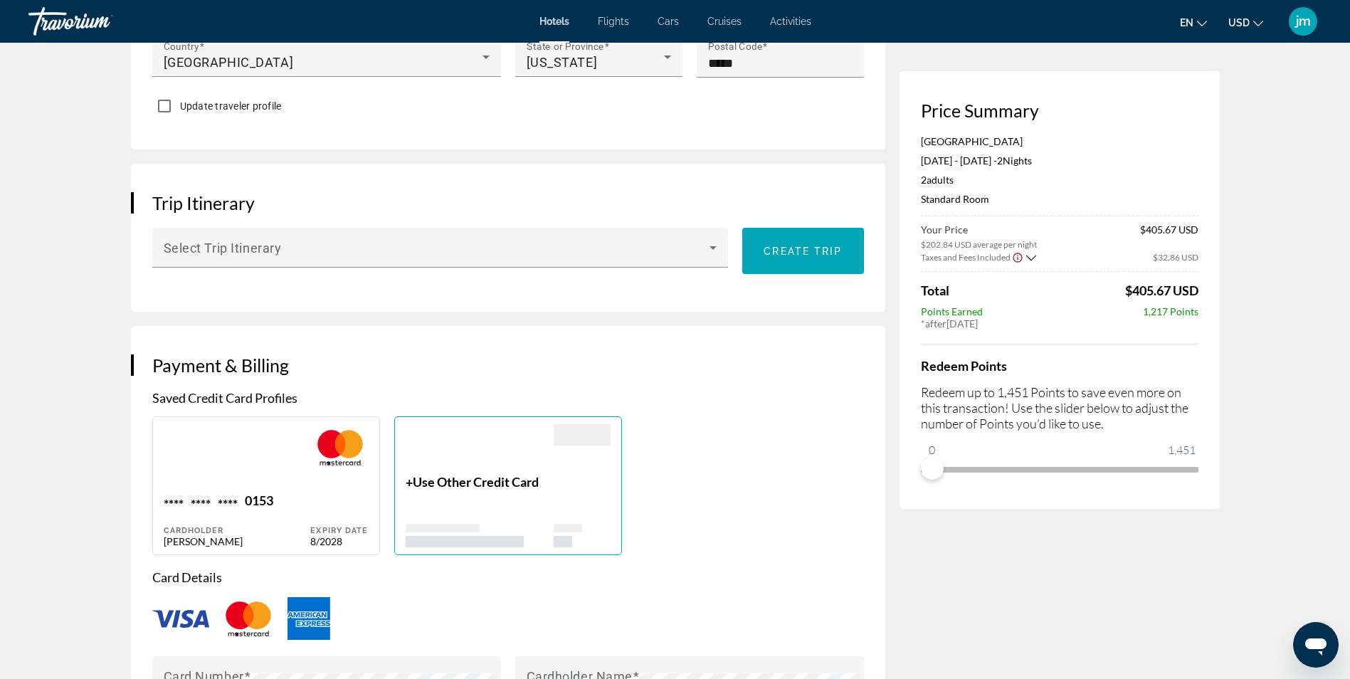
click at [456, 505] on div "+ Use Other Credit Card" at bounding box center [480, 510] width 148 height 73
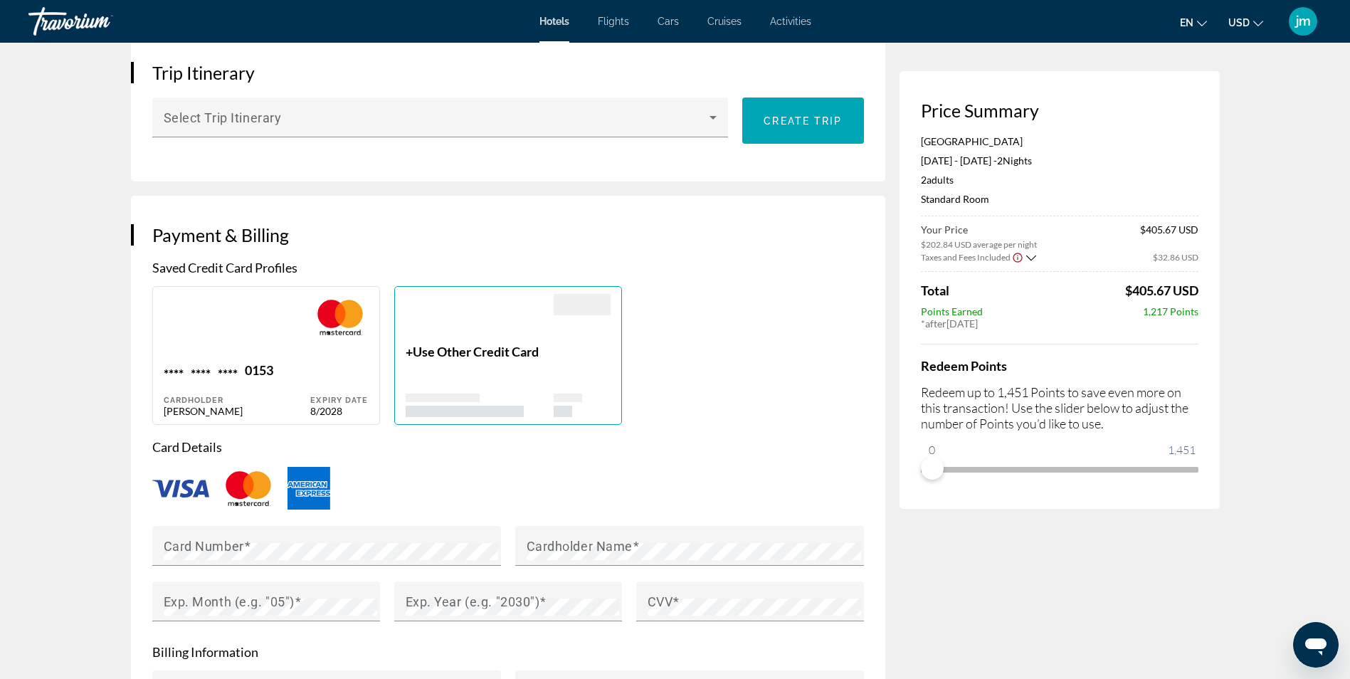
scroll to position [854, 0]
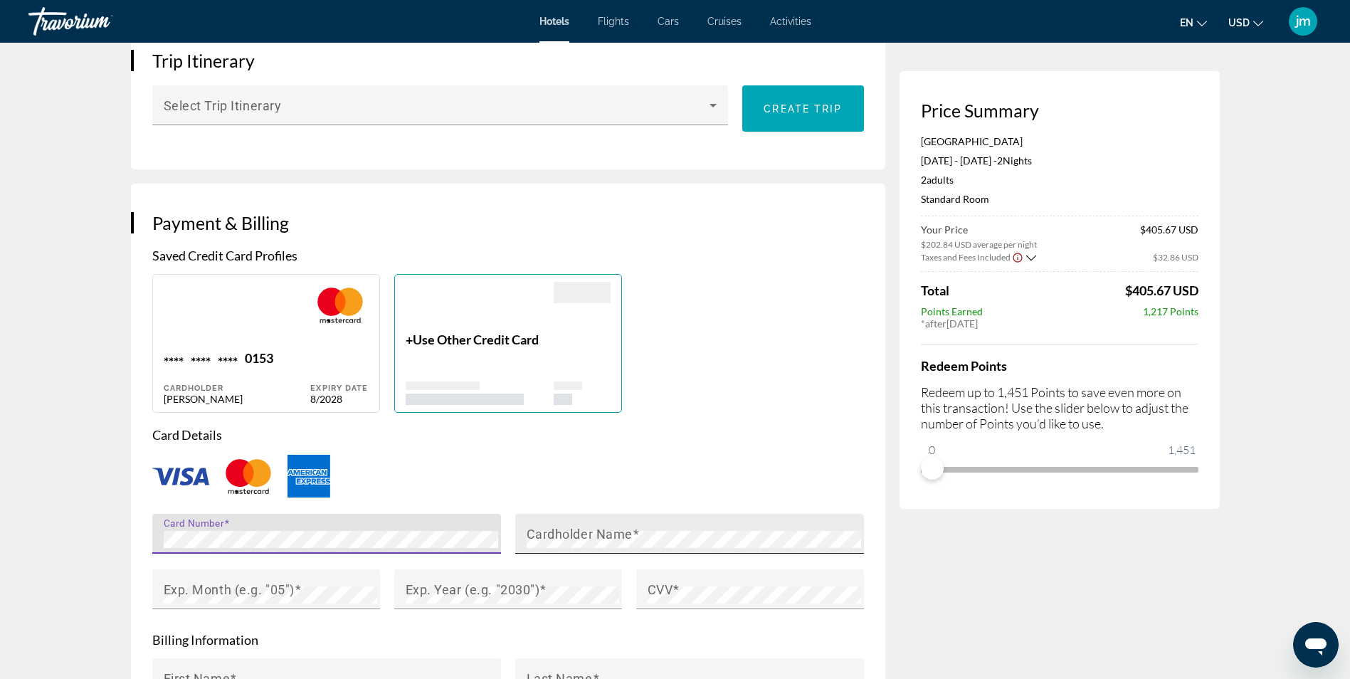
click at [581, 527] on mat-label "Cardholder Name" at bounding box center [580, 534] width 106 height 15
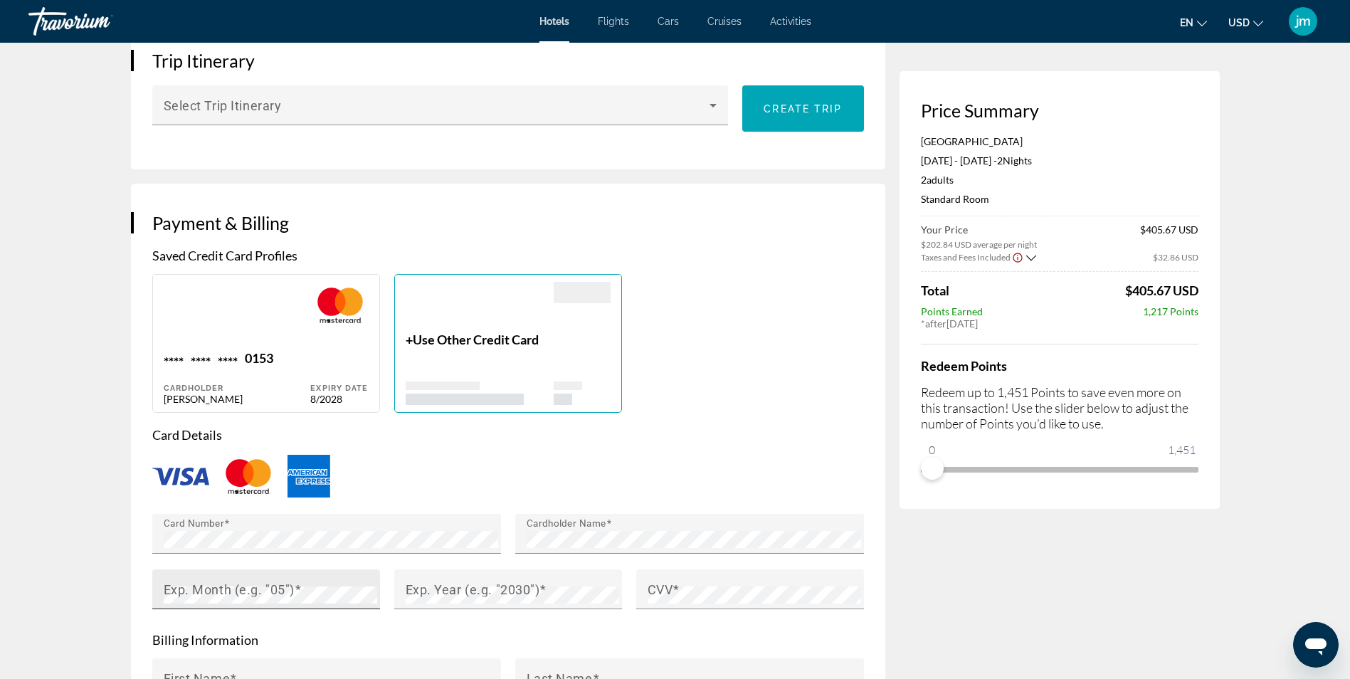
click at [295, 572] on div "Exp. Month (e.g. "05")" at bounding box center [271, 589] width 214 height 40
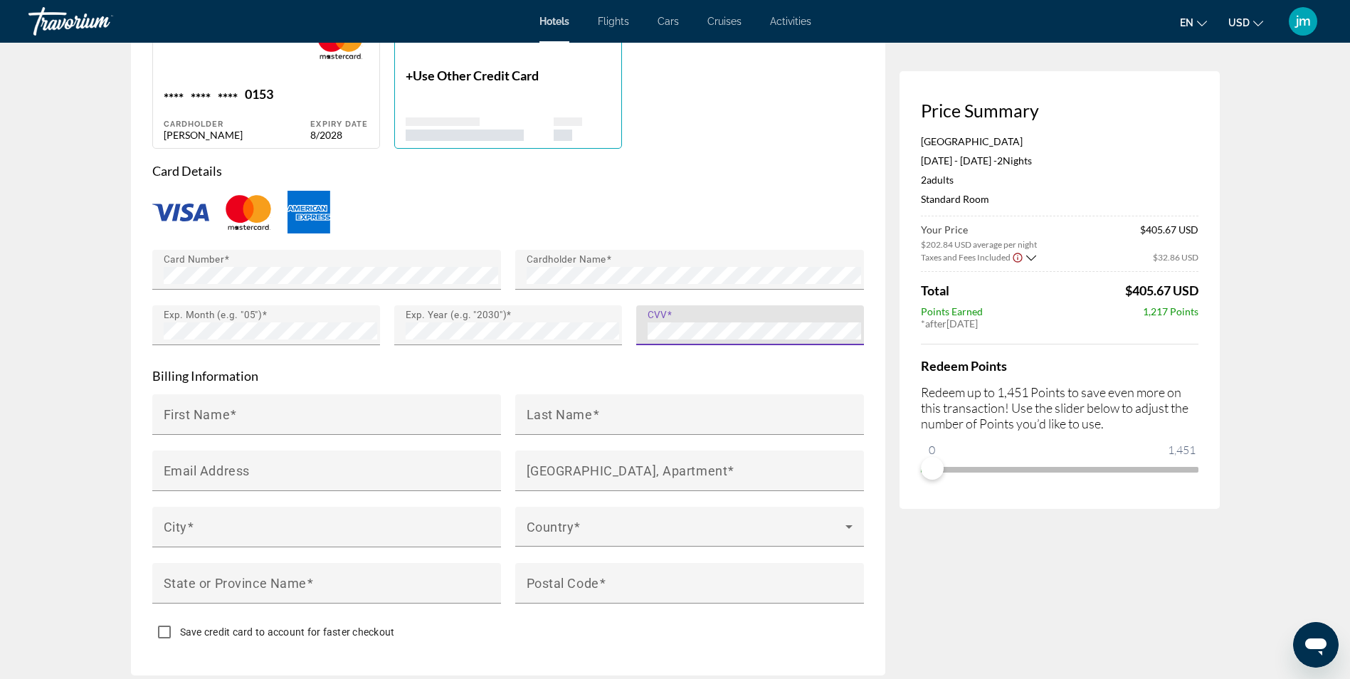
scroll to position [1139, 0]
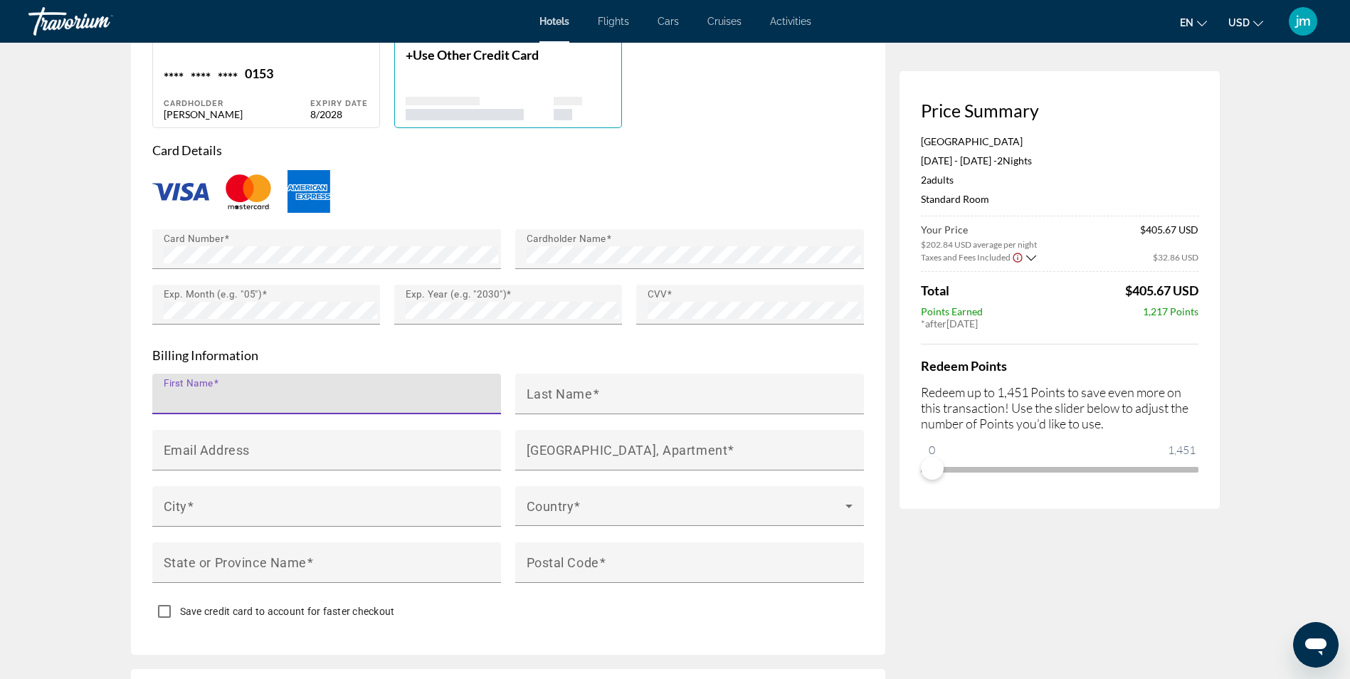
click at [275, 401] on input "First Name" at bounding box center [331, 400] width 335 height 17
type input "*****"
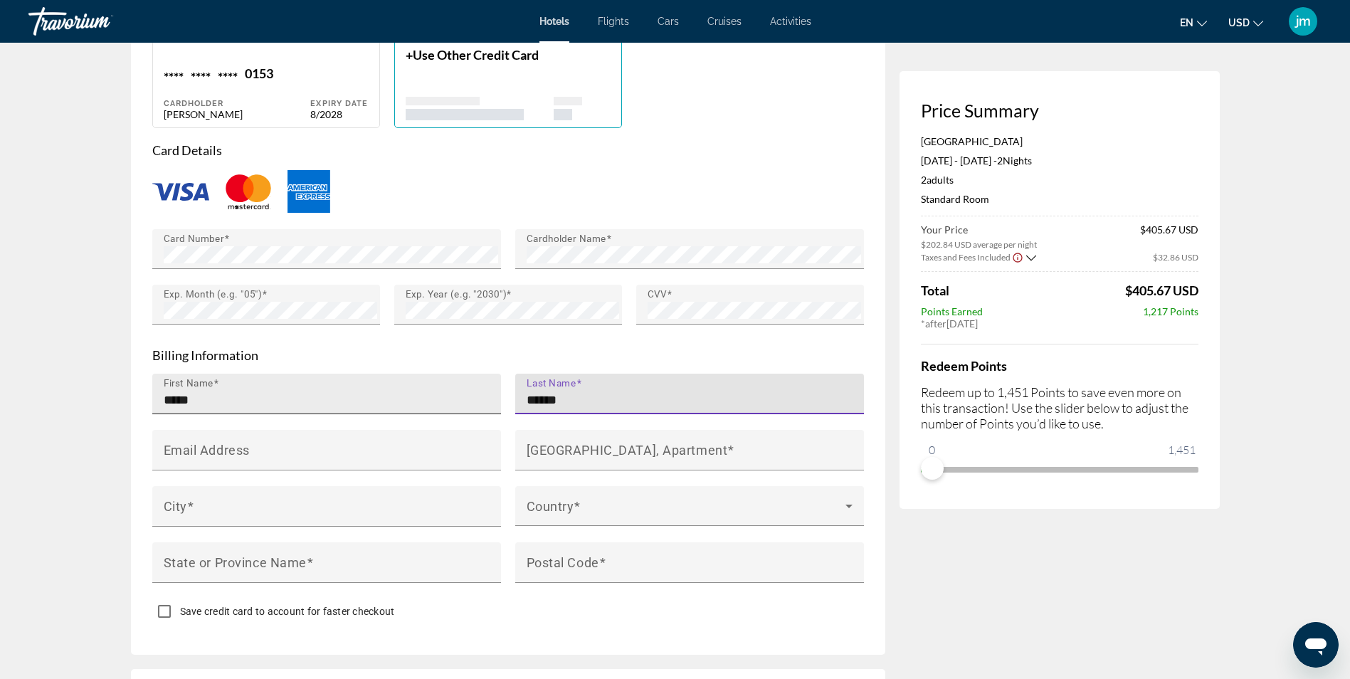
type input "******"
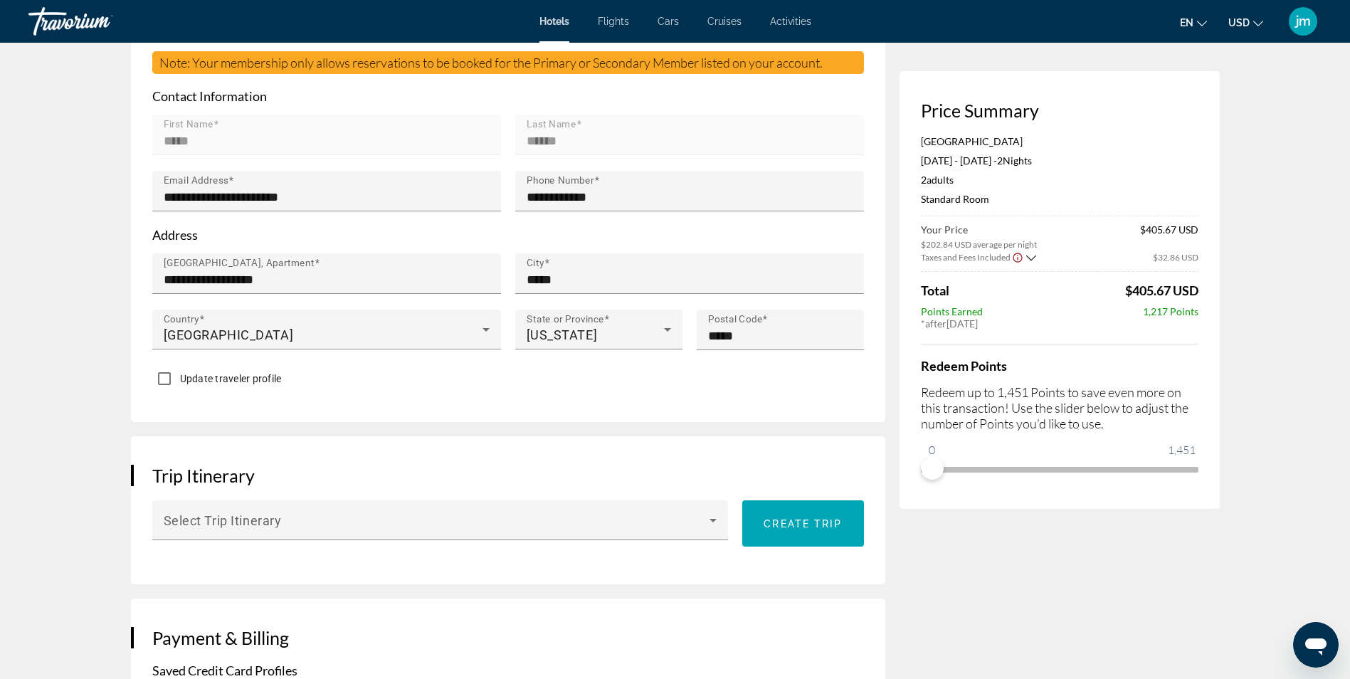
scroll to position [427, 0]
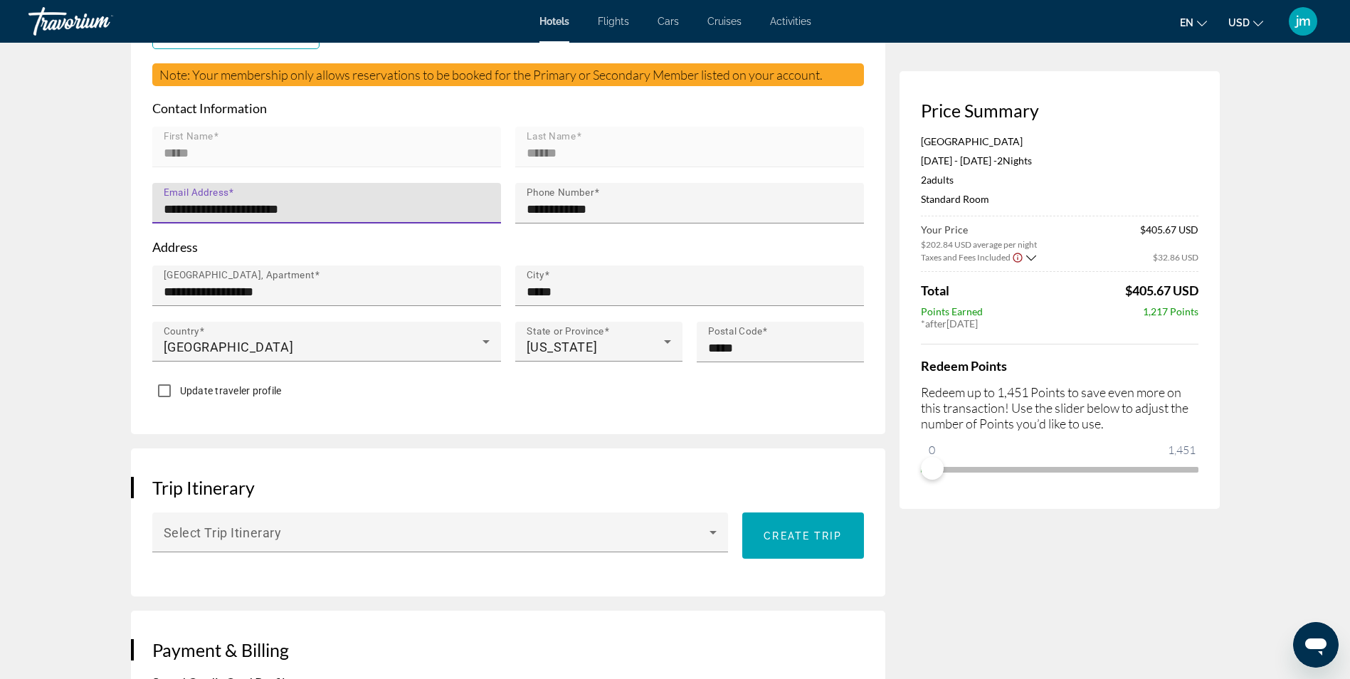
drag, startPoint x: 381, startPoint y: 209, endPoint x: 145, endPoint y: 211, distance: 235.6
click at [145, 211] on div "**********" at bounding box center [326, 211] width 363 height 56
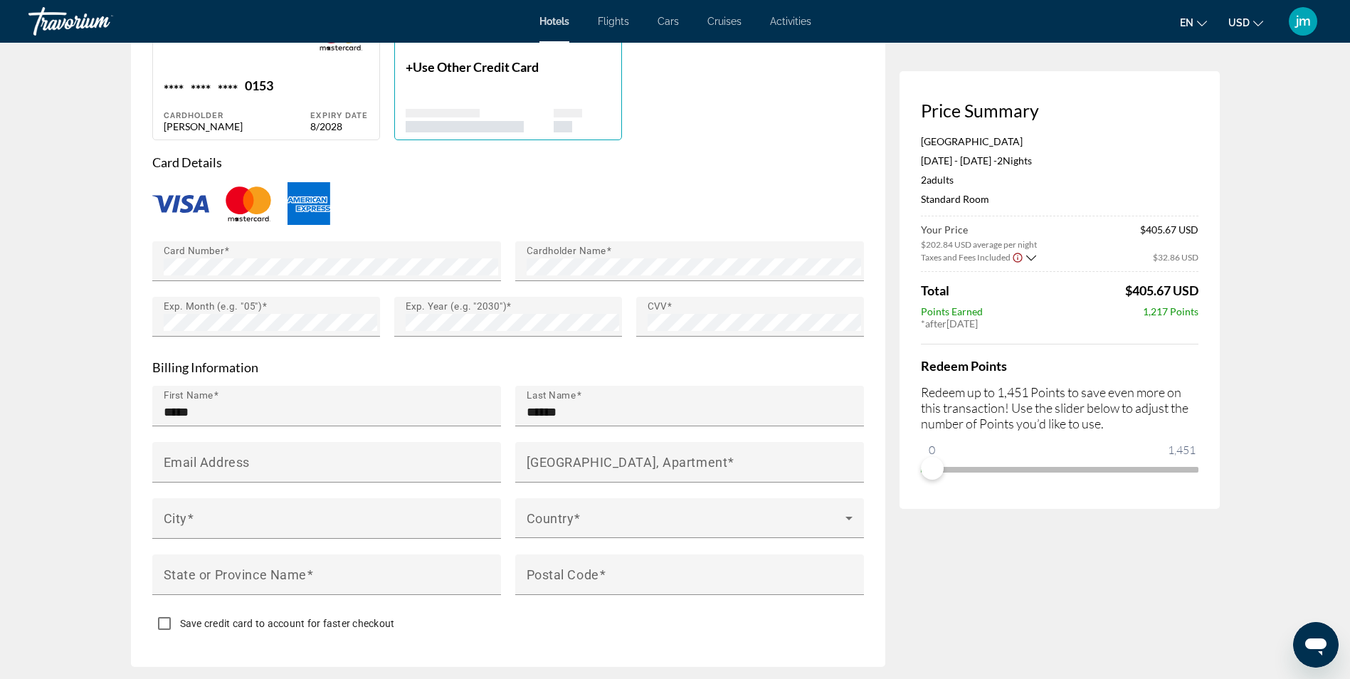
scroll to position [1139, 0]
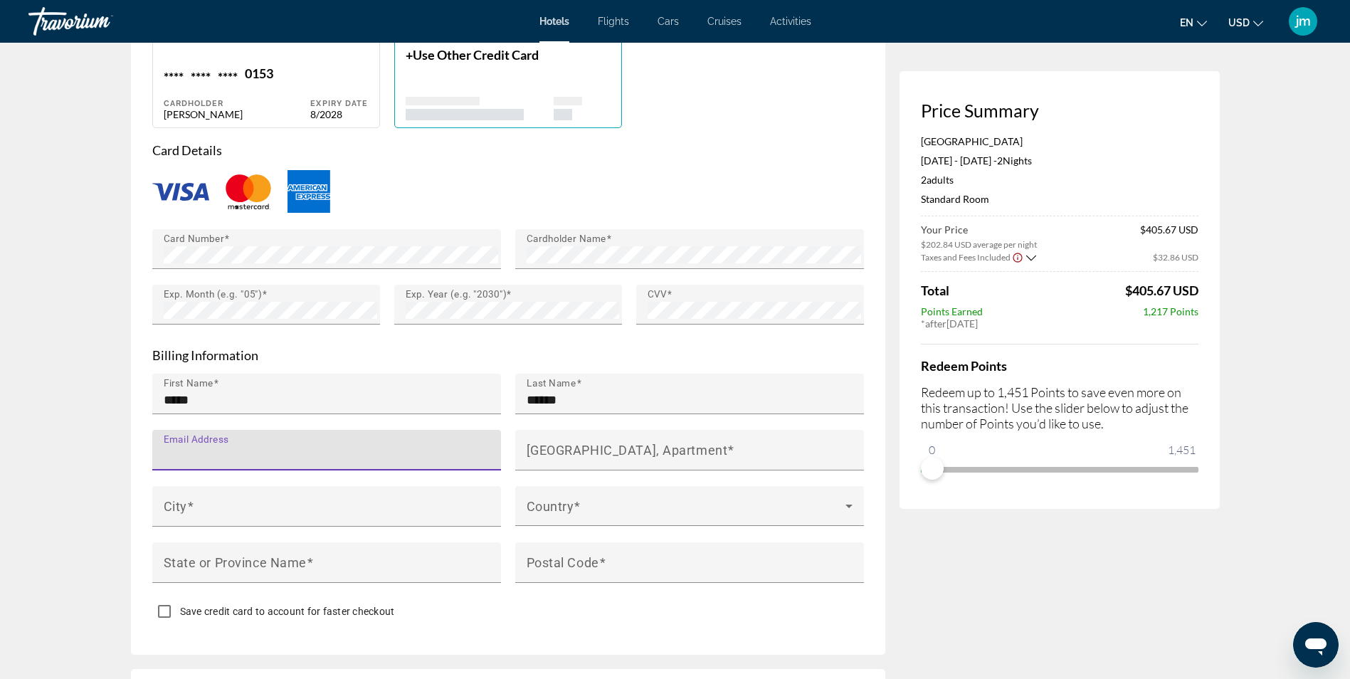
click at [285, 448] on input "Email Address" at bounding box center [331, 456] width 335 height 17
paste input "**********"
type input "**********"
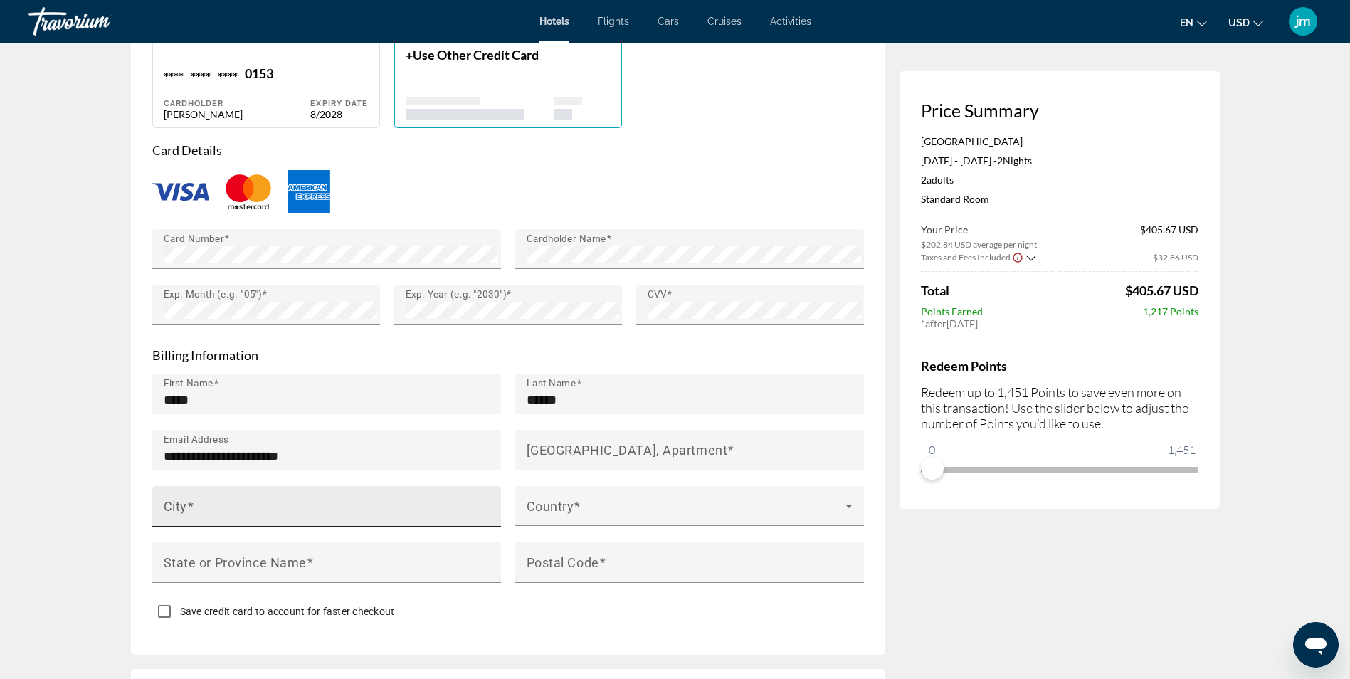
click at [307, 495] on div "City" at bounding box center [331, 506] width 335 height 41
type input "*****"
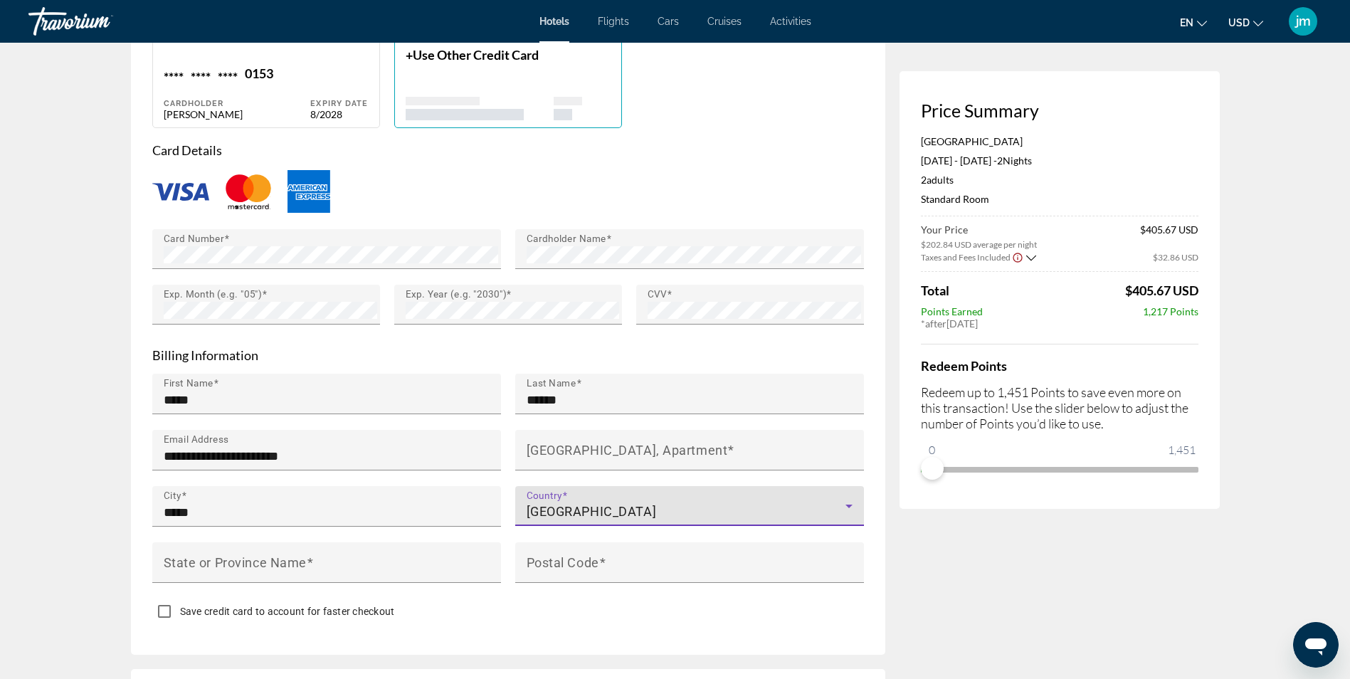
click at [582, 505] on div "Uganda" at bounding box center [686, 511] width 319 height 17
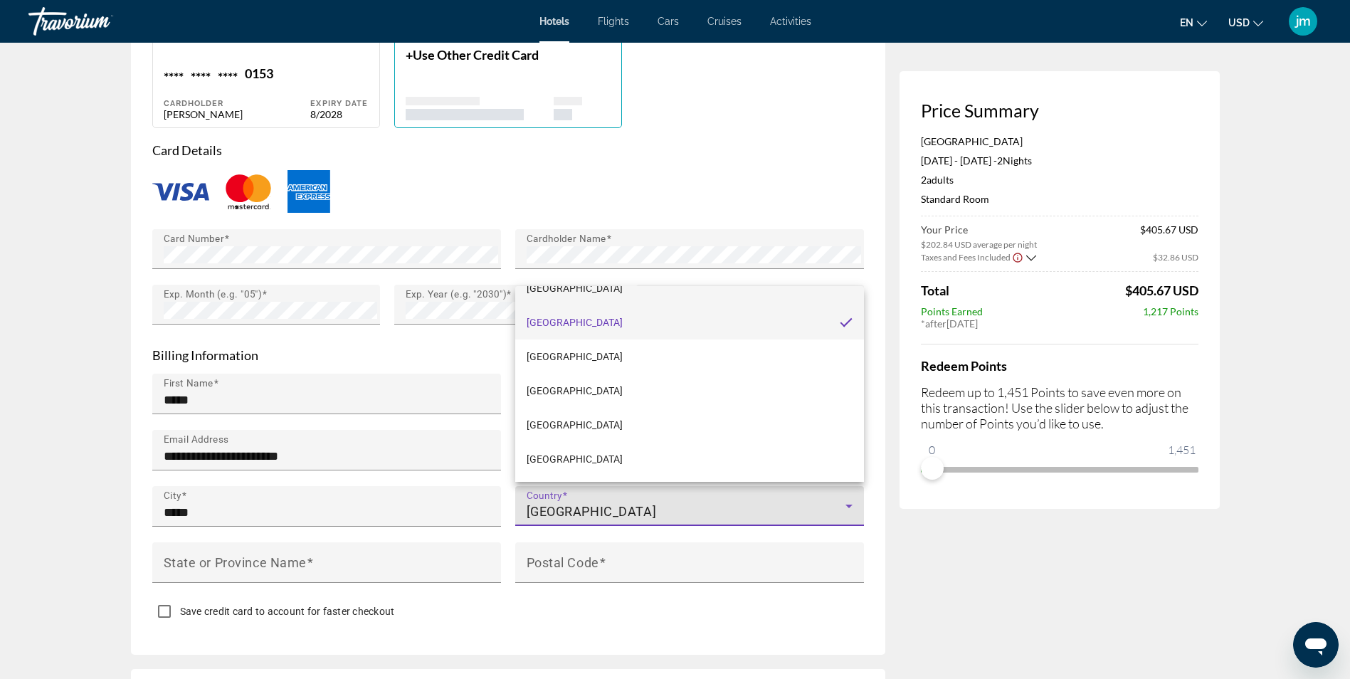
scroll to position [8190, 0]
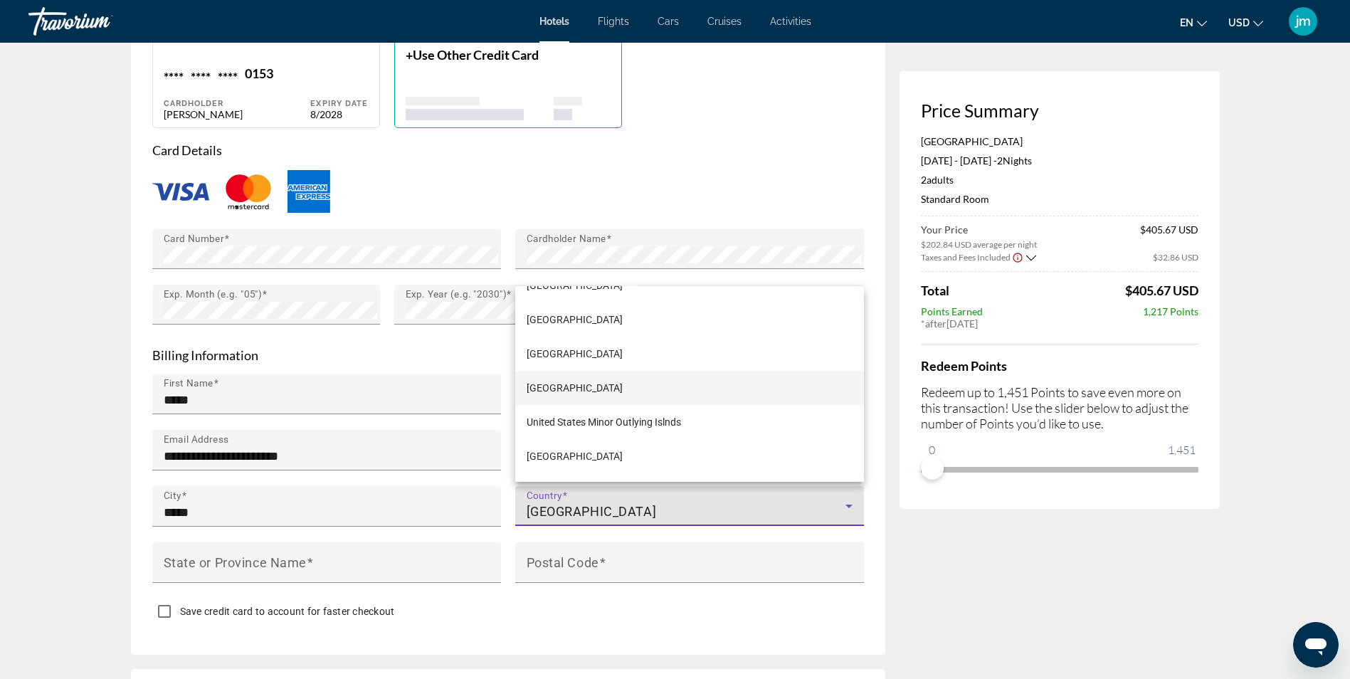
click at [611, 393] on span "United States of America" at bounding box center [575, 387] width 96 height 17
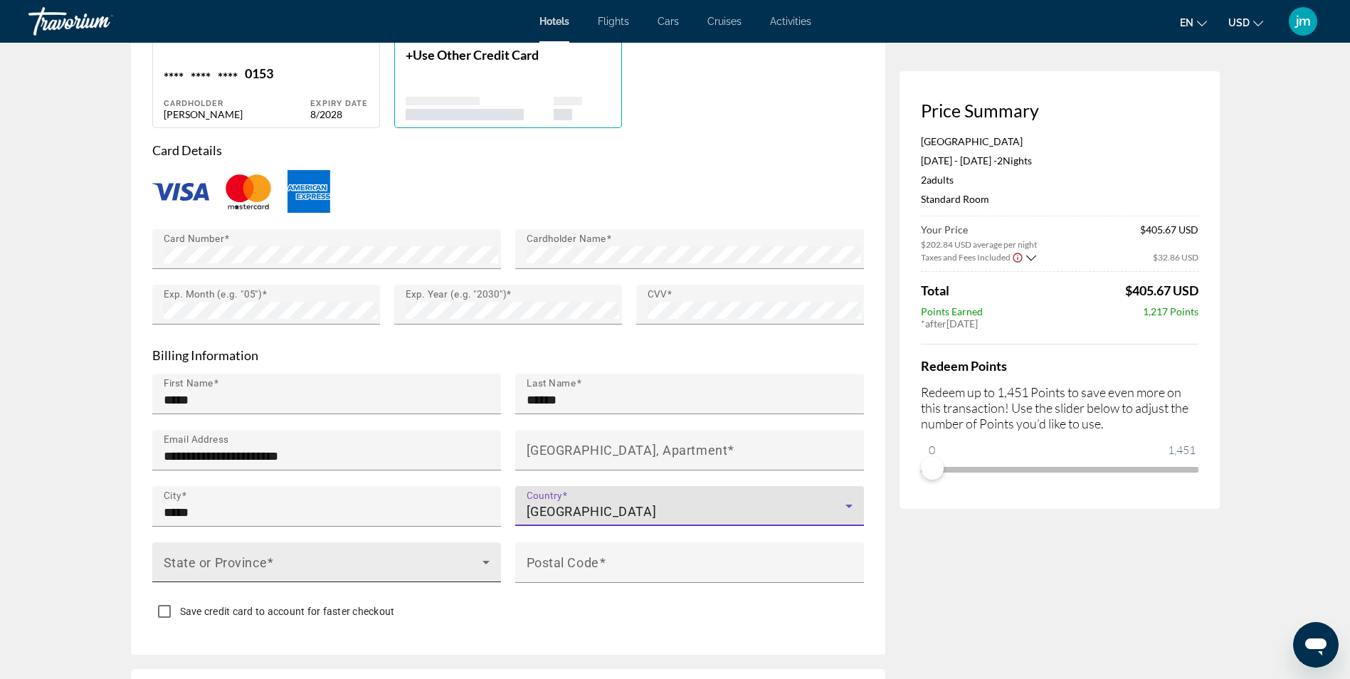
click at [320, 567] on span "Main content" at bounding box center [323, 568] width 319 height 17
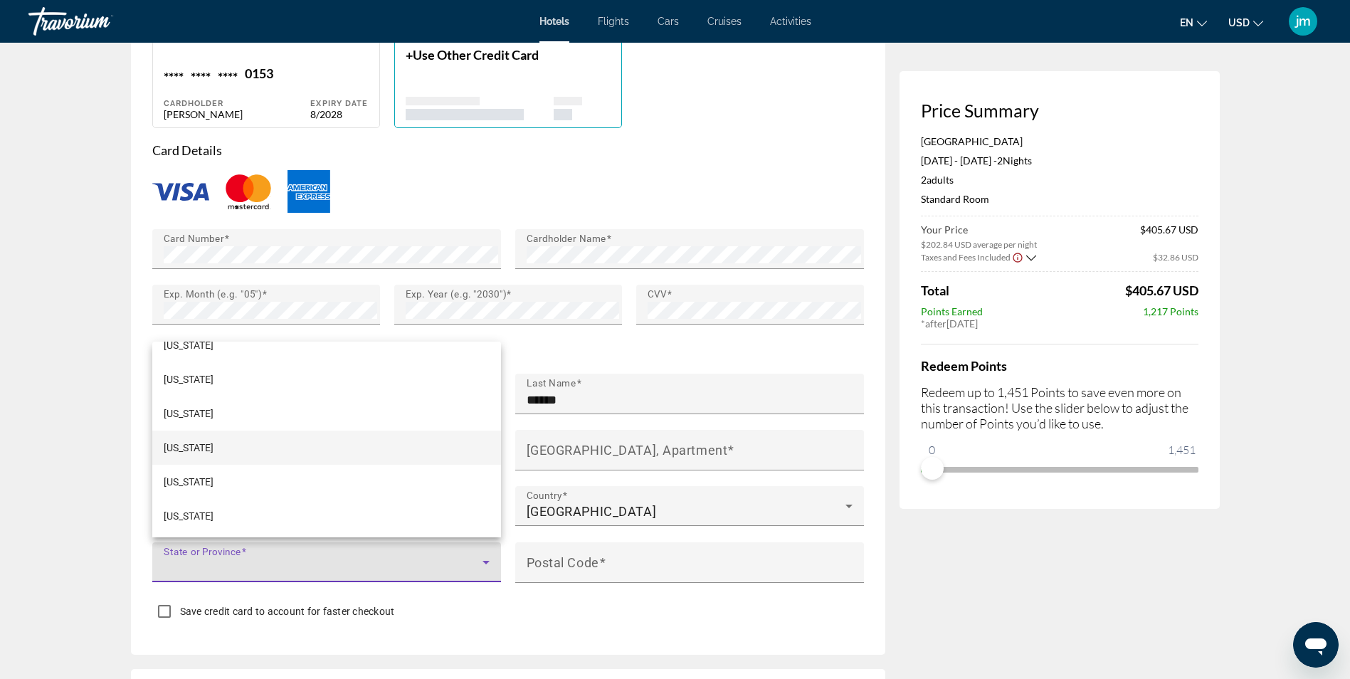
scroll to position [214, 0]
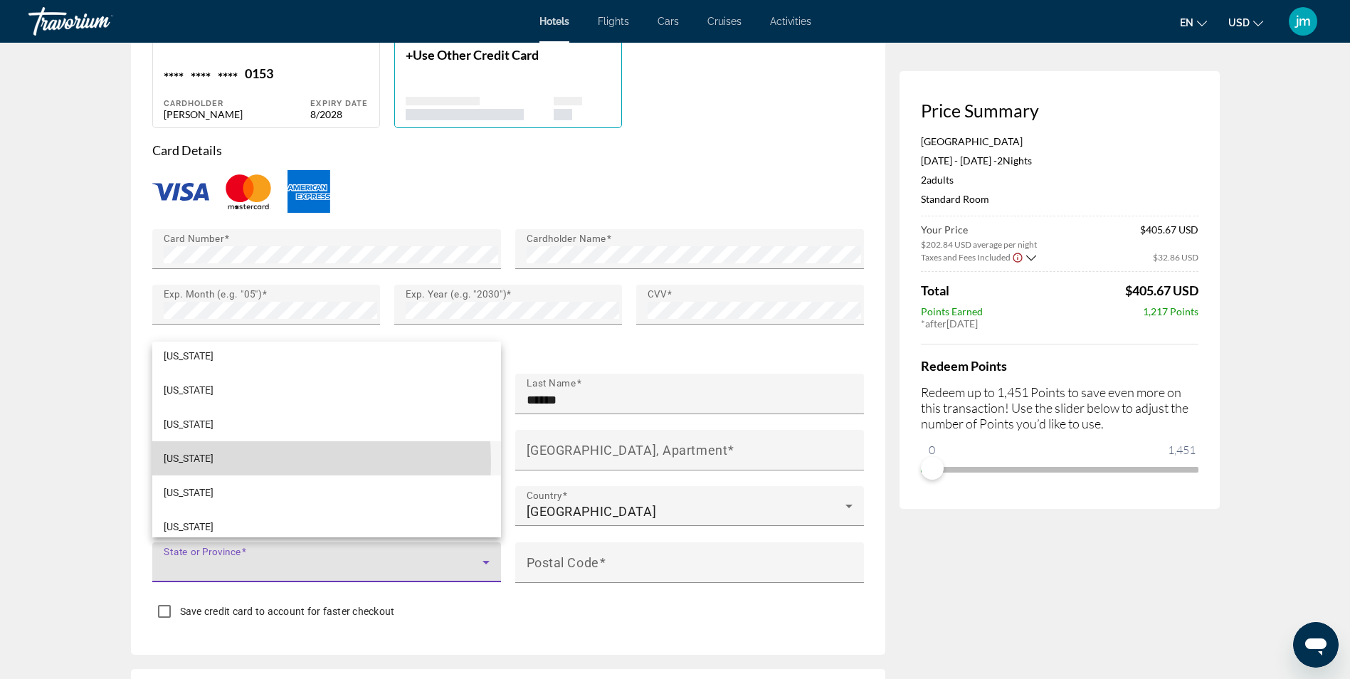
click at [208, 462] on mat-option "Florida" at bounding box center [326, 458] width 349 height 34
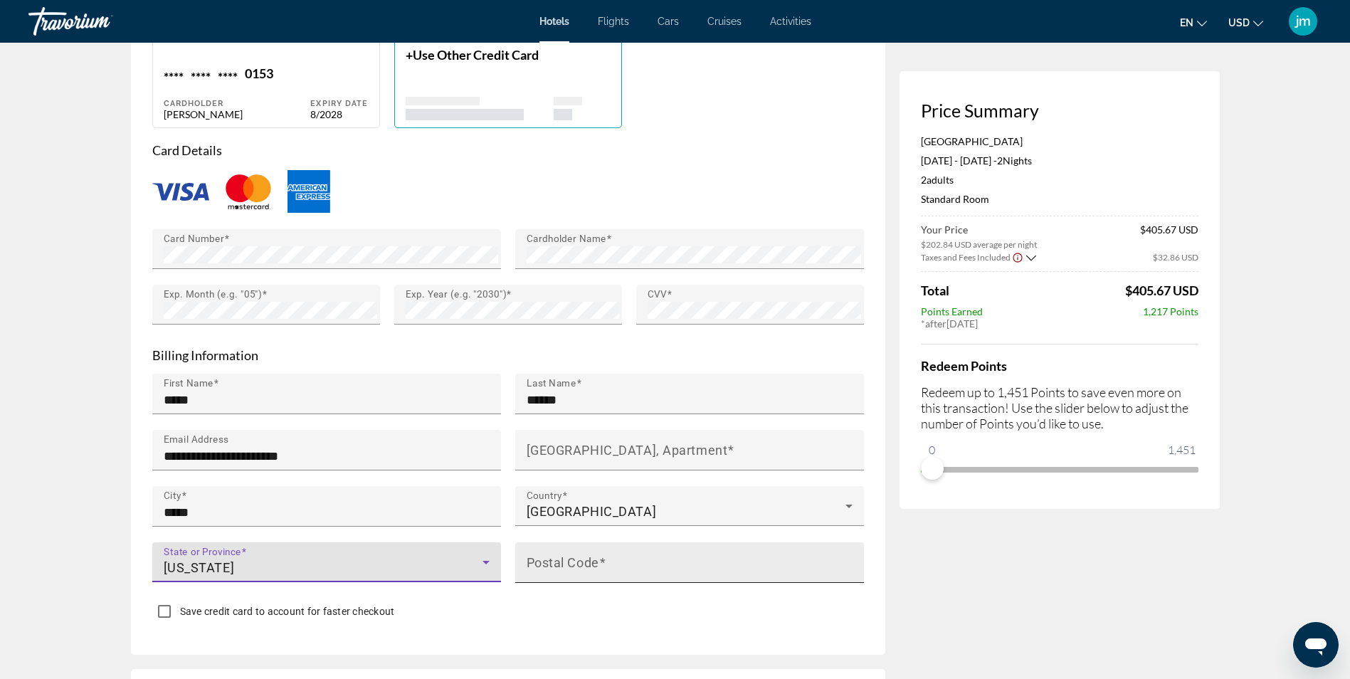
click at [569, 572] on input "Postal Code" at bounding box center [694, 568] width 335 height 17
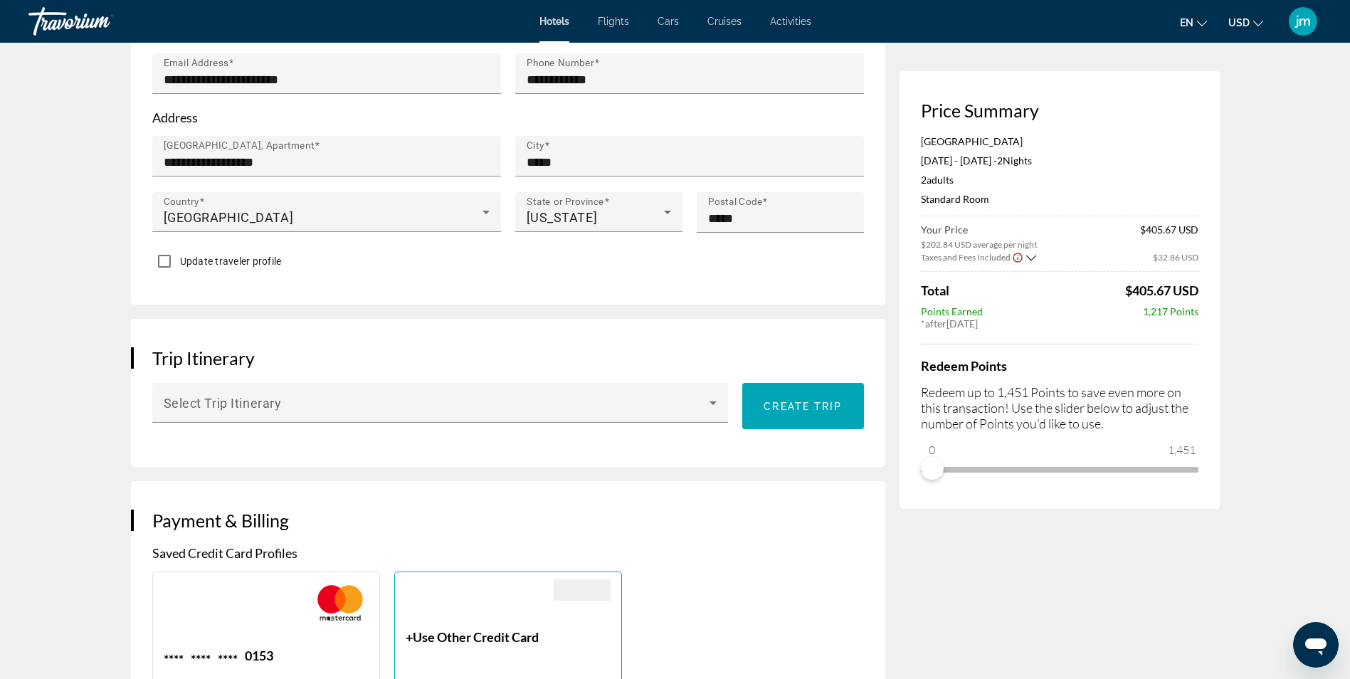
scroll to position [498, 0]
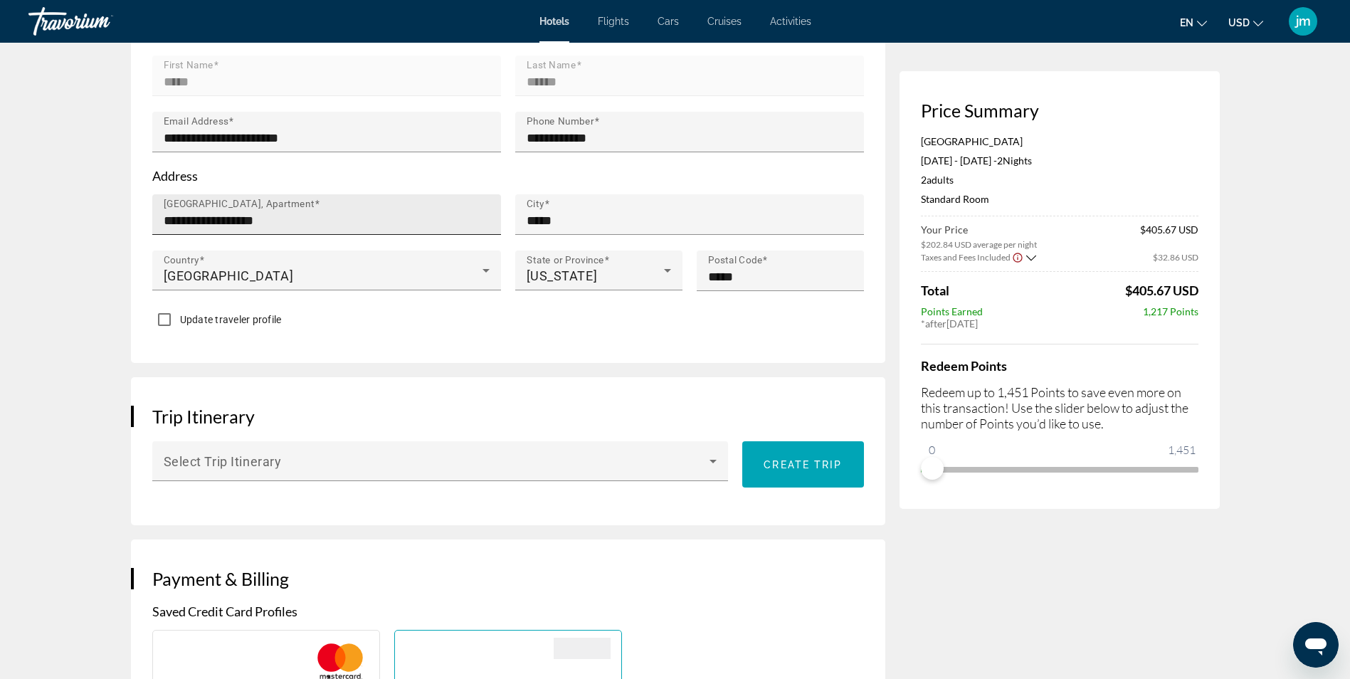
type input "*****"
drag, startPoint x: 344, startPoint y: 220, endPoint x: 160, endPoint y: 211, distance: 183.9
click at [160, 211] on div "**********" at bounding box center [326, 214] width 349 height 41
click at [61, 401] on app-hotel-booking "Hotel Booking Price Summary Petit Palace Arenal Dec 25, 2025 - Dec 27, 2025 - 2…" at bounding box center [675, 657] width 1350 height 2227
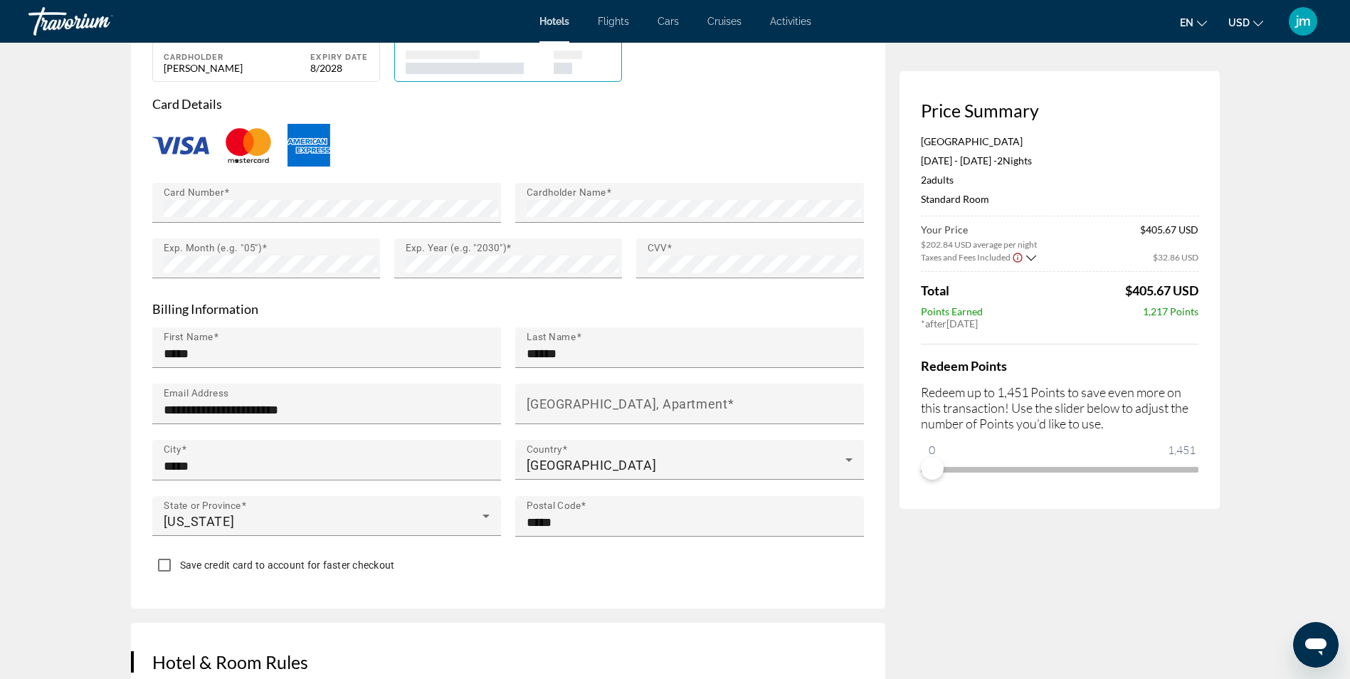
scroll to position [1210, 0]
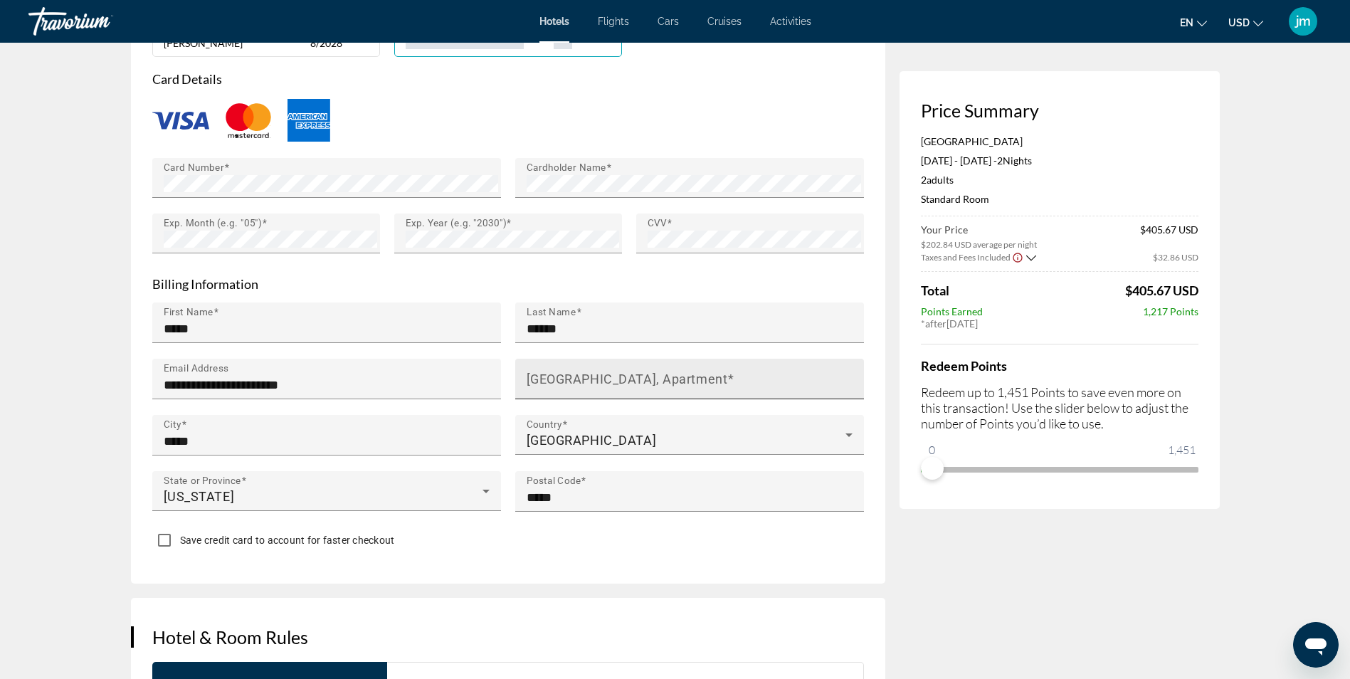
drag, startPoint x: 563, startPoint y: 407, endPoint x: 561, endPoint y: 373, distance: 34.2
click at [561, 373] on mat-label "House Number, Street, Apartment" at bounding box center [627, 379] width 201 height 15
click at [561, 377] on input "House Number, Street, Apartment" at bounding box center [694, 385] width 335 height 17
paste input "**********"
type input "**********"
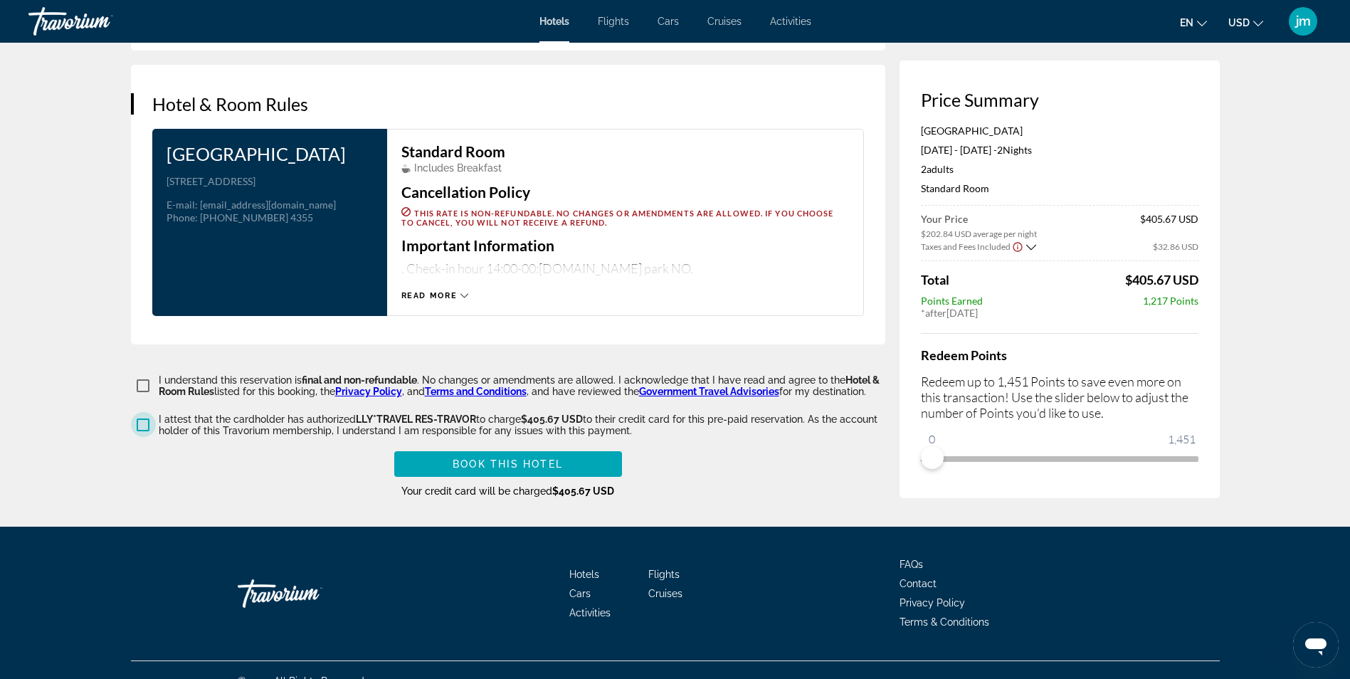
scroll to position [1760, 0]
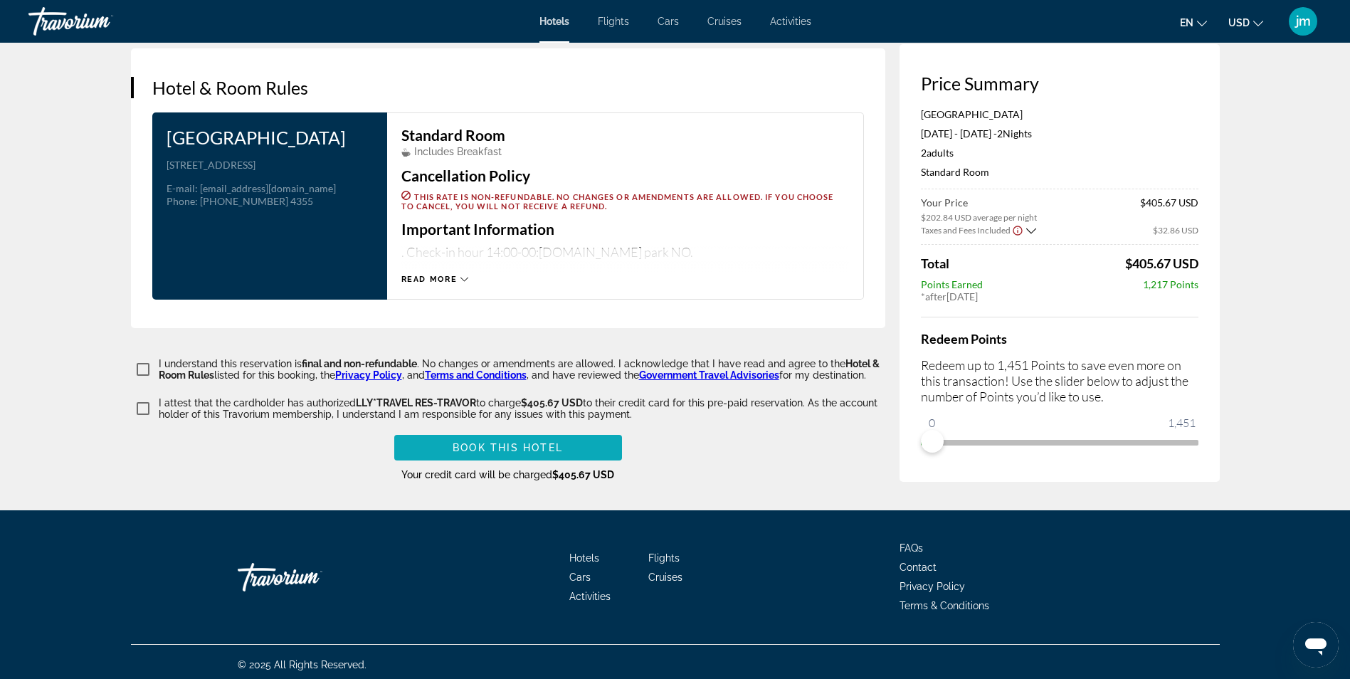
click at [532, 442] on span "Book this hotel" at bounding box center [508, 447] width 110 height 11
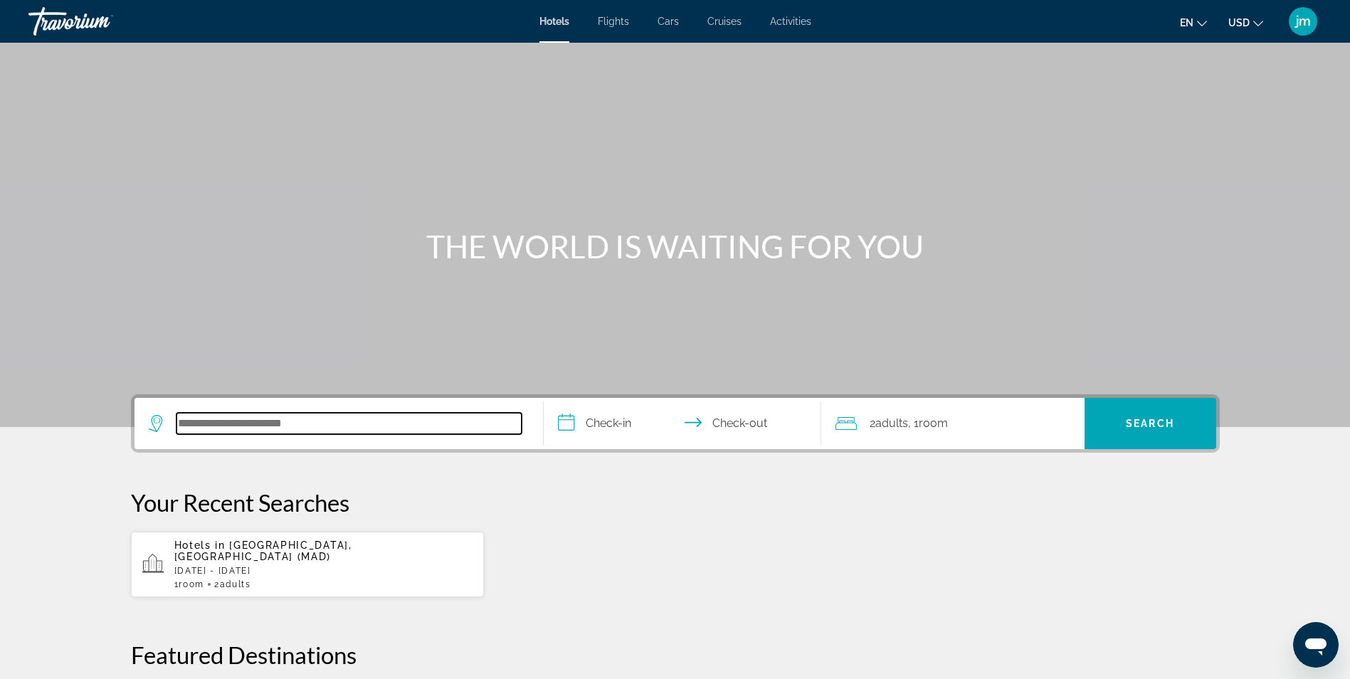
click at [360, 416] on input "Search hotel destination" at bounding box center [349, 423] width 345 height 21
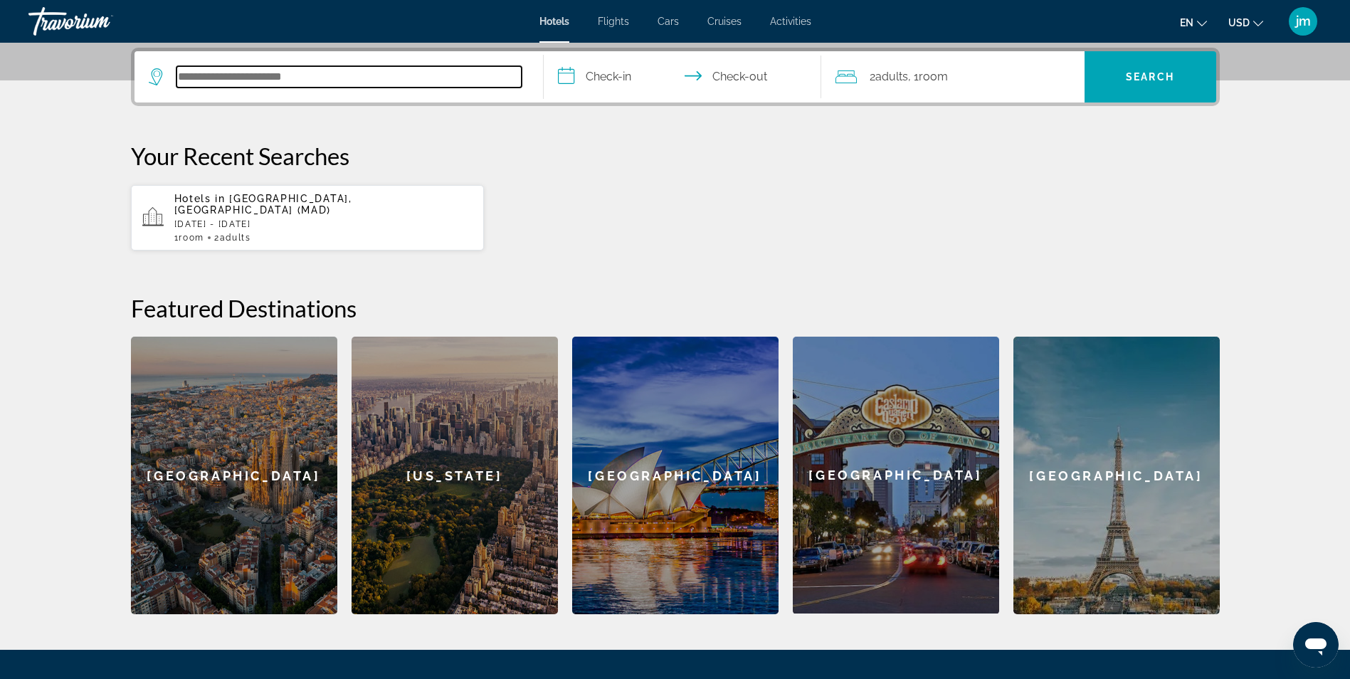
scroll to position [348, 0]
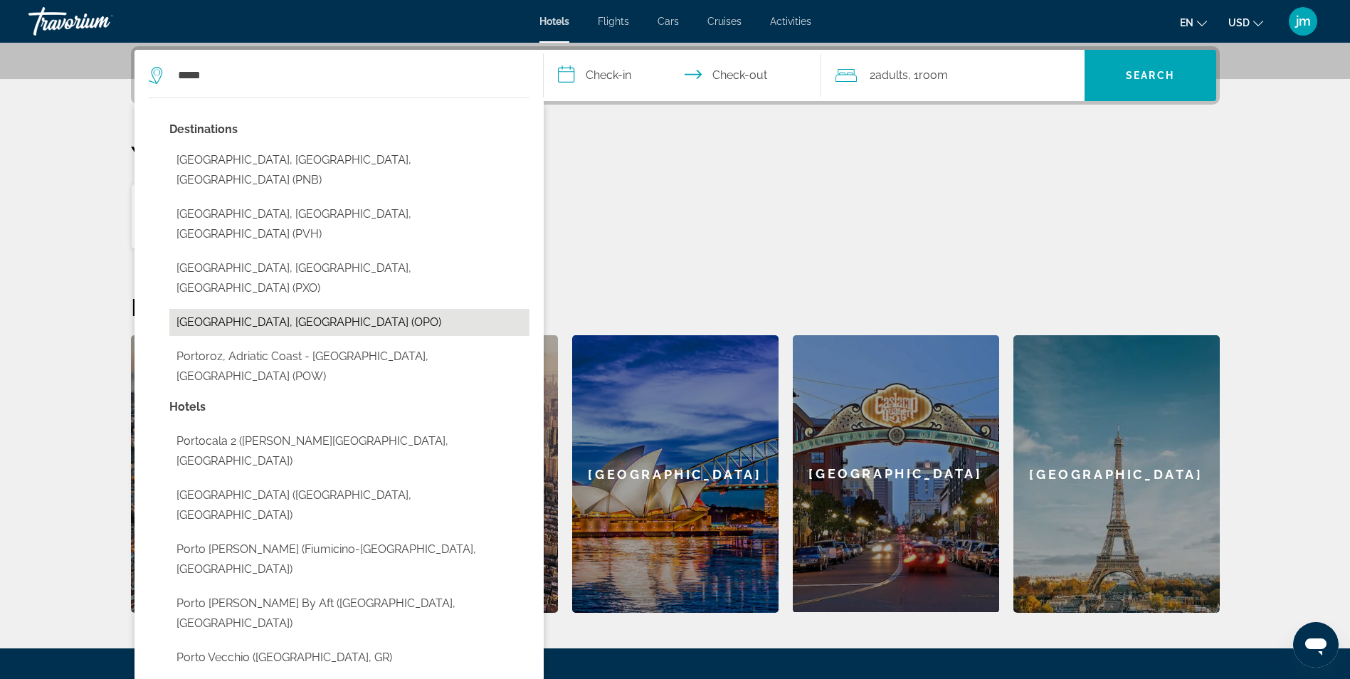
click at [300, 309] on button "[GEOGRAPHIC_DATA], [GEOGRAPHIC_DATA] (OPO)" at bounding box center [349, 322] width 360 height 27
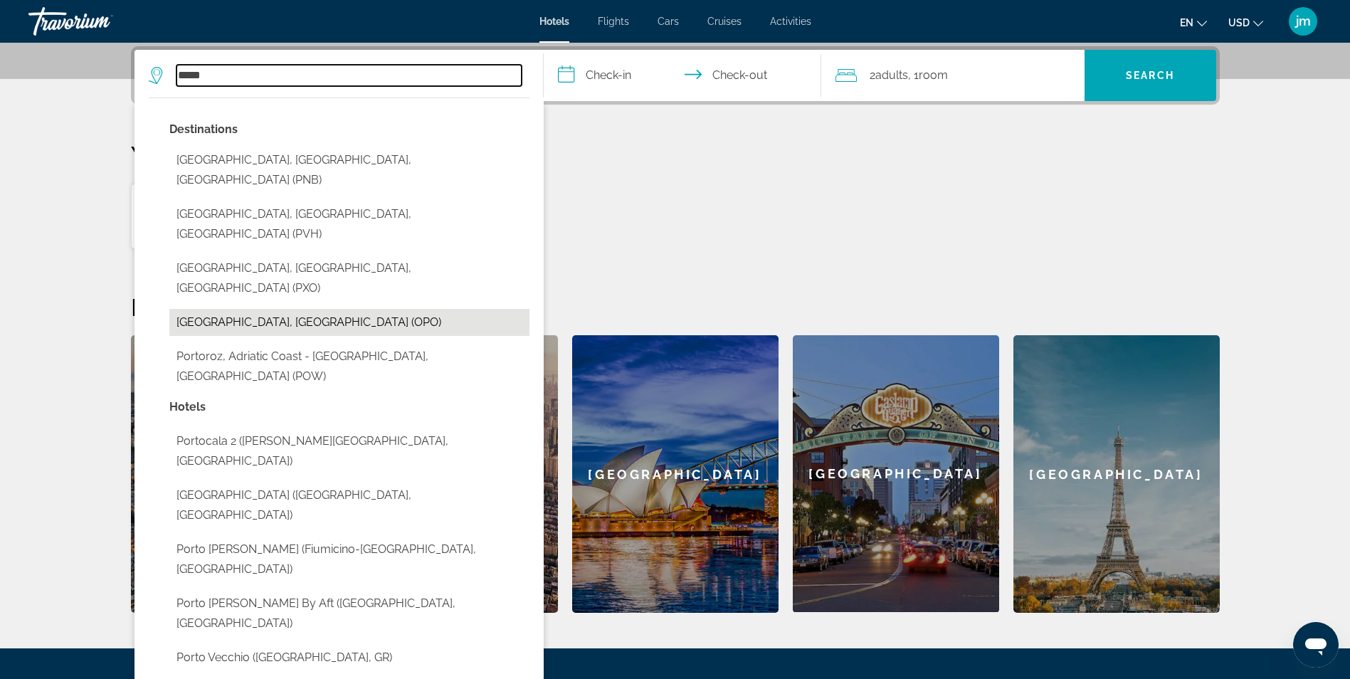
type input "**********"
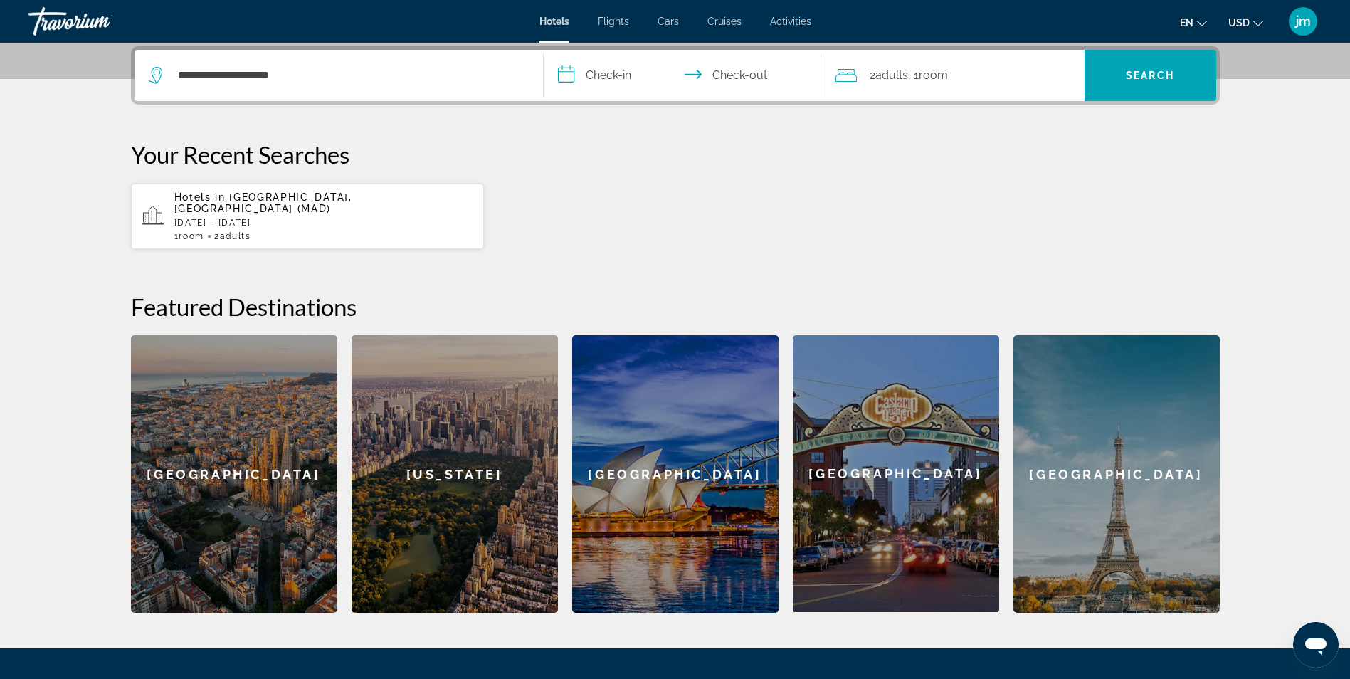
click at [606, 68] on input "**********" at bounding box center [685, 78] width 283 height 56
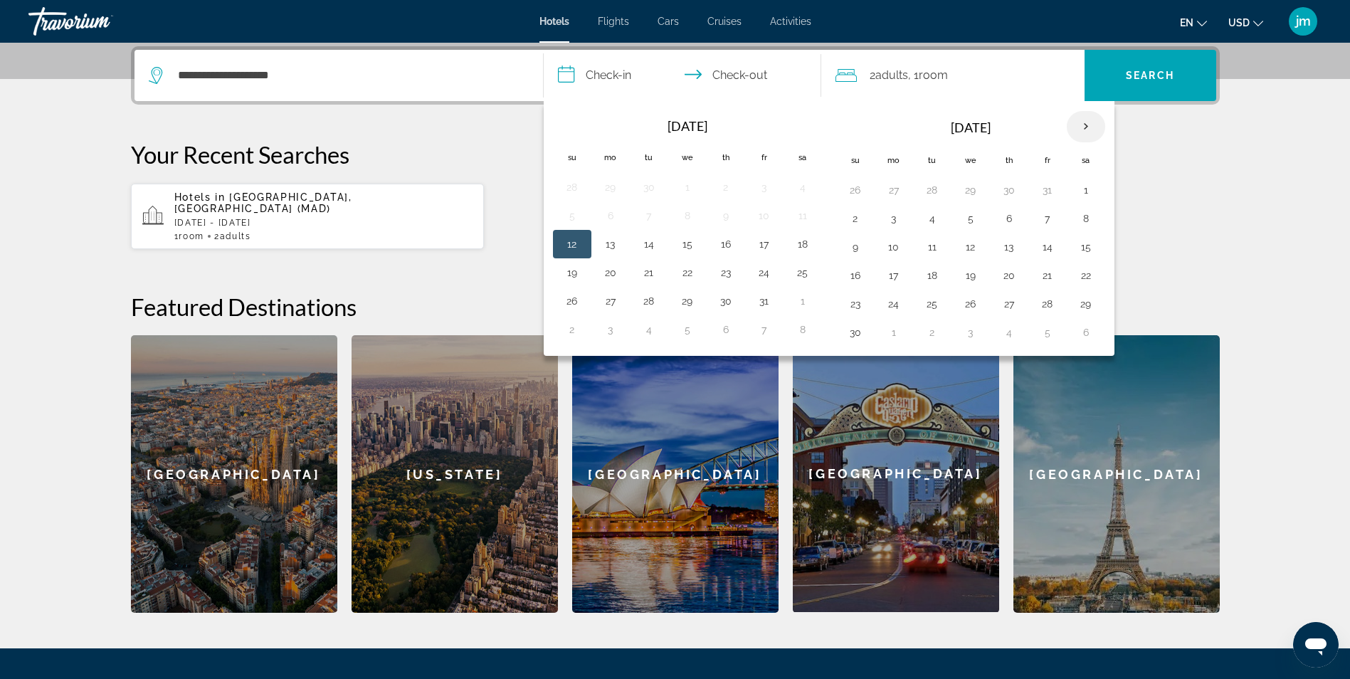
click at [1089, 124] on th "Next month" at bounding box center [1086, 126] width 38 height 31
click at [1094, 277] on button "27" at bounding box center [1086, 276] width 23 height 20
click at [967, 310] on button "31" at bounding box center [971, 304] width 23 height 20
type input "**********"
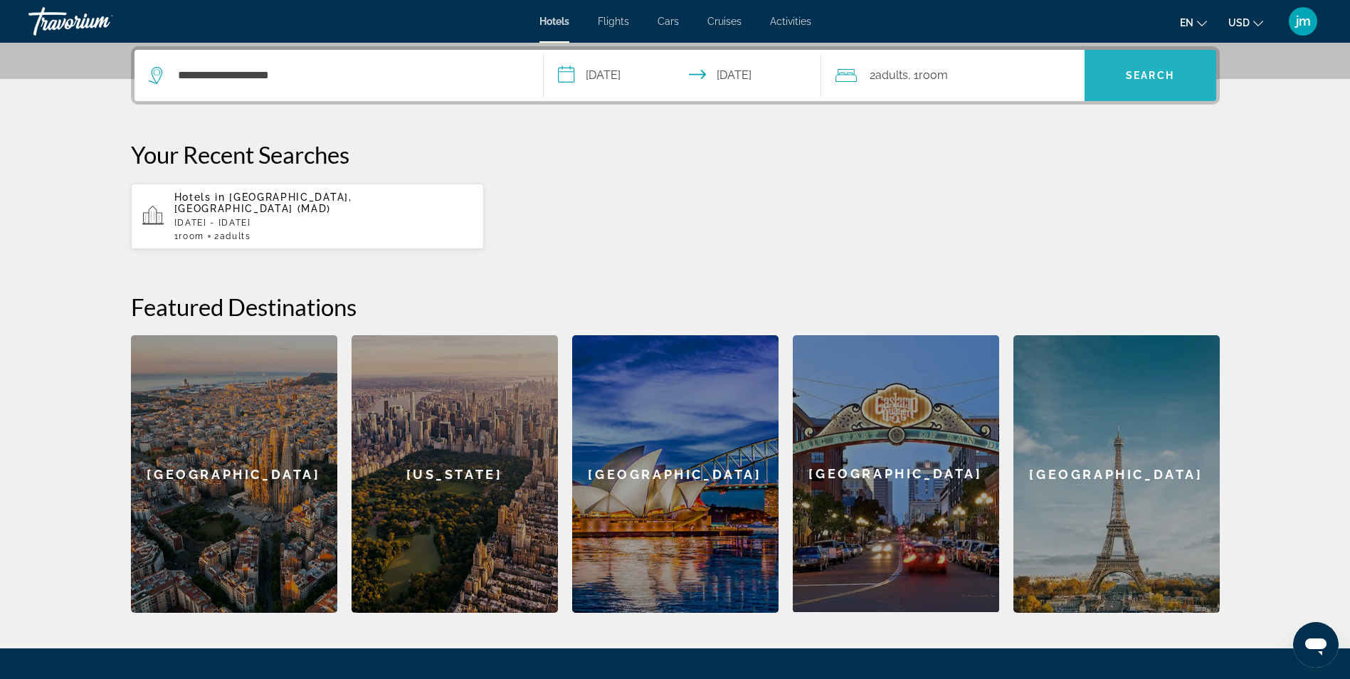
click at [1145, 69] on span "Search" at bounding box center [1151, 75] width 132 height 34
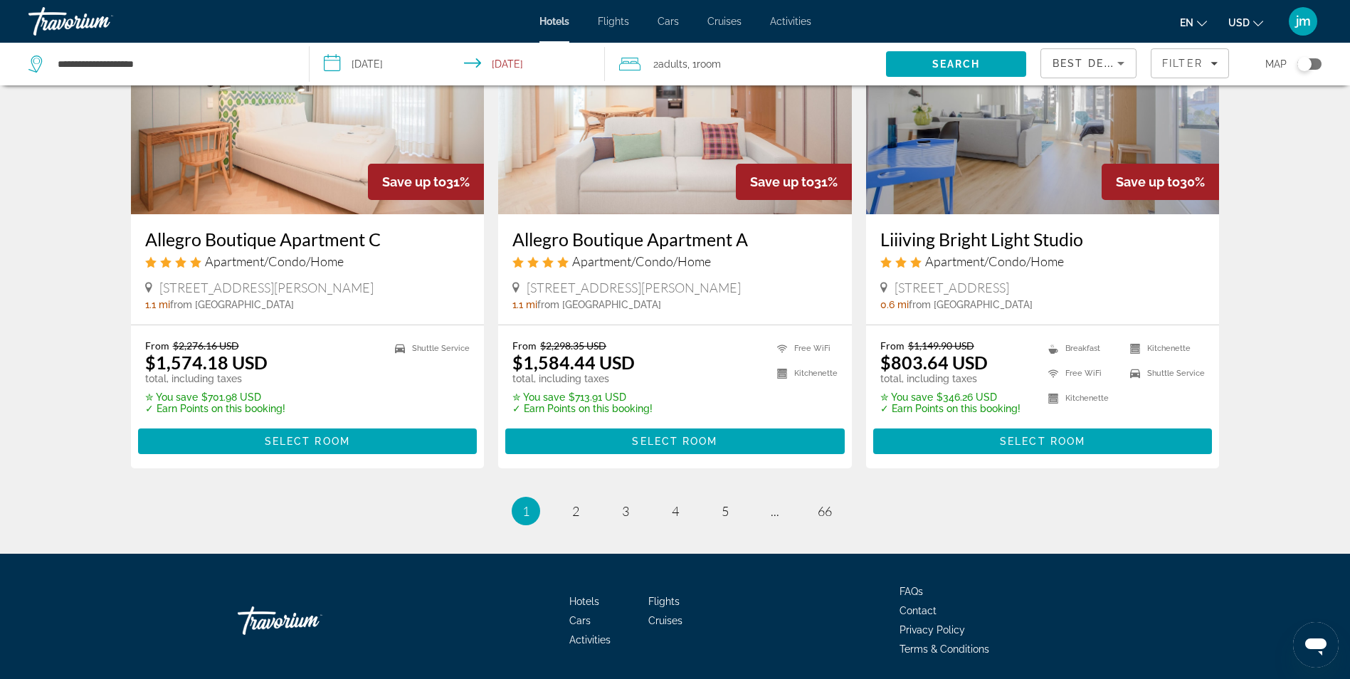
scroll to position [1774, 0]
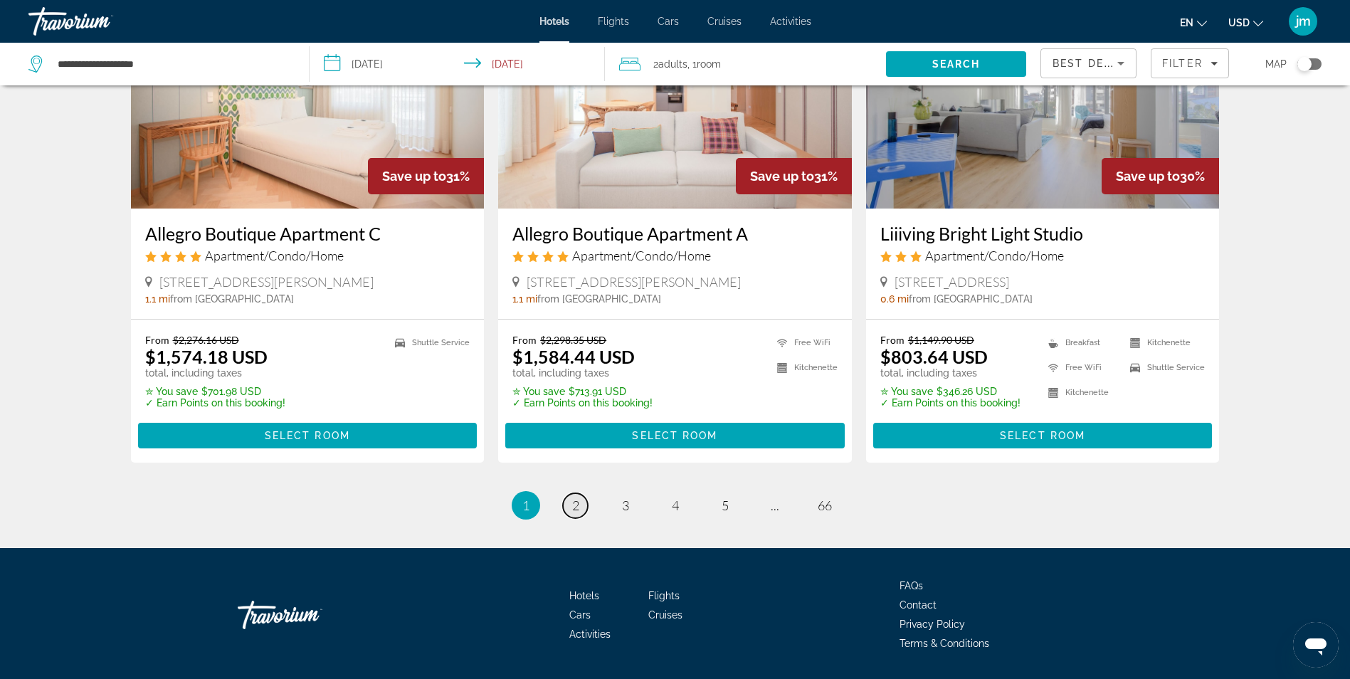
click at [572, 498] on span "2" at bounding box center [575, 506] width 7 height 16
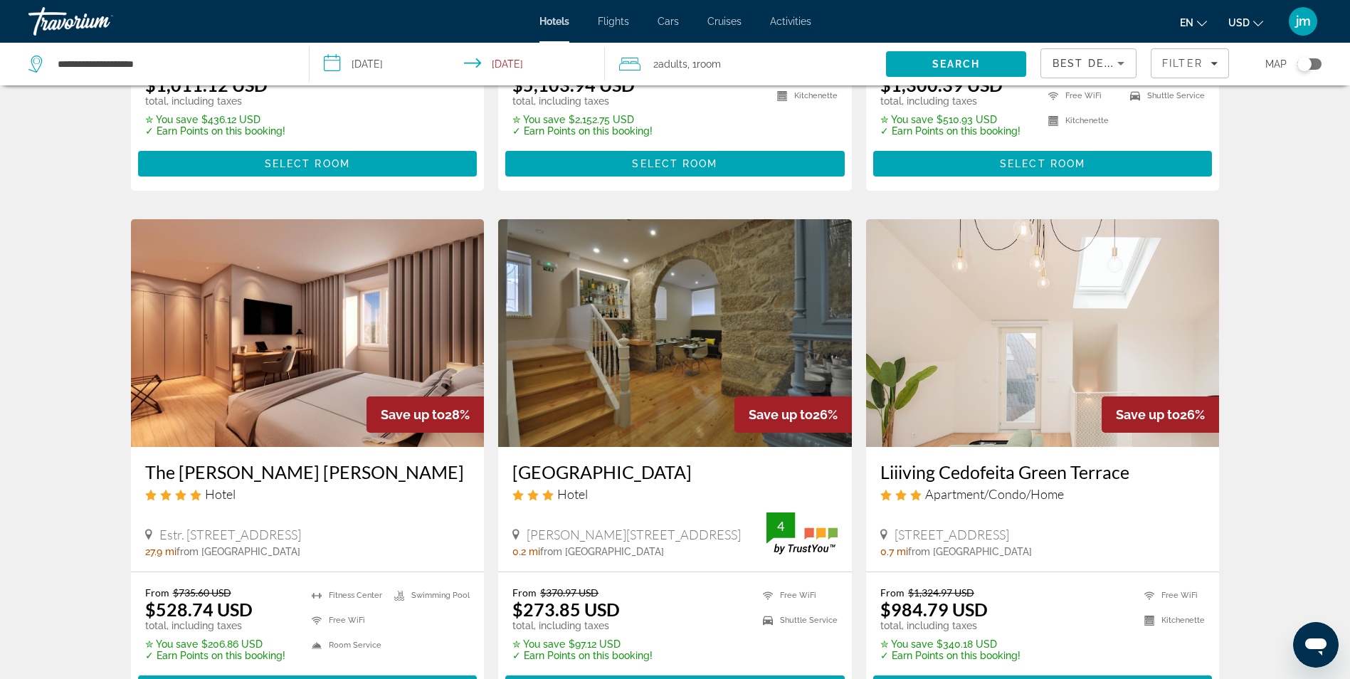
scroll to position [498, 0]
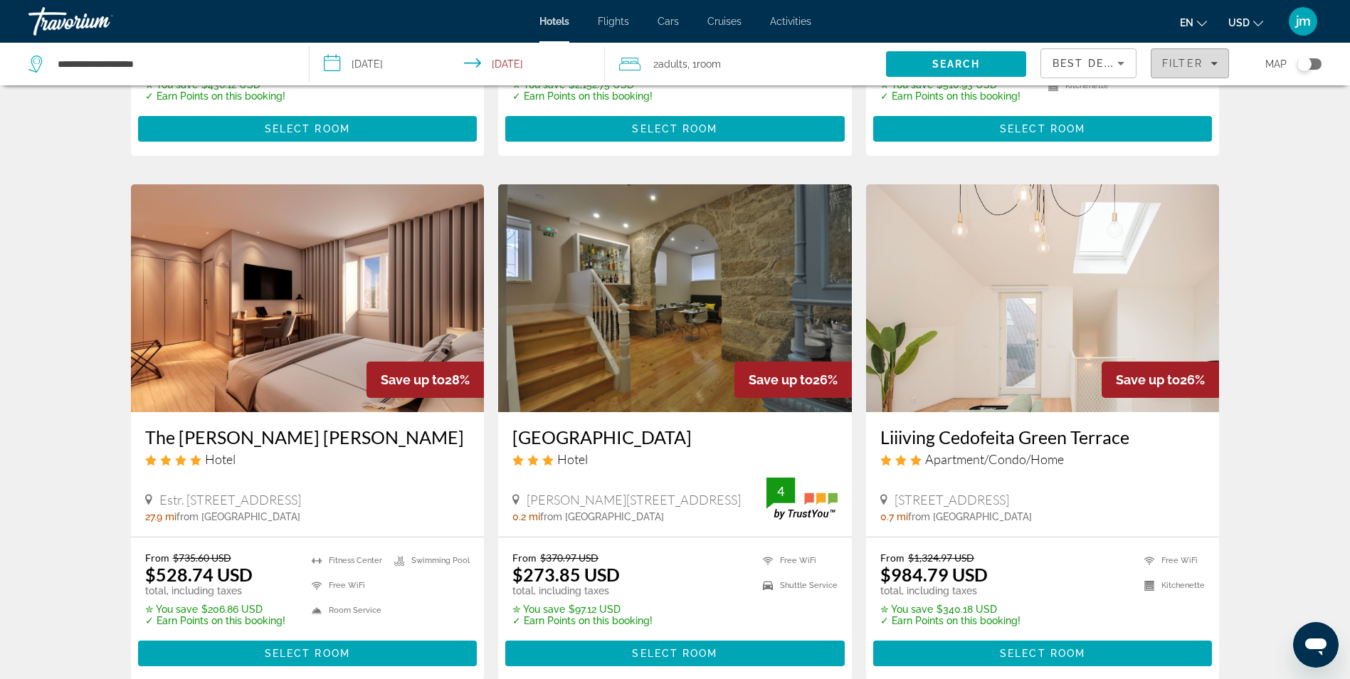
click at [1184, 60] on span "Filter" at bounding box center [1182, 63] width 41 height 11
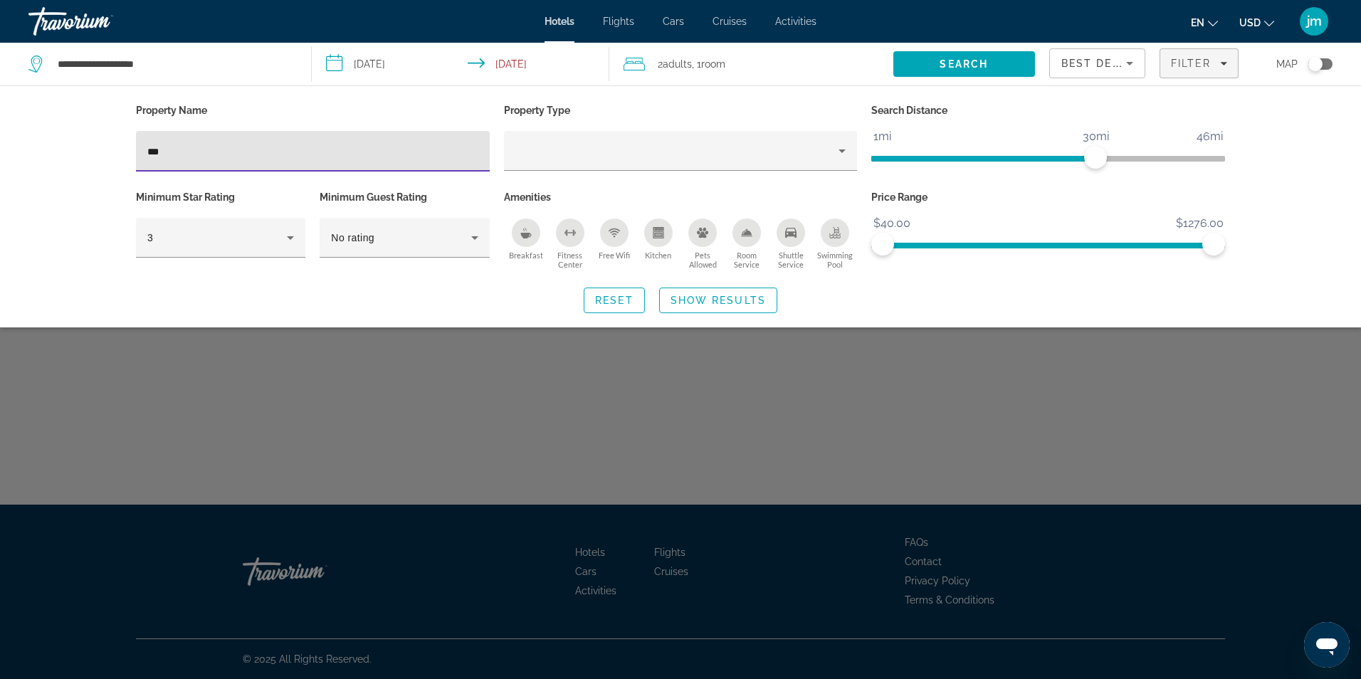
type input "***"
click at [769, 409] on div "Search widget" at bounding box center [680, 447] width 1361 height 466
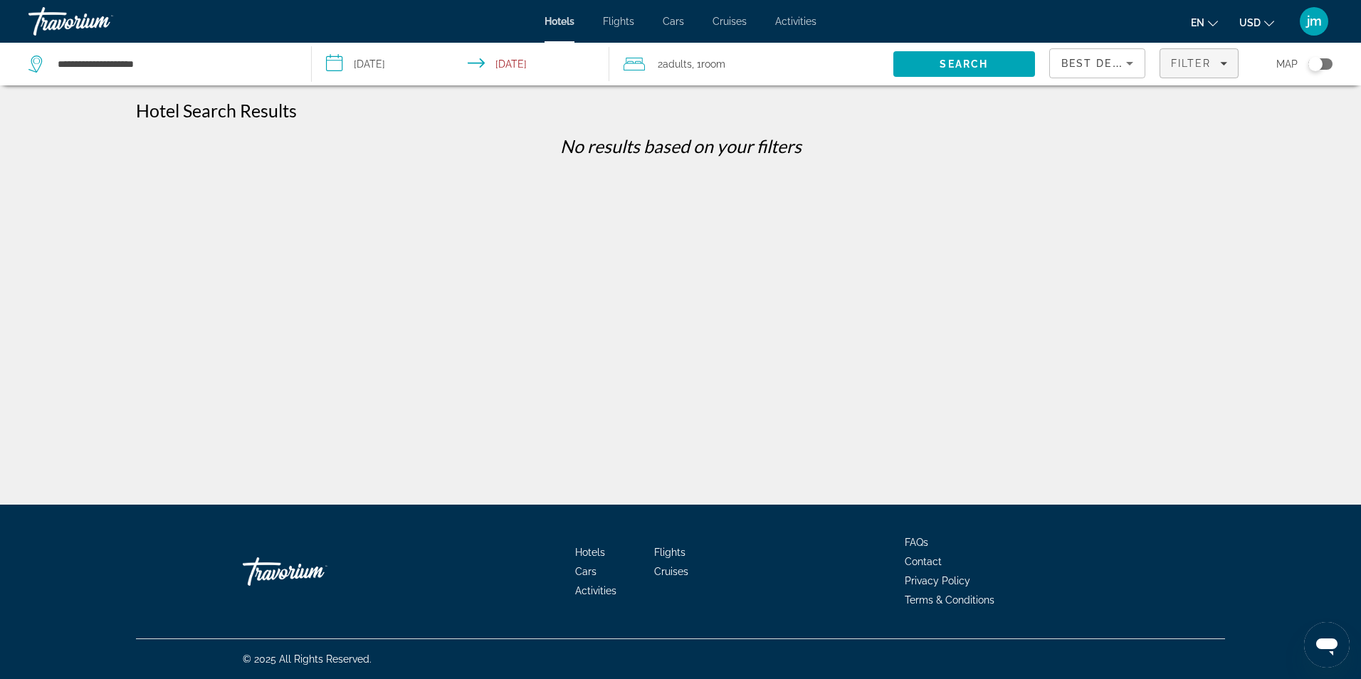
click at [1199, 58] on span "Filter" at bounding box center [1191, 63] width 41 height 11
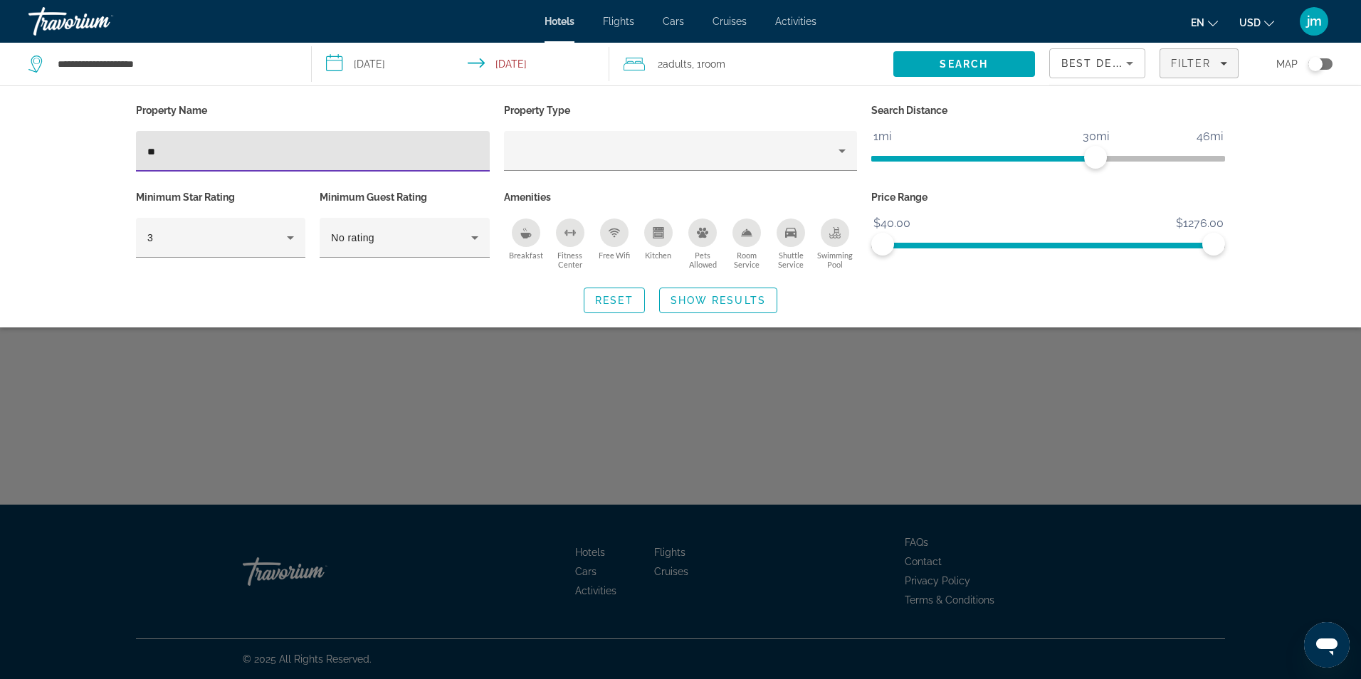
type input "*"
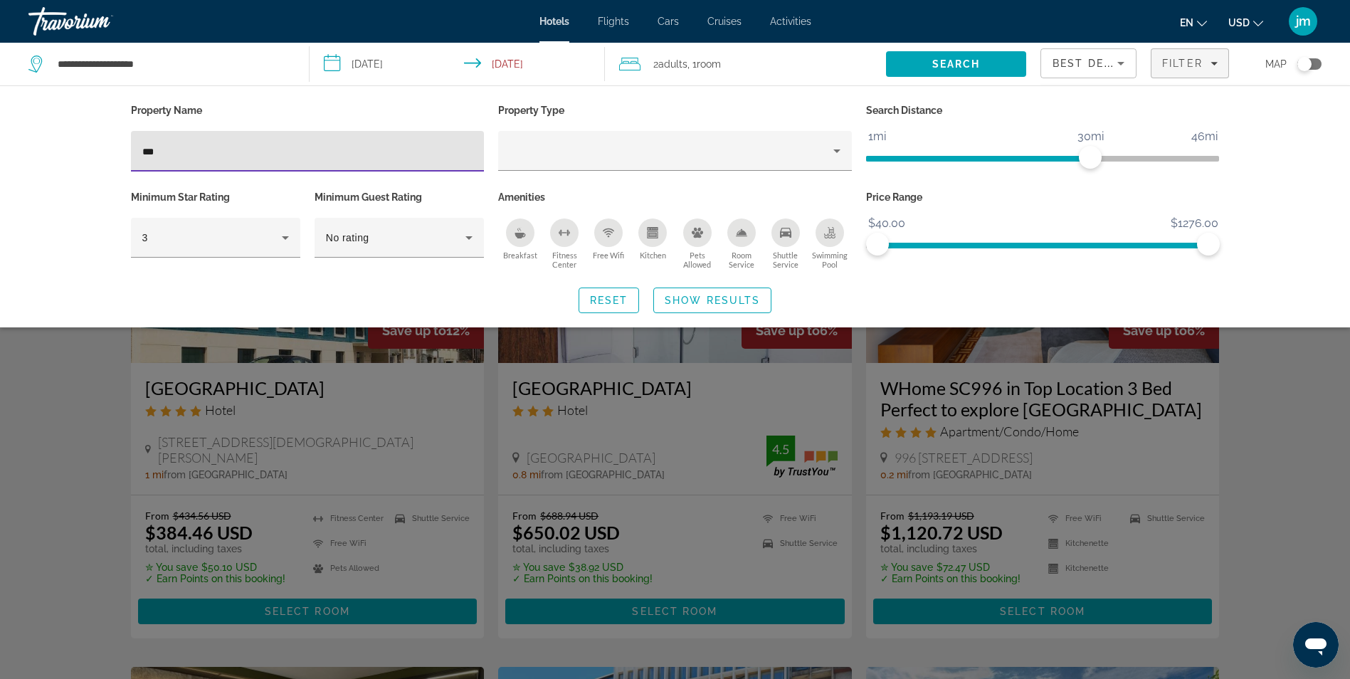
type input "***"
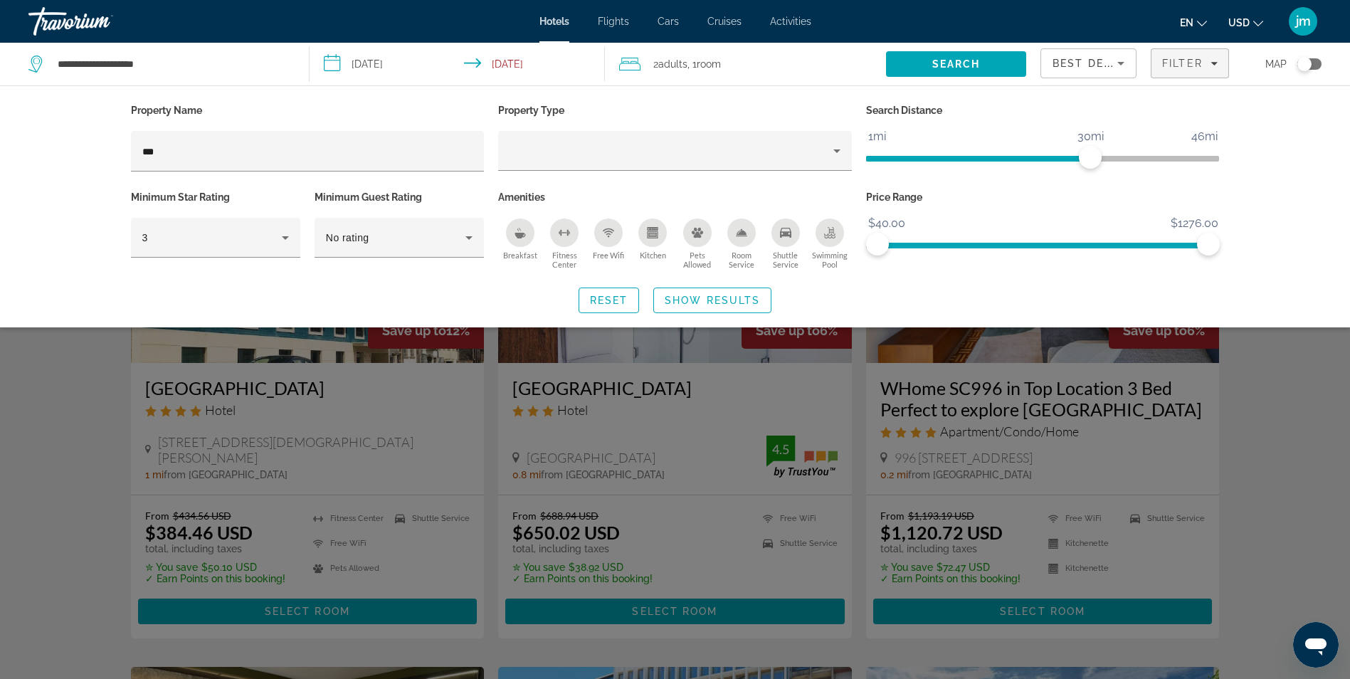
click at [59, 489] on div "Search widget" at bounding box center [675, 447] width 1350 height 466
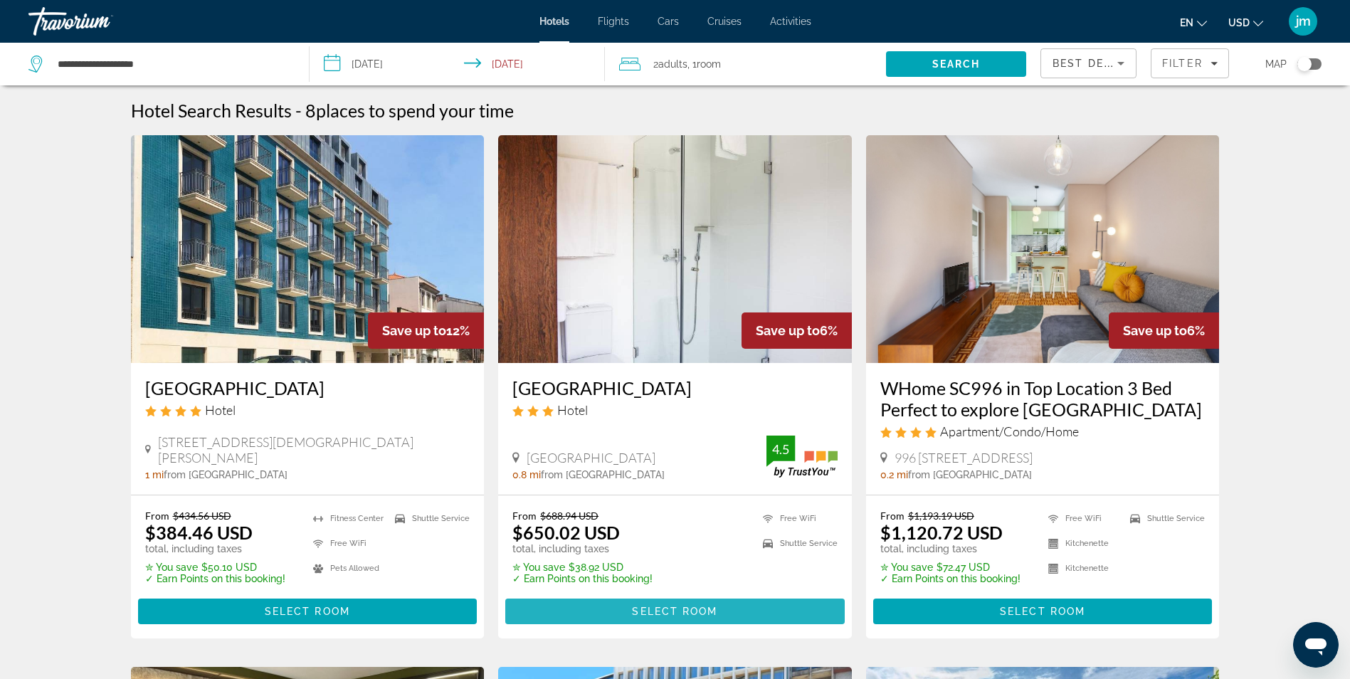
click at [749, 605] on span "Main content" at bounding box center [675, 611] width 340 height 34
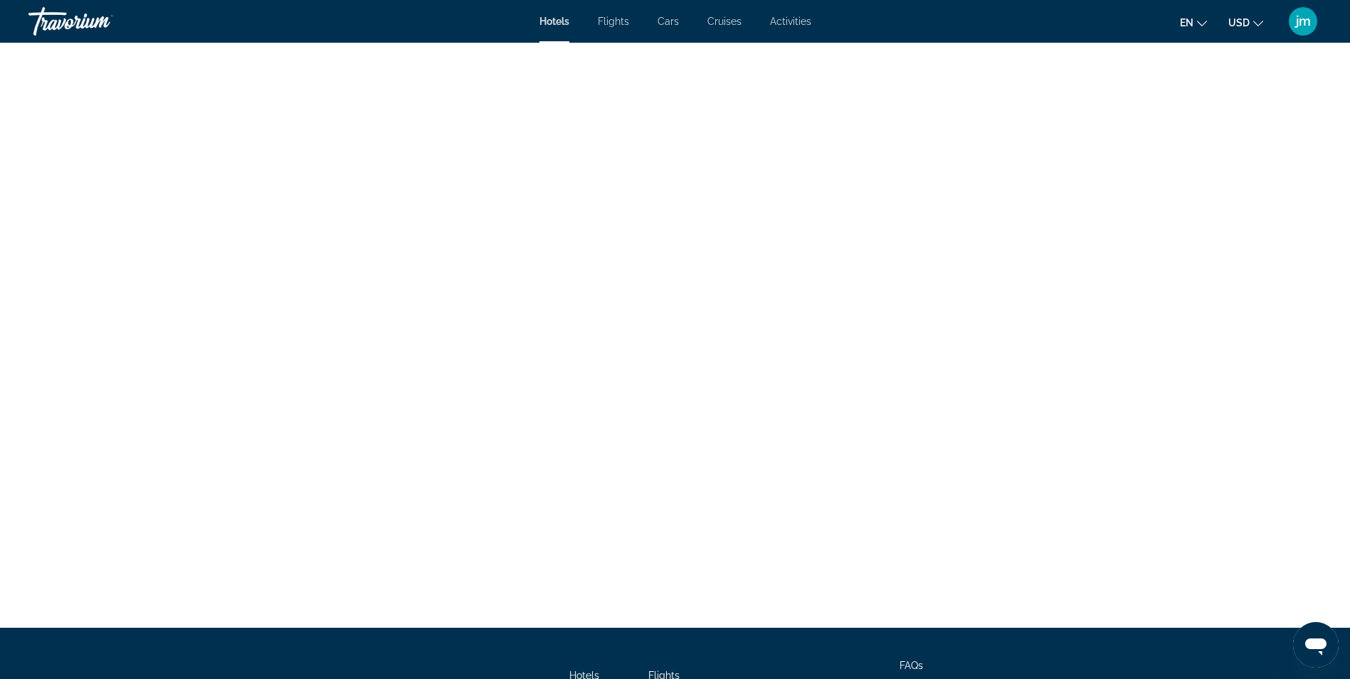
scroll to position [2757, 0]
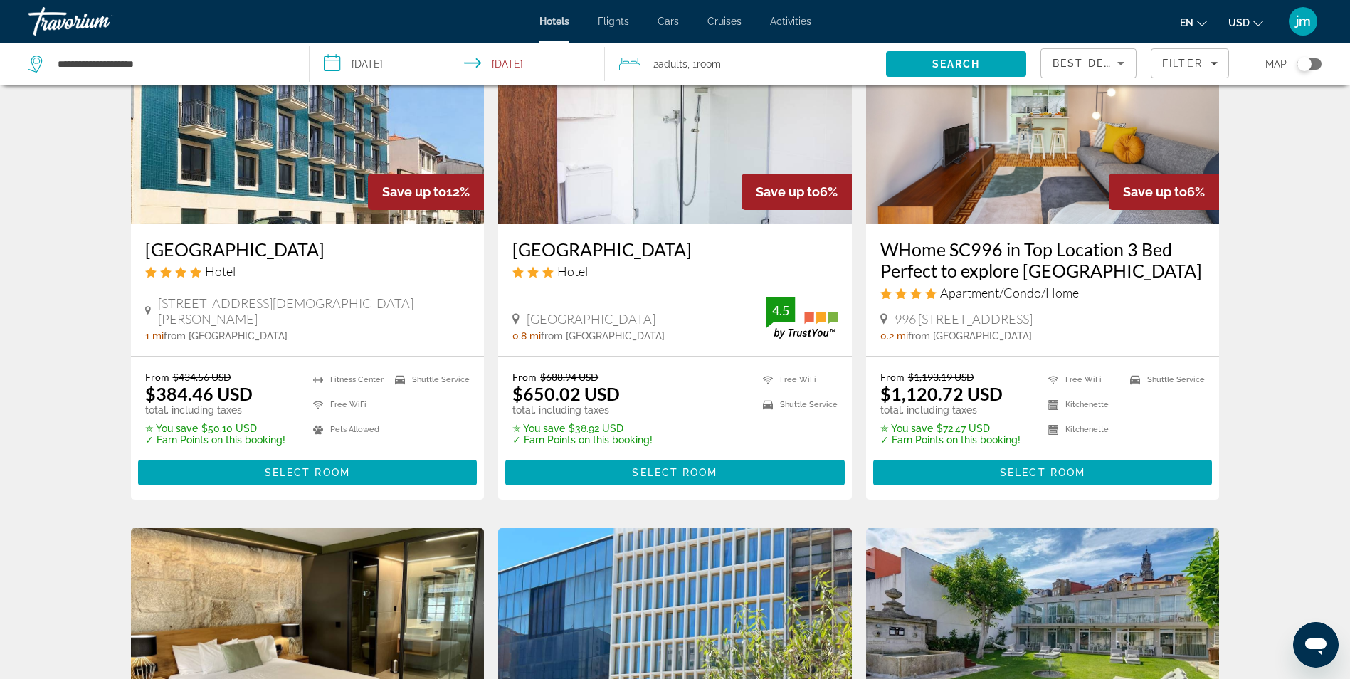
scroll to position [142, 0]
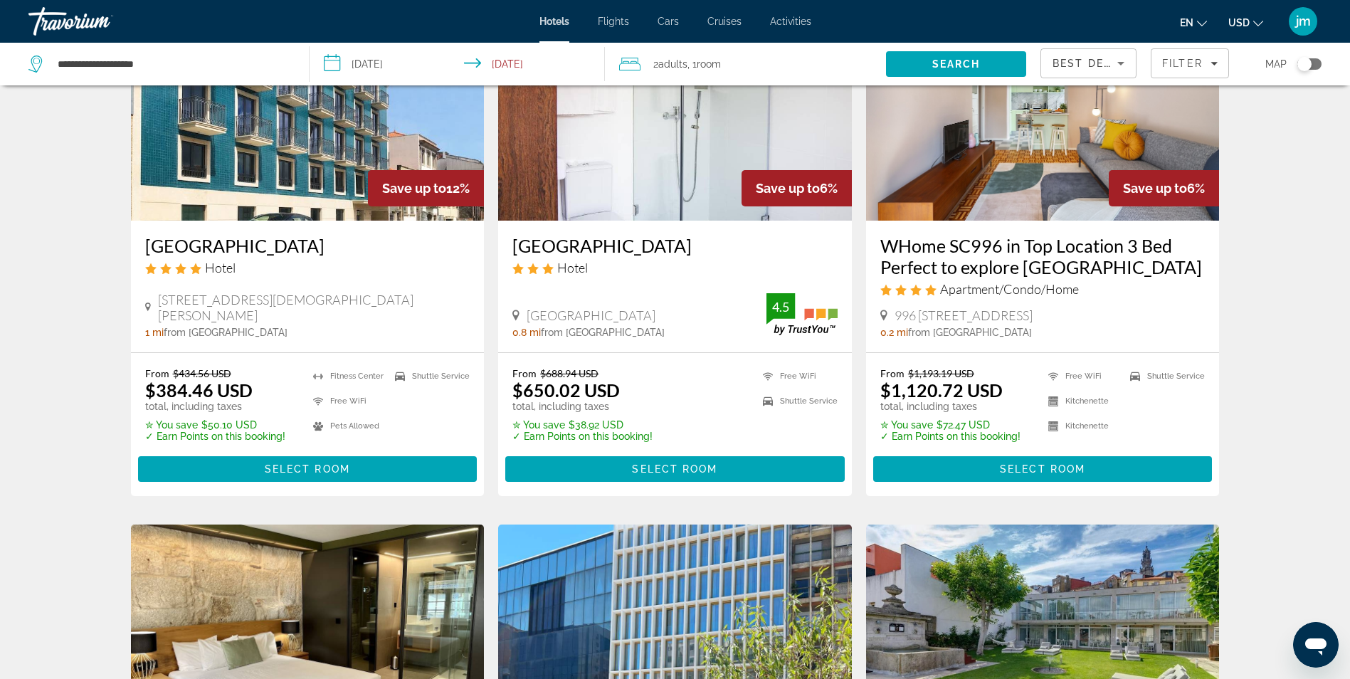
click at [270, 140] on img "Main content" at bounding box center [308, 107] width 354 height 228
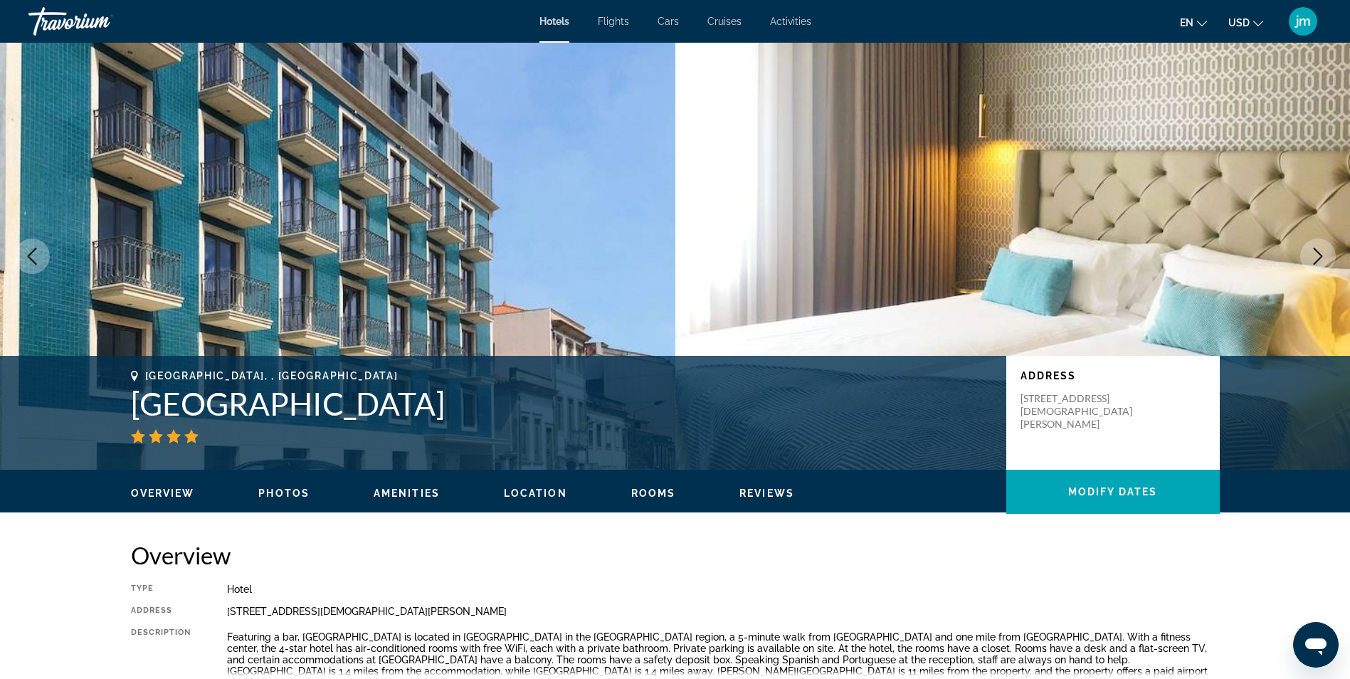
click at [291, 492] on span "Photos" at bounding box center [283, 493] width 51 height 11
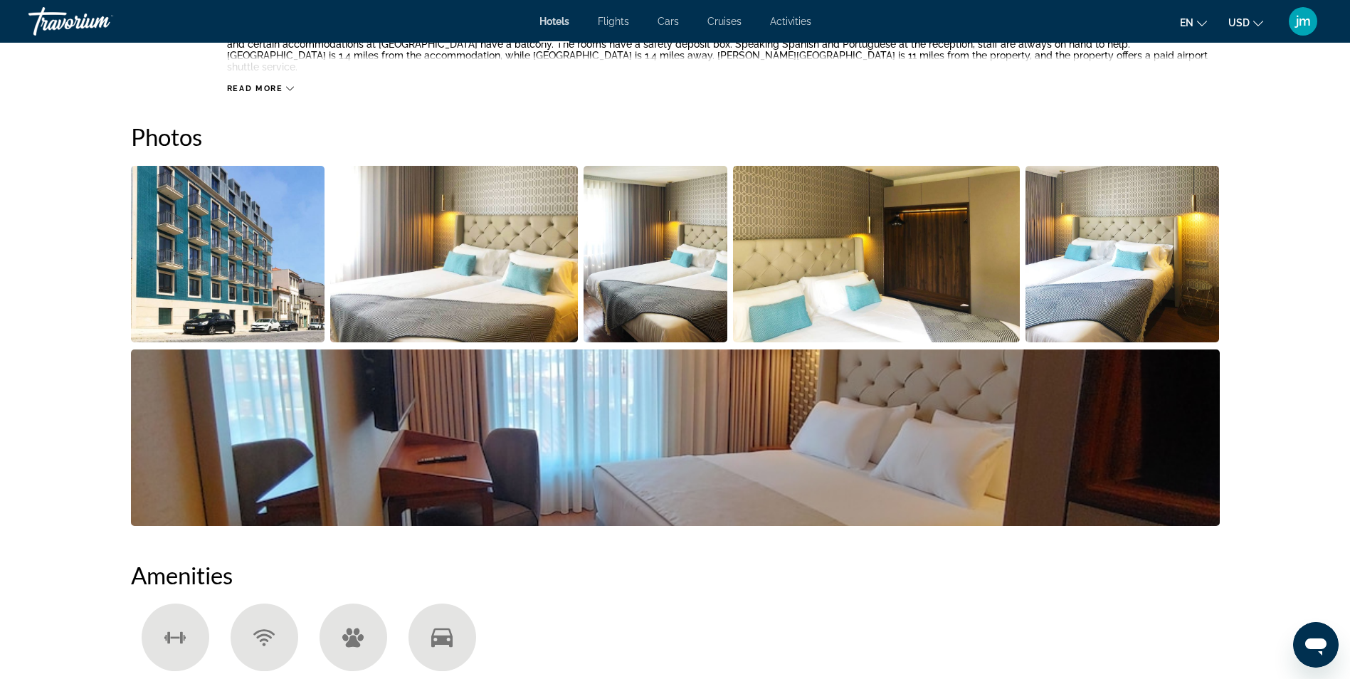
scroll to position [641, 0]
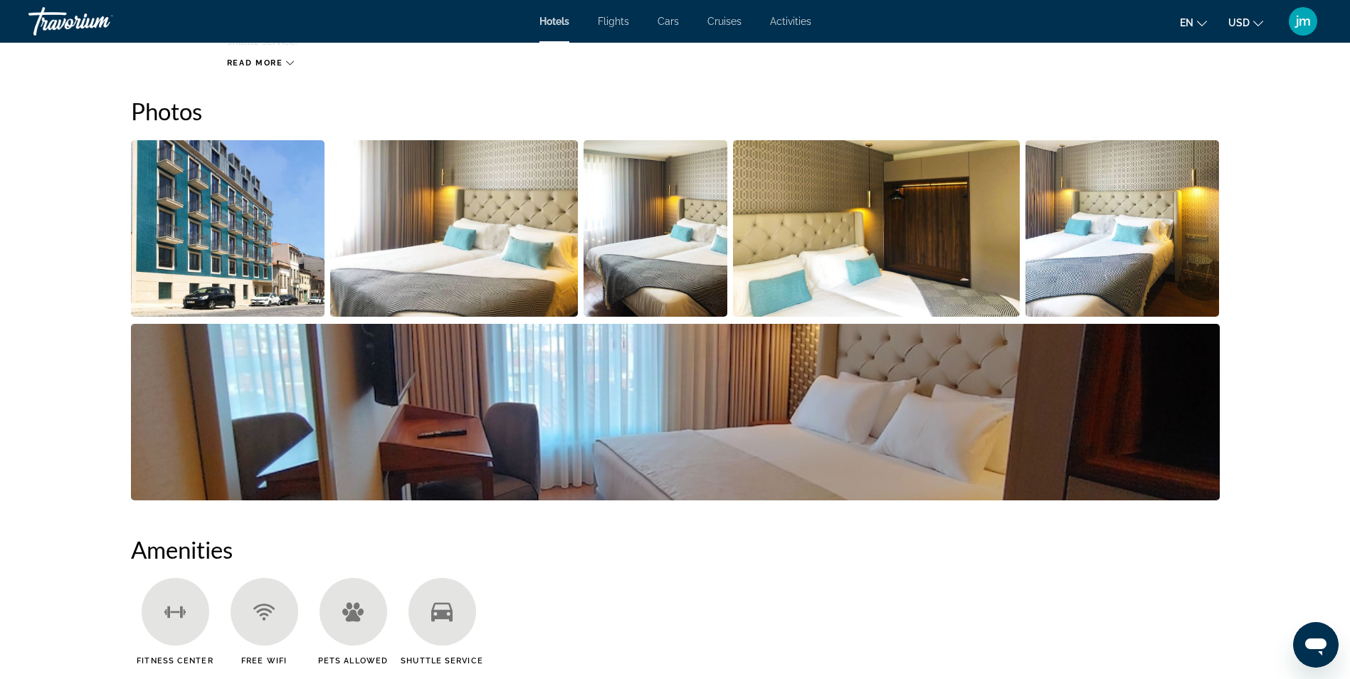
click at [234, 247] on img "Open full-screen image slider" at bounding box center [228, 228] width 194 height 177
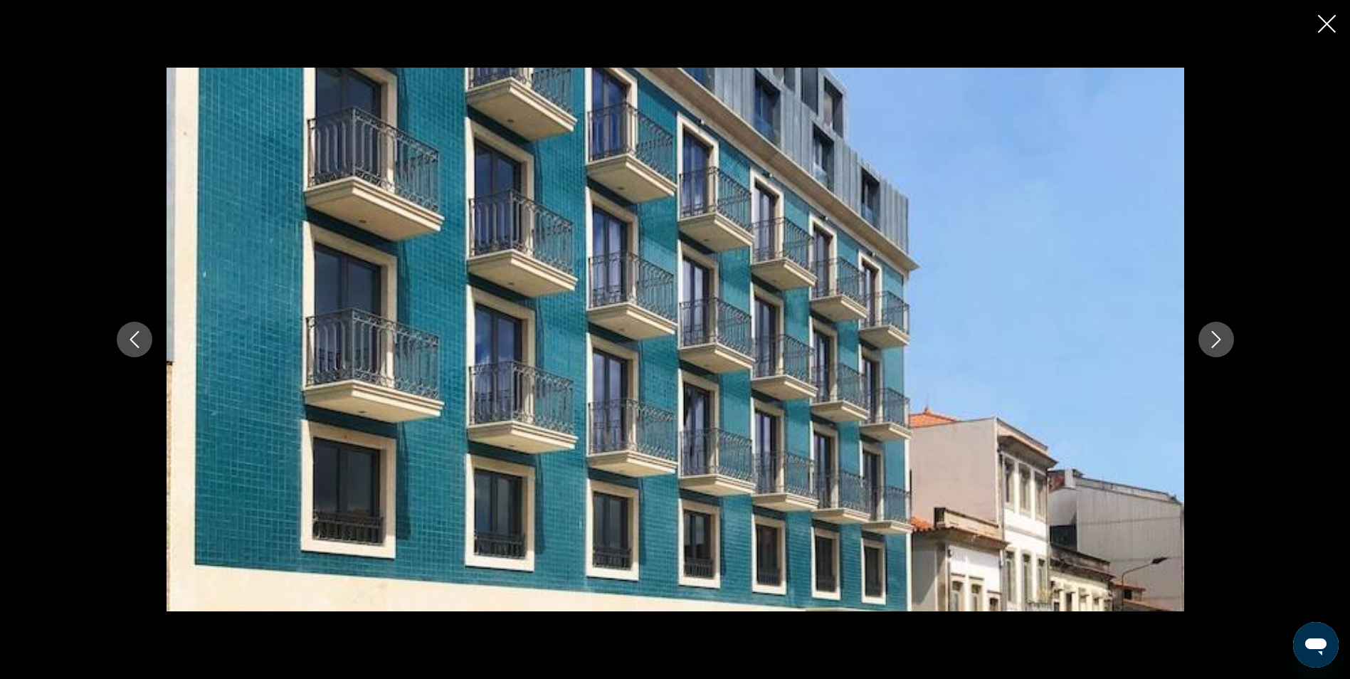
scroll to position [997, 0]
click at [1209, 332] on icon "Next image" at bounding box center [1216, 339] width 17 height 17
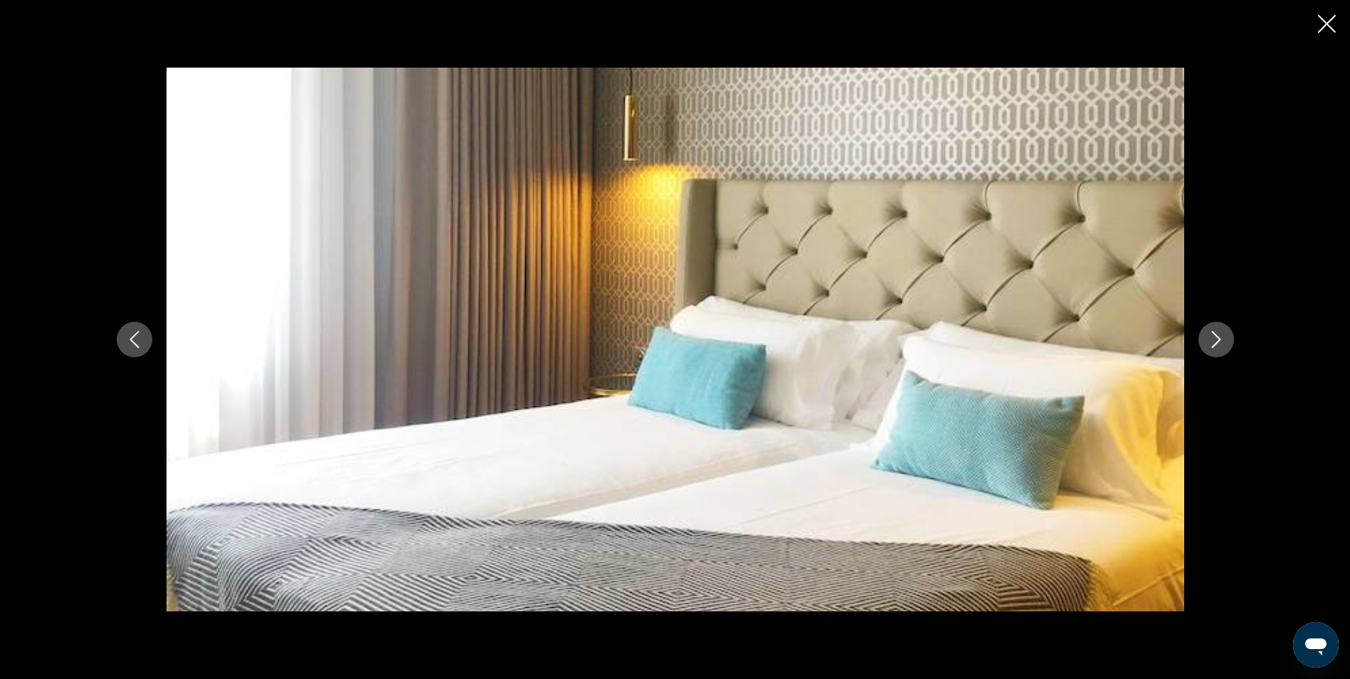
click at [1212, 335] on icon "Next image" at bounding box center [1216, 339] width 17 height 17
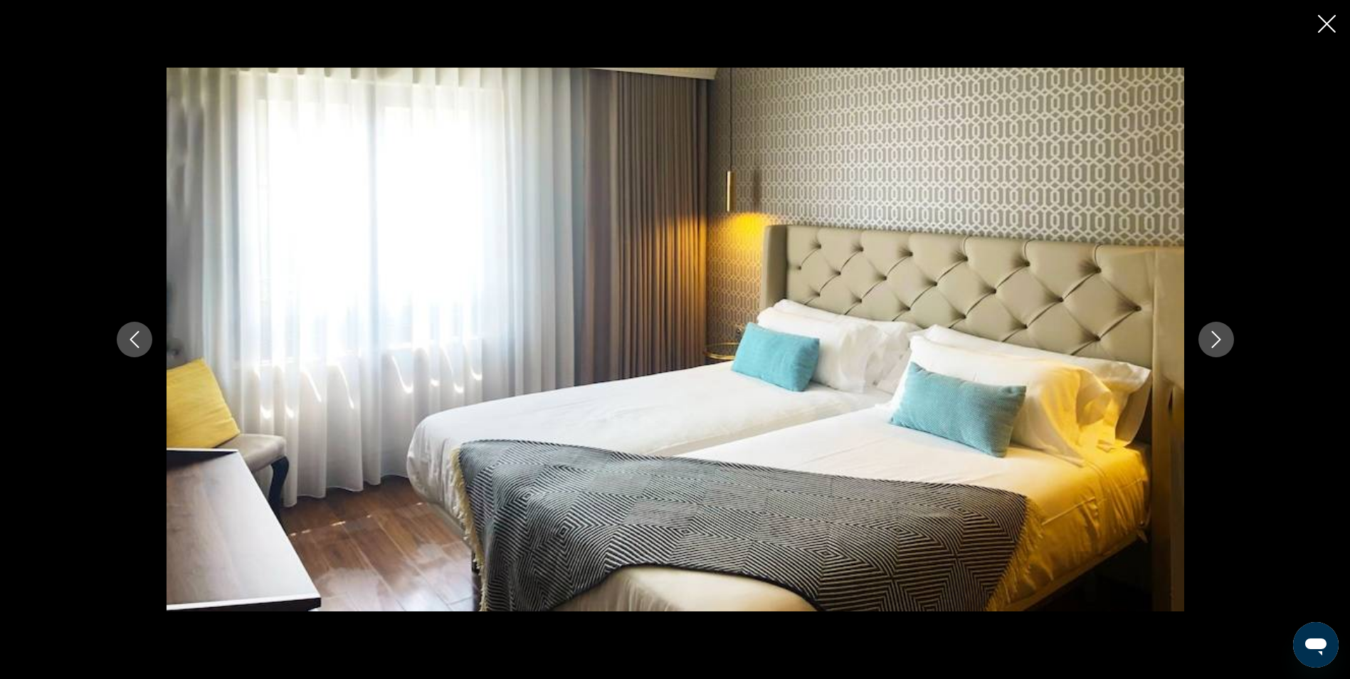
click at [1212, 335] on icon "Next image" at bounding box center [1216, 339] width 17 height 17
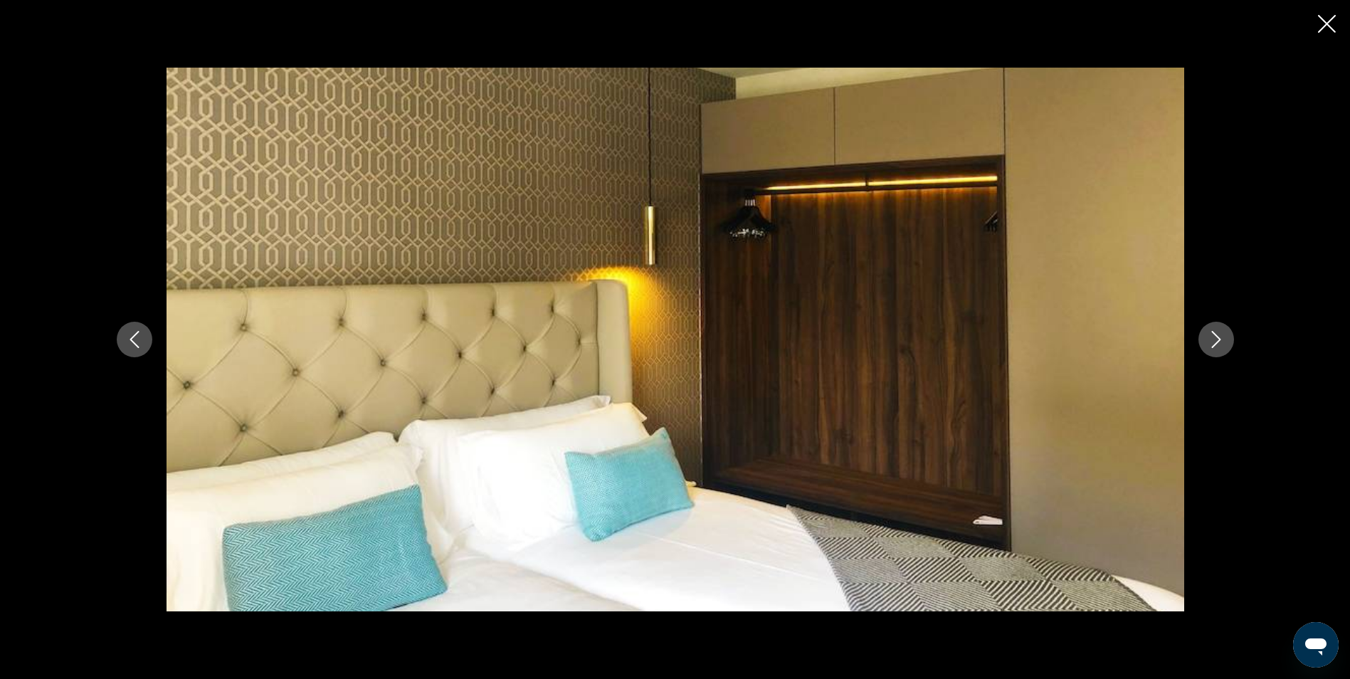
click at [1212, 335] on icon "Next image" at bounding box center [1216, 339] width 17 height 17
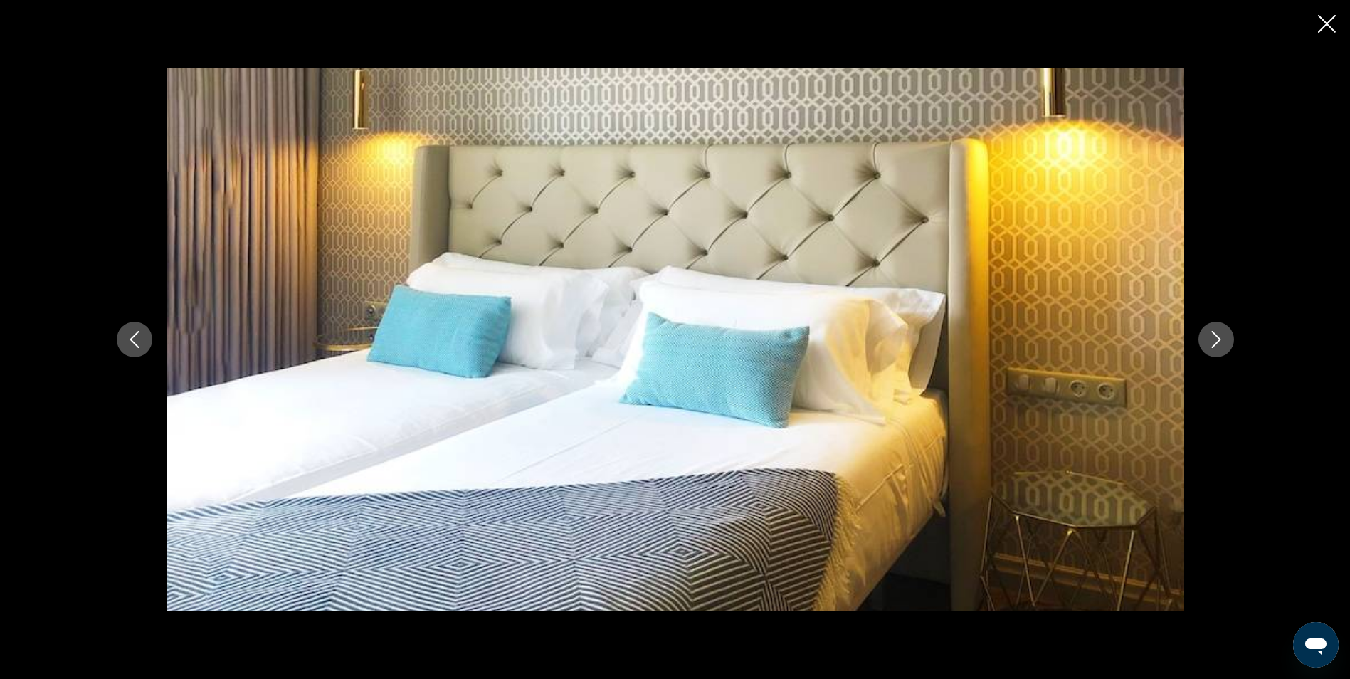
click at [1212, 335] on icon "Next image" at bounding box center [1216, 339] width 17 height 17
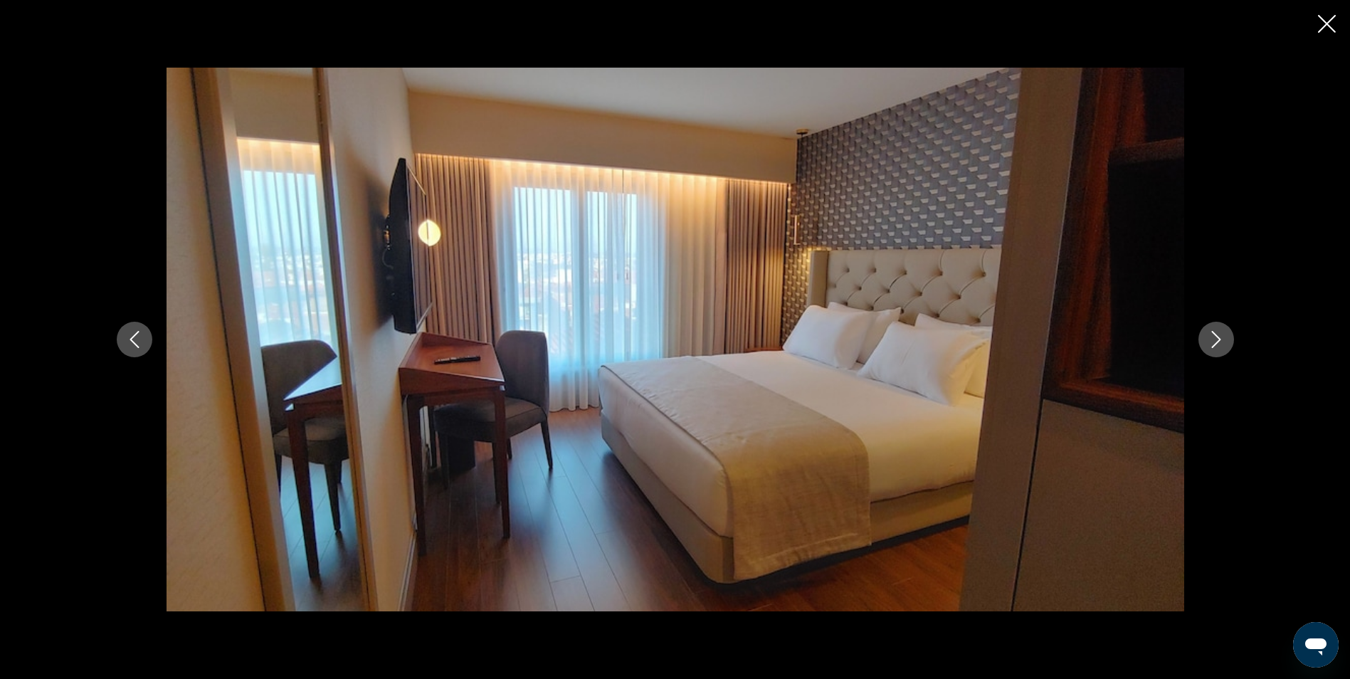
click at [1212, 335] on icon "Next image" at bounding box center [1216, 339] width 17 height 17
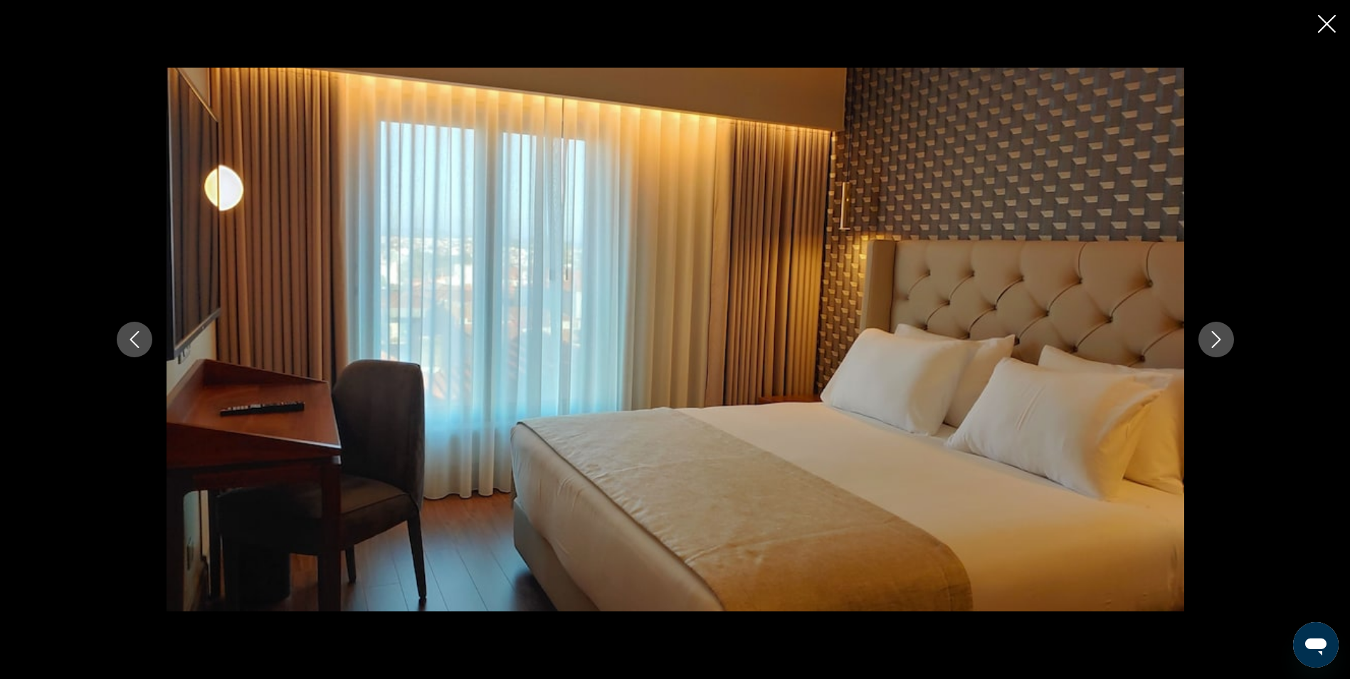
click at [1212, 335] on icon "Next image" at bounding box center [1216, 339] width 17 height 17
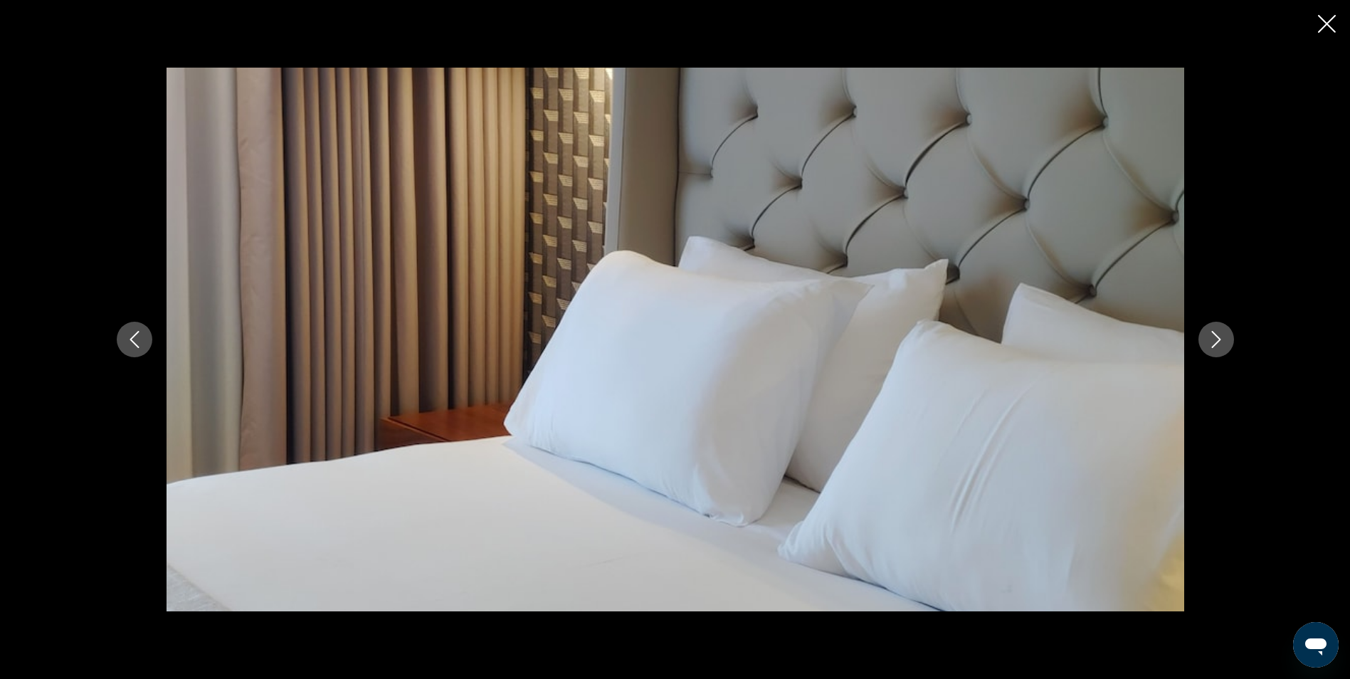
click at [1212, 335] on icon "Next image" at bounding box center [1216, 339] width 17 height 17
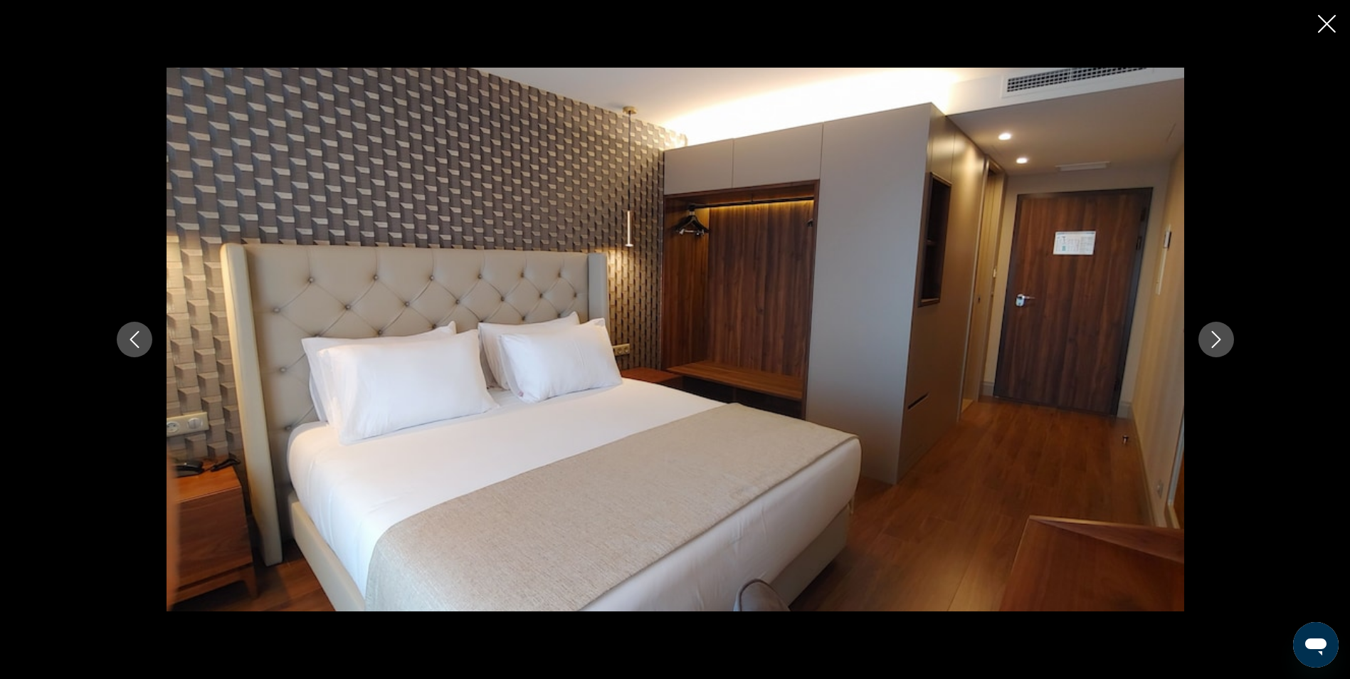
click at [1212, 335] on icon "Next image" at bounding box center [1216, 339] width 17 height 17
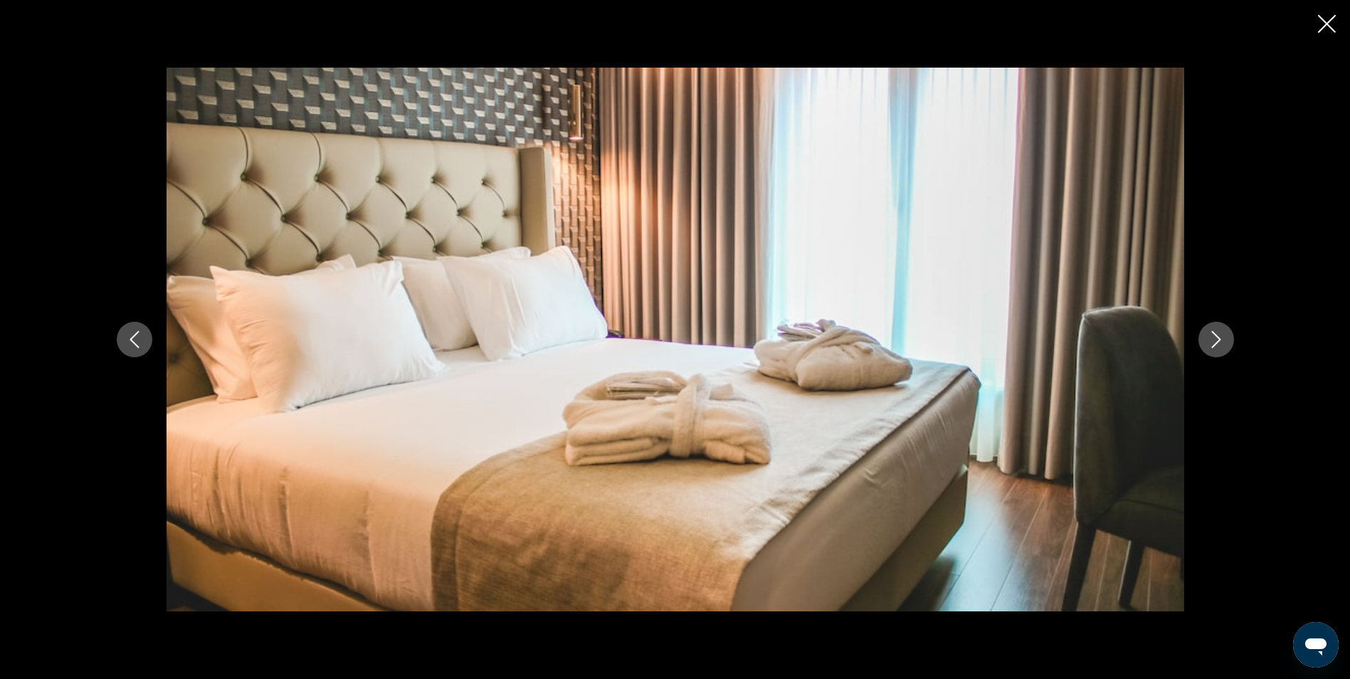
click at [1212, 335] on icon "Next image" at bounding box center [1216, 339] width 17 height 17
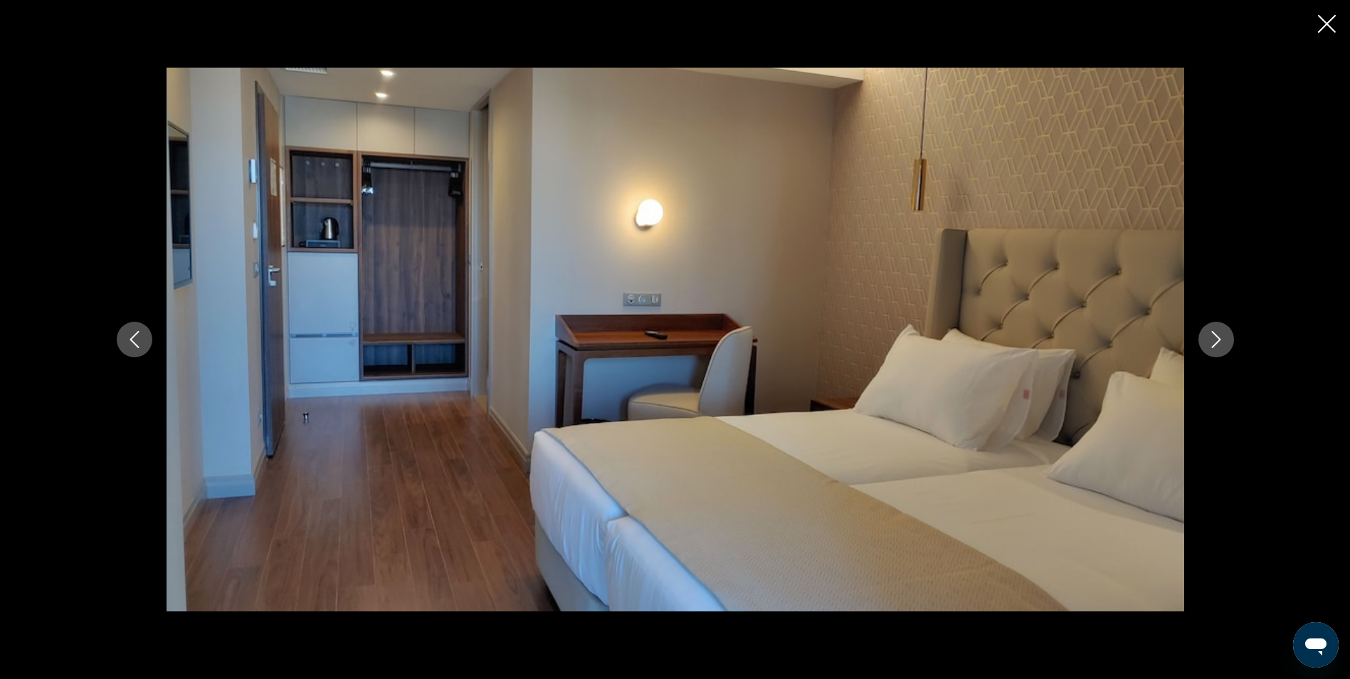
click at [1331, 18] on icon "Close slideshow" at bounding box center [1327, 24] width 18 height 18
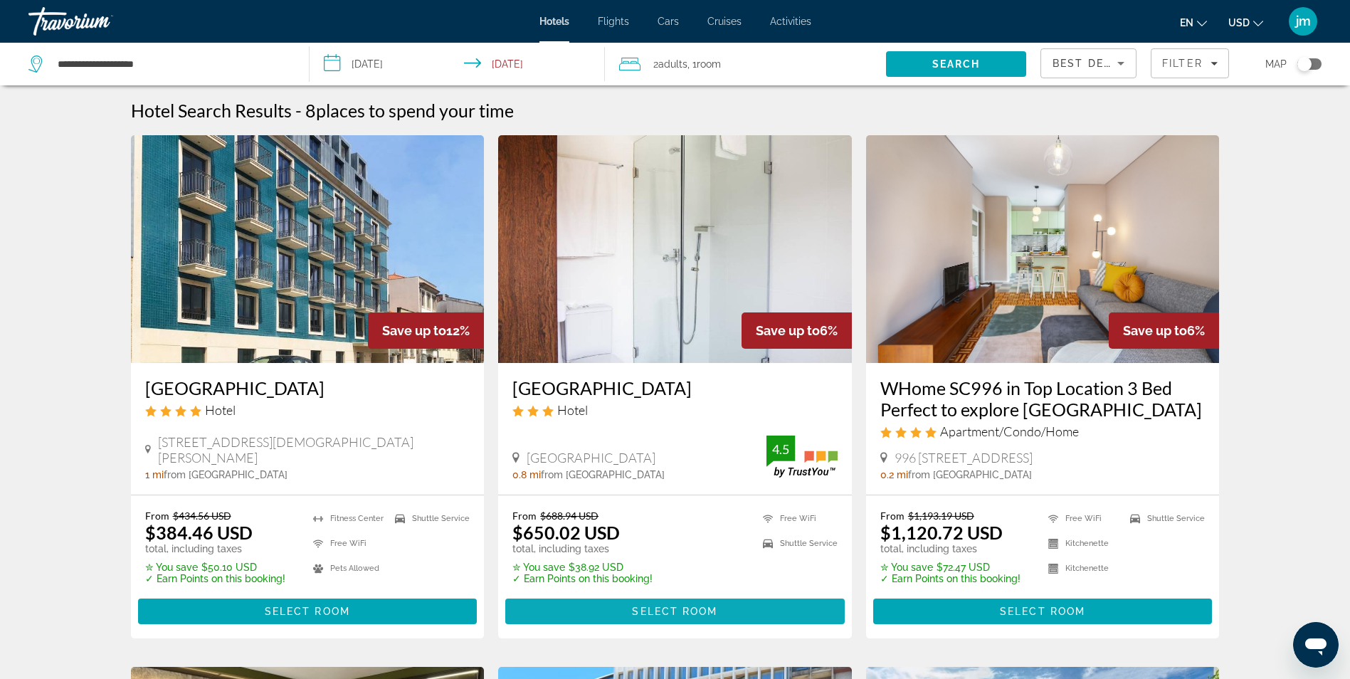
click at [759, 606] on span "Main content" at bounding box center [675, 611] width 340 height 34
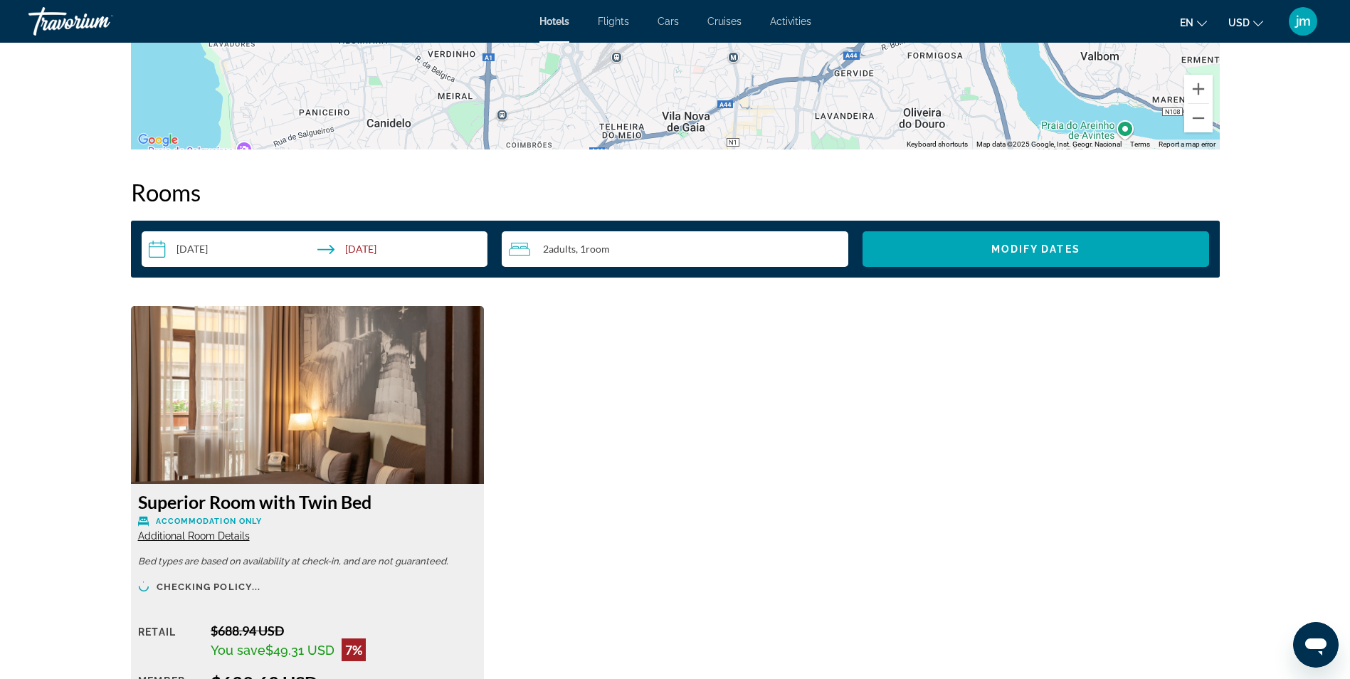
scroll to position [1780, 0]
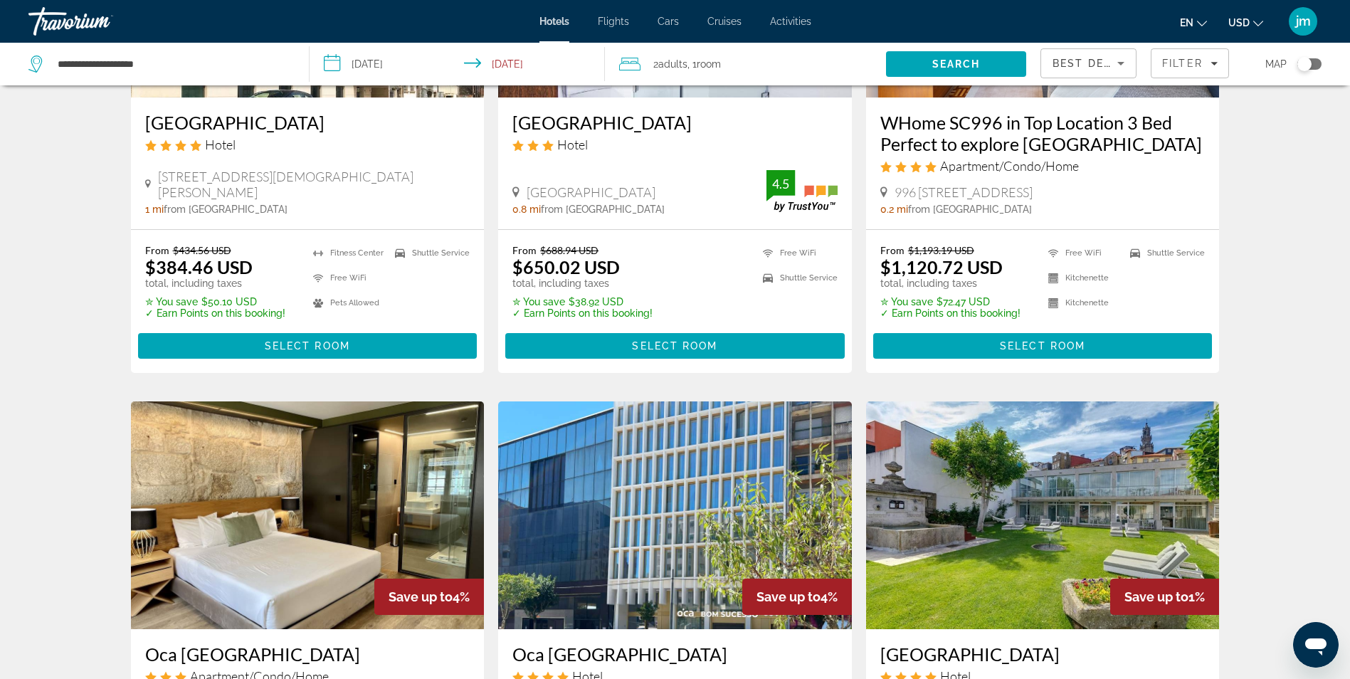
scroll to position [285, 0]
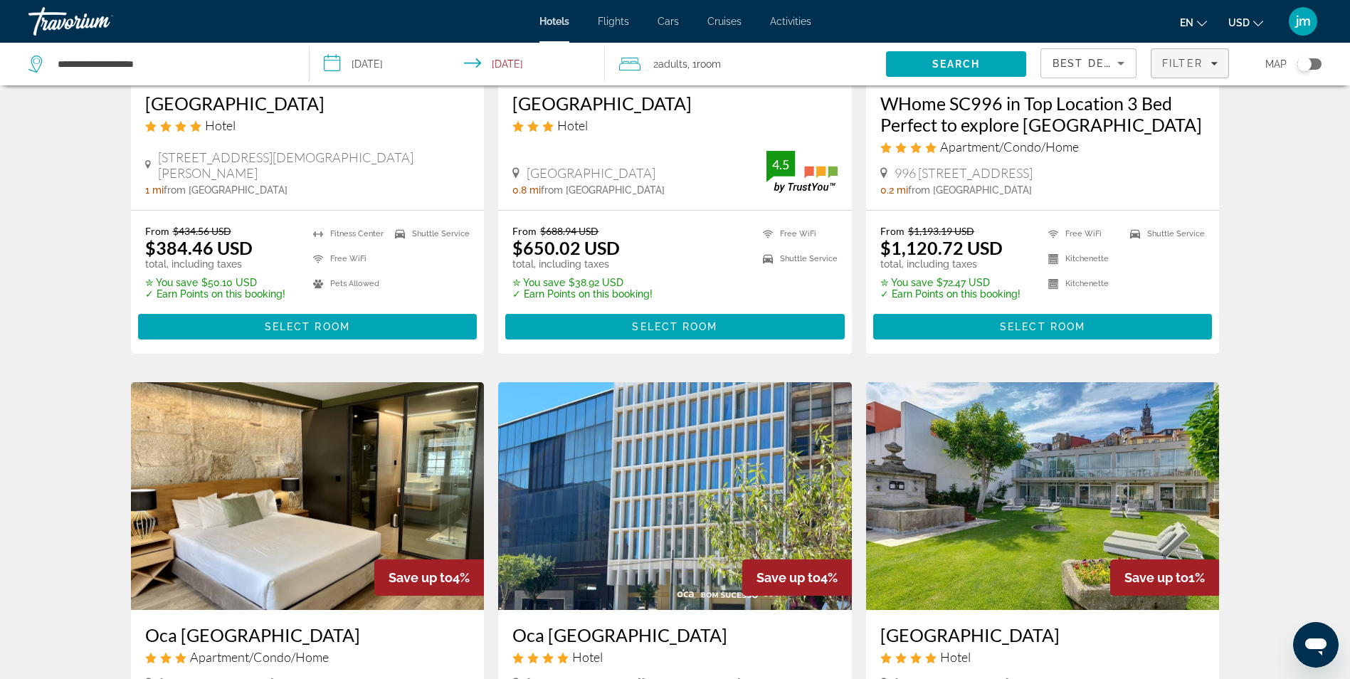
click at [1198, 56] on span "Filters" at bounding box center [1190, 63] width 77 height 34
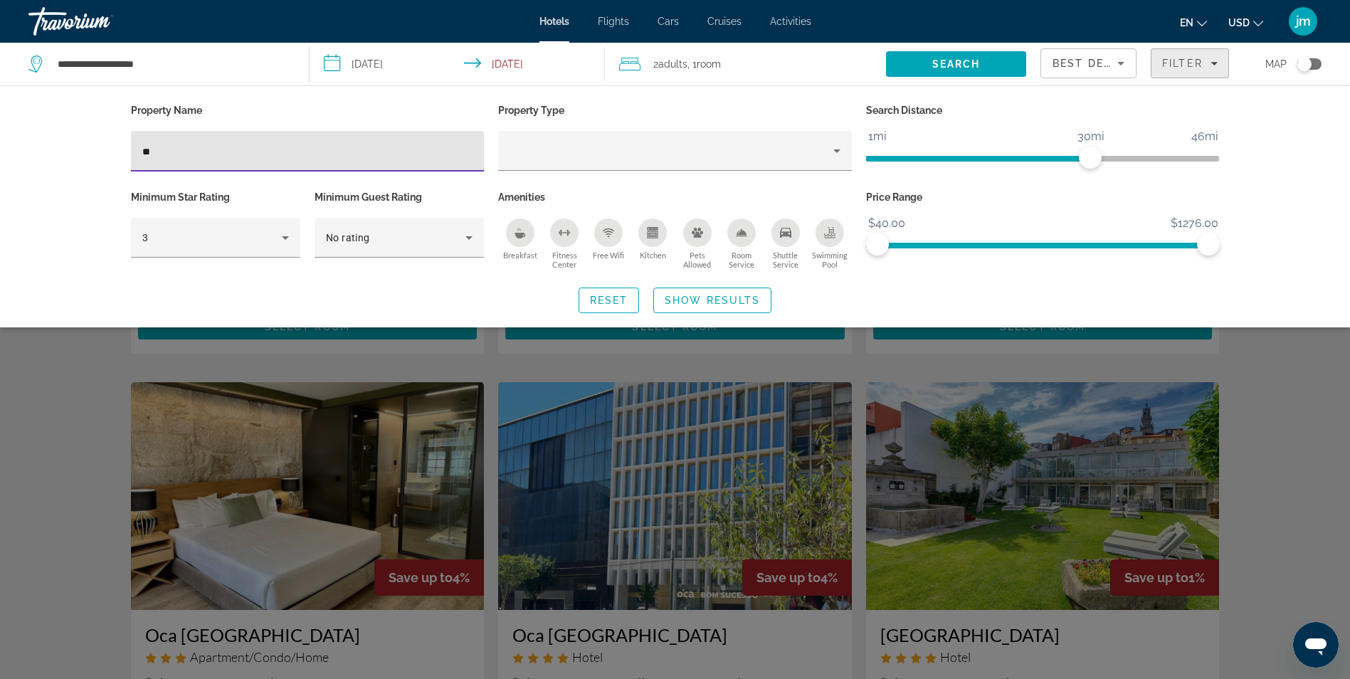
type input "*"
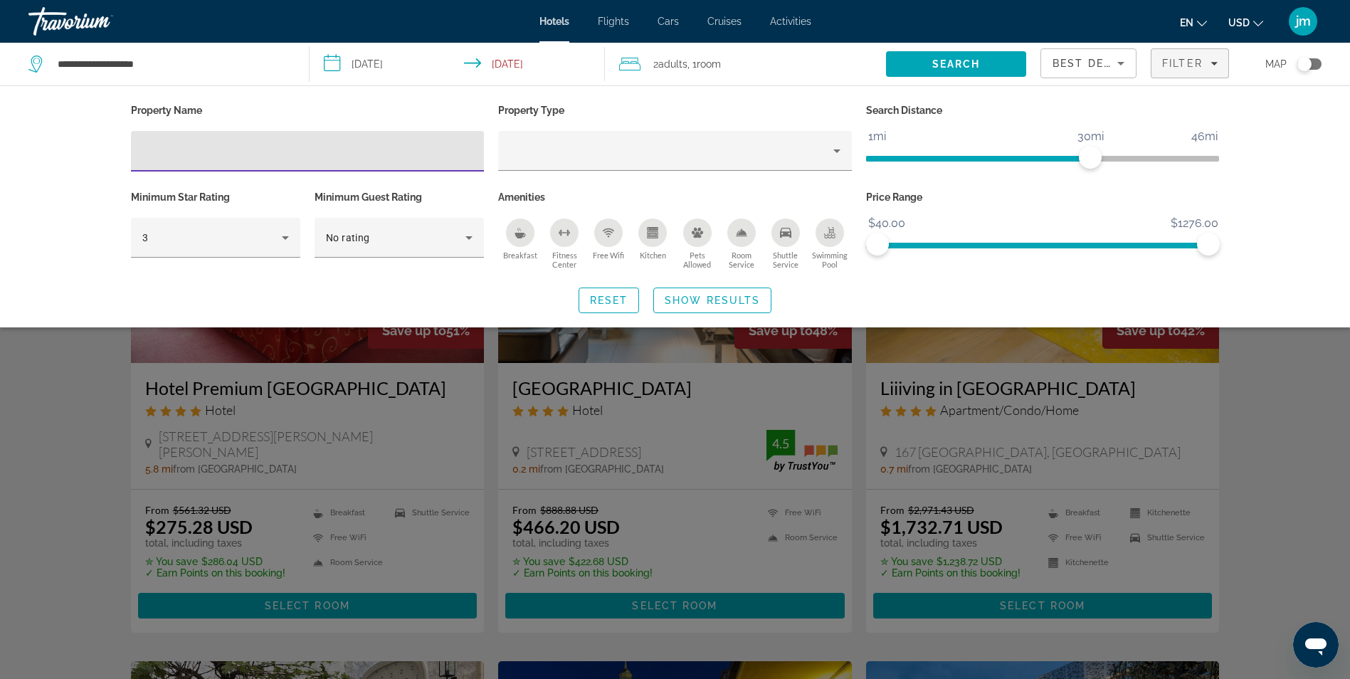
click at [68, 377] on div "Search widget" at bounding box center [675, 447] width 1350 height 466
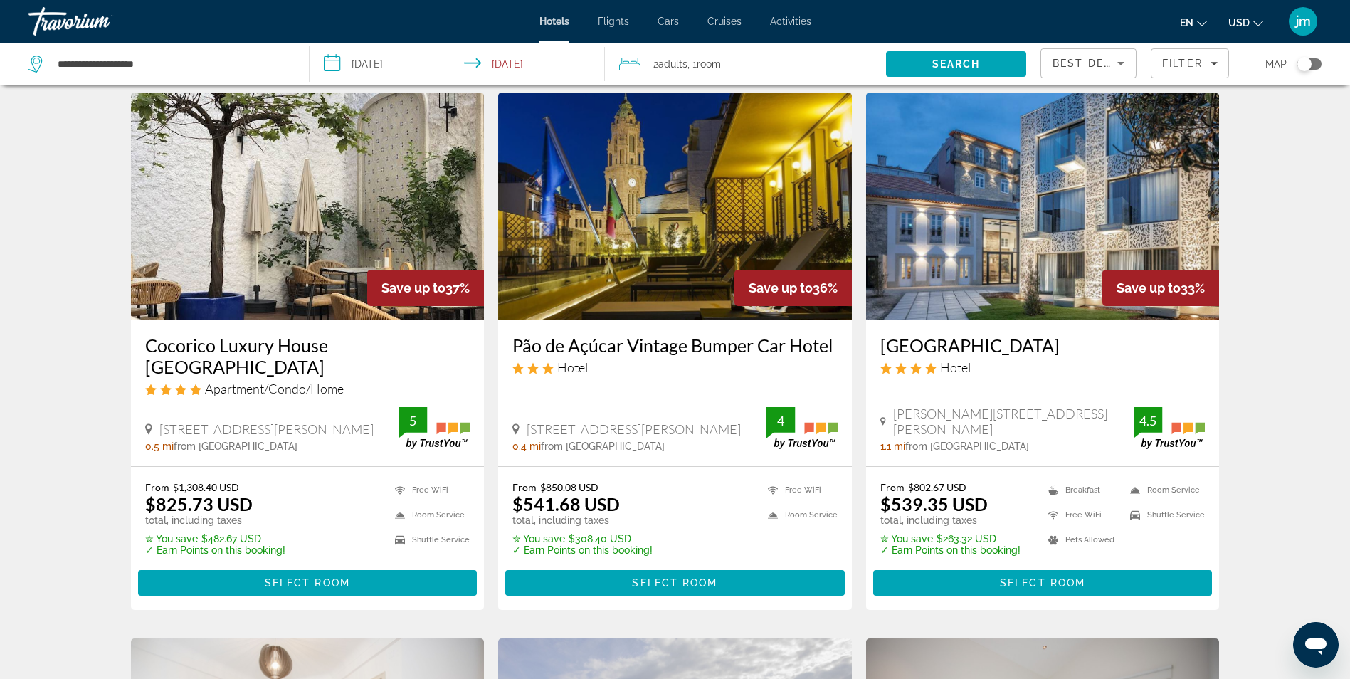
scroll to position [569, 0]
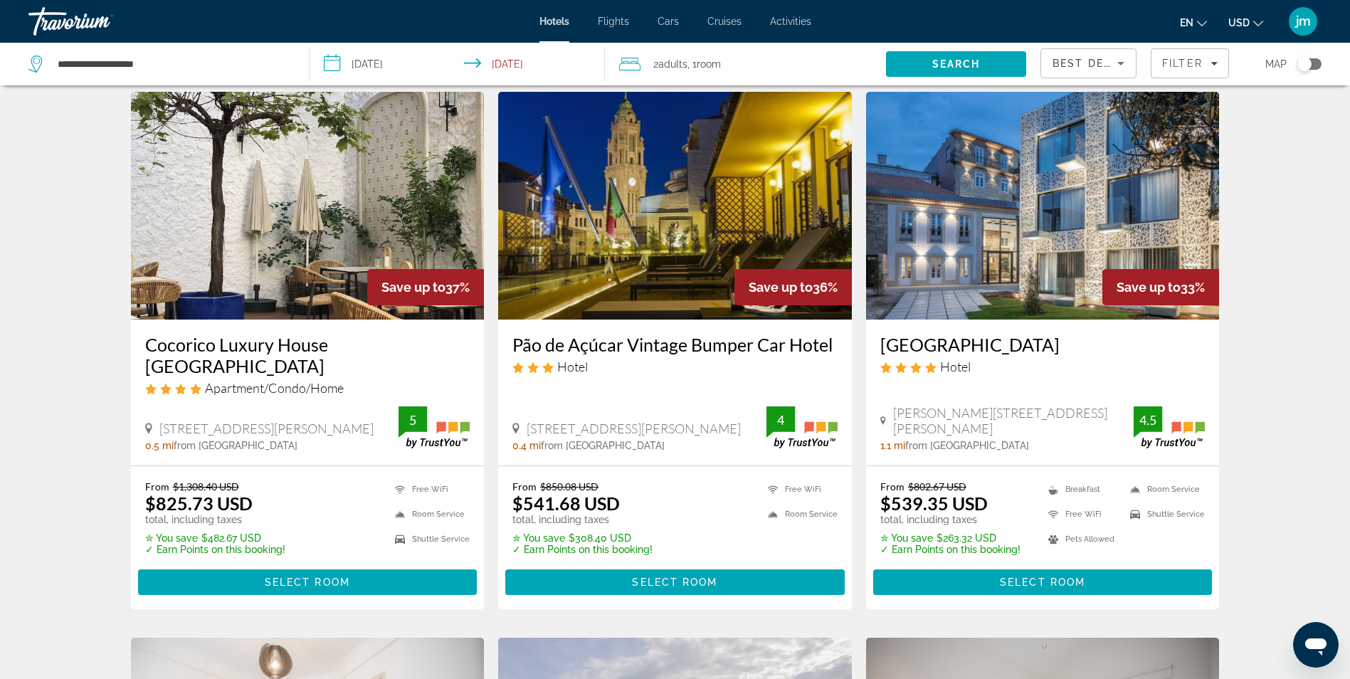
click at [696, 241] on img "Main content" at bounding box center [675, 206] width 354 height 228
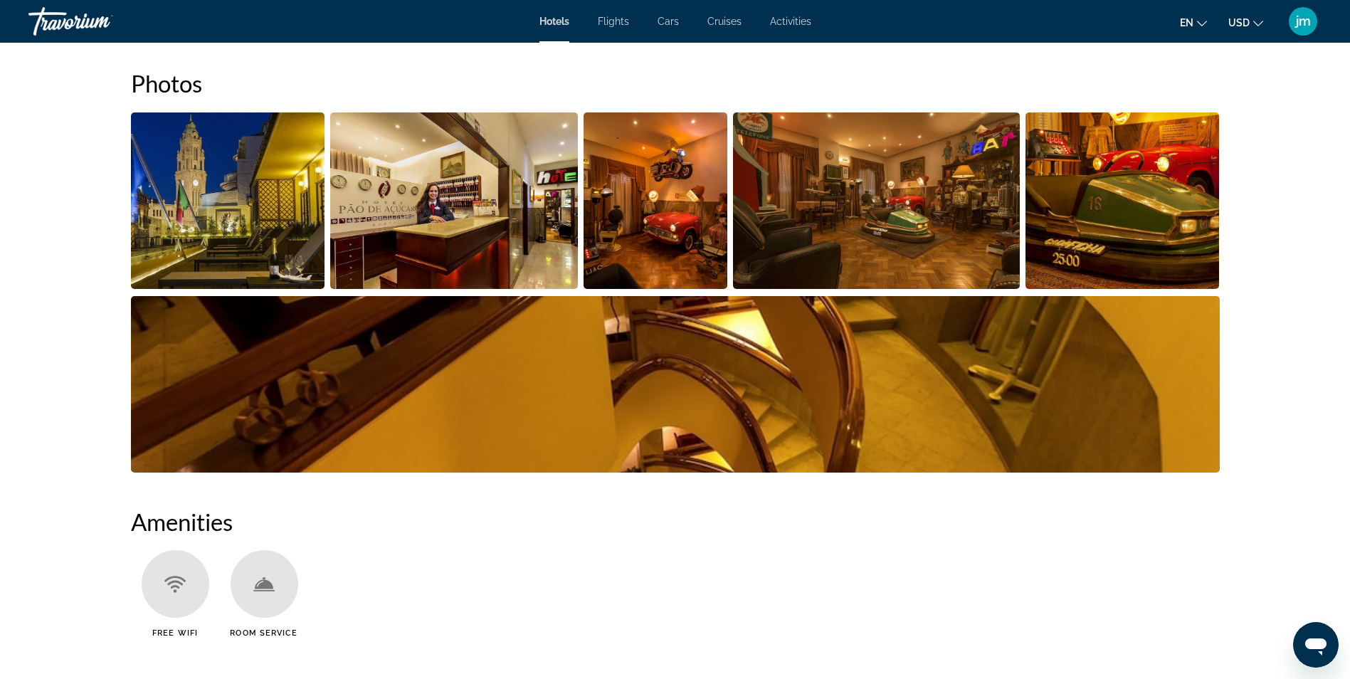
scroll to position [997, 0]
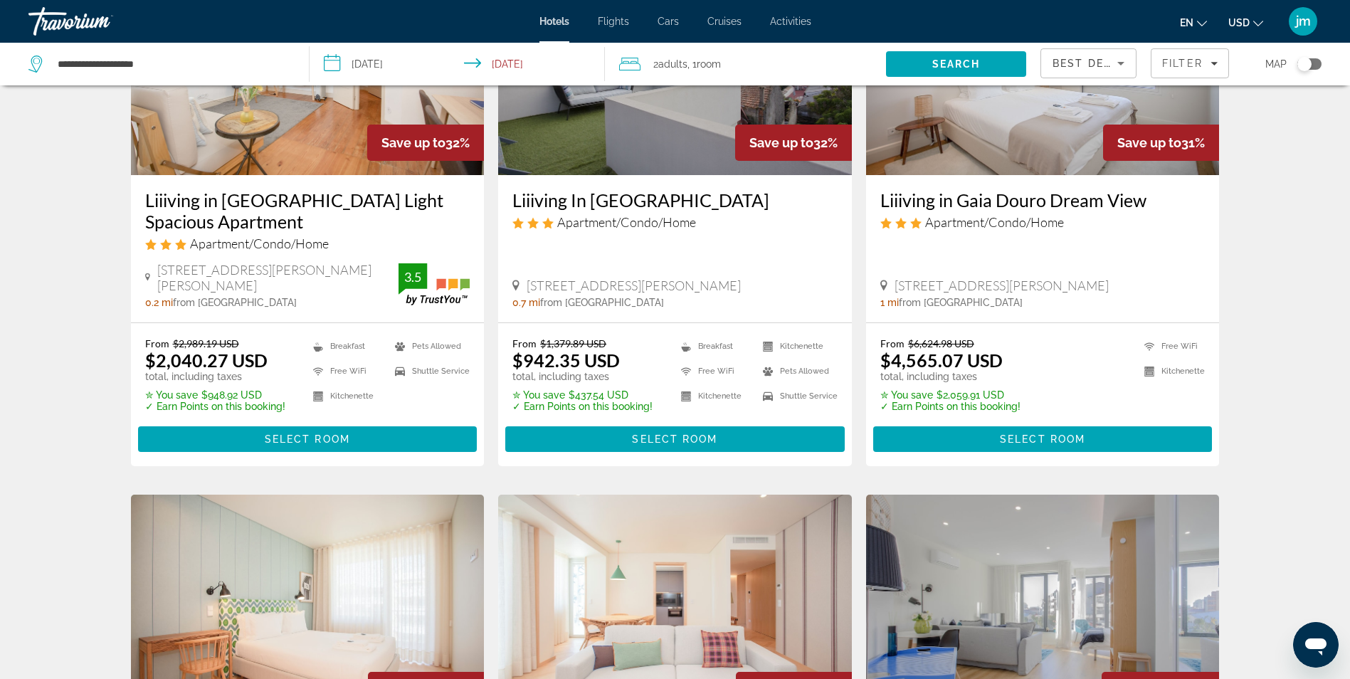
scroll to position [1281, 0]
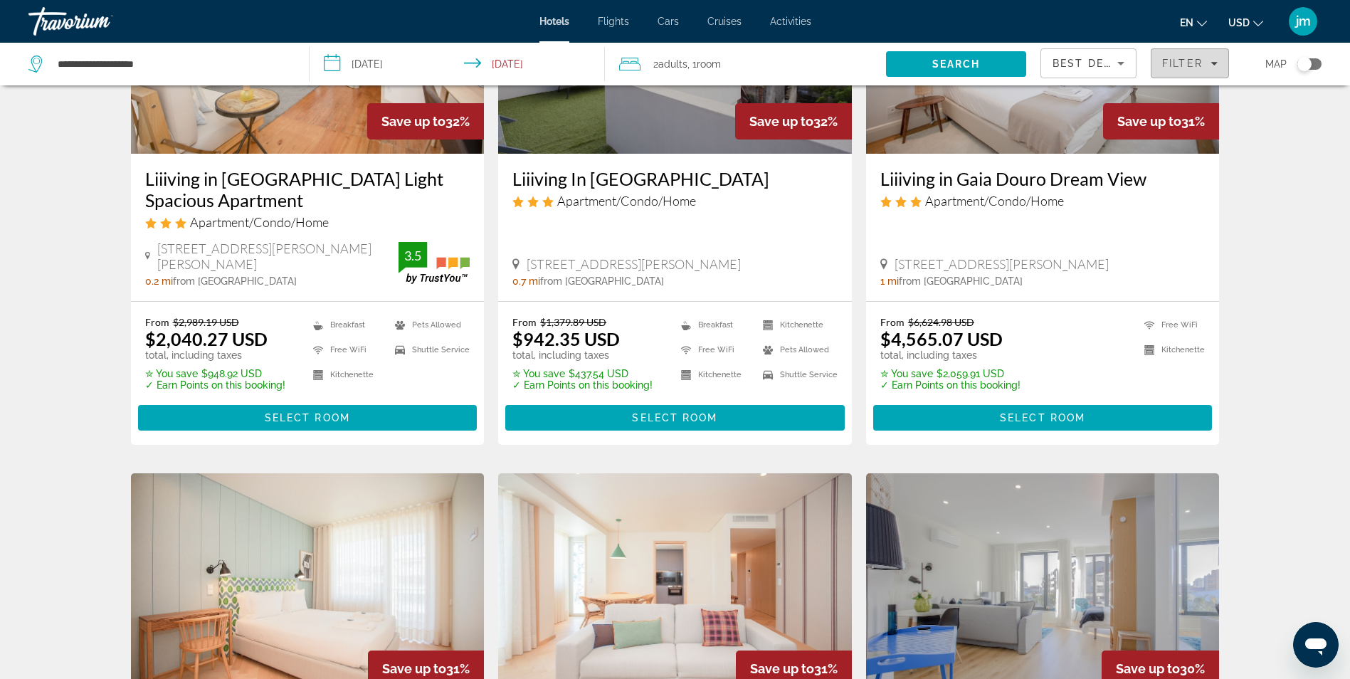
click at [1205, 59] on div "Filter" at bounding box center [1190, 63] width 56 height 11
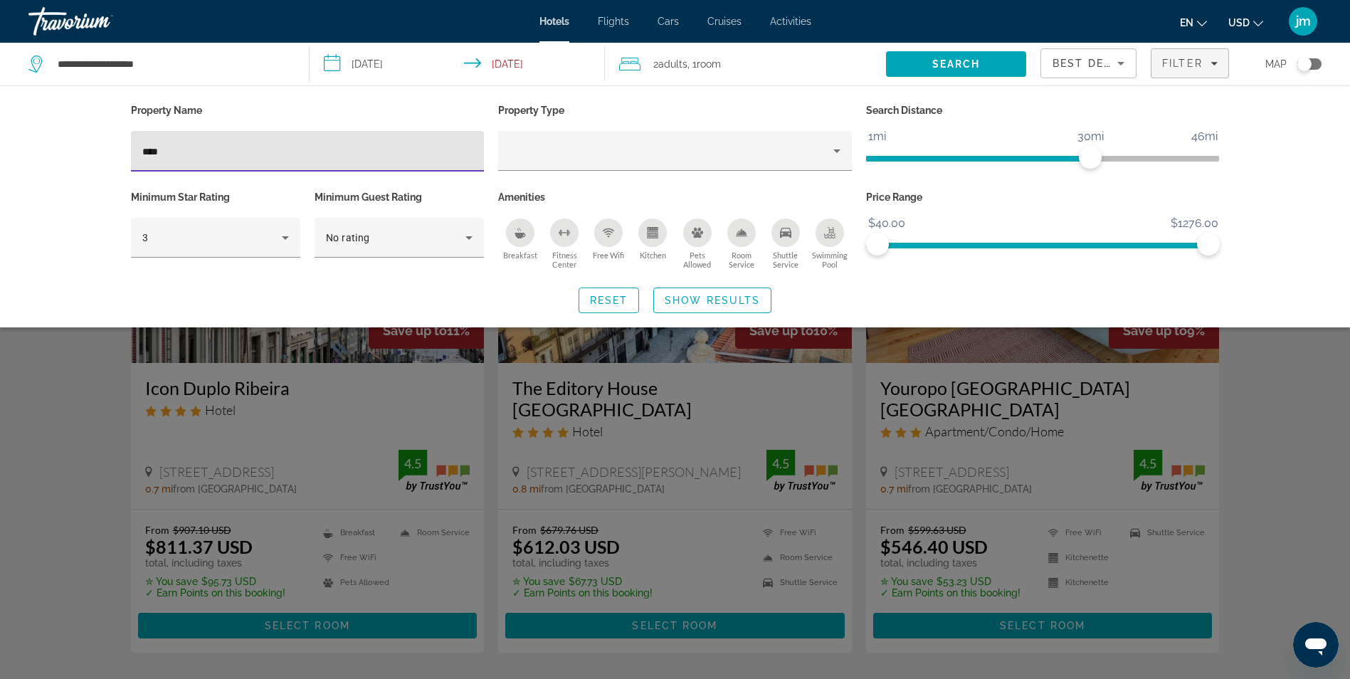
type input "****"
click at [57, 399] on div "Search widget" at bounding box center [675, 447] width 1350 height 466
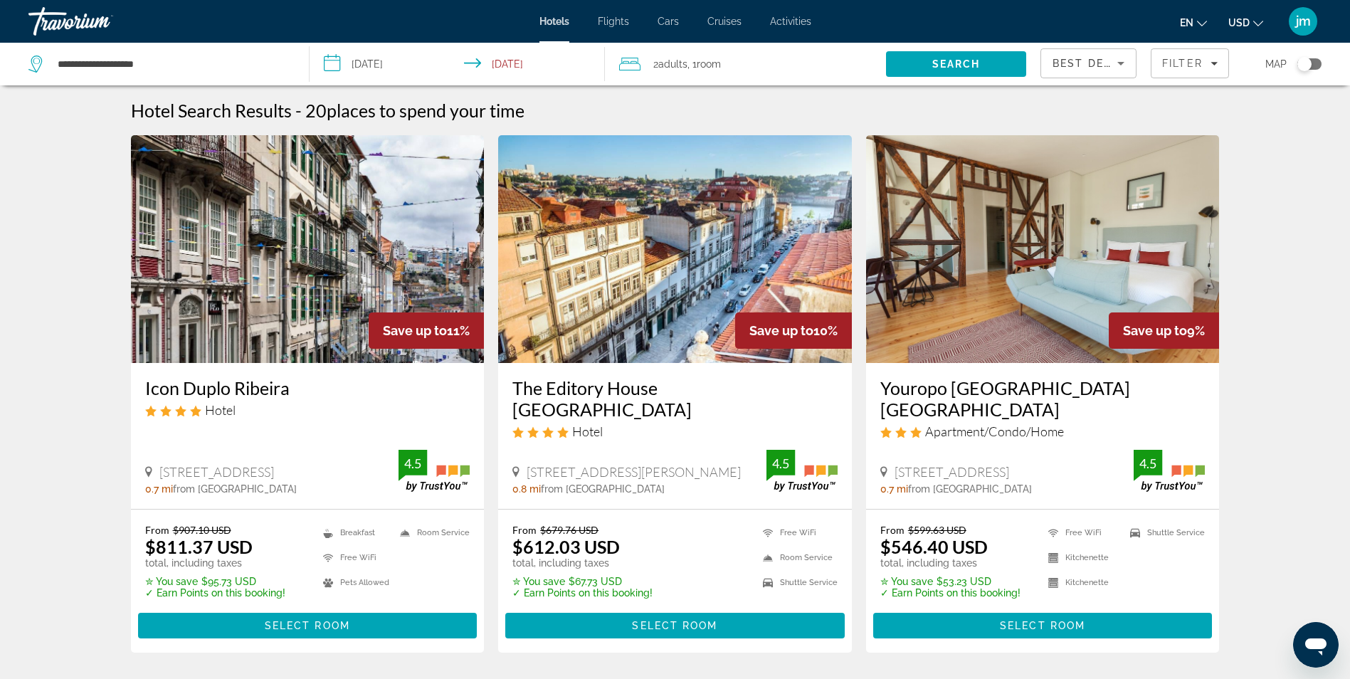
click at [241, 266] on img "Main content" at bounding box center [308, 249] width 354 height 228
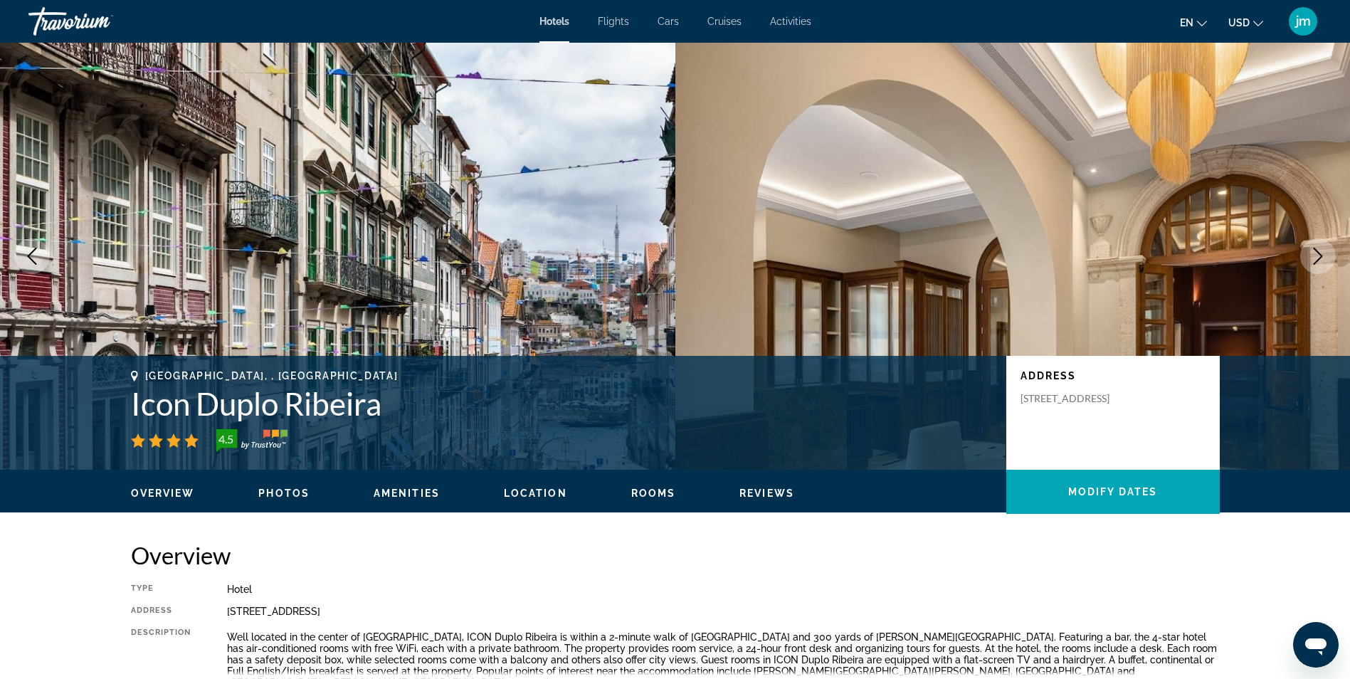
click at [276, 493] on span "Photos" at bounding box center [283, 493] width 51 height 11
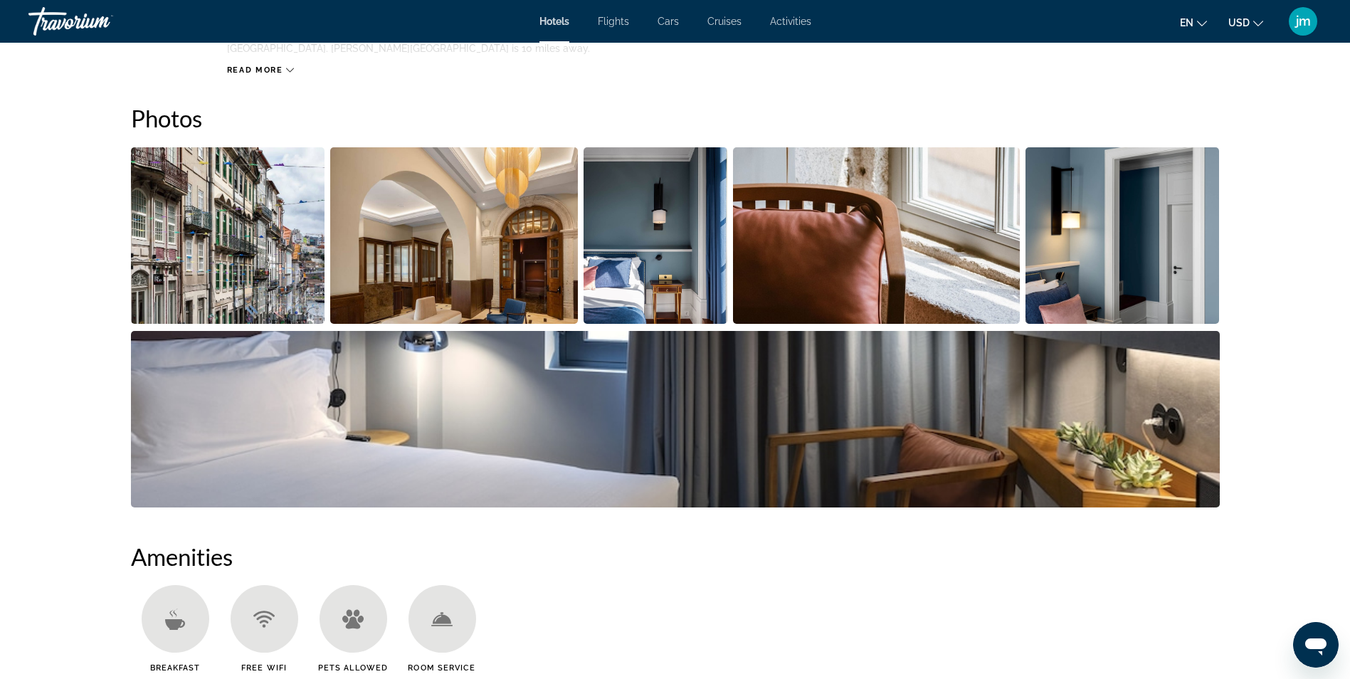
scroll to position [641, 0]
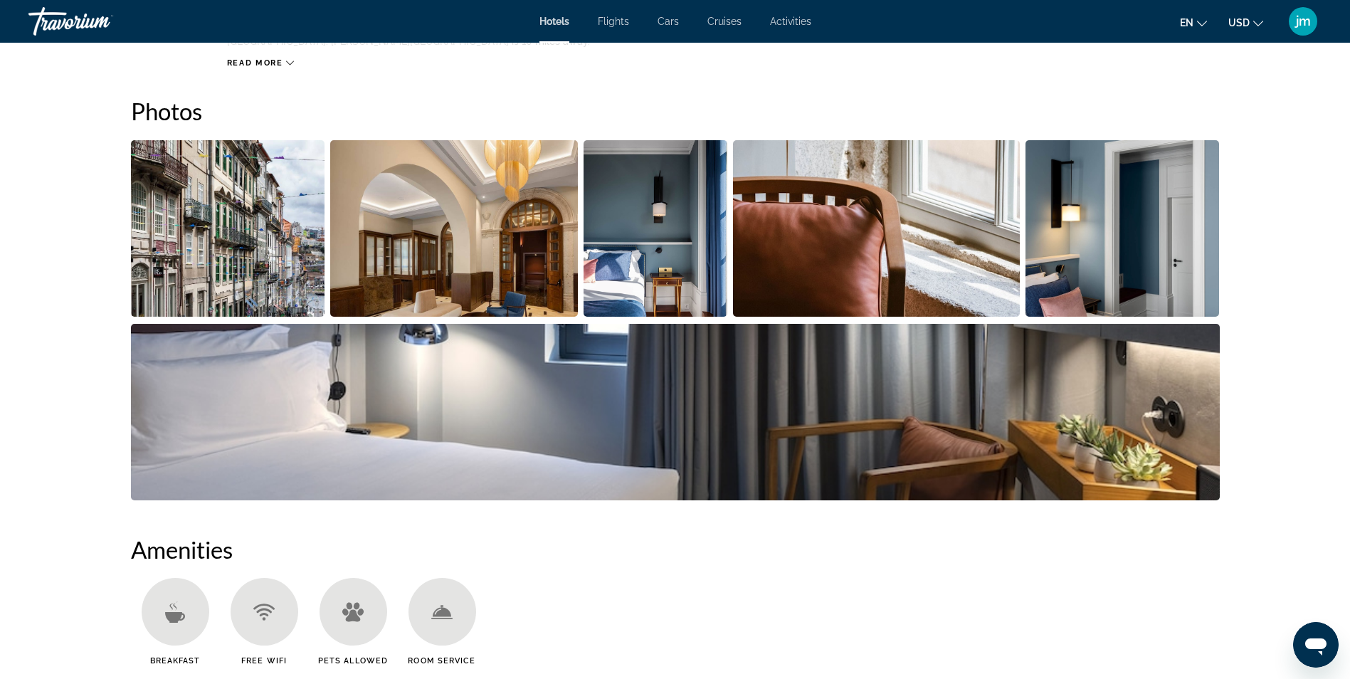
click at [257, 274] on img "Open full-screen image slider" at bounding box center [228, 228] width 194 height 177
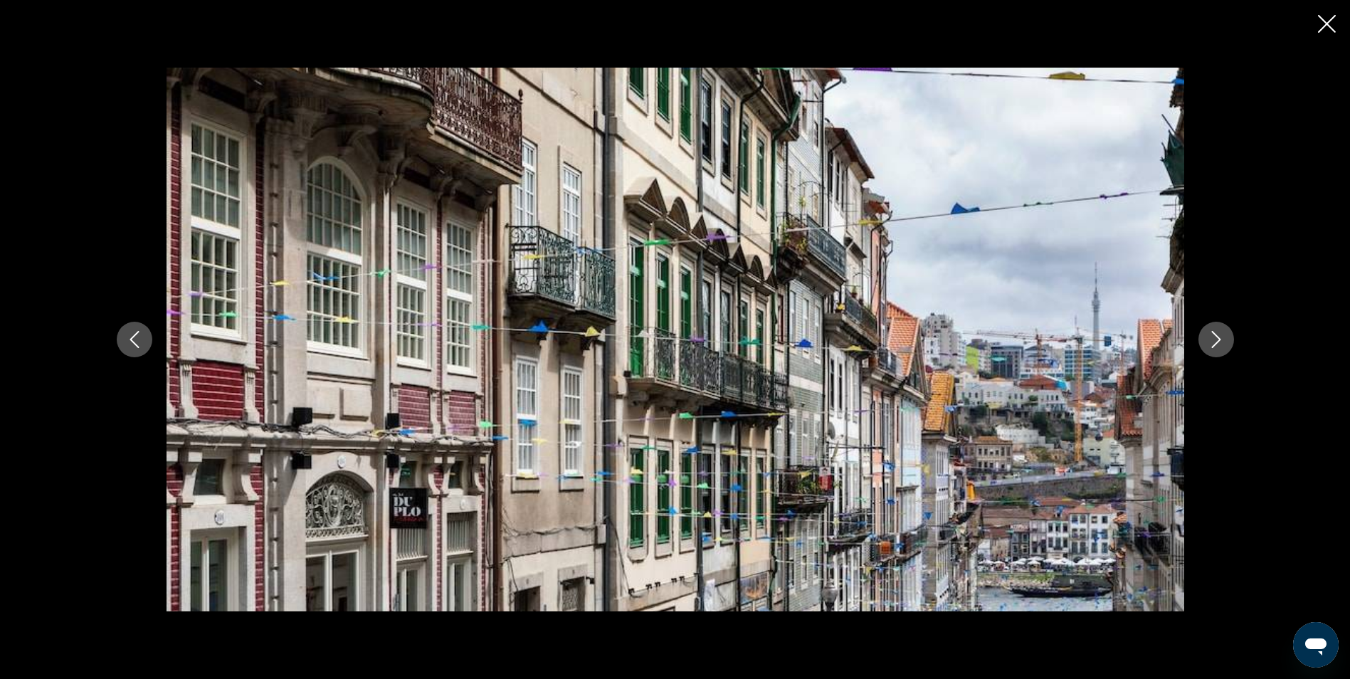
click at [1209, 337] on icon "Next image" at bounding box center [1216, 339] width 17 height 17
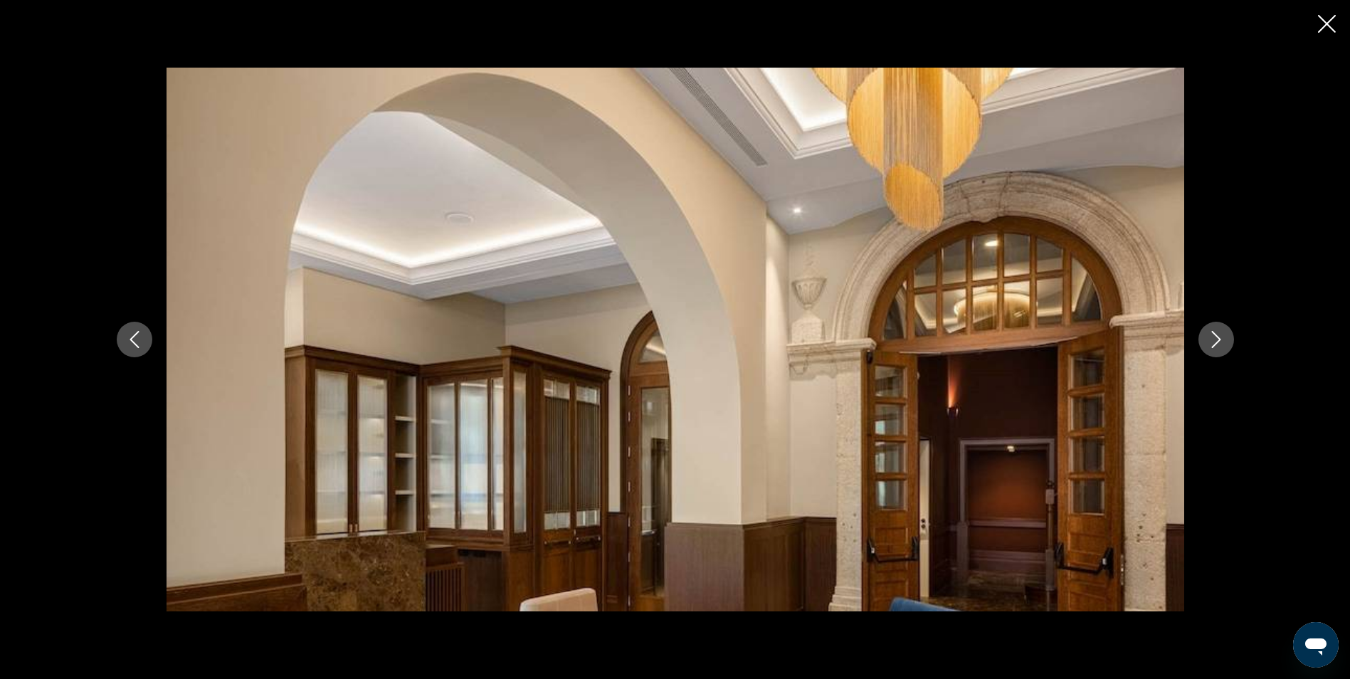
click at [1214, 337] on icon "Next image" at bounding box center [1216, 339] width 17 height 17
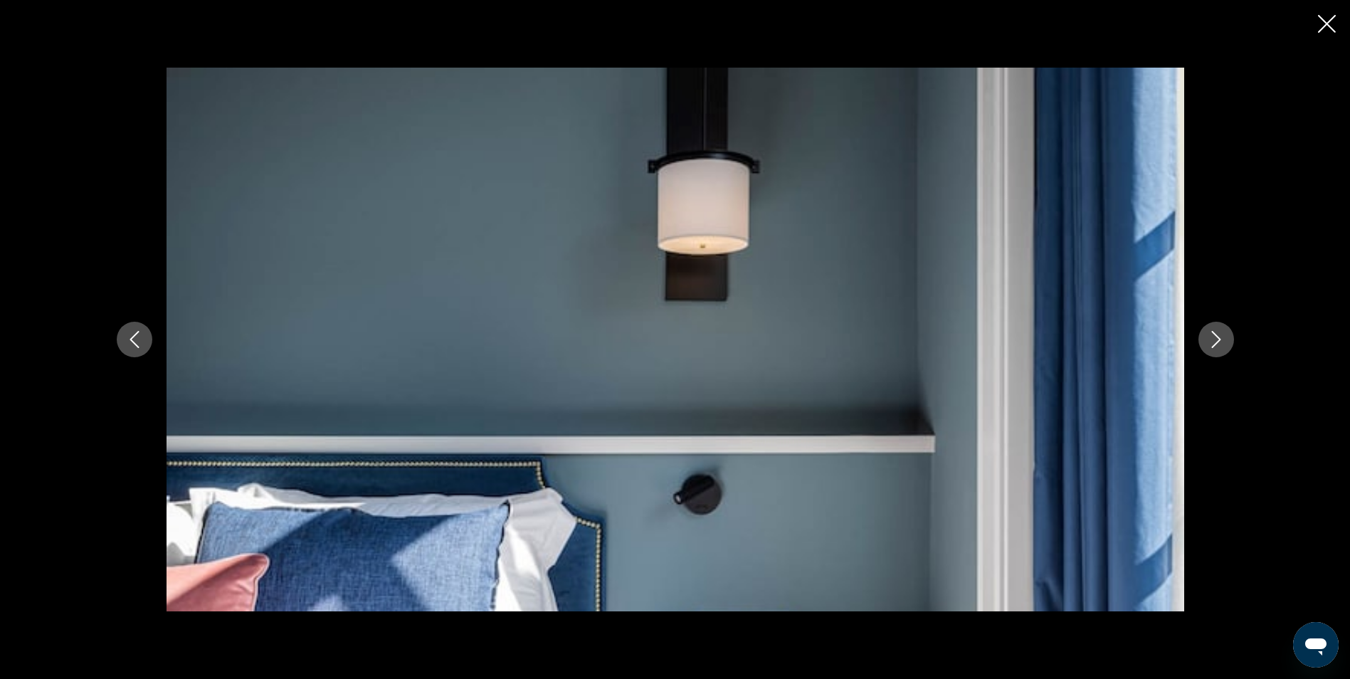
click at [1214, 337] on icon "Next image" at bounding box center [1216, 339] width 17 height 17
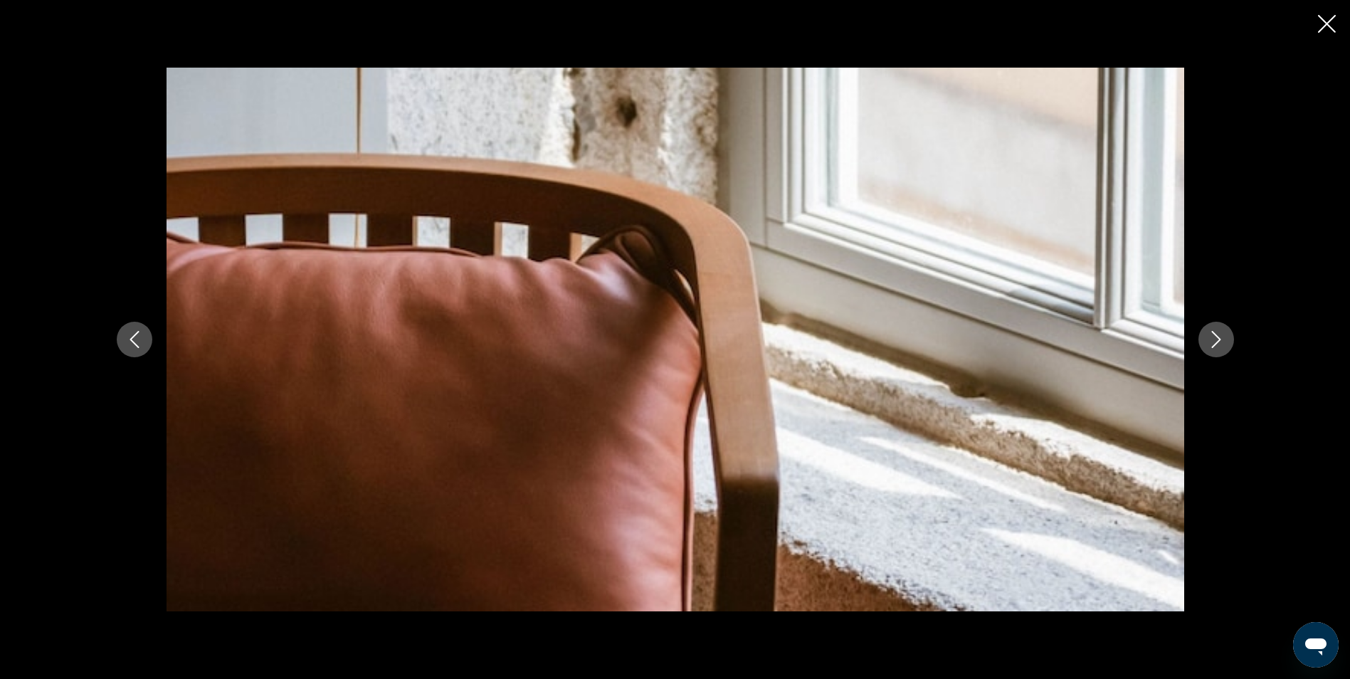
click at [1214, 337] on icon "Next image" at bounding box center [1216, 339] width 17 height 17
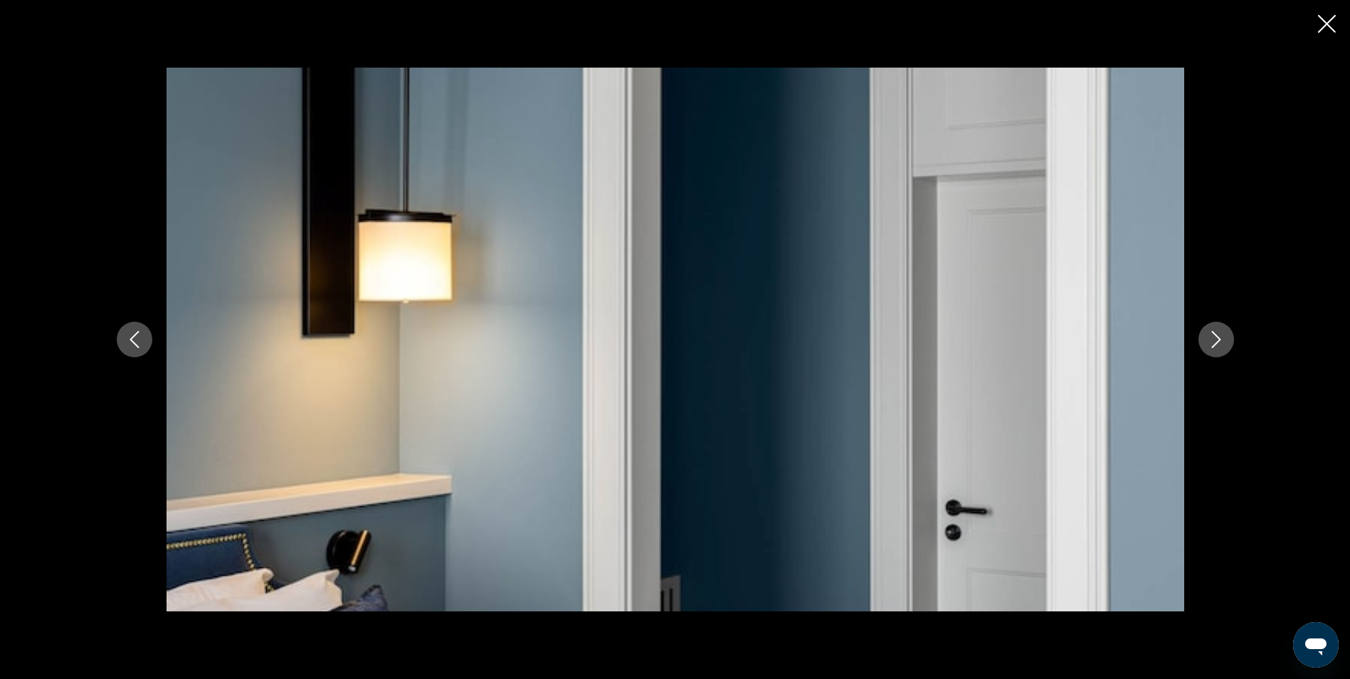
click at [1214, 337] on icon "Next image" at bounding box center [1216, 339] width 17 height 17
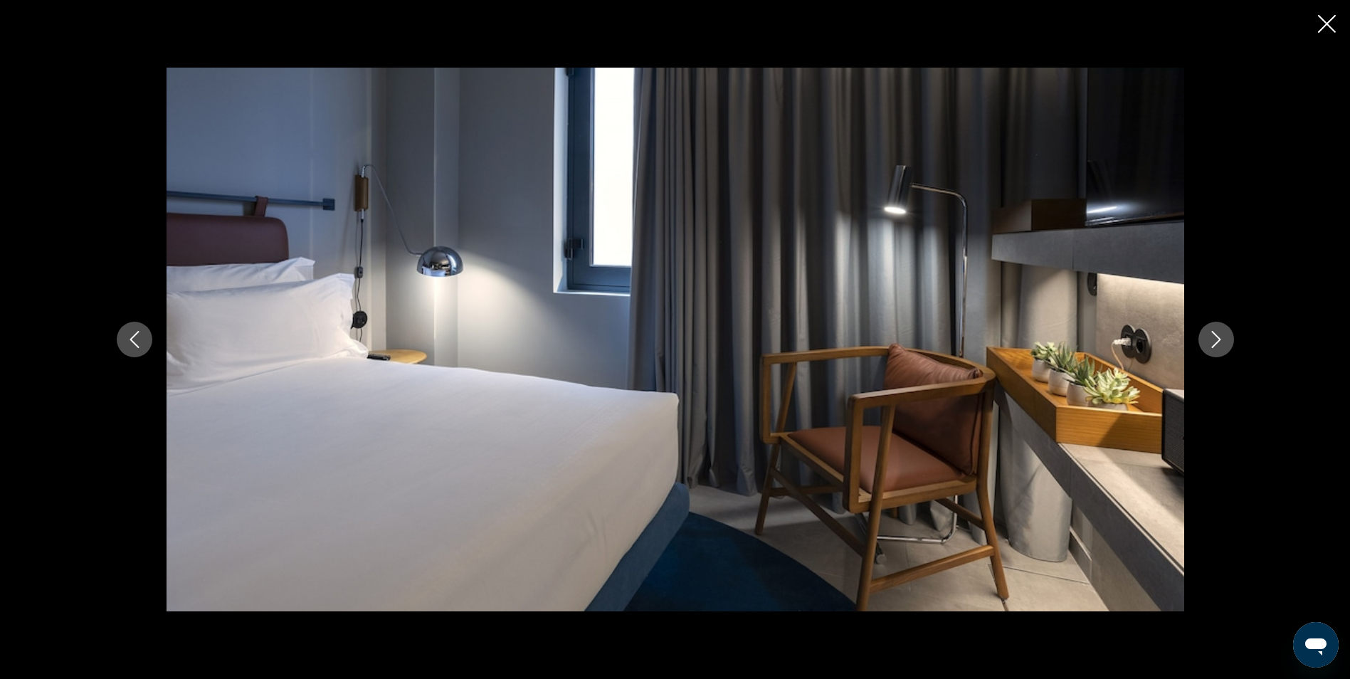
click at [1214, 337] on icon "Next image" at bounding box center [1216, 339] width 17 height 17
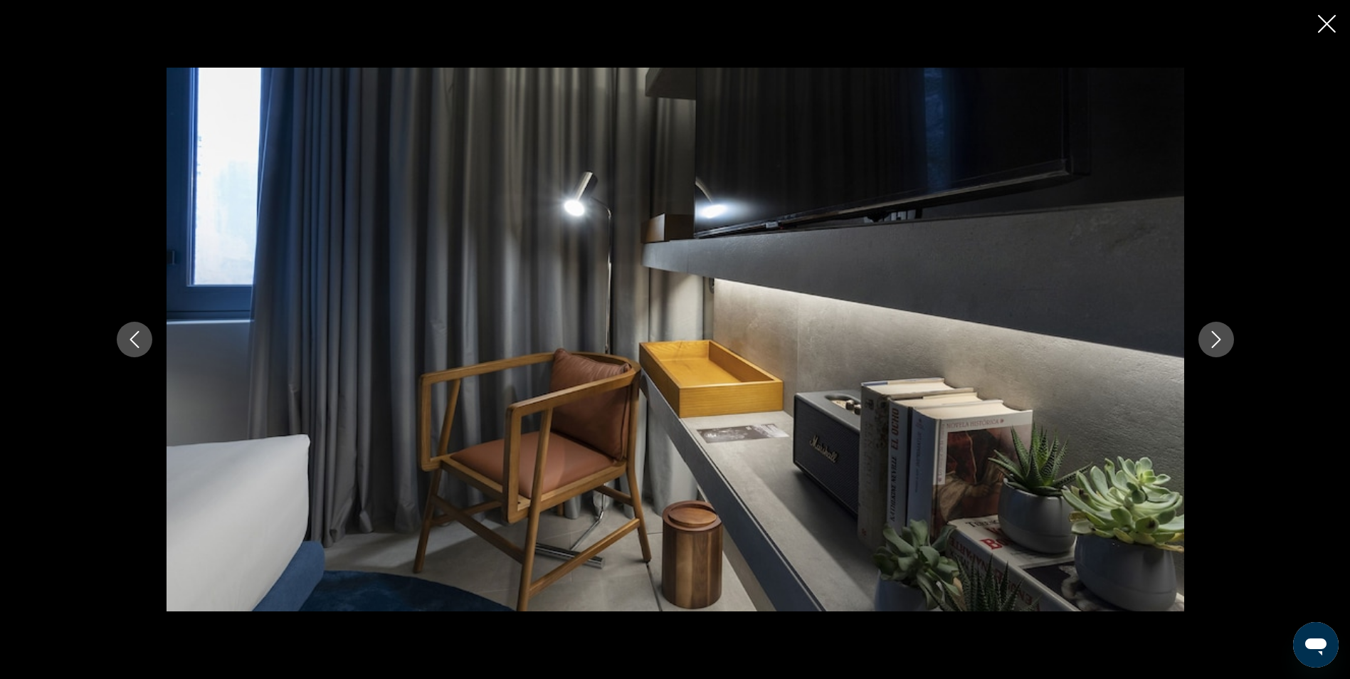
click at [1214, 337] on icon "Next image" at bounding box center [1216, 339] width 17 height 17
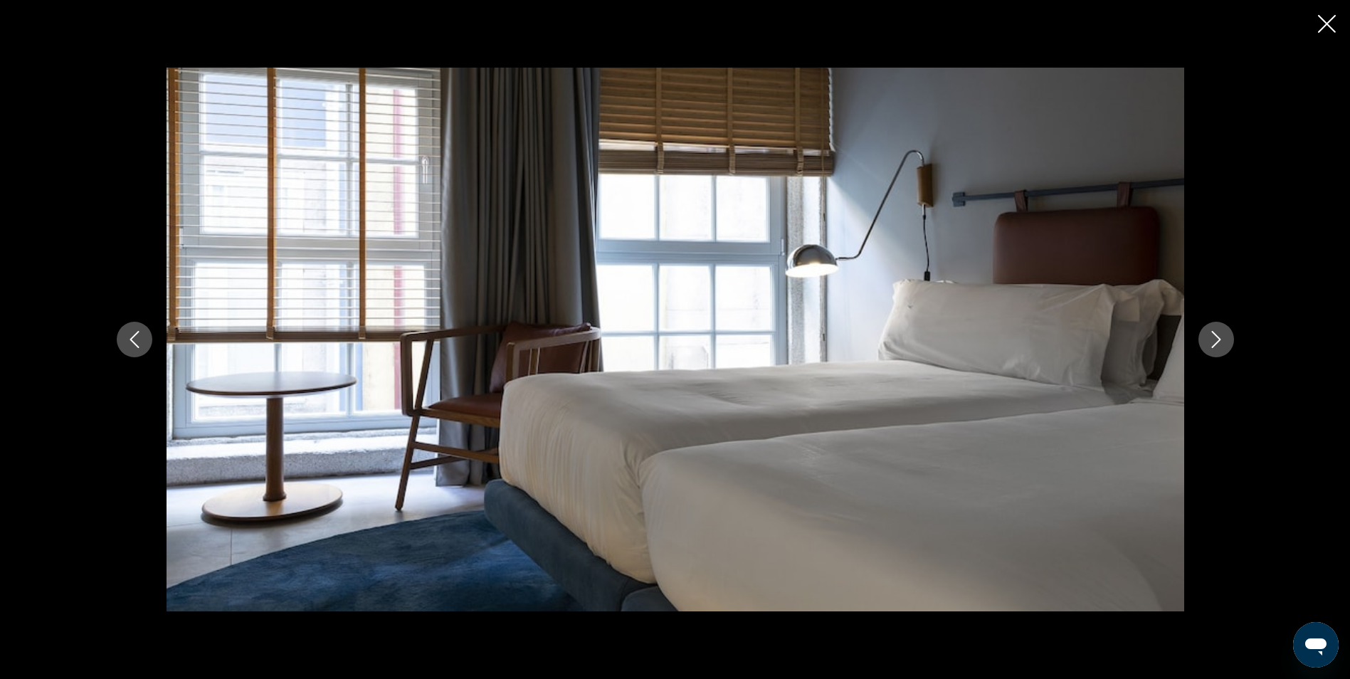
click at [1214, 337] on icon "Next image" at bounding box center [1216, 339] width 17 height 17
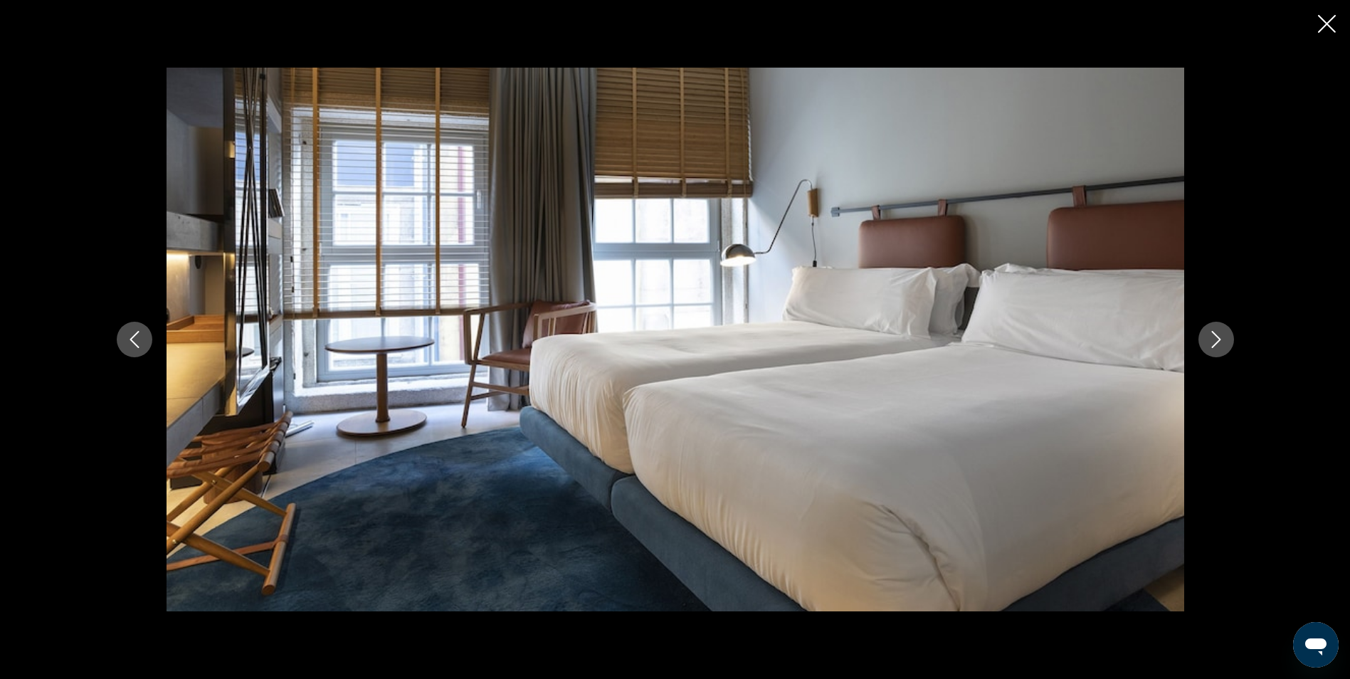
click at [1214, 337] on icon "Next image" at bounding box center [1216, 339] width 17 height 17
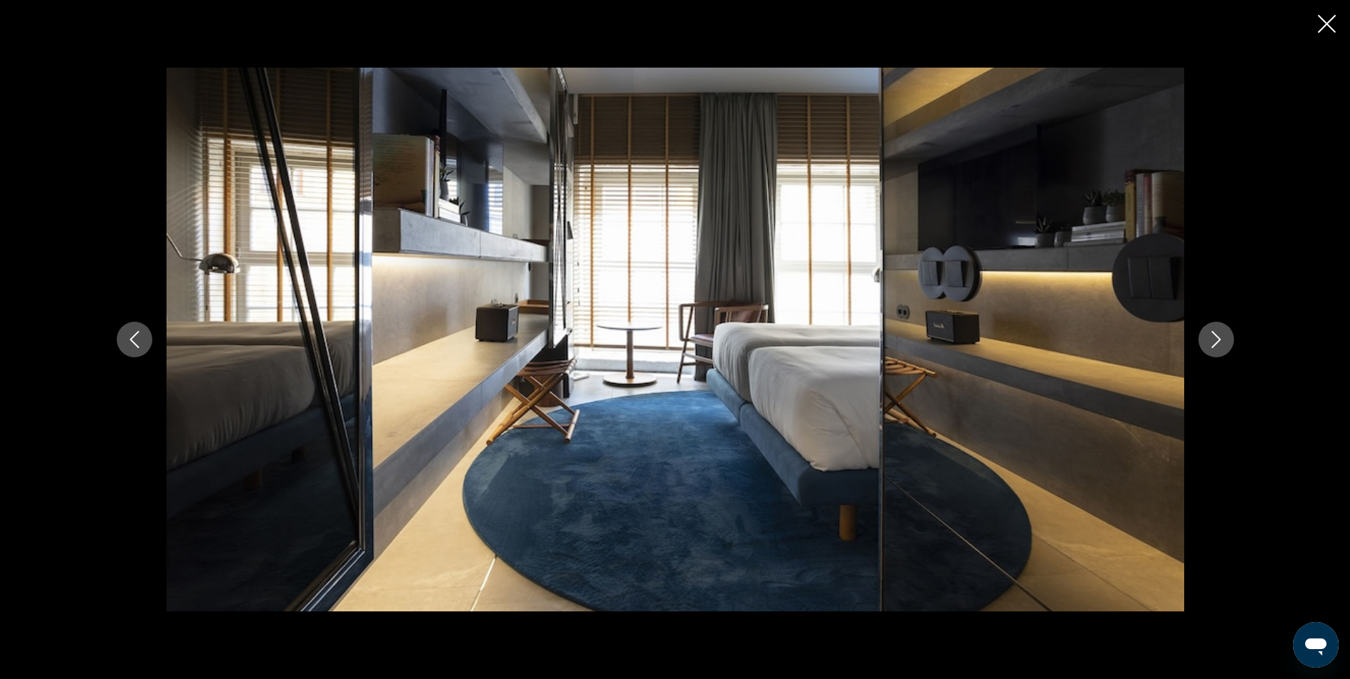
click at [1214, 337] on icon "Next image" at bounding box center [1216, 339] width 17 height 17
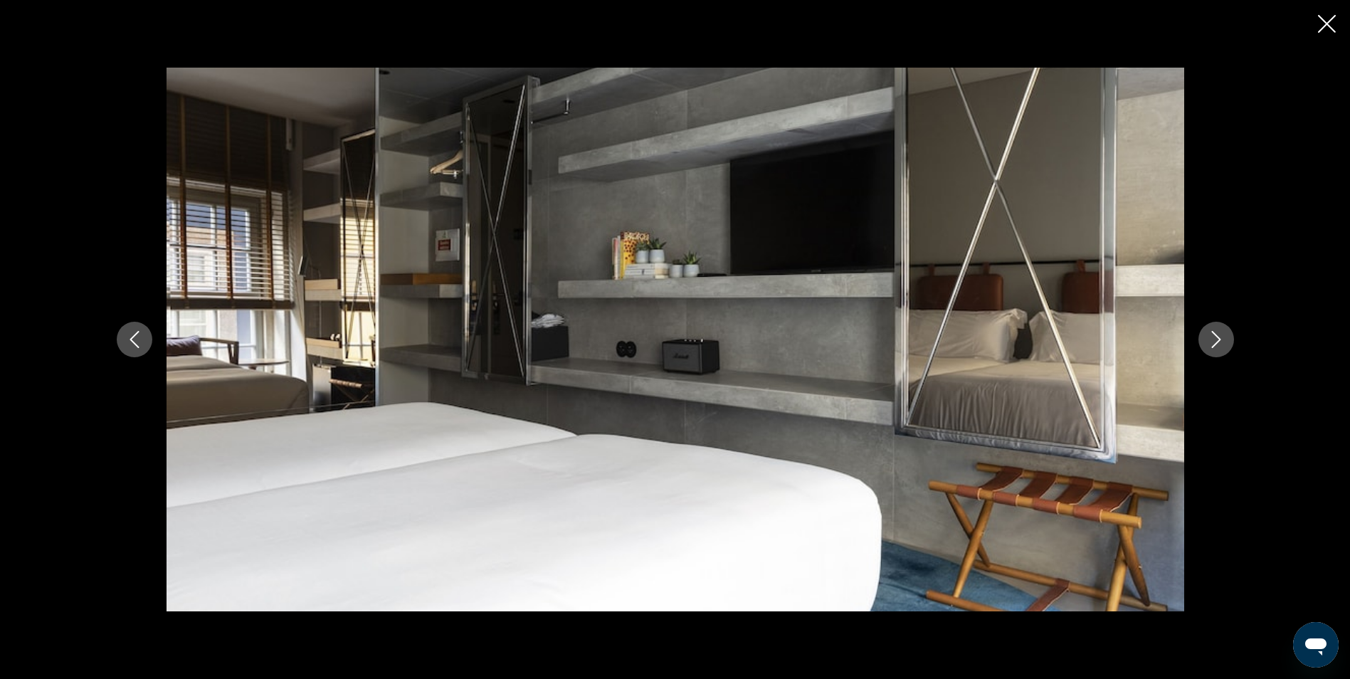
click at [1214, 337] on icon "Next image" at bounding box center [1216, 339] width 17 height 17
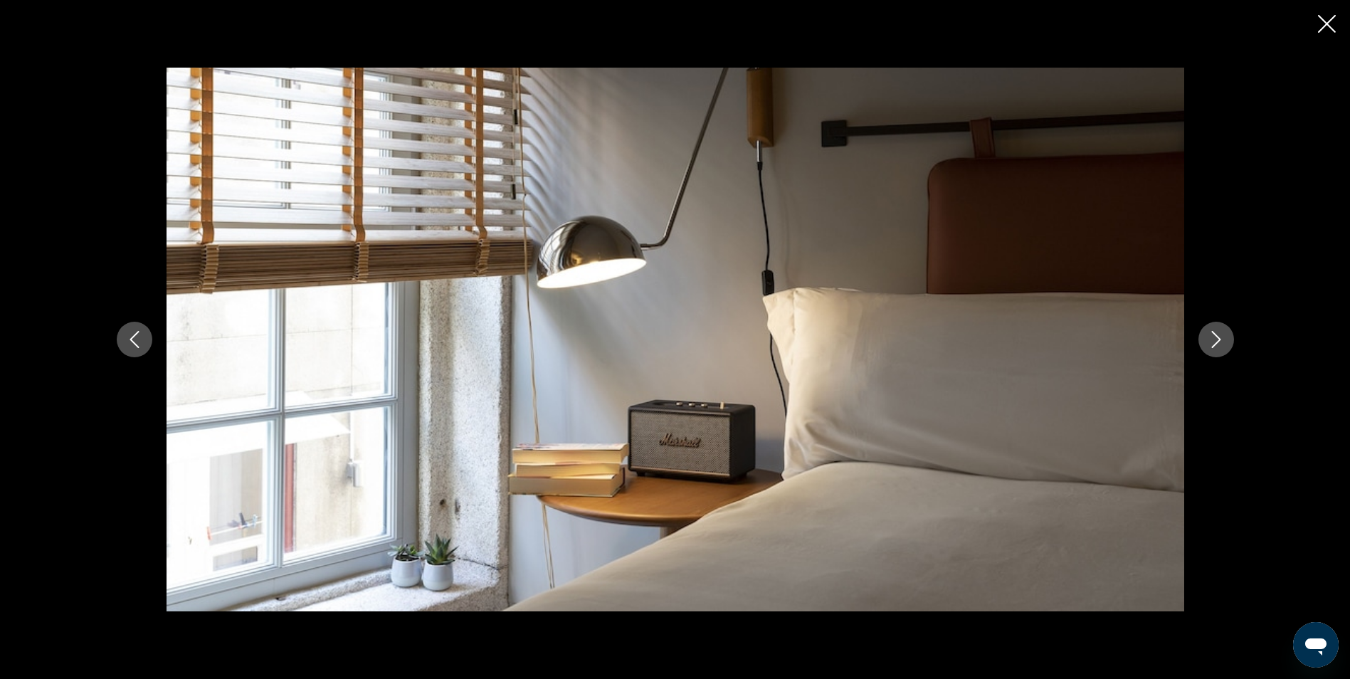
click at [1336, 25] on div "prev next" at bounding box center [675, 339] width 1350 height 679
click at [1315, 23] on div "prev next" at bounding box center [675, 339] width 1350 height 679
click at [1323, 25] on icon "Close slideshow" at bounding box center [1327, 24] width 18 height 18
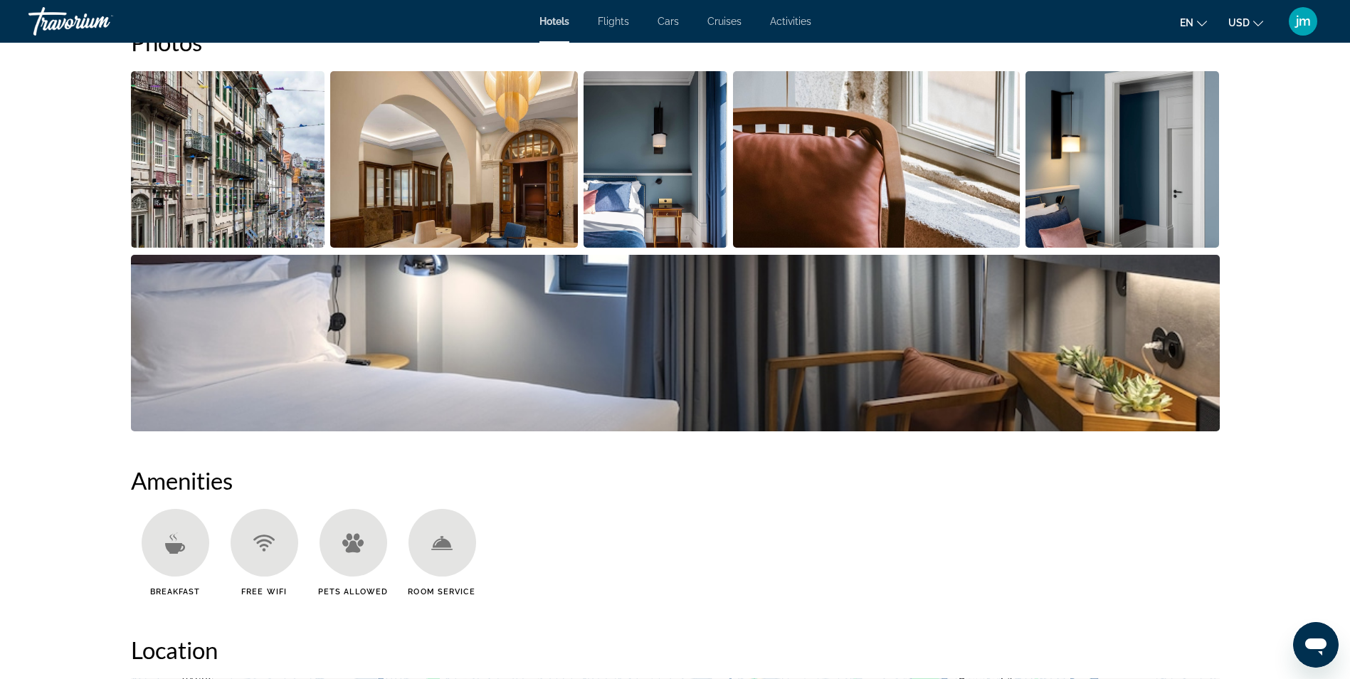
scroll to position [855, 0]
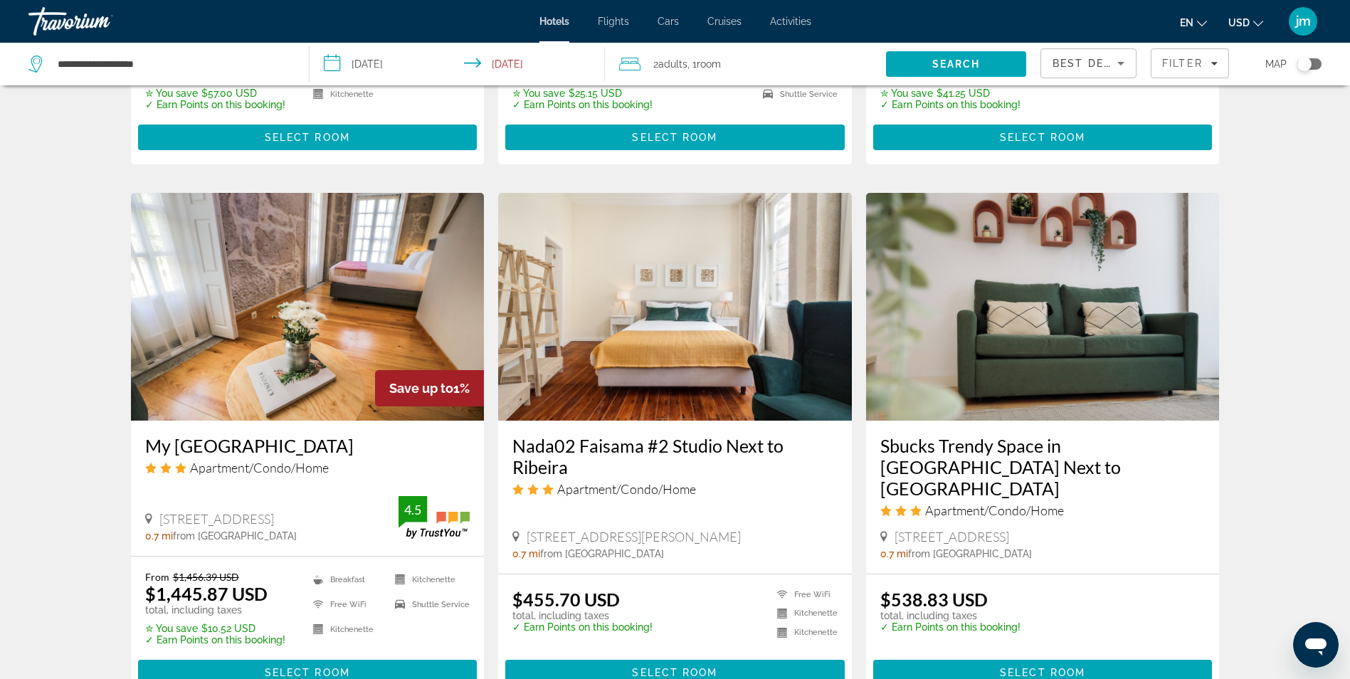
scroll to position [1637, 0]
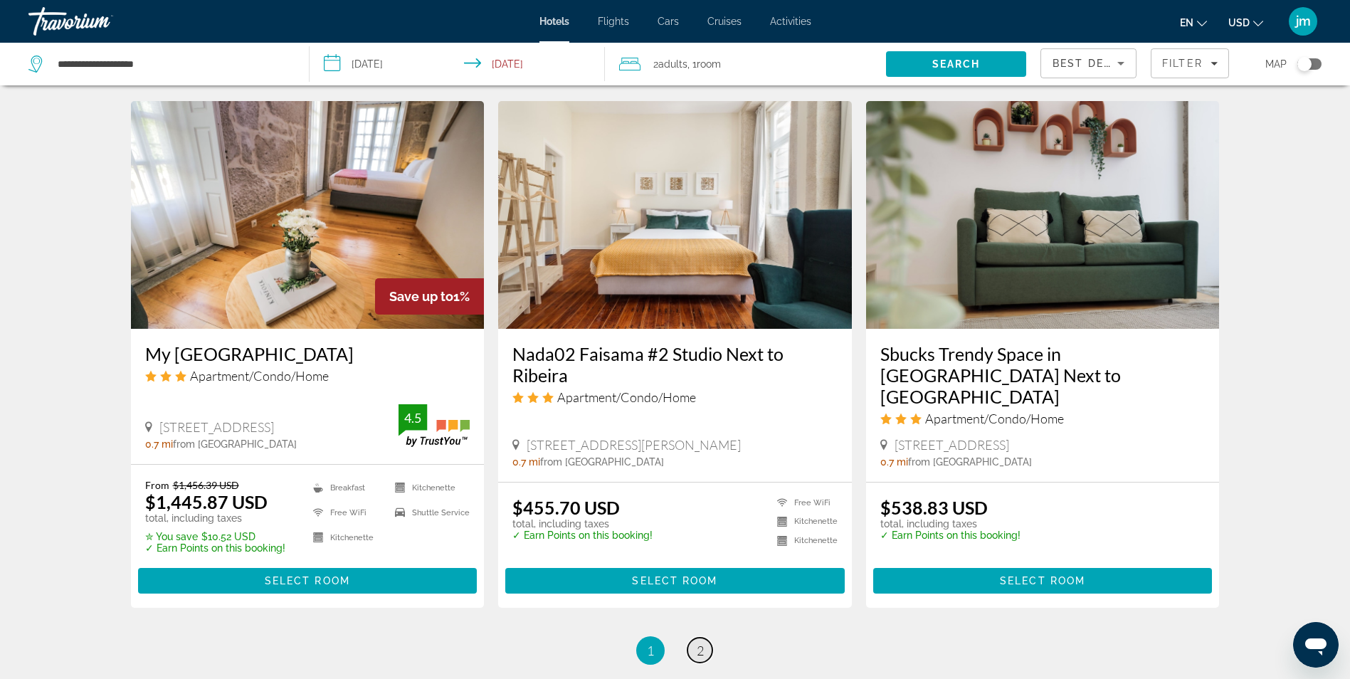
click at [706, 638] on link "page 2" at bounding box center [700, 650] width 25 height 25
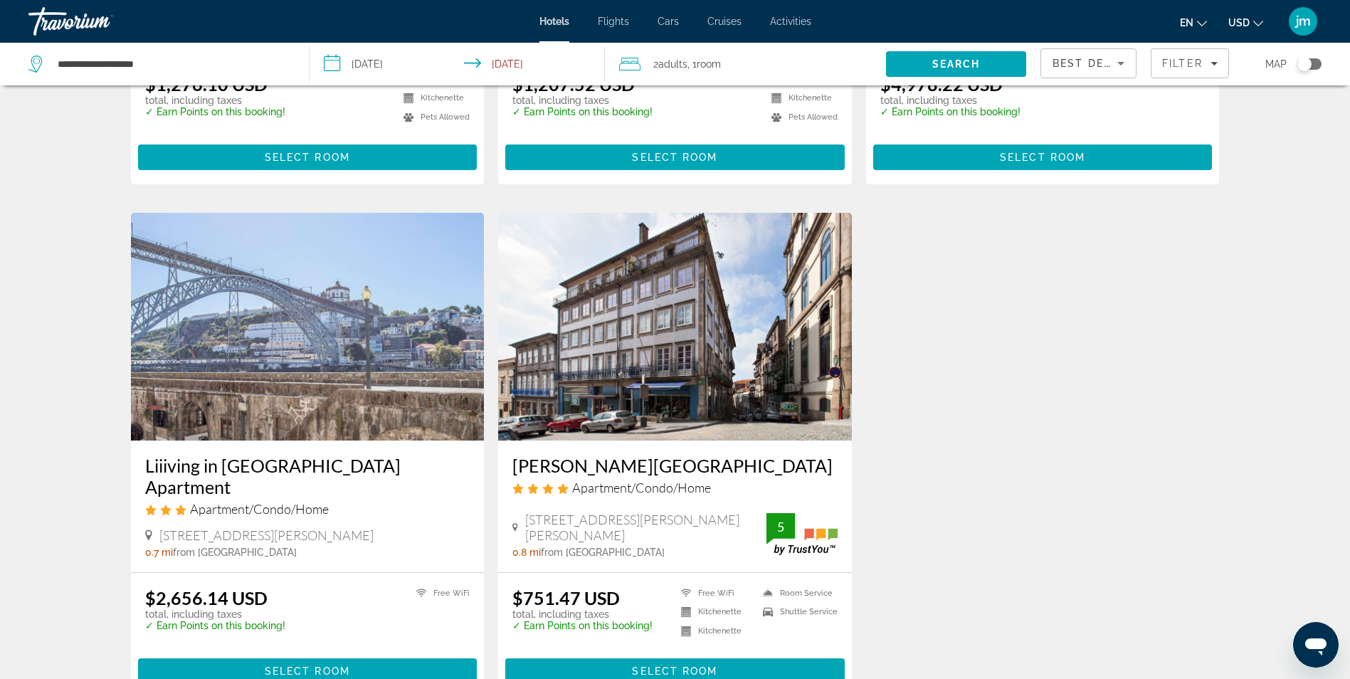
scroll to position [1208, 0]
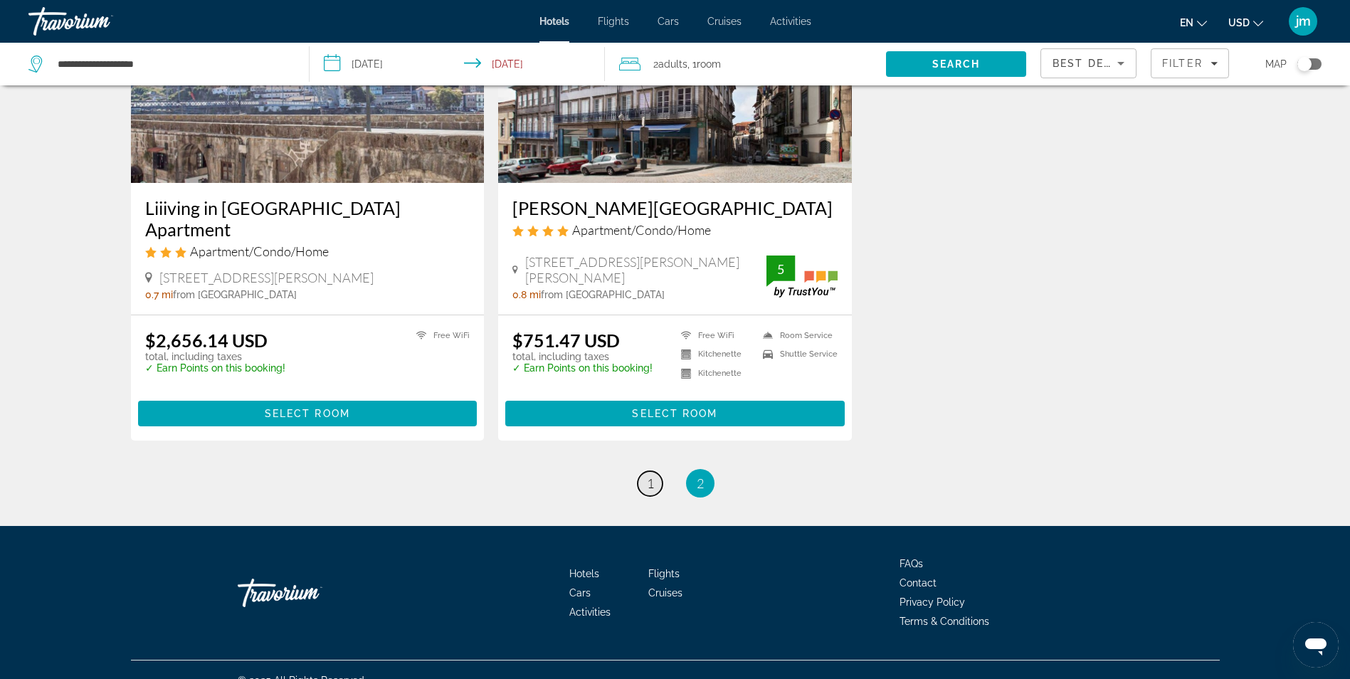
click at [647, 476] on span "1" at bounding box center [650, 484] width 7 height 16
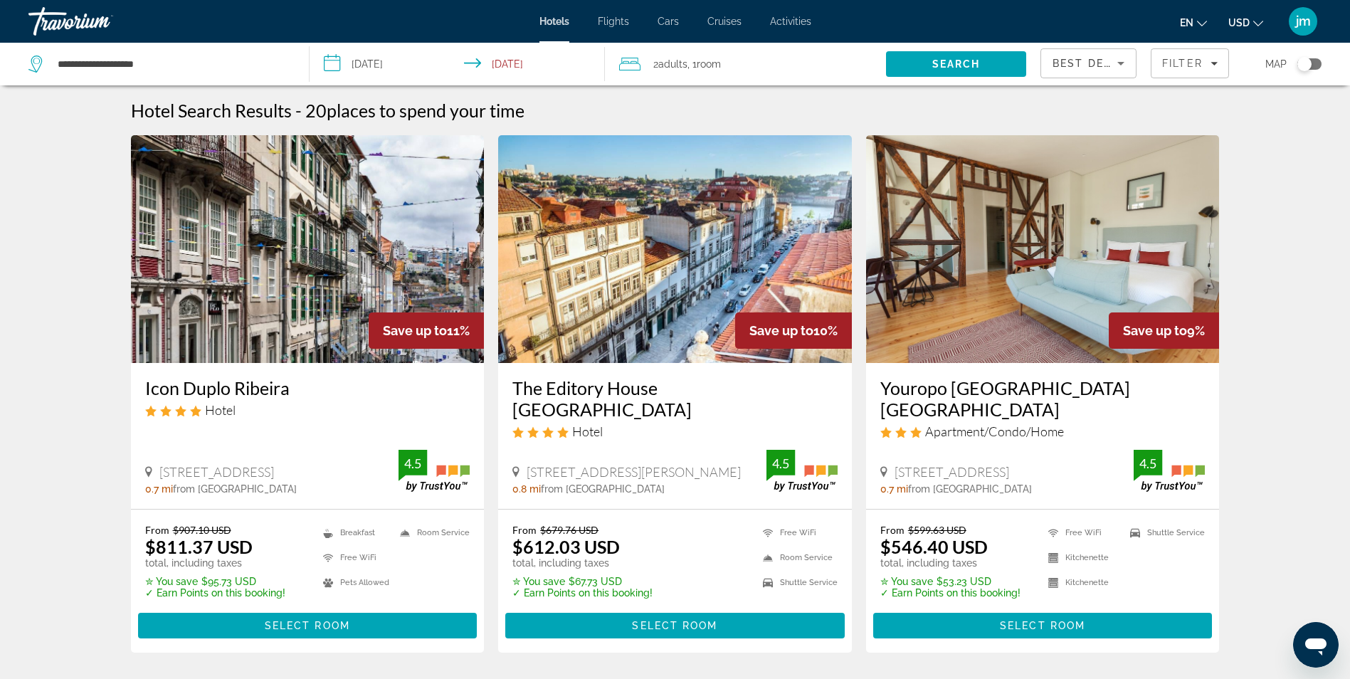
click at [972, 243] on img "Main content" at bounding box center [1043, 249] width 354 height 228
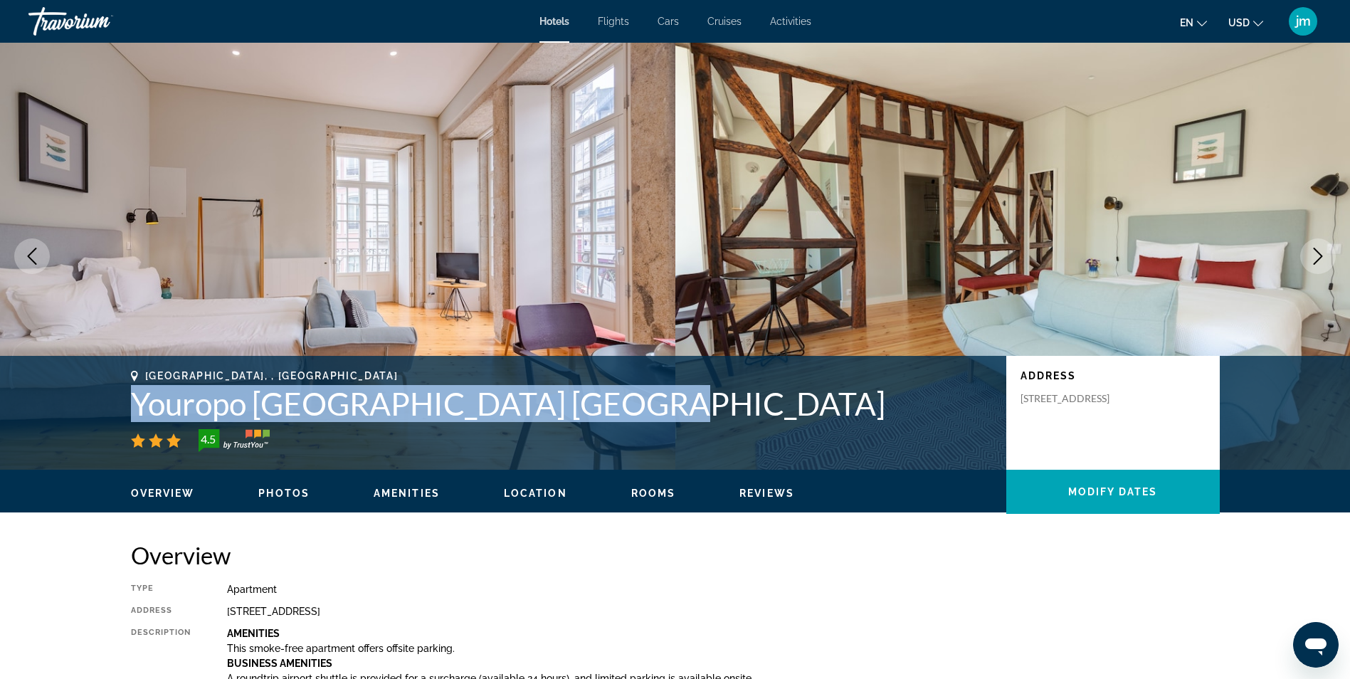
drag, startPoint x: 135, startPoint y: 404, endPoint x: 616, endPoint y: 407, distance: 481.9
click at [616, 407] on h1 "Youropo [GEOGRAPHIC_DATA] [GEOGRAPHIC_DATA]" at bounding box center [561, 403] width 861 height 37
drag, startPoint x: 616, startPoint y: 407, endPoint x: 555, endPoint y: 400, distance: 61.6
copy h1 "Youropo [GEOGRAPHIC_DATA] [GEOGRAPHIC_DATA]"
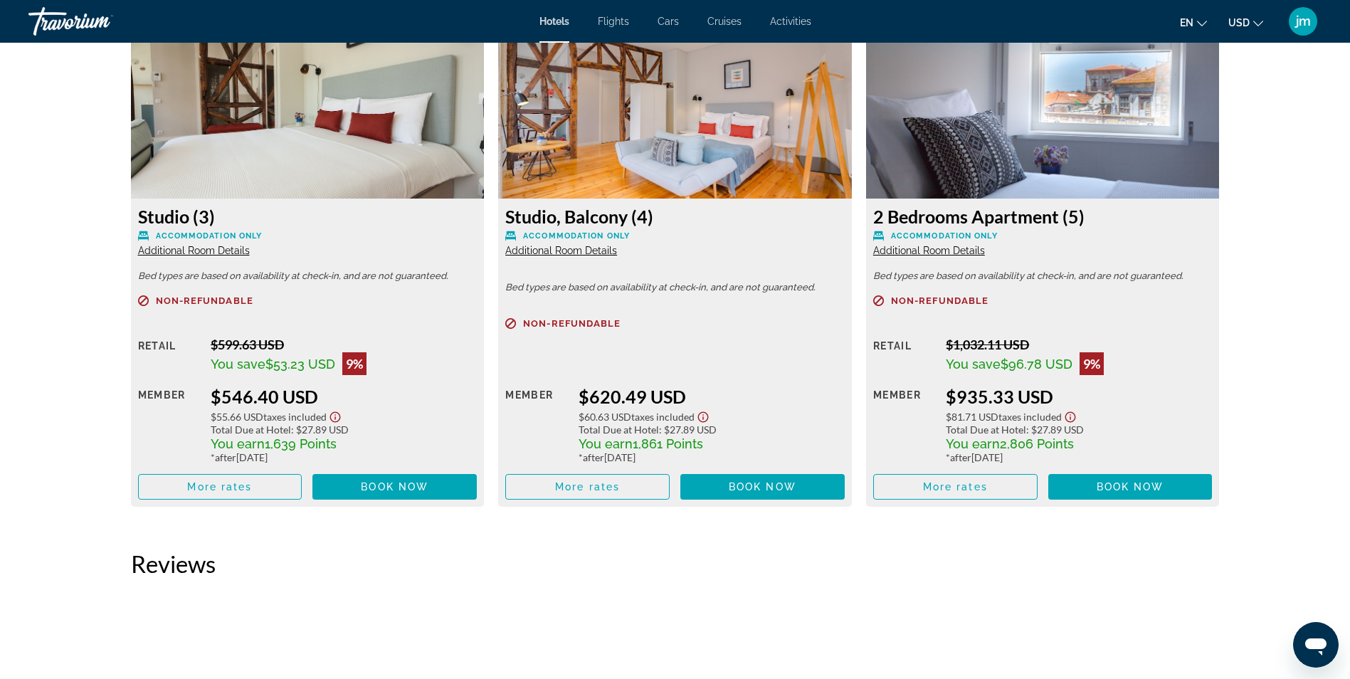
scroll to position [1993, 0]
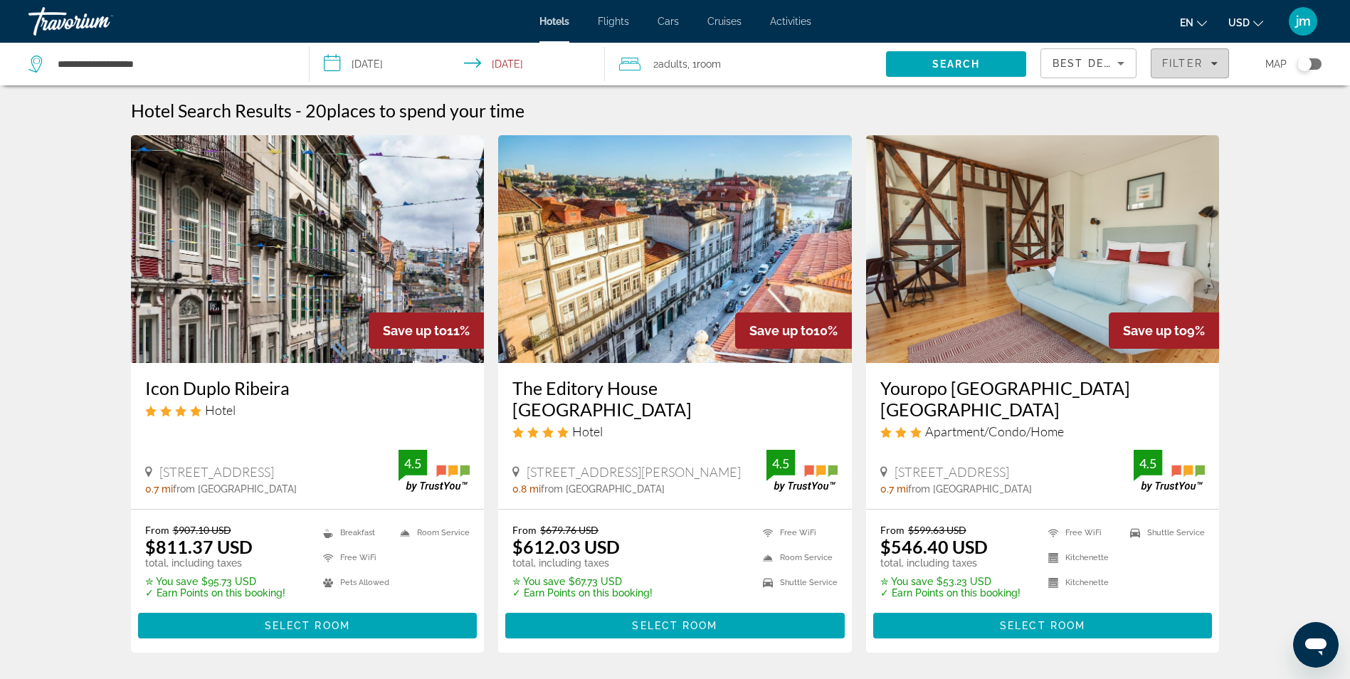
click at [1179, 59] on span "Filter" at bounding box center [1182, 63] width 41 height 11
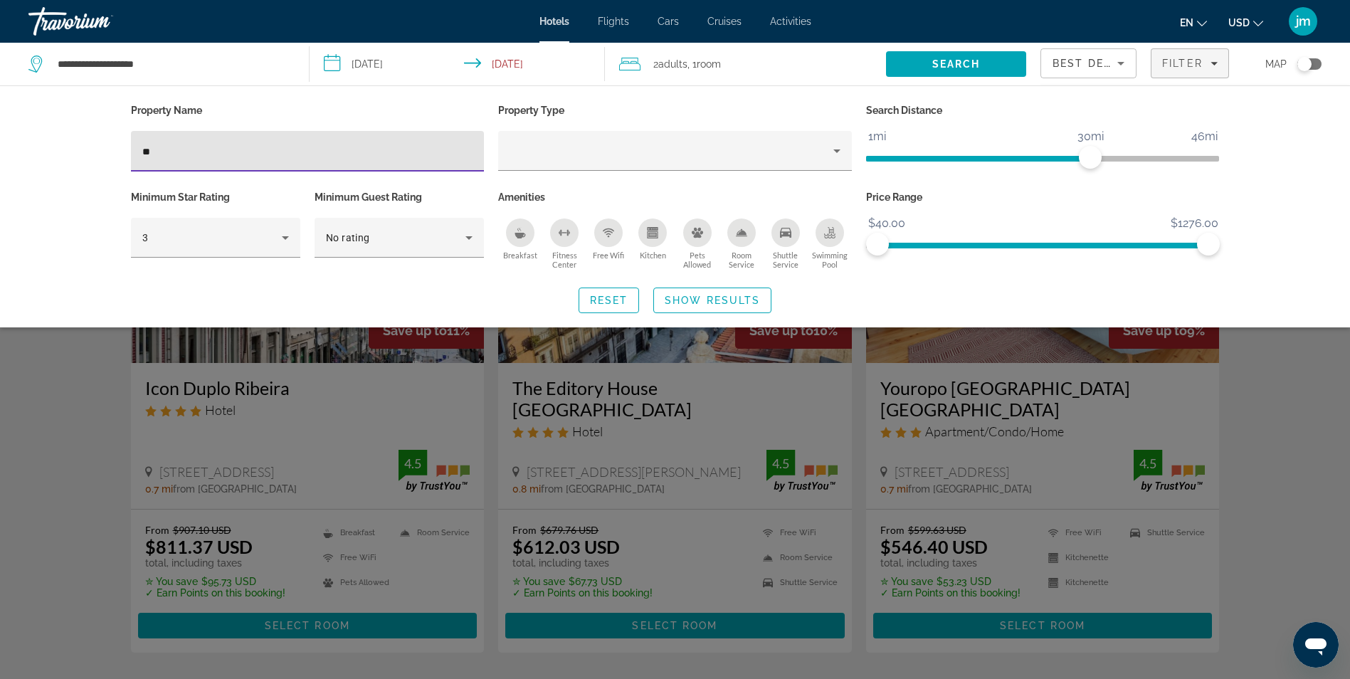
type input "*"
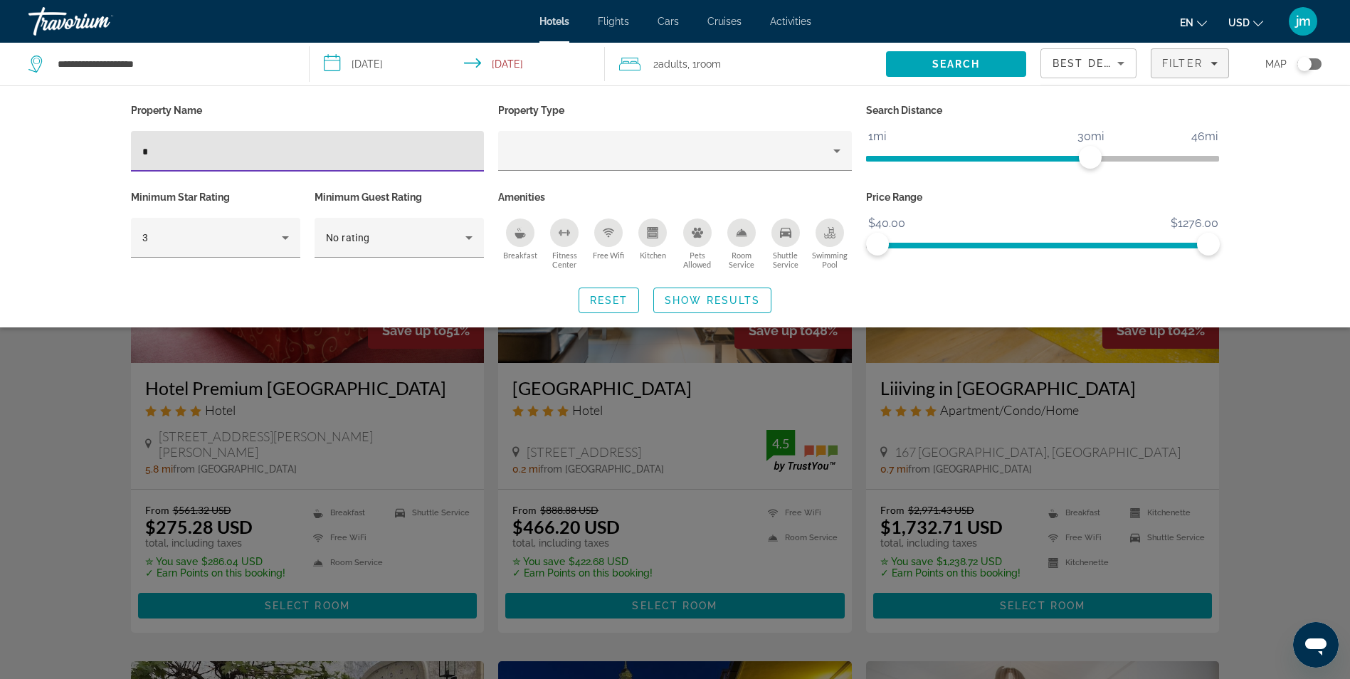
drag, startPoint x: 207, startPoint y: 154, endPoint x: 191, endPoint y: 152, distance: 16.5
click at [191, 152] on input "*" at bounding box center [307, 151] width 331 height 17
drag, startPoint x: 272, startPoint y: 157, endPoint x: 194, endPoint y: 152, distance: 78.5
click at [194, 152] on input "**********" at bounding box center [307, 151] width 331 height 17
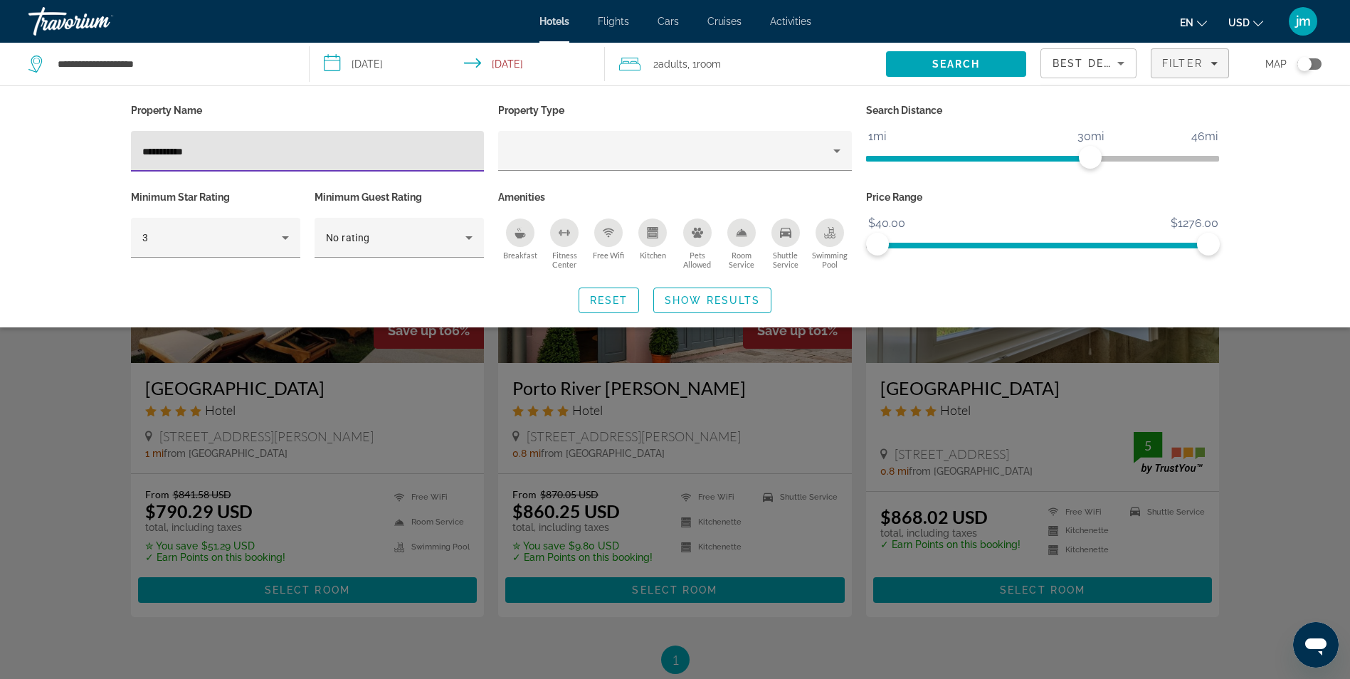
type input "**********"
click at [110, 436] on div "Search widget" at bounding box center [675, 447] width 1350 height 466
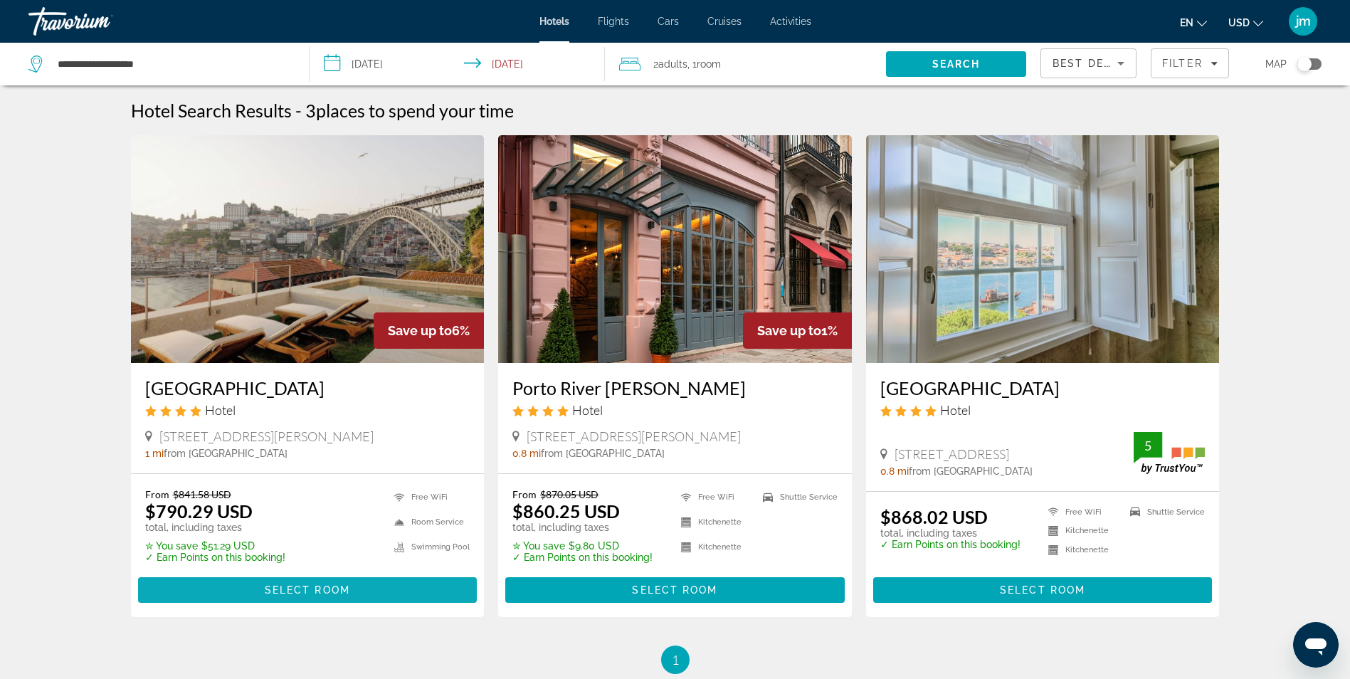
click at [384, 584] on span "Main content" at bounding box center [308, 590] width 340 height 34
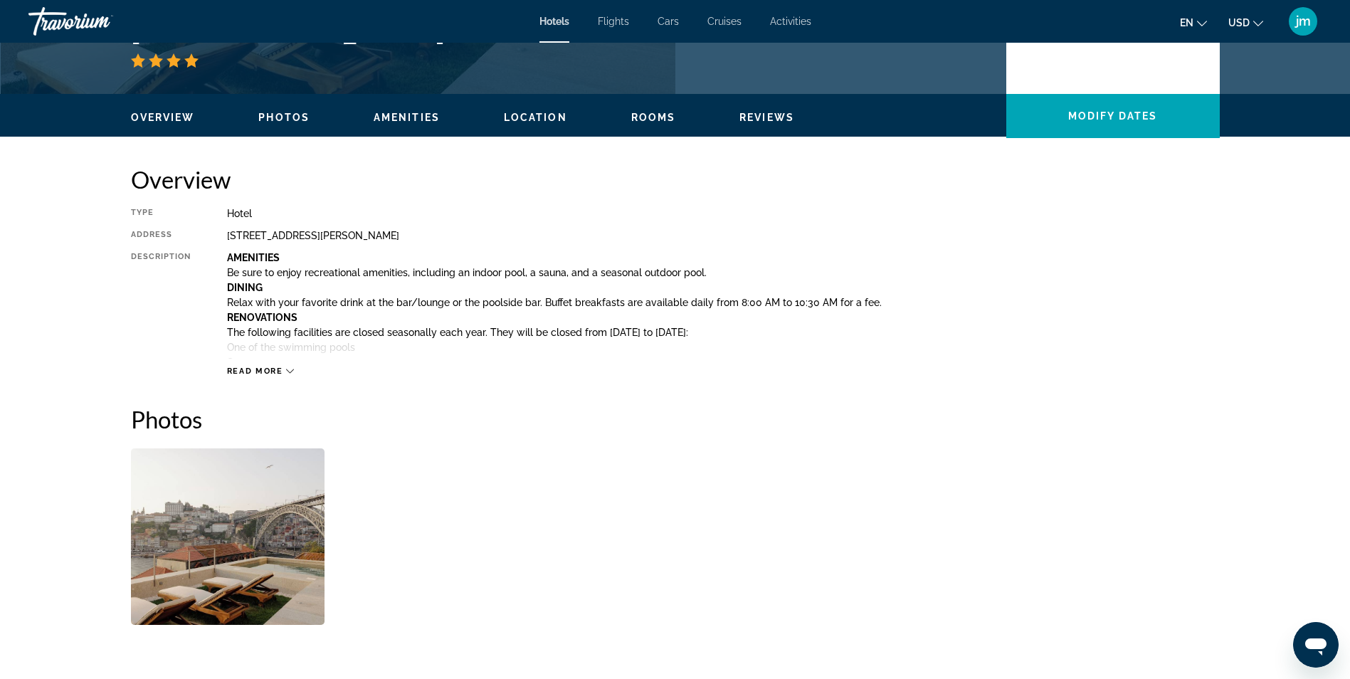
scroll to position [569, 0]
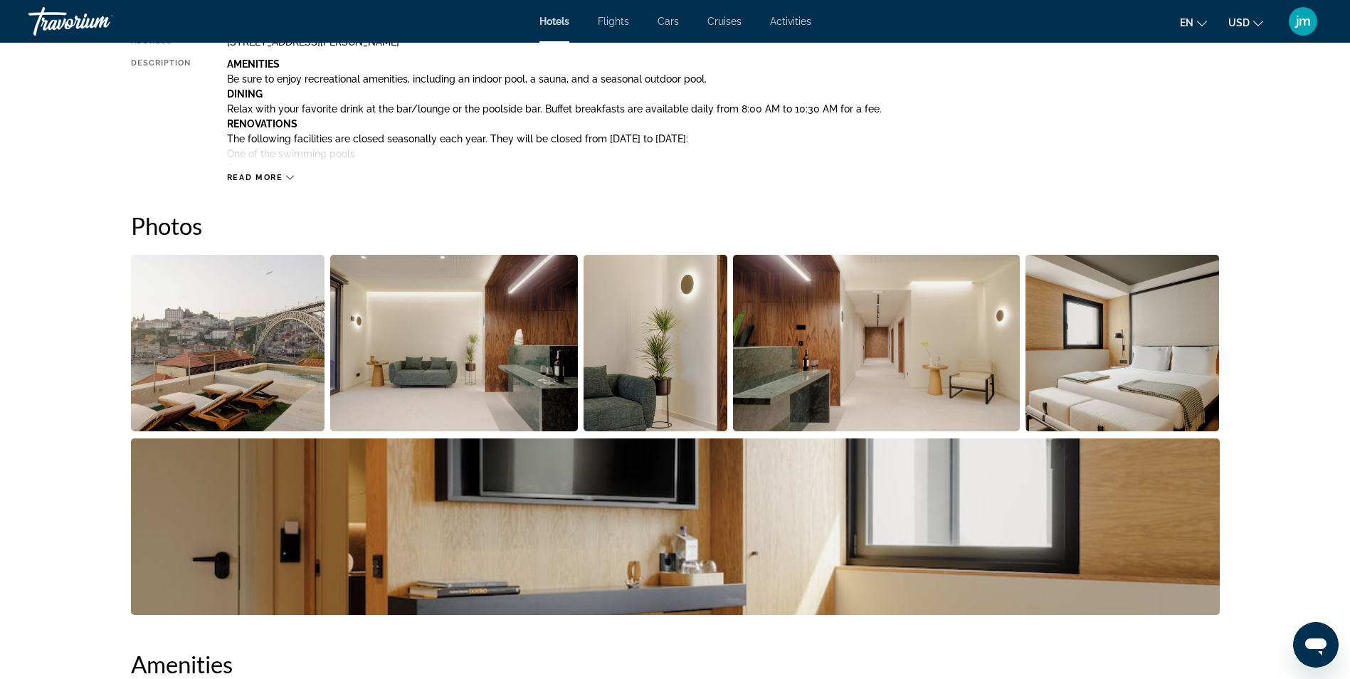
click at [238, 372] on img "Open full-screen image slider" at bounding box center [228, 343] width 194 height 177
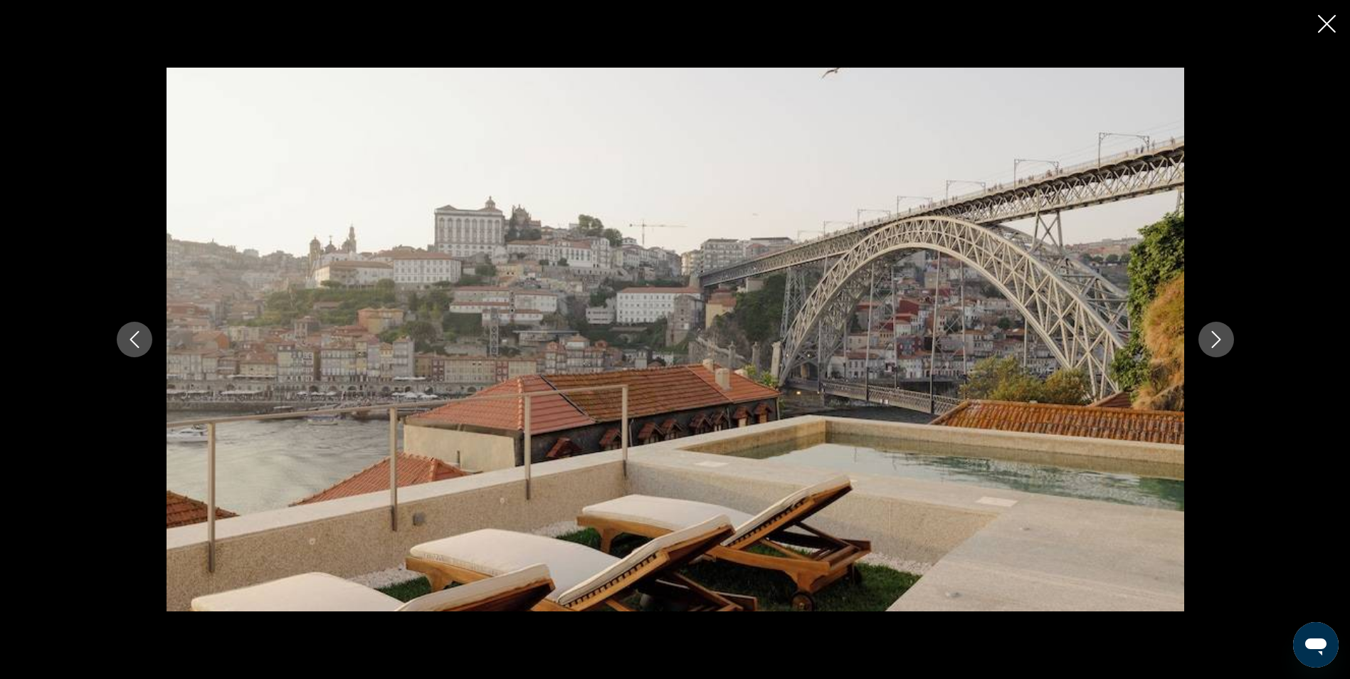
click at [1217, 331] on icon "Next image" at bounding box center [1216, 339] width 17 height 17
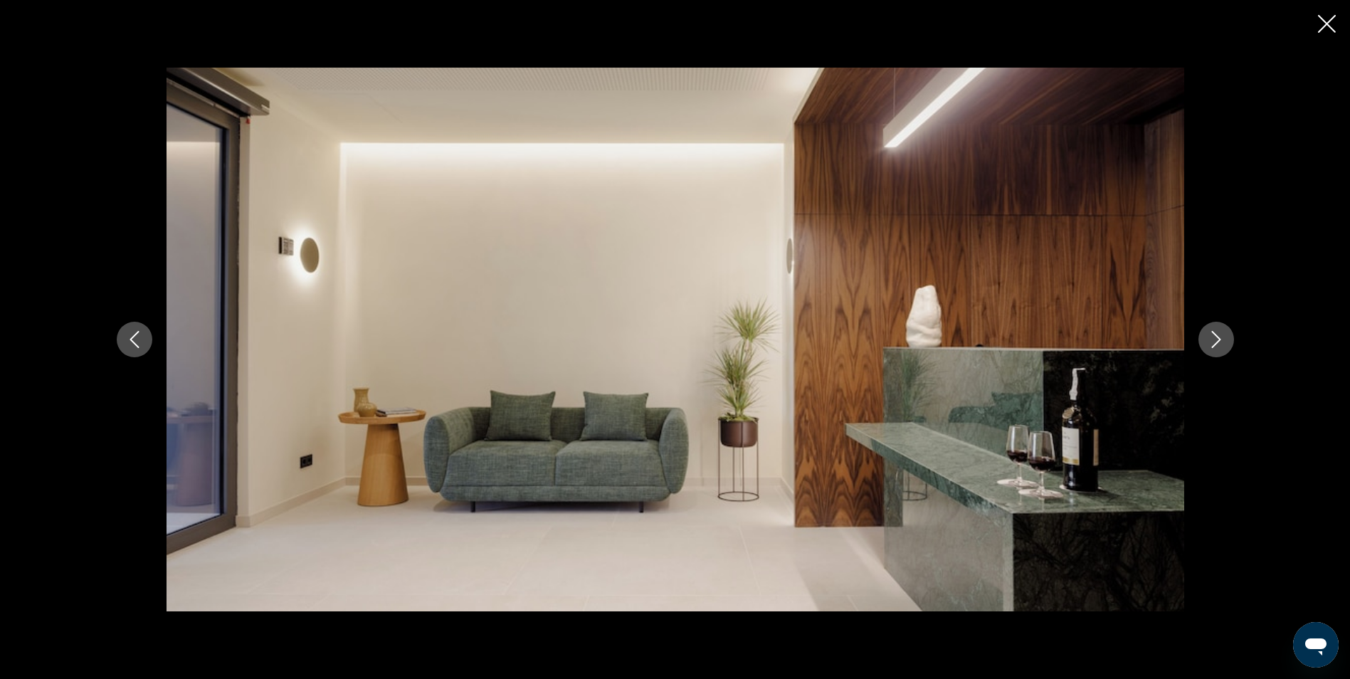
click at [1217, 331] on icon "Next image" at bounding box center [1216, 339] width 17 height 17
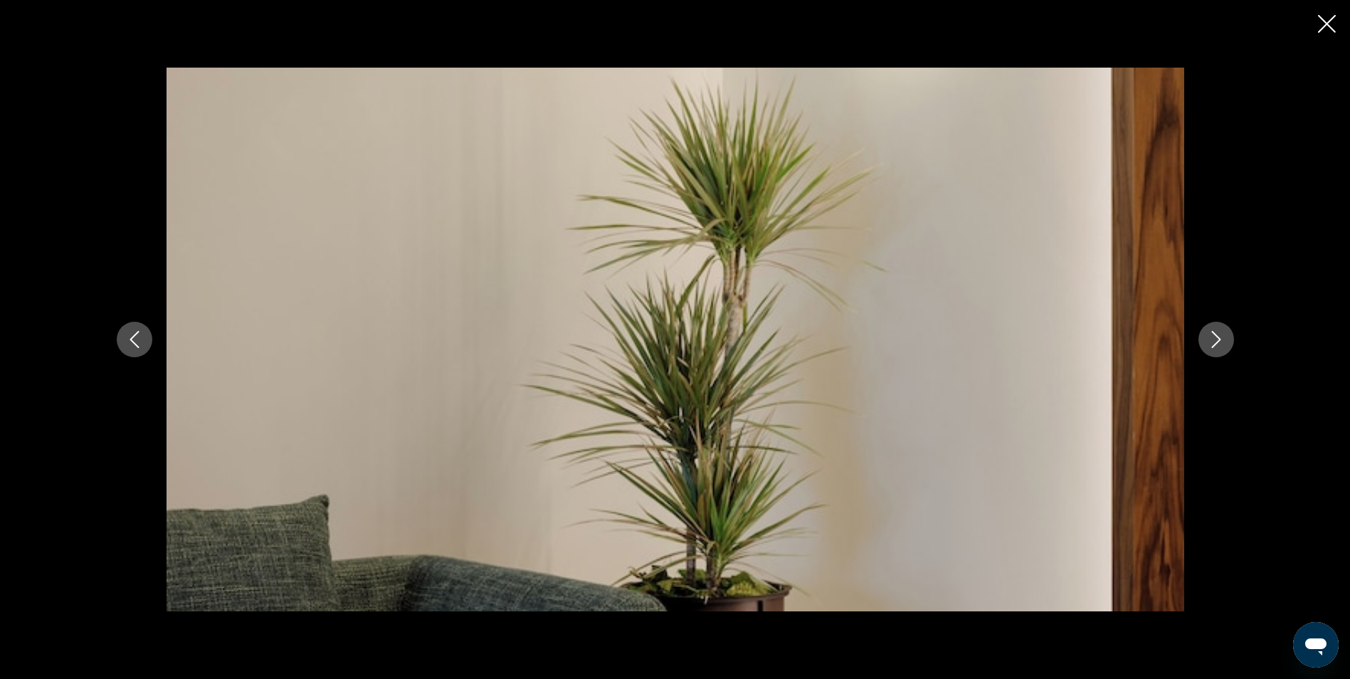
click at [1217, 331] on icon "Next image" at bounding box center [1216, 339] width 17 height 17
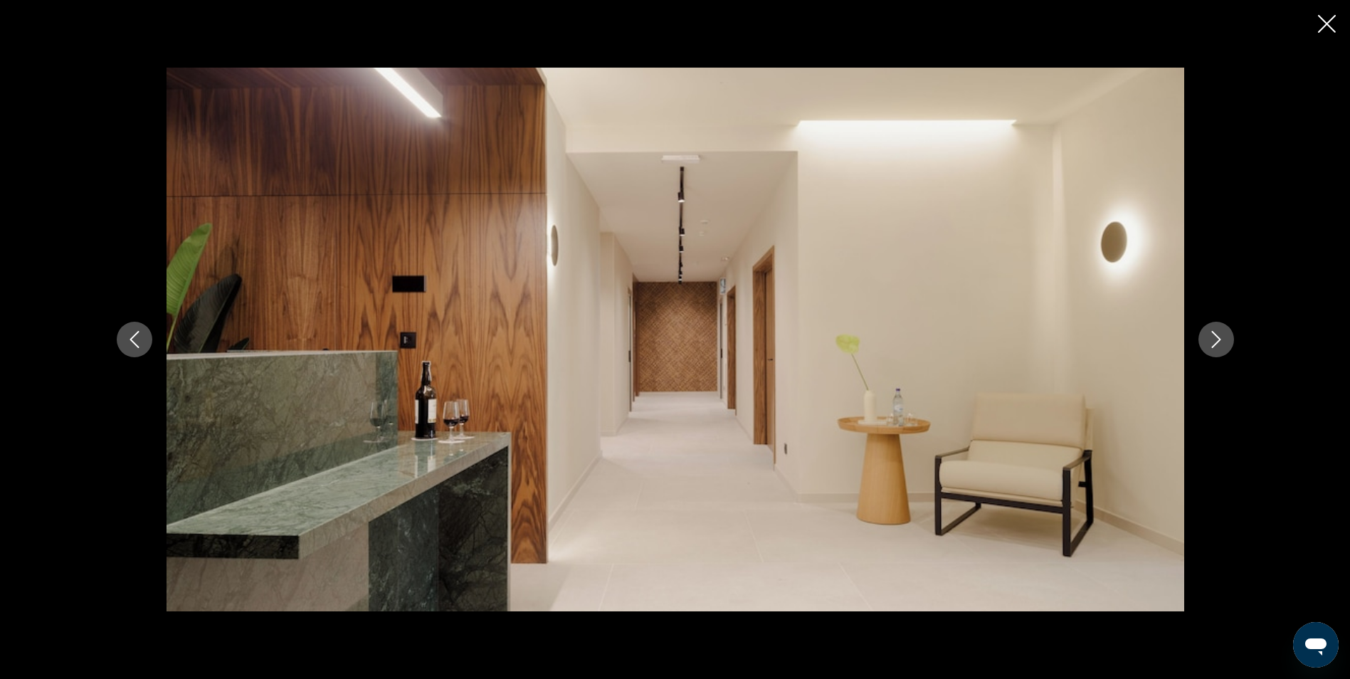
click at [1217, 331] on icon "Next image" at bounding box center [1216, 339] width 17 height 17
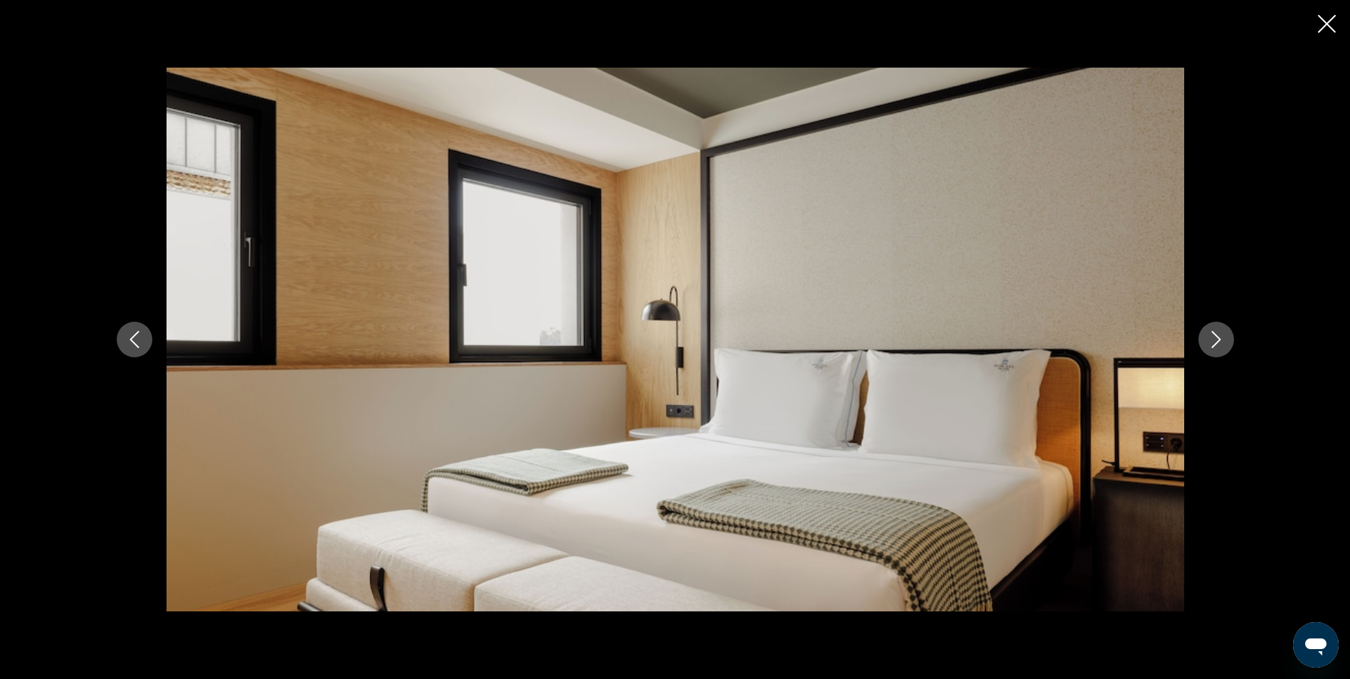
click at [1217, 331] on icon "Next image" at bounding box center [1216, 339] width 17 height 17
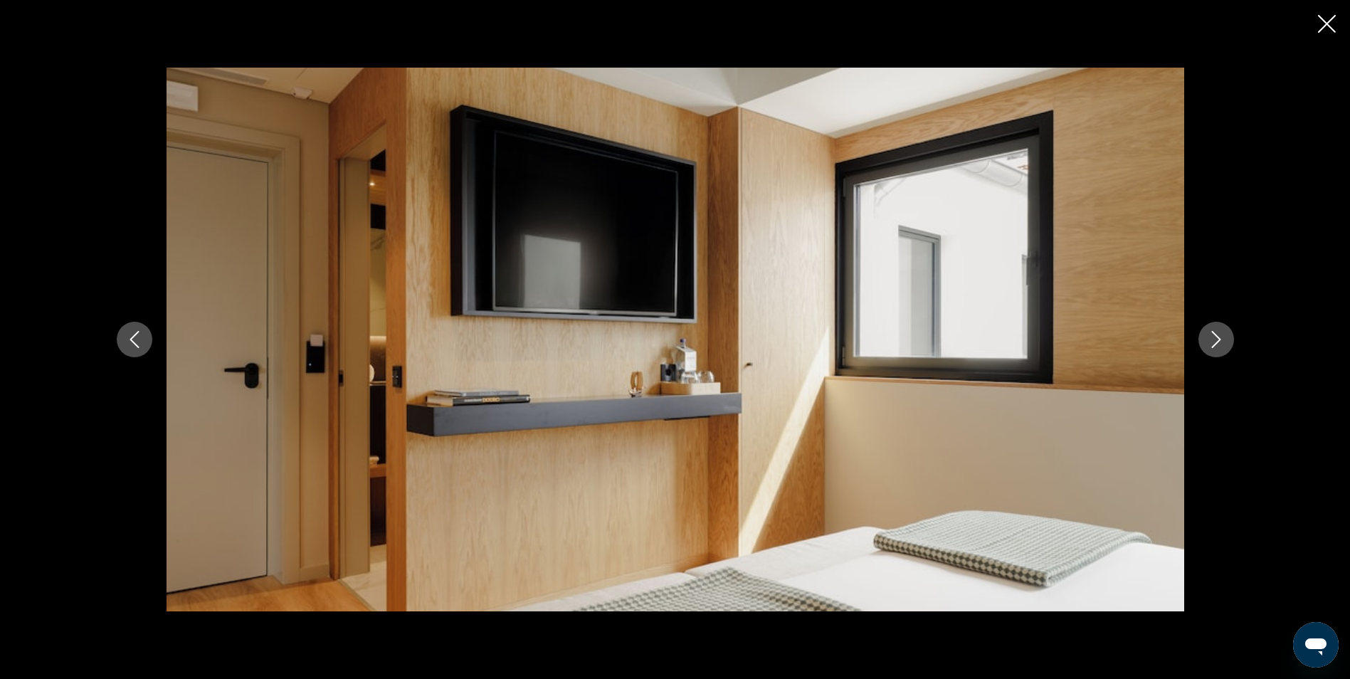
click at [1217, 331] on icon "Next image" at bounding box center [1216, 339] width 17 height 17
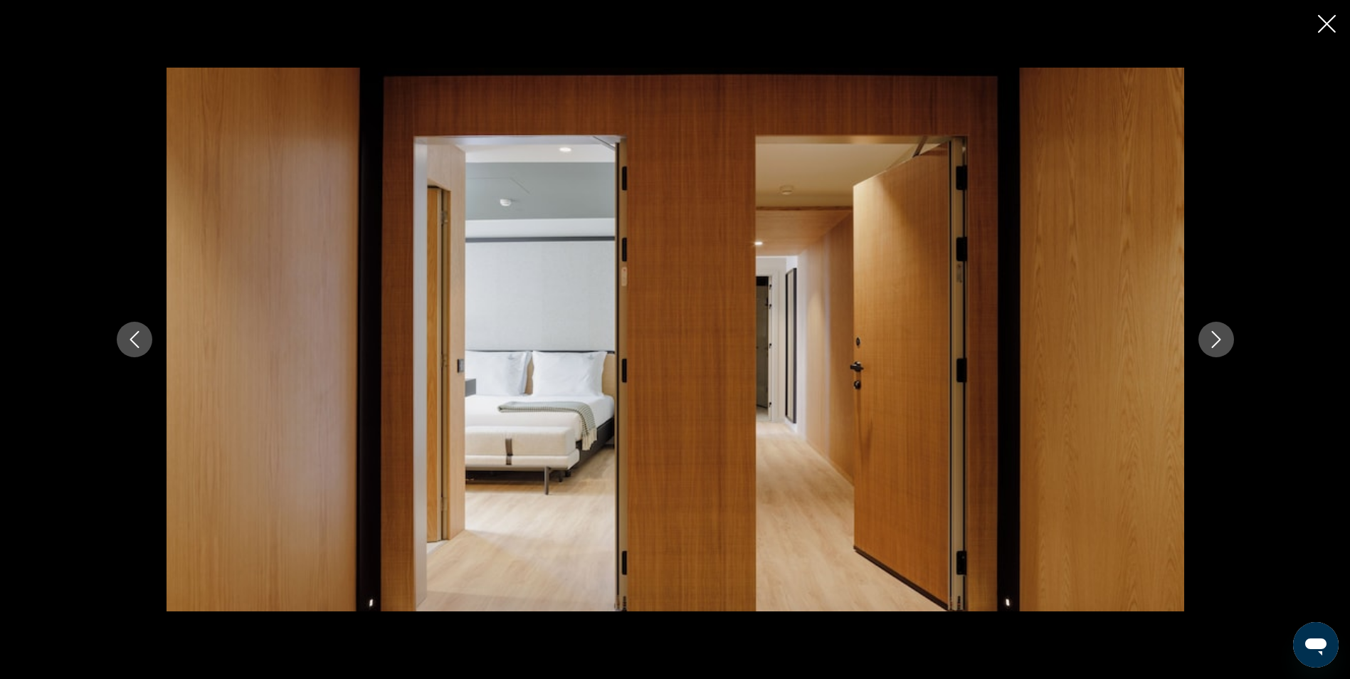
click at [1329, 26] on icon "Close slideshow" at bounding box center [1327, 24] width 18 height 18
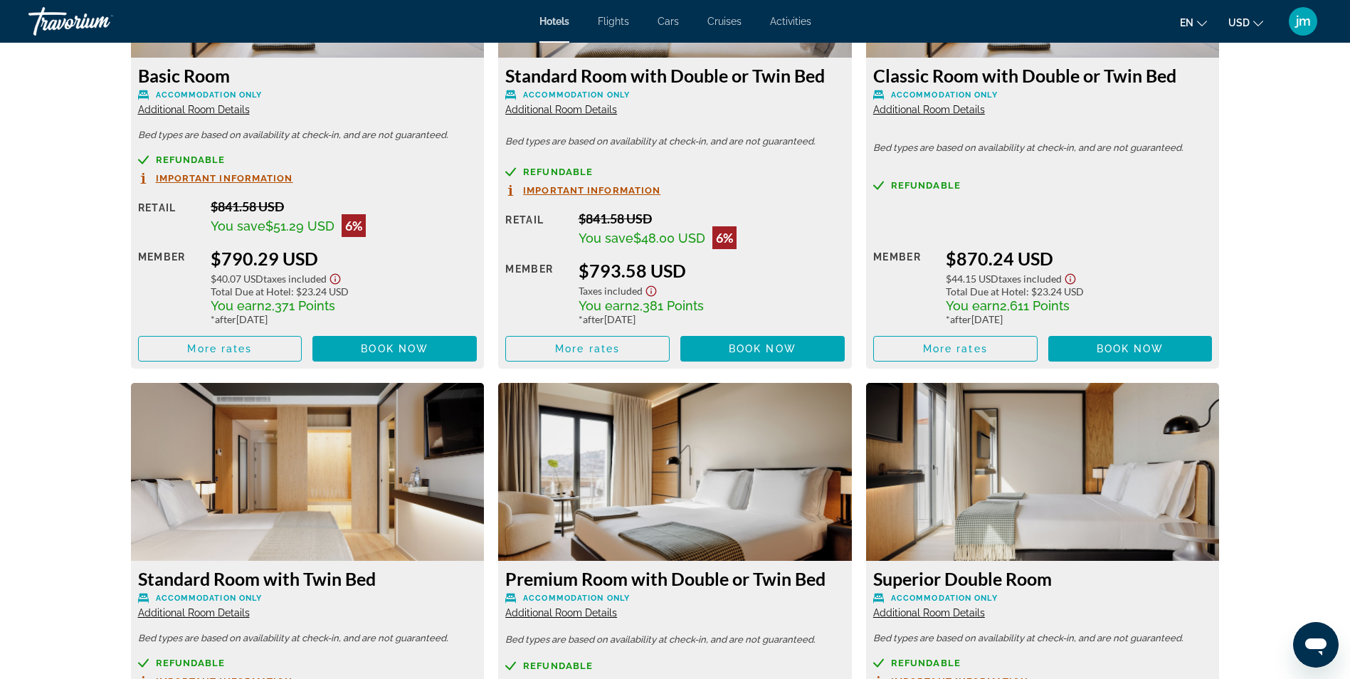
scroll to position [1993, 0]
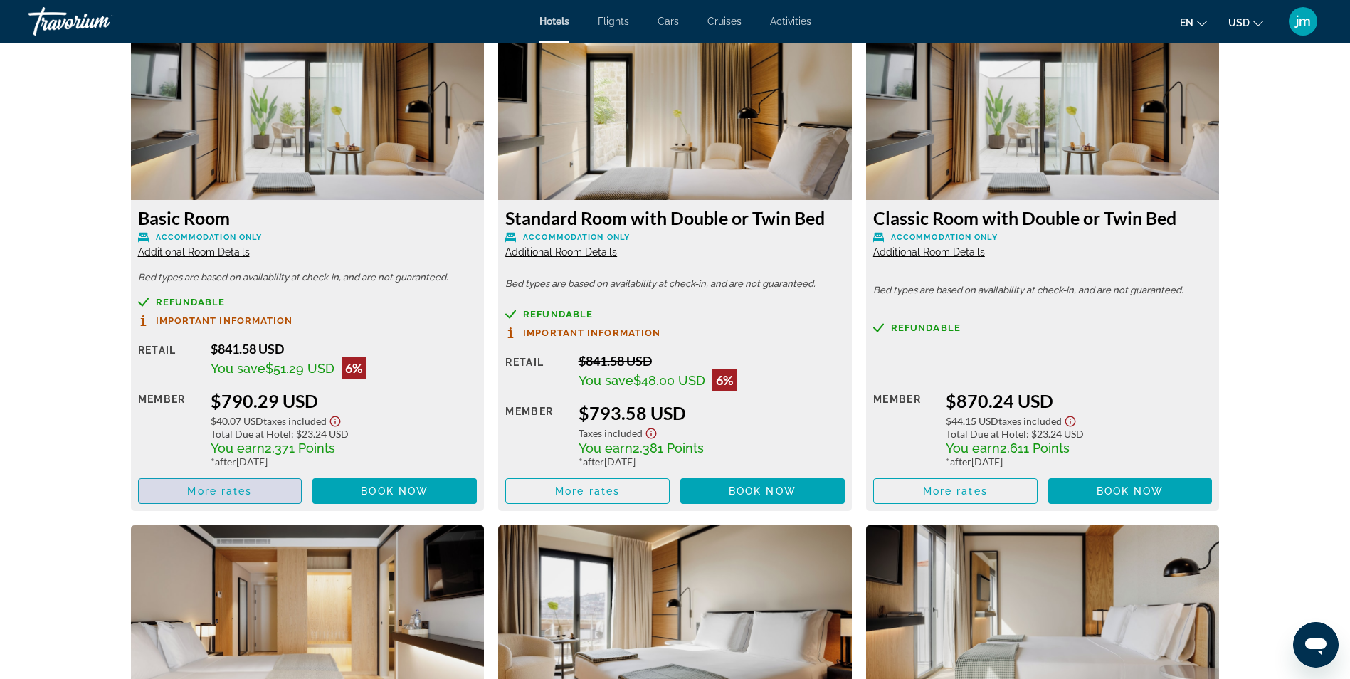
click at [216, 484] on span "Main content" at bounding box center [220, 491] width 163 height 34
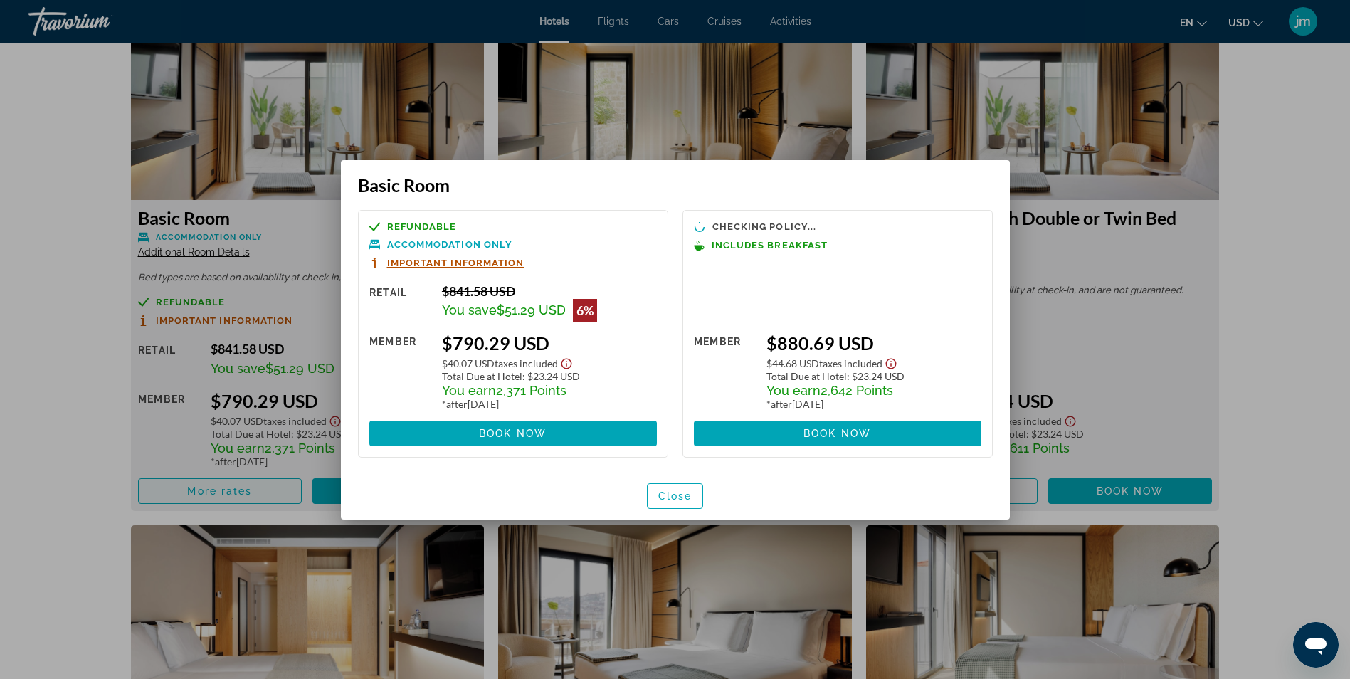
scroll to position [0, 0]
click at [681, 484] on span "button" at bounding box center [676, 496] width 56 height 34
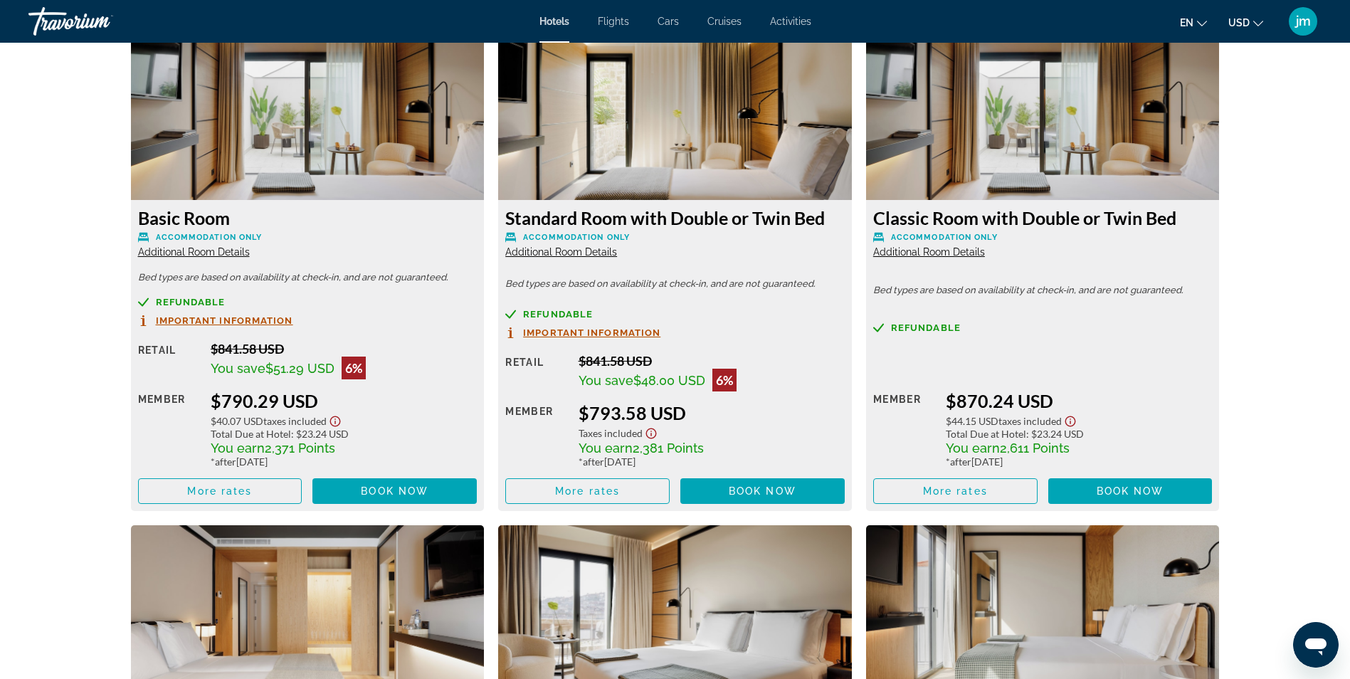
scroll to position [1922, 0]
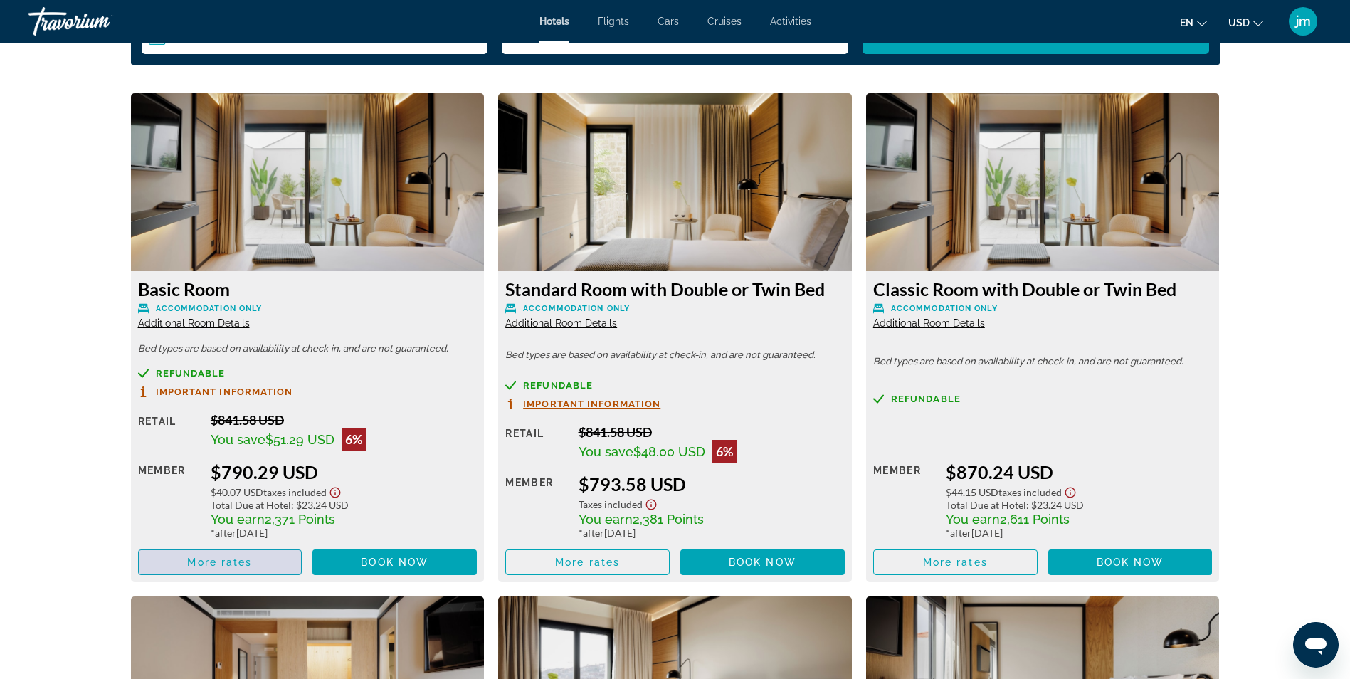
click at [223, 570] on span "Main content" at bounding box center [220, 562] width 163 height 34
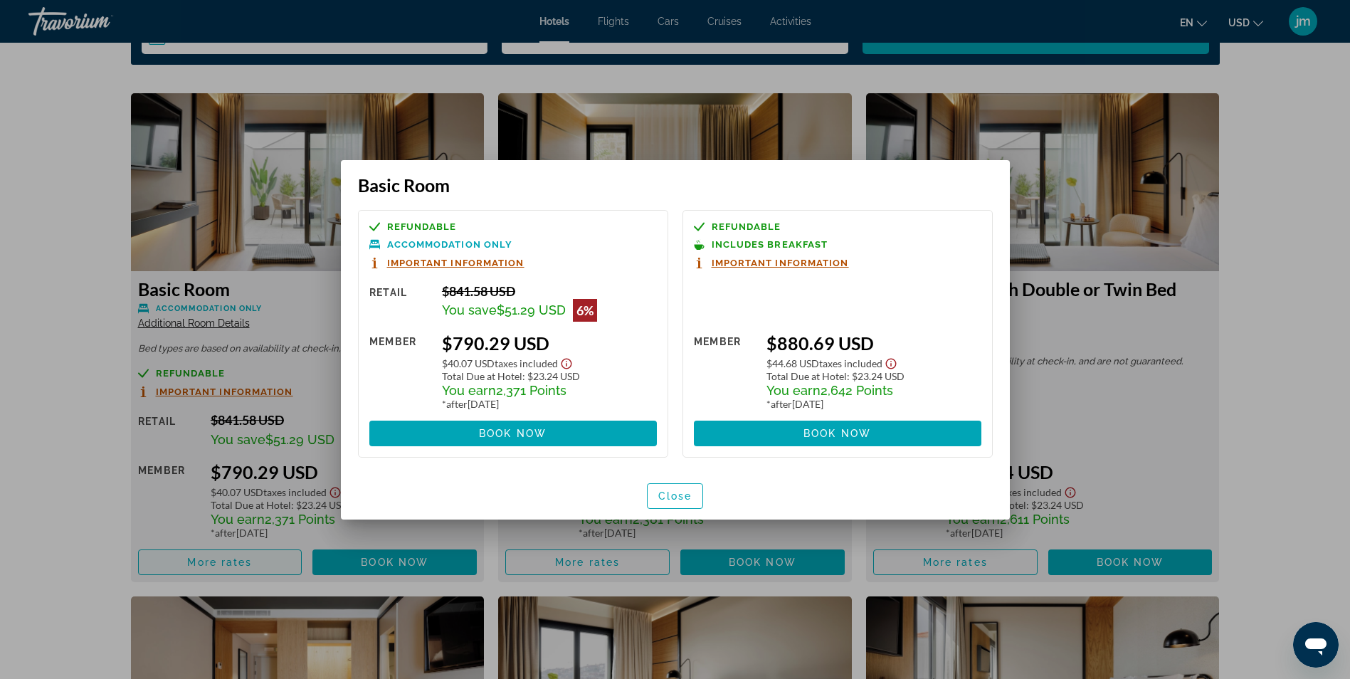
scroll to position [0, 0]
click at [668, 503] on span "button" at bounding box center [676, 496] width 56 height 34
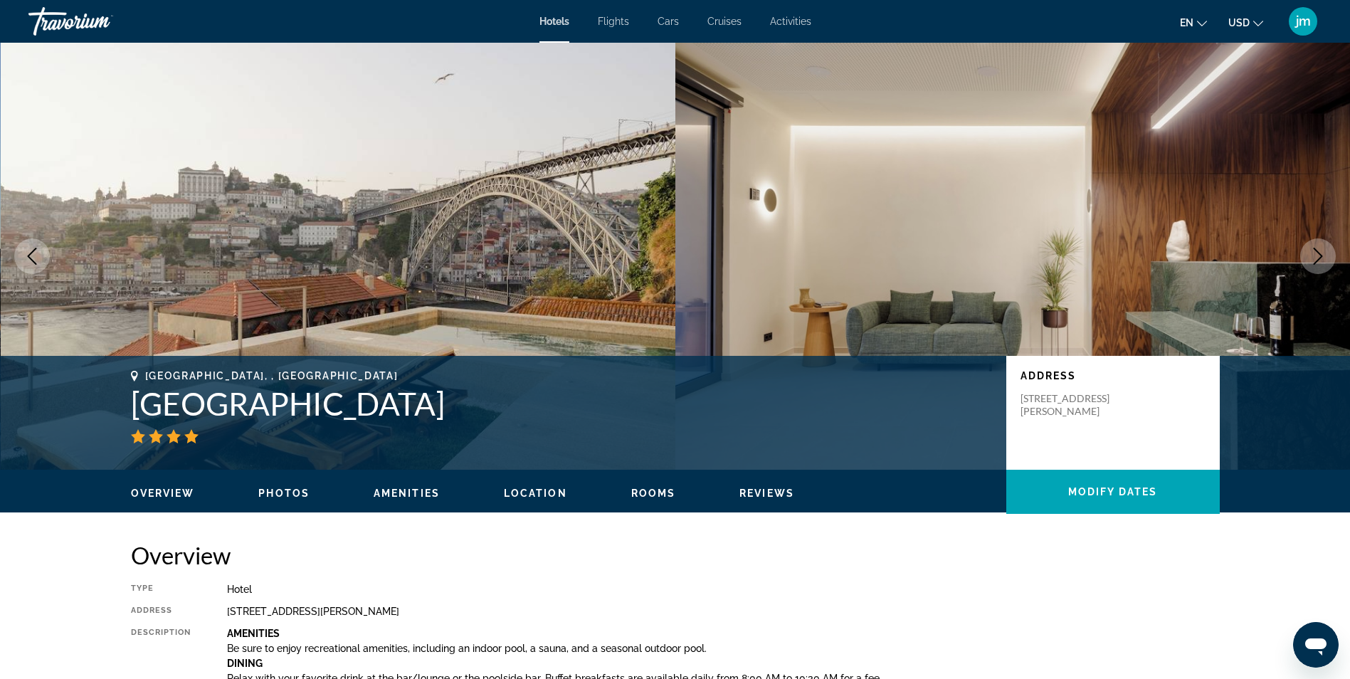
scroll to position [1922, 0]
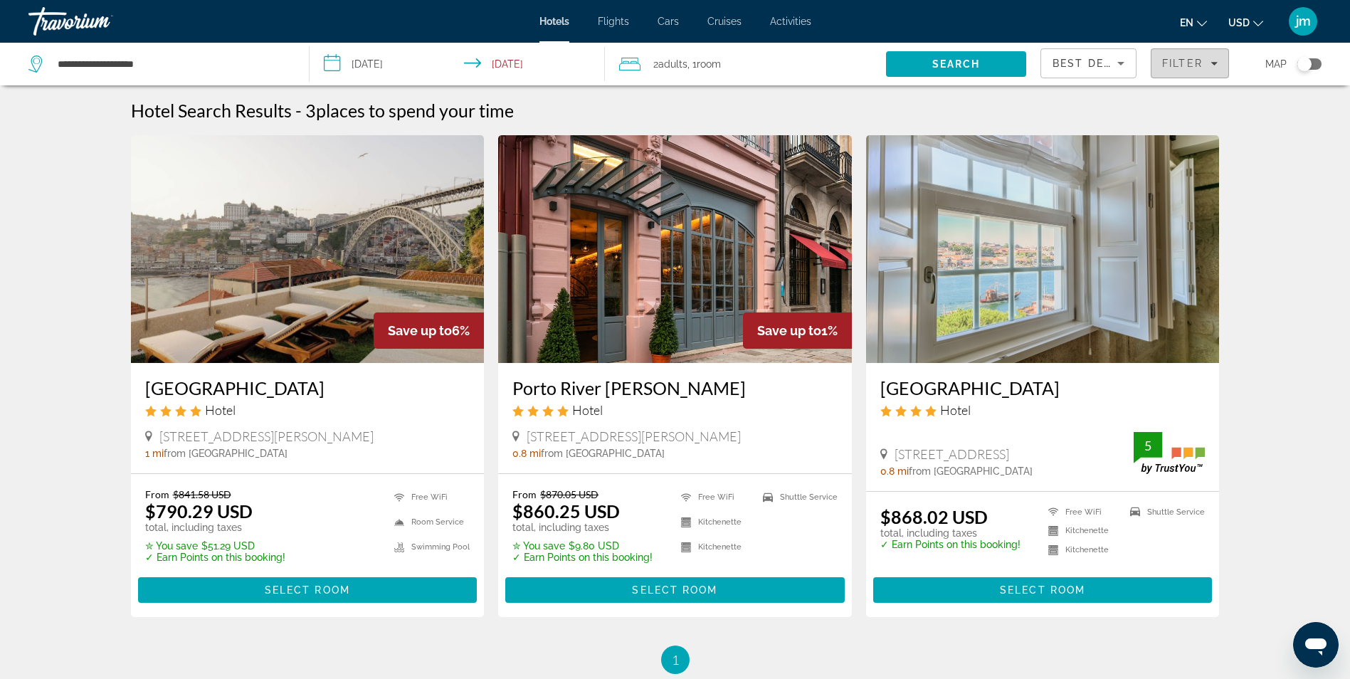
click at [1165, 69] on span "Filters" at bounding box center [1190, 63] width 77 height 34
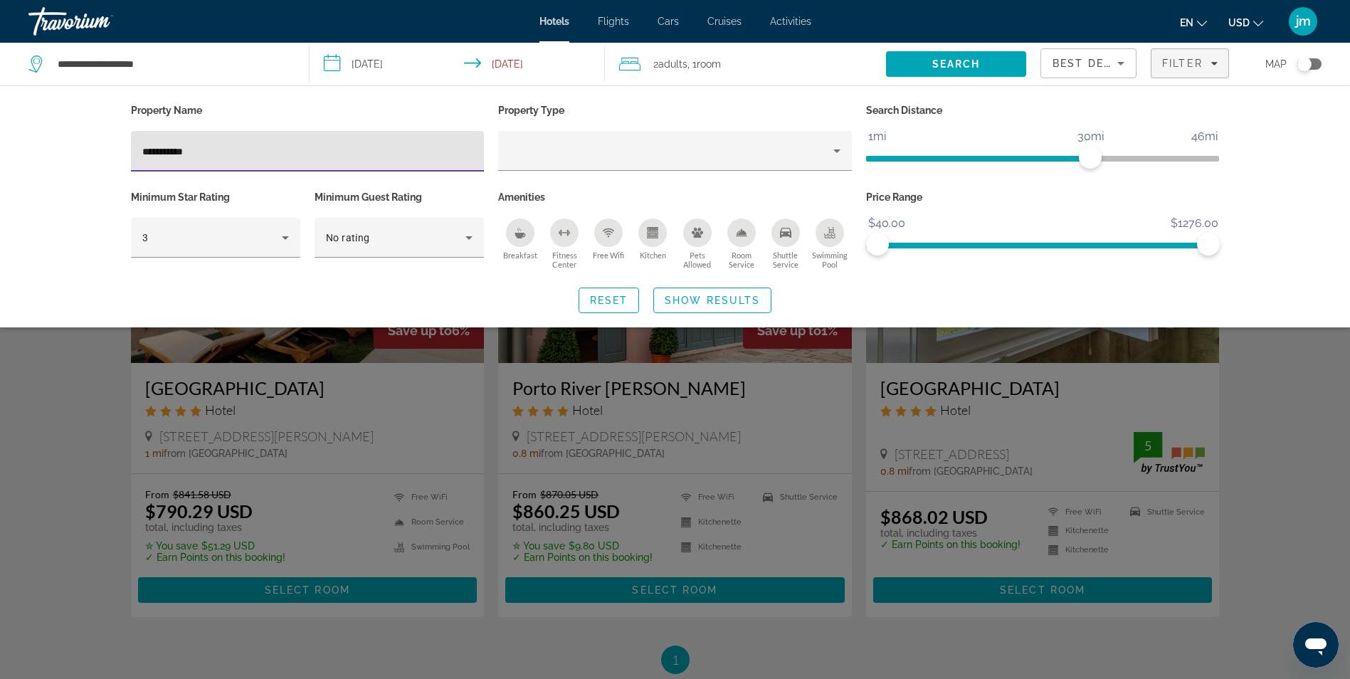
drag, startPoint x: 251, startPoint y: 154, endPoint x: 71, endPoint y: 166, distance: 180.5
click at [71, 166] on div "**********" at bounding box center [675, 206] width 1350 height 242
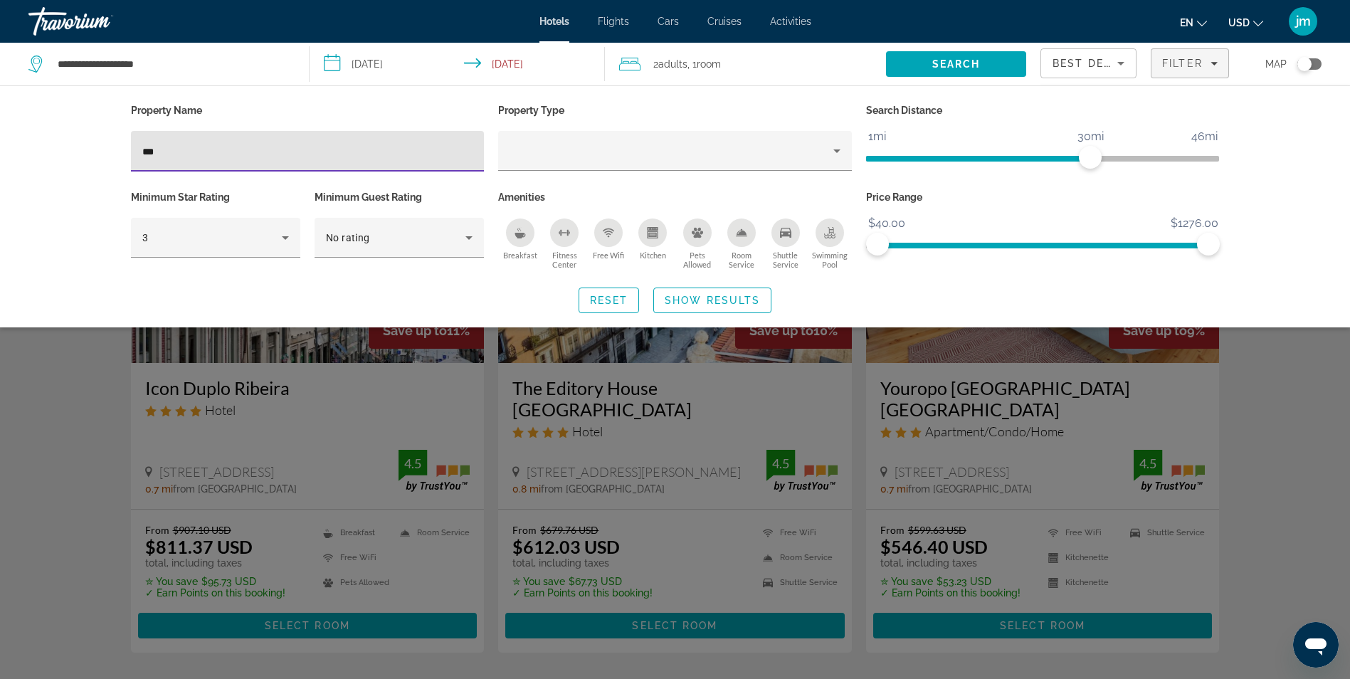
type input "***"
click at [63, 438] on div "Search widget" at bounding box center [675, 447] width 1350 height 466
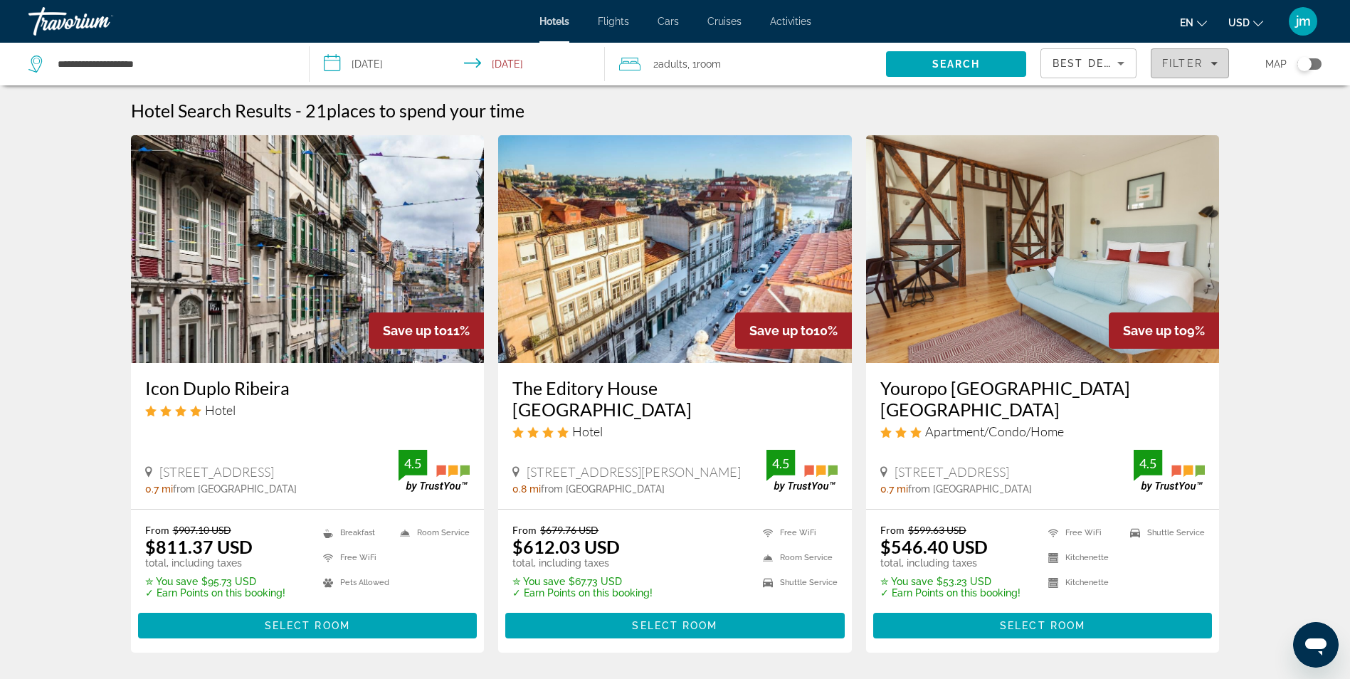
click at [1199, 70] on span "Filters" at bounding box center [1190, 63] width 77 height 34
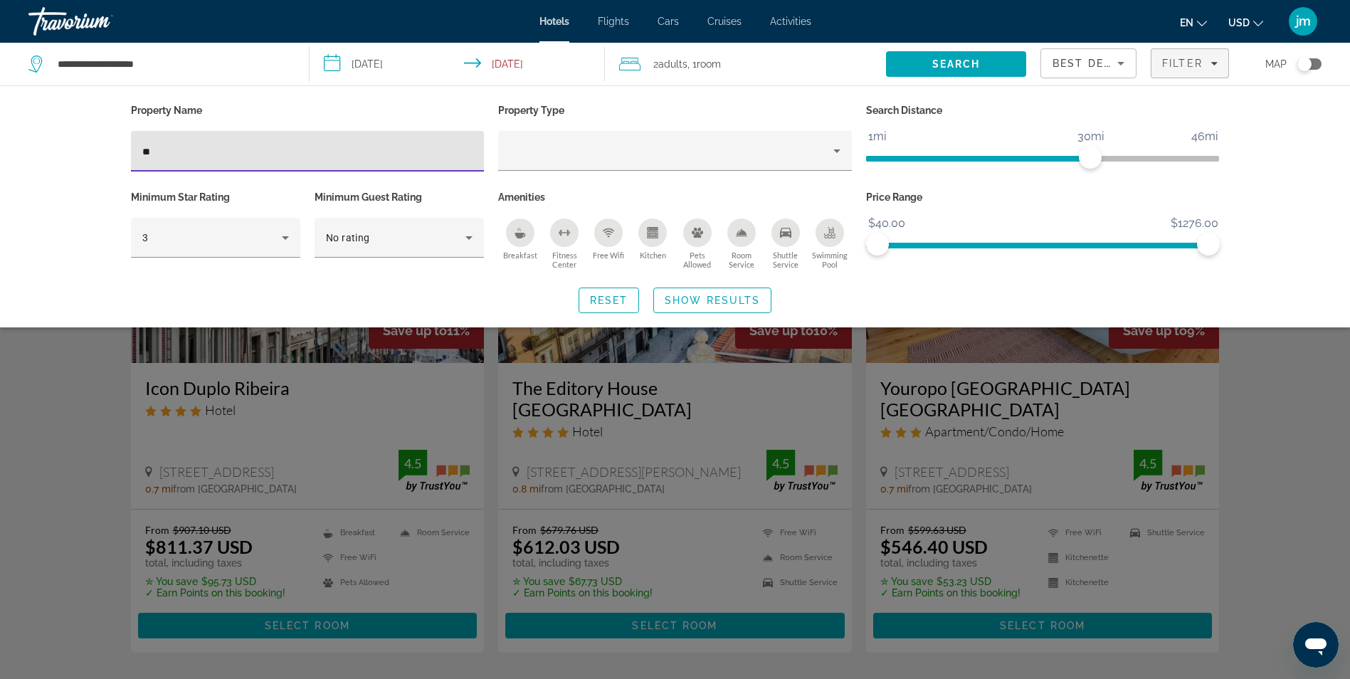
type input "*"
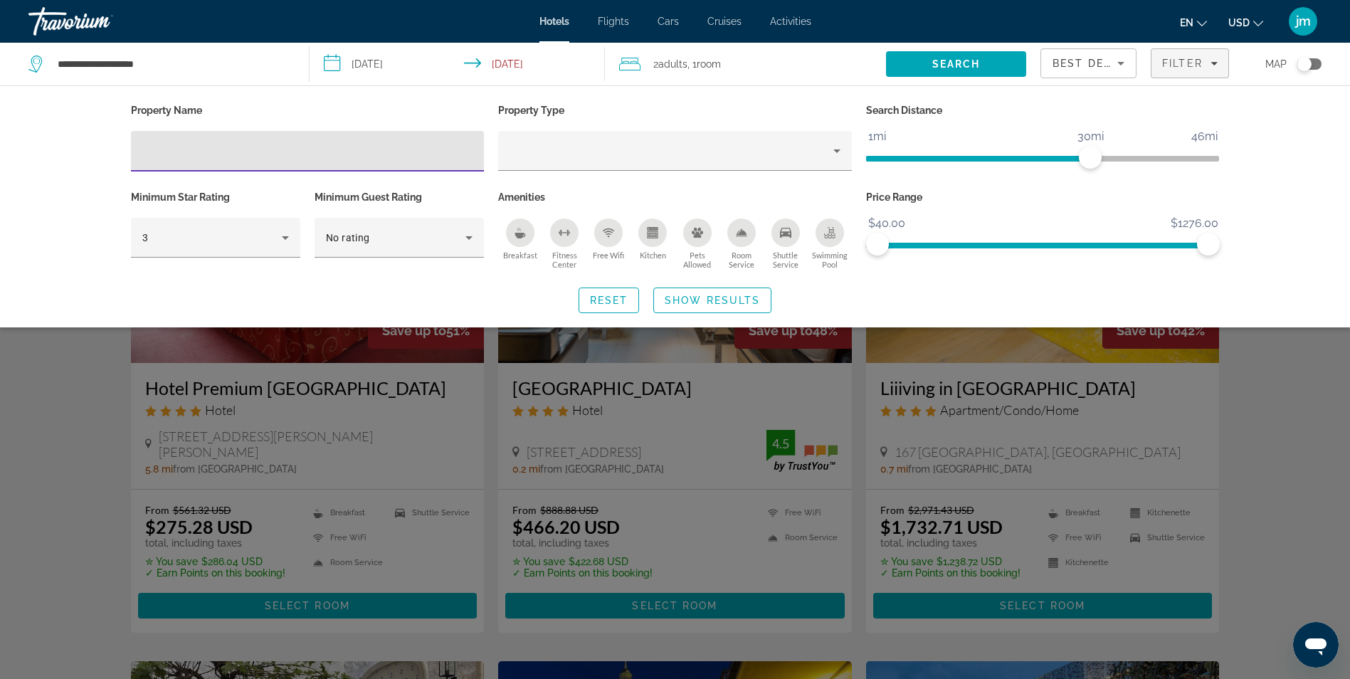
click at [96, 446] on div "Search widget" at bounding box center [675, 447] width 1350 height 466
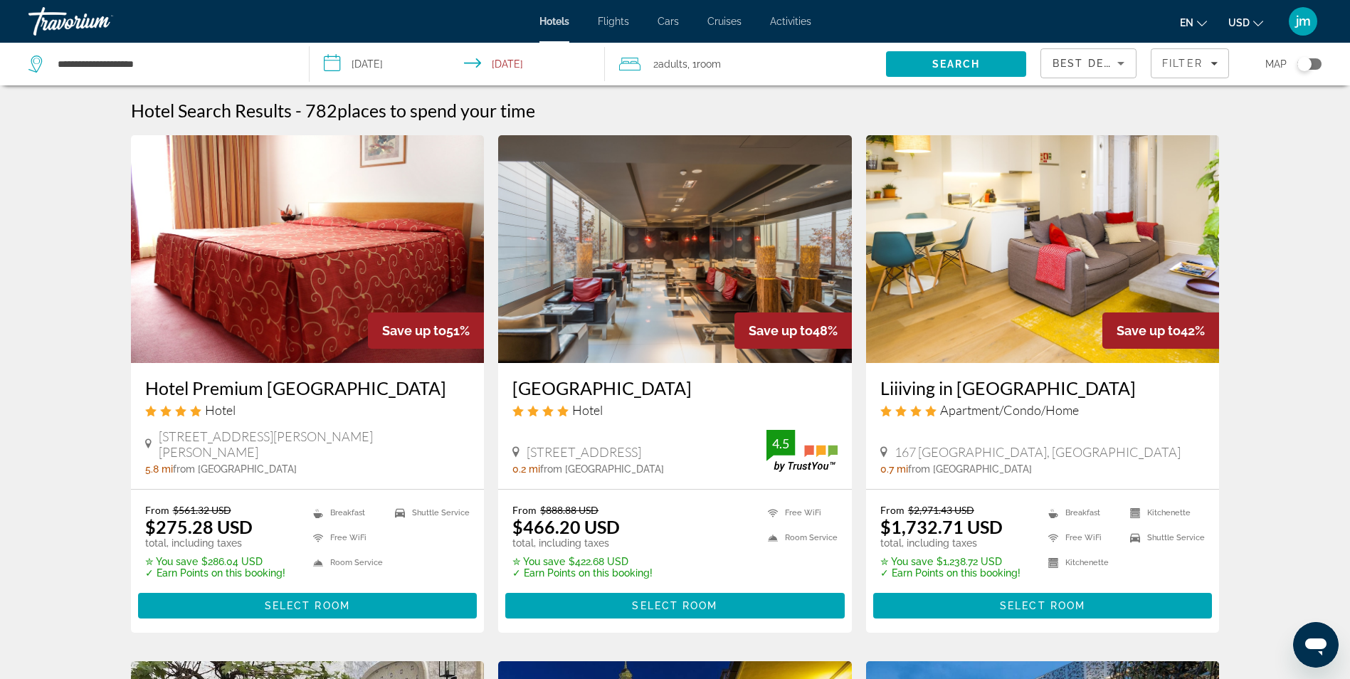
click at [648, 298] on img "Main content" at bounding box center [675, 249] width 354 height 228
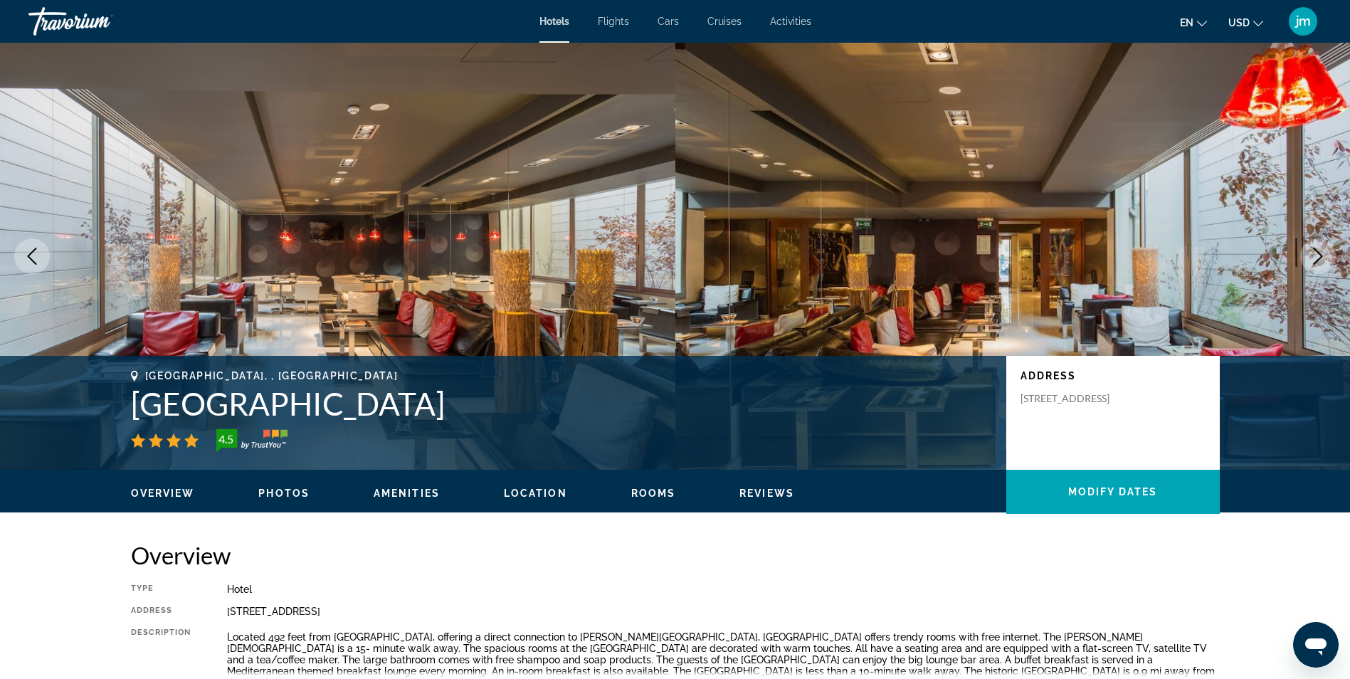
drag, startPoint x: 135, startPoint y: 400, endPoint x: 498, endPoint y: 383, distance: 363.4
click at [498, 383] on div "[GEOGRAPHIC_DATA], , [GEOGRAPHIC_DATA] [GEOGRAPHIC_DATA] 4.5" at bounding box center [561, 411] width 861 height 82
copy h1 "[GEOGRAPHIC_DATA]"
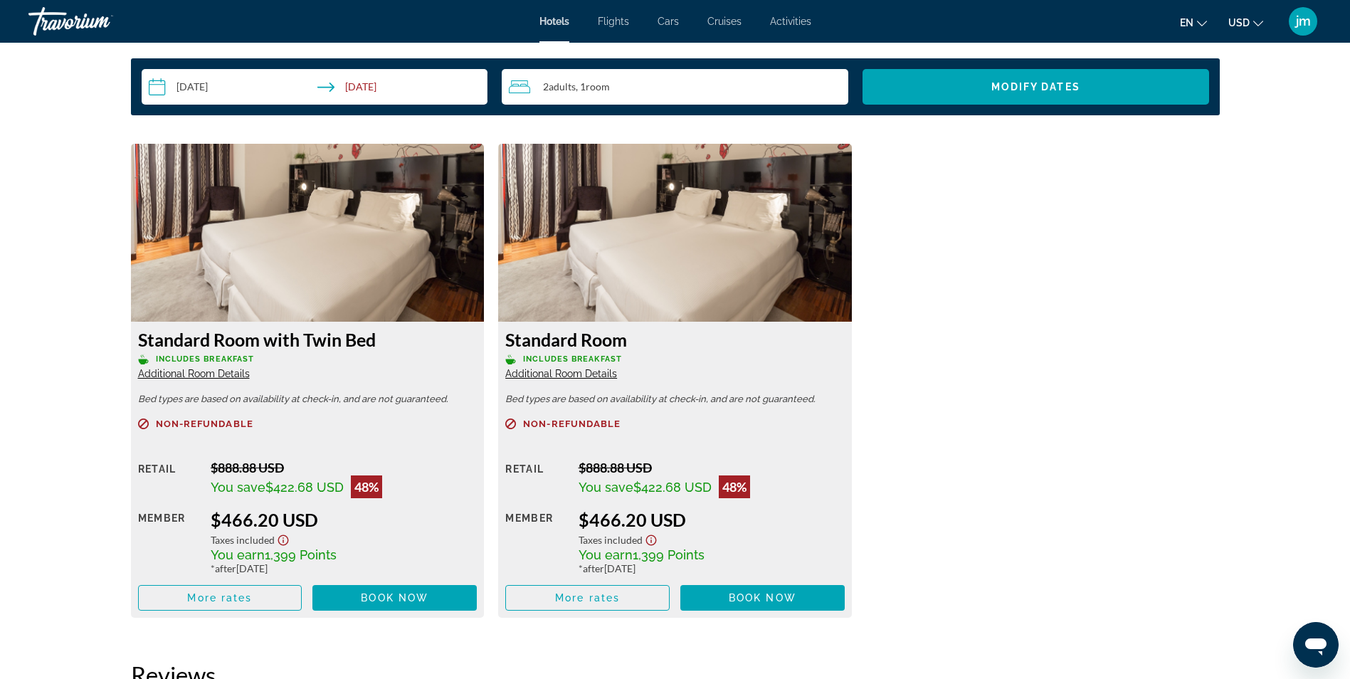
scroll to position [1851, 0]
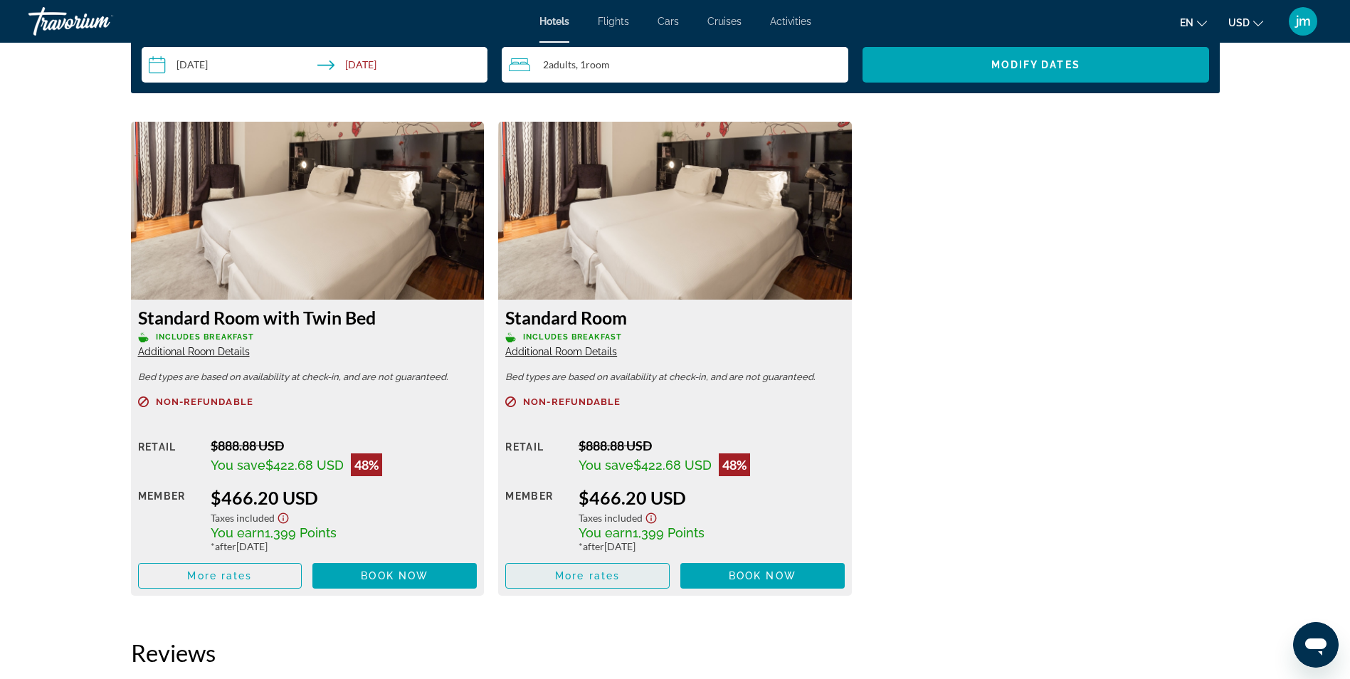
click at [601, 570] on span "More rates" at bounding box center [587, 575] width 65 height 11
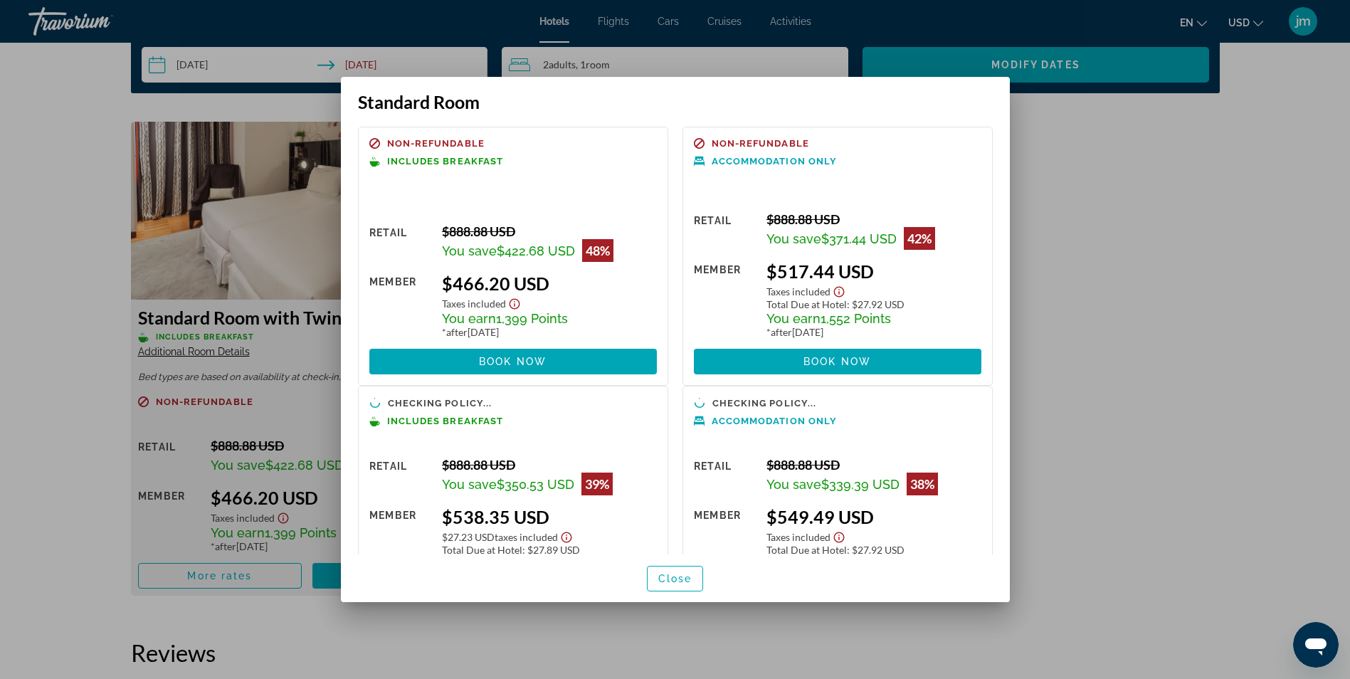
scroll to position [0, 0]
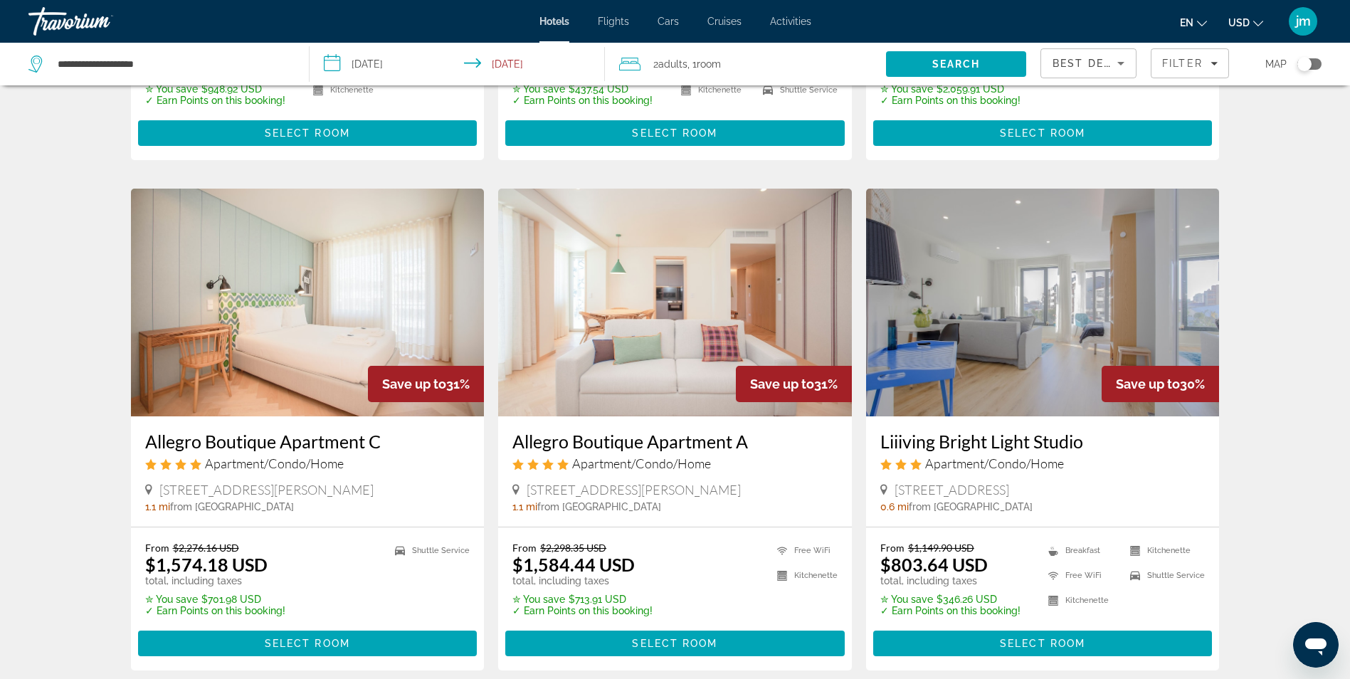
scroll to position [1637, 0]
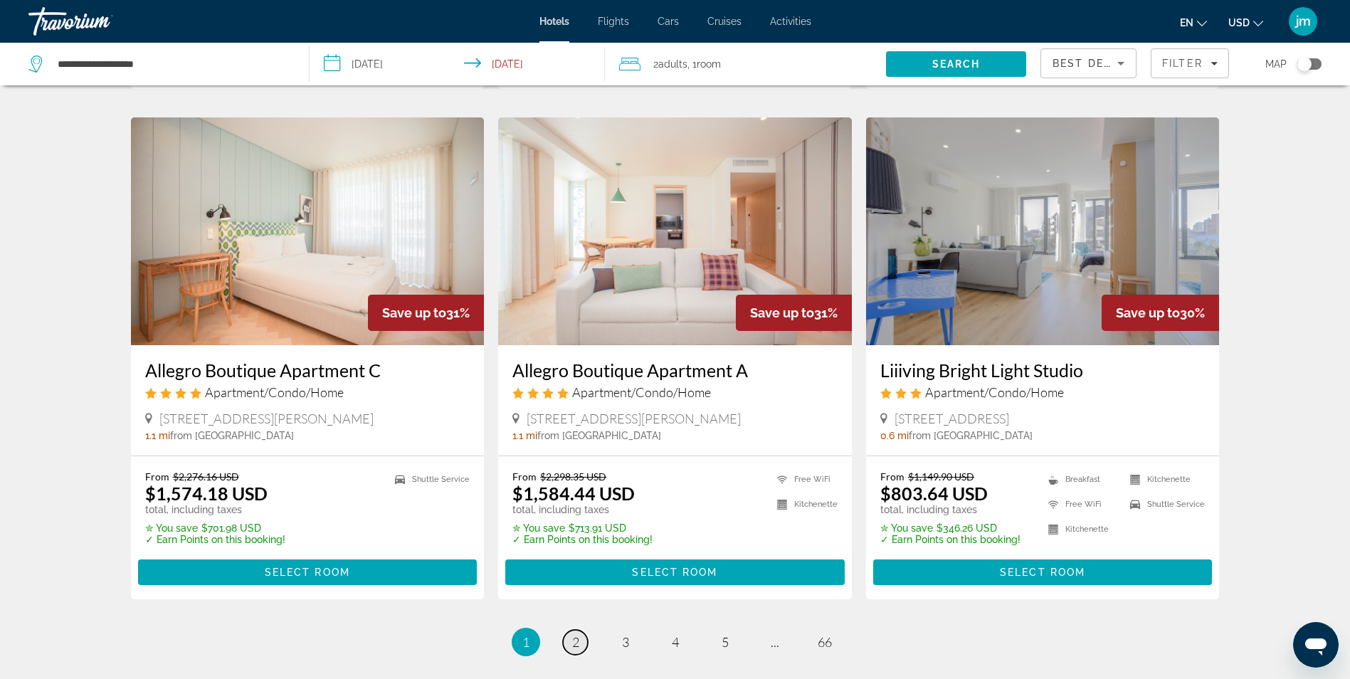
click at [575, 634] on span "2" at bounding box center [575, 642] width 7 height 16
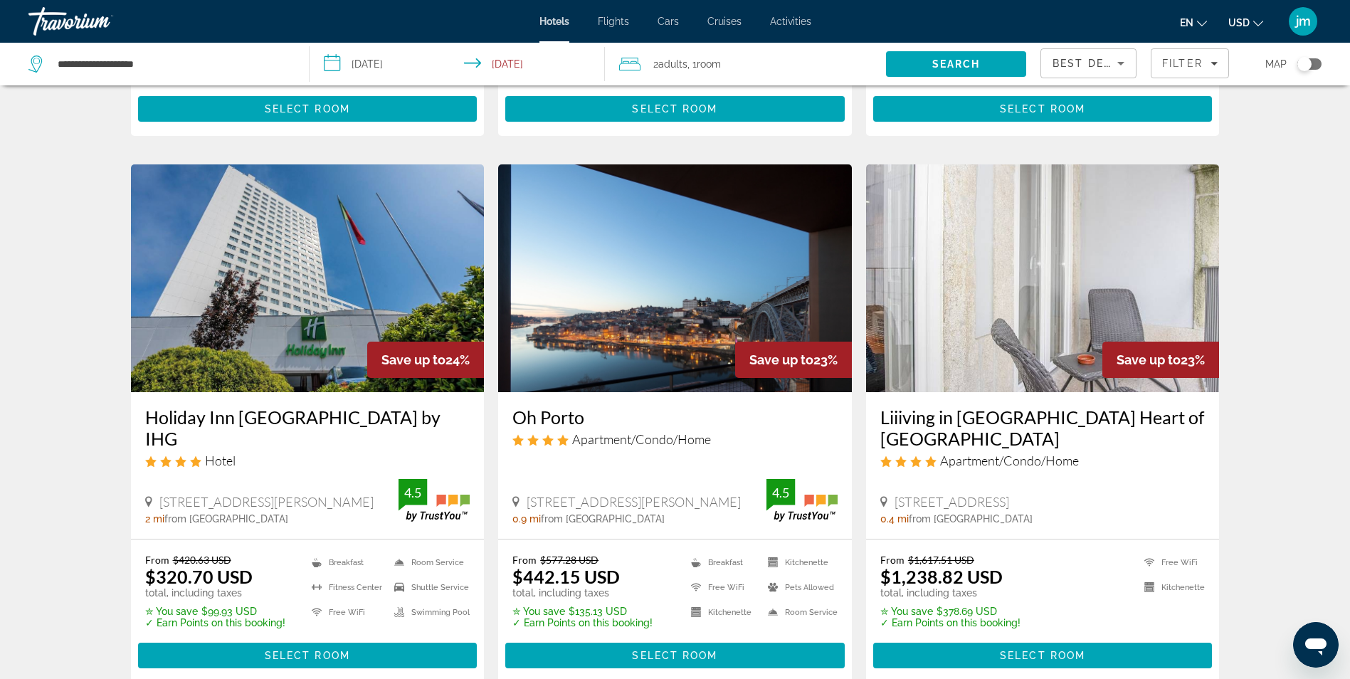
scroll to position [1566, 0]
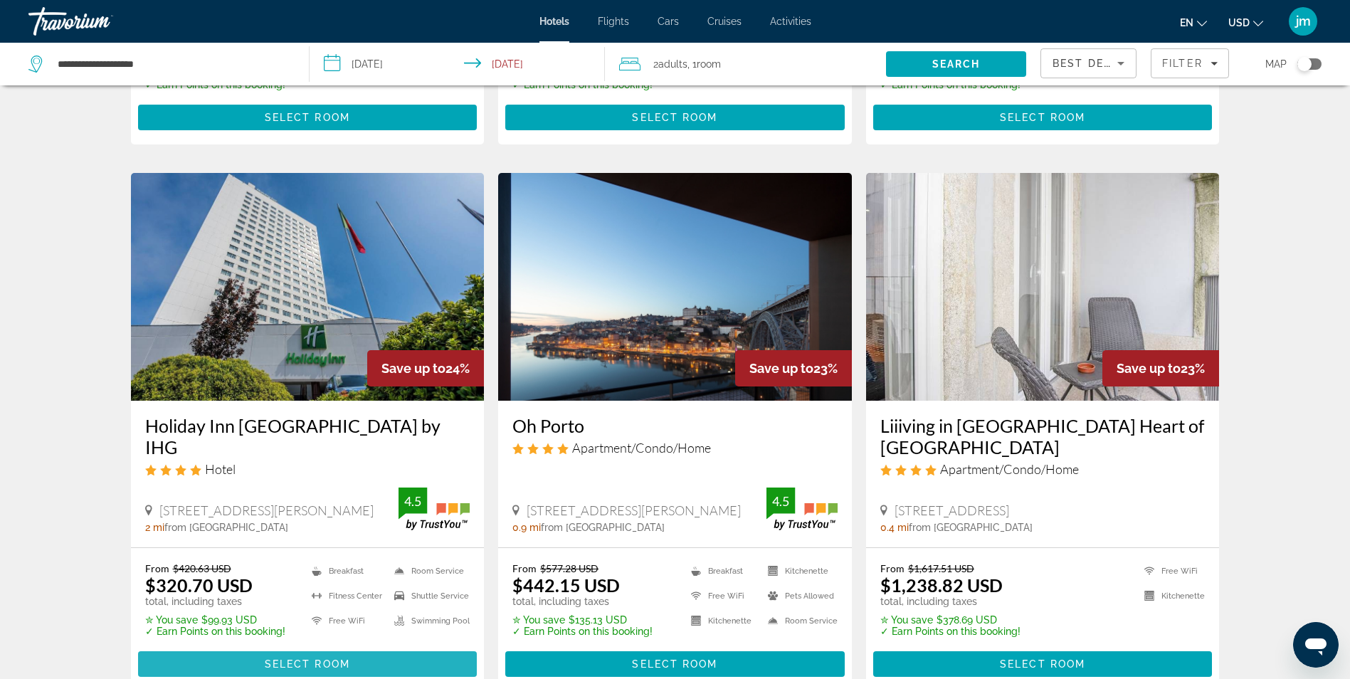
click at [340, 658] on span "Select Room" at bounding box center [307, 663] width 85 height 11
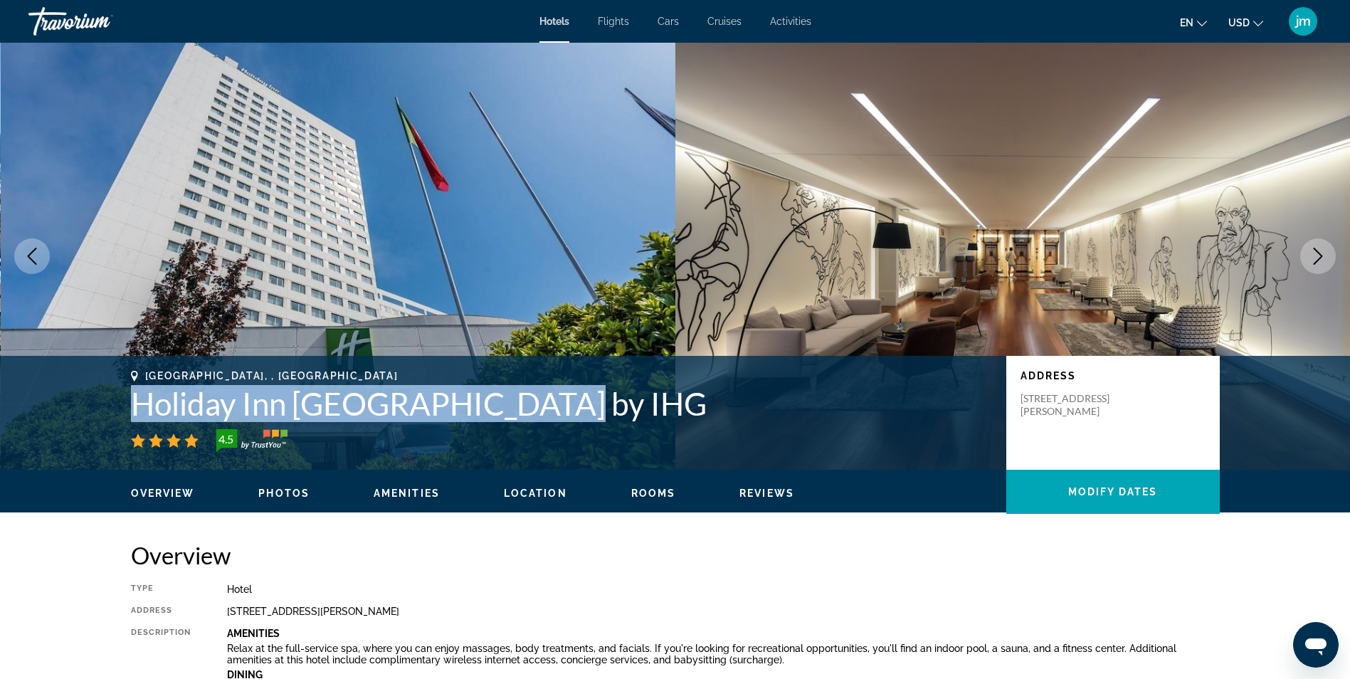
drag, startPoint x: 131, startPoint y: 411, endPoint x: 544, endPoint y: 417, distance: 412.9
click at [544, 417] on h1 "Holiday Inn [GEOGRAPHIC_DATA] by IHG" at bounding box center [561, 403] width 861 height 37
drag, startPoint x: 544, startPoint y: 417, endPoint x: 524, endPoint y: 409, distance: 21.4
copy h1 "Holiday Inn [GEOGRAPHIC_DATA] by IHG"
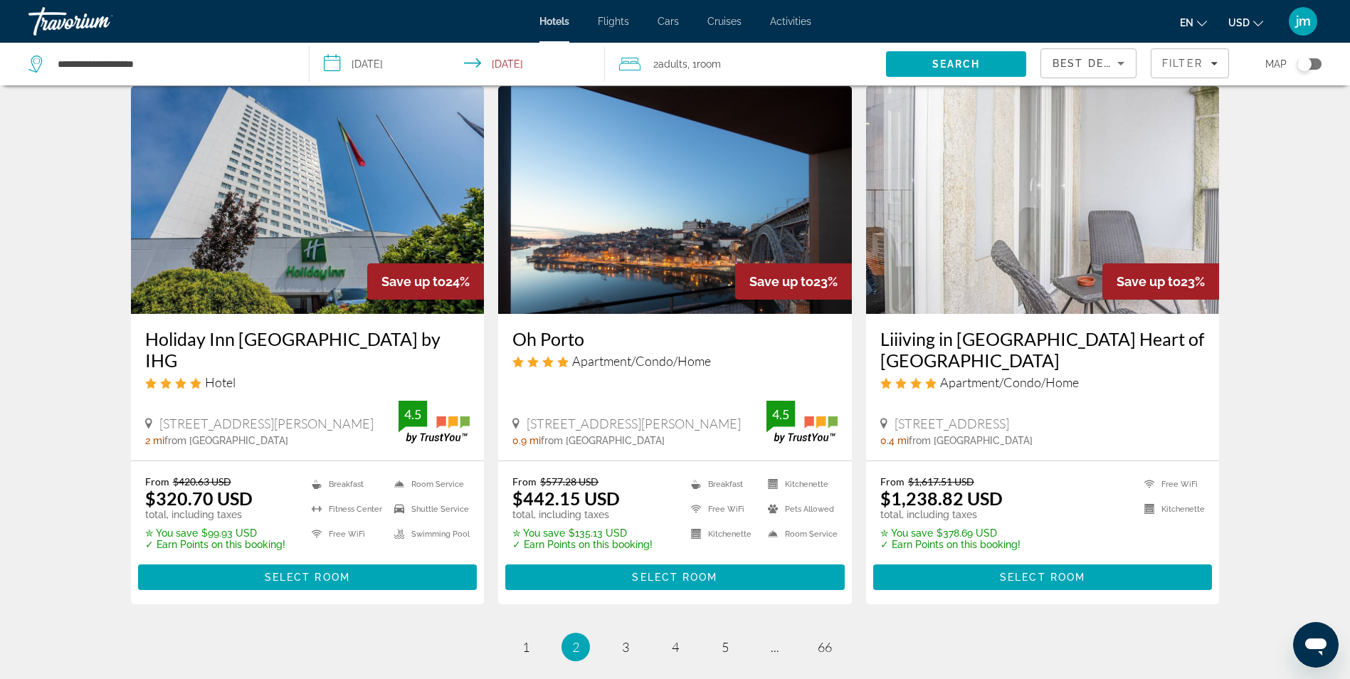
scroll to position [1780, 0]
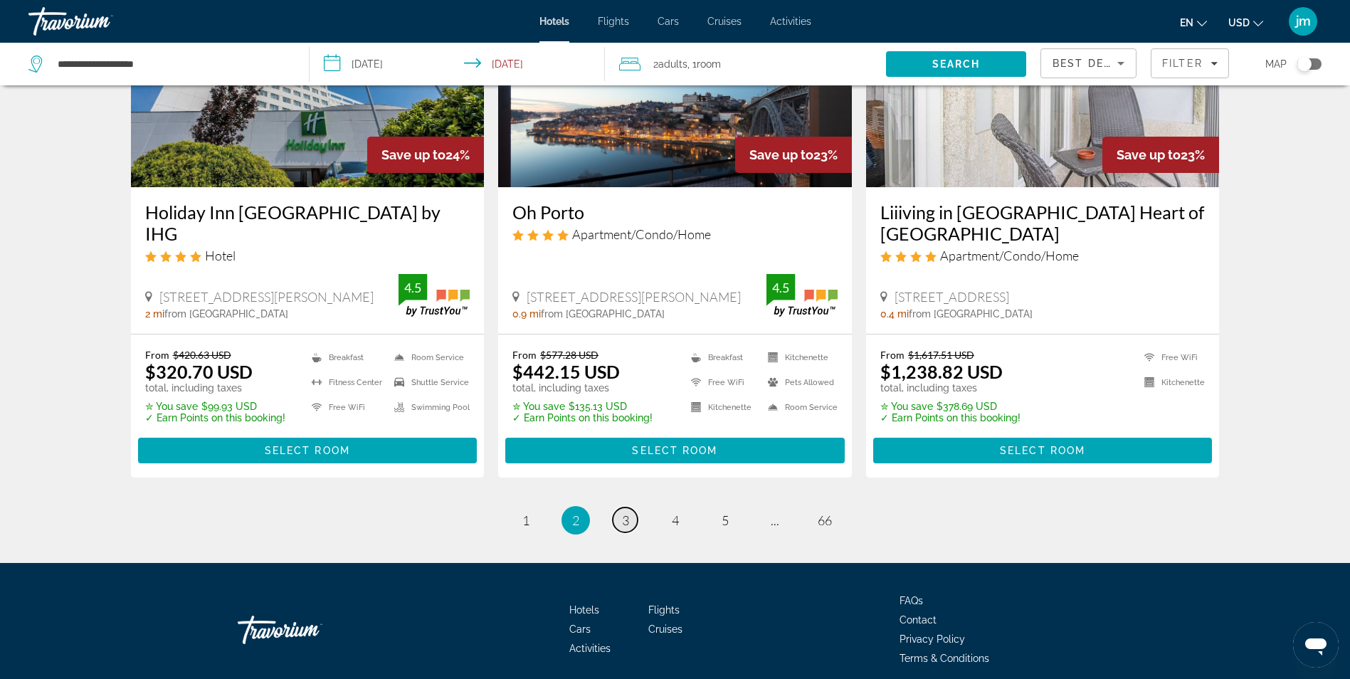
click at [626, 513] on span "3" at bounding box center [625, 521] width 7 height 16
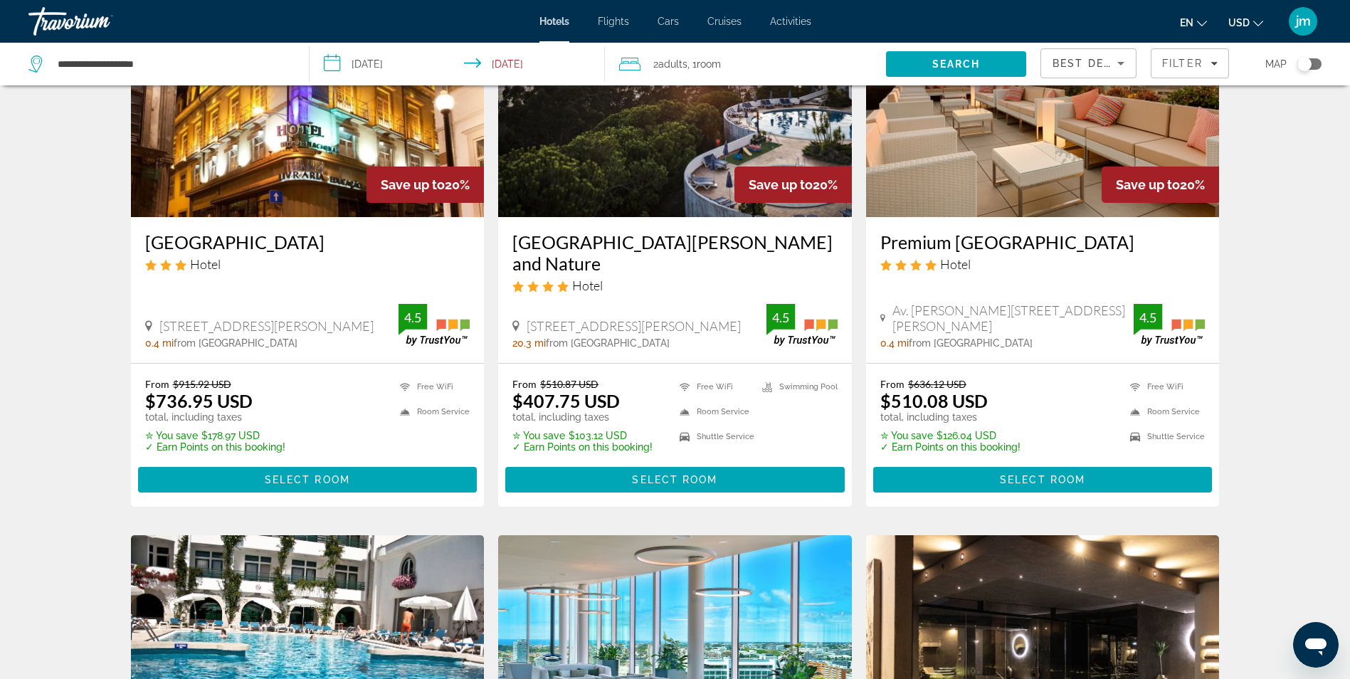
scroll to position [712, 0]
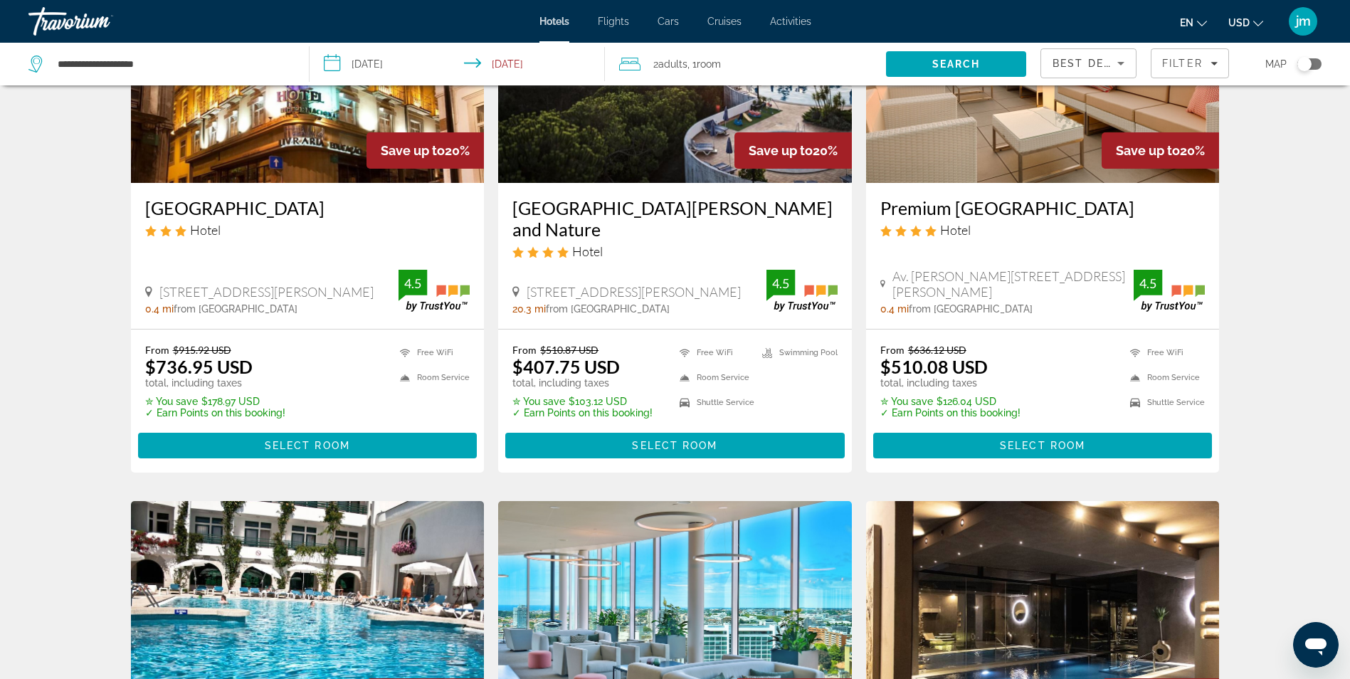
click at [959, 143] on img "Main content" at bounding box center [1043, 69] width 354 height 228
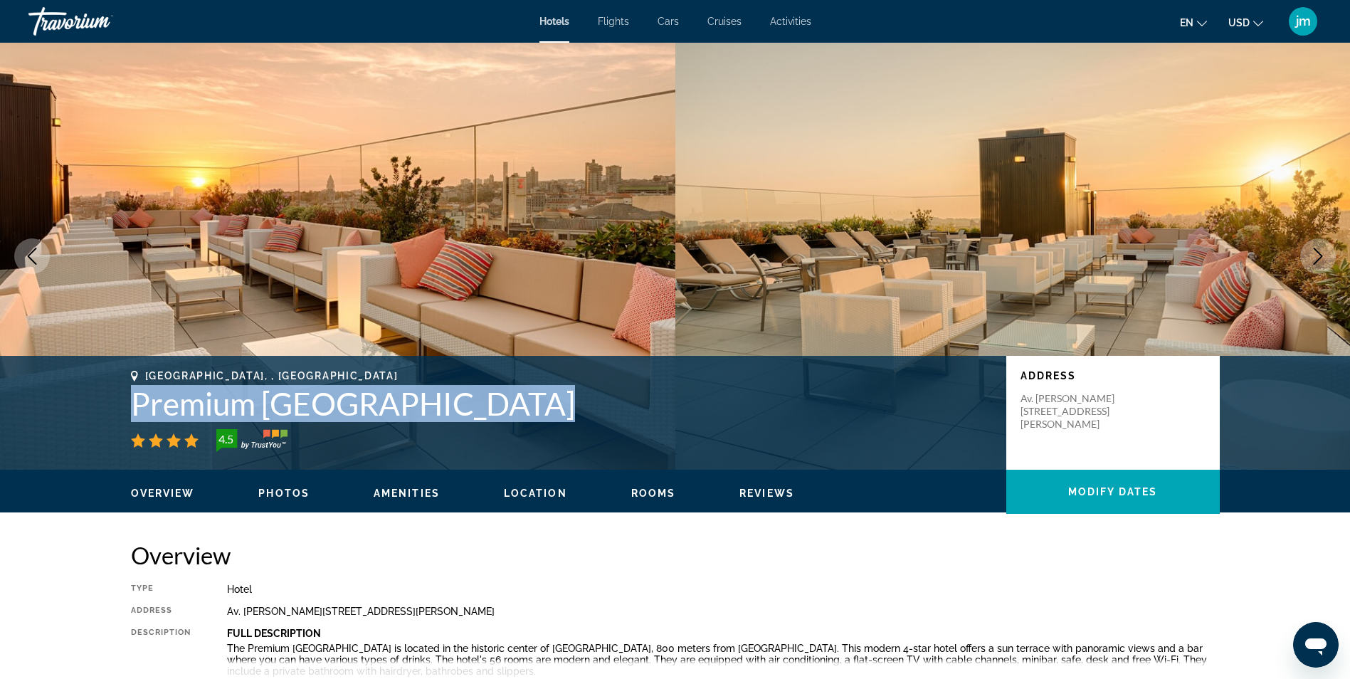
drag, startPoint x: 136, startPoint y: 402, endPoint x: 480, endPoint y: 426, distance: 344.6
click at [480, 426] on div "[GEOGRAPHIC_DATA], , [GEOGRAPHIC_DATA] Premium [GEOGRAPHIC_DATA] 4.5" at bounding box center [561, 411] width 861 height 82
drag, startPoint x: 480, startPoint y: 426, endPoint x: 478, endPoint y: 412, distance: 13.6
copy div "Premium [GEOGRAPHIC_DATA]"
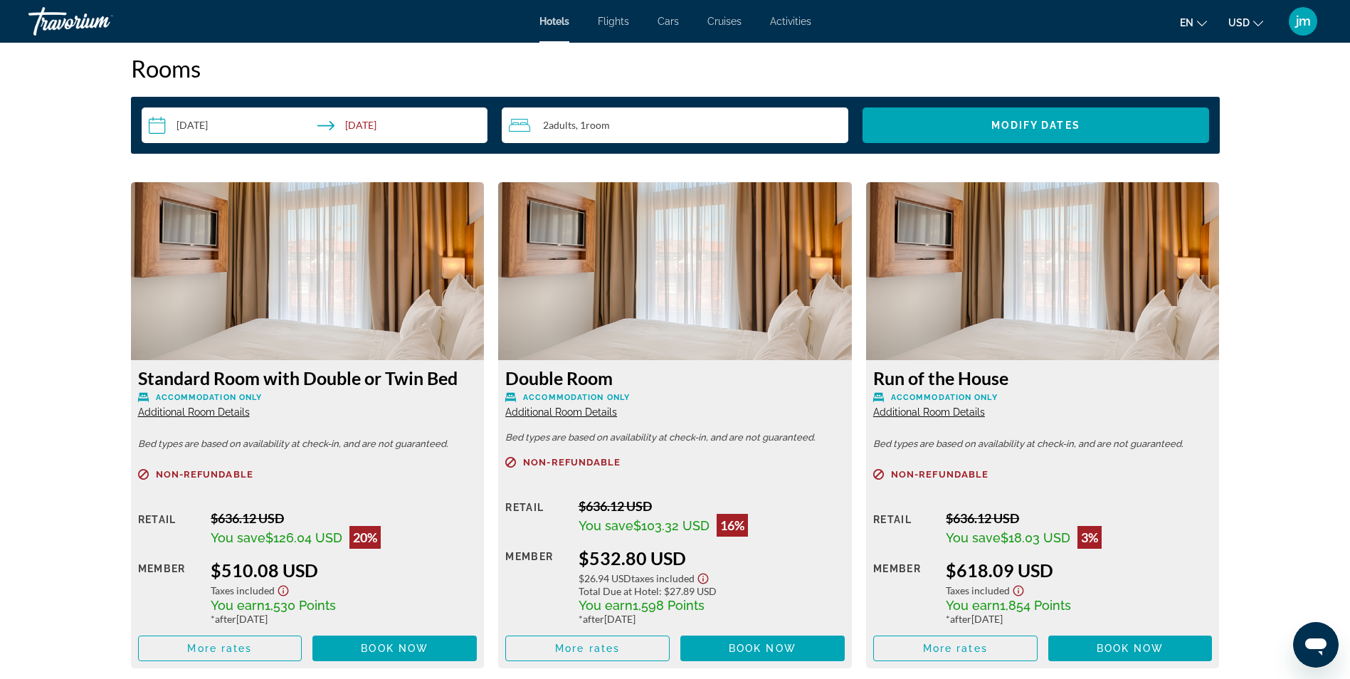
scroll to position [1780, 0]
click at [229, 651] on span "More rates" at bounding box center [219, 647] width 65 height 11
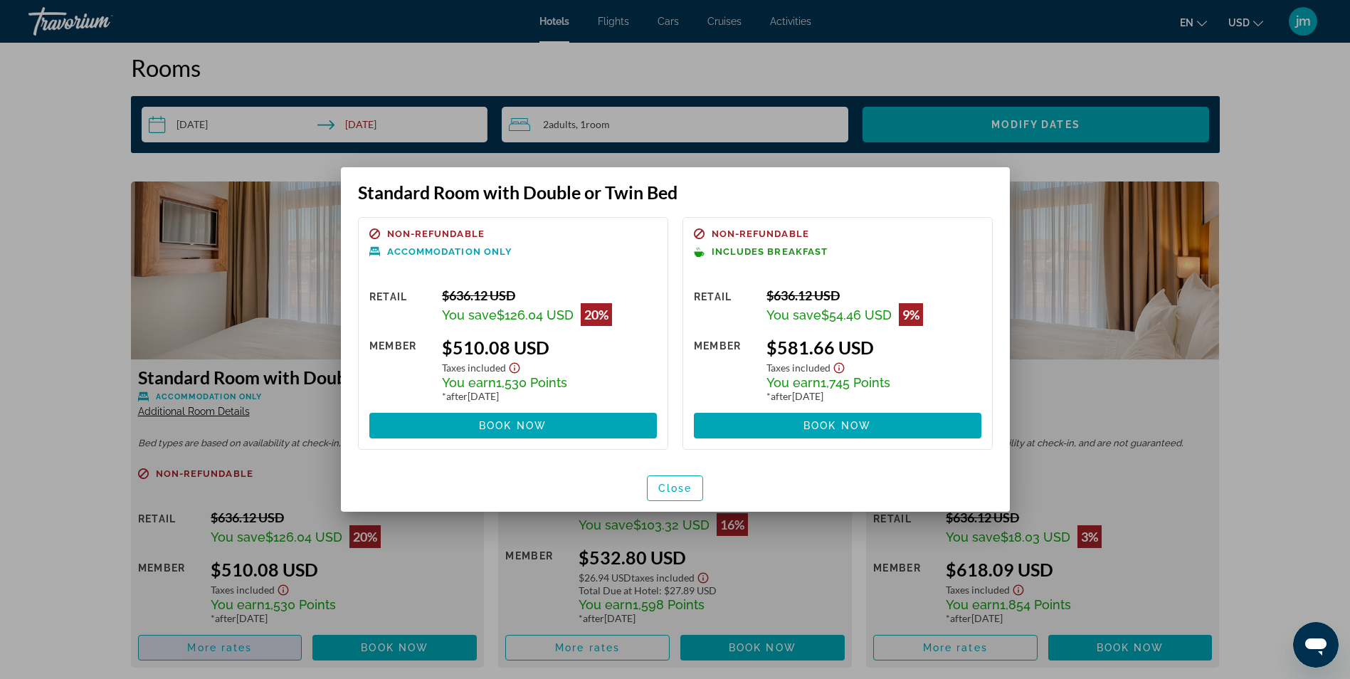
scroll to position [0, 0]
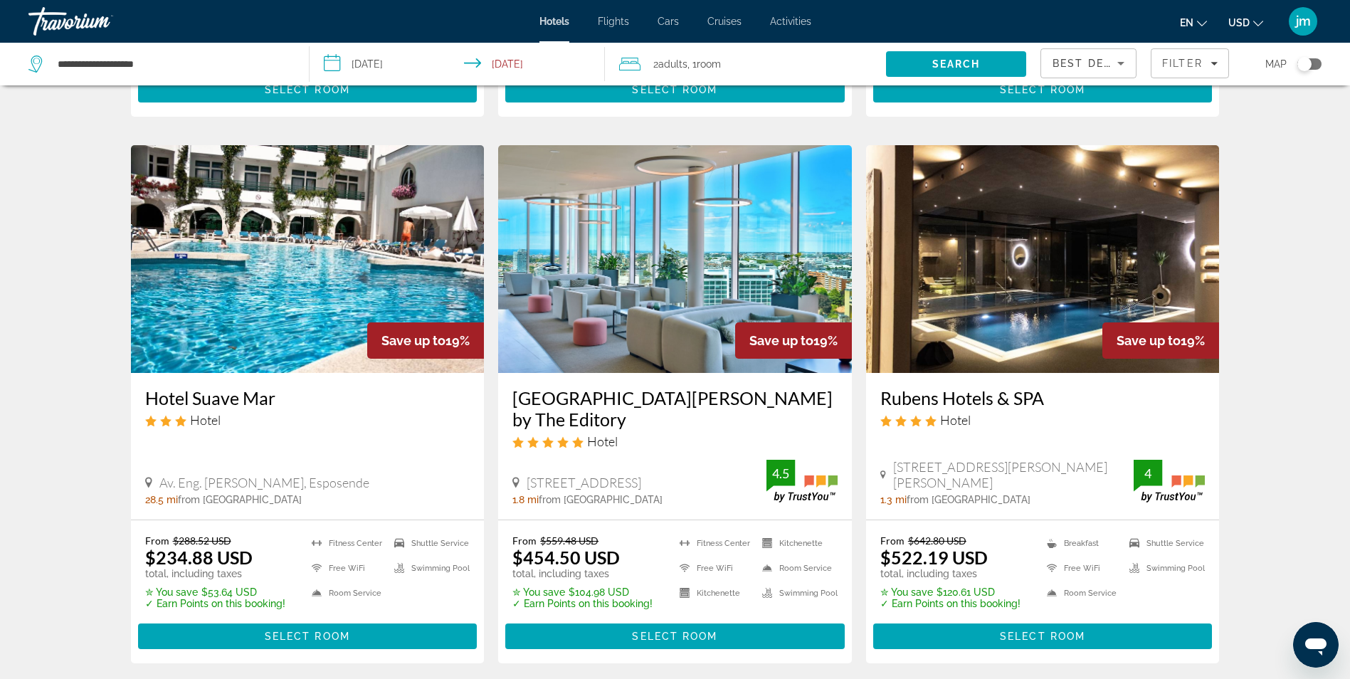
scroll to position [1139, 0]
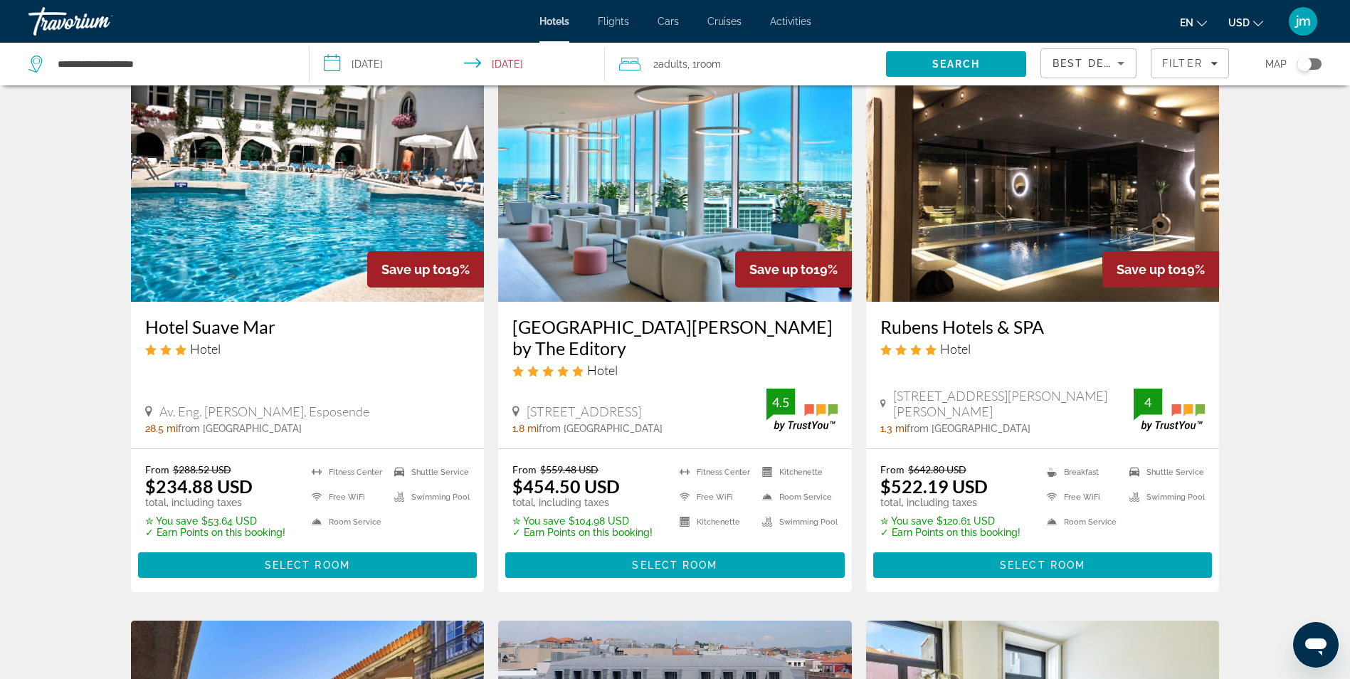
click at [1038, 187] on img "Main content" at bounding box center [1043, 188] width 354 height 228
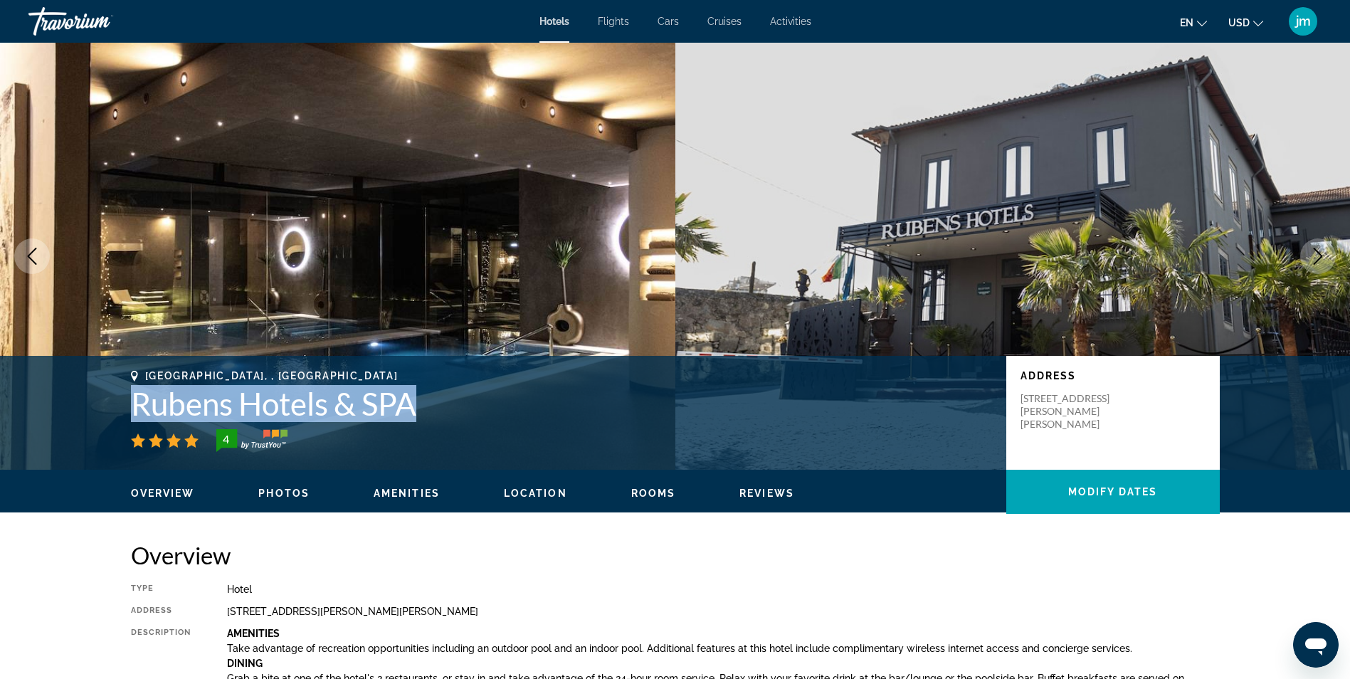
drag, startPoint x: 135, startPoint y: 402, endPoint x: 419, endPoint y: 409, distance: 284.1
click at [419, 409] on h1 "Rubens Hotels & SPA" at bounding box center [561, 403] width 861 height 37
drag, startPoint x: 419, startPoint y: 409, endPoint x: 392, endPoint y: 404, distance: 26.8
copy h1 "Rubens Hotels & SPA"
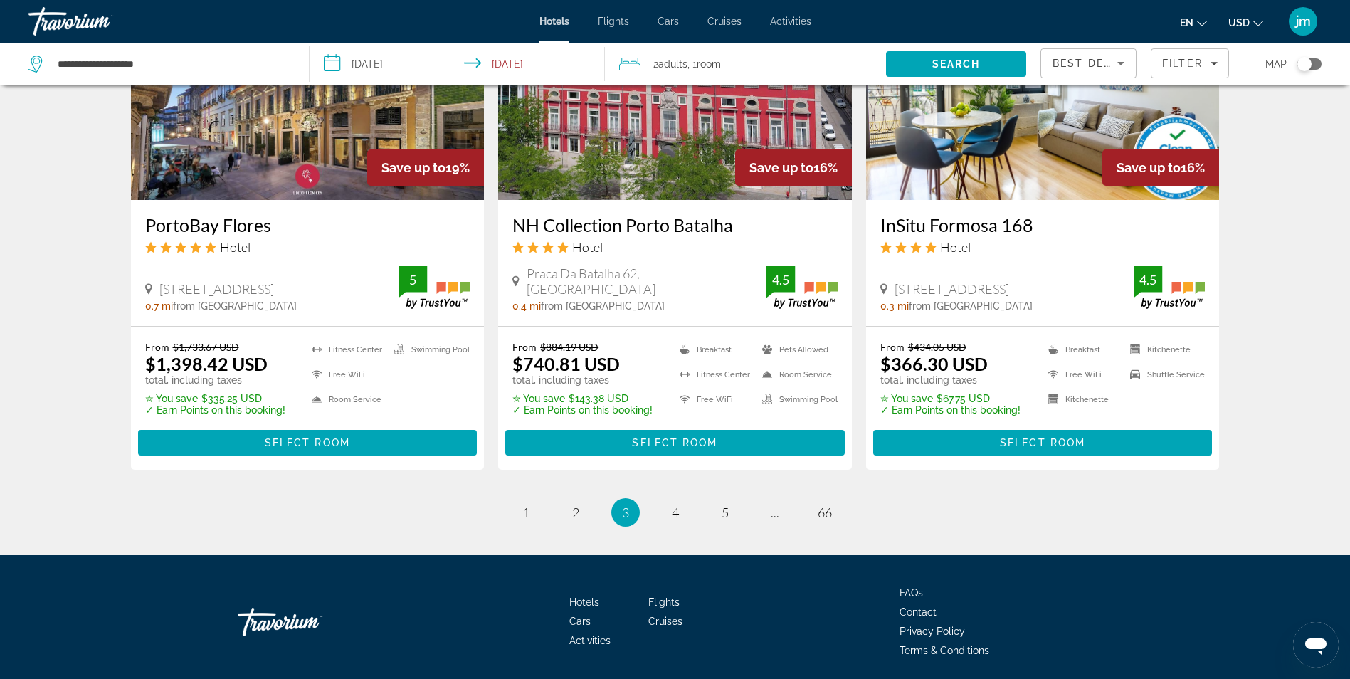
scroll to position [1795, 0]
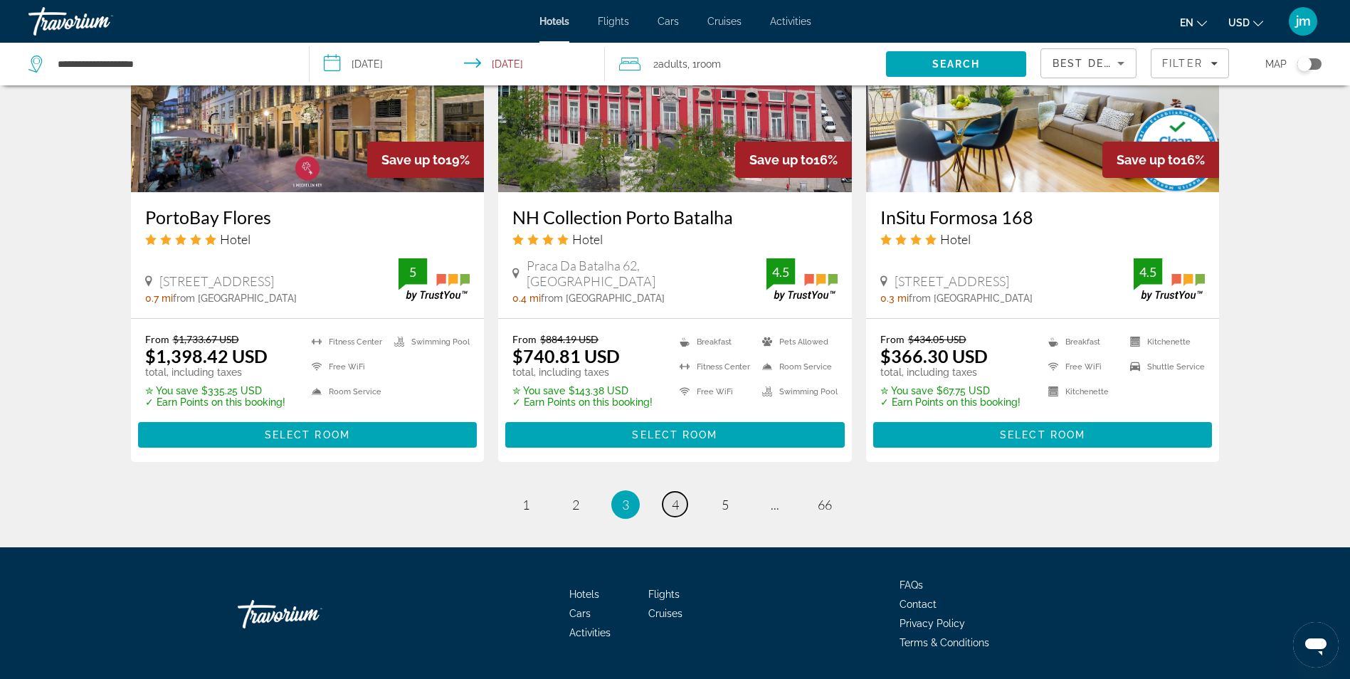
click at [677, 497] on span "4" at bounding box center [675, 505] width 7 height 16
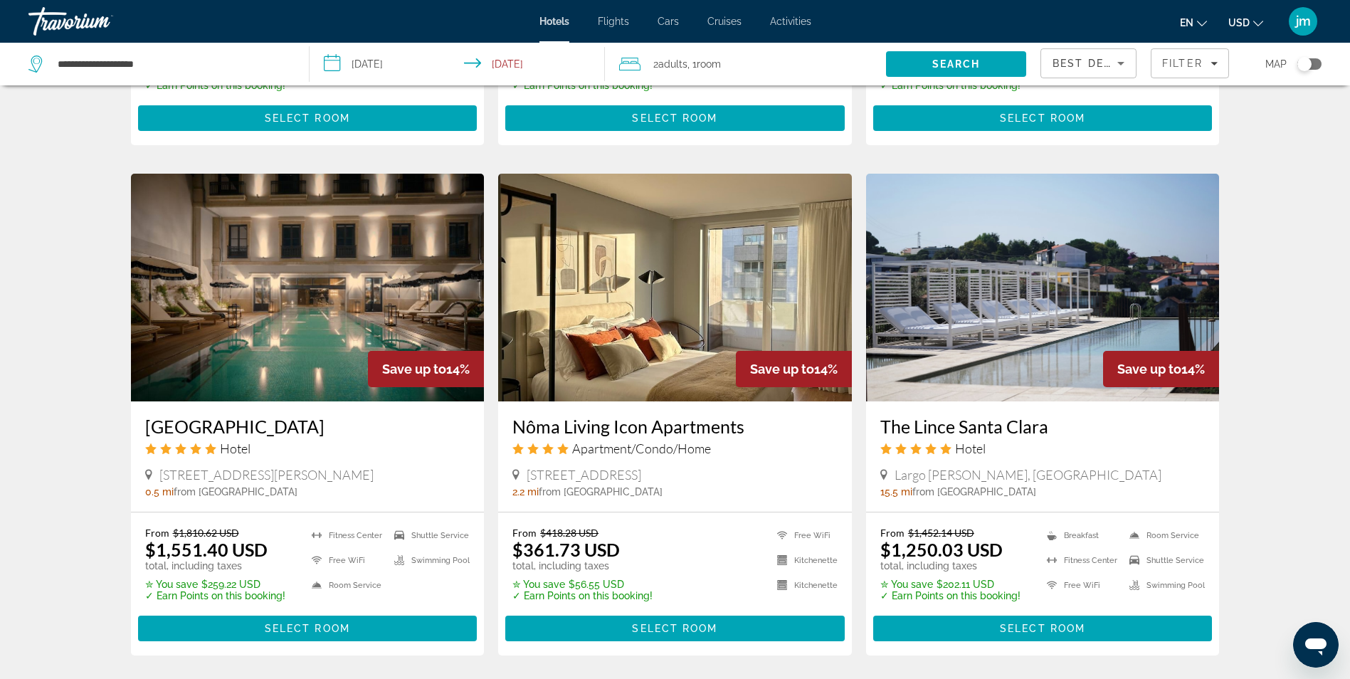
scroll to position [1566, 0]
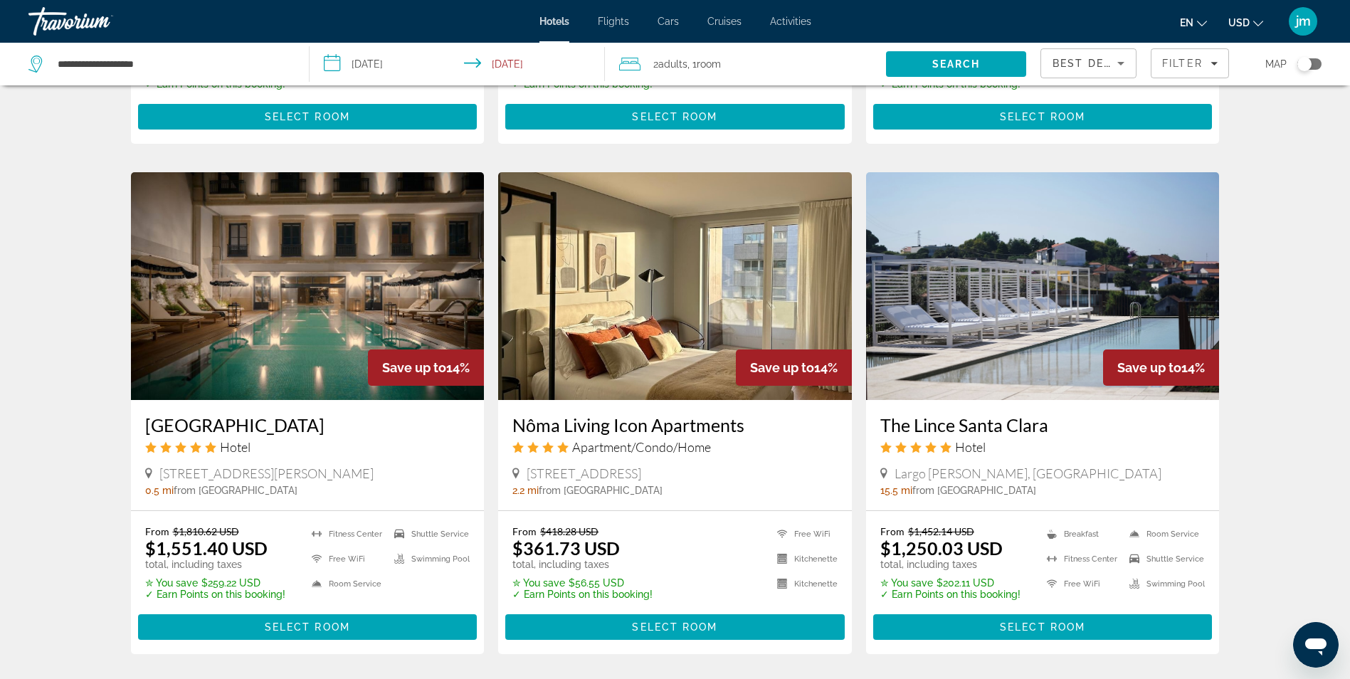
click at [784, 14] on div "Hotels Flights Cars Cruises Activities Hotels Flights Cars Cruises Activities e…" at bounding box center [675, 21] width 1350 height 37
click at [785, 21] on span "Activities" at bounding box center [790, 21] width 41 height 11
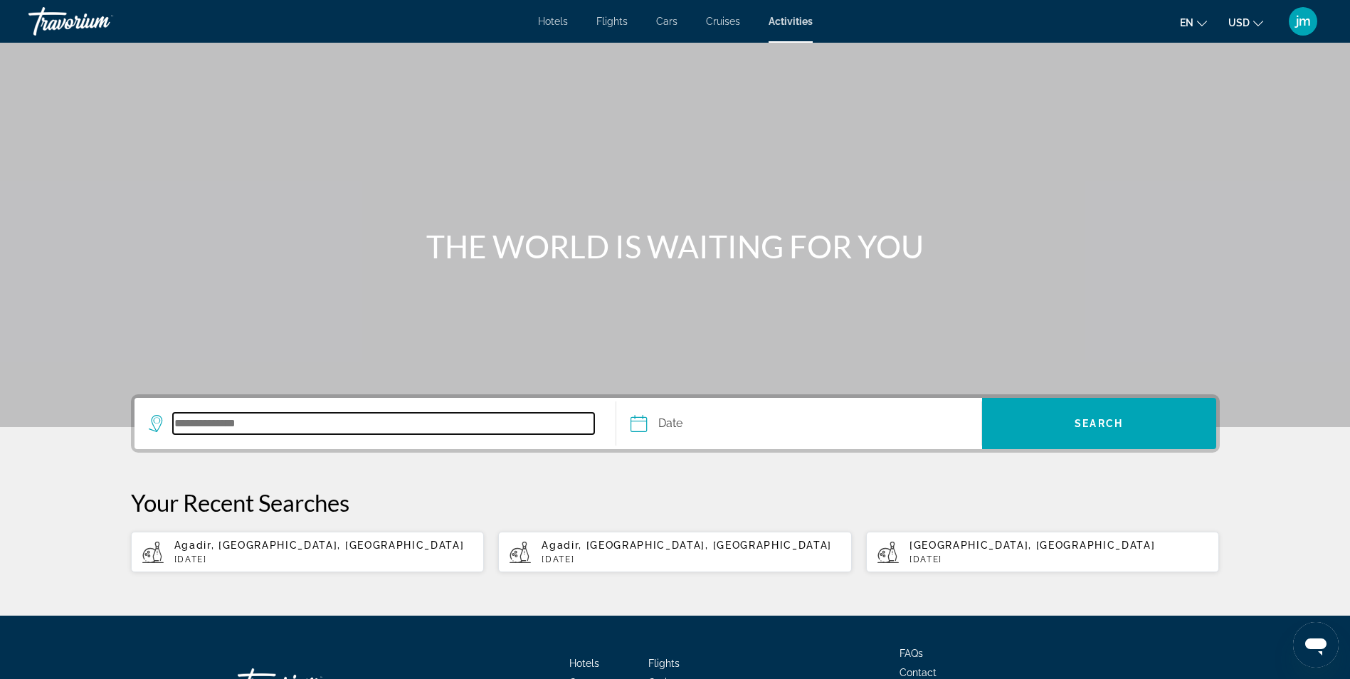
click at [239, 429] on input "Search destination" at bounding box center [384, 423] width 422 height 21
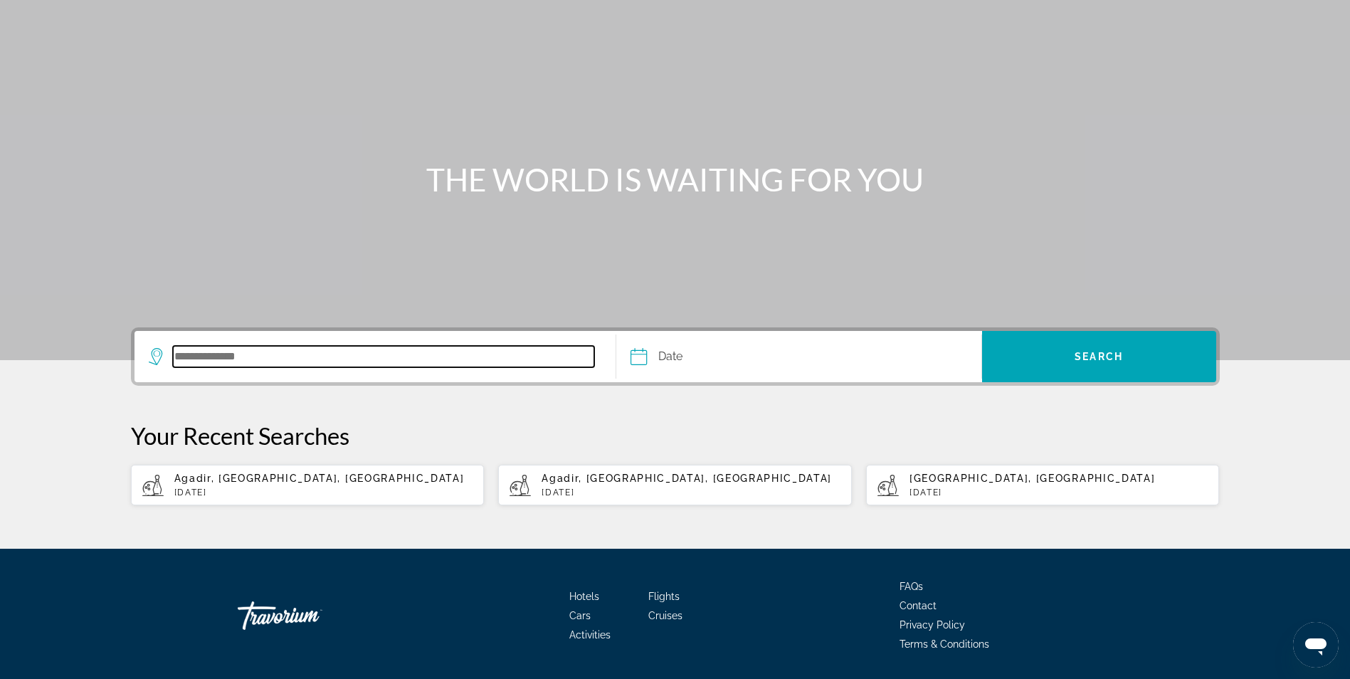
scroll to position [111, 0]
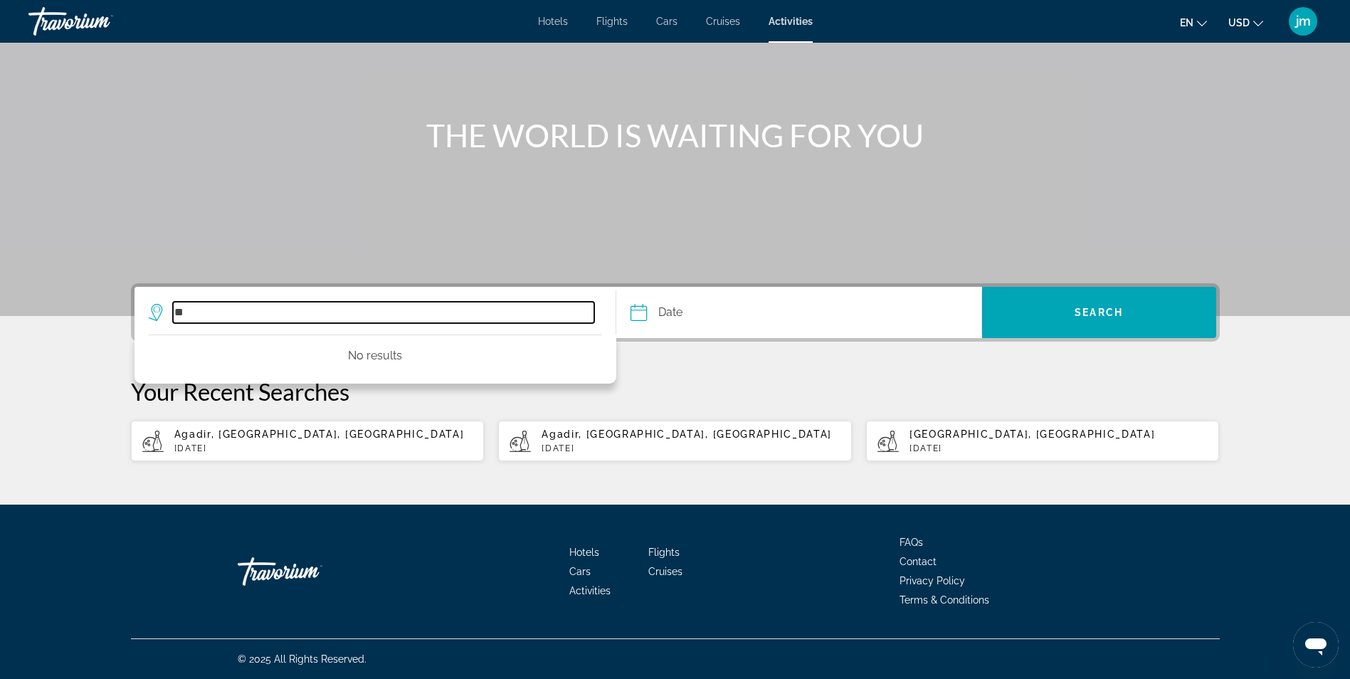
type input "*"
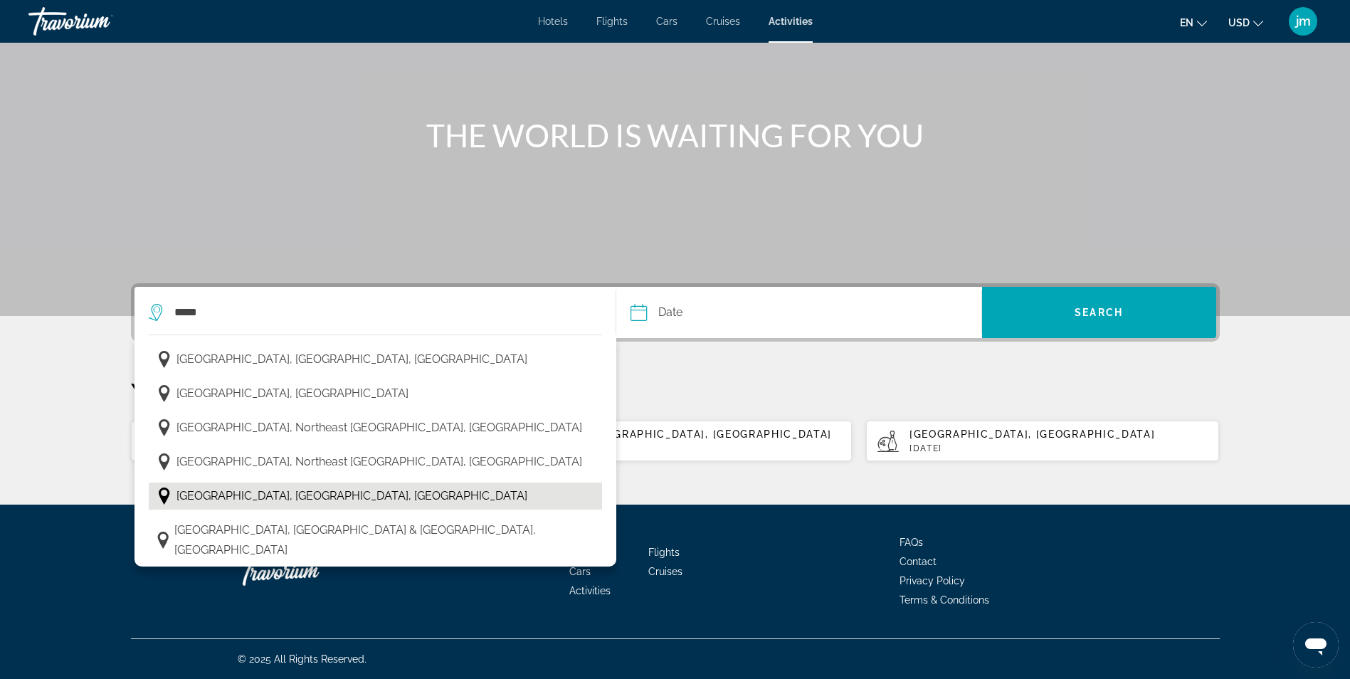
click at [443, 492] on button "[GEOGRAPHIC_DATA], [GEOGRAPHIC_DATA], [GEOGRAPHIC_DATA]" at bounding box center [376, 496] width 454 height 27
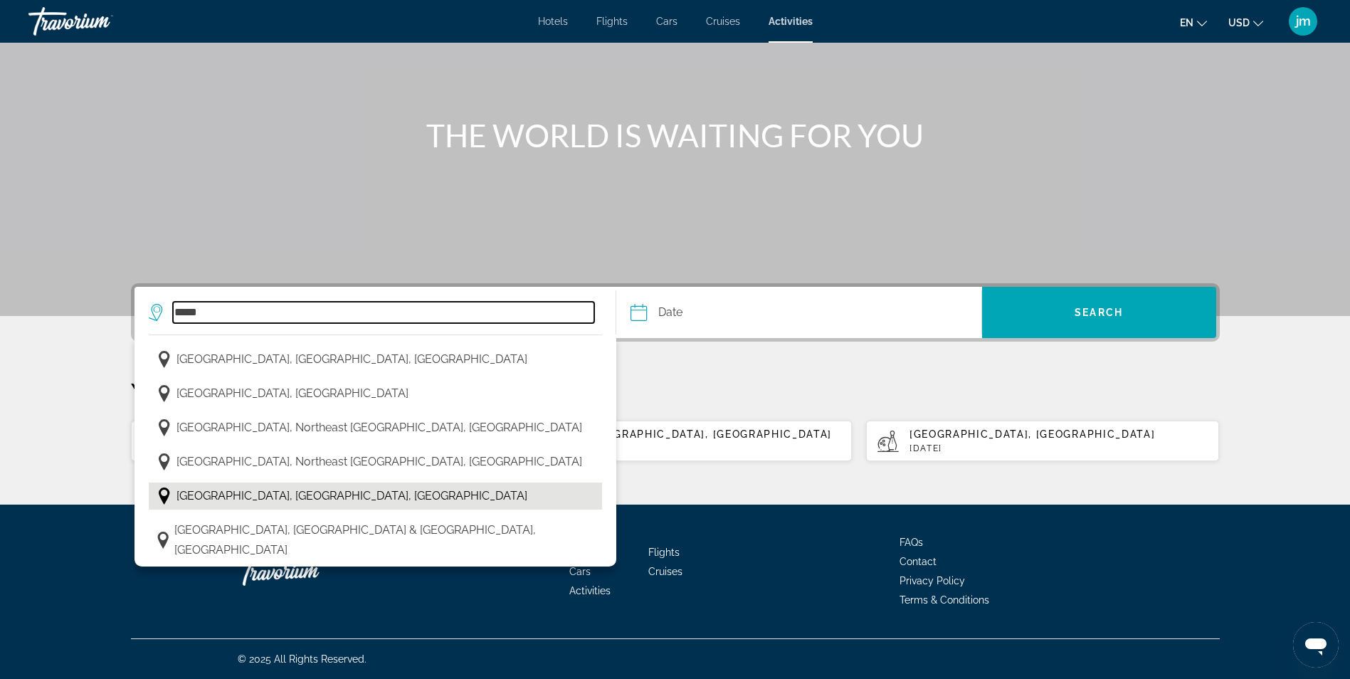
type input "**********"
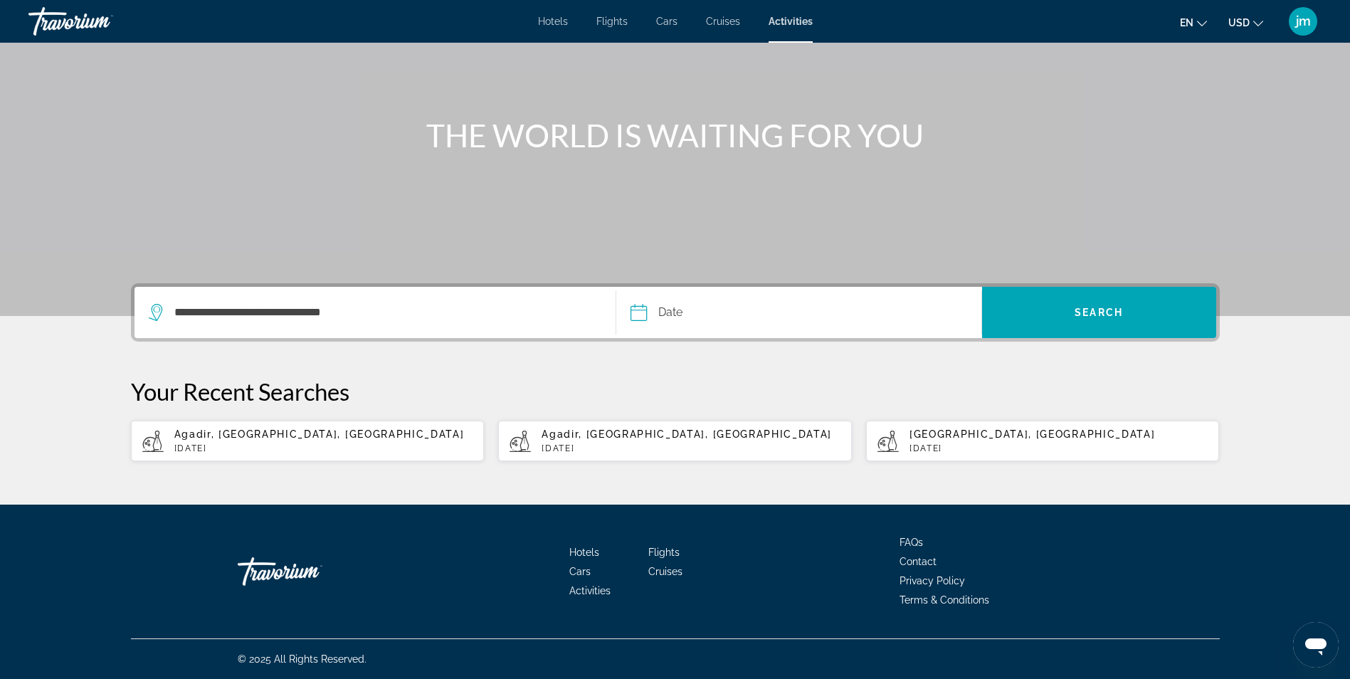
click at [801, 302] on input "Date" at bounding box center [717, 315] width 181 height 56
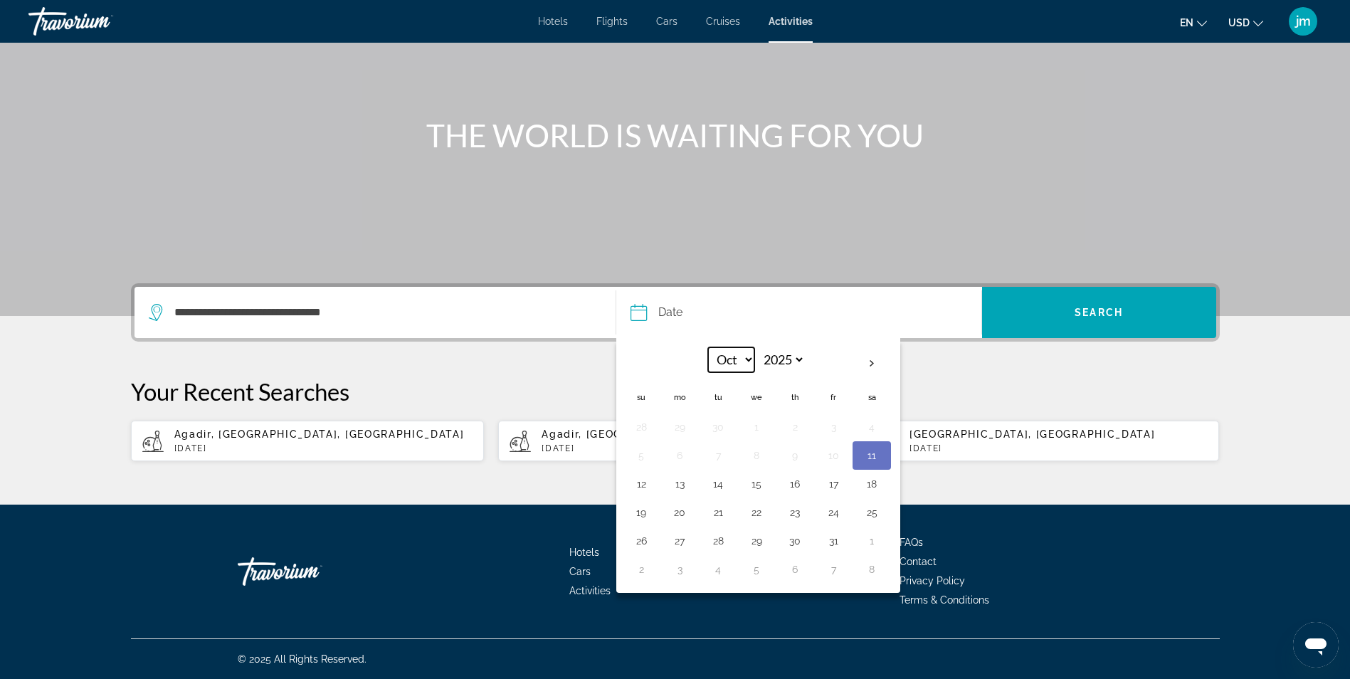
click at [745, 364] on select "*** *** *** *** *** *** *** *** *** *** *** ***" at bounding box center [731, 359] width 46 height 25
select select "**"
click at [708, 347] on select "*** *** *** *** *** *** *** *** *** *** *** ***" at bounding box center [731, 359] width 46 height 25
click at [685, 542] on button "29" at bounding box center [679, 541] width 23 height 20
type input "**********"
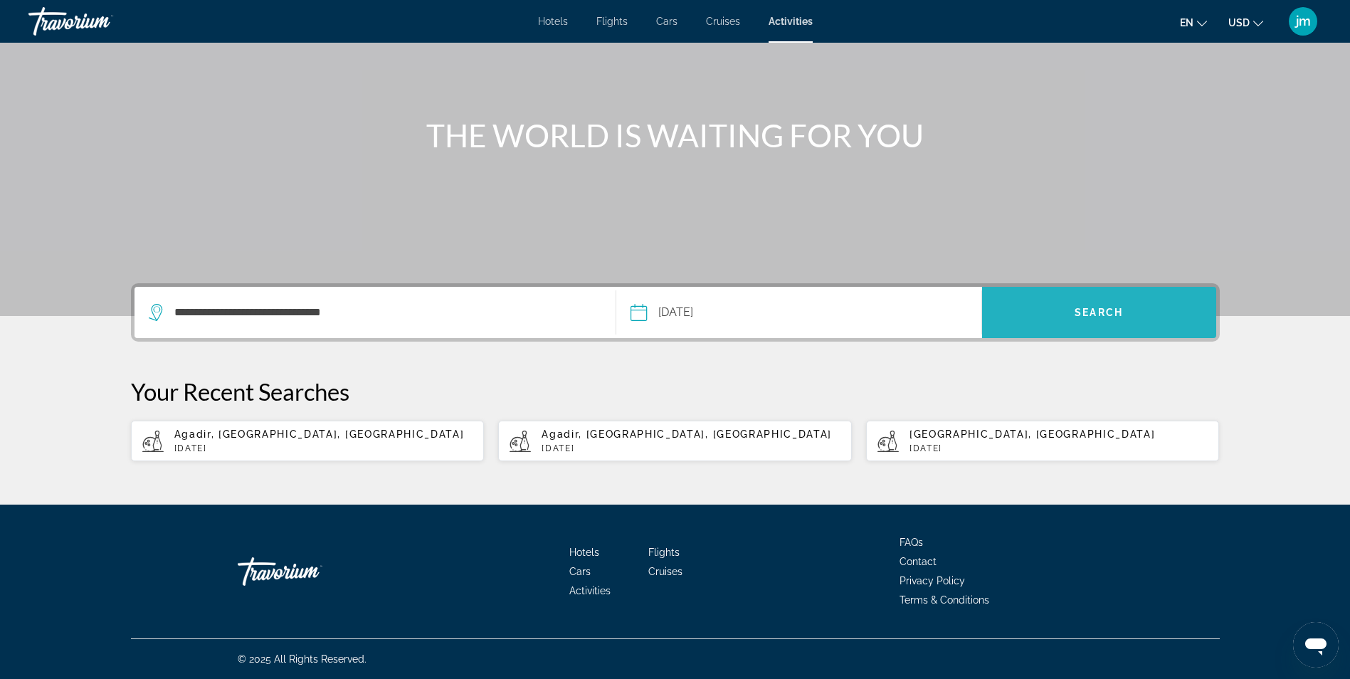
click at [1078, 325] on span "Search" at bounding box center [1099, 312] width 234 height 34
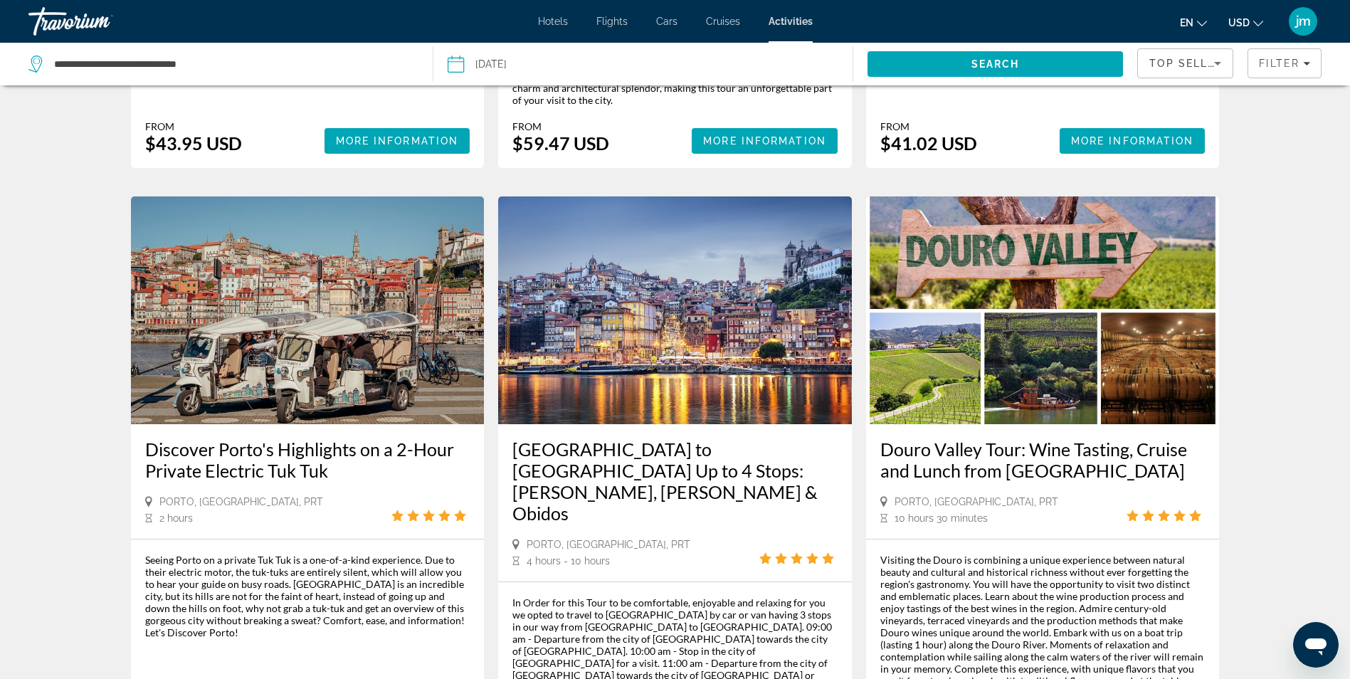
scroll to position [1922, 0]
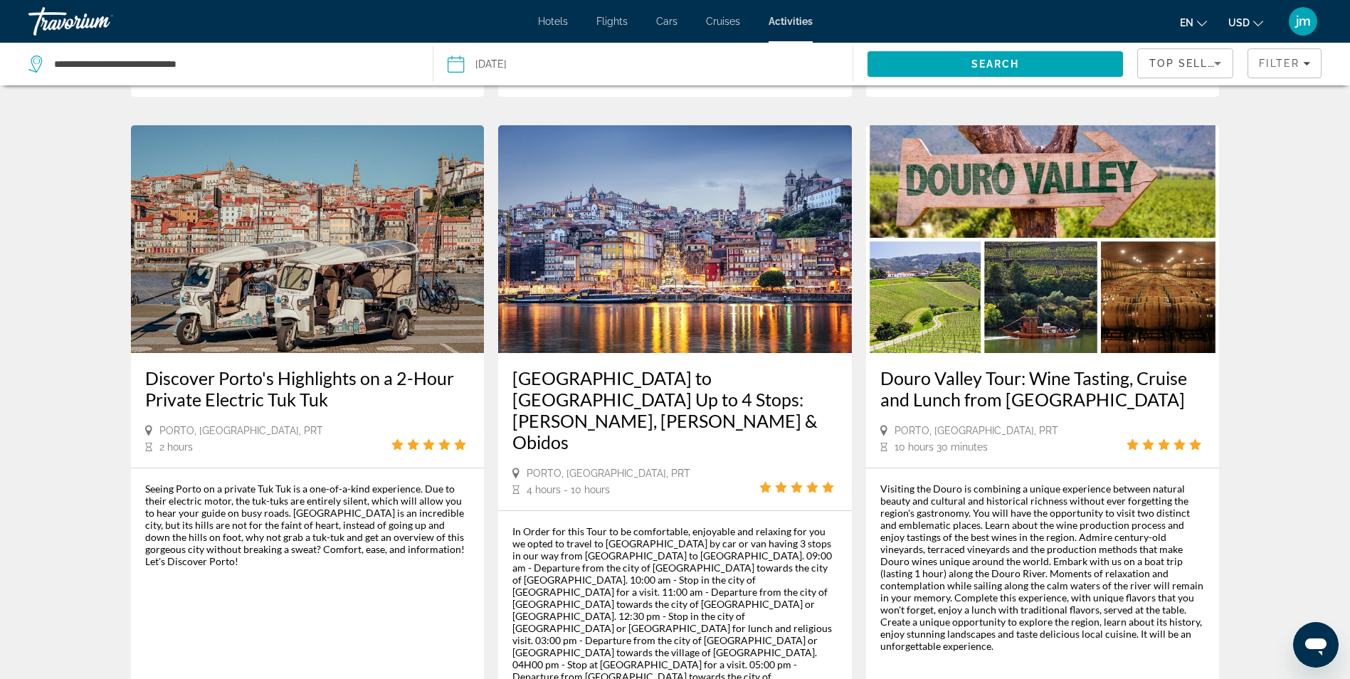
click at [1009, 125] on img "Main content" at bounding box center [1043, 239] width 354 height 228
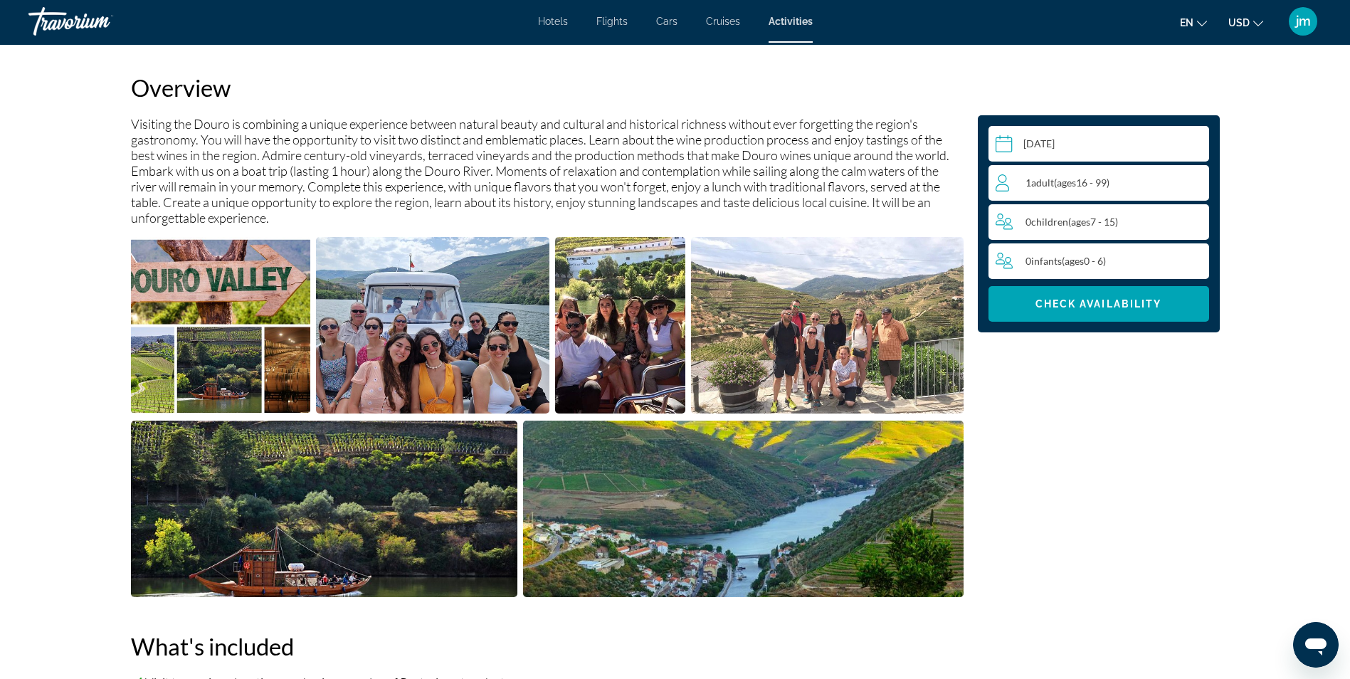
scroll to position [498, 0]
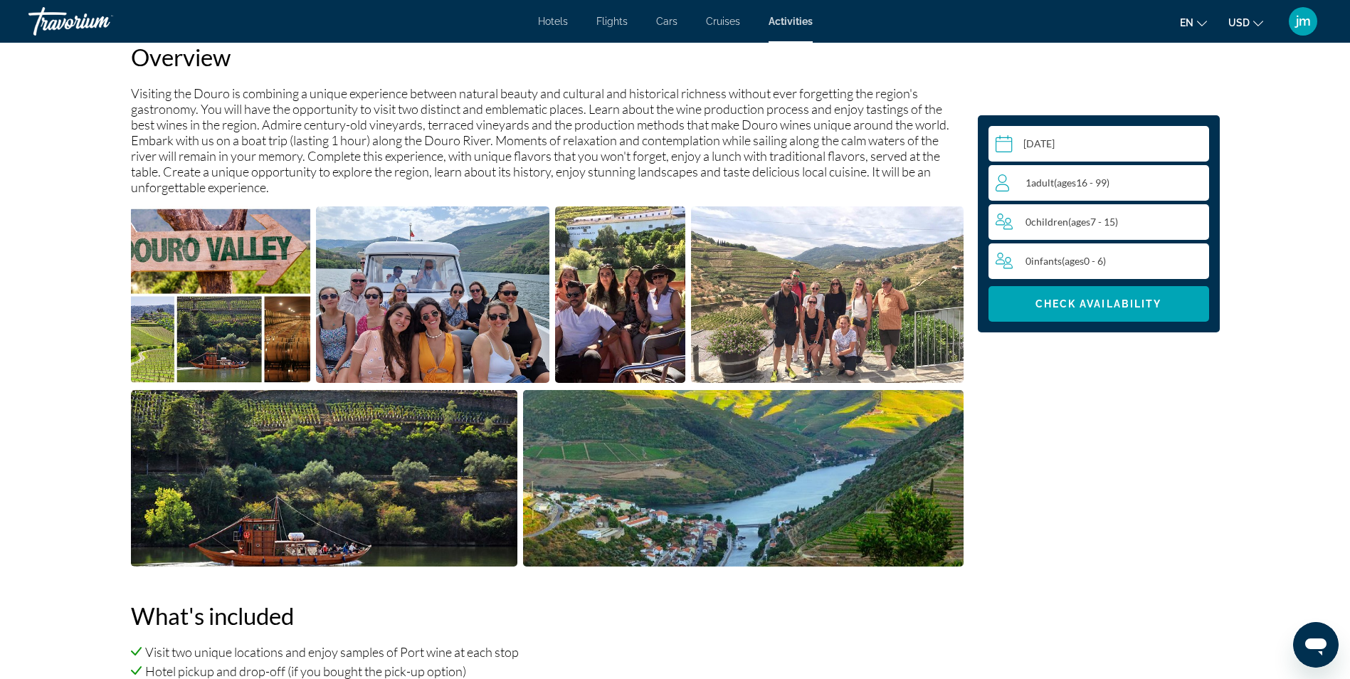
click at [263, 340] on img "Open full-screen image slider" at bounding box center [221, 294] width 180 height 177
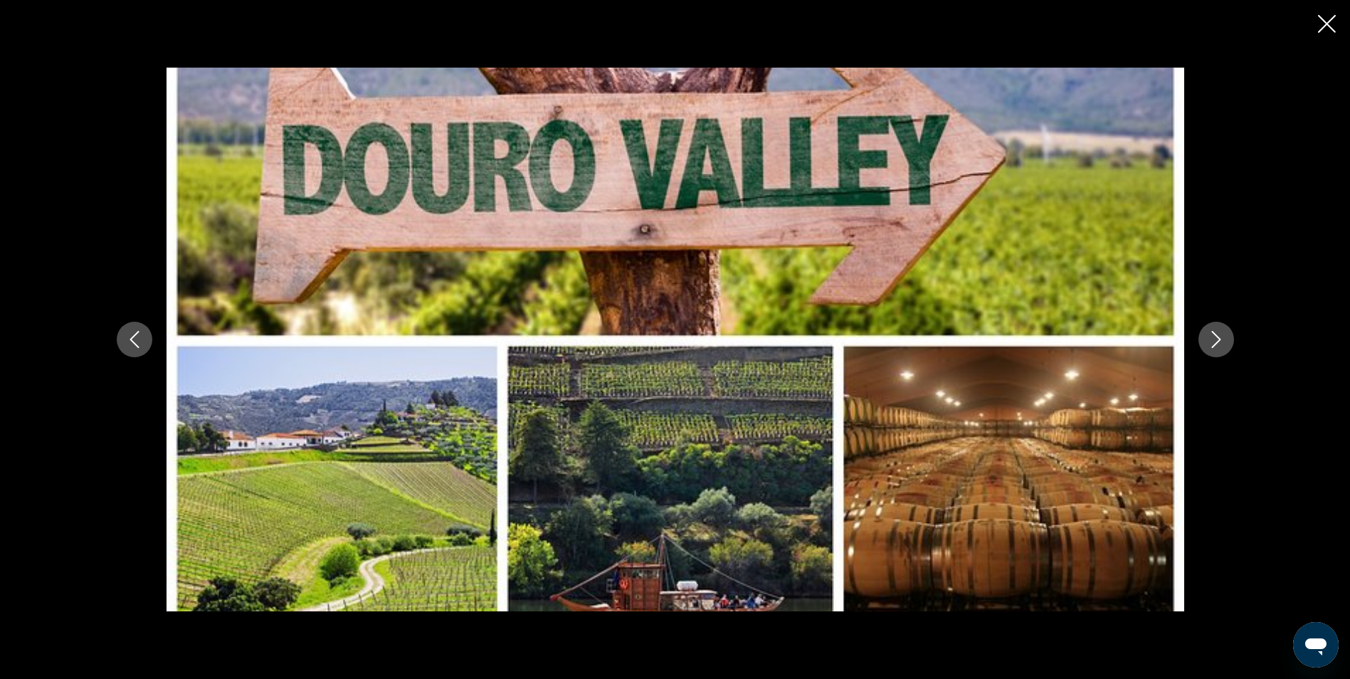
click at [1214, 342] on icon "Next image" at bounding box center [1216, 339] width 17 height 17
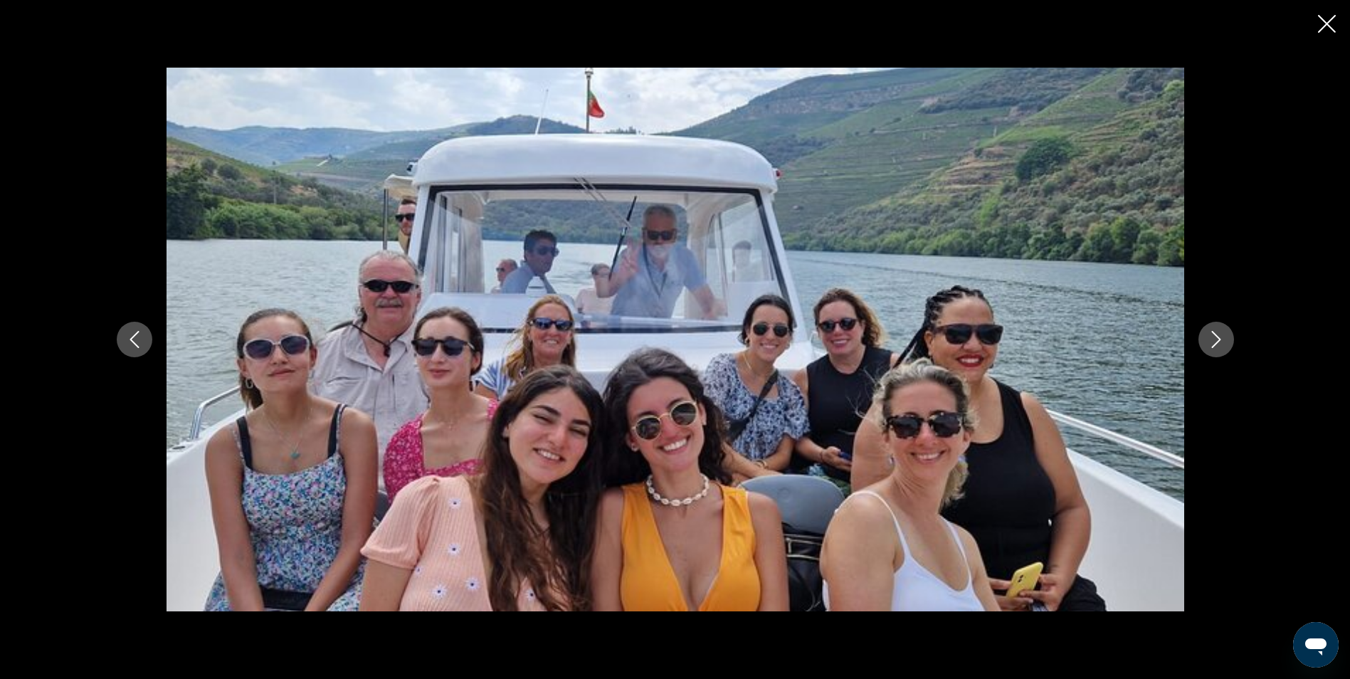
click at [1214, 342] on icon "Next image" at bounding box center [1216, 339] width 17 height 17
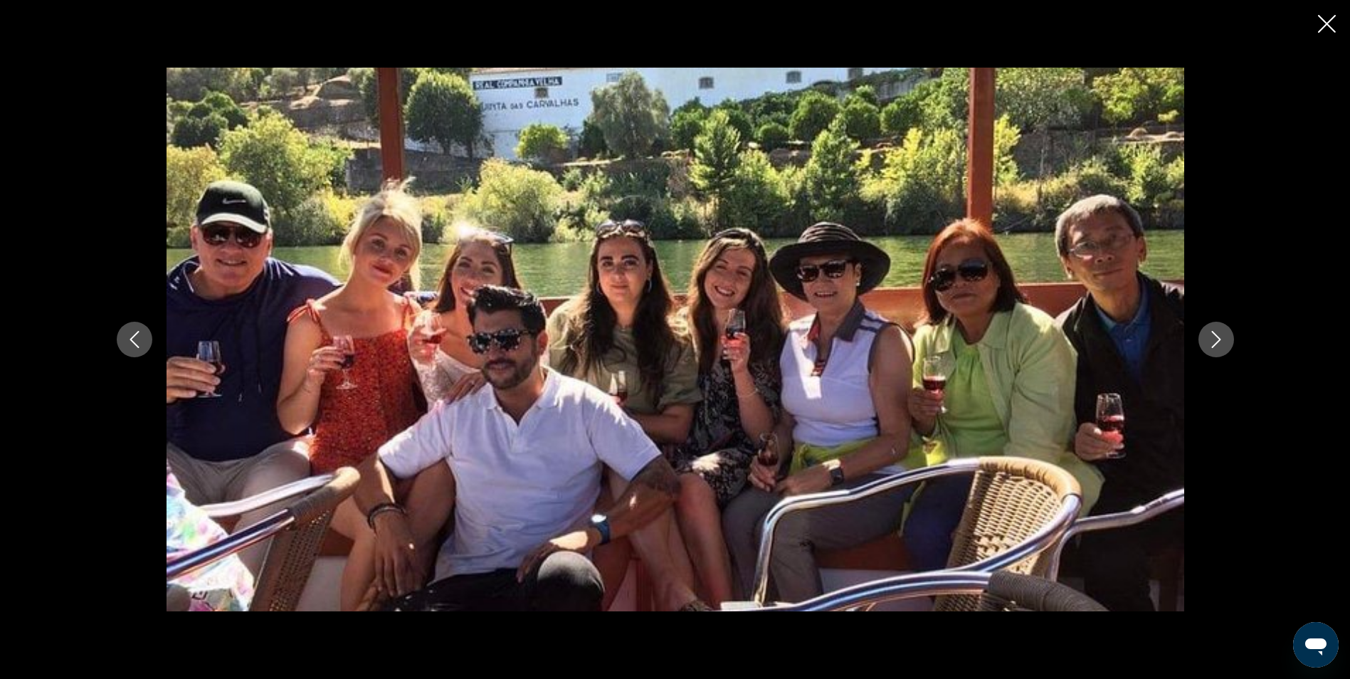
click at [1214, 342] on icon "Next image" at bounding box center [1216, 339] width 17 height 17
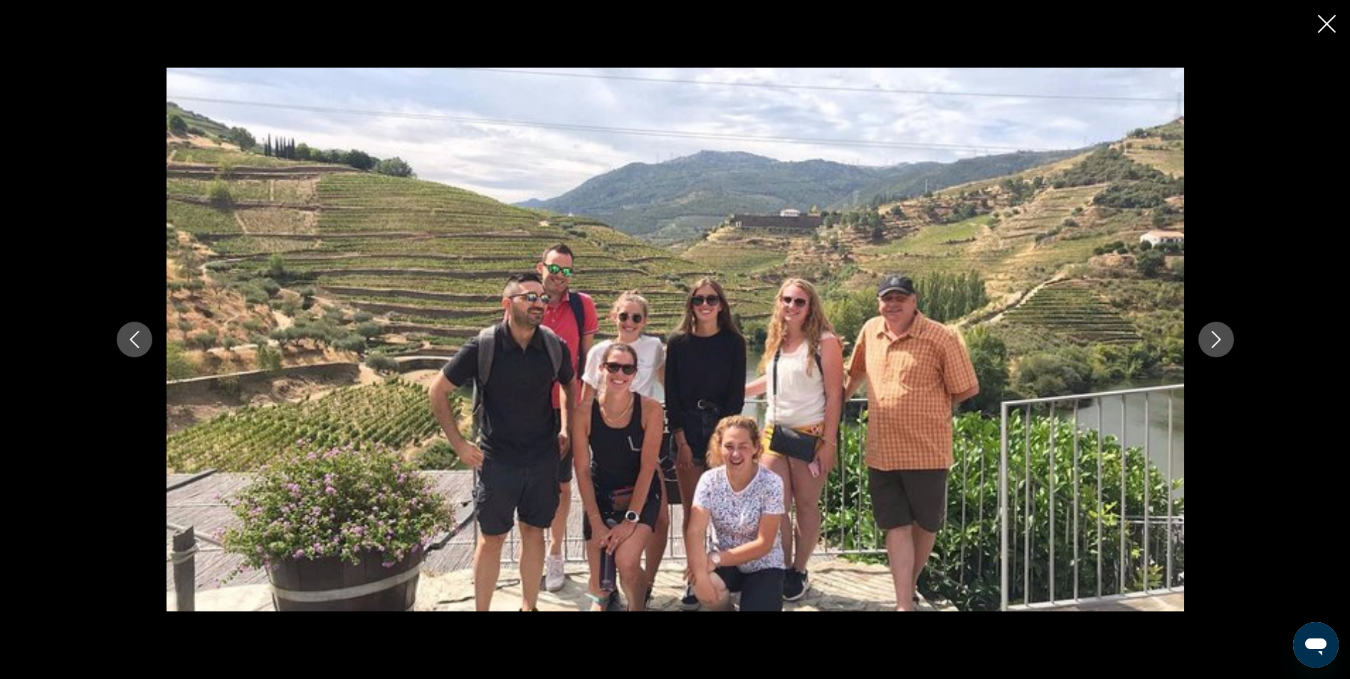
click at [1214, 342] on icon "Next image" at bounding box center [1216, 339] width 17 height 17
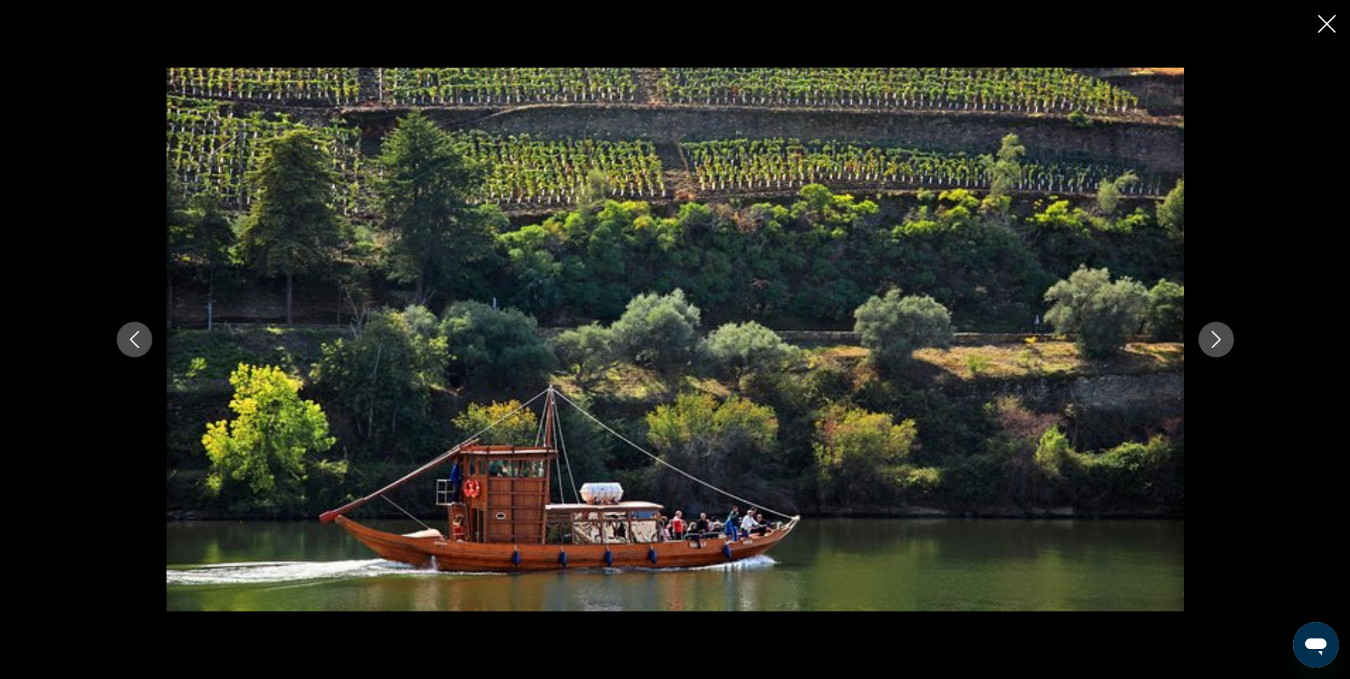
click at [1214, 342] on icon "Next image" at bounding box center [1216, 339] width 17 height 17
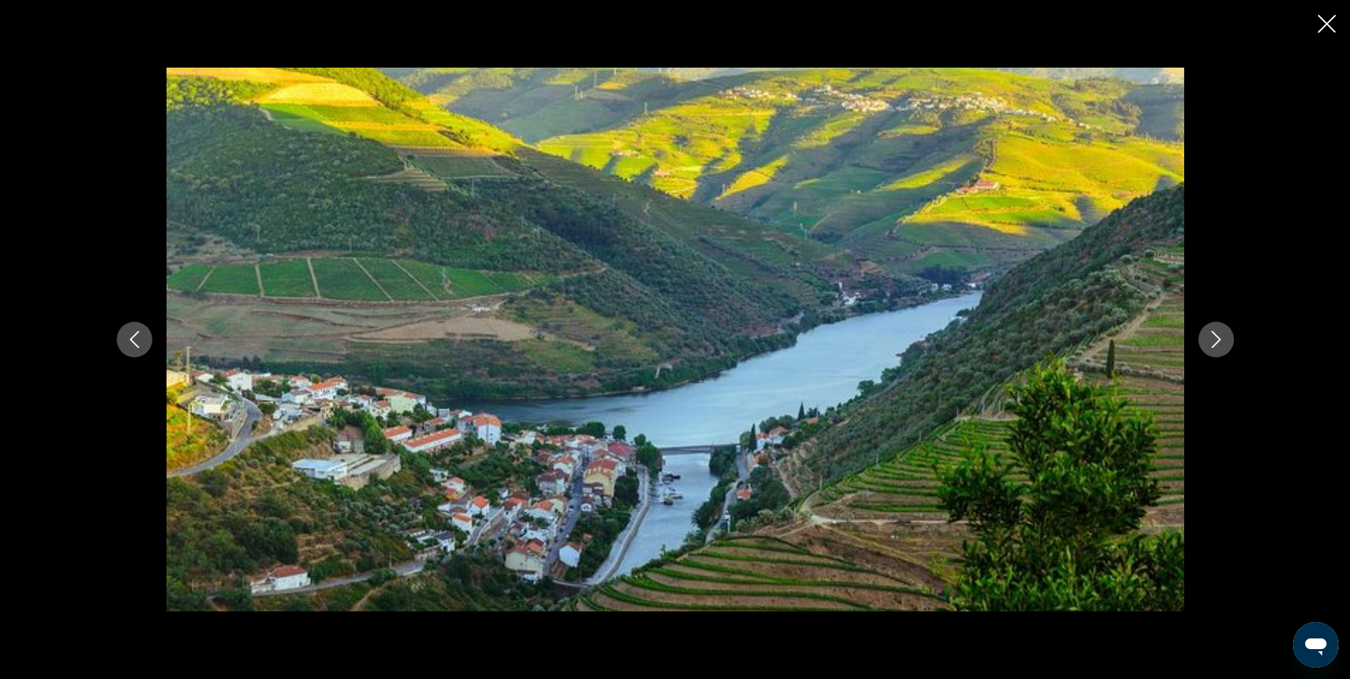
click at [1214, 342] on icon "Next image" at bounding box center [1216, 339] width 17 height 17
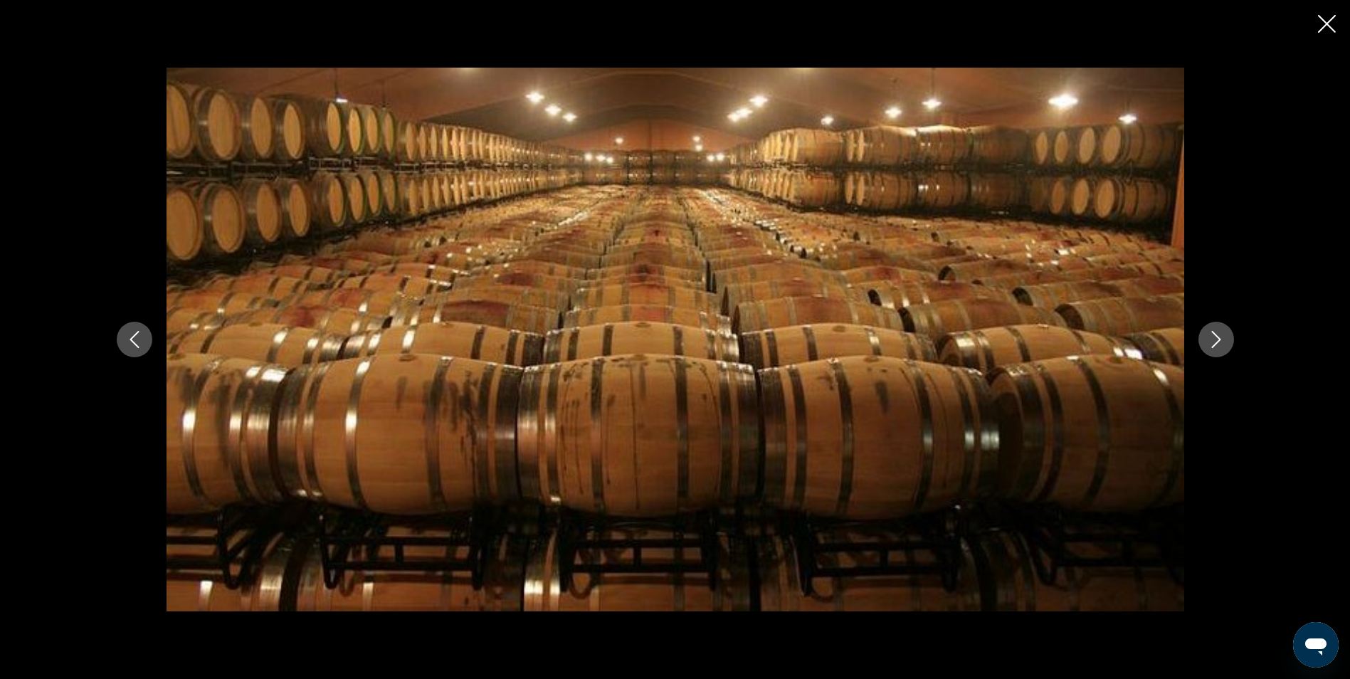
click at [1214, 342] on icon "Next image" at bounding box center [1216, 339] width 17 height 17
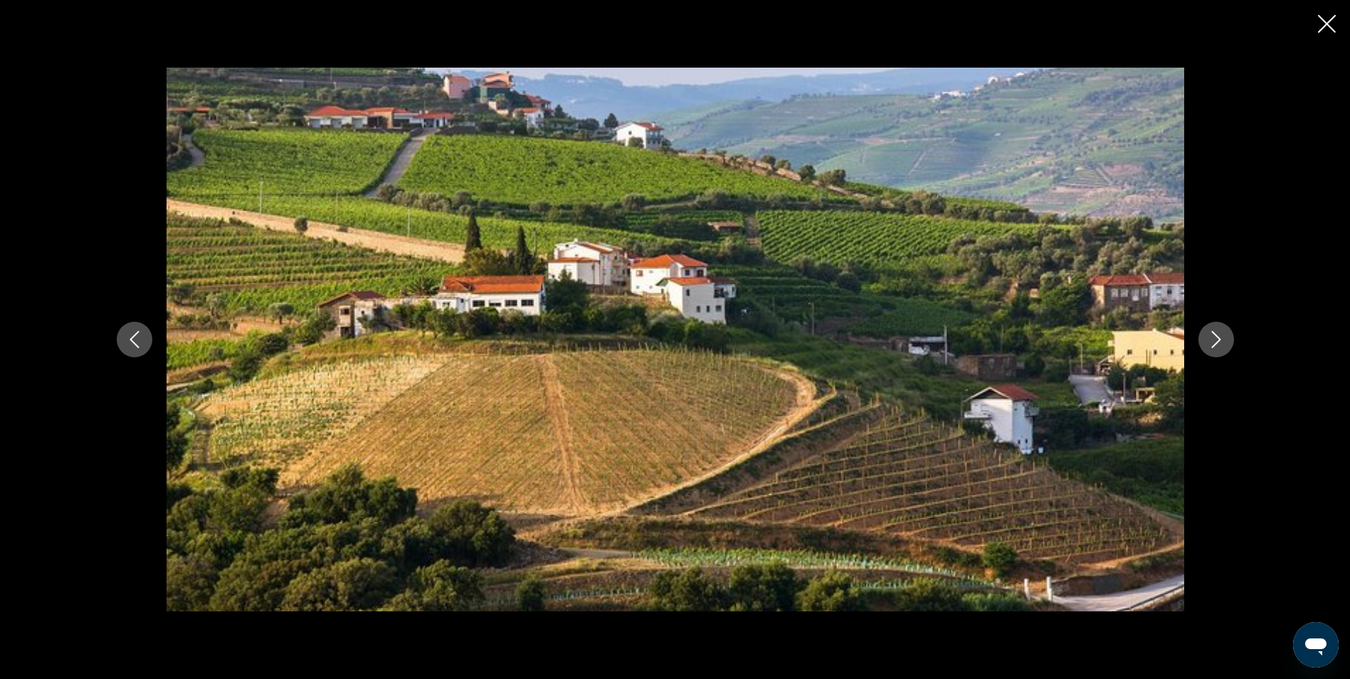
click at [1214, 342] on icon "Next image" at bounding box center [1216, 339] width 17 height 17
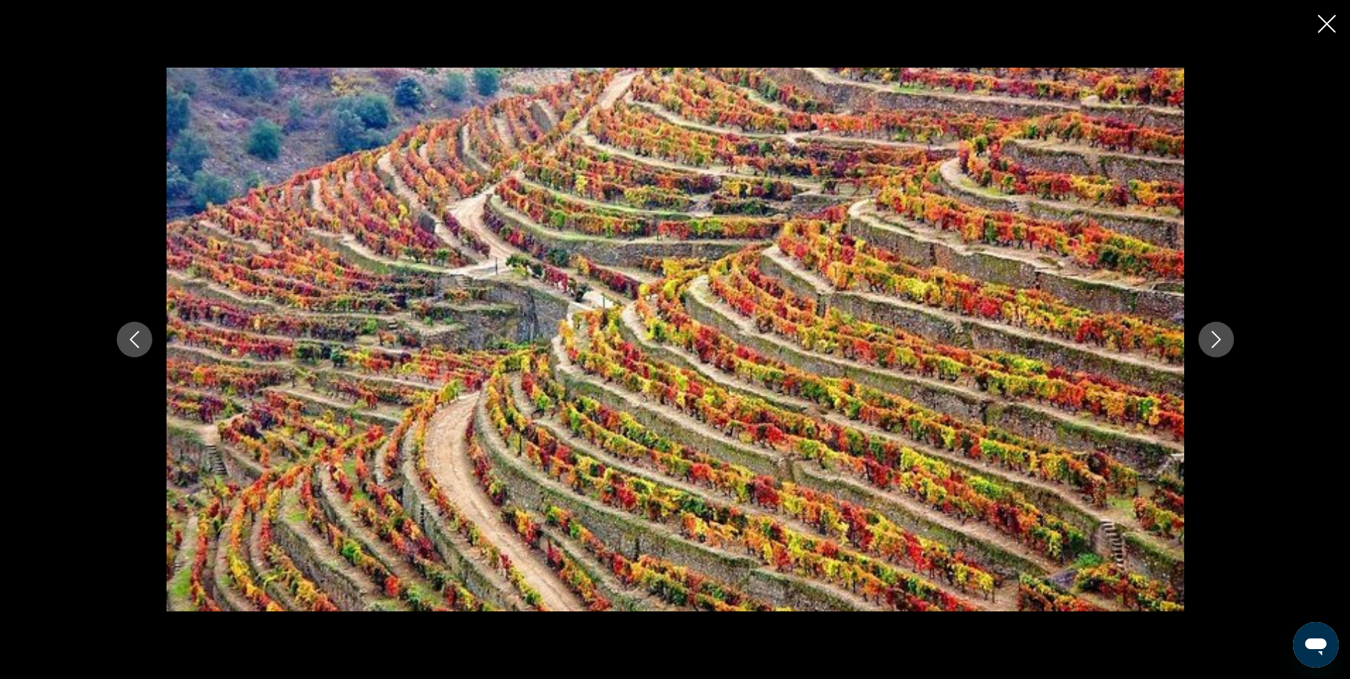
click at [1214, 342] on icon "Next image" at bounding box center [1216, 339] width 17 height 17
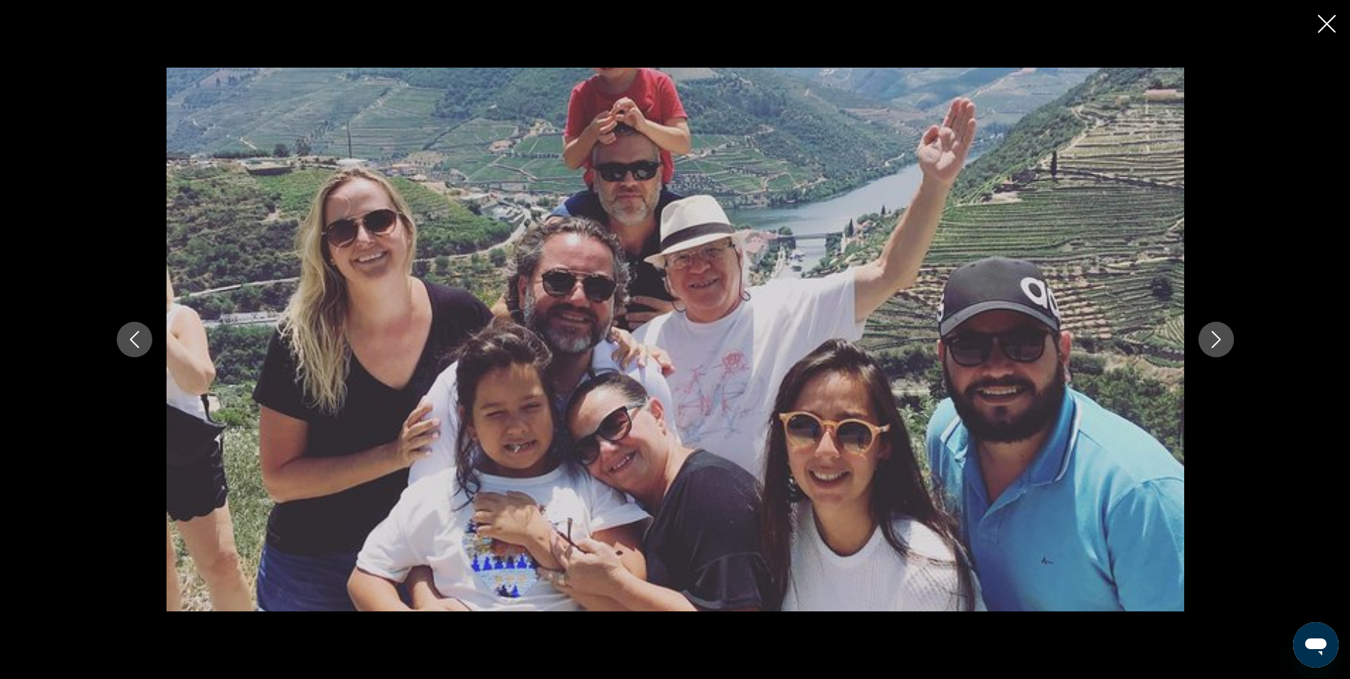
click at [1214, 342] on icon "Next image" at bounding box center [1216, 339] width 17 height 17
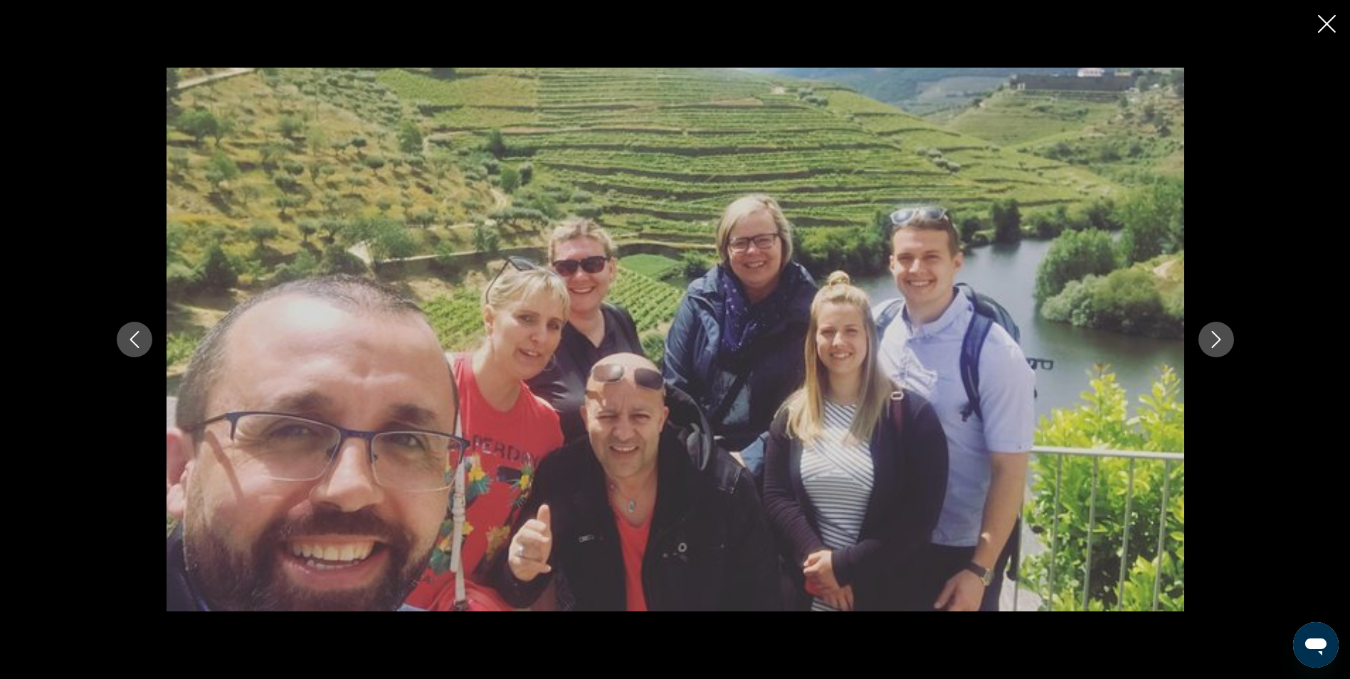
click at [1214, 342] on icon "Next image" at bounding box center [1216, 339] width 17 height 17
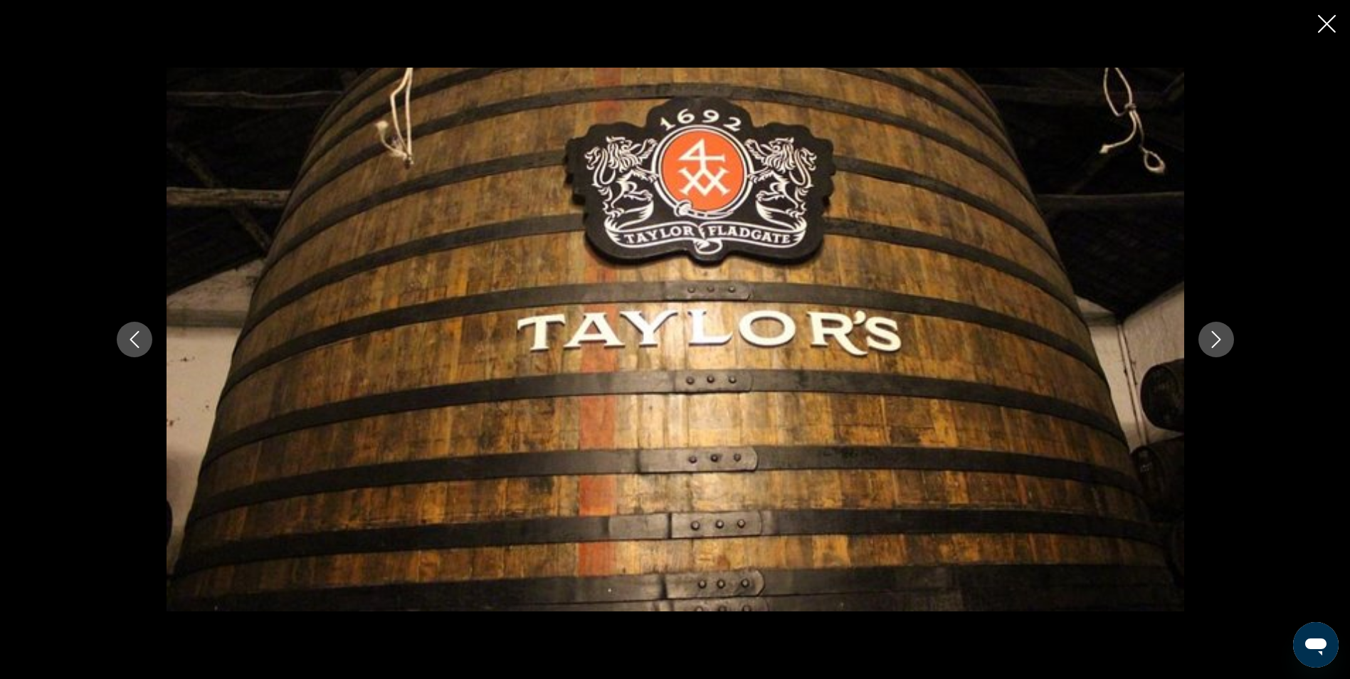
click at [1214, 342] on icon "Next image" at bounding box center [1216, 339] width 17 height 17
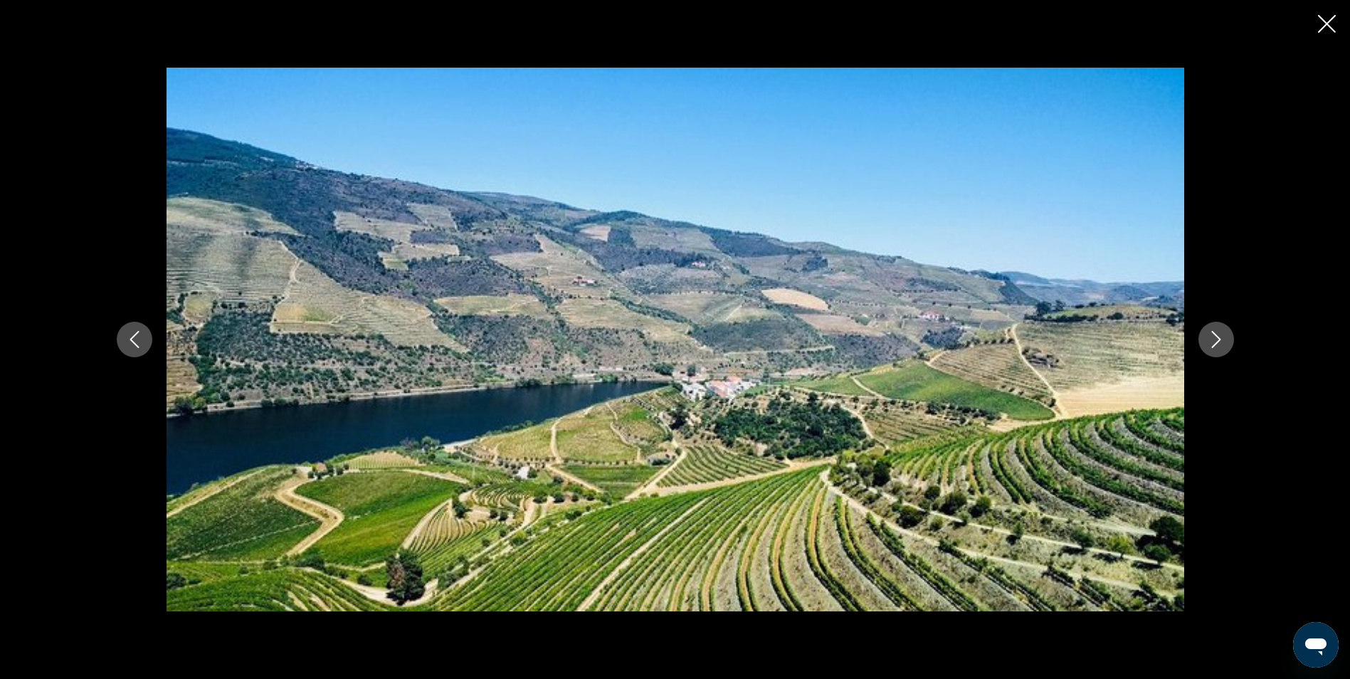
click at [1323, 16] on icon "Close slideshow" at bounding box center [1327, 24] width 18 height 18
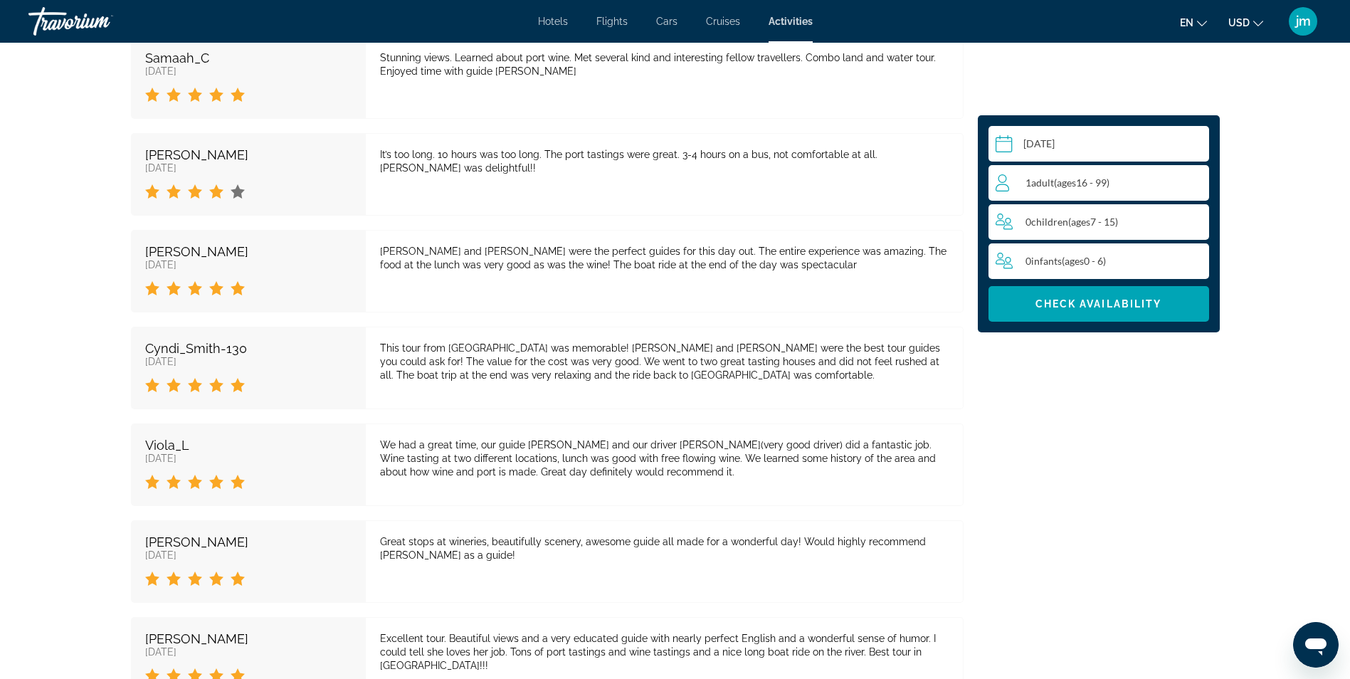
scroll to position [2990, 0]
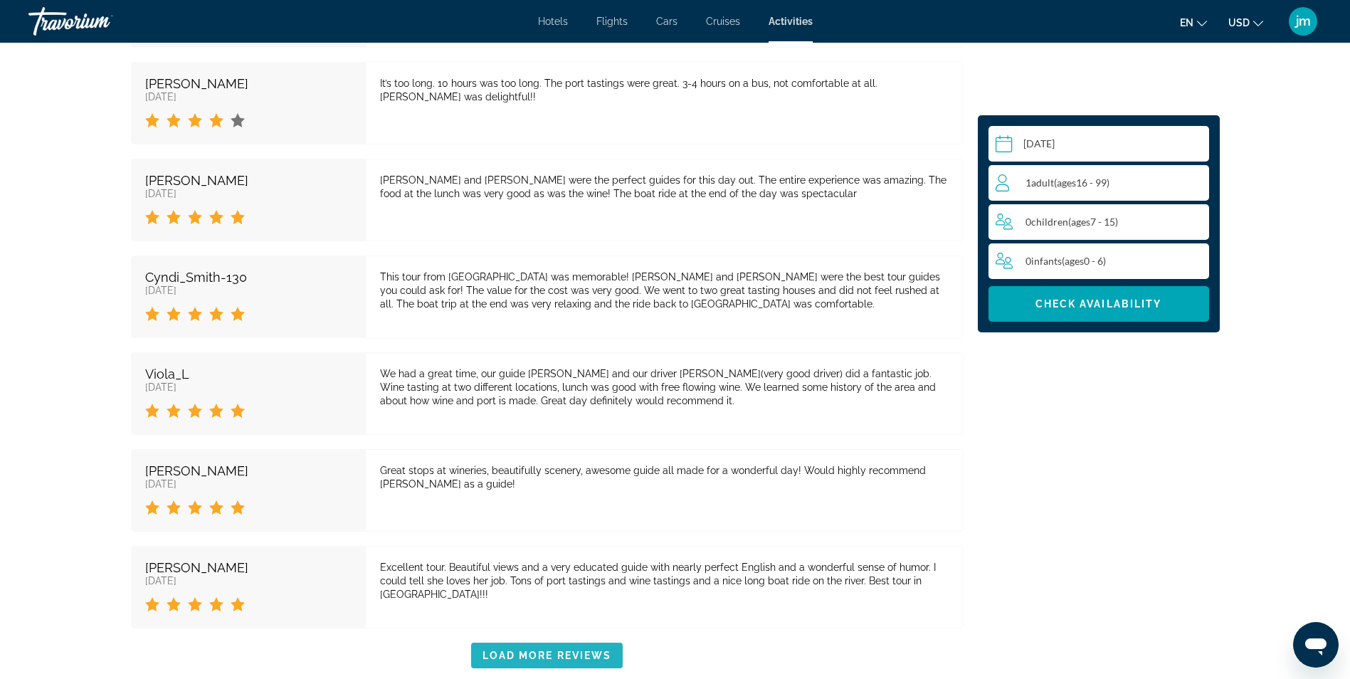
click at [596, 650] on span "Load More Reviews" at bounding box center [548, 655] width 130 height 11
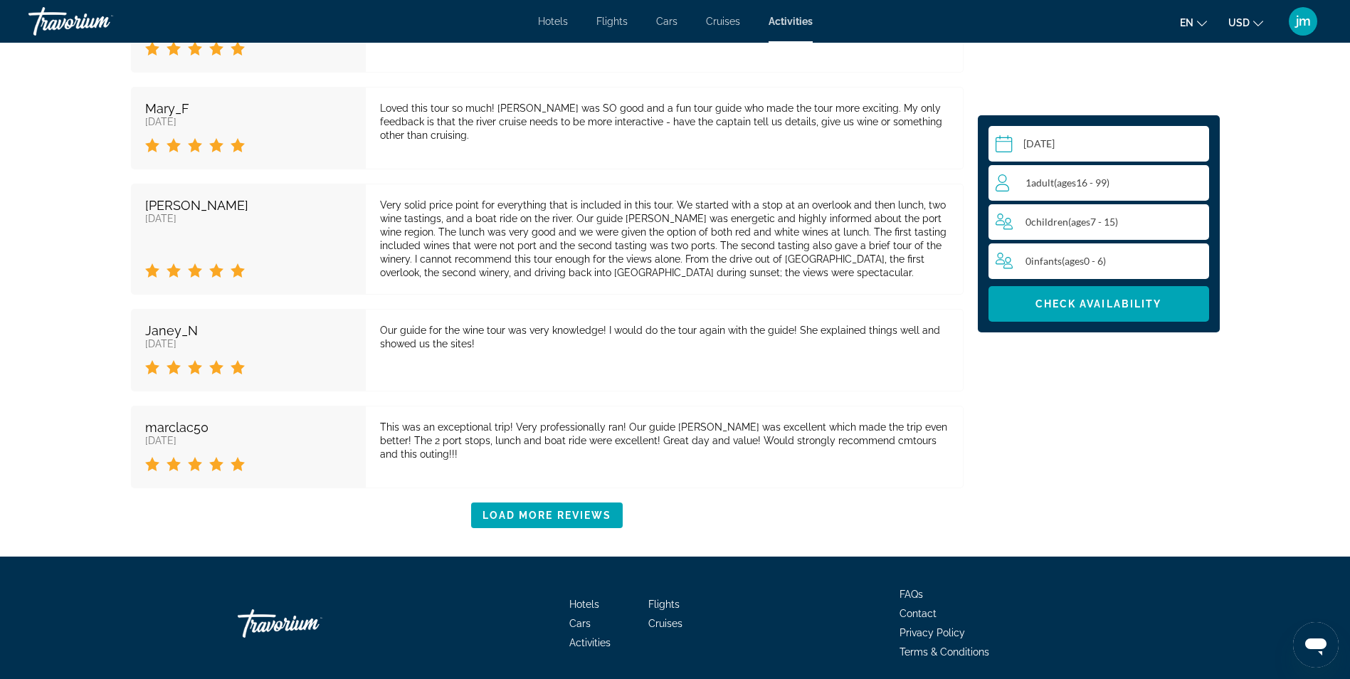
scroll to position [4207, 0]
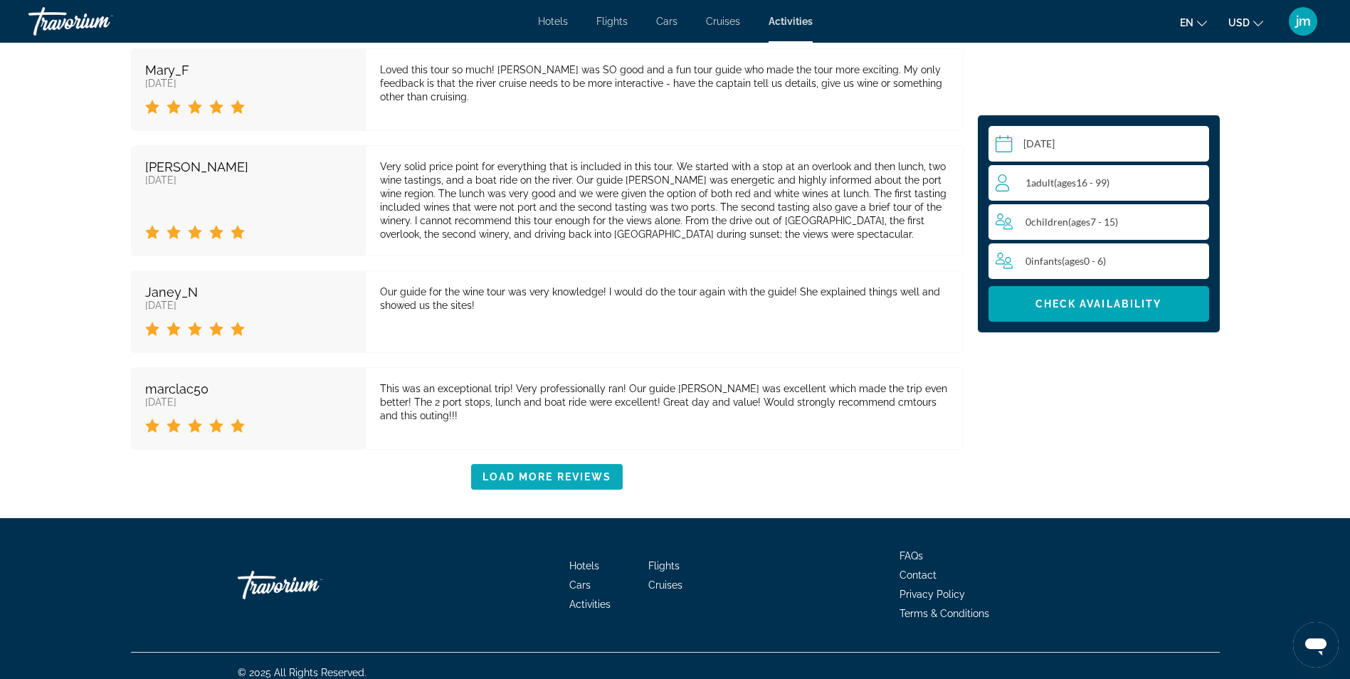
click at [552, 460] on span "Main content" at bounding box center [547, 477] width 152 height 34
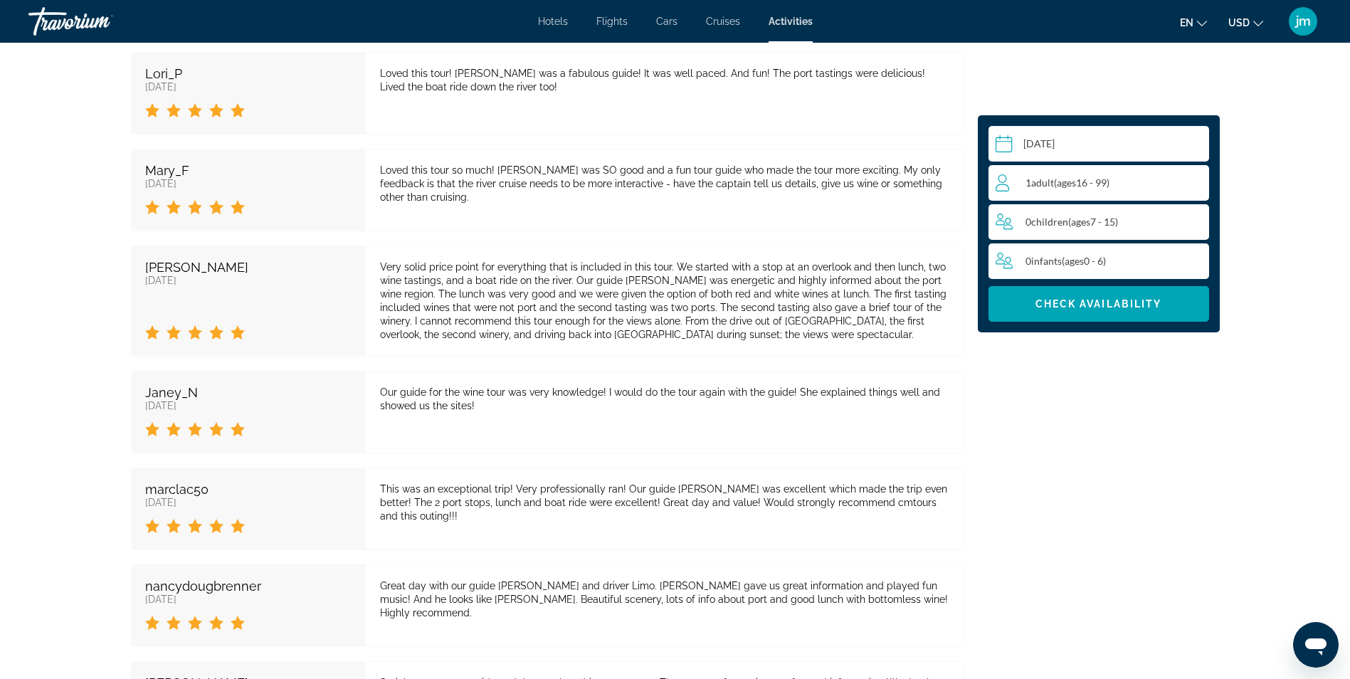
scroll to position [3940, 0]
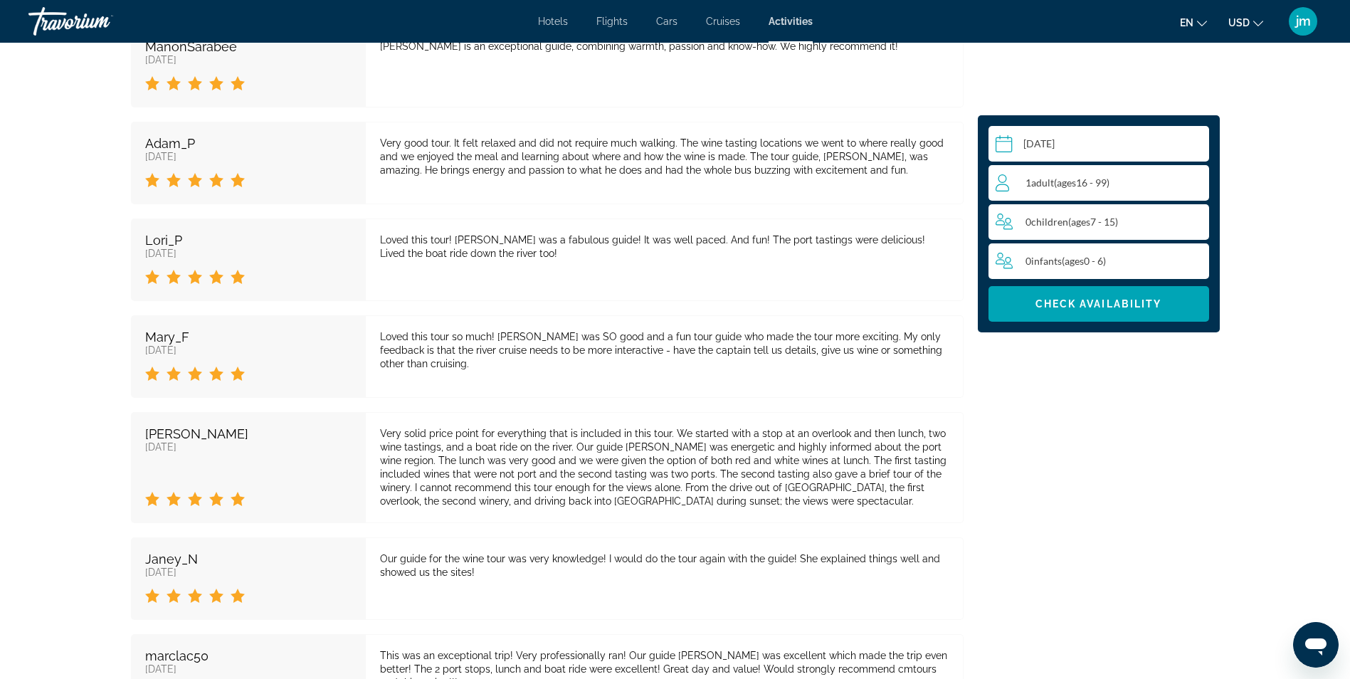
click at [1083, 189] on div "1 Adult Adults ( ages [DEMOGRAPHIC_DATA])" at bounding box center [1102, 182] width 213 height 17
click at [1190, 180] on icon "Increment adults" at bounding box center [1195, 182] width 13 height 17
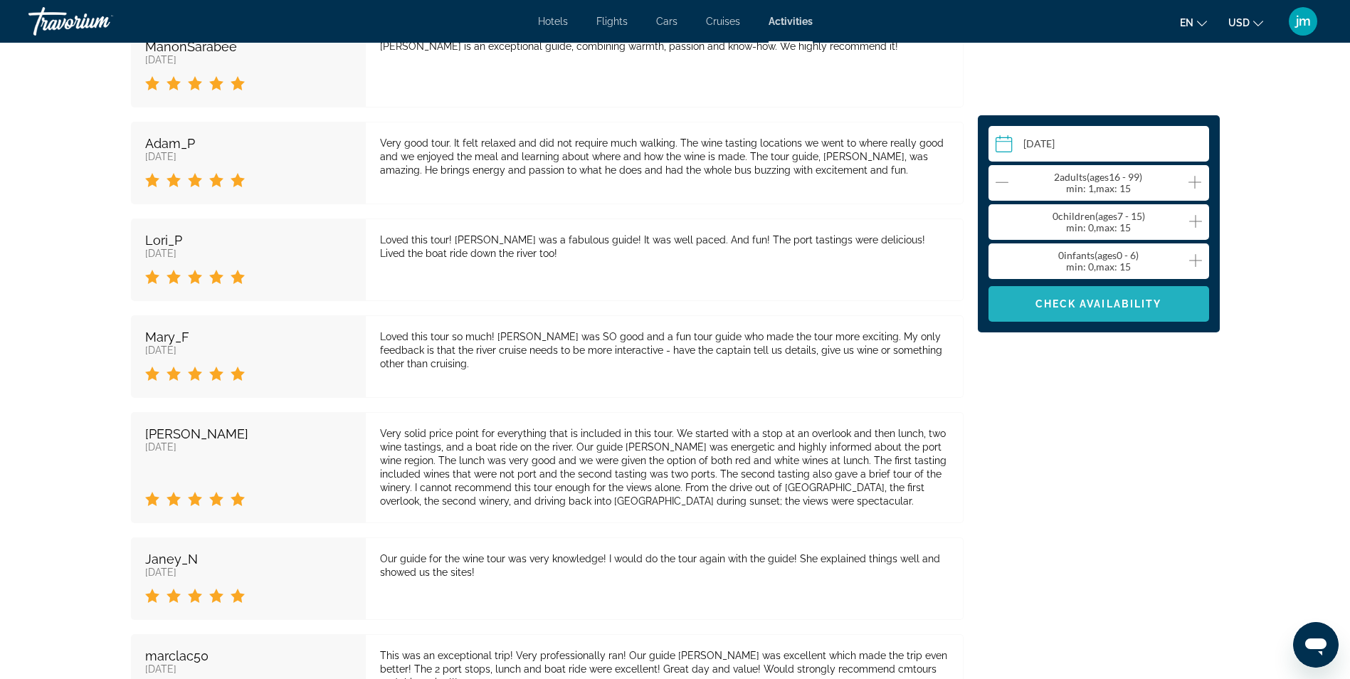
click at [1148, 300] on span "Check Availability" at bounding box center [1099, 303] width 127 height 11
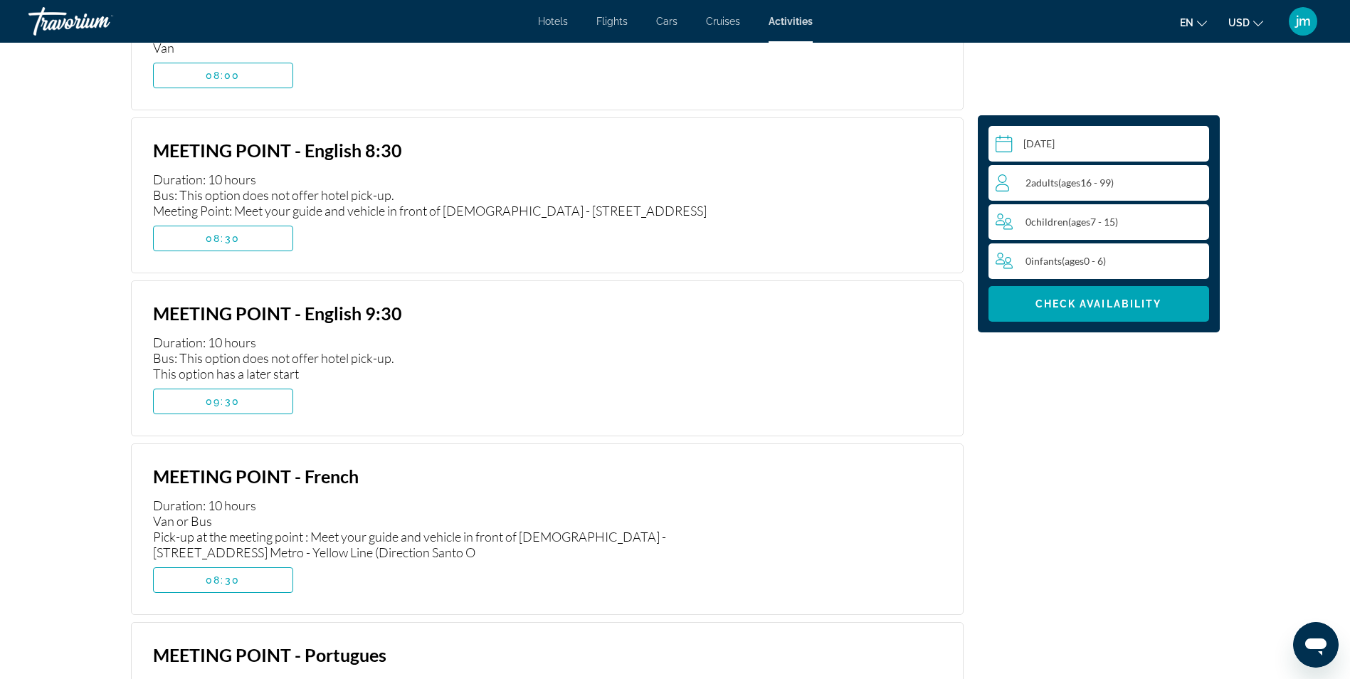
scroll to position [2408, 0]
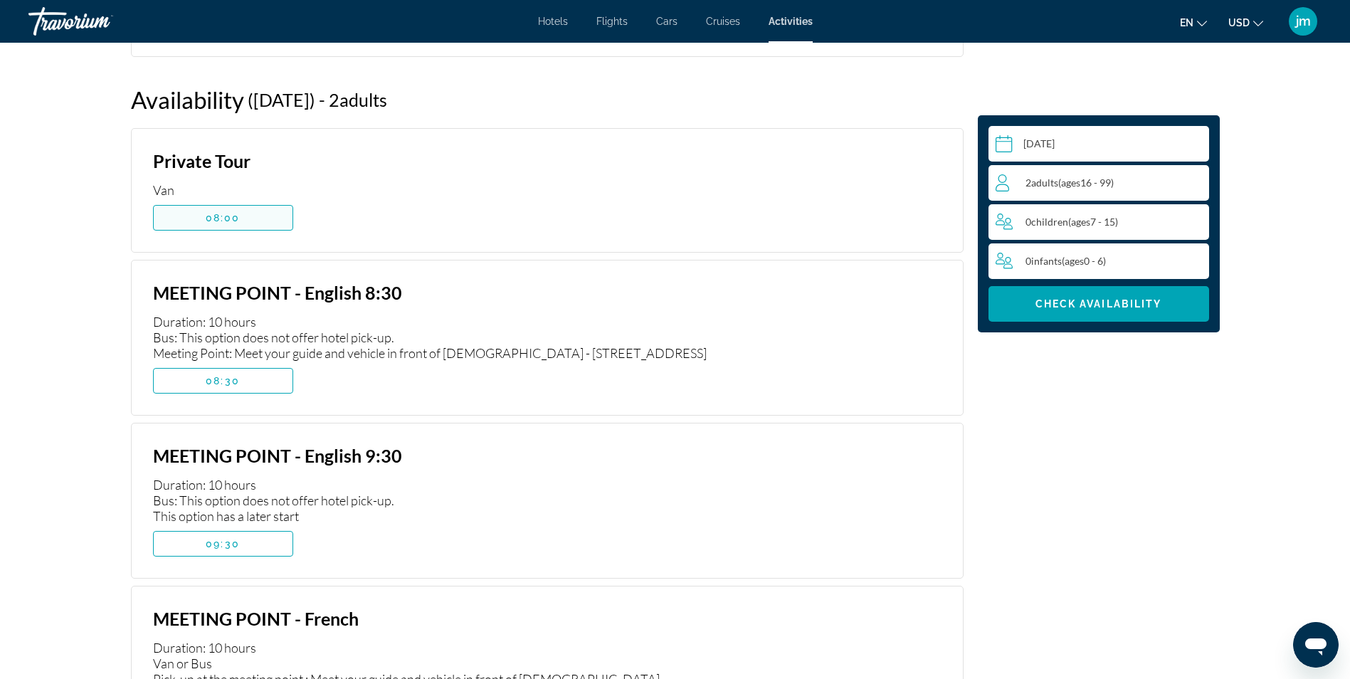
click at [237, 215] on span "08:00" at bounding box center [223, 217] width 35 height 11
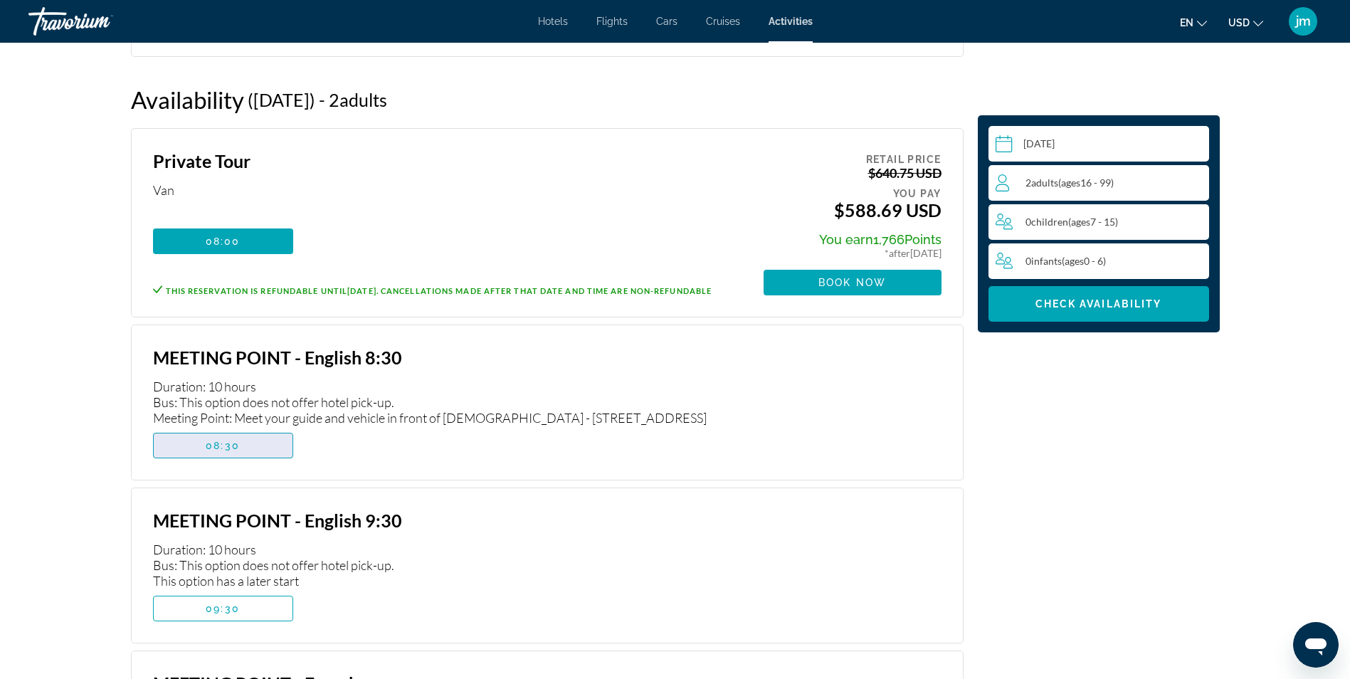
click at [243, 453] on span "Main content" at bounding box center [223, 446] width 139 height 34
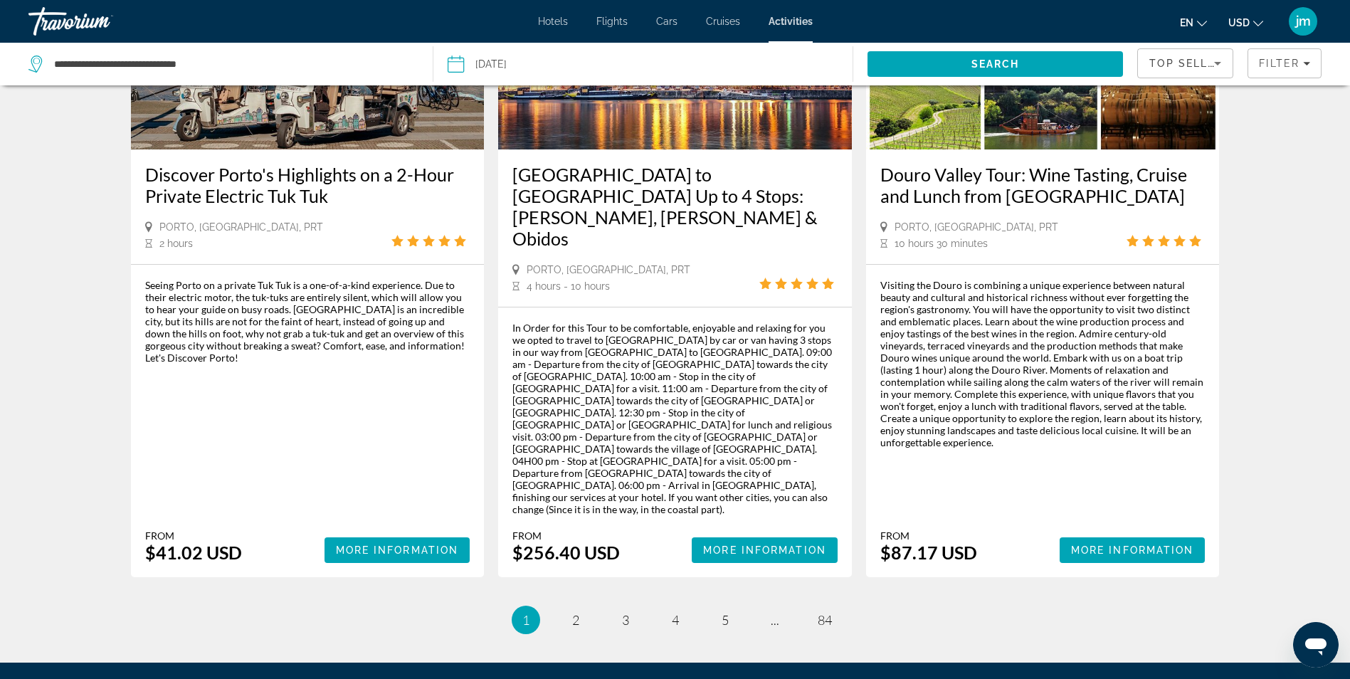
scroll to position [2135, 0]
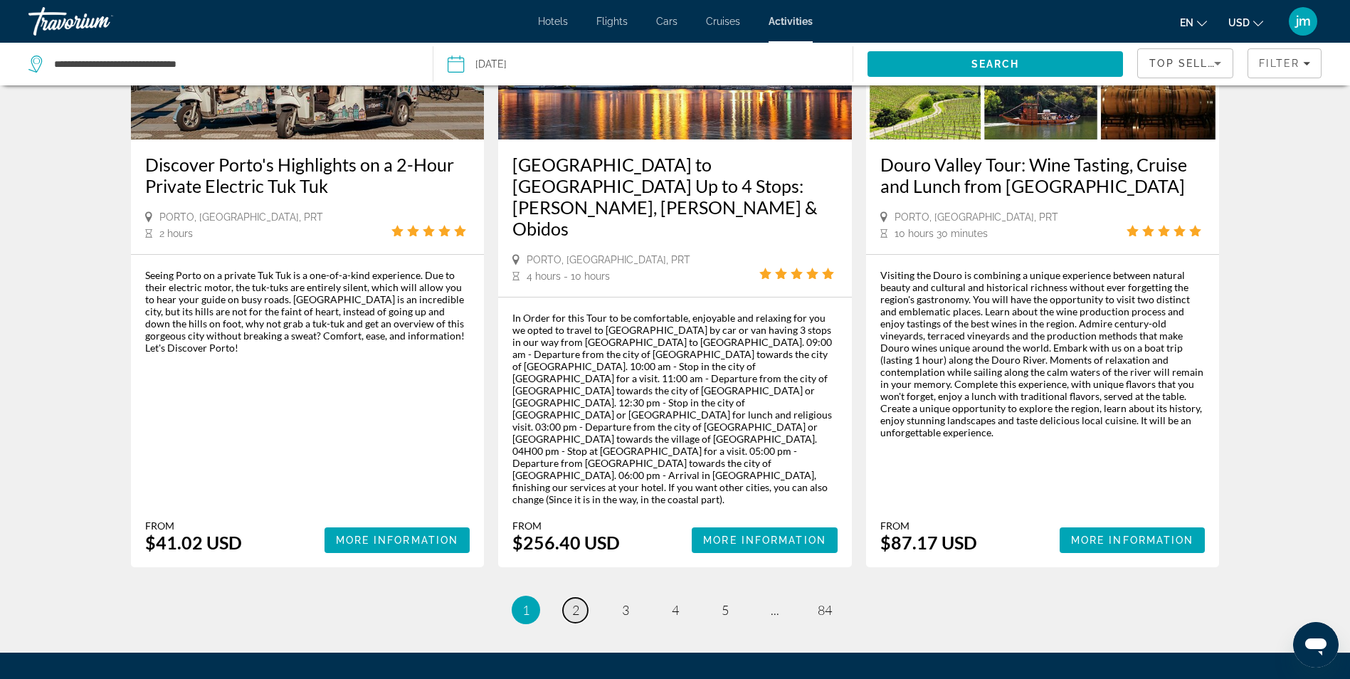
click at [577, 602] on span "2" at bounding box center [575, 610] width 7 height 16
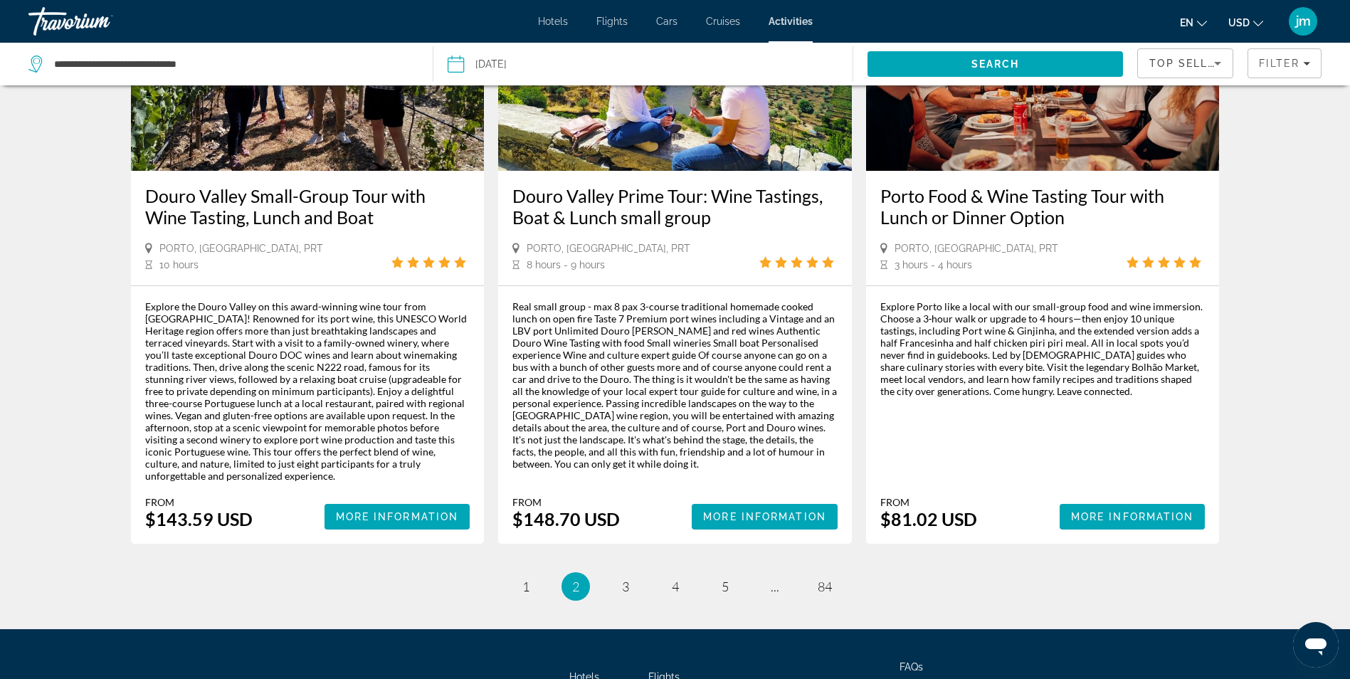
scroll to position [2135, 0]
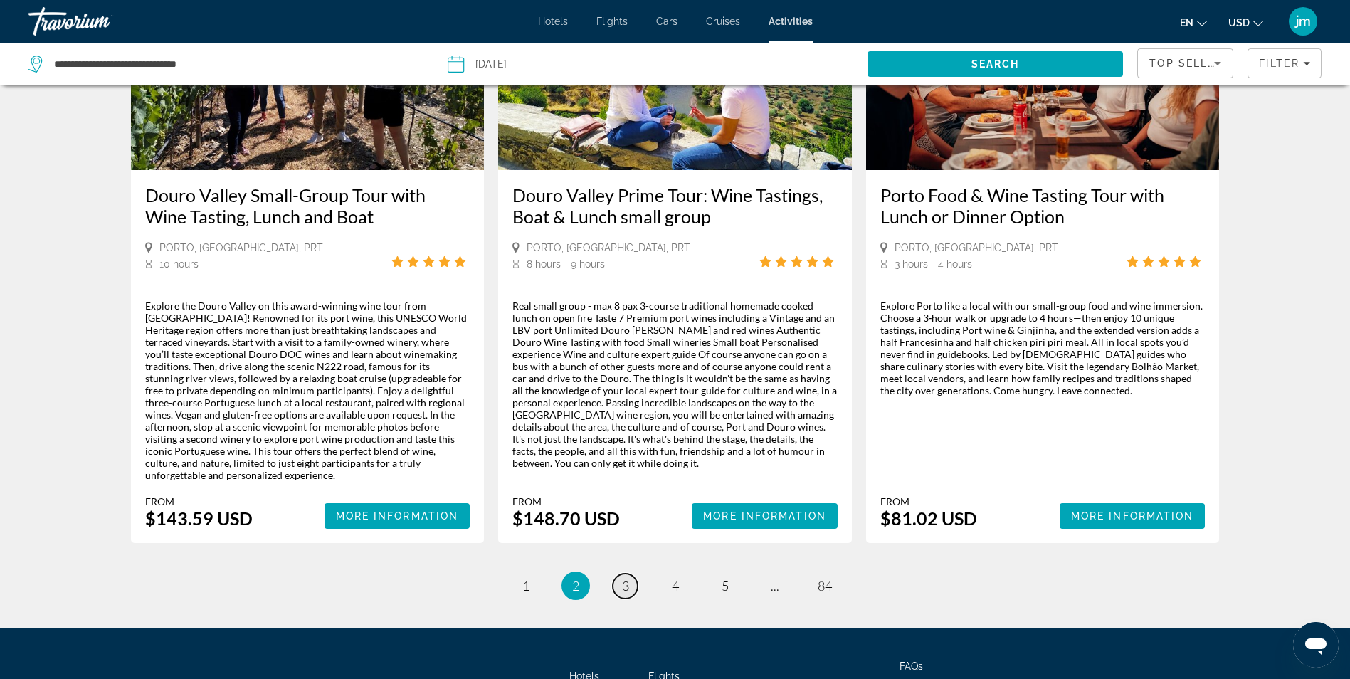
click at [622, 578] on span "3" at bounding box center [625, 586] width 7 height 16
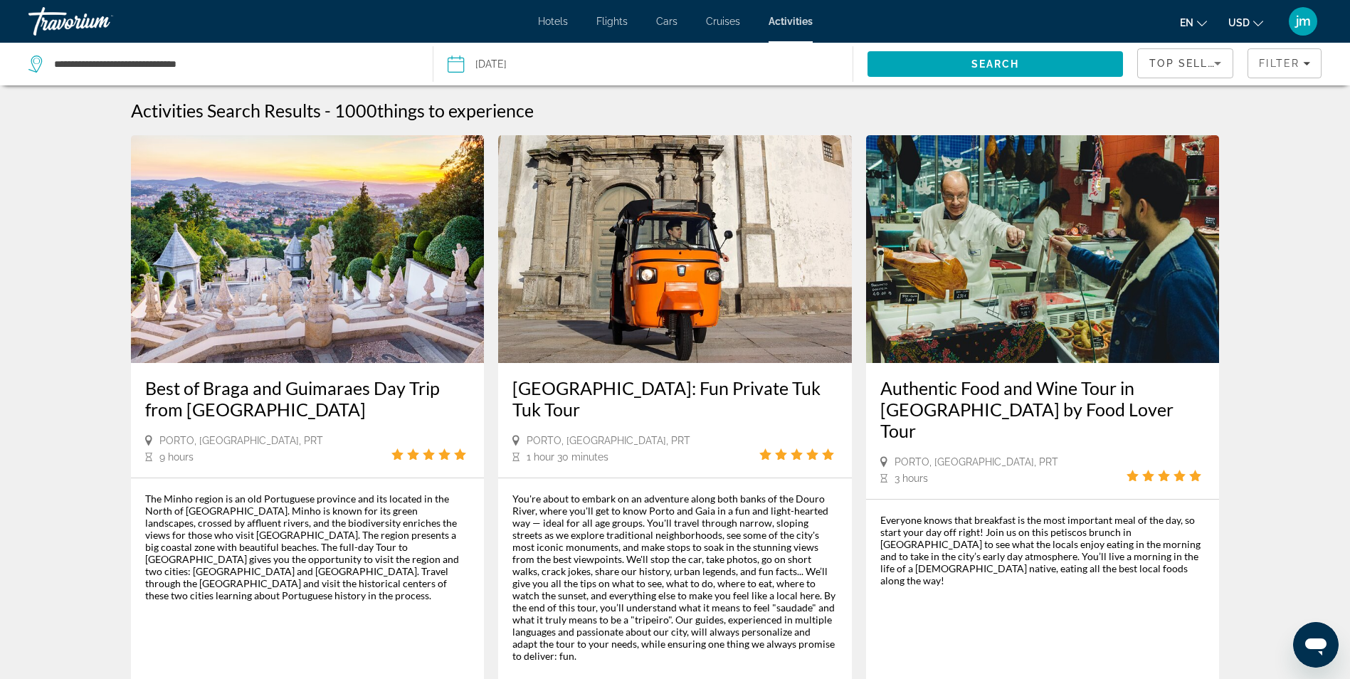
click at [317, 327] on img "Main content" at bounding box center [308, 249] width 354 height 228
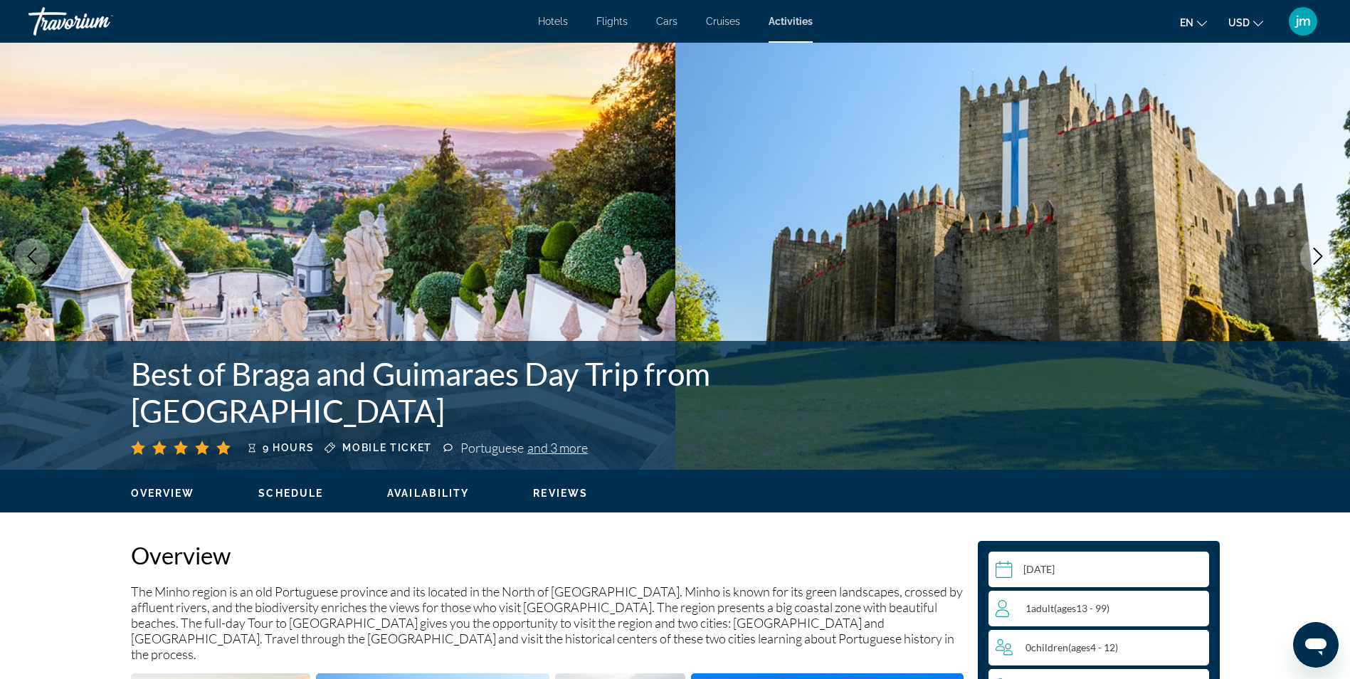
drag, startPoint x: 290, startPoint y: 487, endPoint x: 248, endPoint y: 547, distance: 73.1
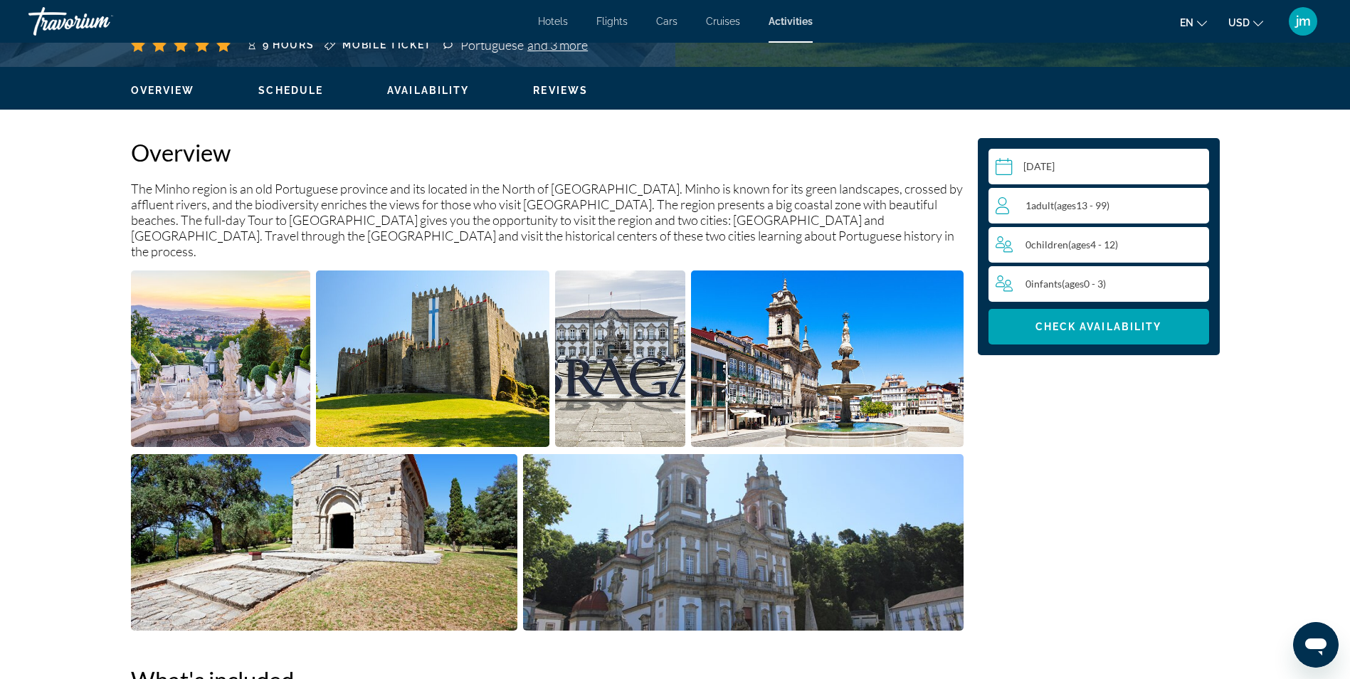
scroll to position [427, 0]
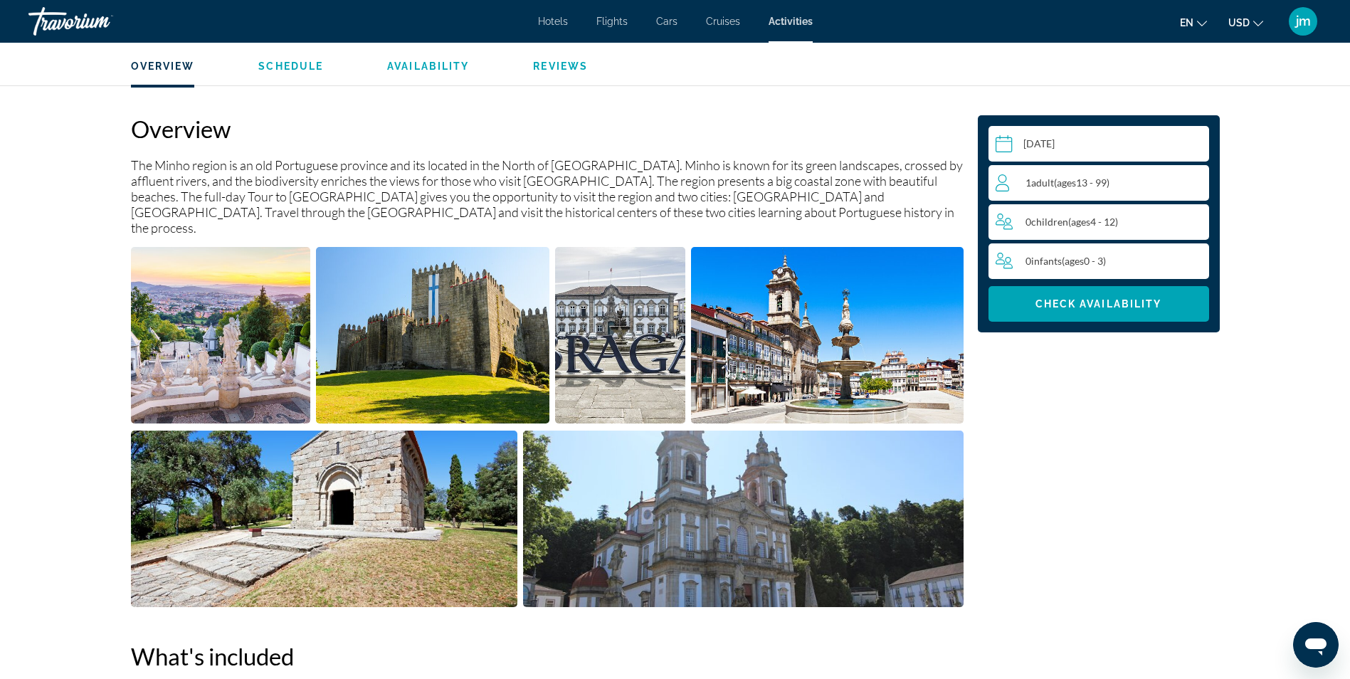
click at [272, 383] on img "Open full-screen image slider" at bounding box center [221, 335] width 180 height 177
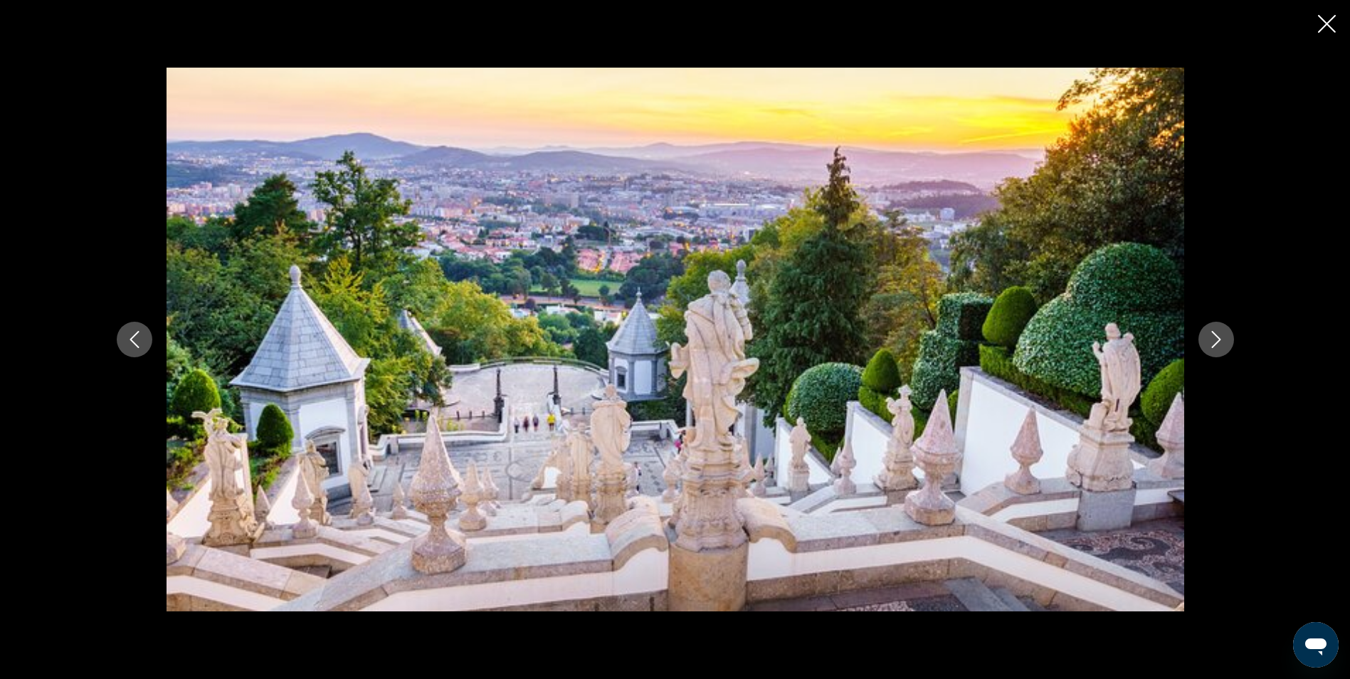
click at [1208, 352] on button "Next image" at bounding box center [1217, 340] width 36 height 36
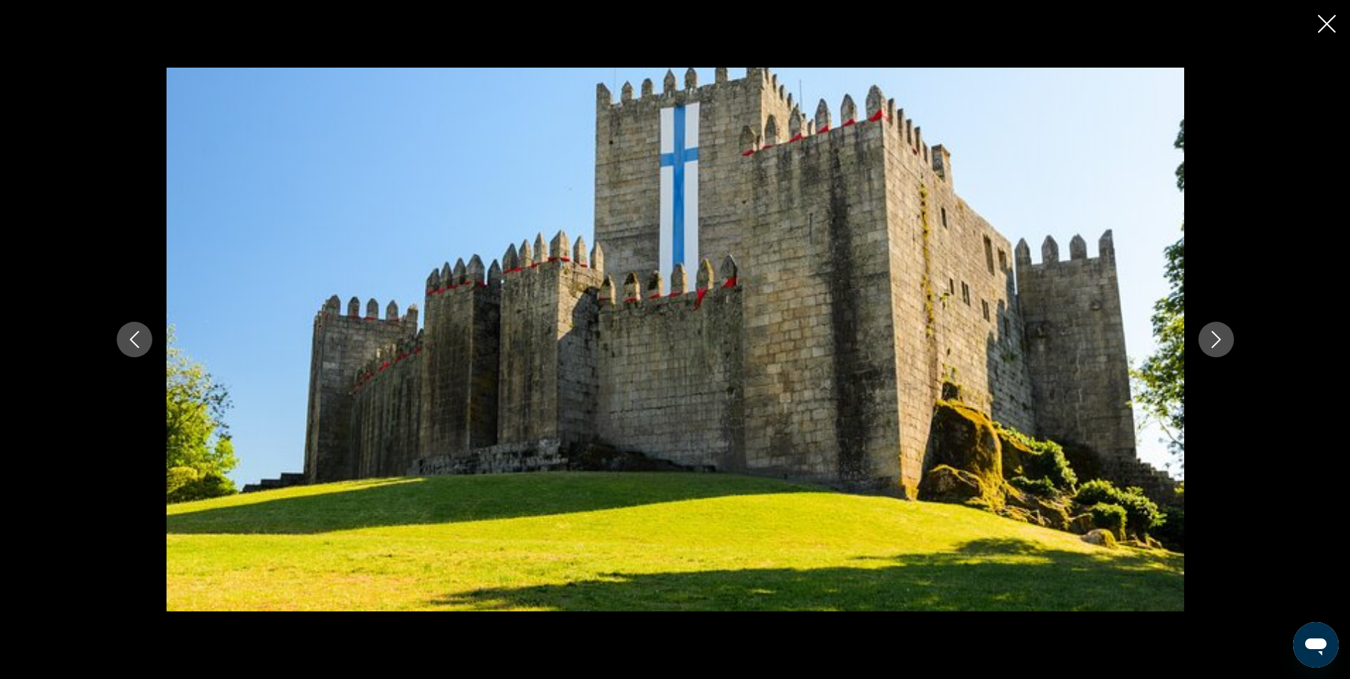
click at [1221, 340] on icon "Next image" at bounding box center [1216, 339] width 17 height 17
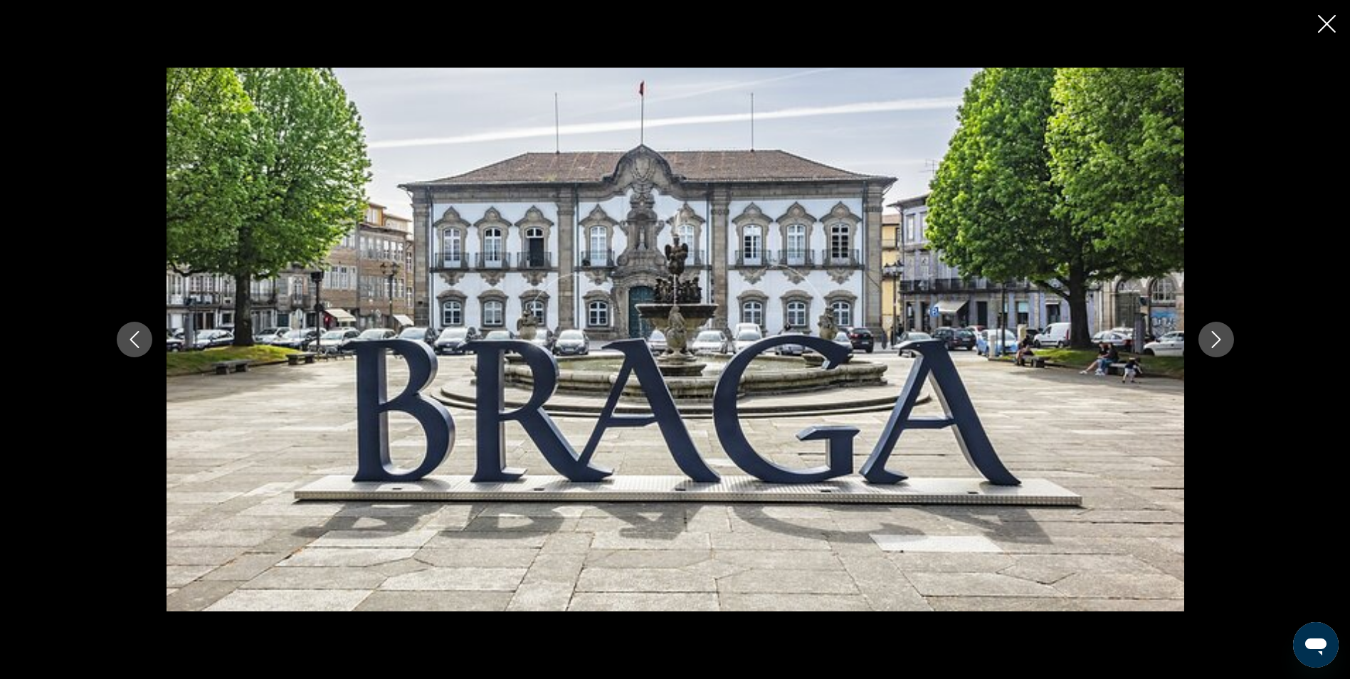
click at [1221, 340] on icon "Next image" at bounding box center [1216, 339] width 17 height 17
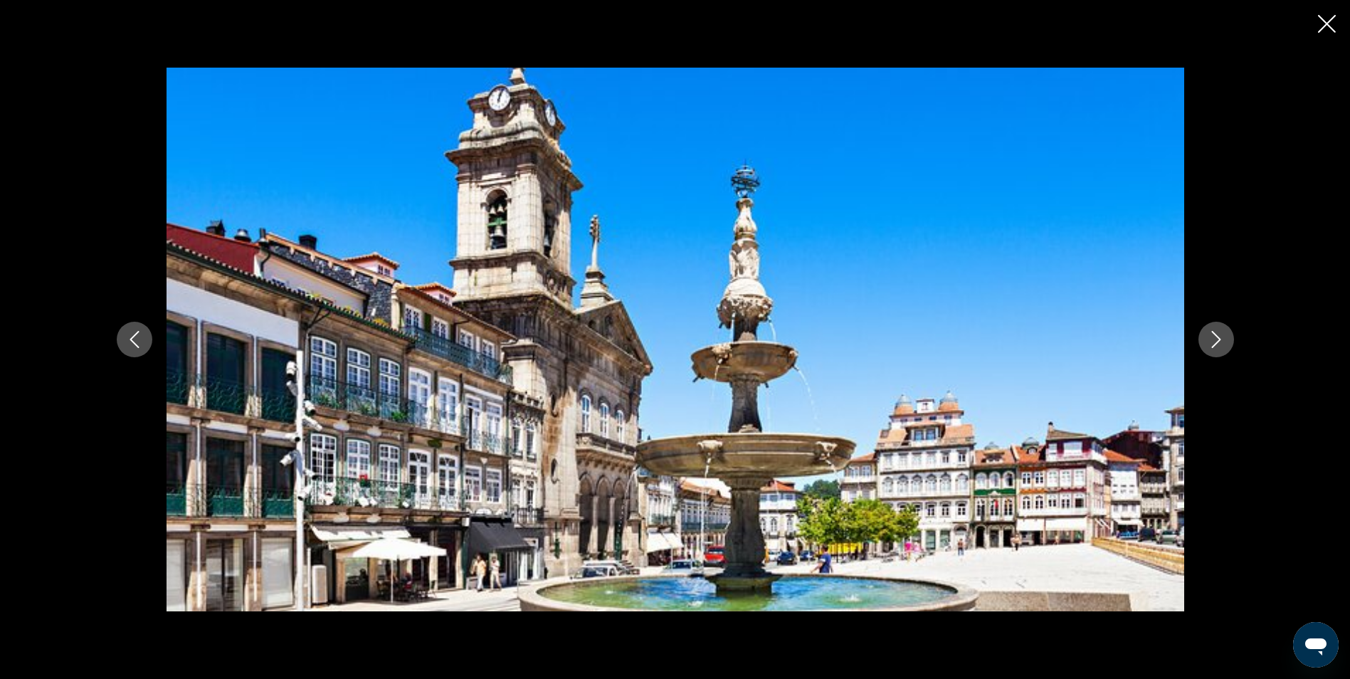
click at [1221, 340] on icon "Next image" at bounding box center [1216, 339] width 17 height 17
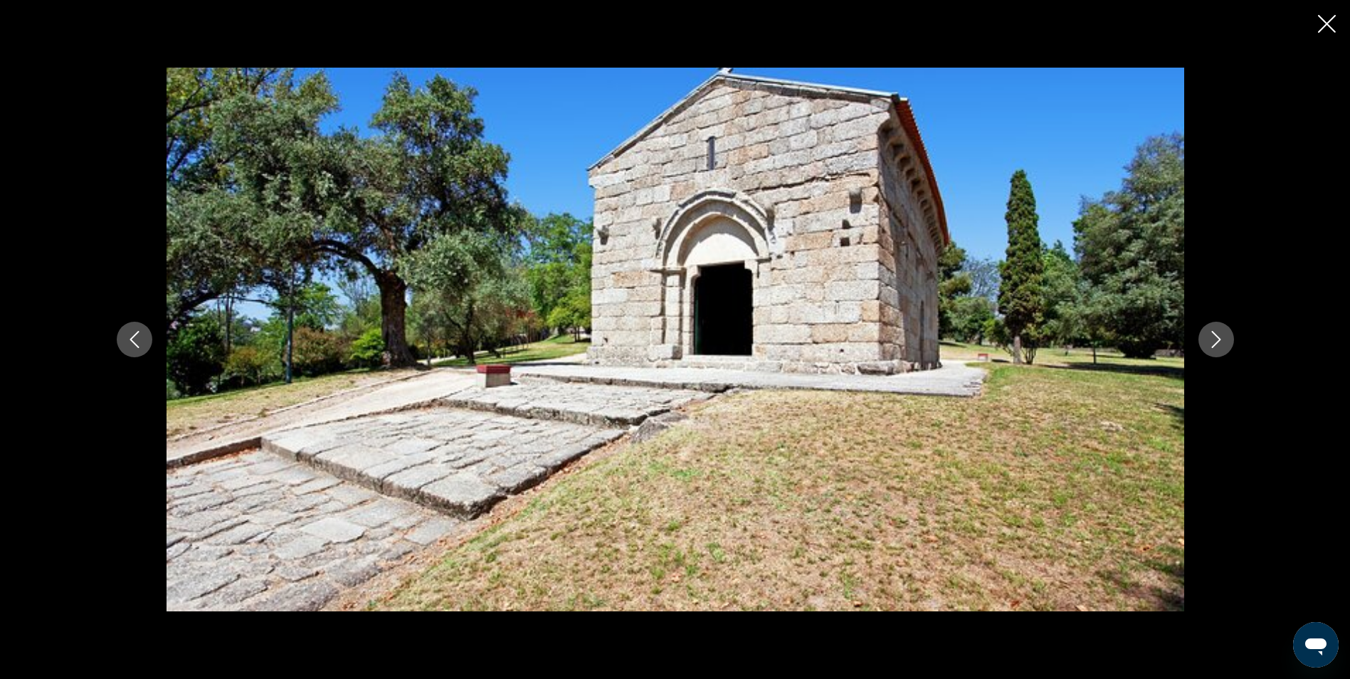
click at [1221, 340] on icon "Next image" at bounding box center [1216, 339] width 17 height 17
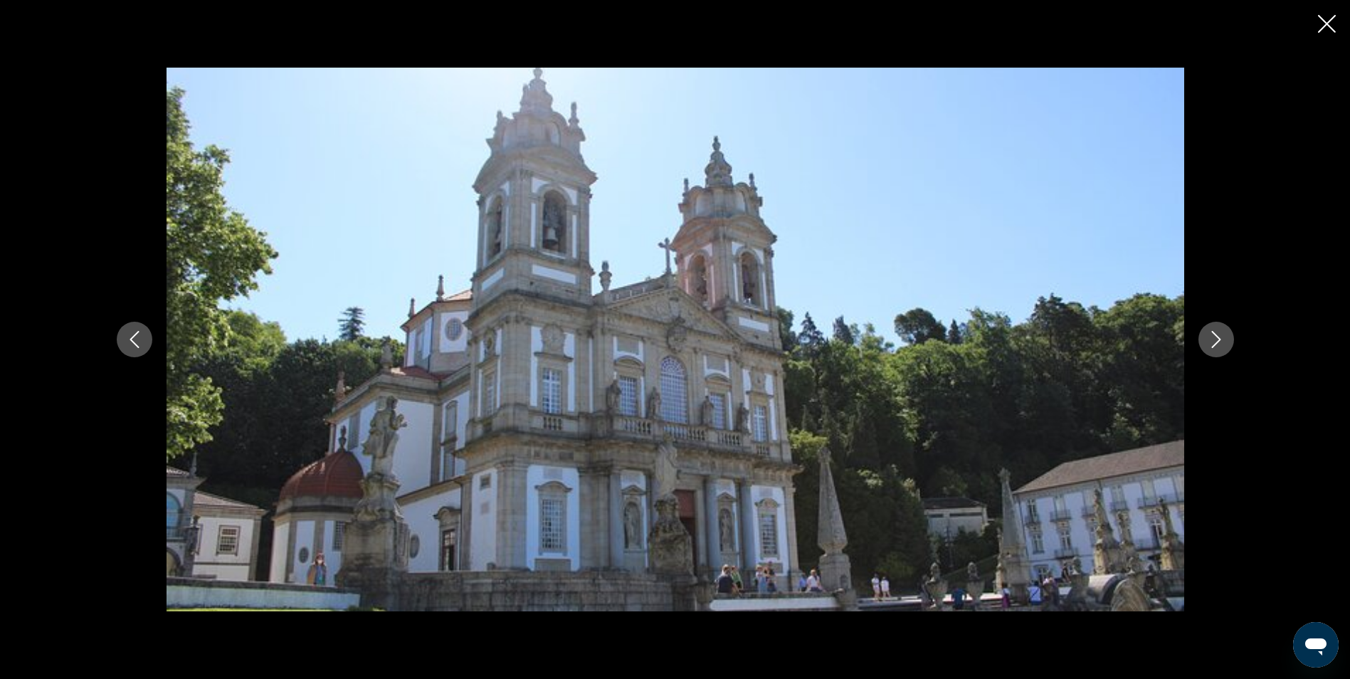
click at [1221, 340] on icon "Next image" at bounding box center [1216, 339] width 17 height 17
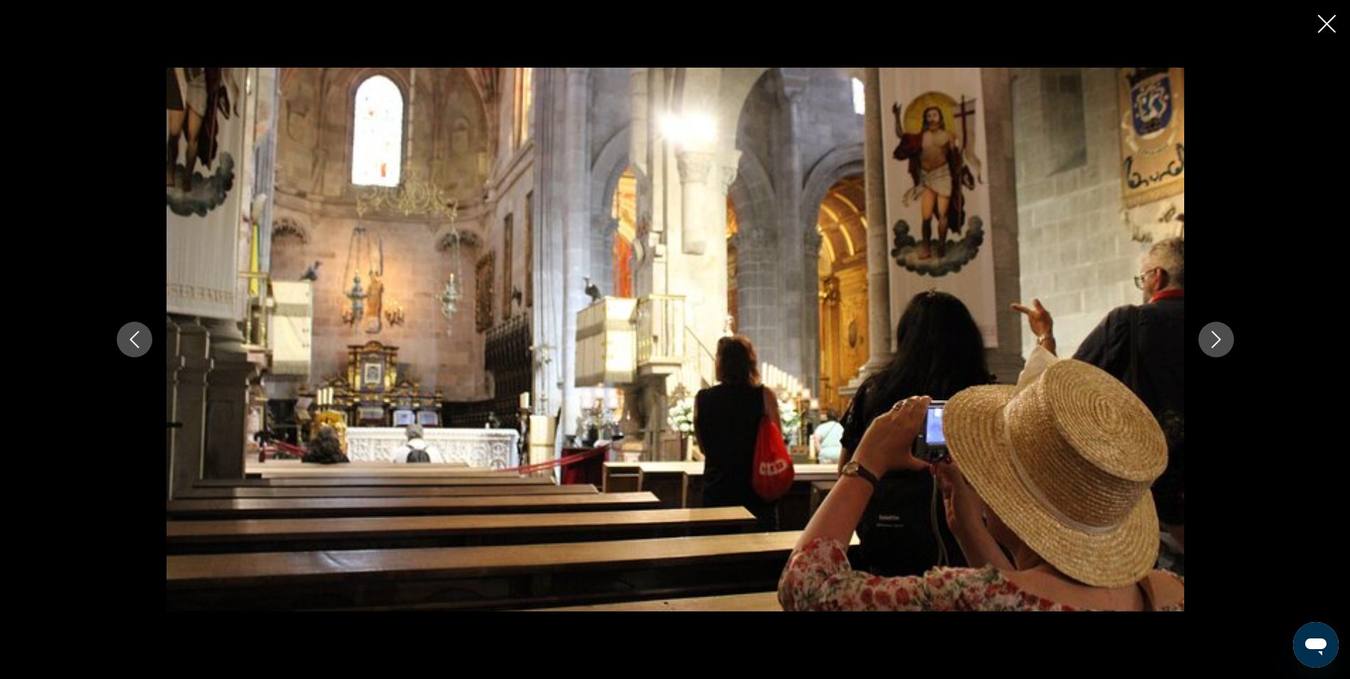
click at [1221, 340] on icon "Next image" at bounding box center [1216, 339] width 17 height 17
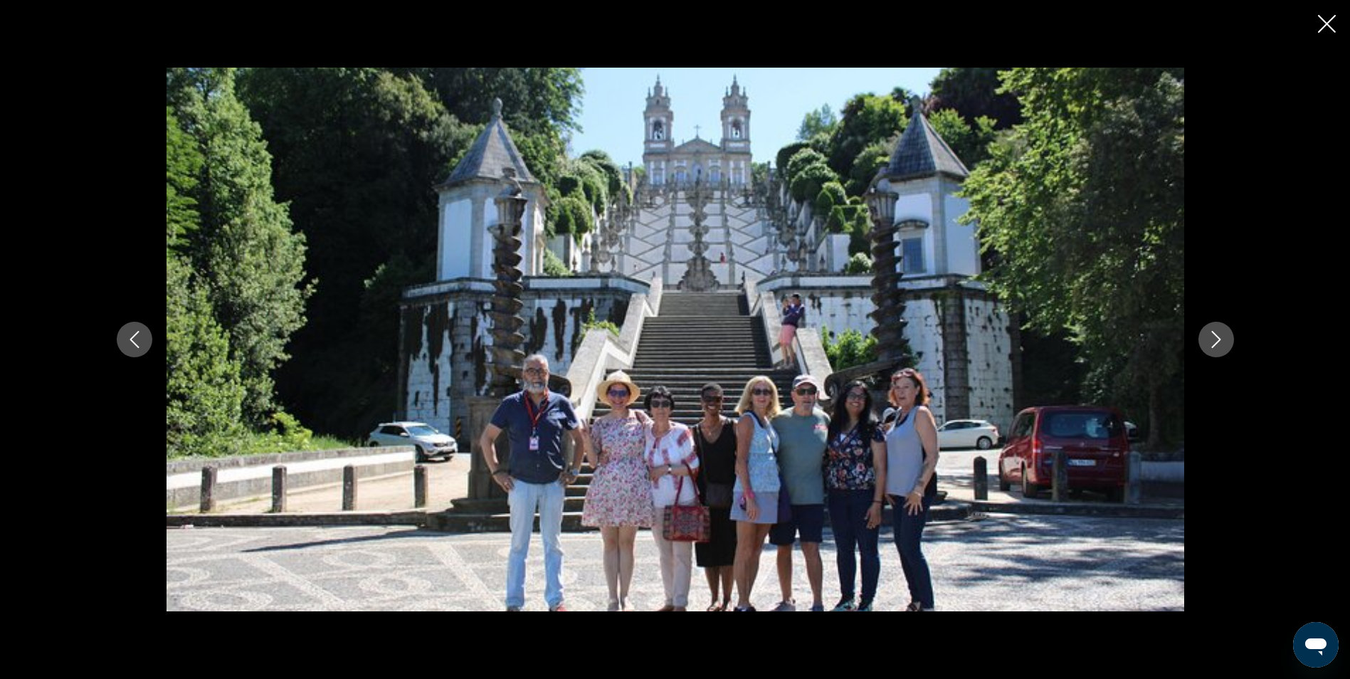
click at [1221, 340] on icon "Next image" at bounding box center [1216, 339] width 17 height 17
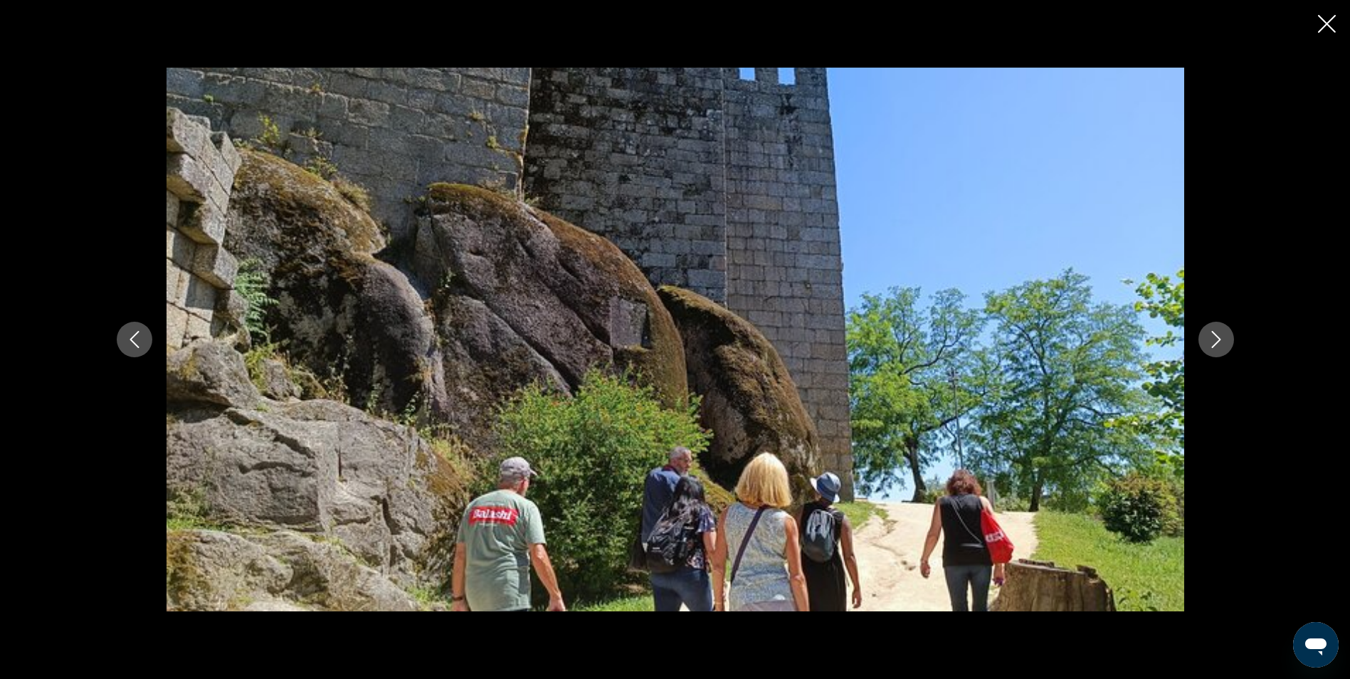
click at [1221, 340] on icon "Next image" at bounding box center [1216, 339] width 17 height 17
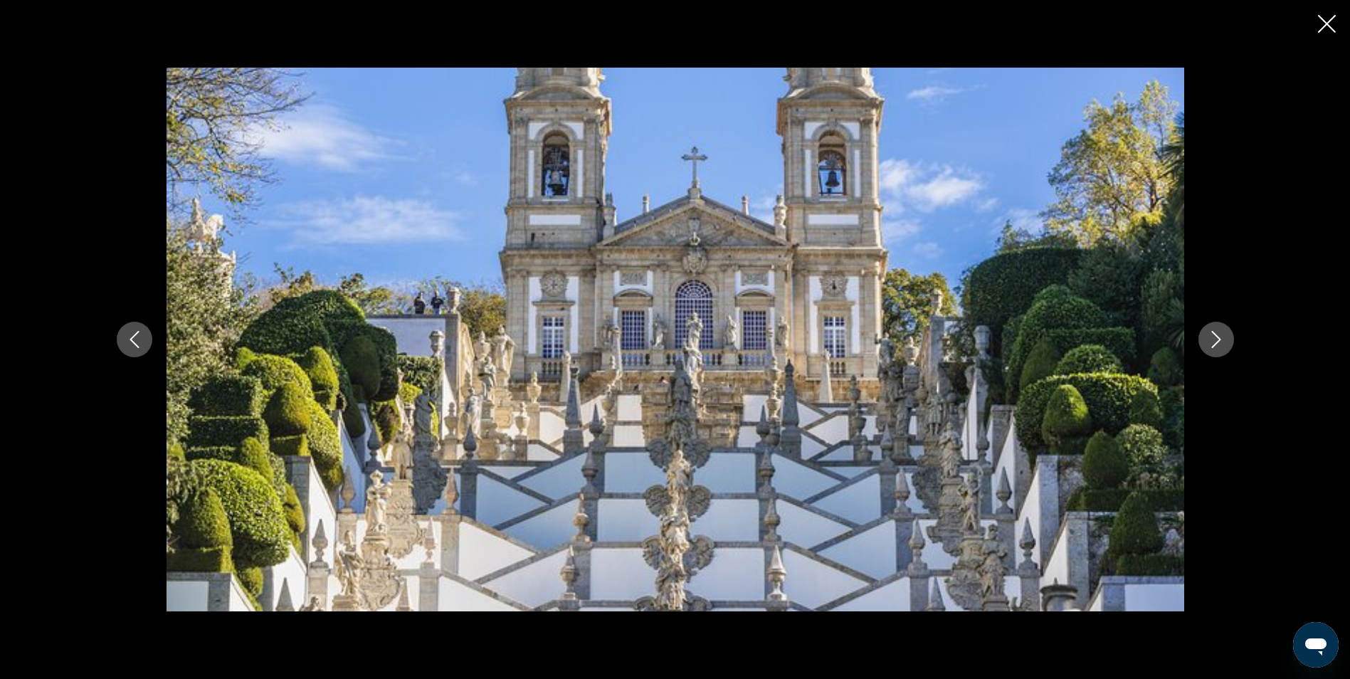
click at [1221, 340] on icon "Next image" at bounding box center [1216, 339] width 17 height 17
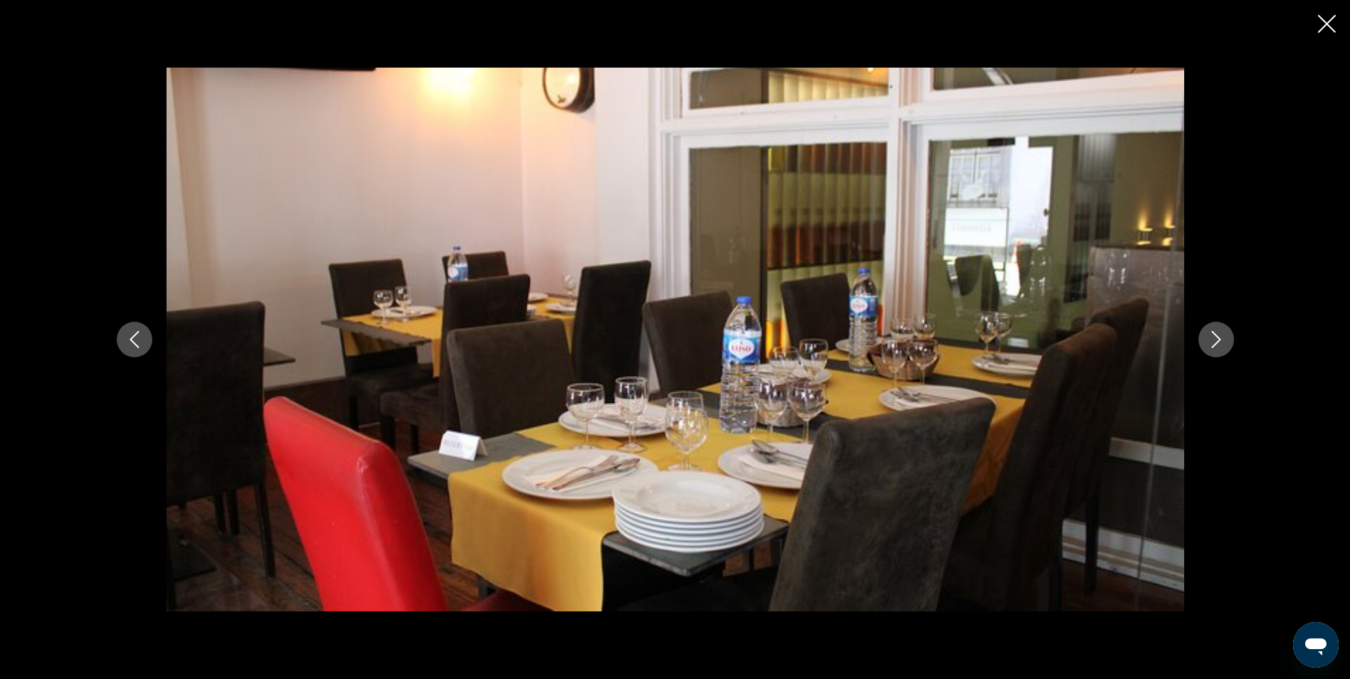
click at [1221, 340] on icon "Next image" at bounding box center [1216, 339] width 17 height 17
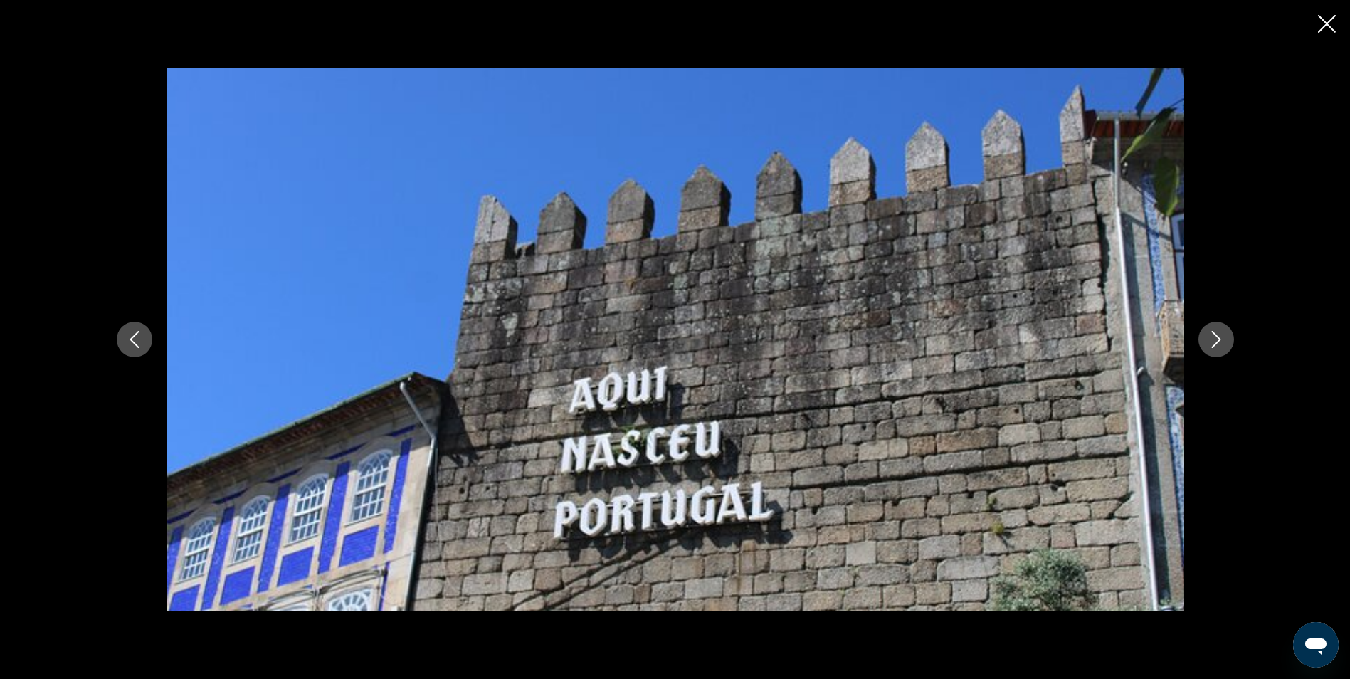
click at [1221, 340] on icon "Next image" at bounding box center [1216, 339] width 17 height 17
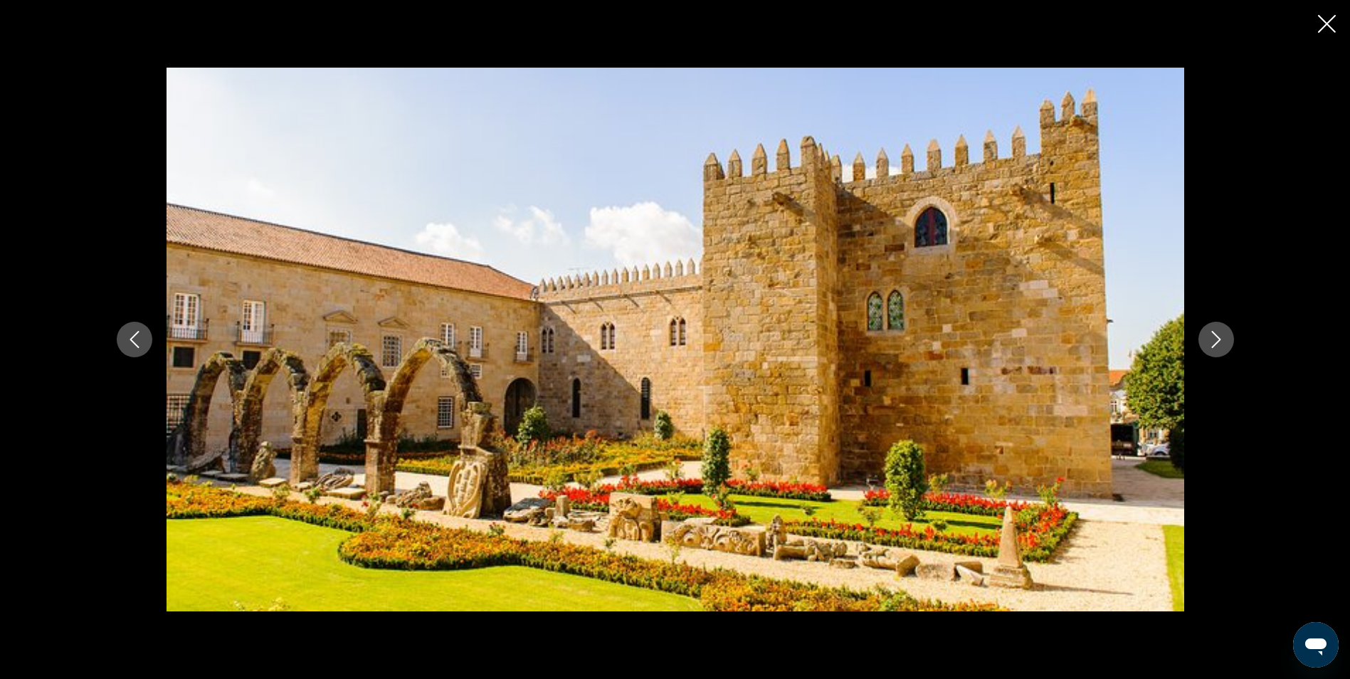
click at [1221, 340] on icon "Next image" at bounding box center [1216, 339] width 17 height 17
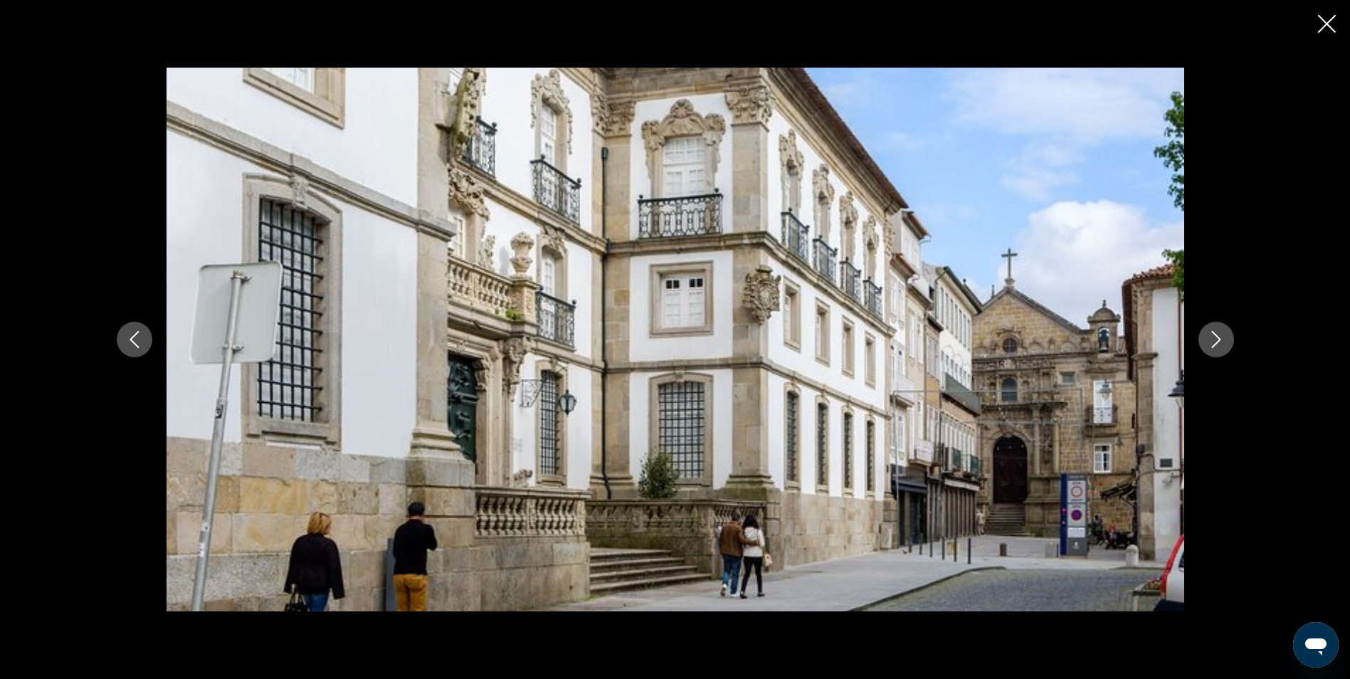
click at [1320, 29] on icon "Close slideshow" at bounding box center [1327, 24] width 18 height 18
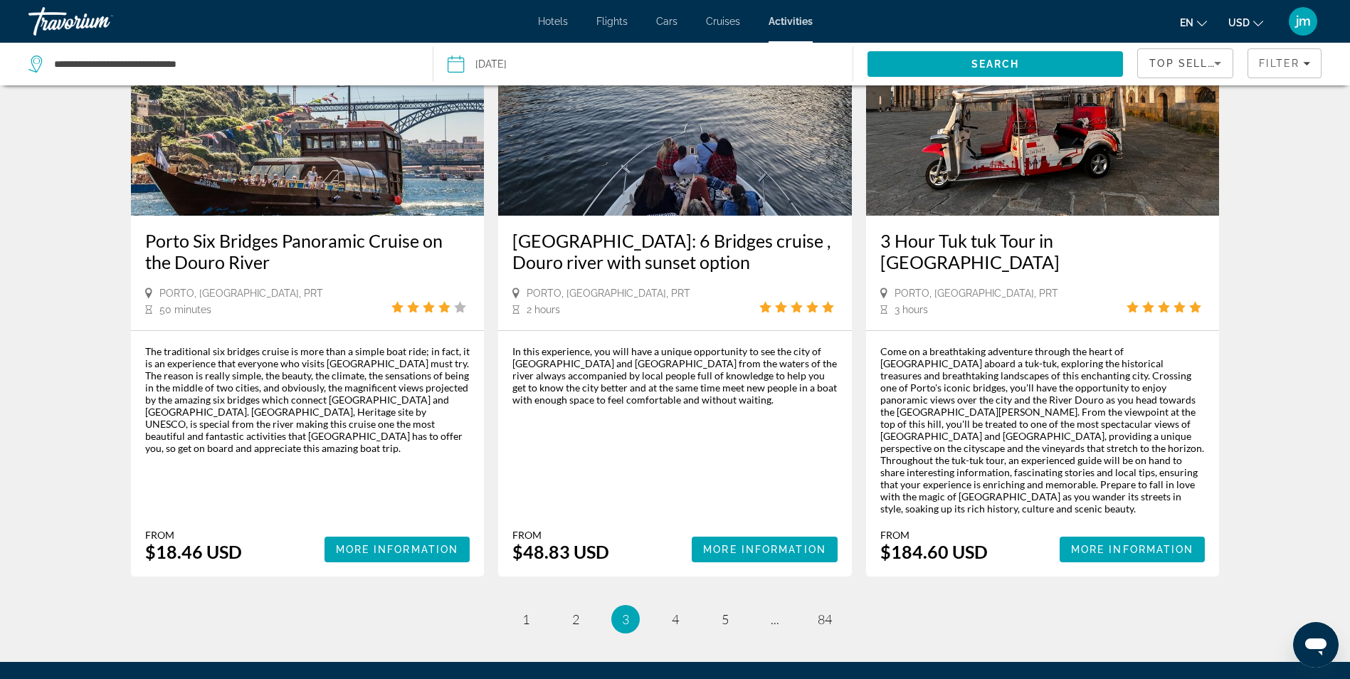
scroll to position [2041, 0]
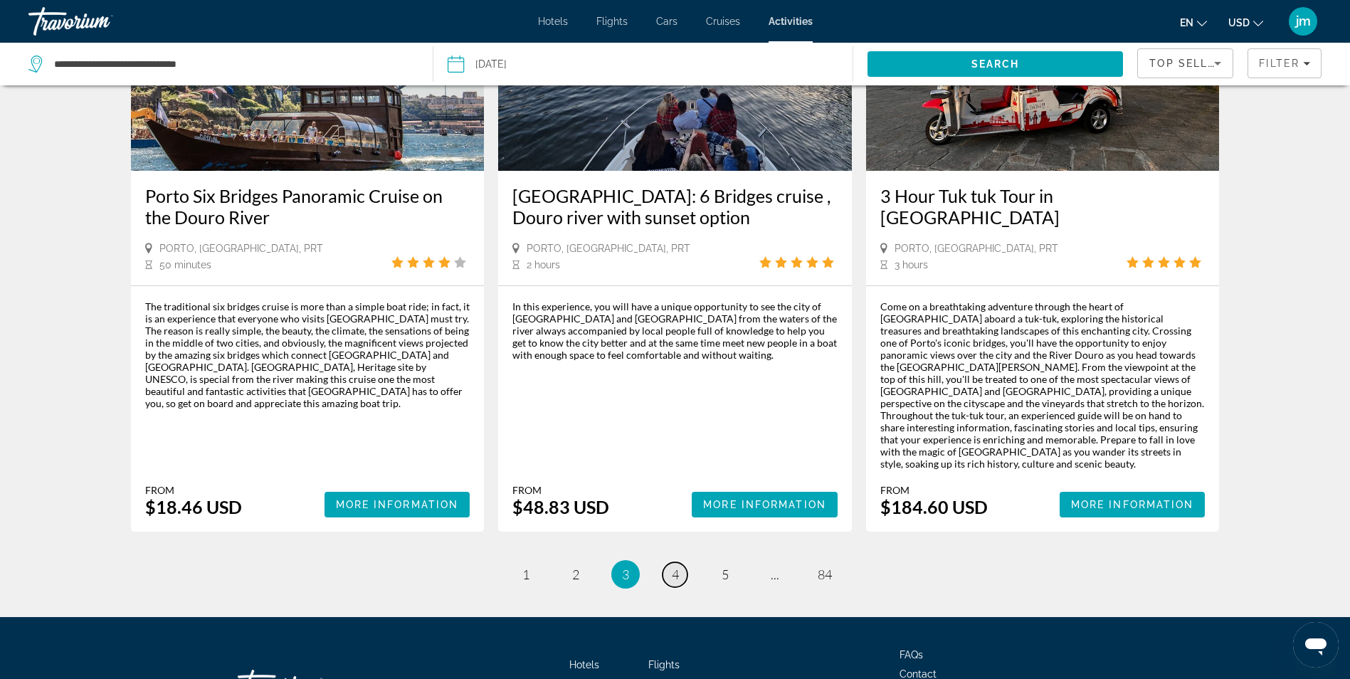
click at [670, 562] on link "page 4" at bounding box center [675, 574] width 25 height 25
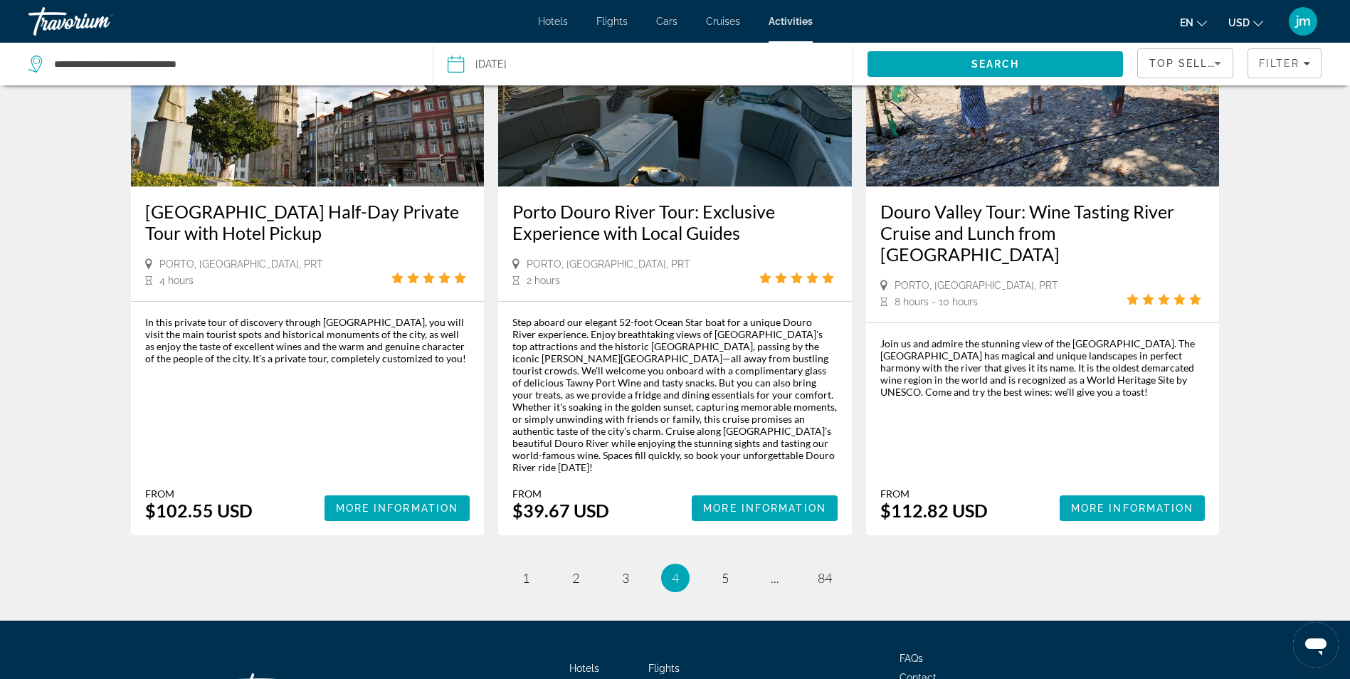
scroll to position [2047, 0]
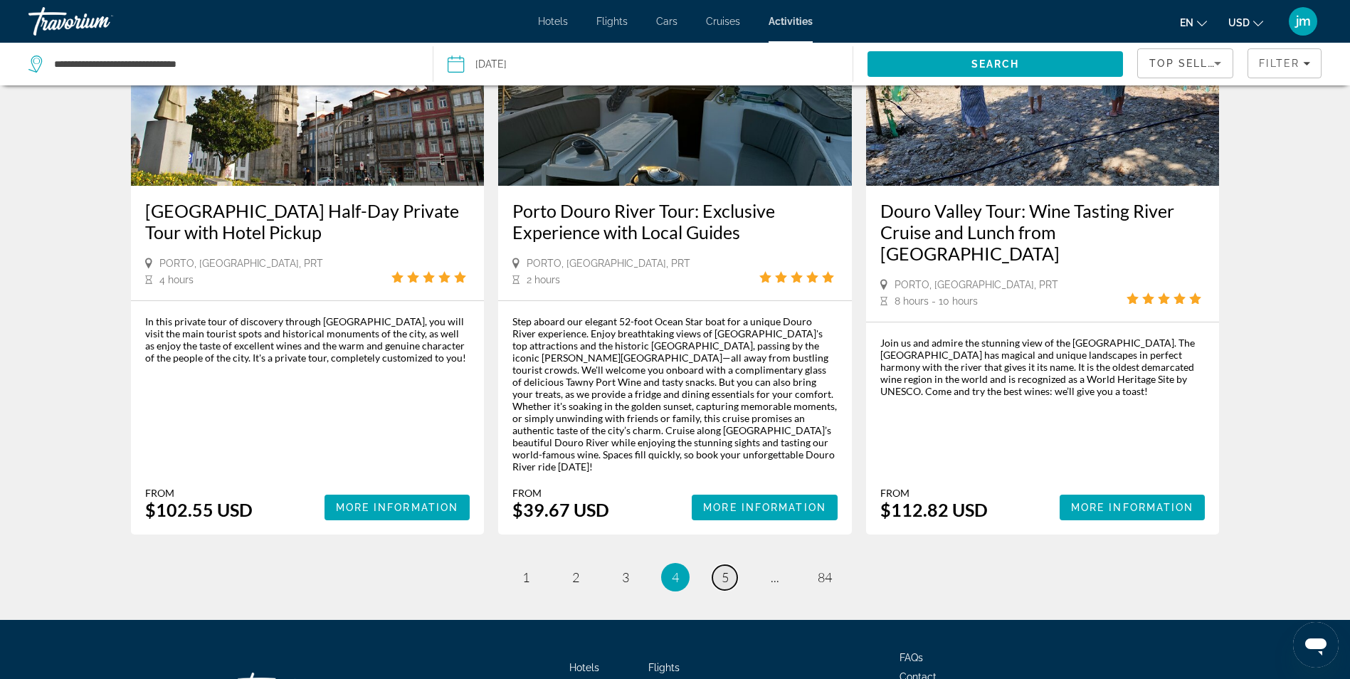
click at [728, 569] on span "5" at bounding box center [725, 577] width 7 height 16
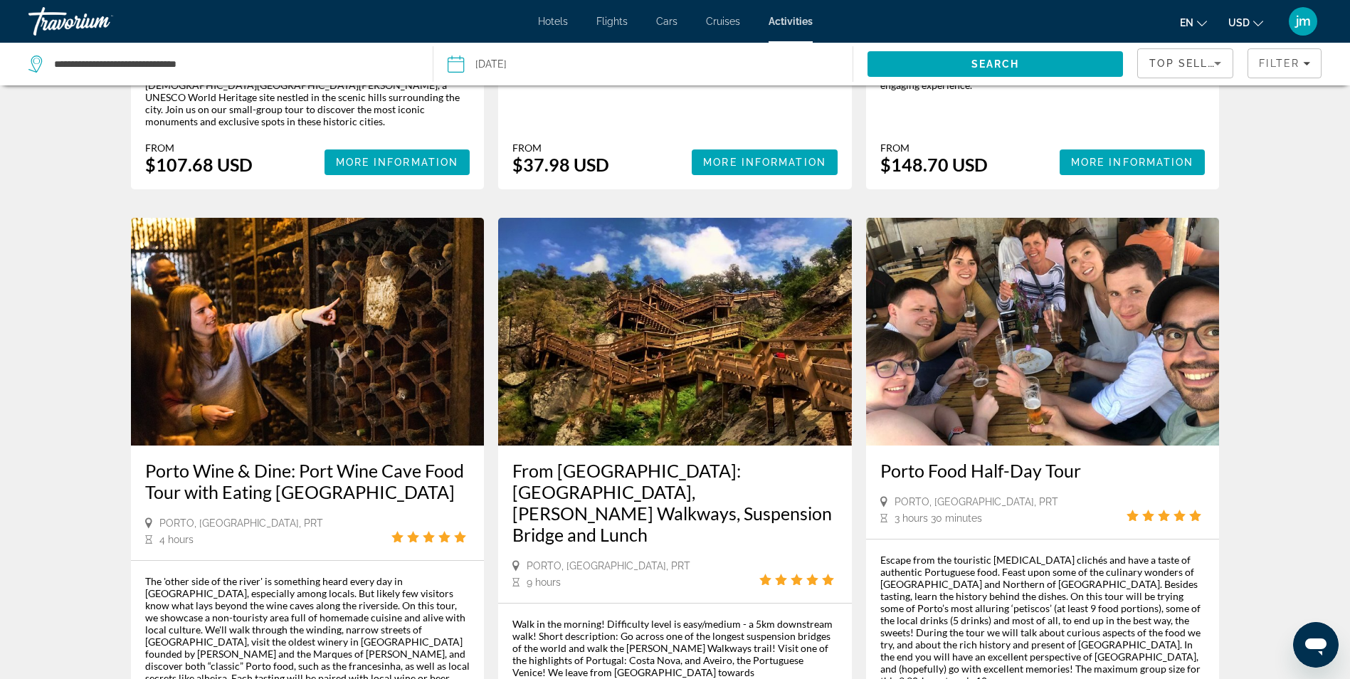
scroll to position [1851, 0]
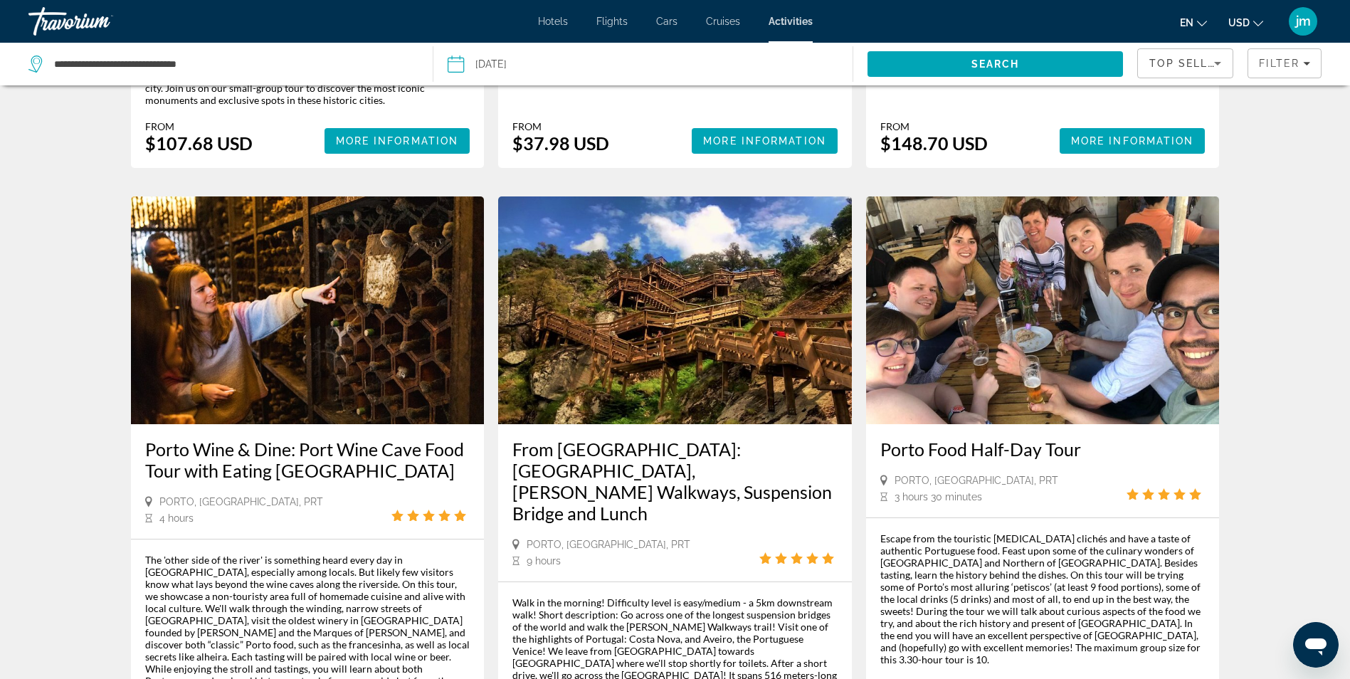
click at [648, 262] on img "Main content" at bounding box center [675, 310] width 354 height 228
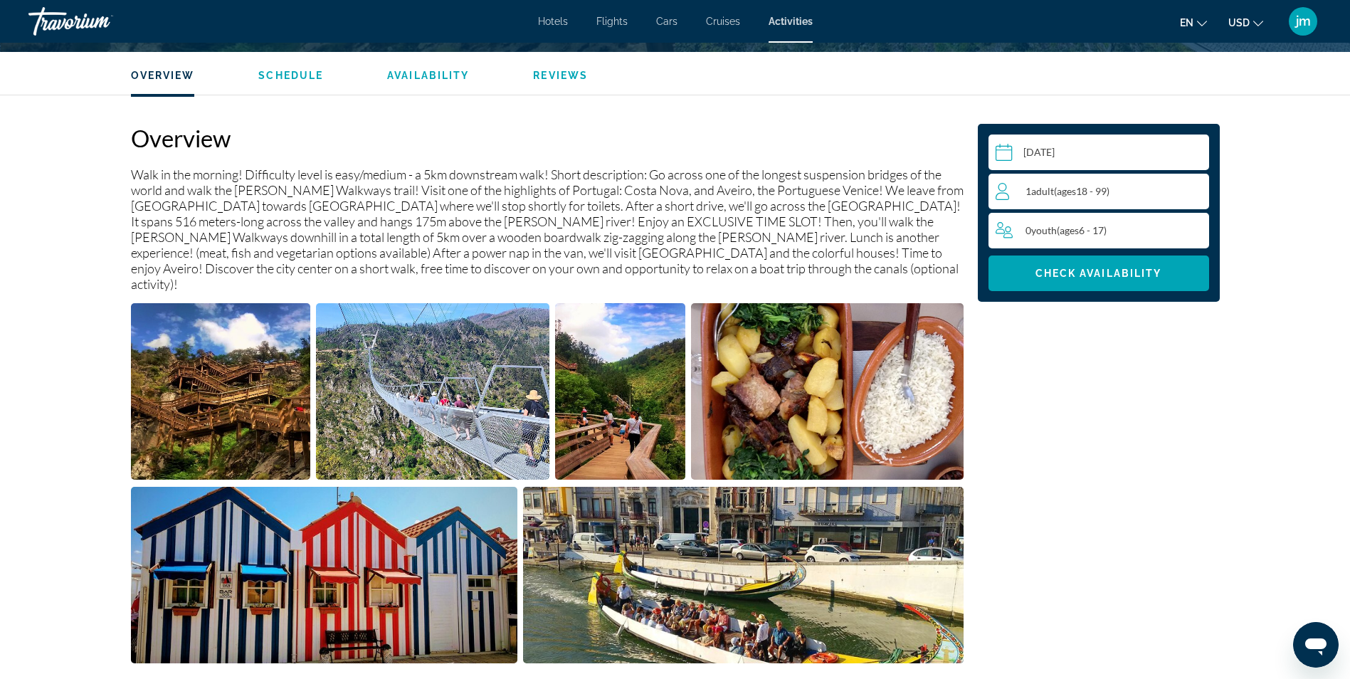
scroll to position [427, 0]
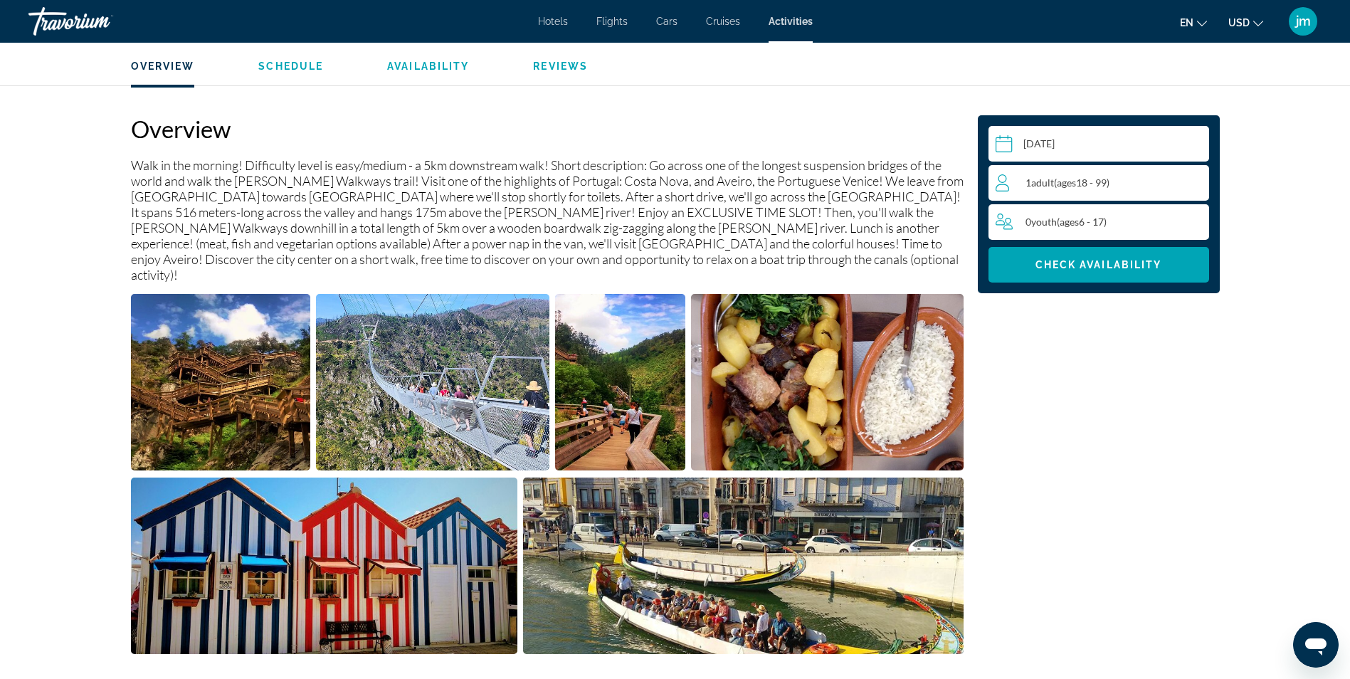
click at [220, 391] on img "Open full-screen image slider" at bounding box center [221, 382] width 180 height 177
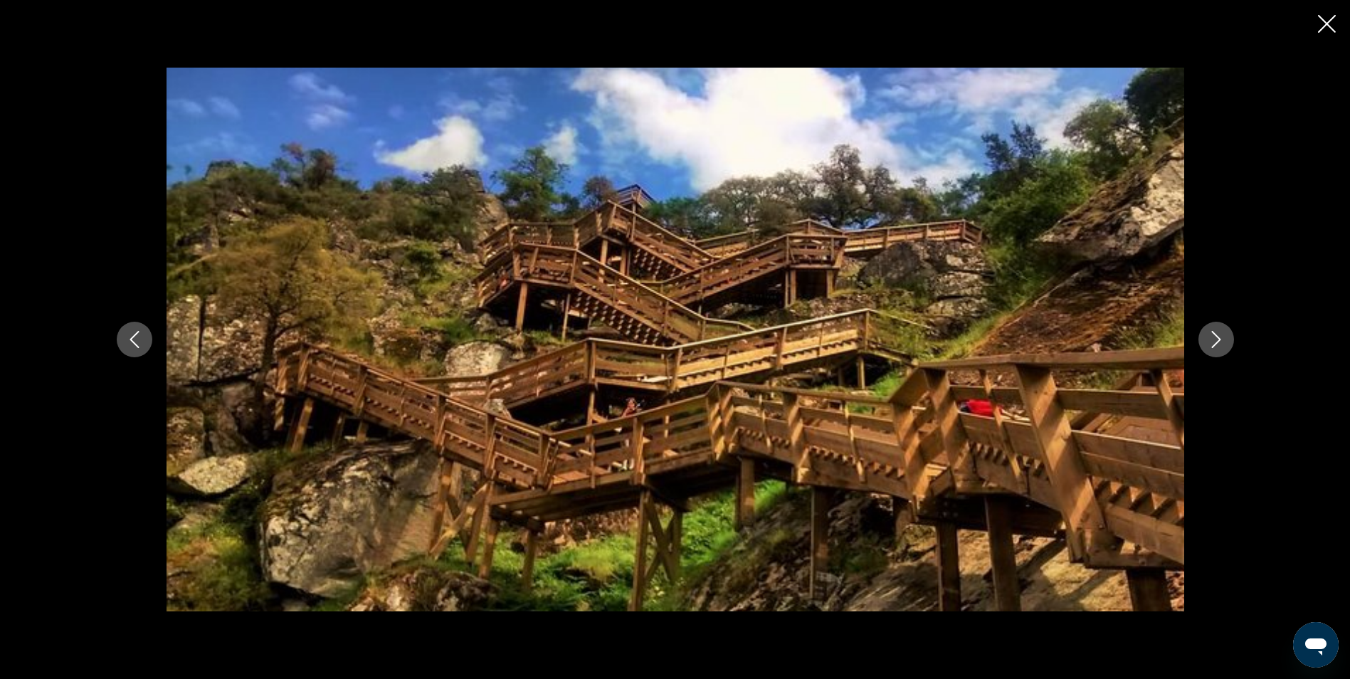
click at [1223, 334] on icon "Next image" at bounding box center [1216, 339] width 17 height 17
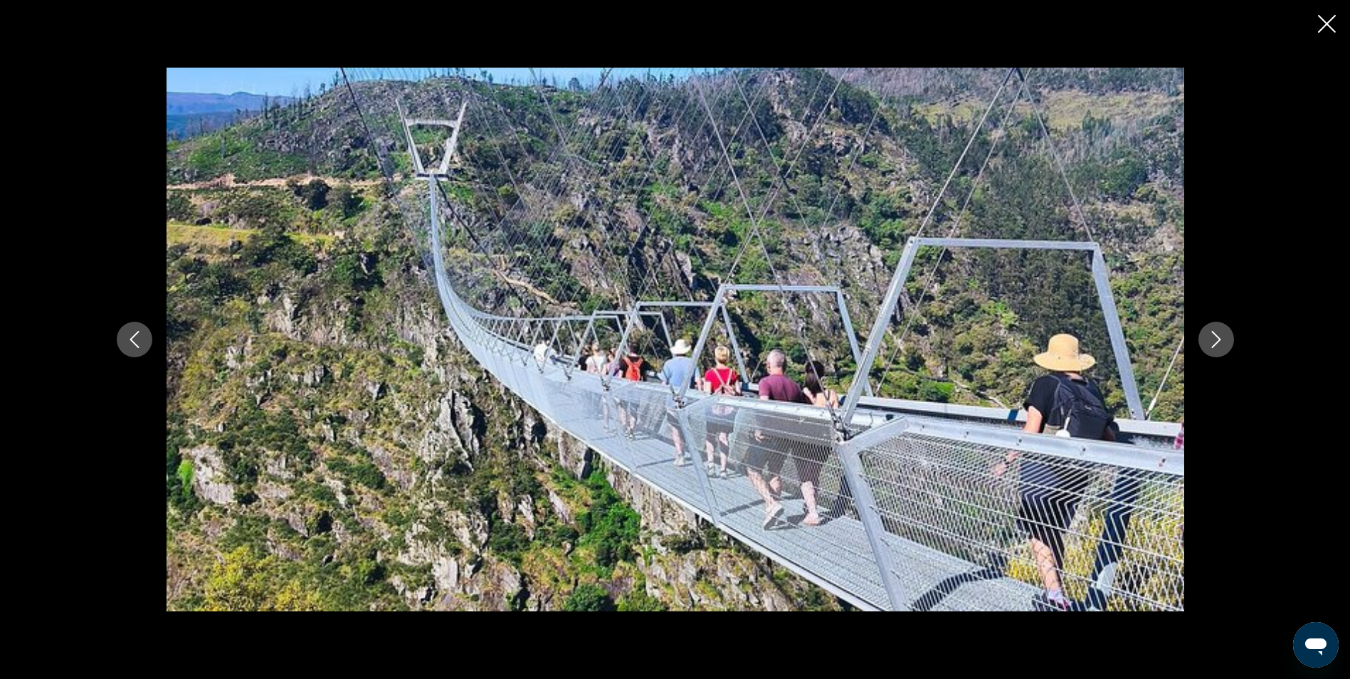
click at [1222, 333] on icon "Next image" at bounding box center [1216, 339] width 17 height 17
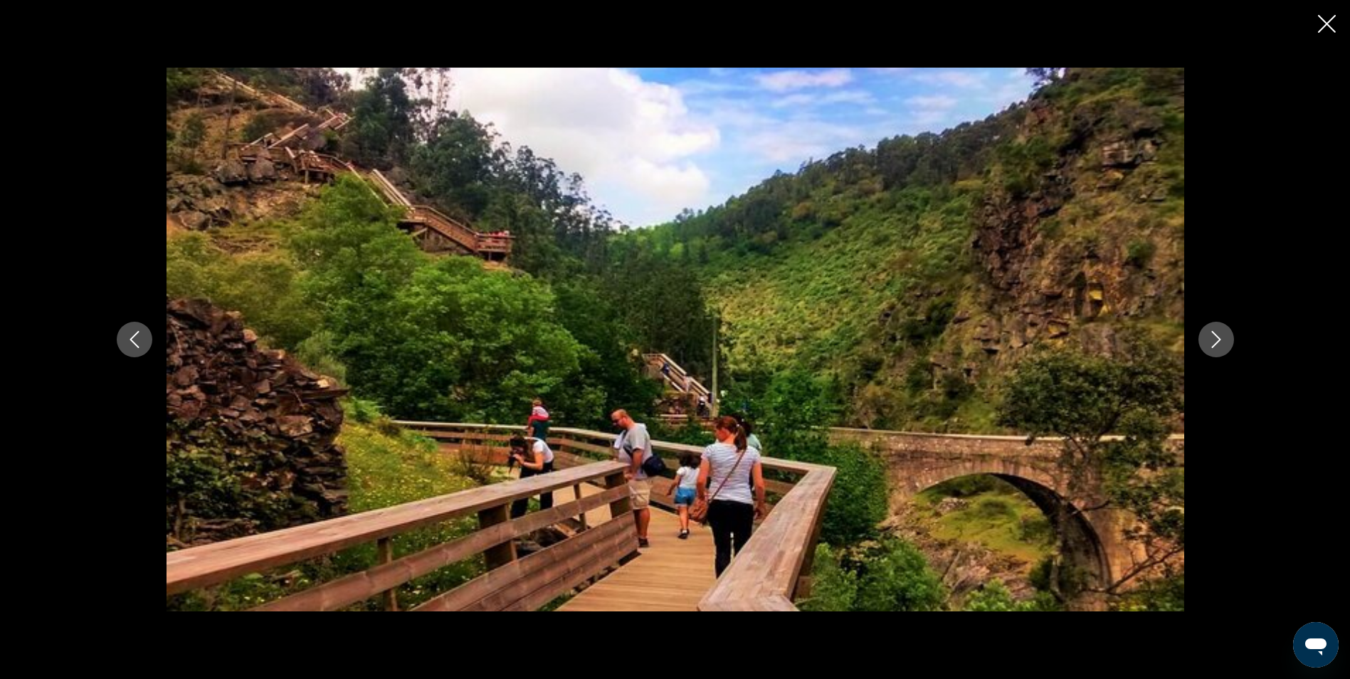
click at [1222, 333] on icon "Next image" at bounding box center [1216, 339] width 17 height 17
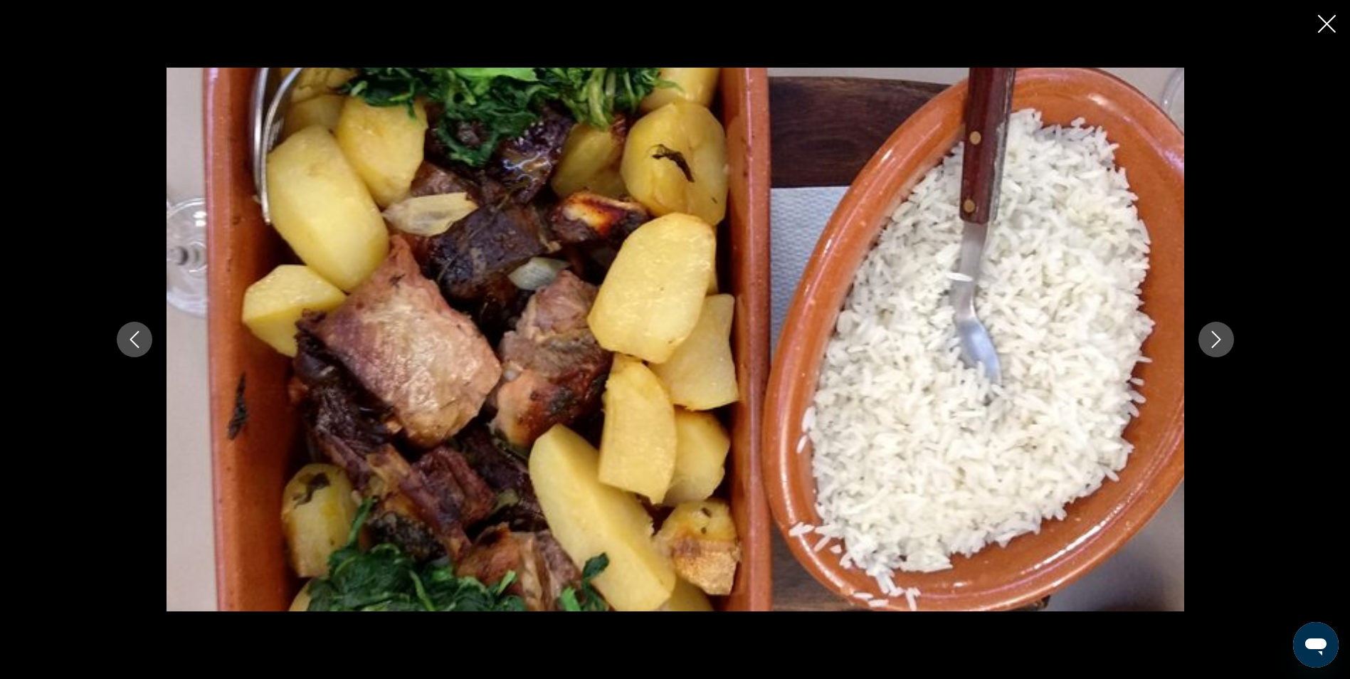
click at [1222, 333] on icon "Next image" at bounding box center [1216, 339] width 17 height 17
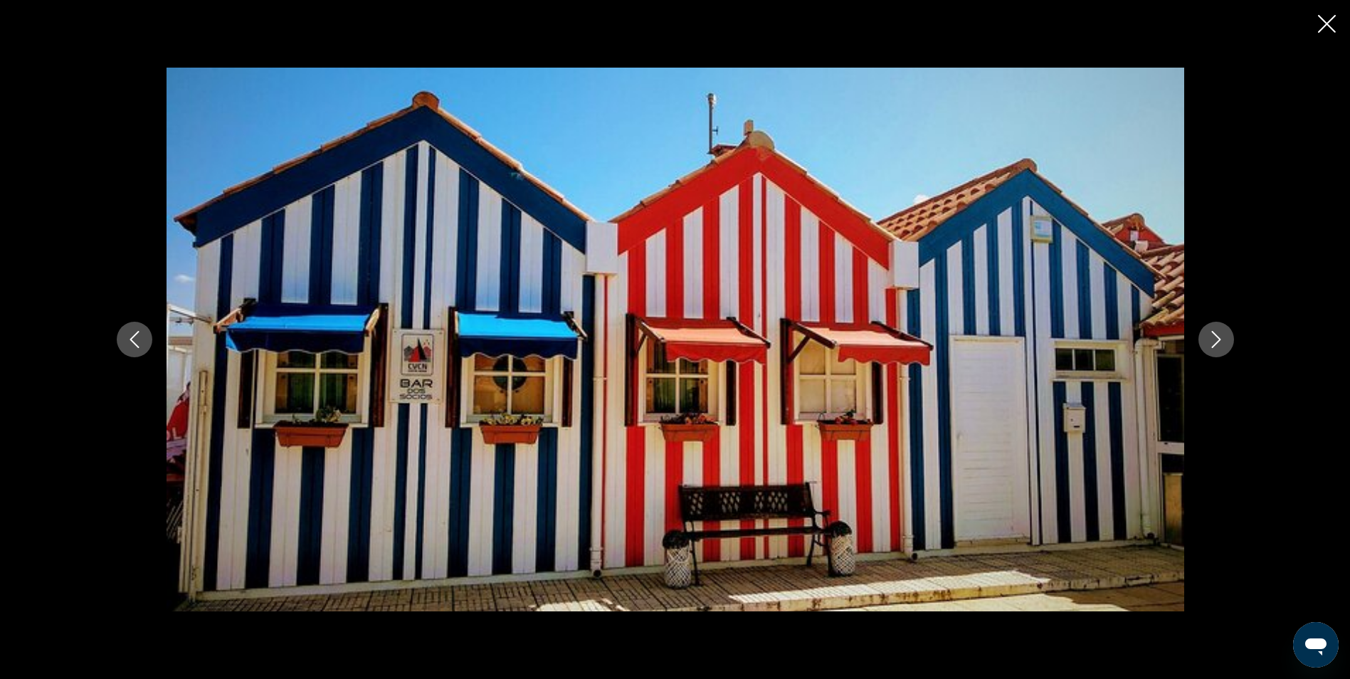
click at [1222, 333] on icon "Next image" at bounding box center [1216, 339] width 17 height 17
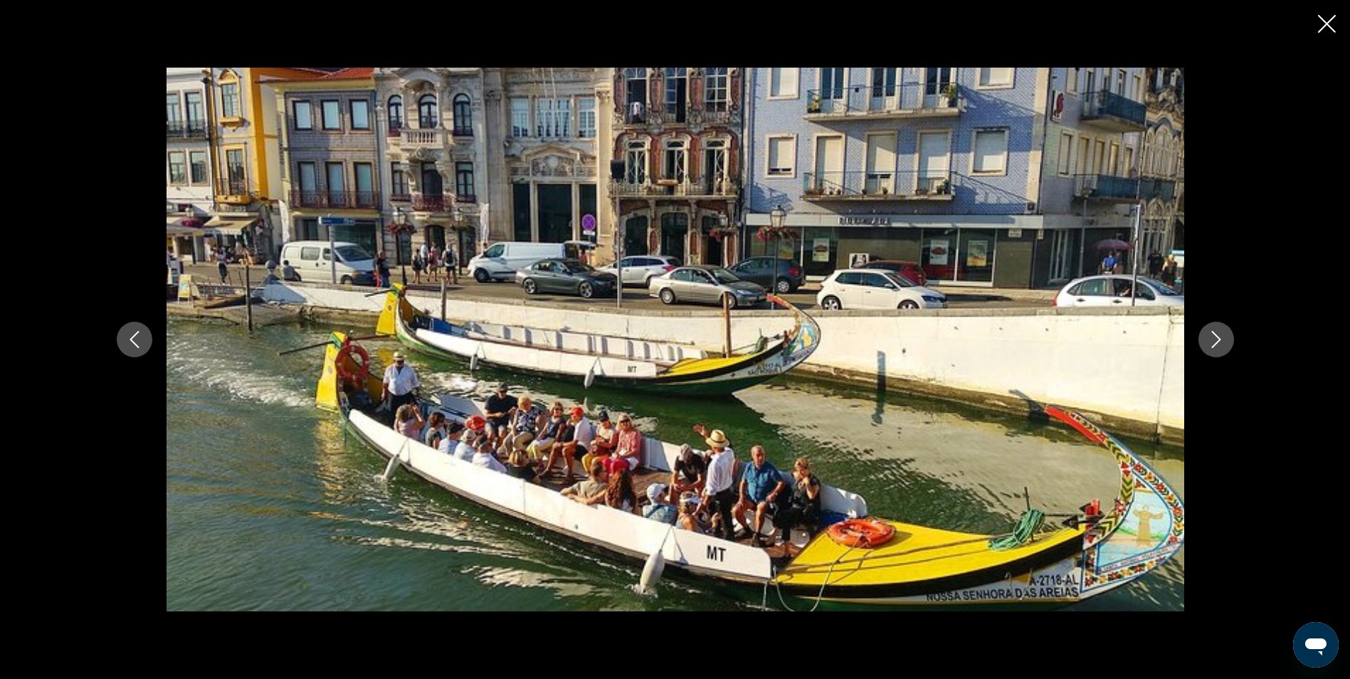
click at [1222, 333] on icon "Next image" at bounding box center [1216, 339] width 17 height 17
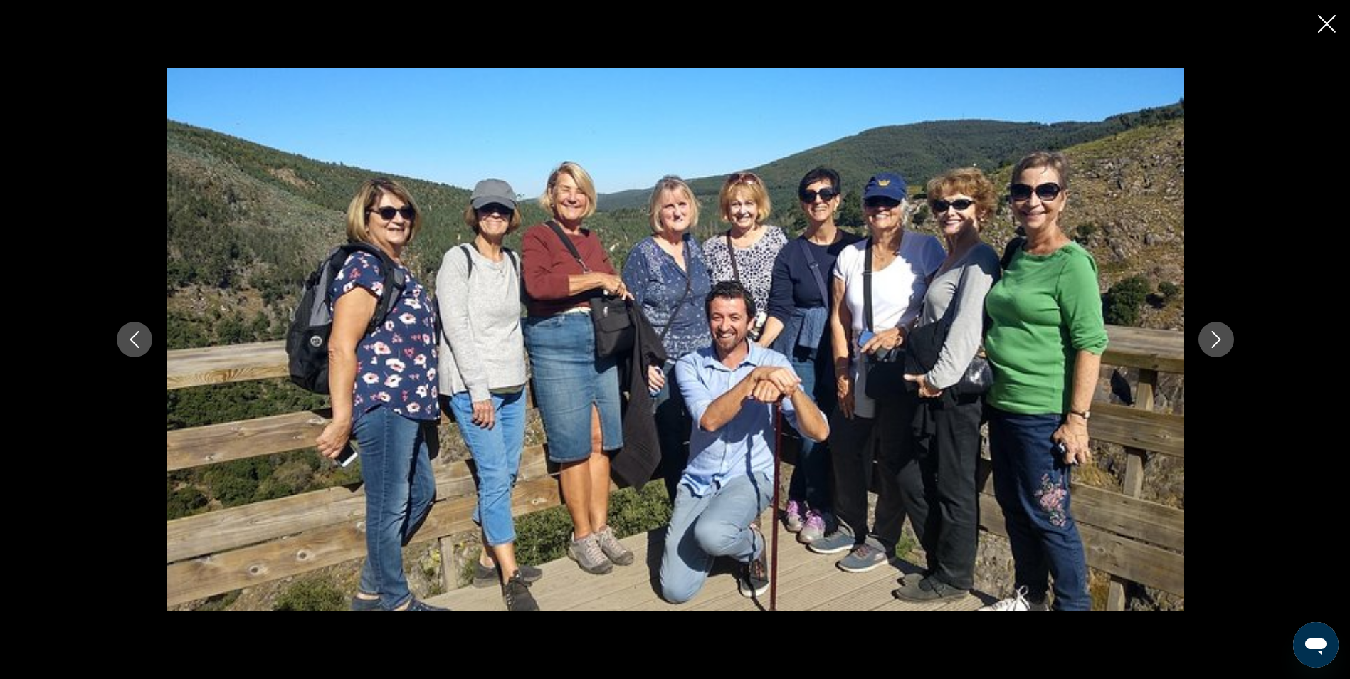
click at [1222, 333] on icon "Next image" at bounding box center [1216, 339] width 17 height 17
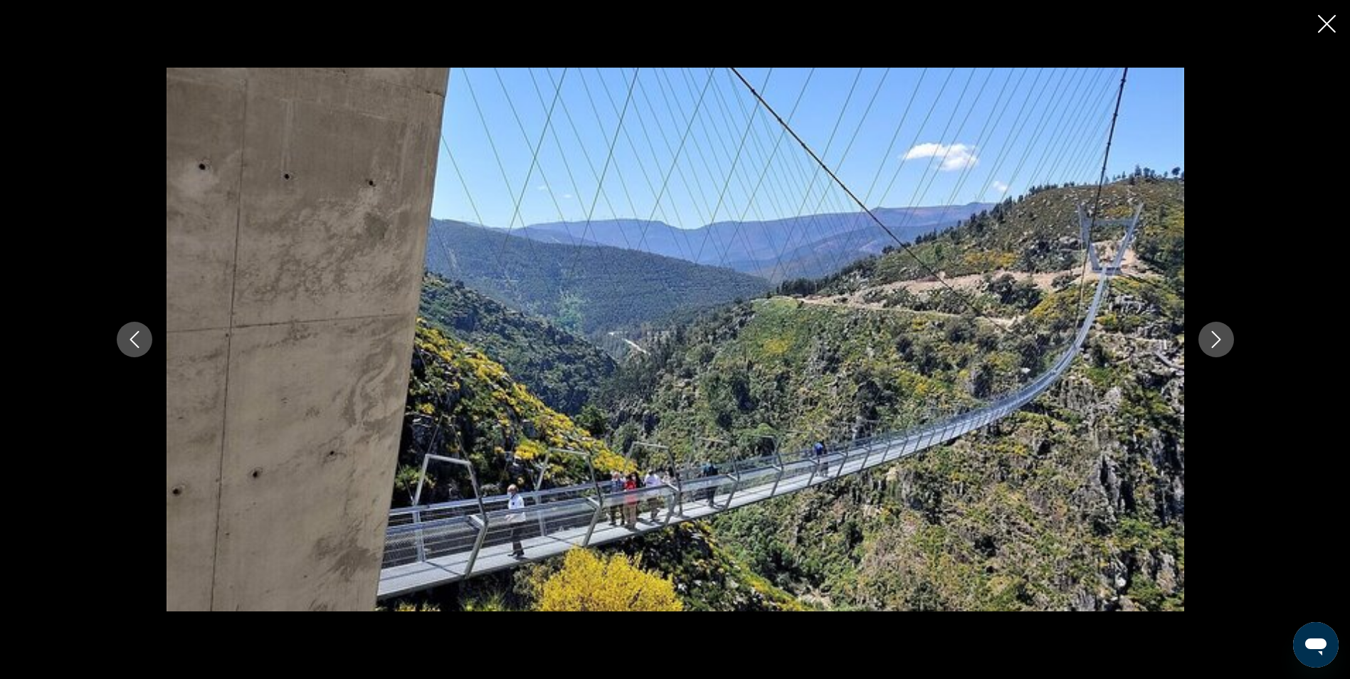
click at [1222, 333] on icon "Next image" at bounding box center [1216, 339] width 17 height 17
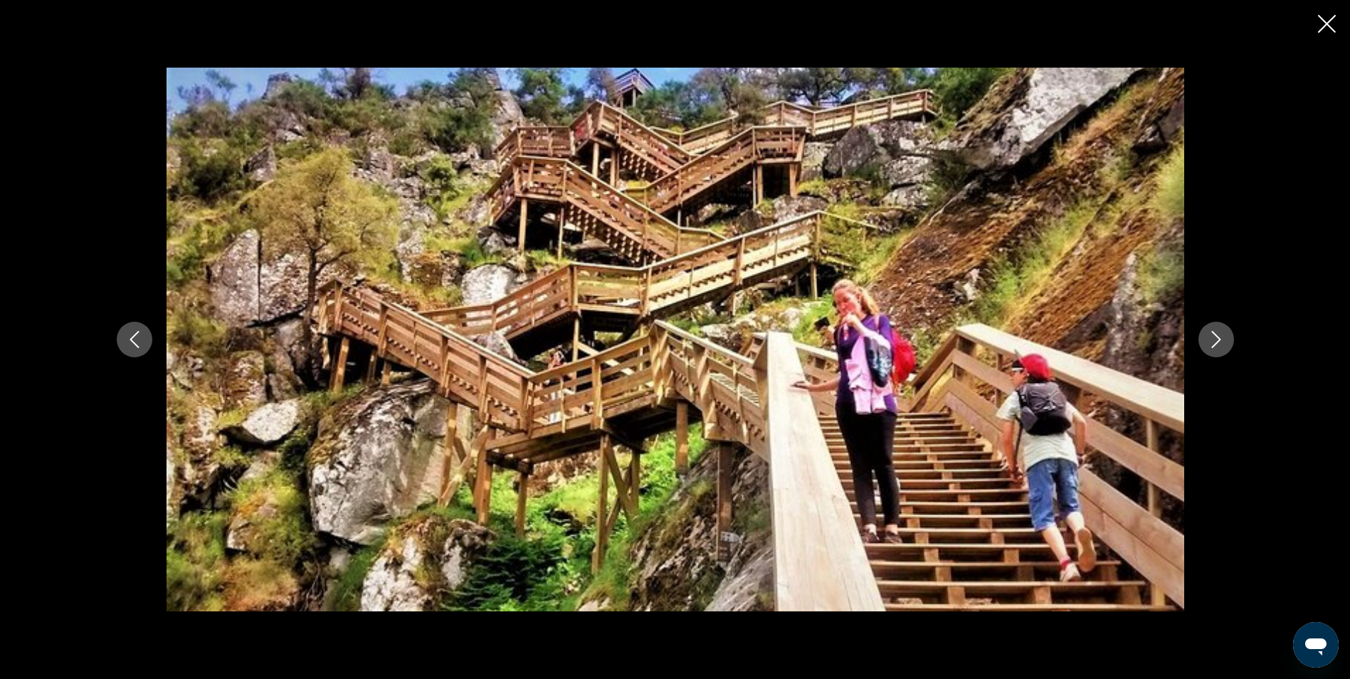
click at [1222, 333] on icon "Next image" at bounding box center [1216, 339] width 17 height 17
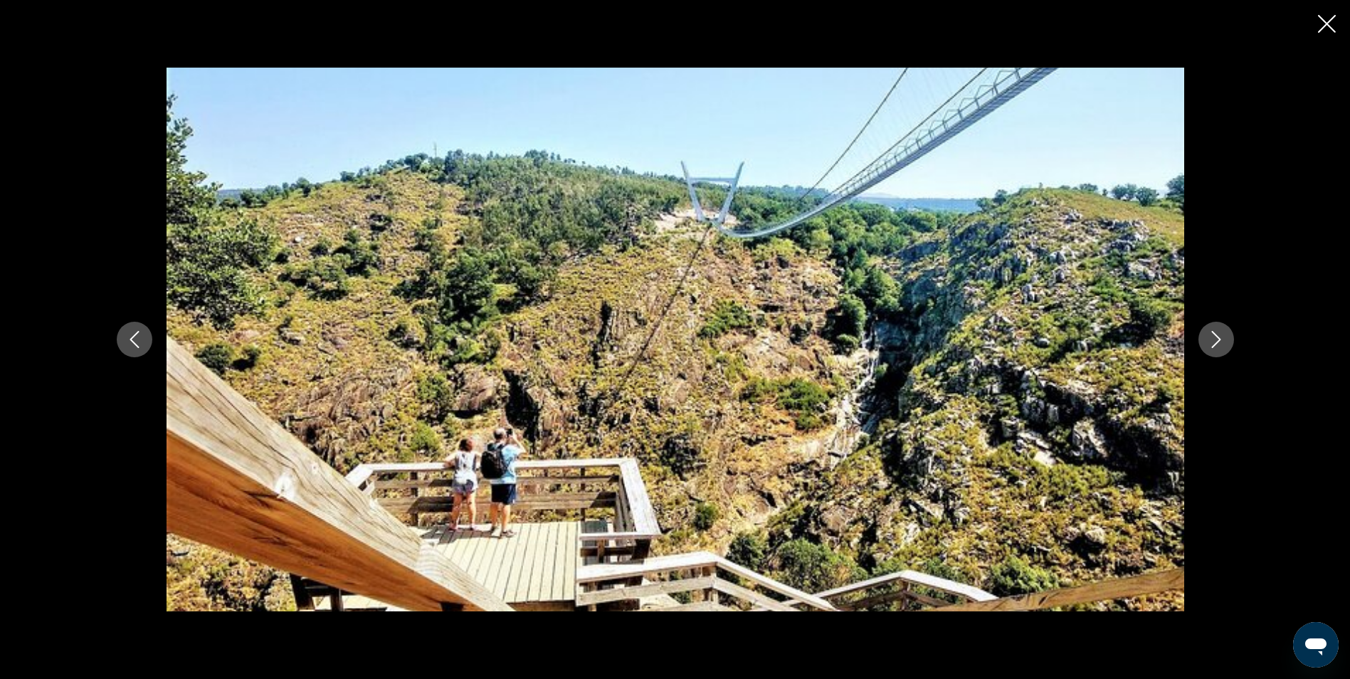
click at [1222, 333] on icon "Next image" at bounding box center [1216, 339] width 17 height 17
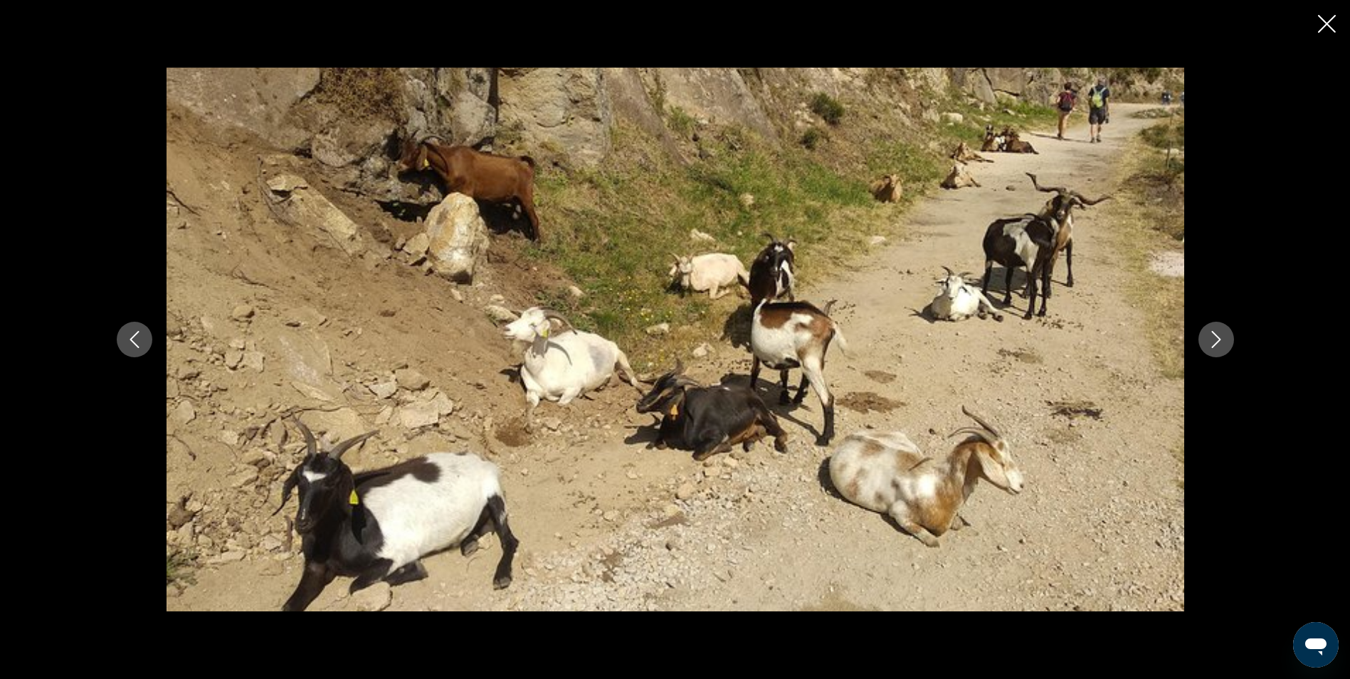
click at [1222, 333] on icon "Next image" at bounding box center [1216, 339] width 17 height 17
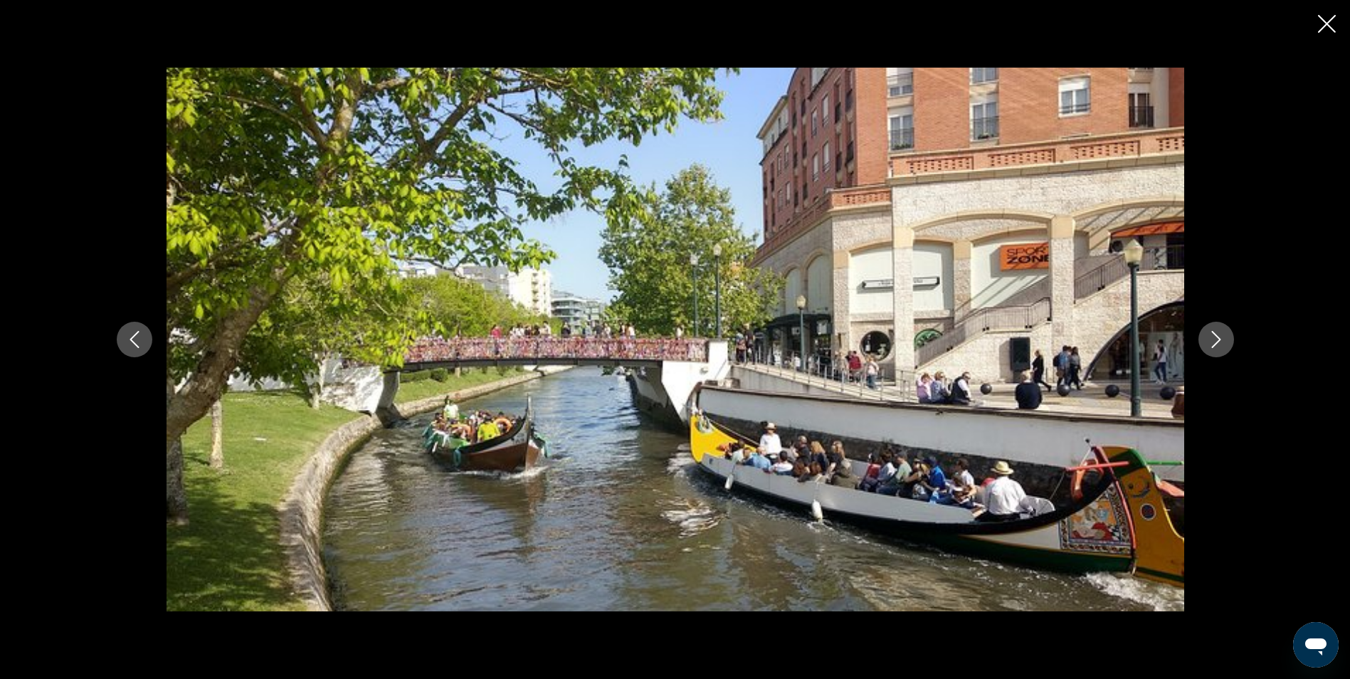
click at [1222, 333] on icon "Next image" at bounding box center [1216, 339] width 17 height 17
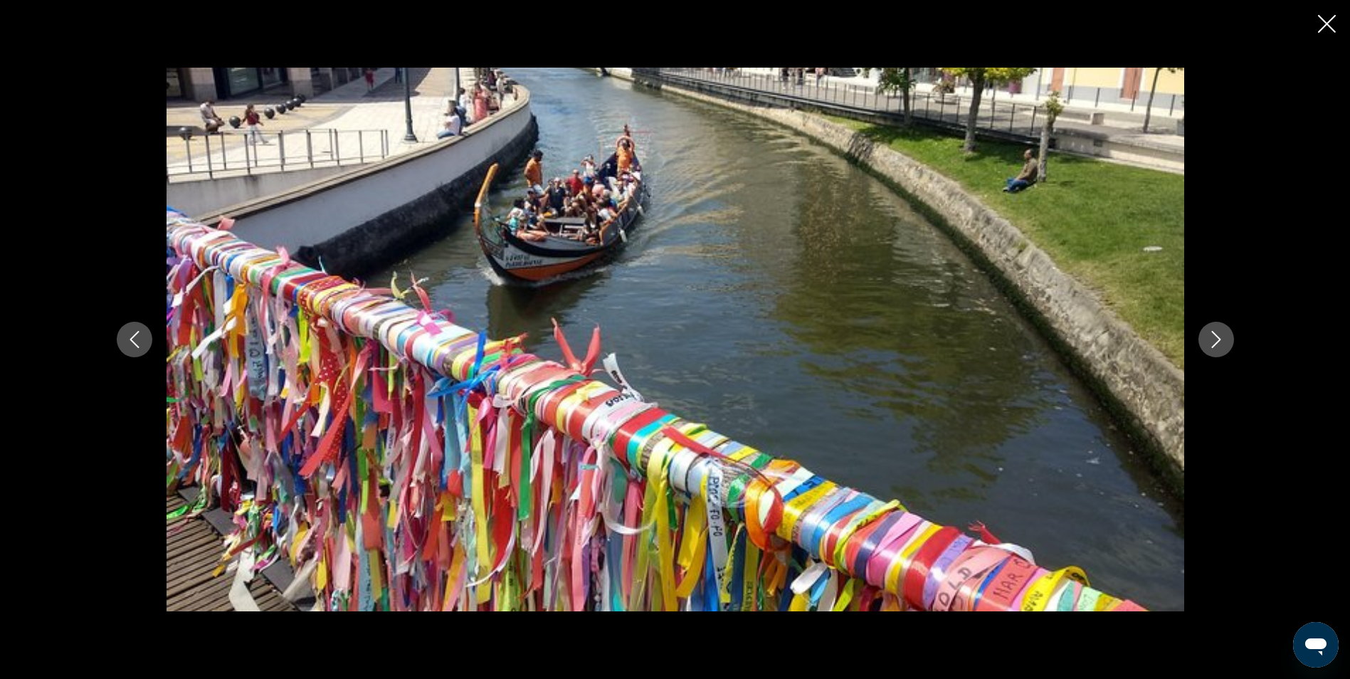
click at [1222, 333] on icon "Next image" at bounding box center [1216, 339] width 17 height 17
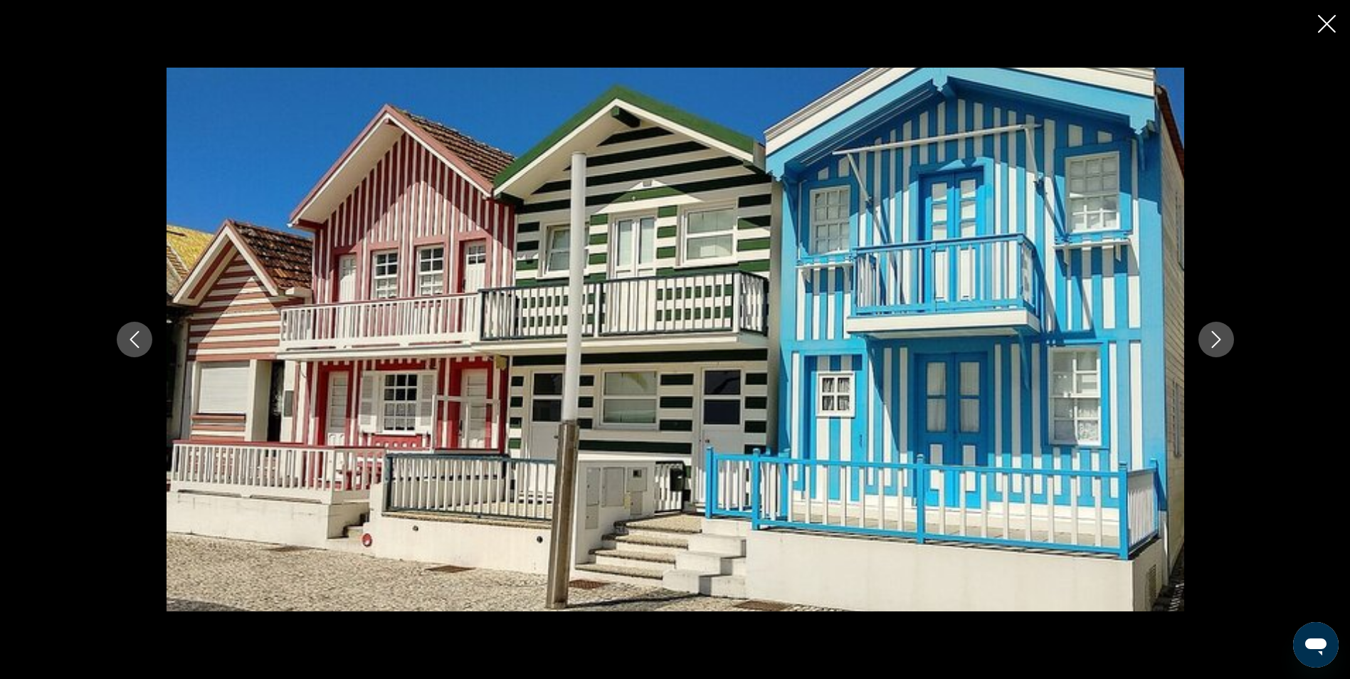
click at [1328, 28] on icon "Close slideshow" at bounding box center [1327, 24] width 18 height 18
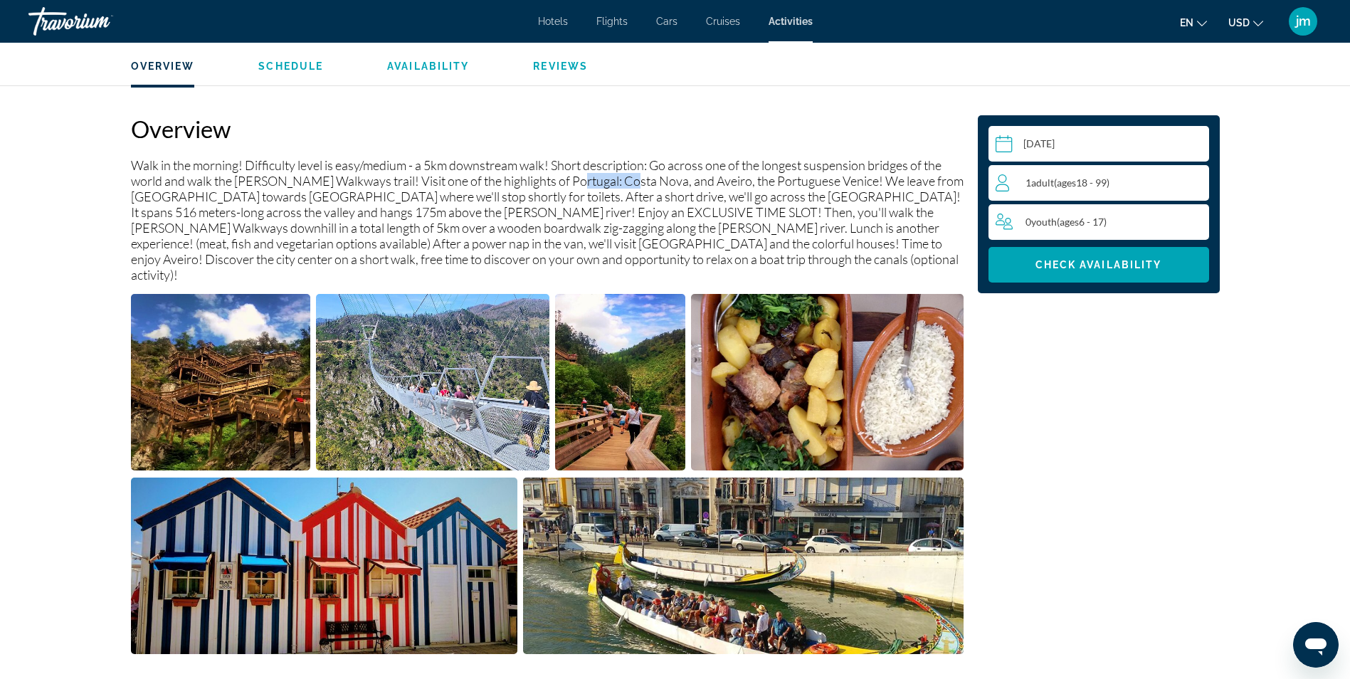
drag, startPoint x: 619, startPoint y: 179, endPoint x: 559, endPoint y: 181, distance: 60.5
click at [559, 181] on p "Walk in the morning! Difficulty level is easy/medium - a 5km downstream walk! S…" at bounding box center [547, 219] width 833 height 125
copy p "Costa Nova"
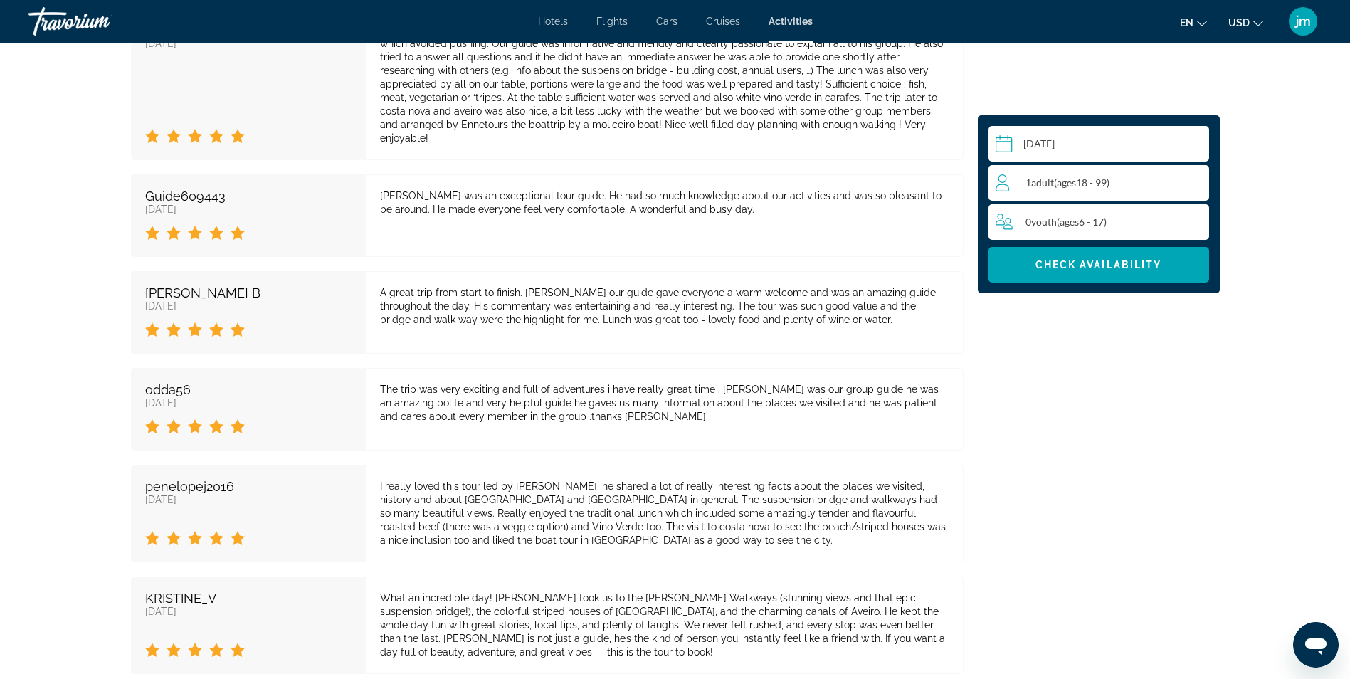
scroll to position [2420, 0]
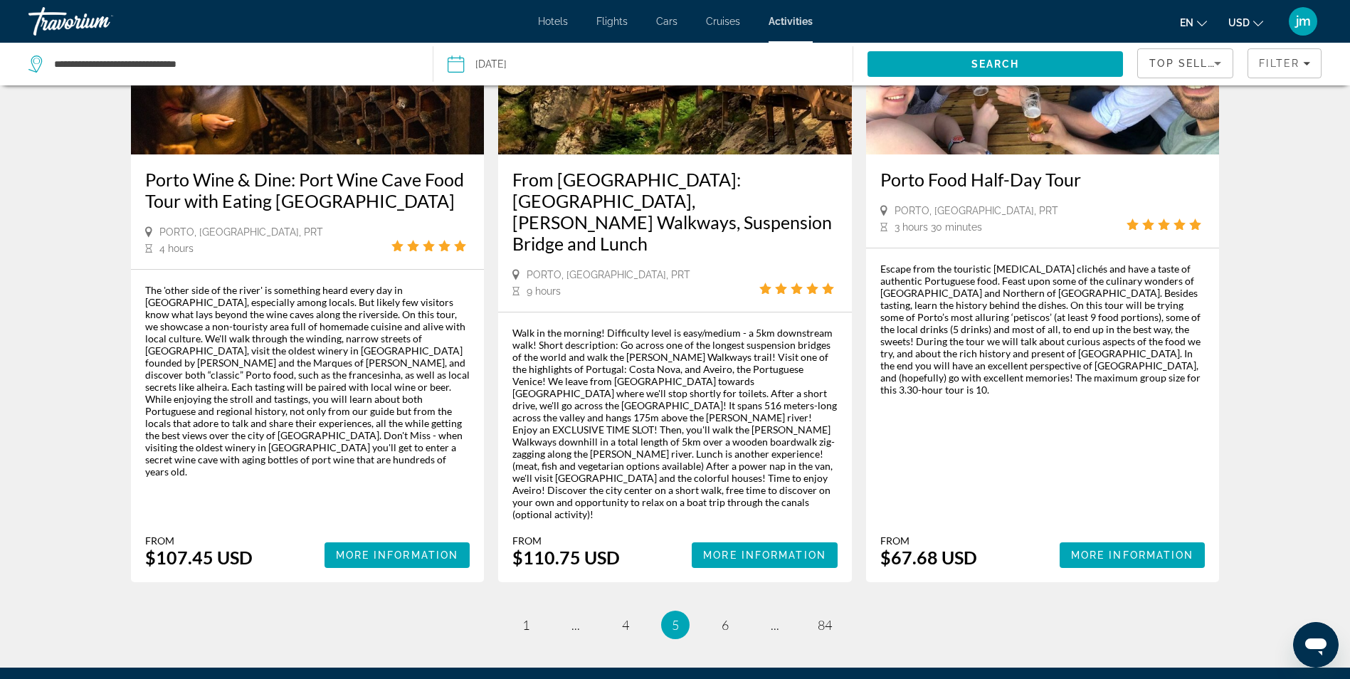
scroll to position [2135, 0]
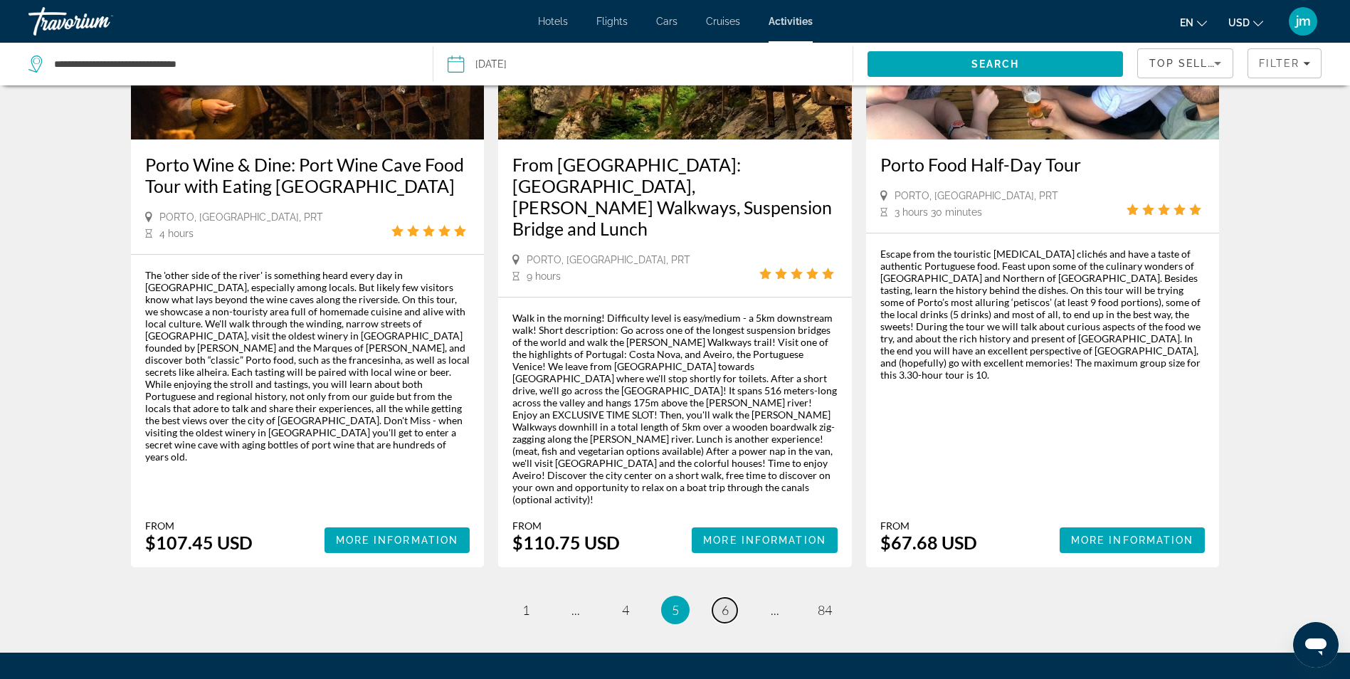
click at [725, 602] on span "6" at bounding box center [725, 610] width 7 height 16
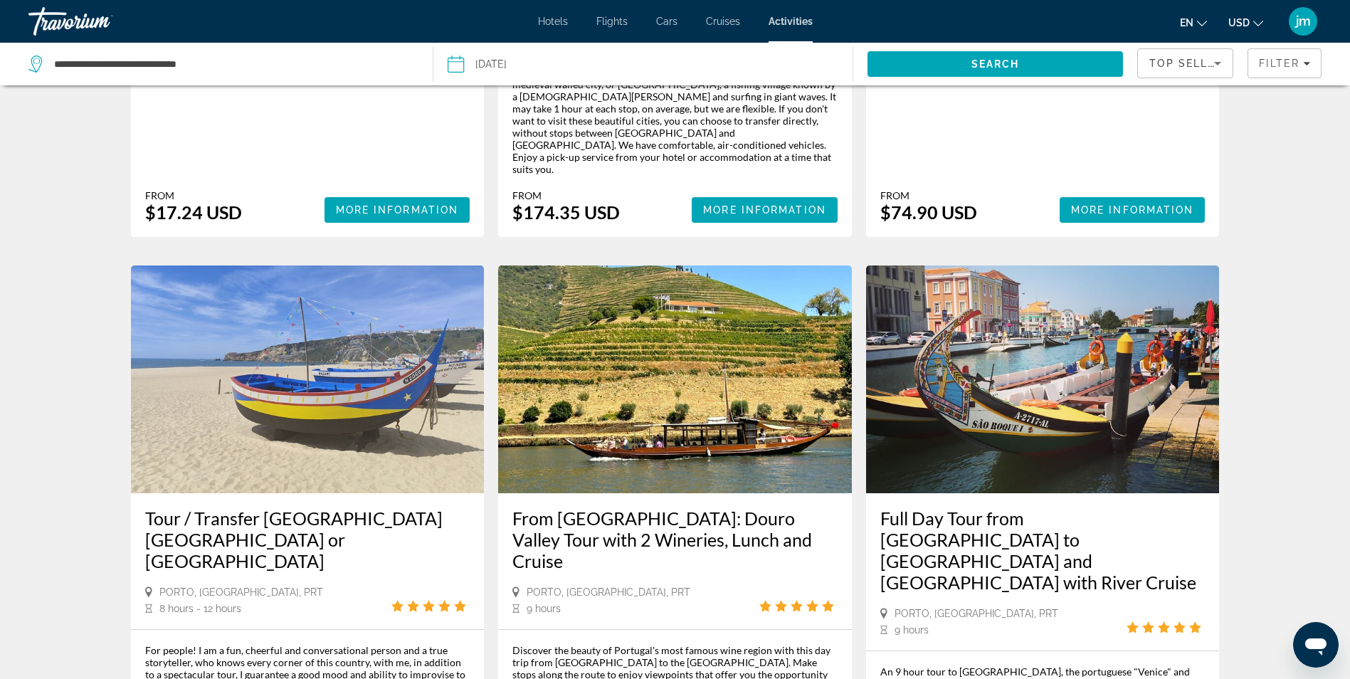
scroll to position [1993, 0]
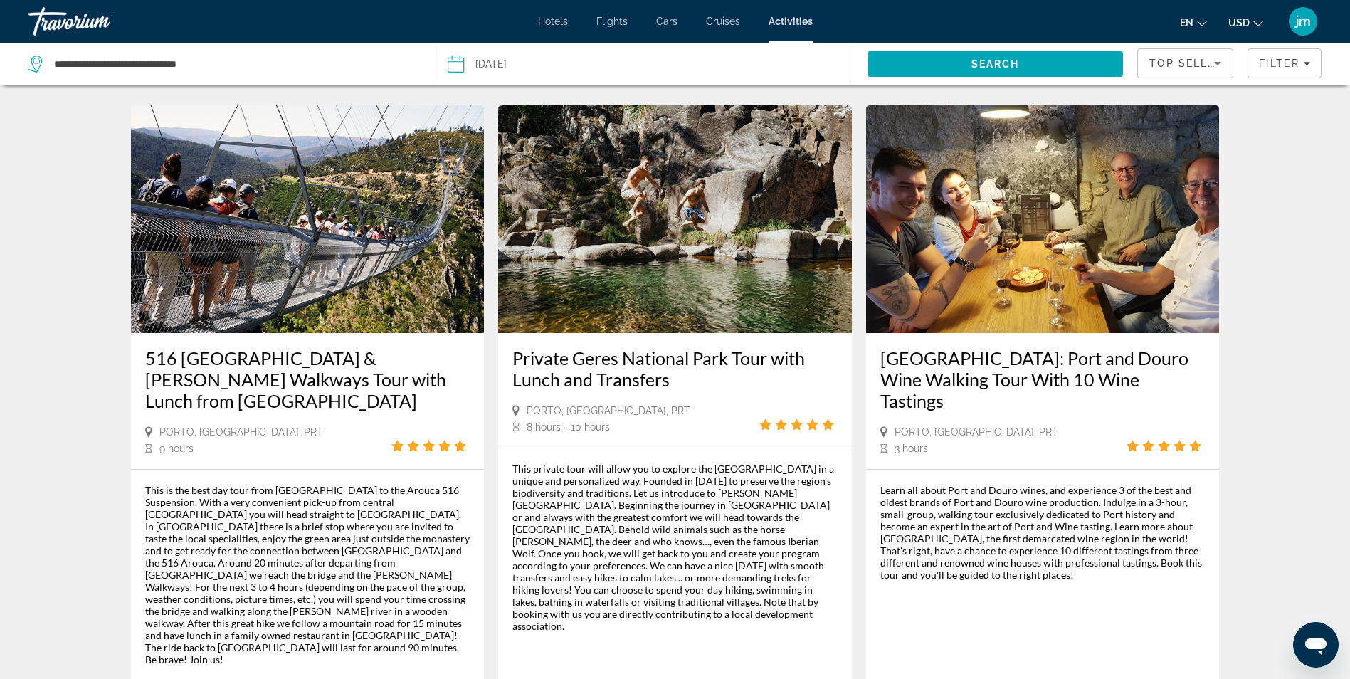
scroll to position [1922, 0]
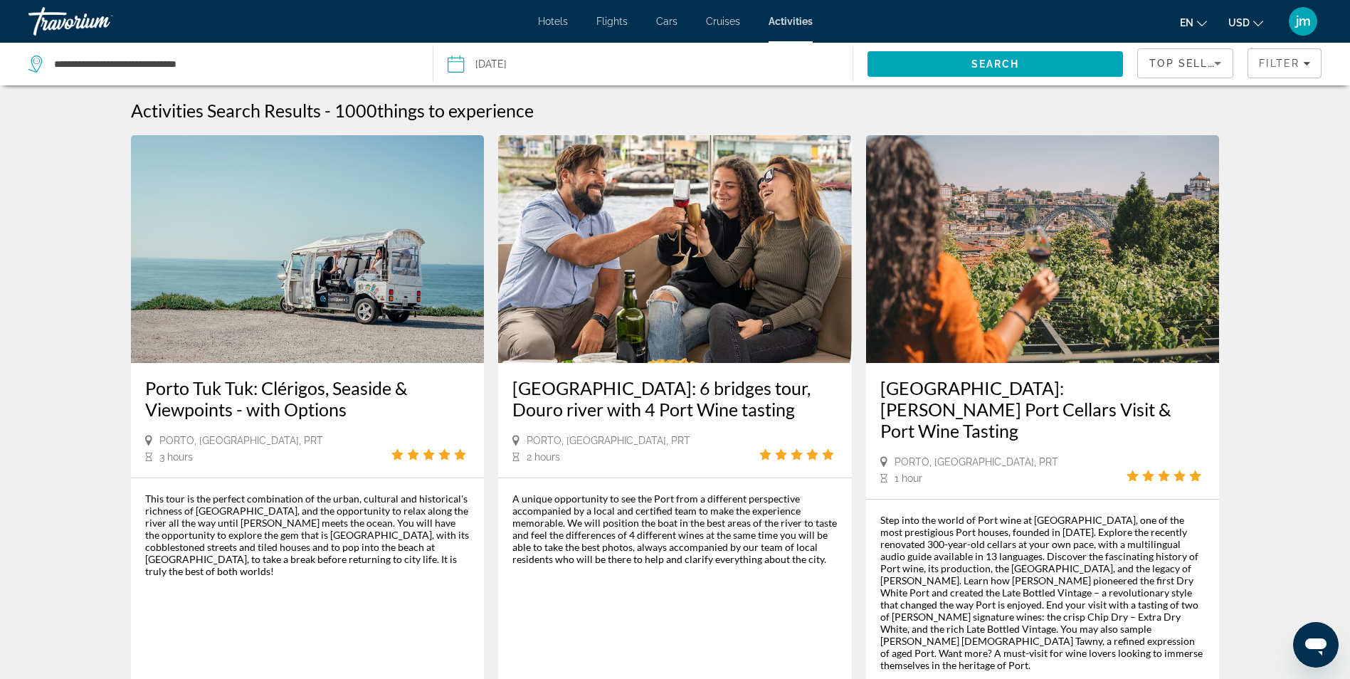
click at [1088, 261] on img "Main content" at bounding box center [1043, 249] width 354 height 228
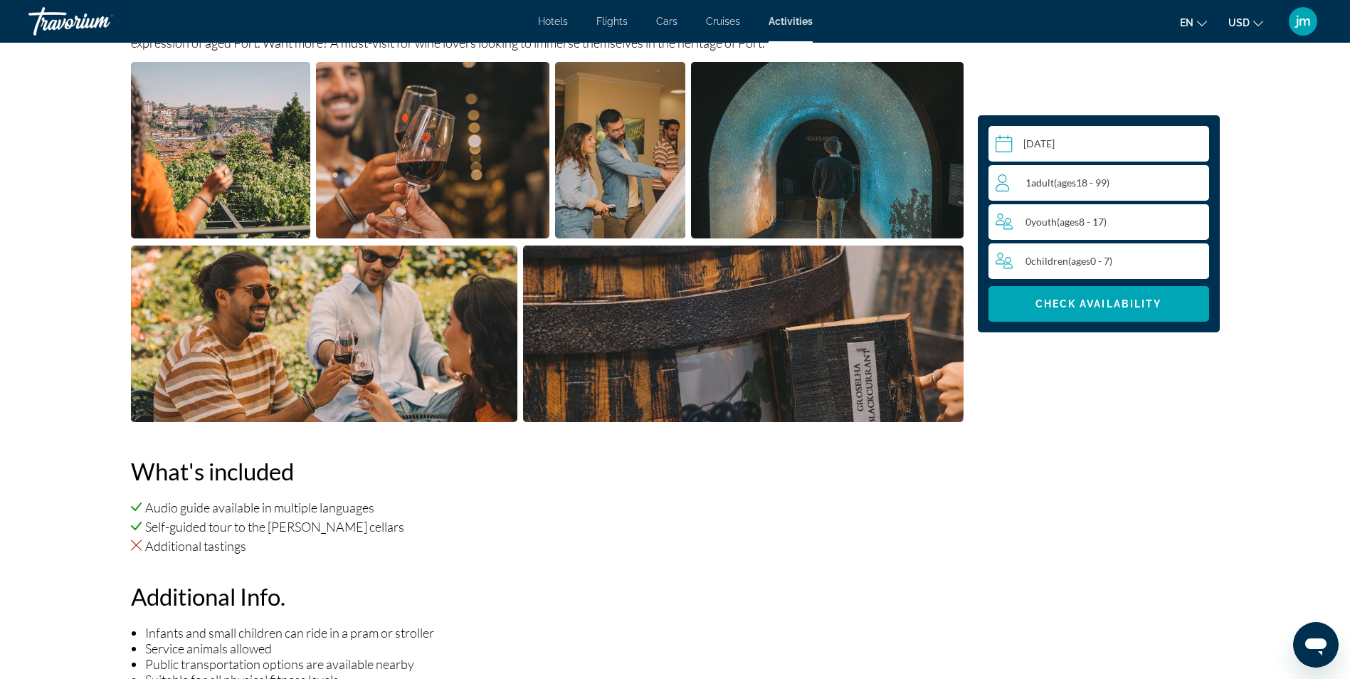
scroll to position [641, 0]
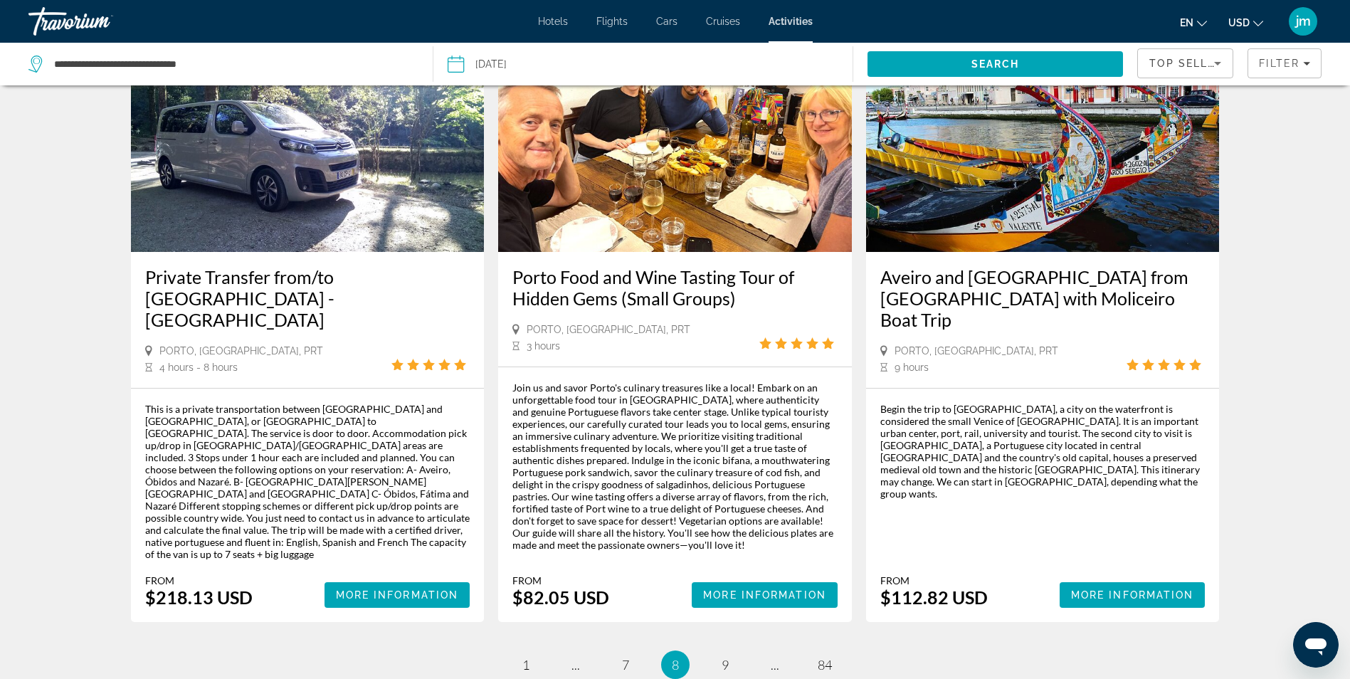
scroll to position [2064, 0]
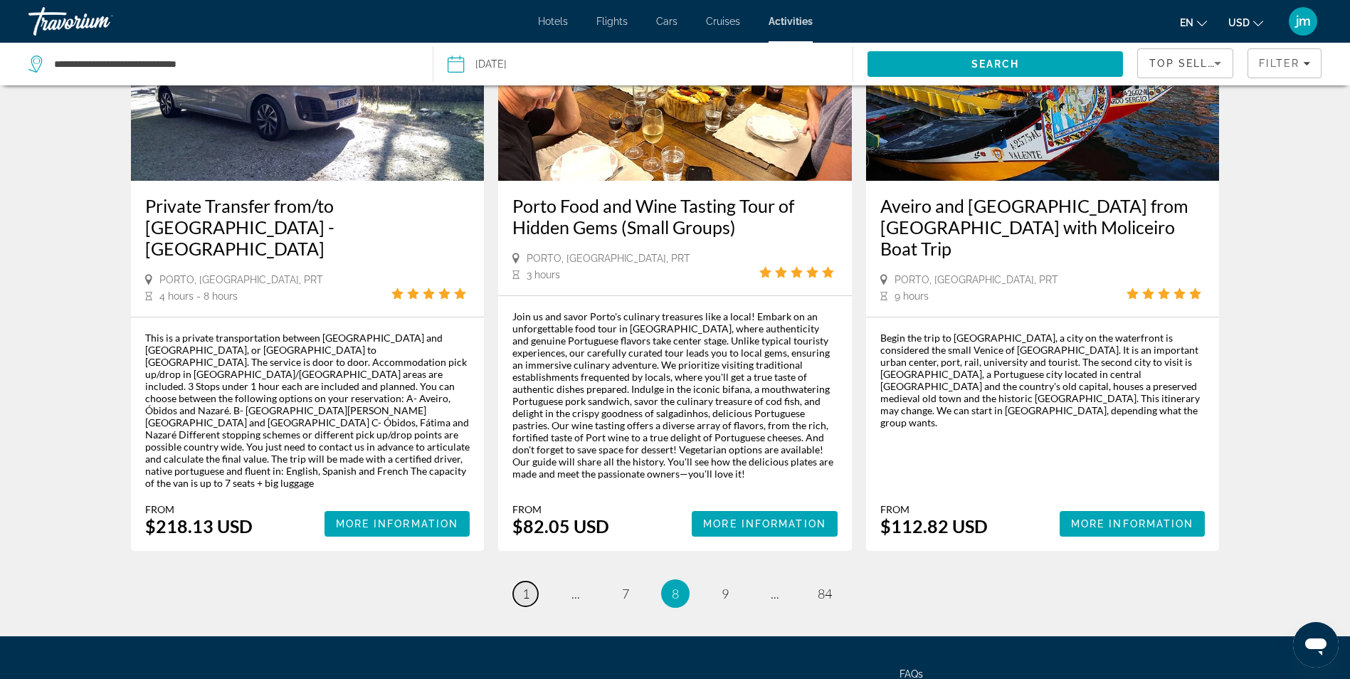
click at [525, 586] on span "1" at bounding box center [525, 594] width 7 height 16
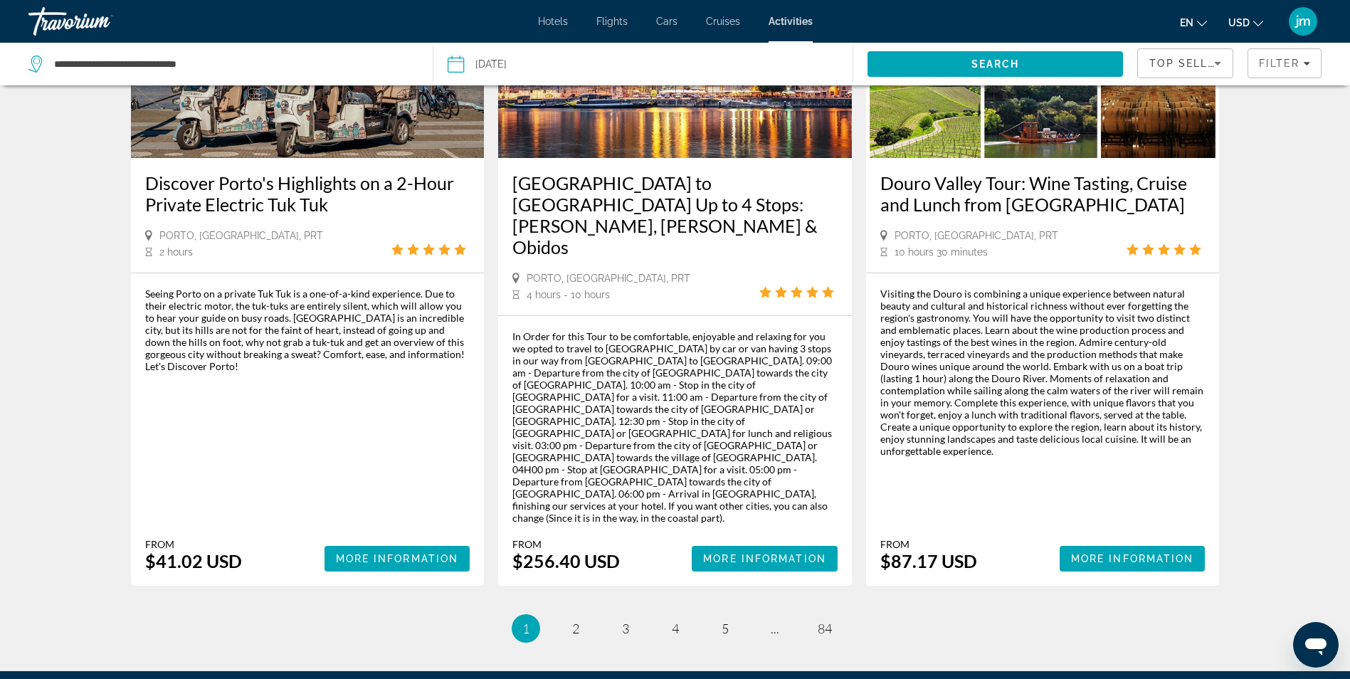
scroll to position [2135, 0]
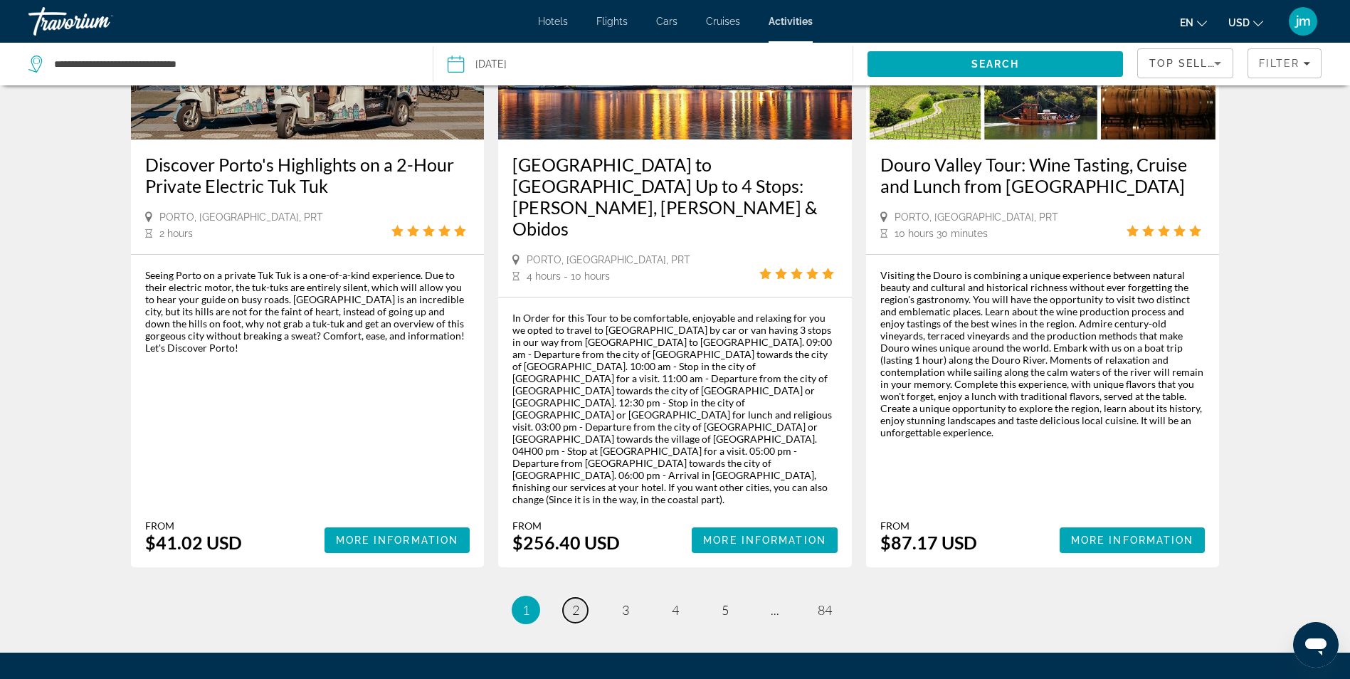
click at [577, 602] on span "2" at bounding box center [575, 610] width 7 height 16
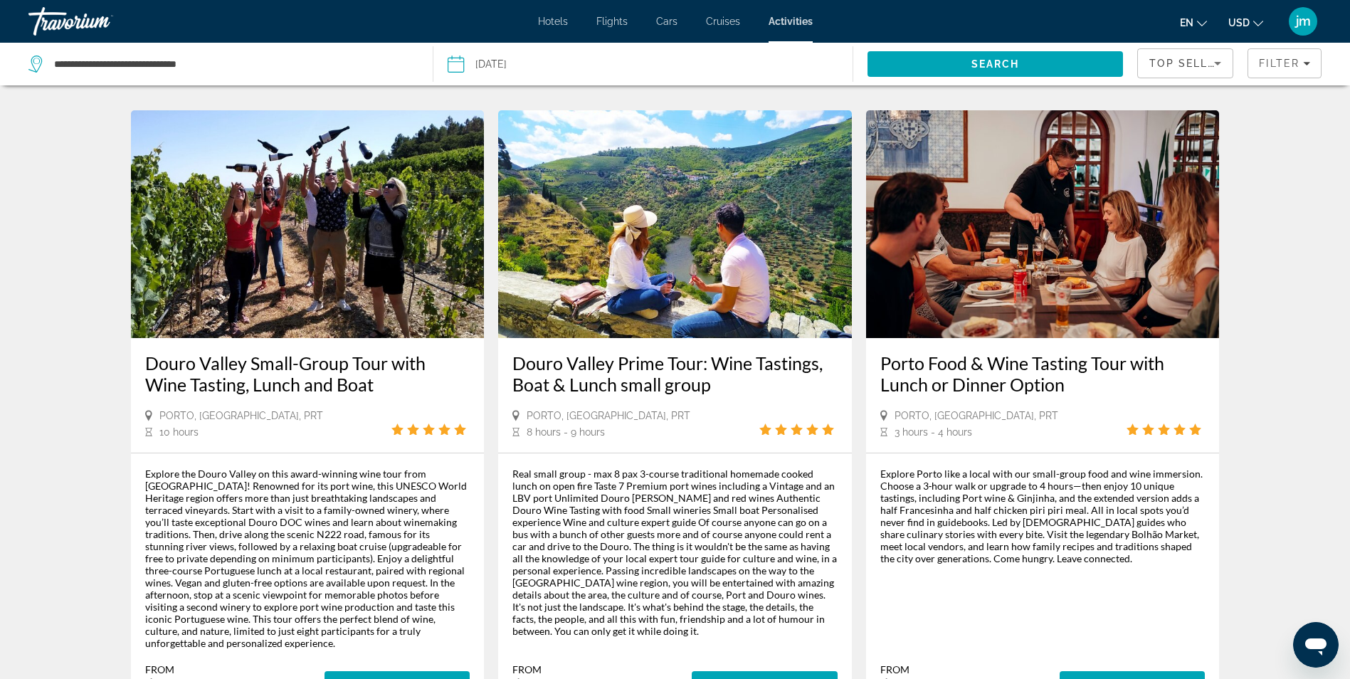
scroll to position [1993, 0]
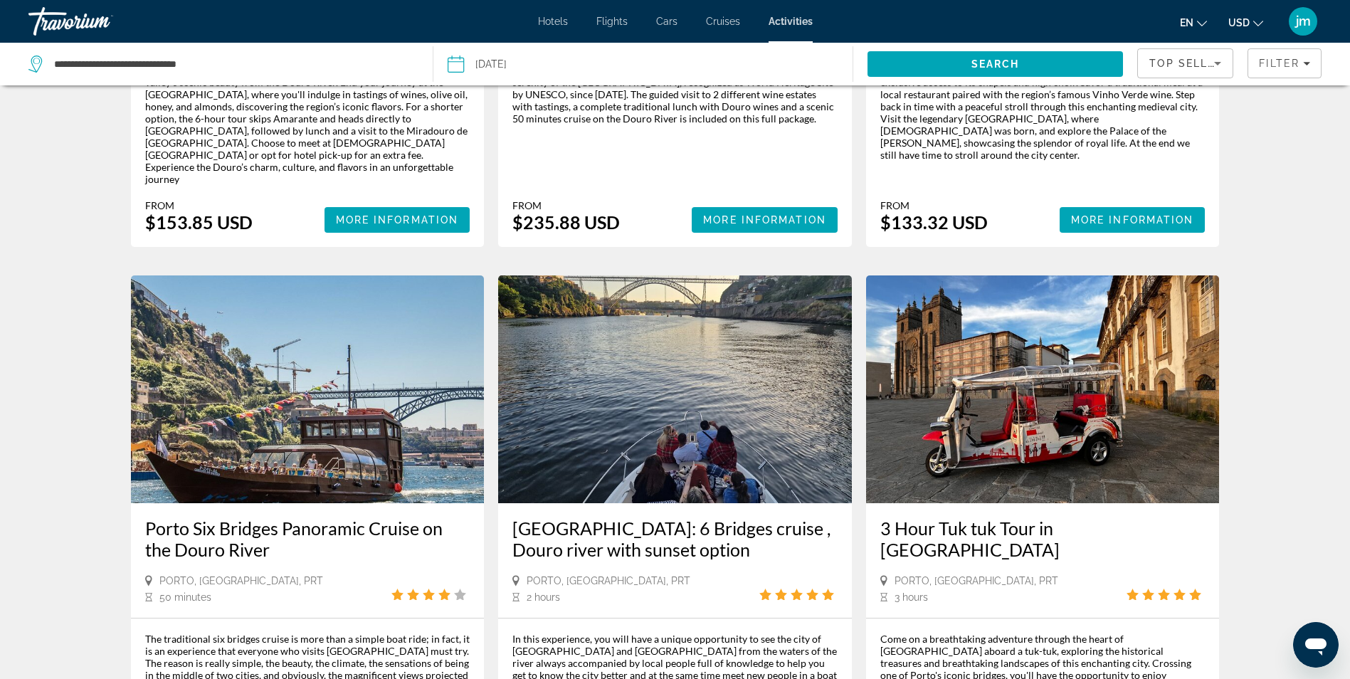
scroll to position [1780, 0]
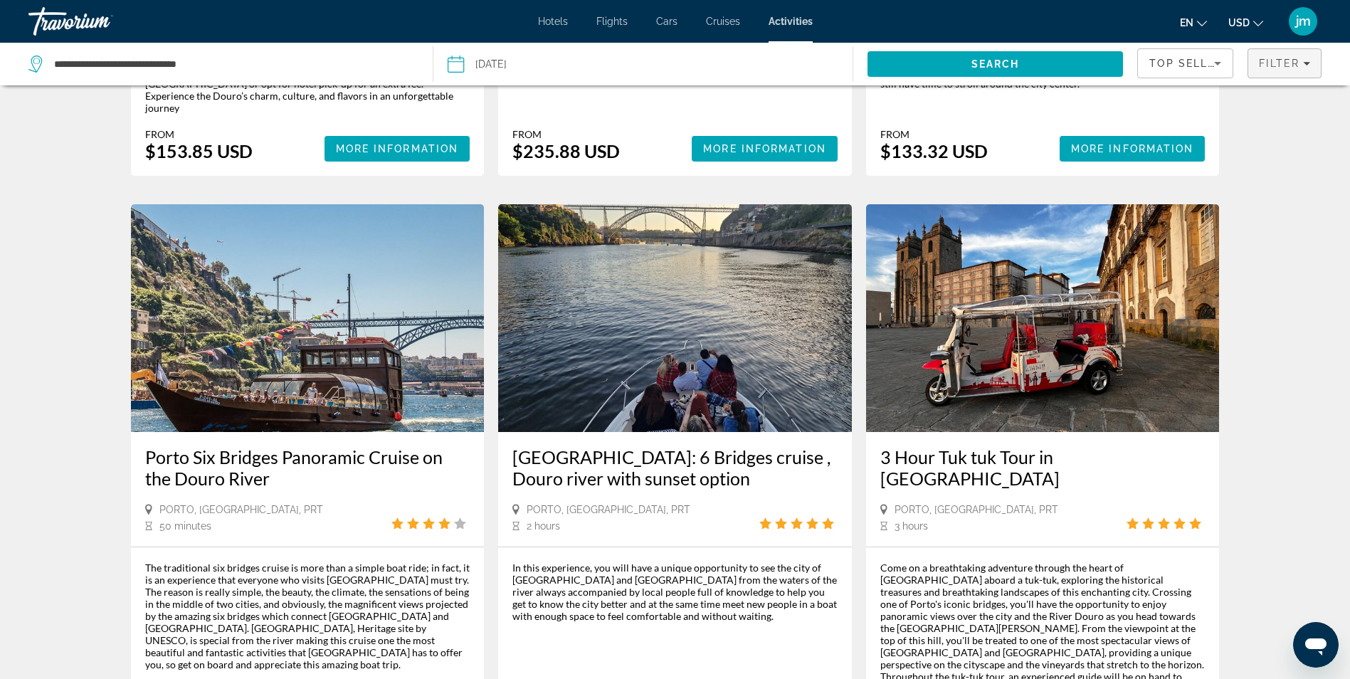
click at [1287, 68] on span "Filter" at bounding box center [1279, 63] width 41 height 11
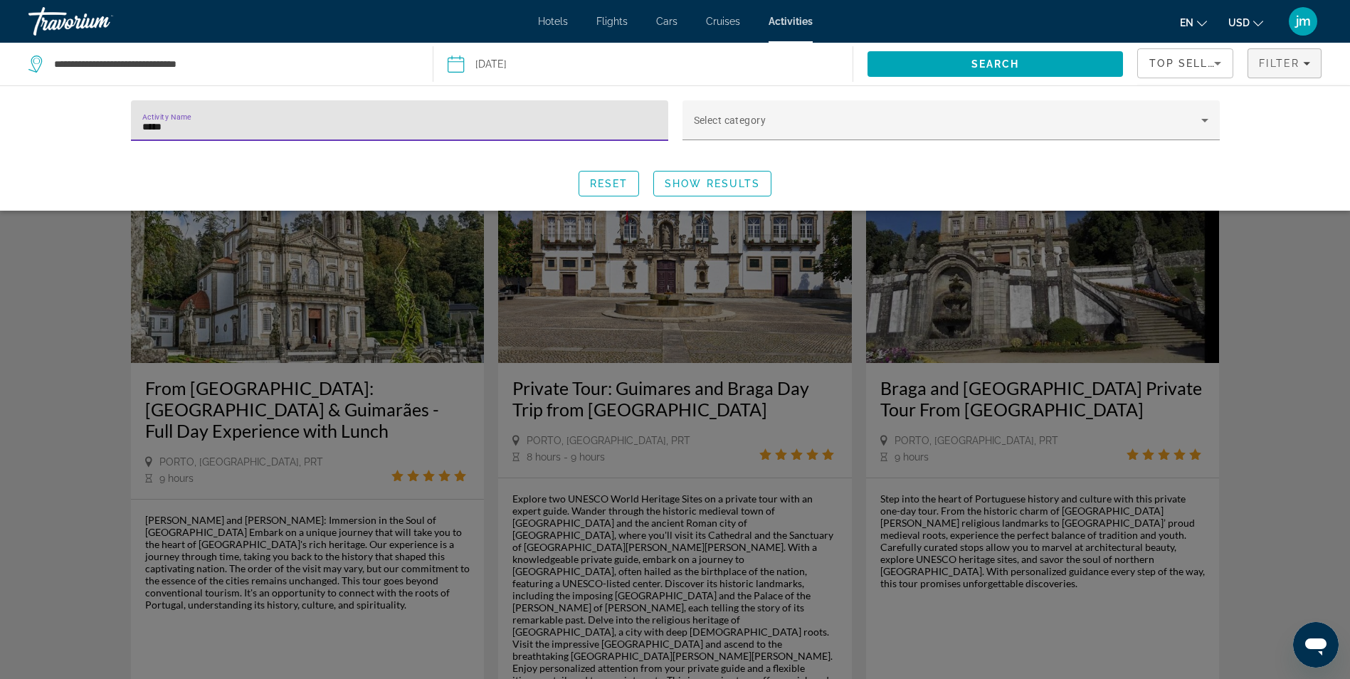
type input "*****"
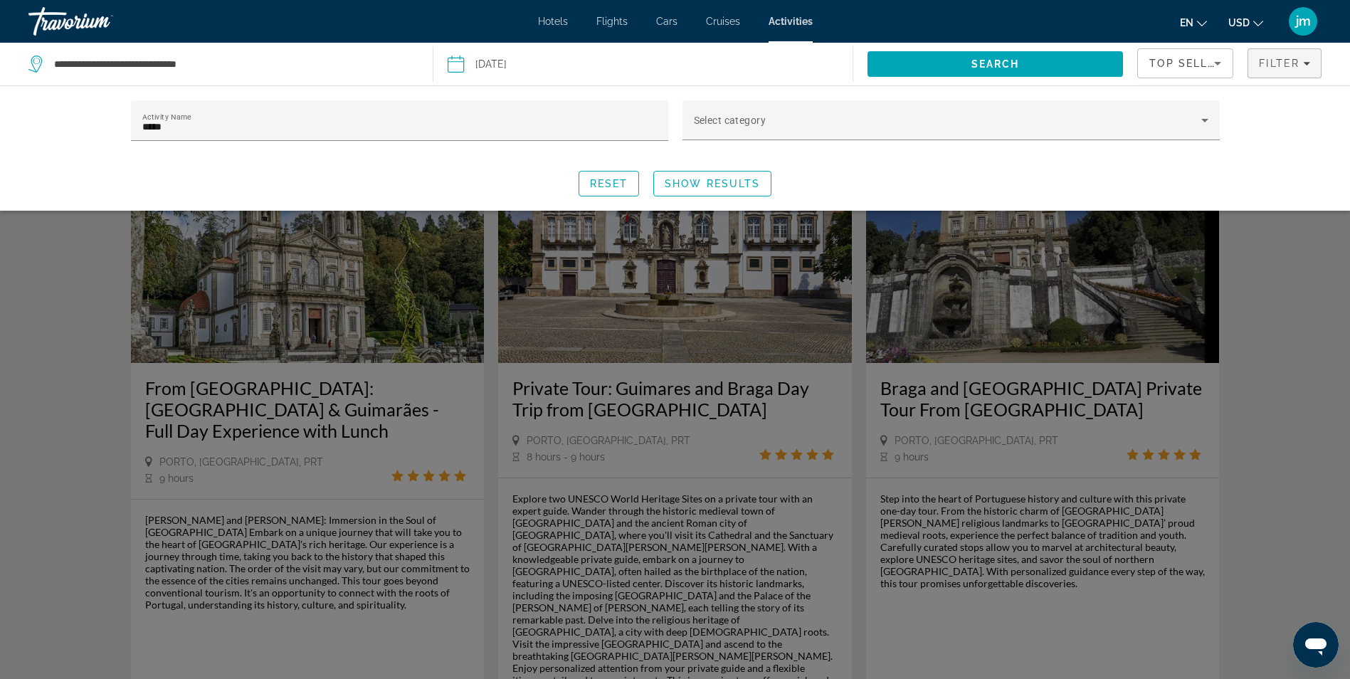
click at [98, 378] on div "Search widget" at bounding box center [675, 442] width 1350 height 473
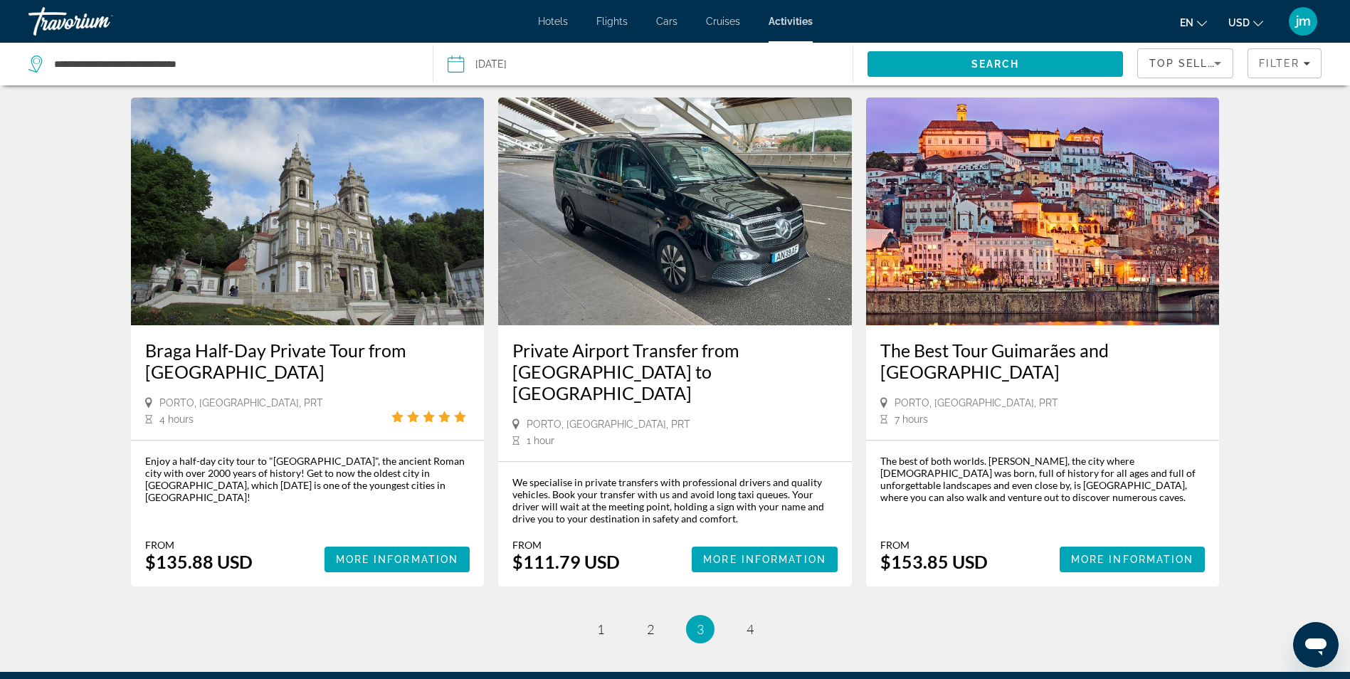
scroll to position [2011, 0]
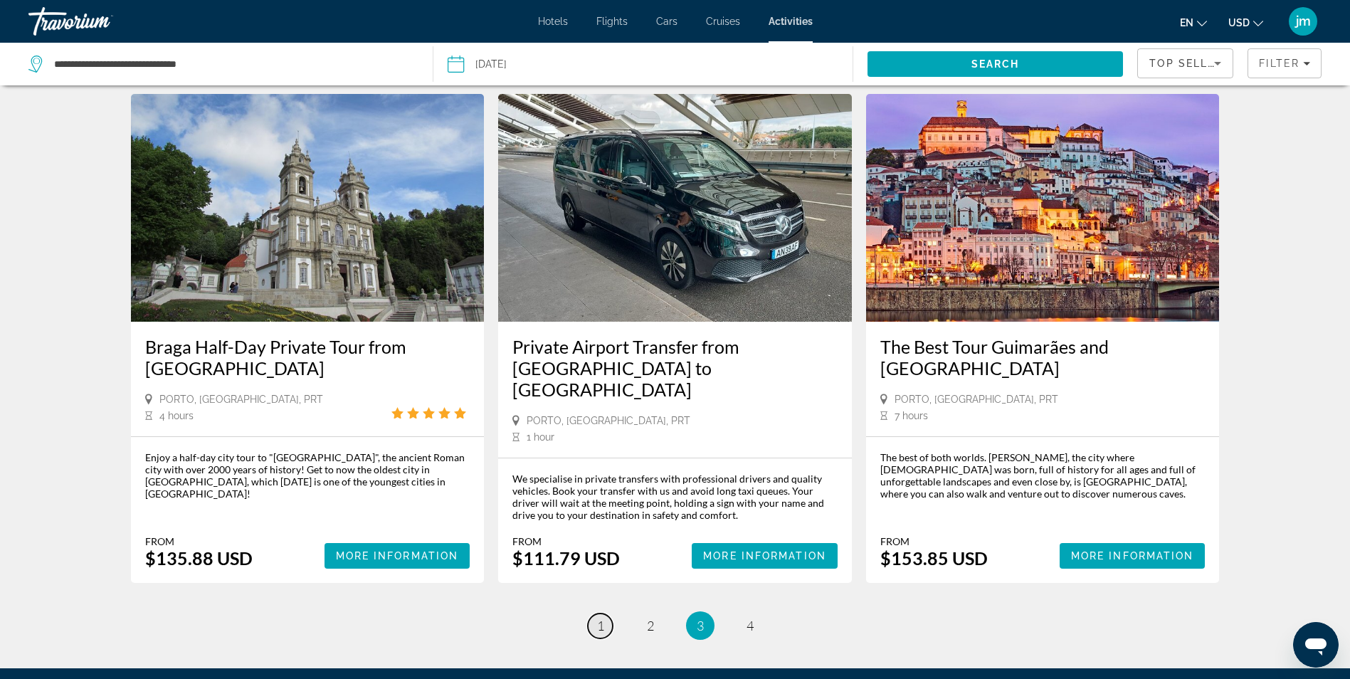
click at [604, 618] on span "1" at bounding box center [600, 626] width 7 height 16
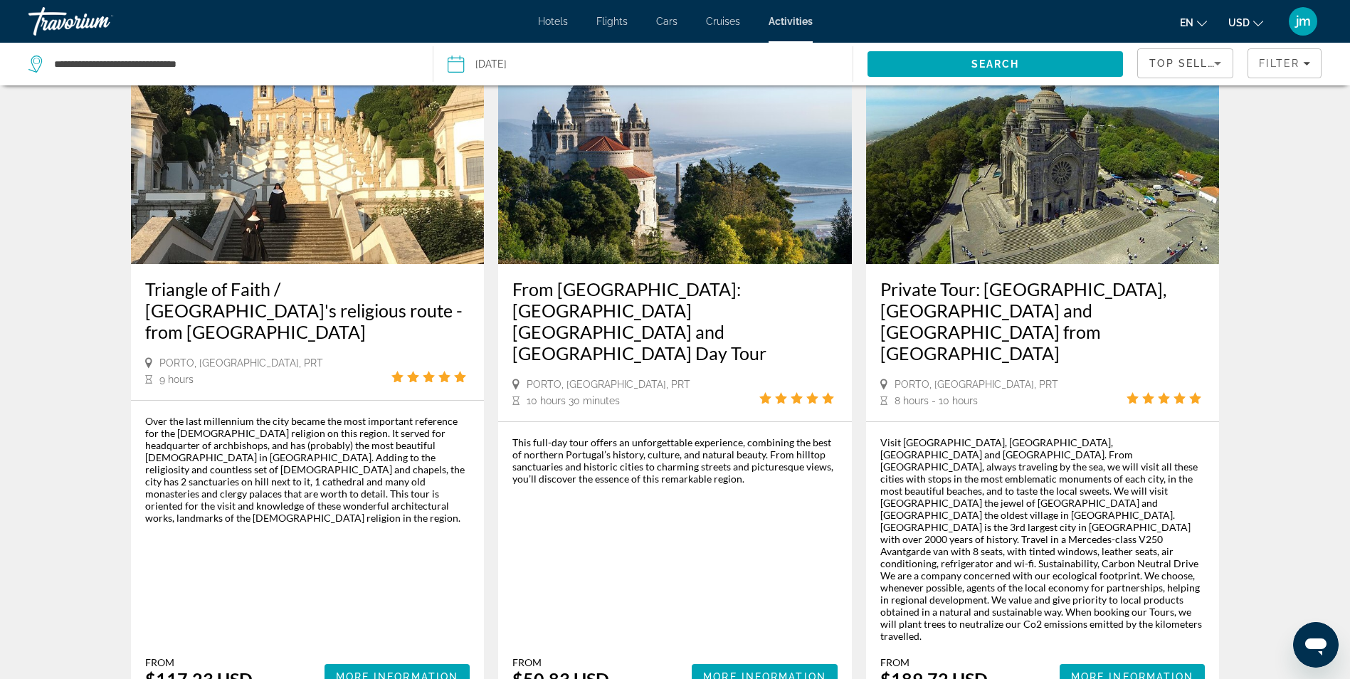
scroll to position [2123, 0]
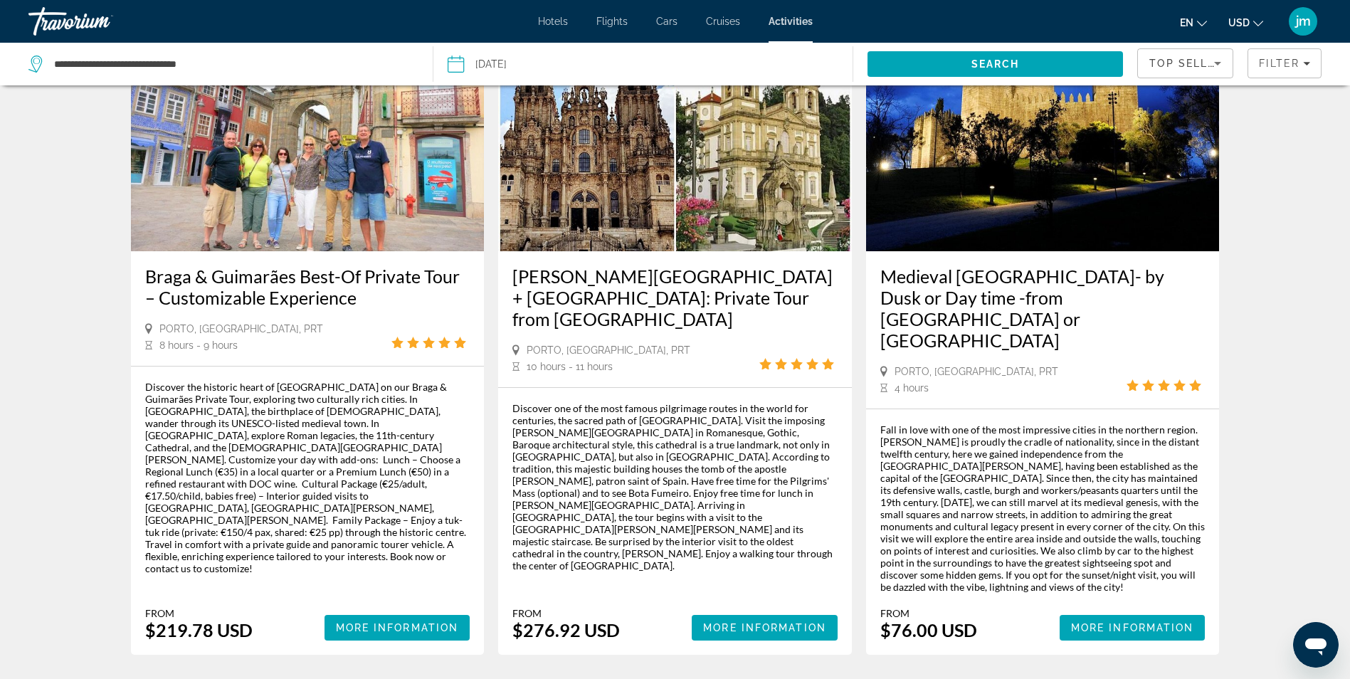
scroll to position [2084, 0]
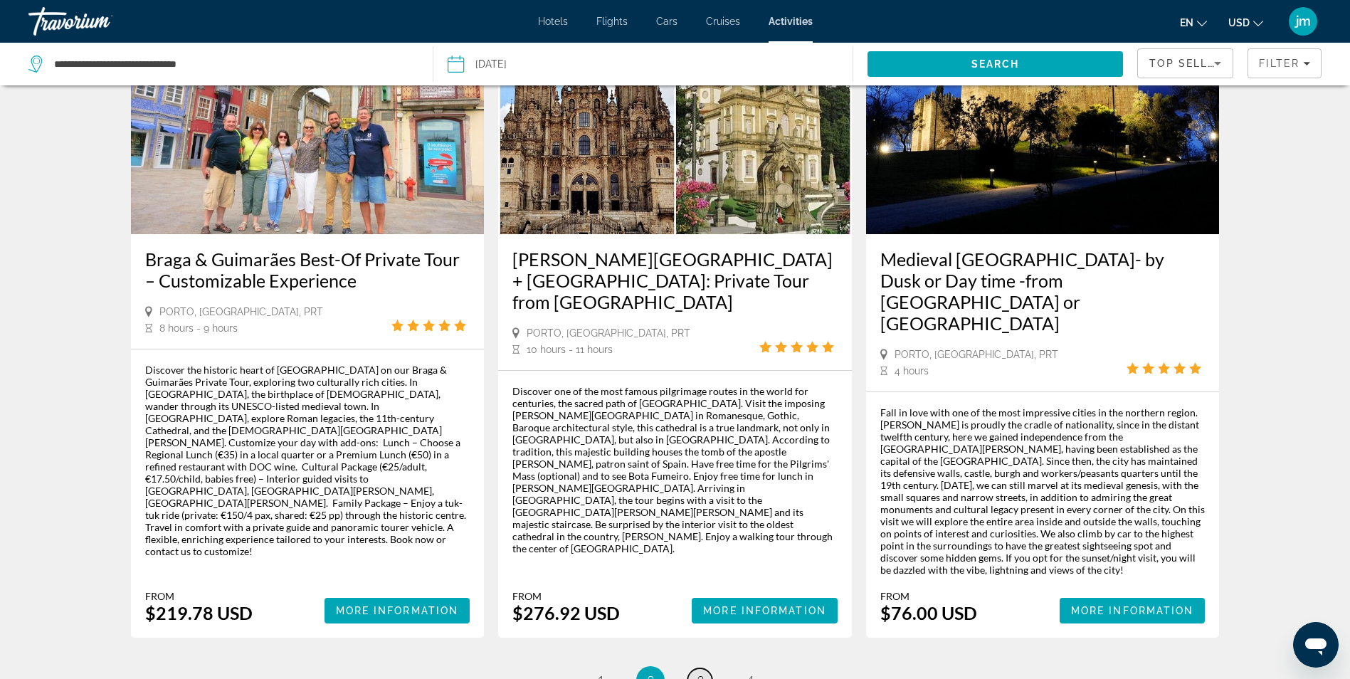
click at [695, 668] on link "page 3" at bounding box center [700, 680] width 25 height 25
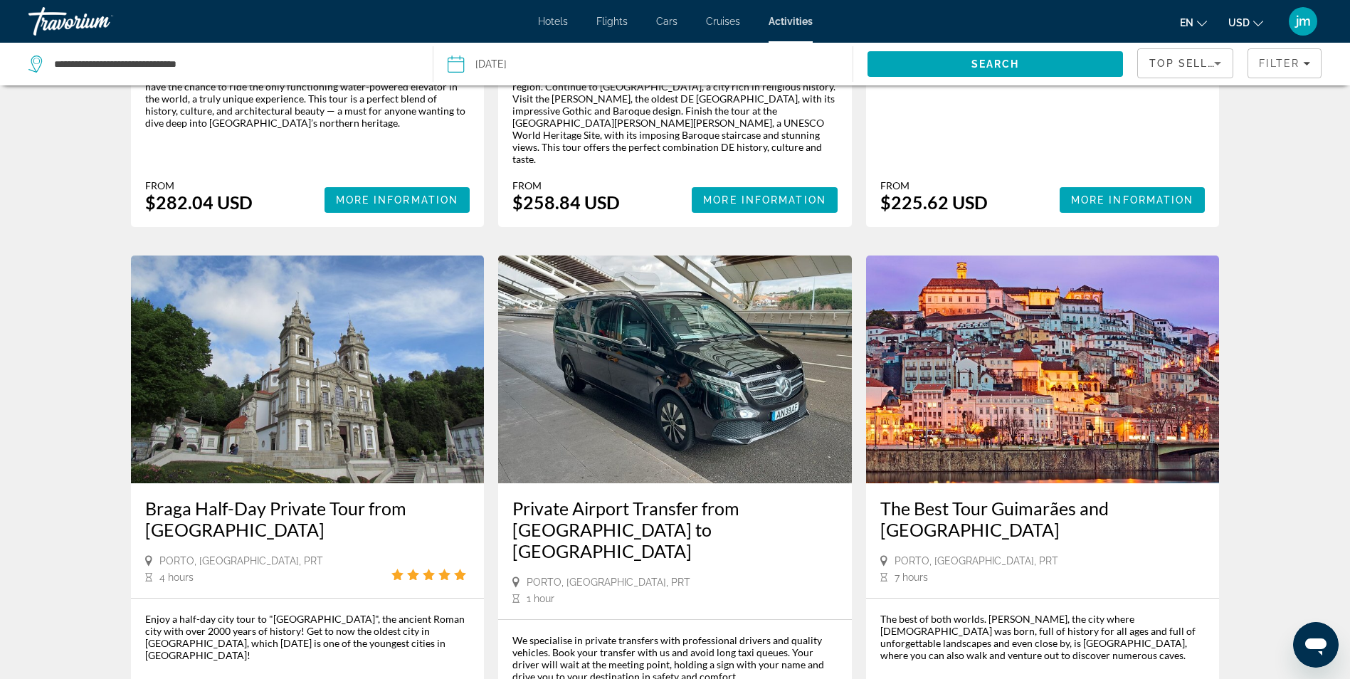
scroll to position [1851, 0]
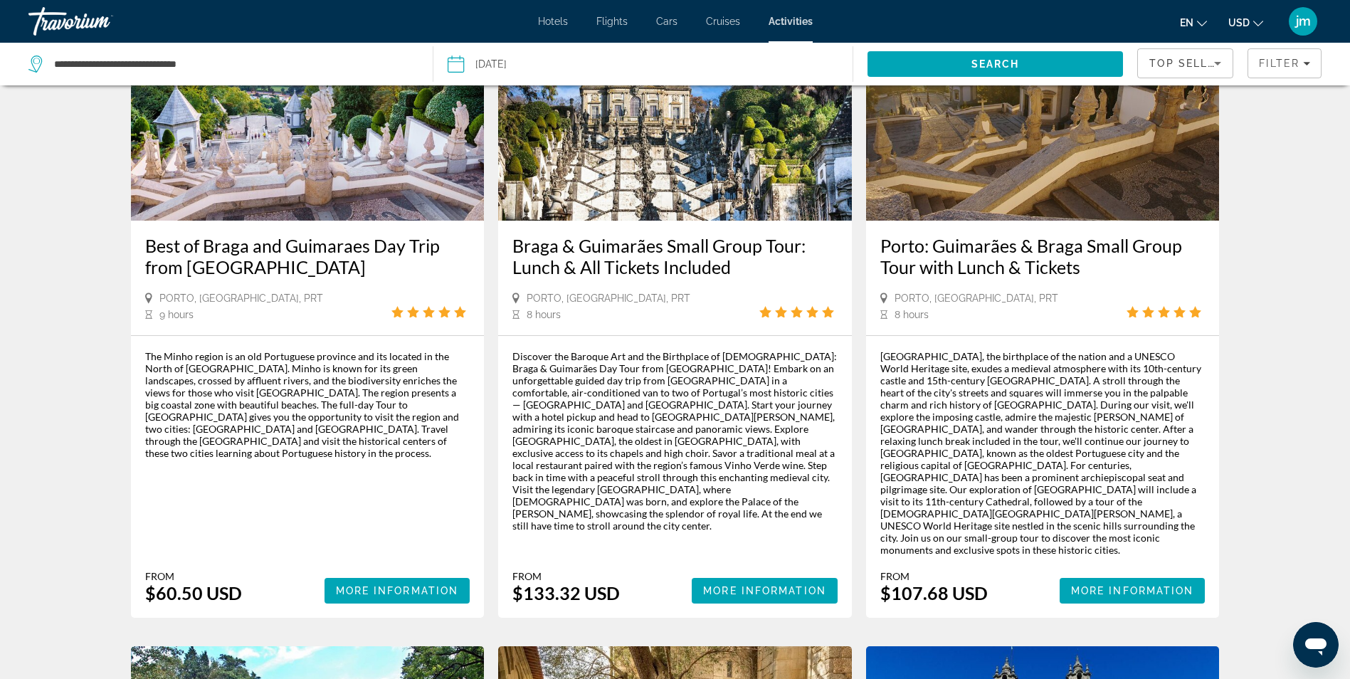
scroll to position [71, 0]
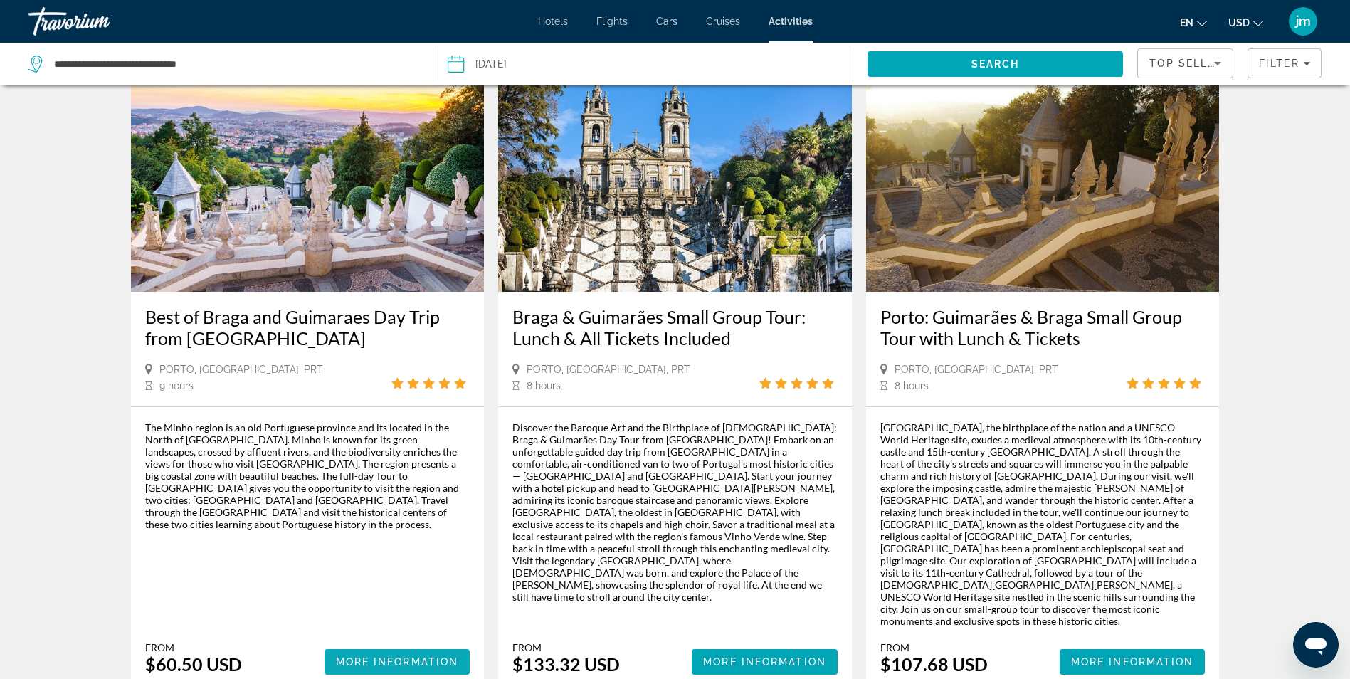
click at [409, 656] on span "More Information" at bounding box center [397, 661] width 123 height 11
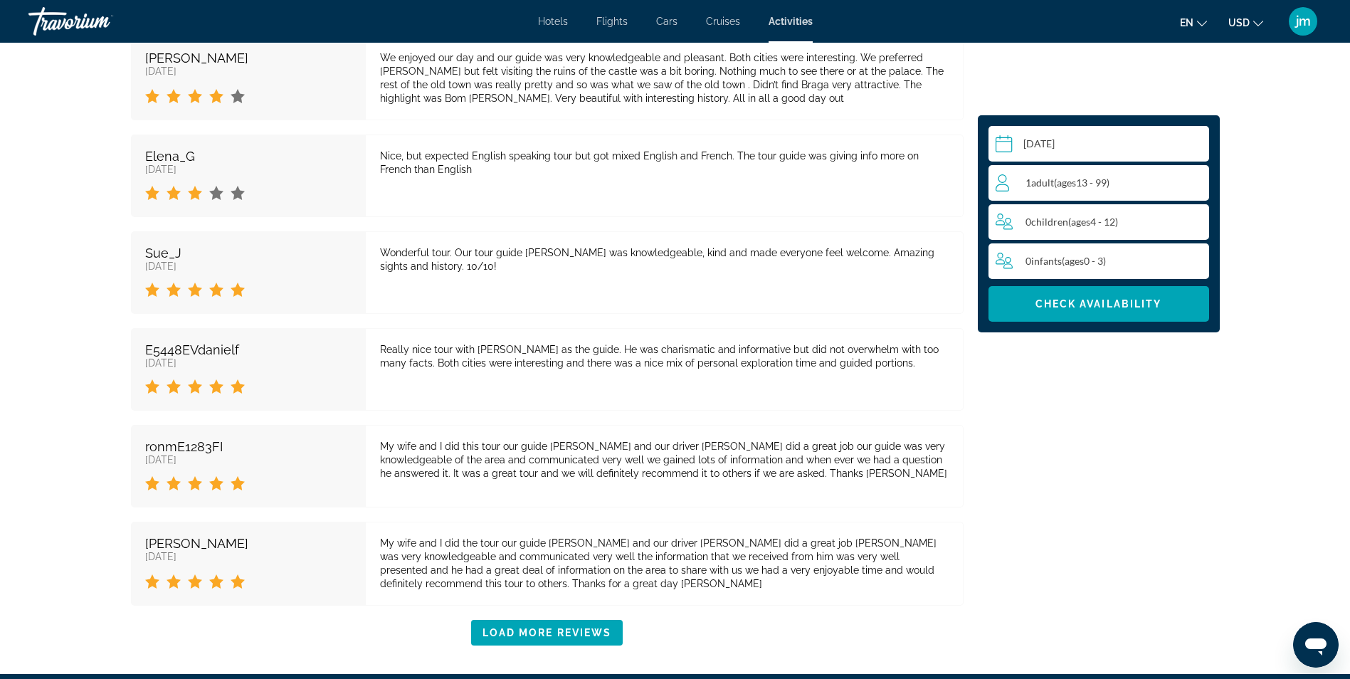
scroll to position [3630, 0]
